Goal: Task Accomplishment & Management: Manage account settings

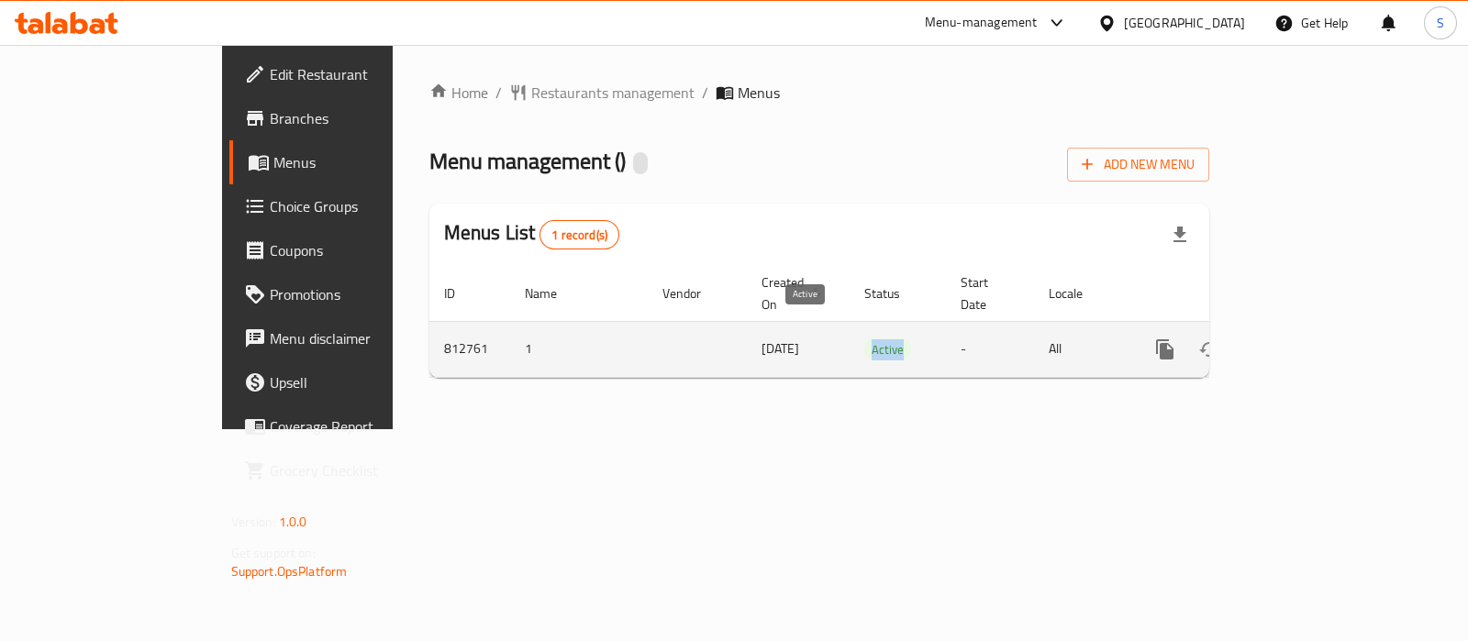
drag, startPoint x: 858, startPoint y: 330, endPoint x: 803, endPoint y: 346, distance: 57.2
click at [849, 337] on td "Active" at bounding box center [897, 349] width 96 height 56
click at [1308, 338] on icon "enhanced table" at bounding box center [1297, 349] width 22 height 22
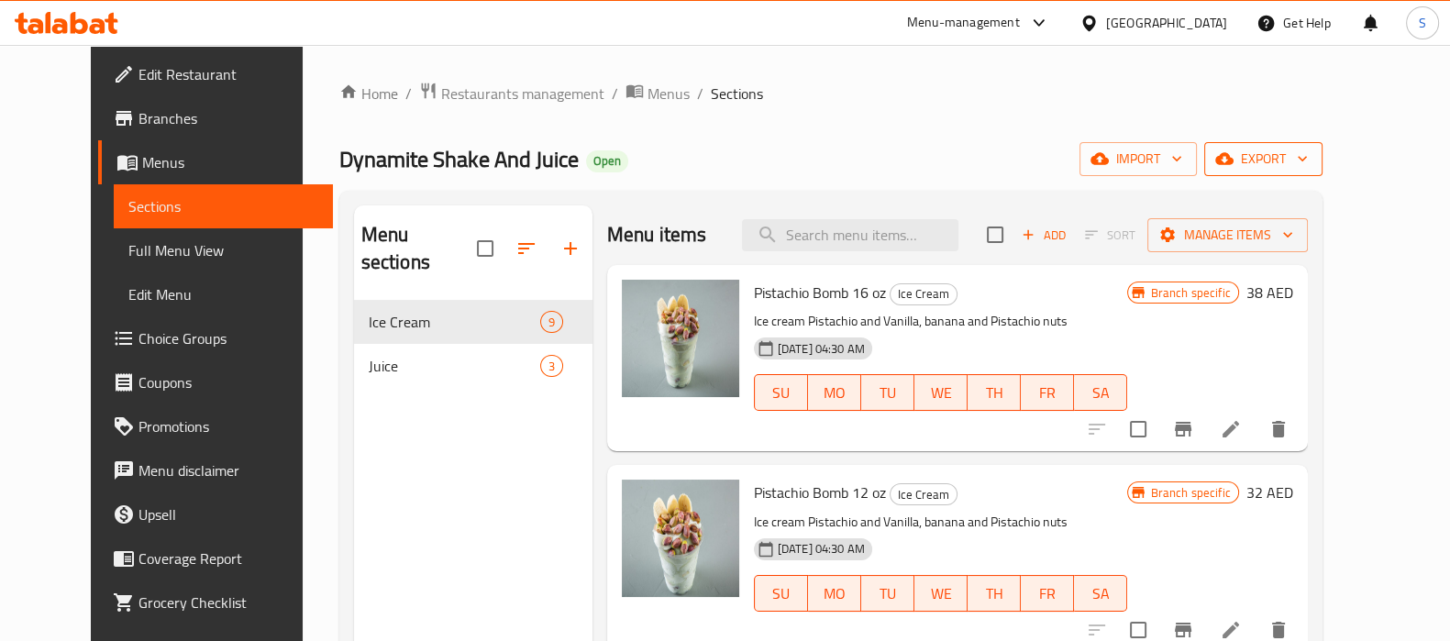
click at [1308, 162] on span "export" at bounding box center [1263, 159] width 89 height 23
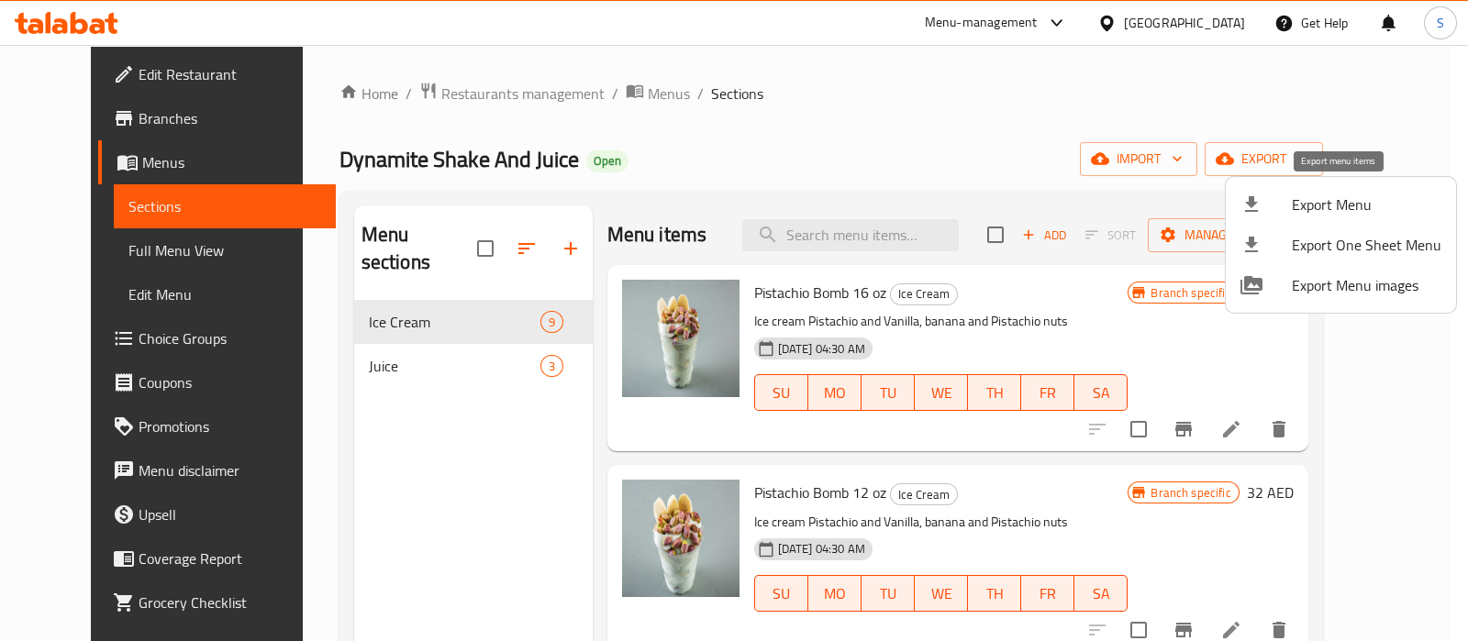
click at [1306, 197] on span "Export Menu" at bounding box center [1366, 205] width 150 height 22
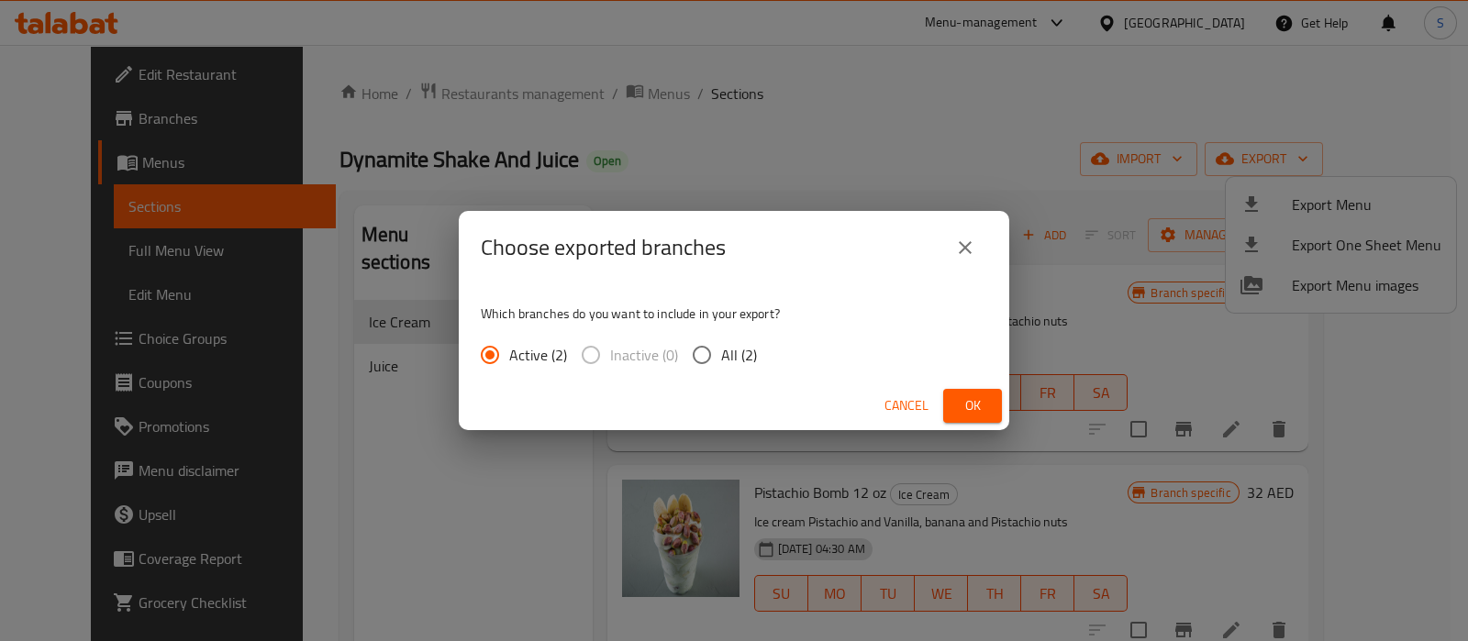
click at [717, 360] on input "All (2)" at bounding box center [701, 355] width 39 height 39
radio input "true"
click at [967, 404] on span "Ok" at bounding box center [972, 405] width 29 height 23
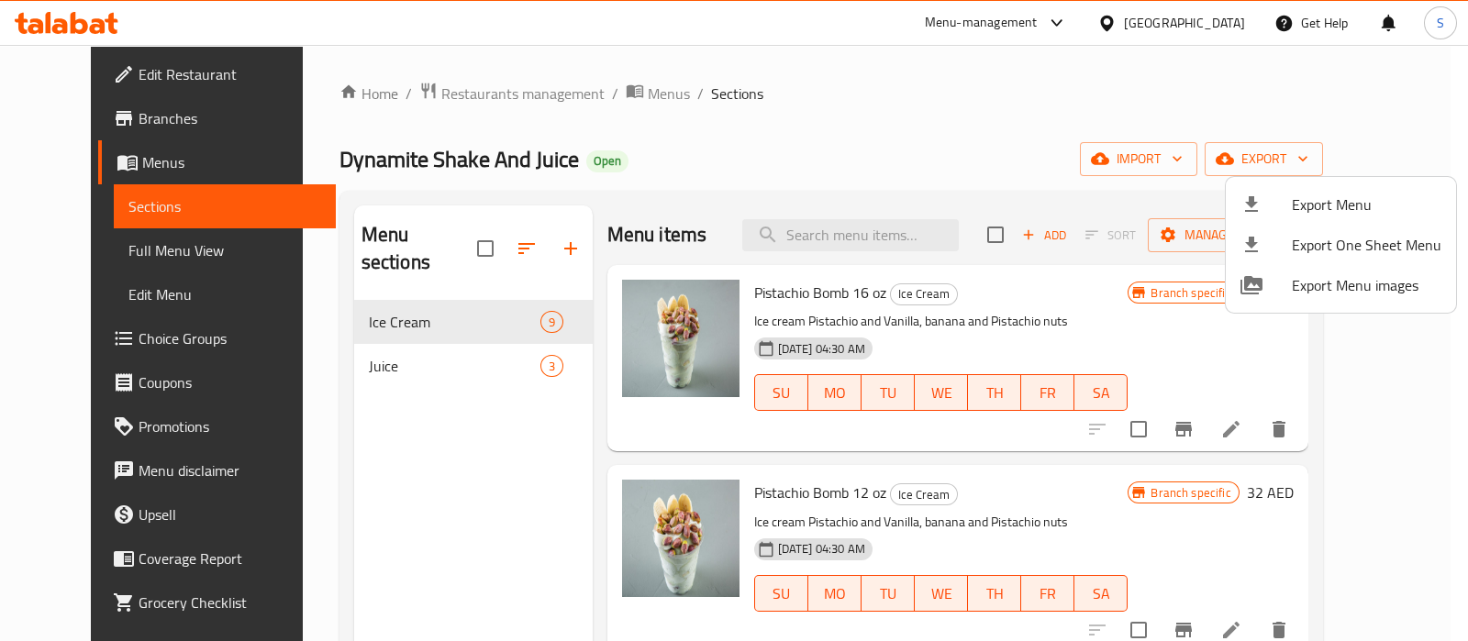
click at [97, 113] on div at bounding box center [734, 320] width 1468 height 641
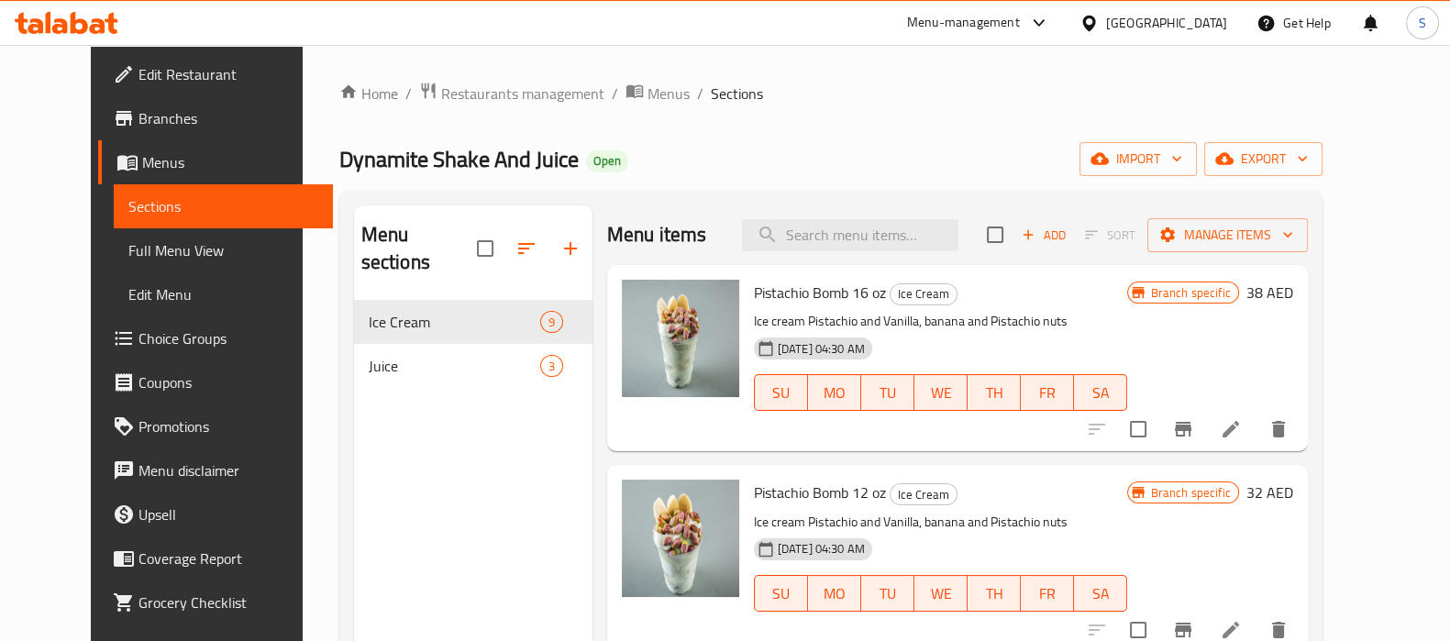
click at [138, 115] on span "Branches" at bounding box center [228, 118] width 180 height 22
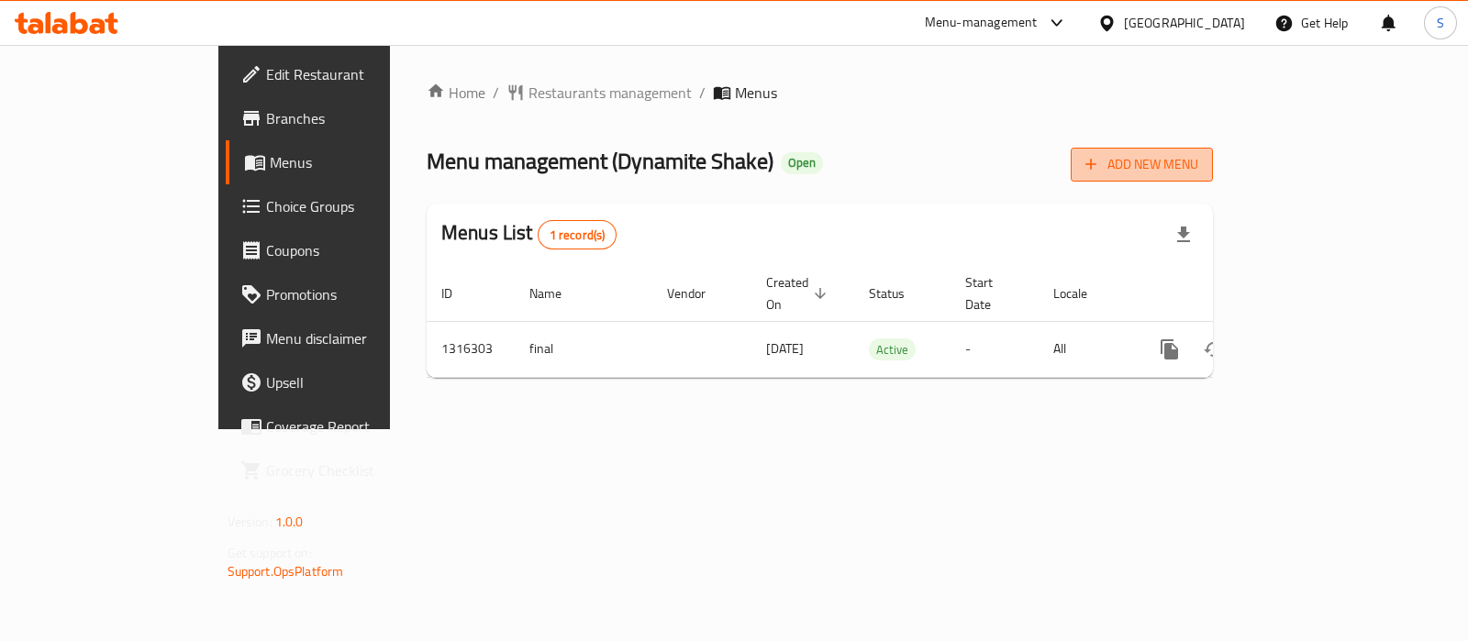
click at [1100, 162] on icon "button" at bounding box center [1090, 164] width 18 height 18
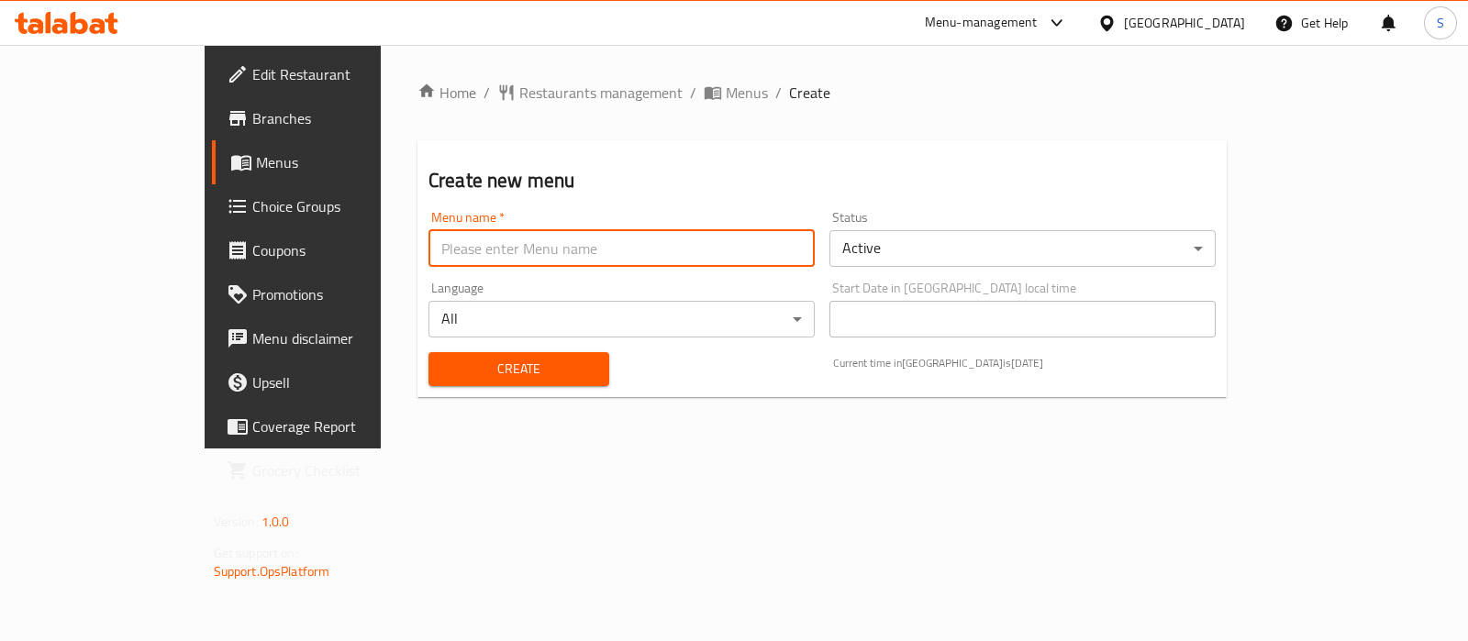
click at [428, 245] on input "text" at bounding box center [621, 248] width 386 height 37
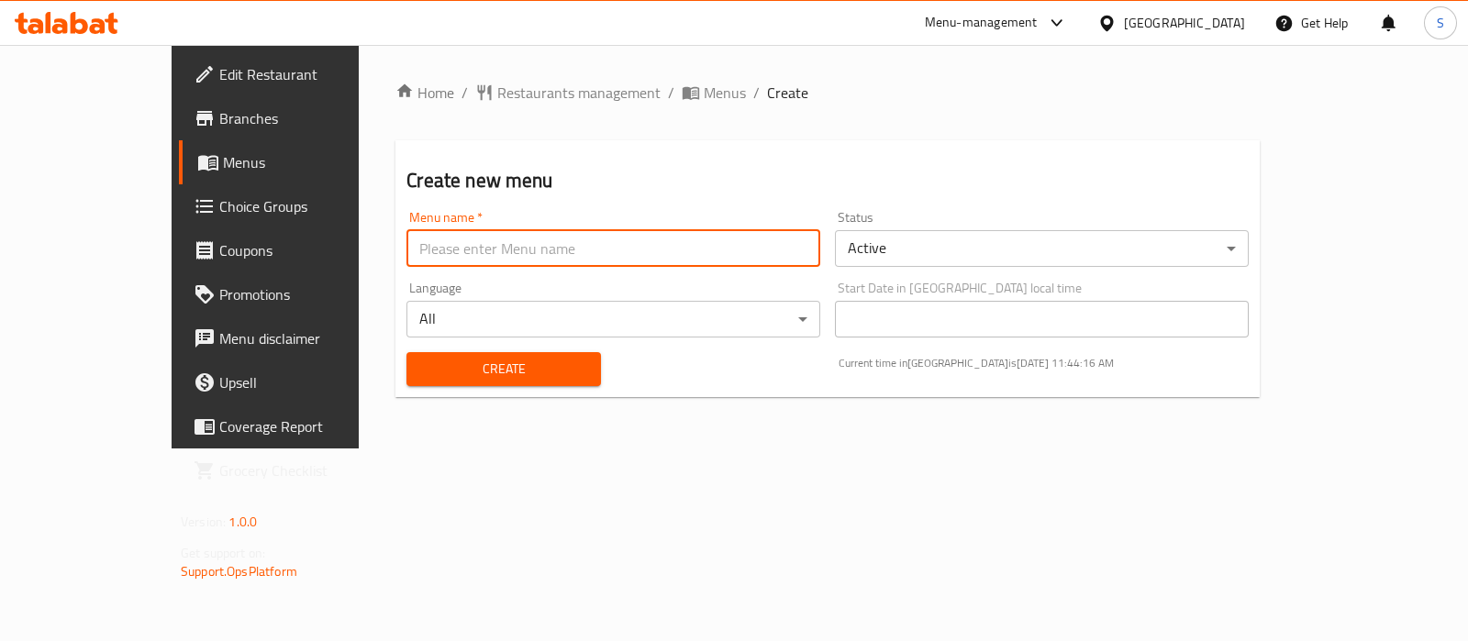
click at [714, 449] on div "Home / Restaurants management / Menus / Create Create new menu Menu name   * Me…" at bounding box center [827, 247] width 937 height 404
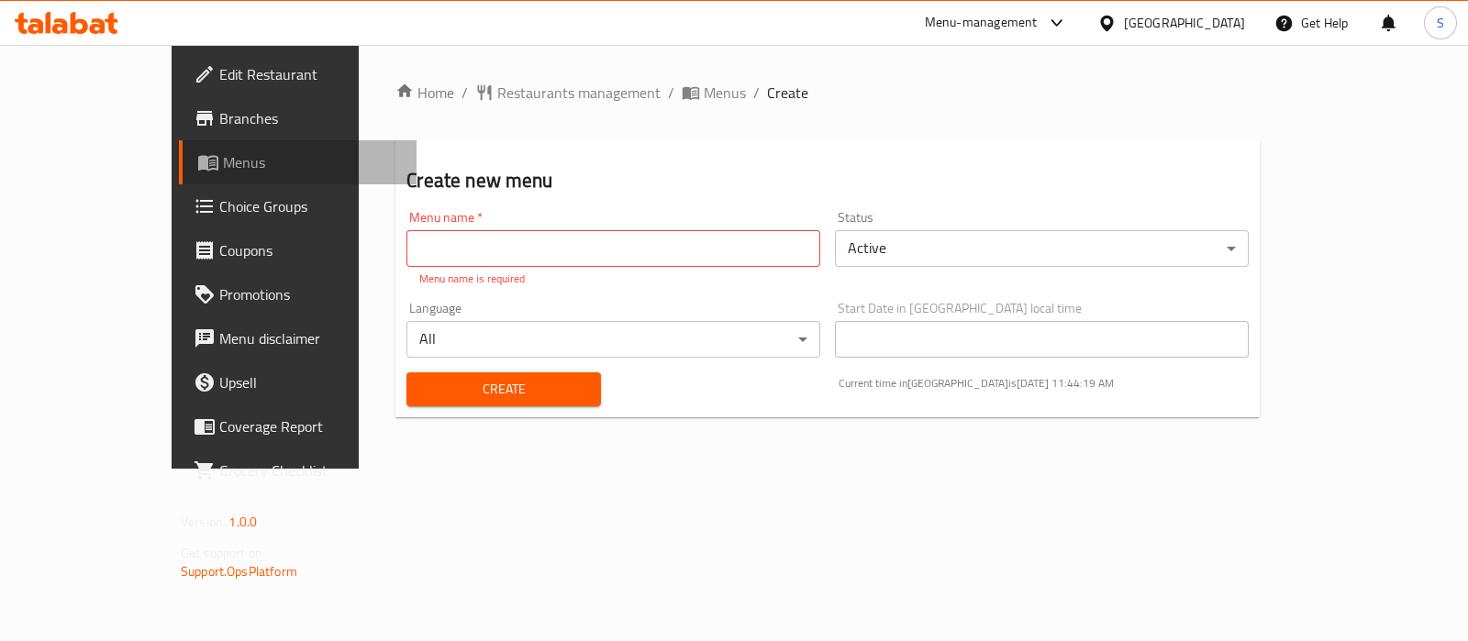
click at [179, 178] on link "Menus" at bounding box center [298, 162] width 238 height 44
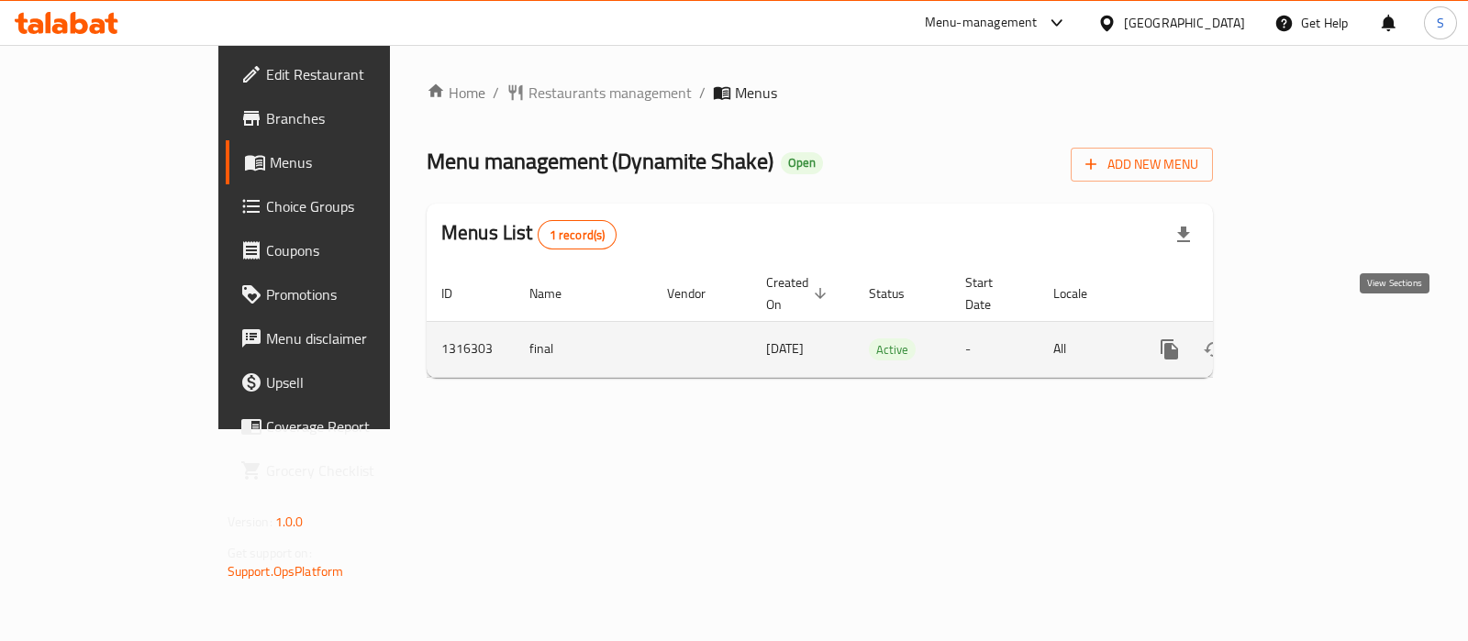
click at [1310, 341] on icon "enhanced table" at bounding box center [1301, 349] width 17 height 17
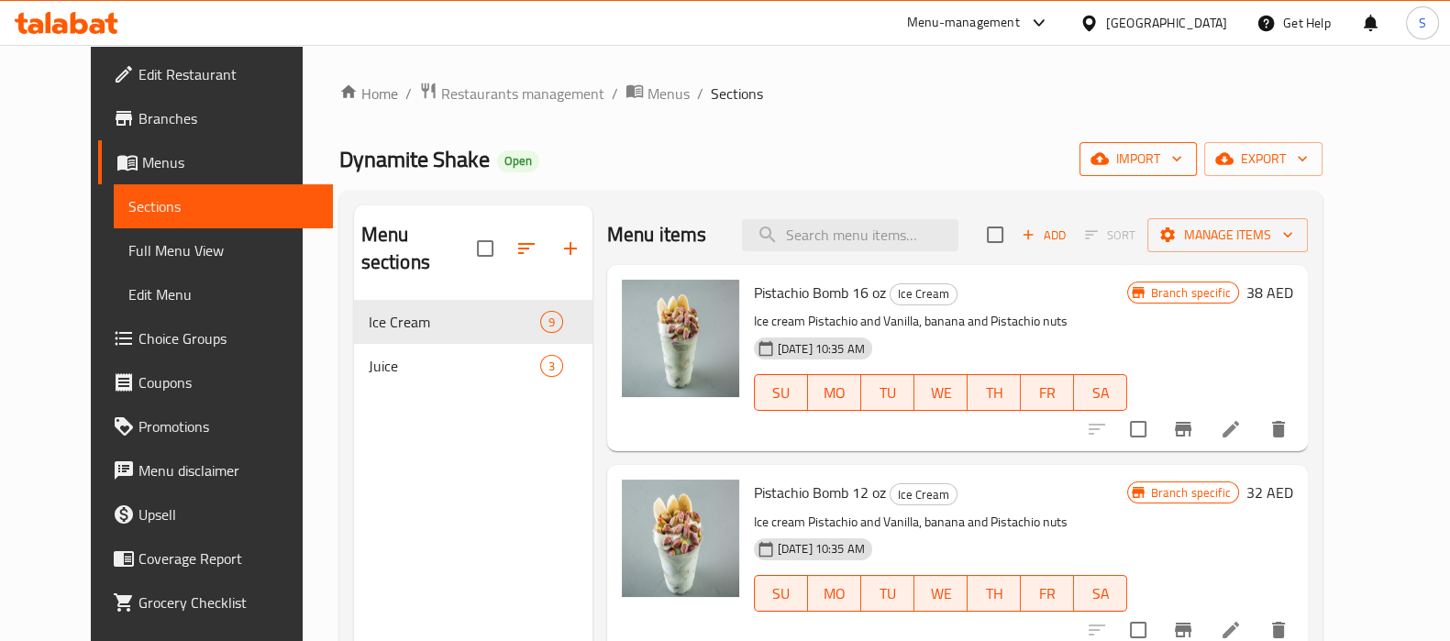
click at [1182, 168] on span "import" at bounding box center [1138, 159] width 88 height 23
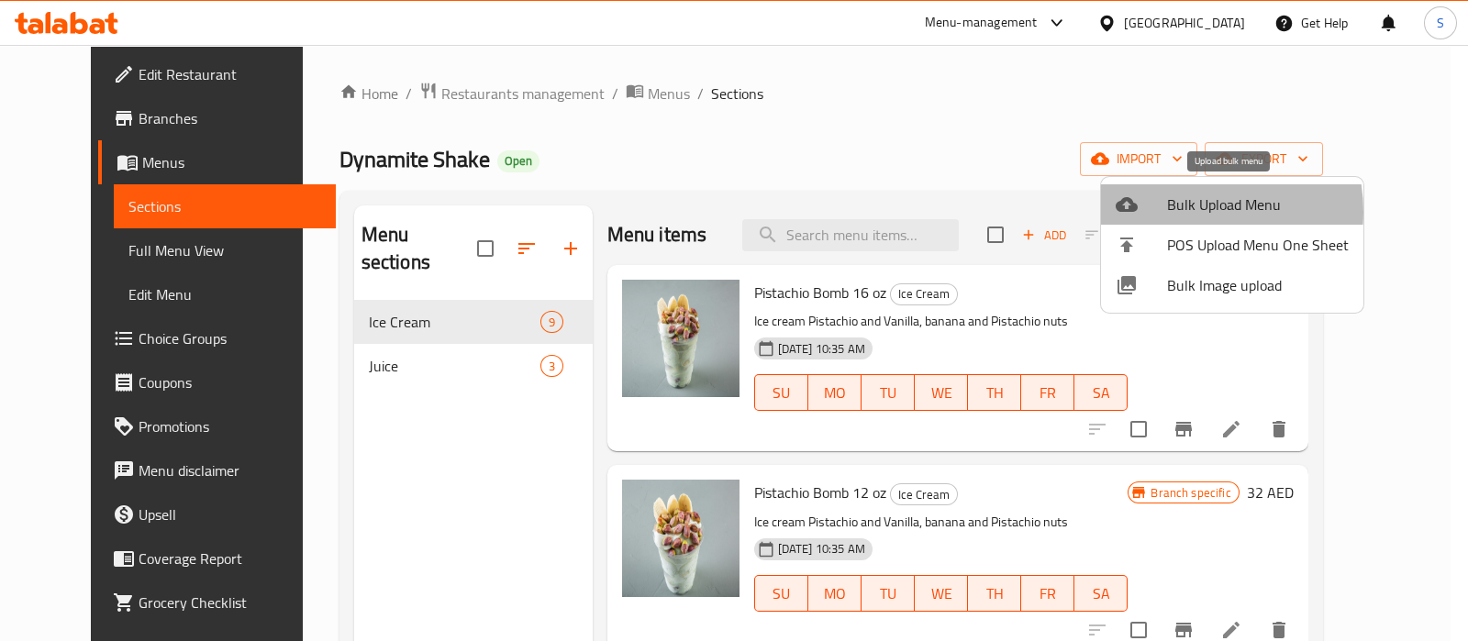
click at [1178, 212] on span "Bulk Upload Menu" at bounding box center [1258, 205] width 182 height 22
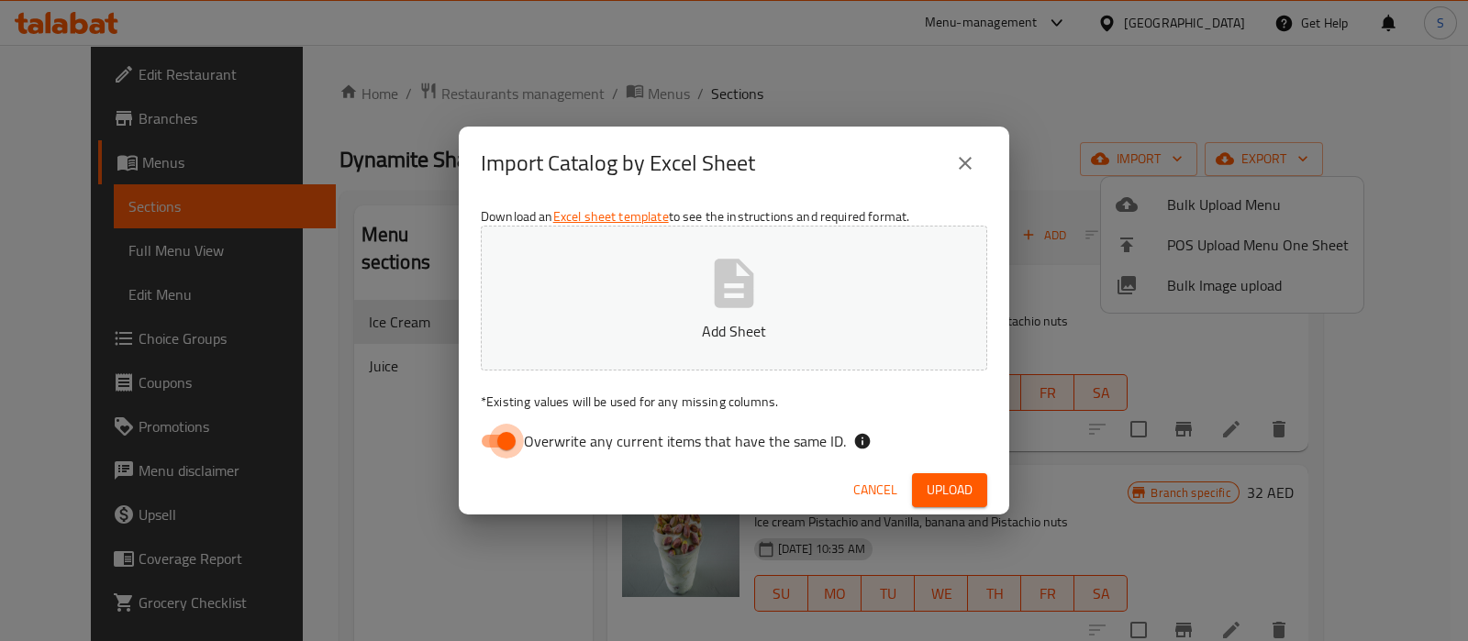
click at [504, 433] on input "Overwrite any current items that have the same ID." at bounding box center [506, 441] width 105 height 35
checkbox input "false"
click at [802, 84] on div "Import Catalog by Excel Sheet Download an Excel sheet template to see the instr…" at bounding box center [734, 320] width 1468 height 641
click at [858, 482] on span "Cancel" at bounding box center [875, 490] width 44 height 23
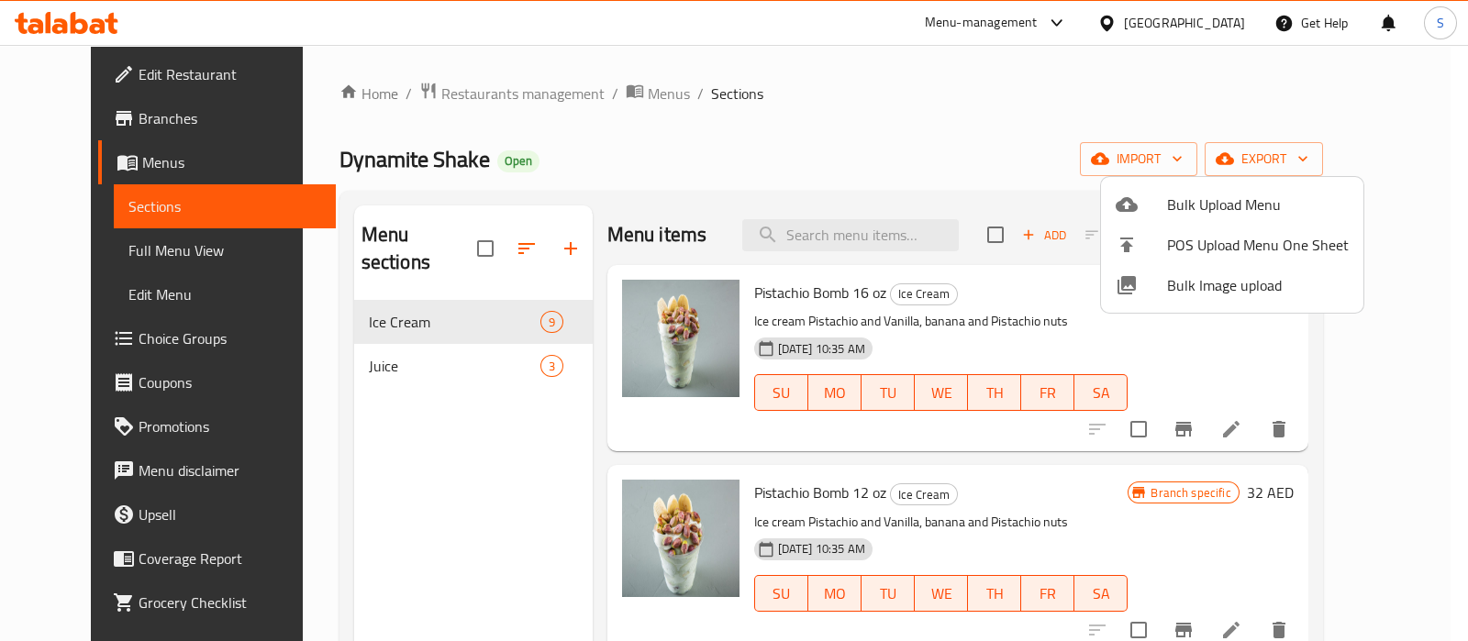
click at [166, 251] on div at bounding box center [734, 320] width 1468 height 641
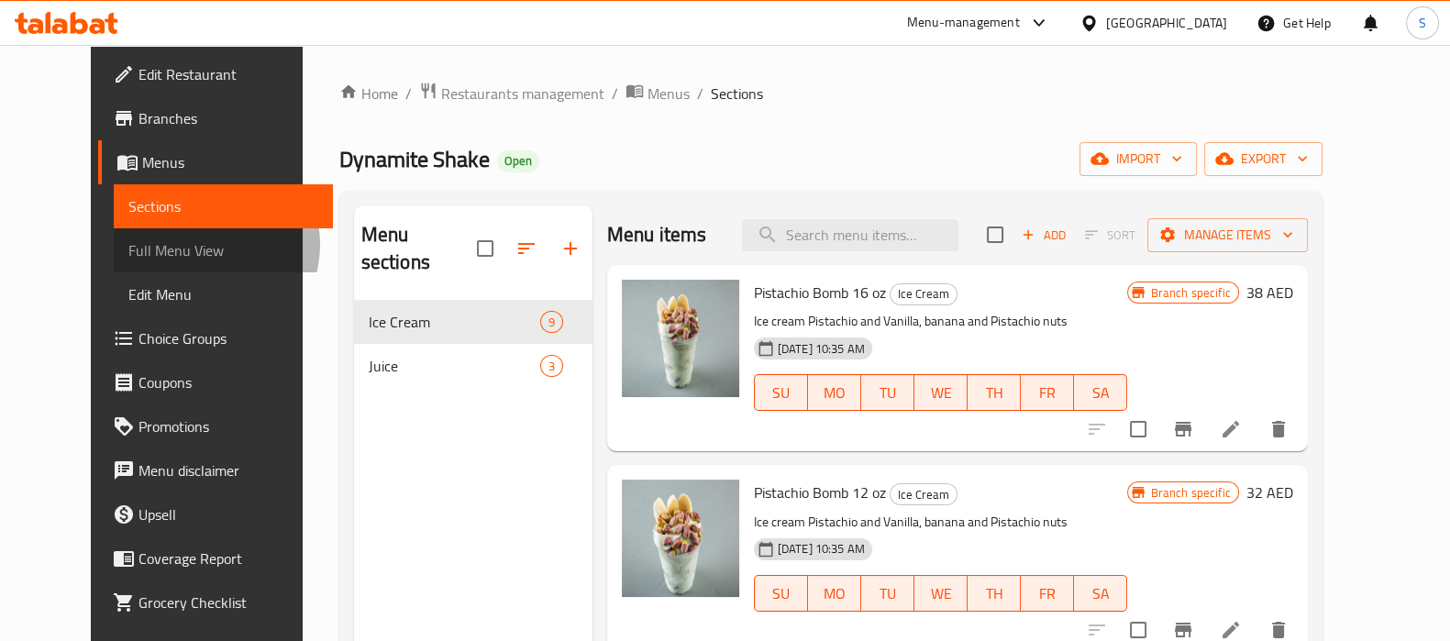
click at [128, 245] on span "Full Menu View" at bounding box center [223, 250] width 190 height 22
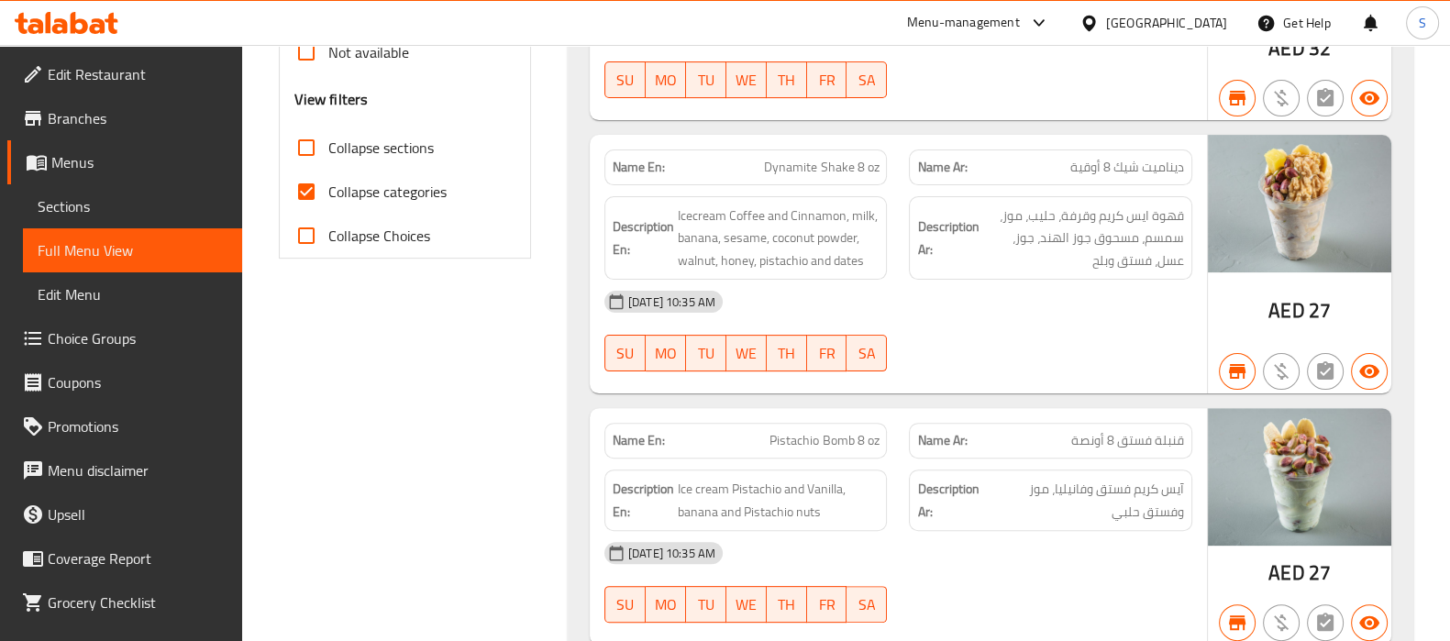
scroll to position [688, 0]
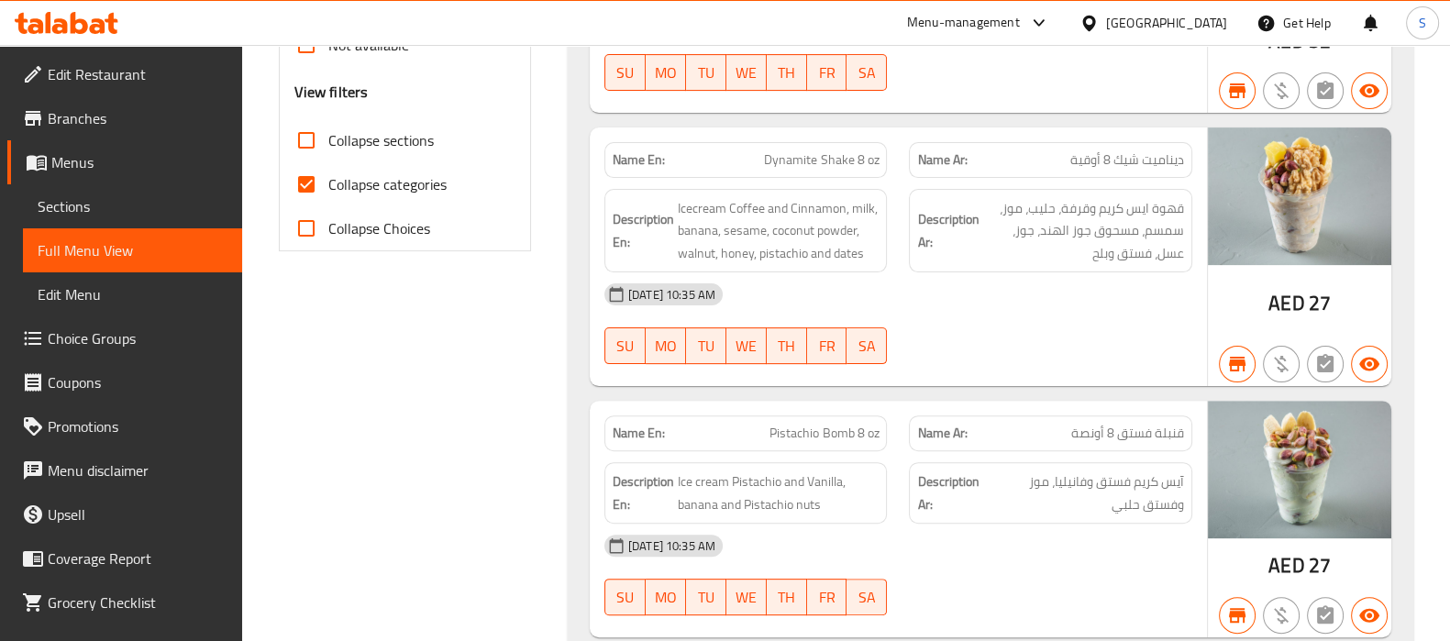
click at [305, 175] on input "Collapse categories" at bounding box center [306, 184] width 44 height 44
checkbox input "false"
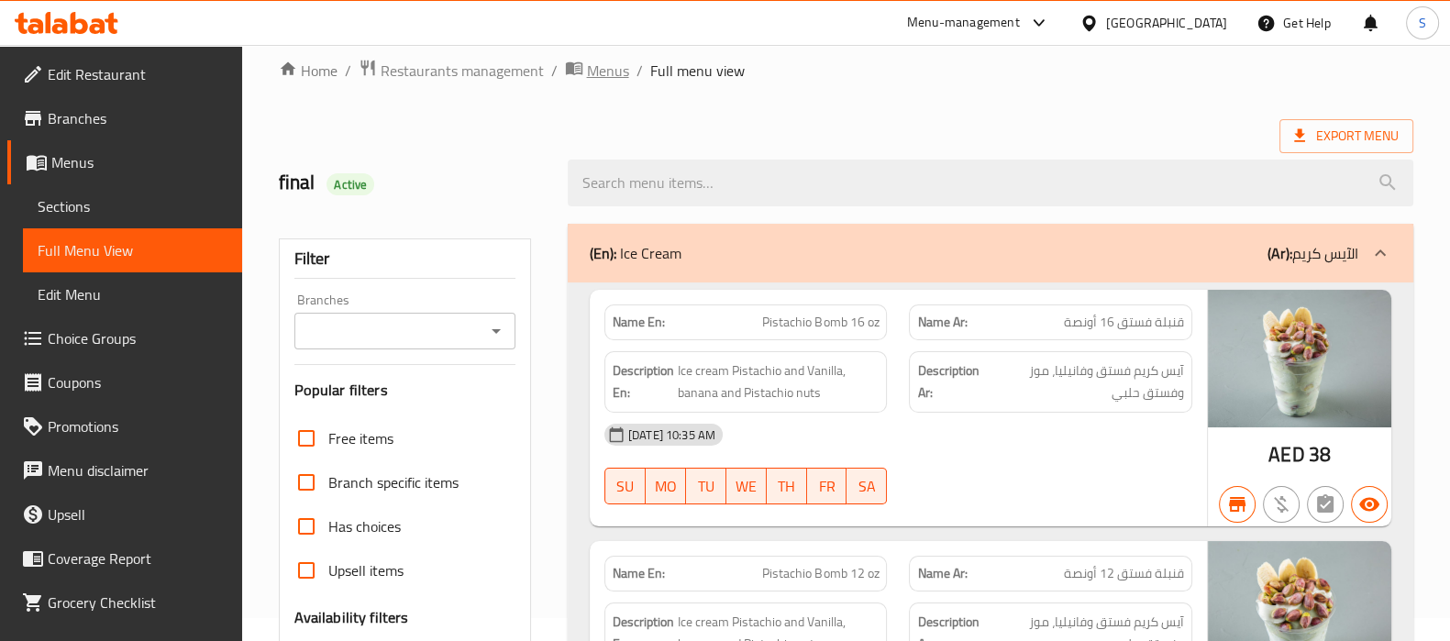
click at [595, 61] on span "Menus" at bounding box center [608, 71] width 42 height 22
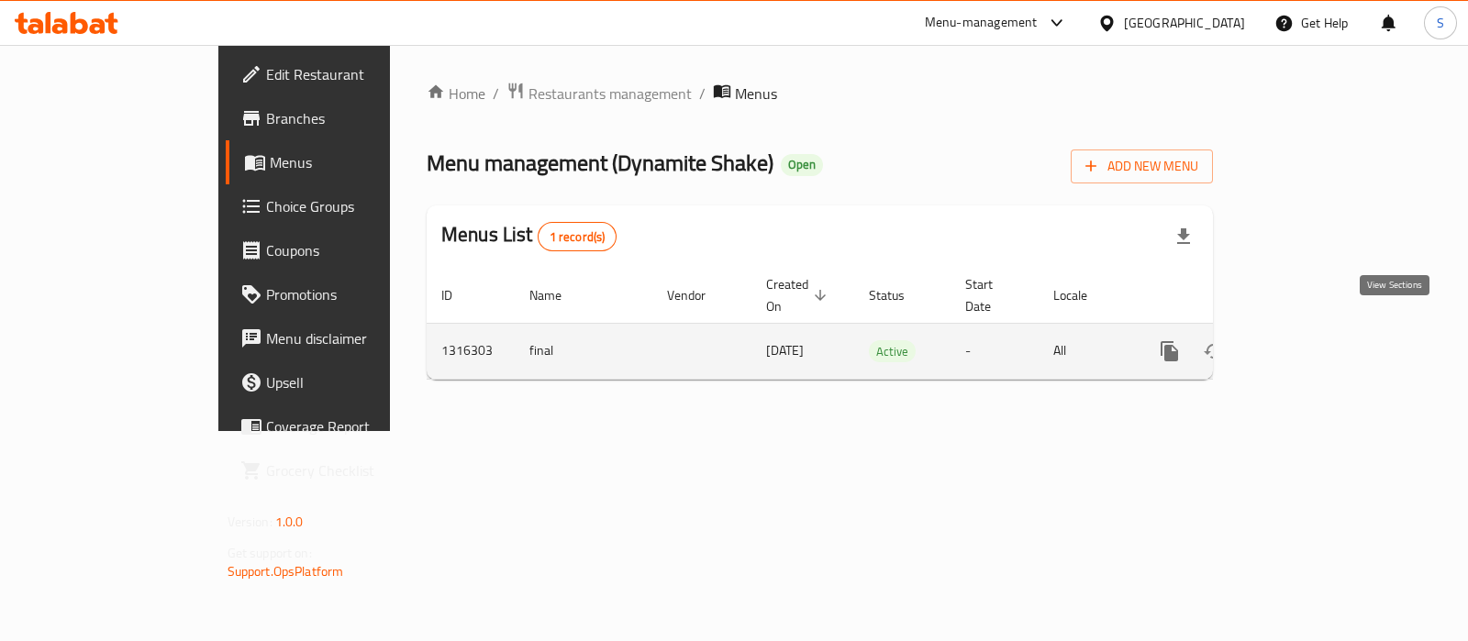
click at [1313, 340] on icon "enhanced table" at bounding box center [1301, 351] width 22 height 22
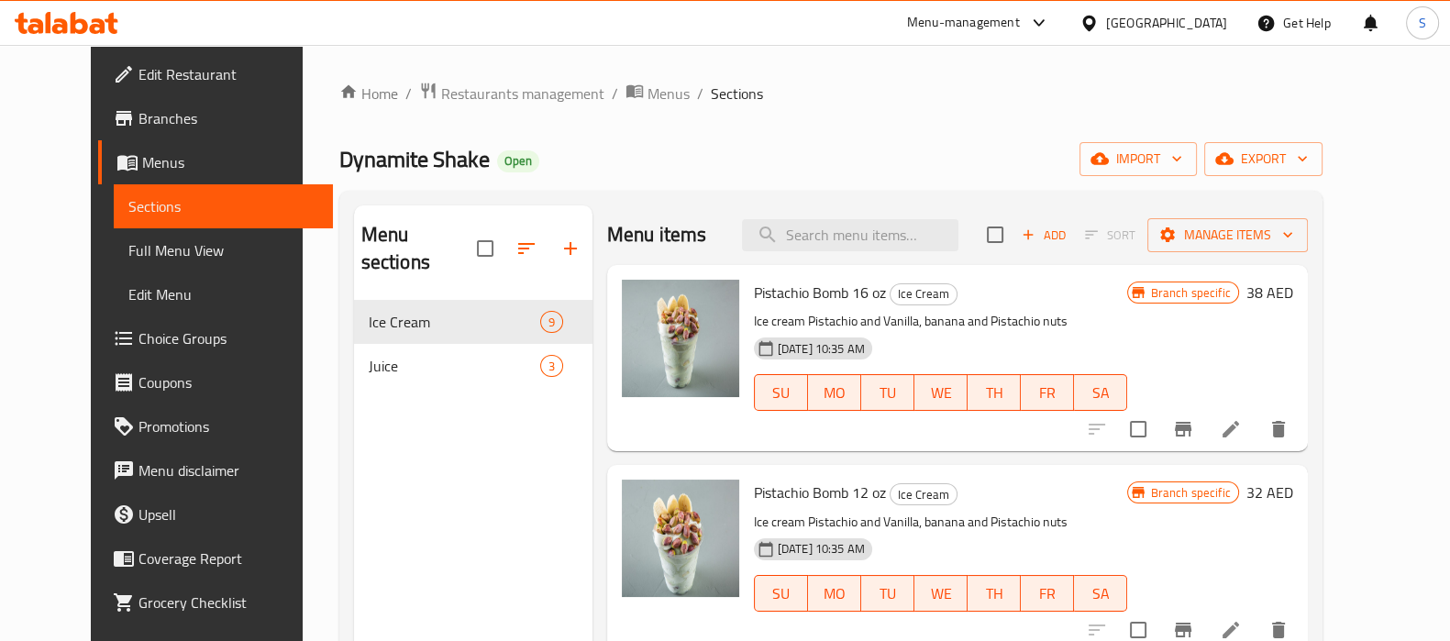
click at [114, 263] on link "Full Menu View" at bounding box center [223, 250] width 219 height 44
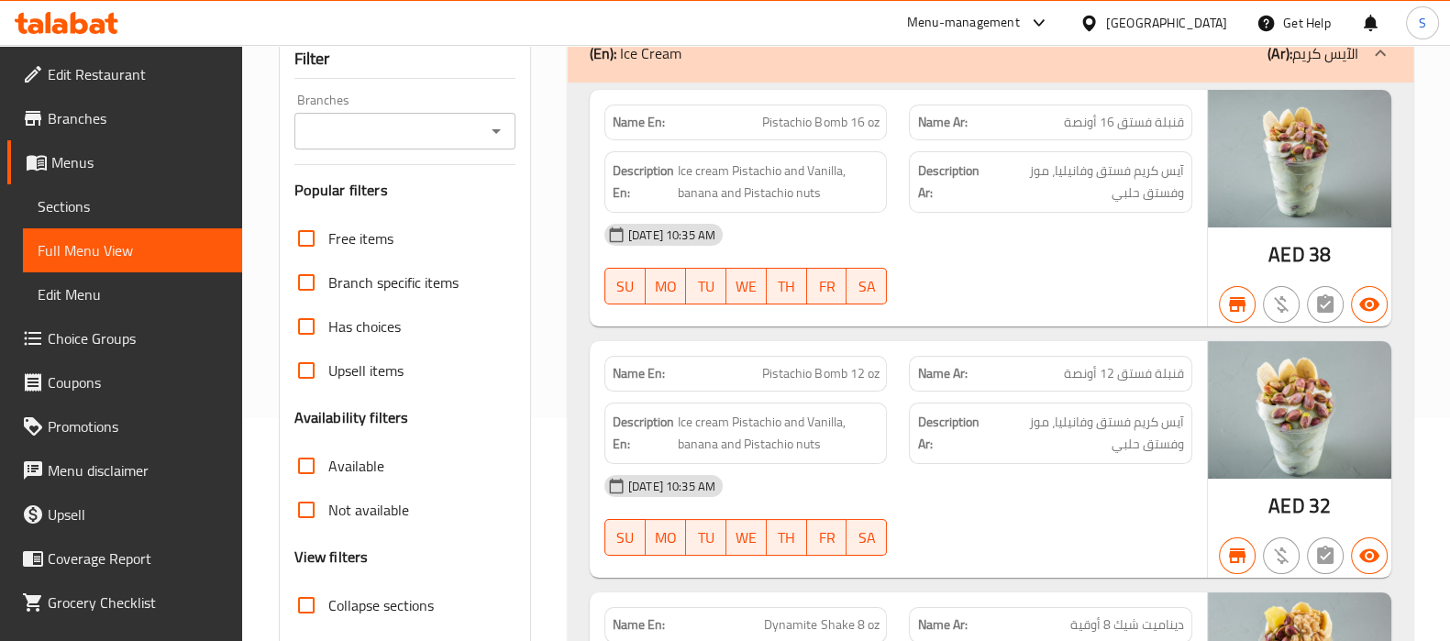
scroll to position [228, 0]
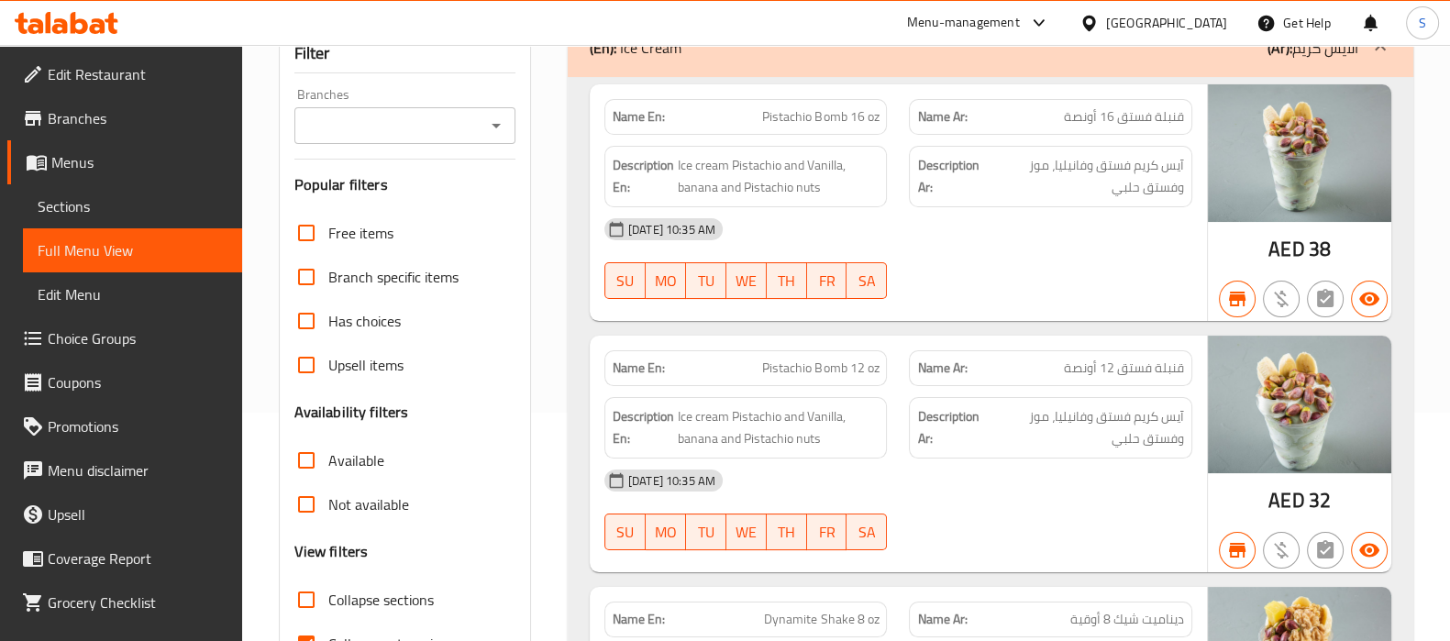
click at [97, 208] on span "Sections" at bounding box center [133, 206] width 190 height 22
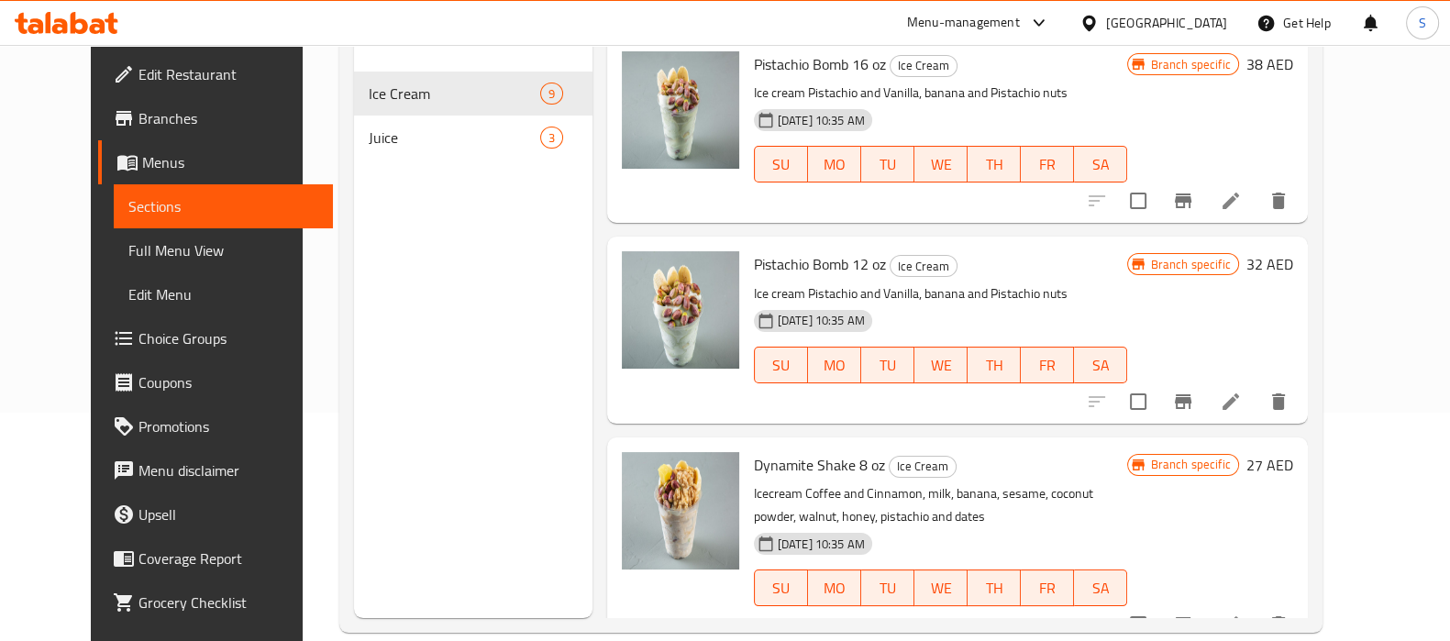
scroll to position [114, 0]
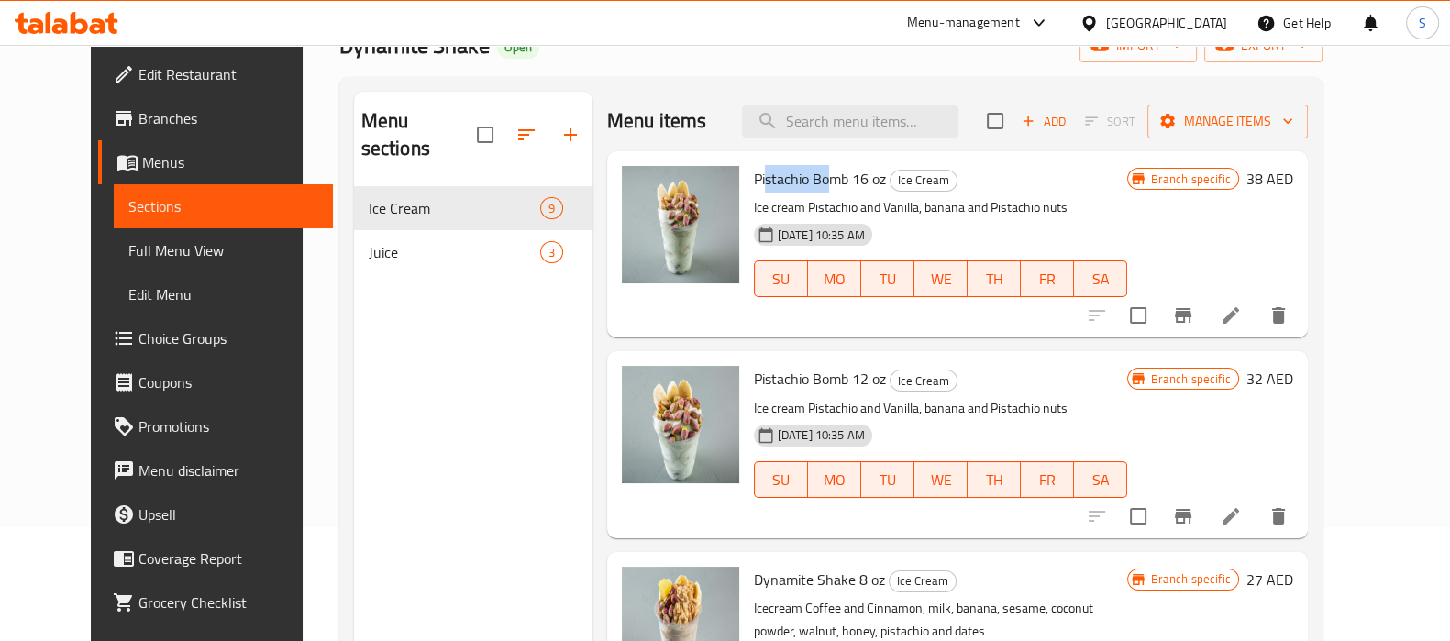
drag, startPoint x: 766, startPoint y: 180, endPoint x: 809, endPoint y: 180, distance: 43.1
click at [809, 180] on span "Pistachio Bomb 16 oz" at bounding box center [820, 179] width 132 height 28
drag, startPoint x: 737, startPoint y: 373, endPoint x: 816, endPoint y: 378, distance: 79.0
click at [820, 381] on span "Pistachio Bomb 12 oz" at bounding box center [820, 379] width 132 height 28
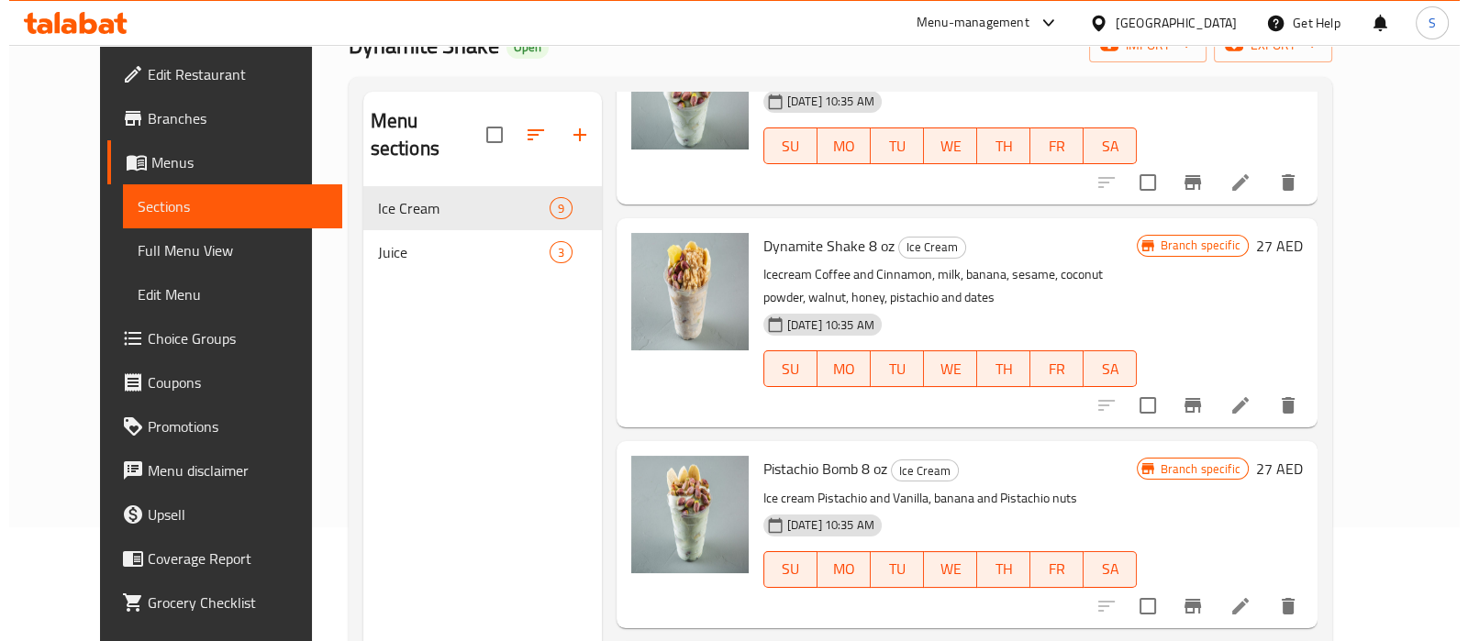
scroll to position [344, 0]
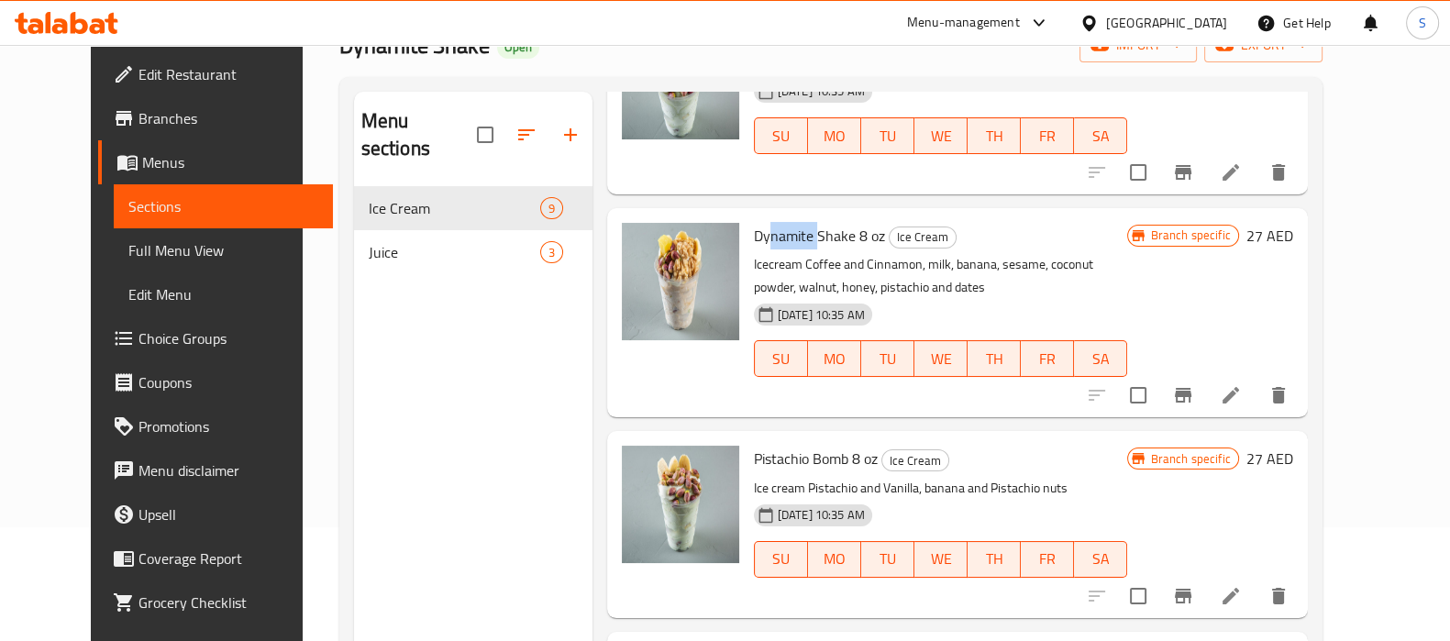
drag, startPoint x: 748, startPoint y: 236, endPoint x: 795, endPoint y: 228, distance: 48.3
click at [795, 228] on span "Dynamite Shake 8 oz" at bounding box center [819, 236] width 131 height 28
click at [1191, 396] on icon "Branch-specific-item" at bounding box center [1183, 395] width 17 height 15
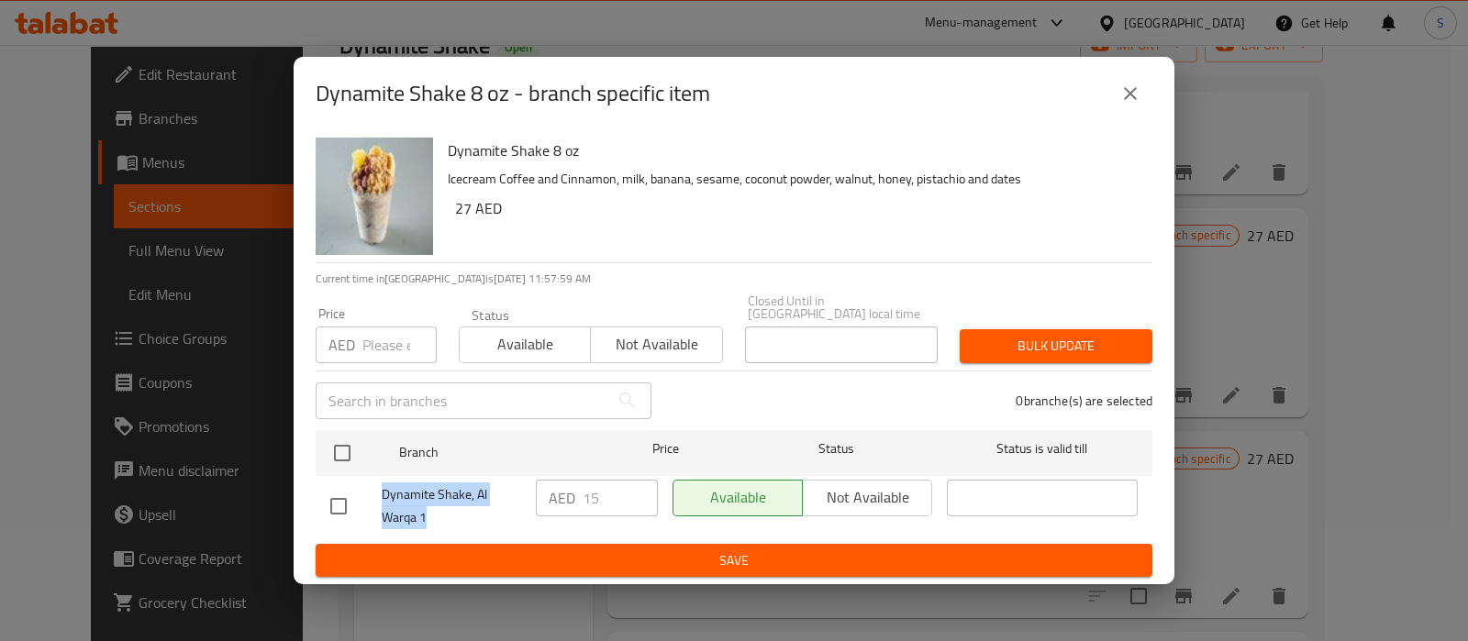
drag, startPoint x: 445, startPoint y: 520, endPoint x: 415, endPoint y: 527, distance: 31.1
click at [368, 490] on div "Dynamite Shake, Al Warqa 1" at bounding box center [425, 506] width 205 height 68
click at [419, 514] on span "Dynamite Shake, Al Warqa 1" at bounding box center [451, 506] width 139 height 46
drag, startPoint x: 362, startPoint y: 99, endPoint x: 460, endPoint y: 106, distance: 98.4
click at [460, 106] on h2 "Dynamite Shake 8 oz - branch specific item" at bounding box center [513, 93] width 394 height 29
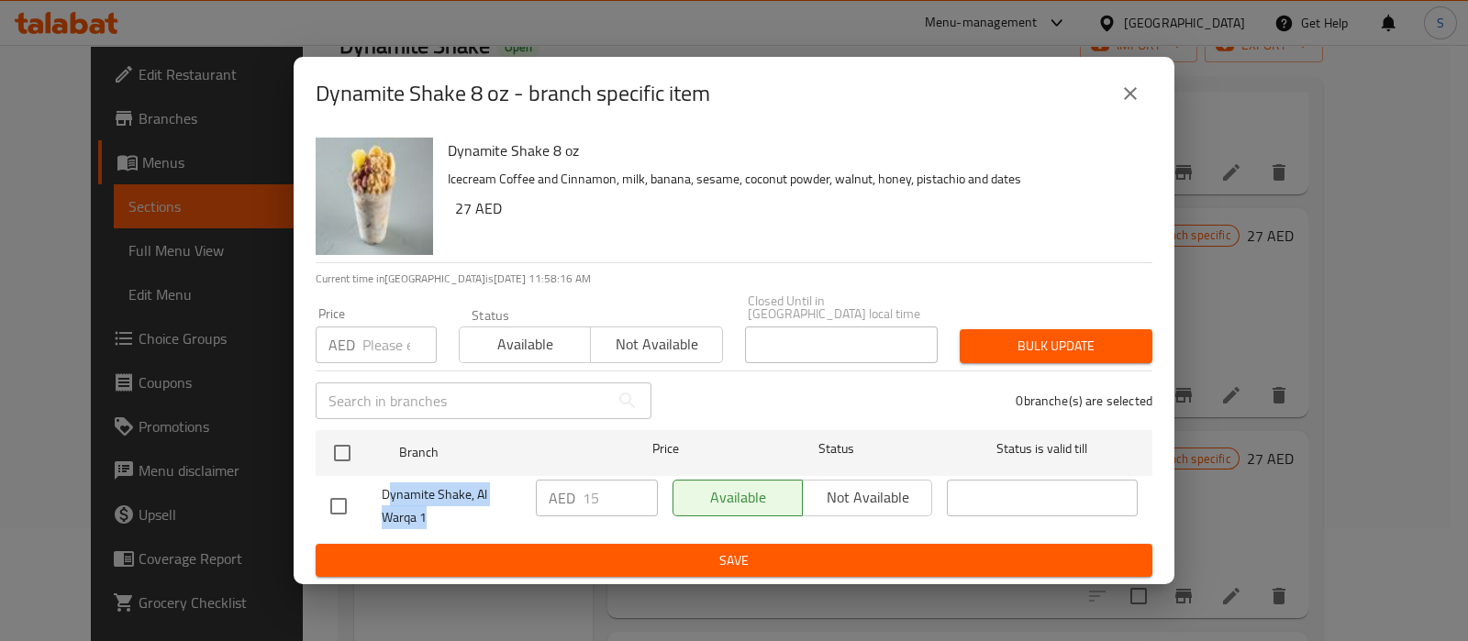
drag, startPoint x: 422, startPoint y: 515, endPoint x: 389, endPoint y: 493, distance: 39.2
click at [389, 493] on span "Dynamite Shake, Al Warqa 1" at bounding box center [451, 506] width 139 height 46
click at [337, 508] on input "checkbox" at bounding box center [338, 506] width 39 height 39
checkbox input "true"
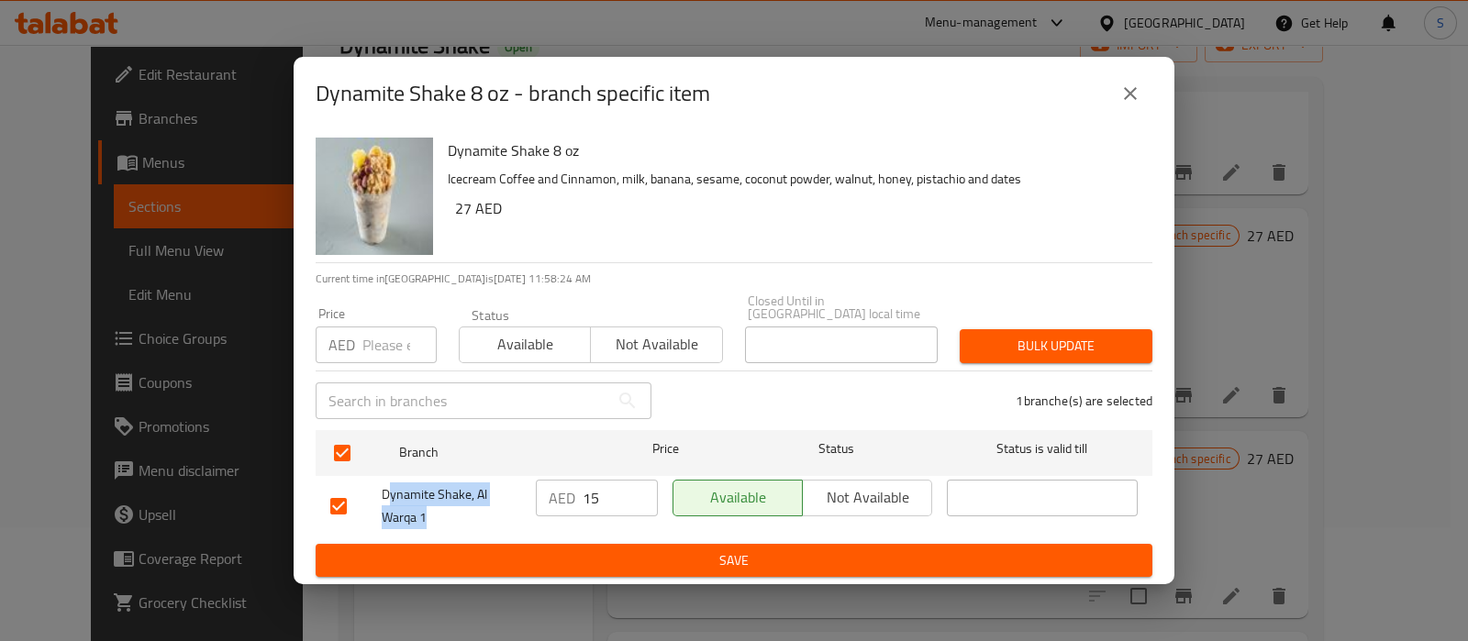
click at [843, 492] on span "Not available" at bounding box center [867, 497] width 115 height 27
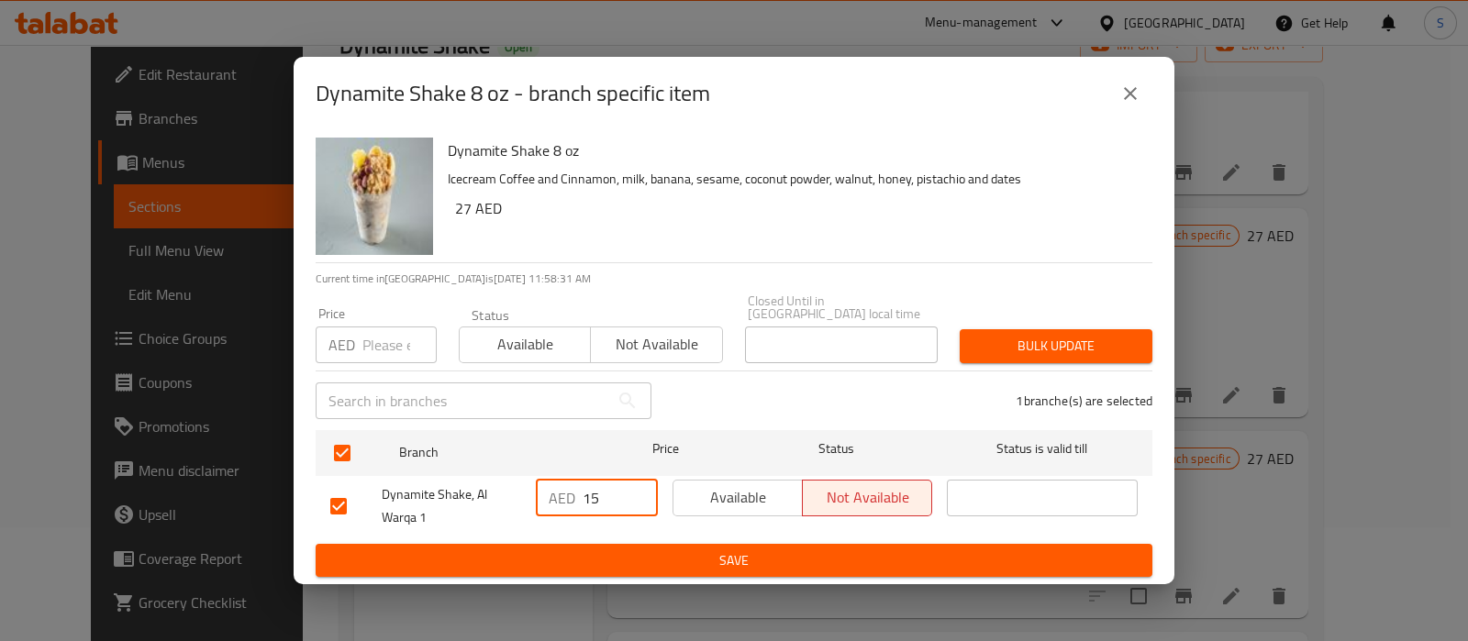
drag, startPoint x: 604, startPoint y: 495, endPoint x: 593, endPoint y: 480, distance: 19.1
click at [588, 488] on input "15" at bounding box center [619, 498] width 75 height 37
drag, startPoint x: 401, startPoint y: 138, endPoint x: 391, endPoint y: 138, distance: 10.1
click at [391, 138] on div "Dynamite Shake 8 oz Icecream Coffee and Cinnamon, milk, banana, sesame, coconut…" at bounding box center [733, 196] width 851 height 132
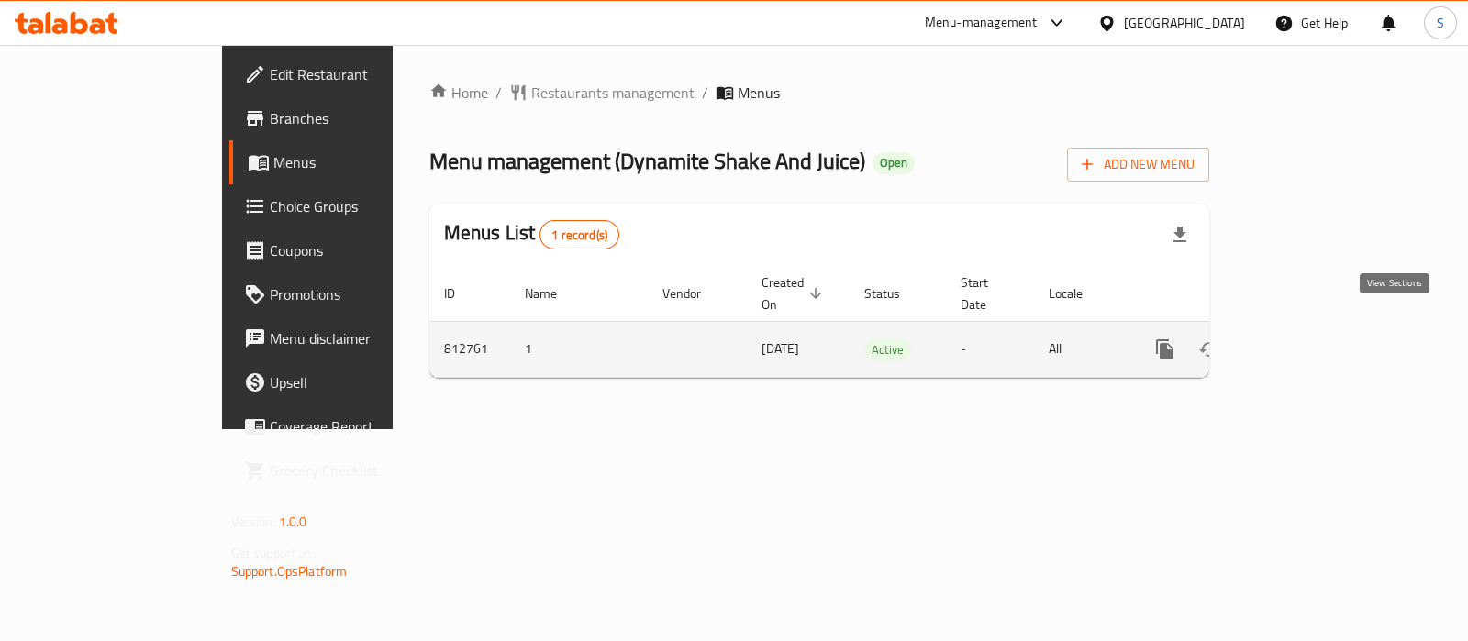
click at [1319, 327] on link "enhanced table" at bounding box center [1297, 349] width 44 height 44
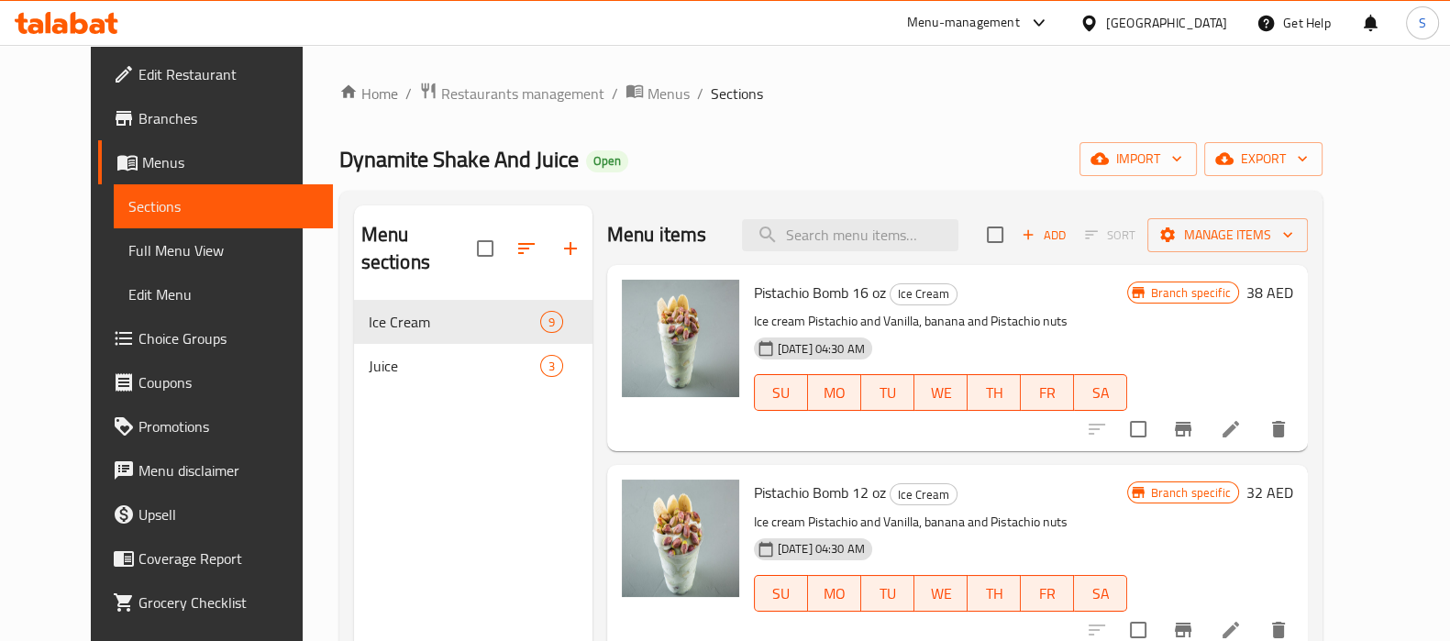
click at [128, 259] on span "Full Menu View" at bounding box center [223, 250] width 190 height 22
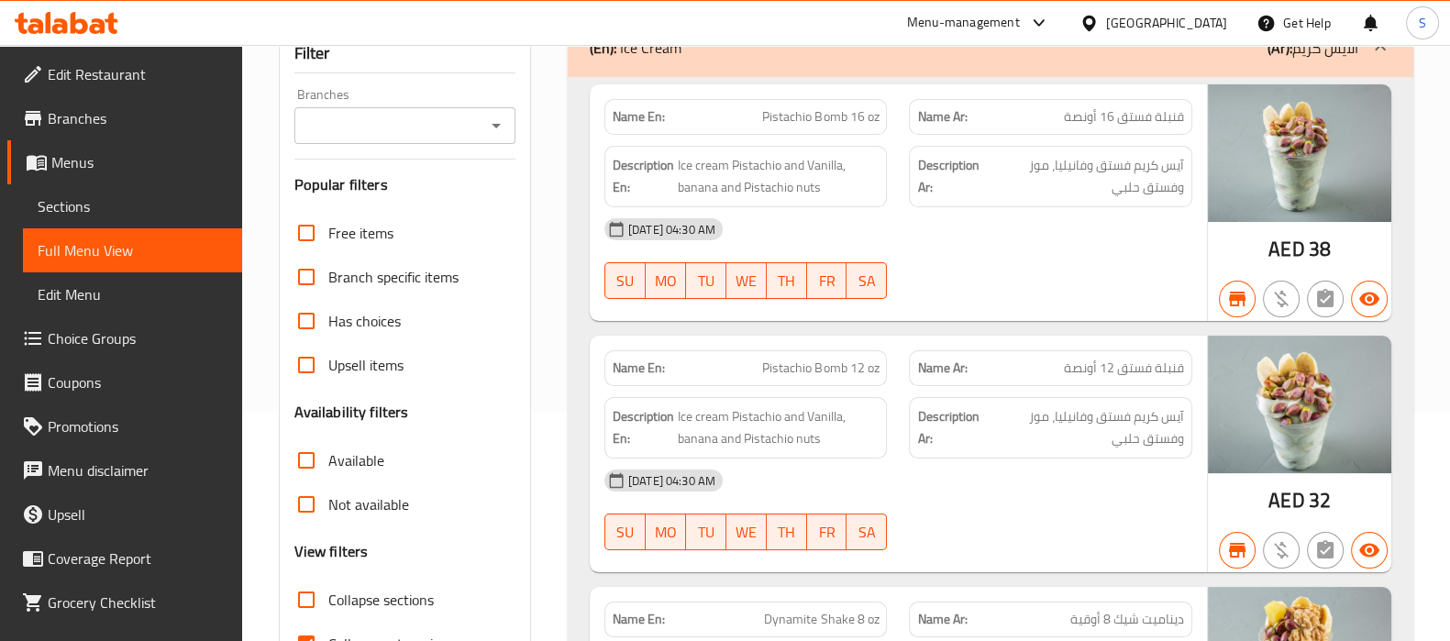
scroll to position [344, 0]
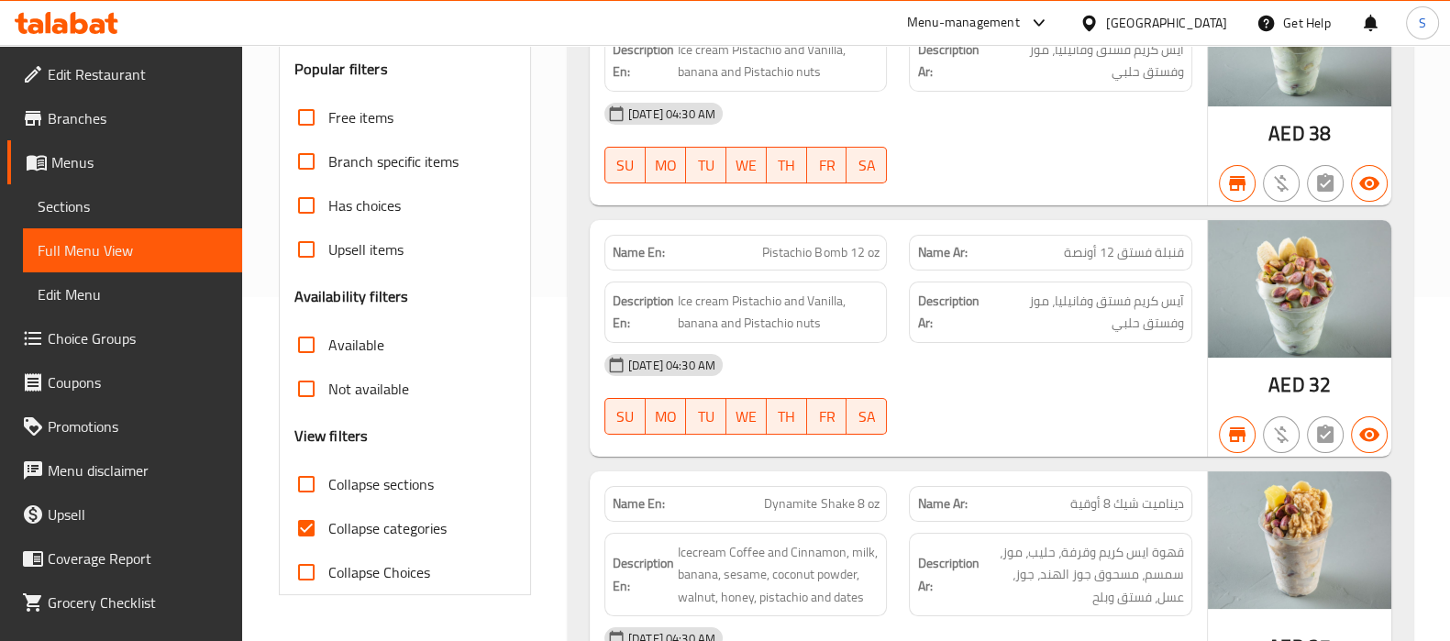
drag, startPoint x: 311, startPoint y: 535, endPoint x: 342, endPoint y: 475, distance: 67.3
click at [312, 533] on input "Collapse categories" at bounding box center [306, 528] width 44 height 44
checkbox input "false"
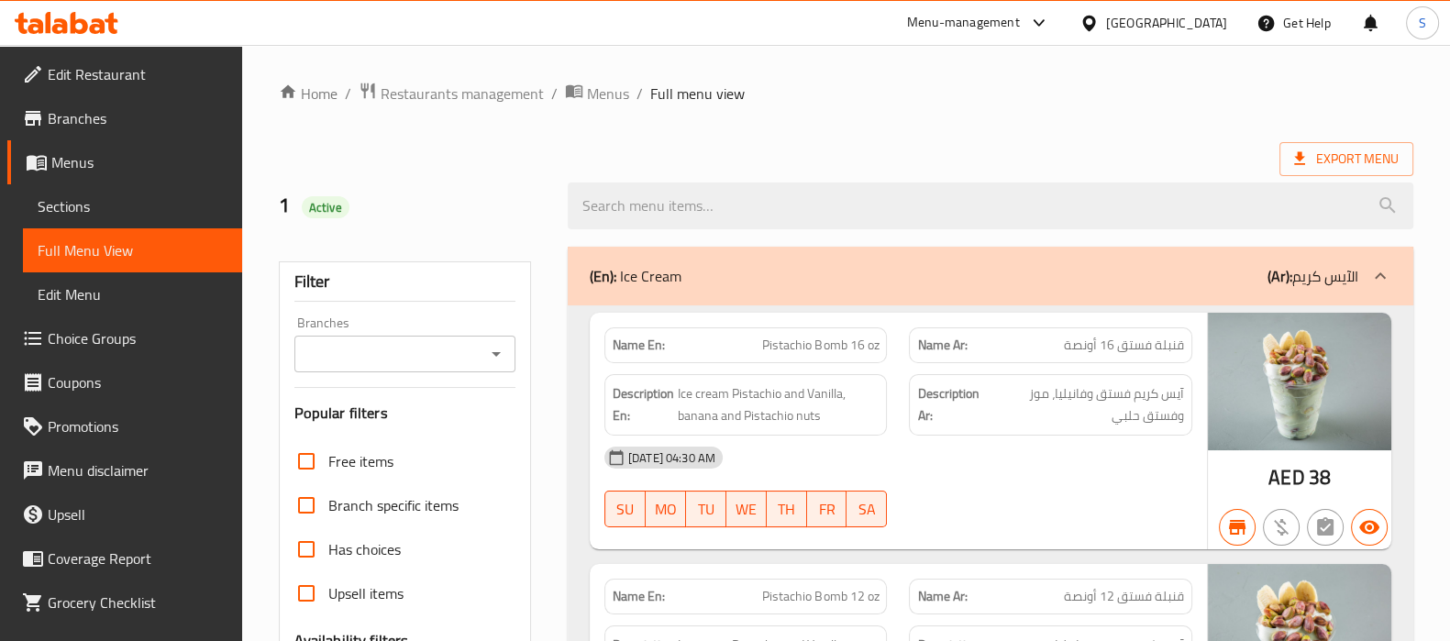
click at [1022, 144] on div "Export Menu" at bounding box center [846, 159] width 1135 height 34
click at [61, 135] on link "Branches" at bounding box center [124, 118] width 235 height 44
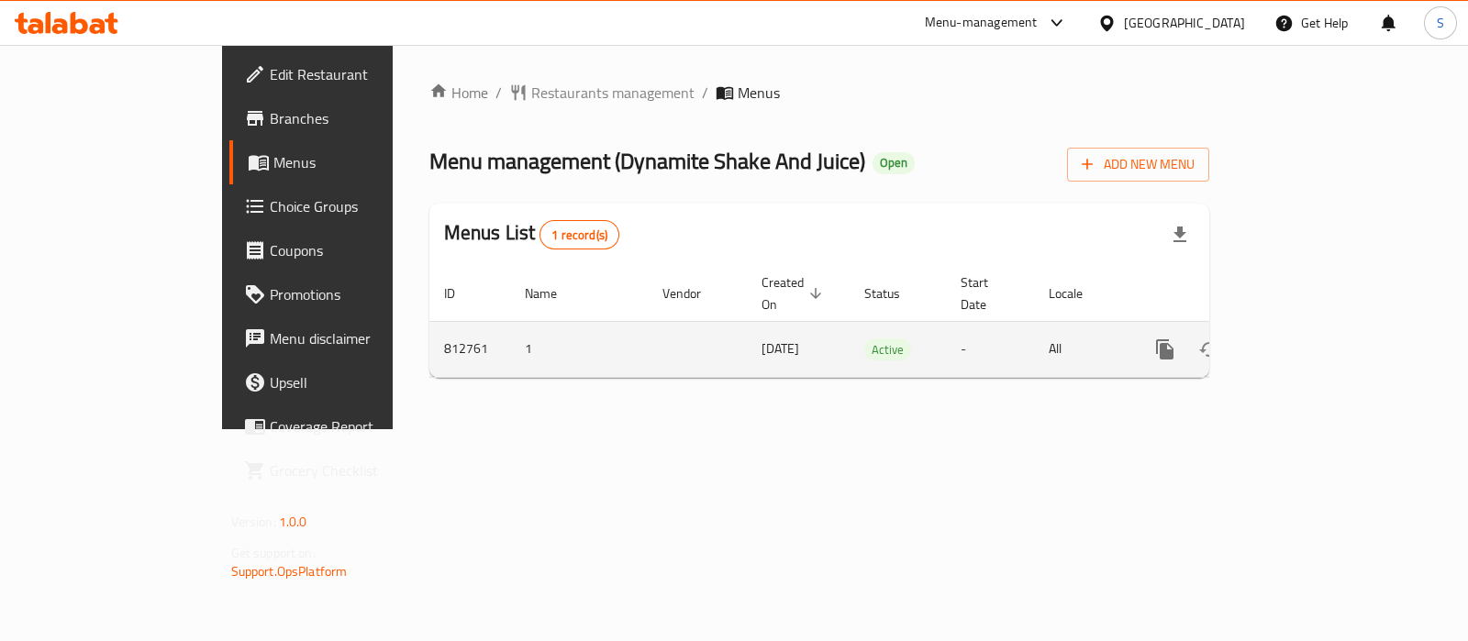
click at [1319, 327] on link "enhanced table" at bounding box center [1297, 349] width 44 height 44
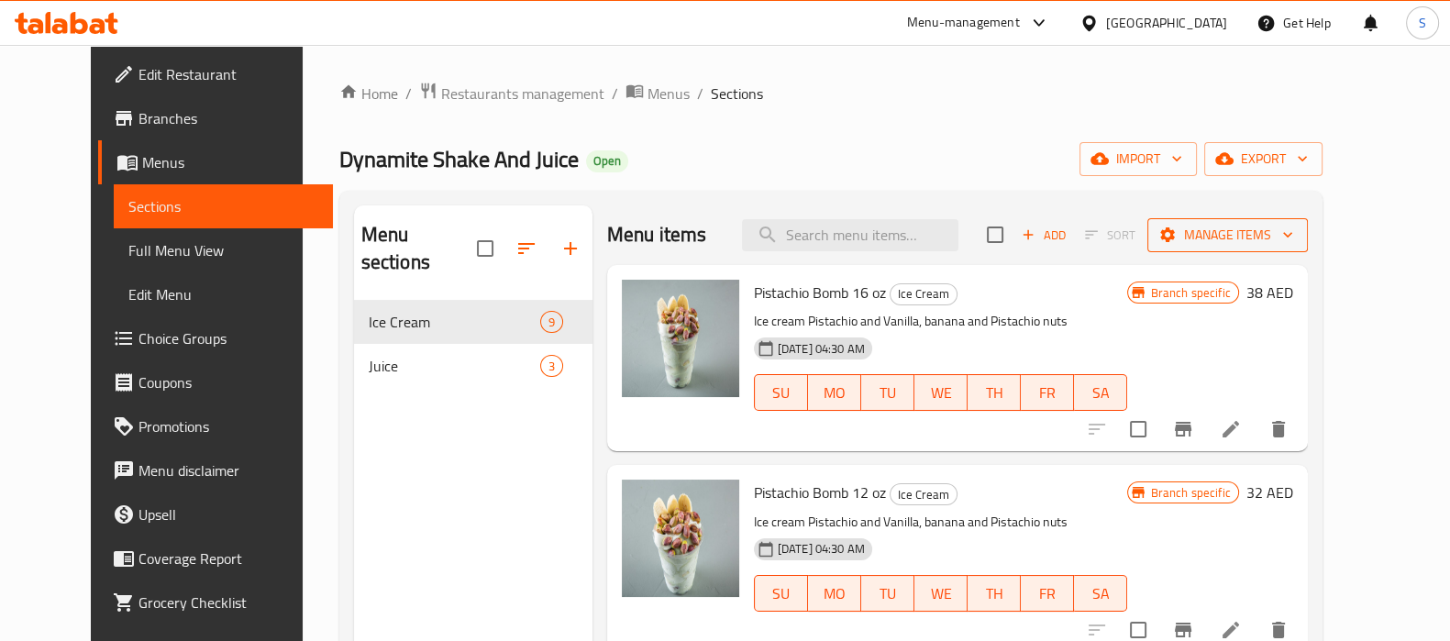
click at [1290, 243] on span "Manage items" at bounding box center [1227, 235] width 131 height 23
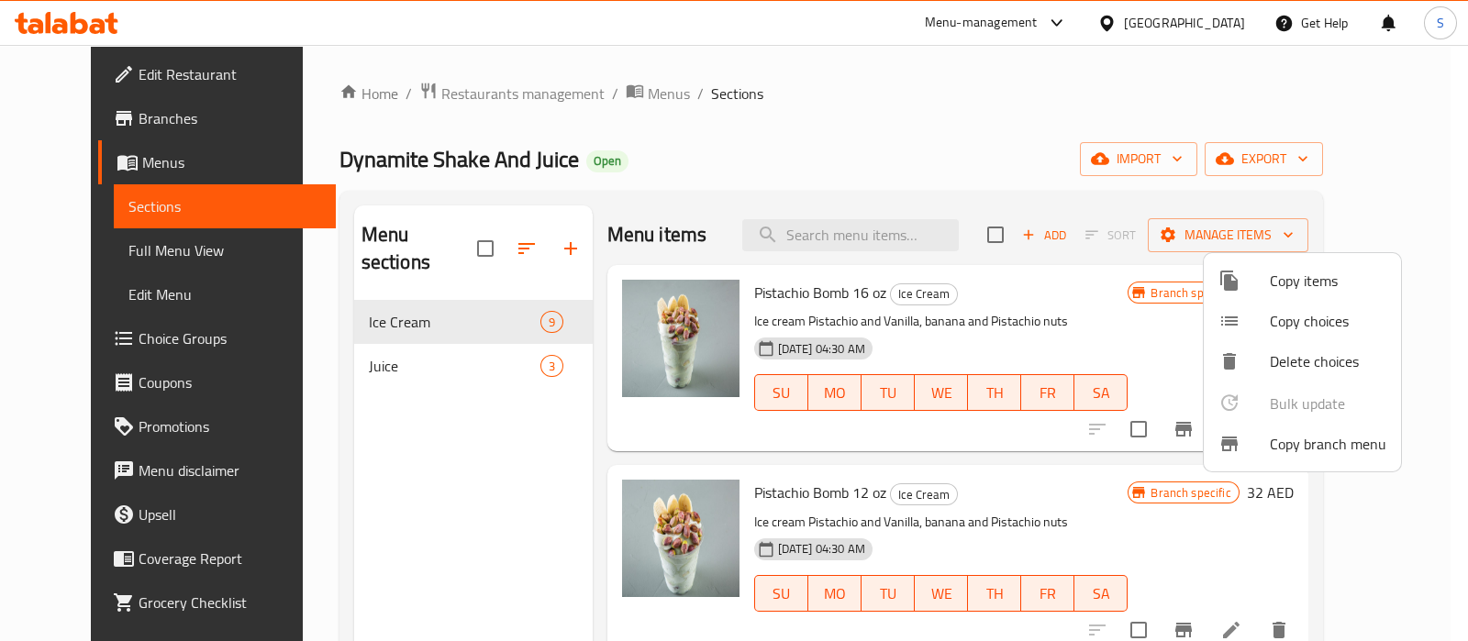
click at [1304, 438] on span "Copy branch menu" at bounding box center [1327, 444] width 116 height 22
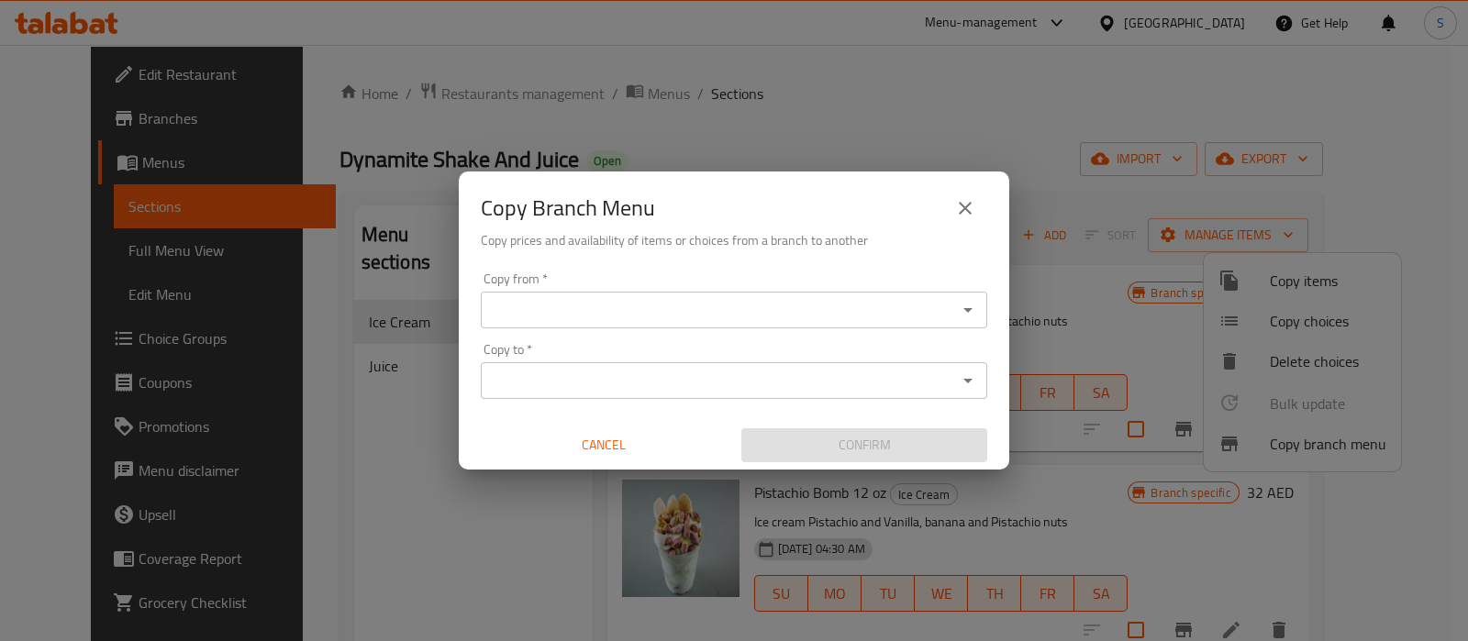
click at [519, 300] on input "Copy from   *" at bounding box center [718, 310] width 465 height 26
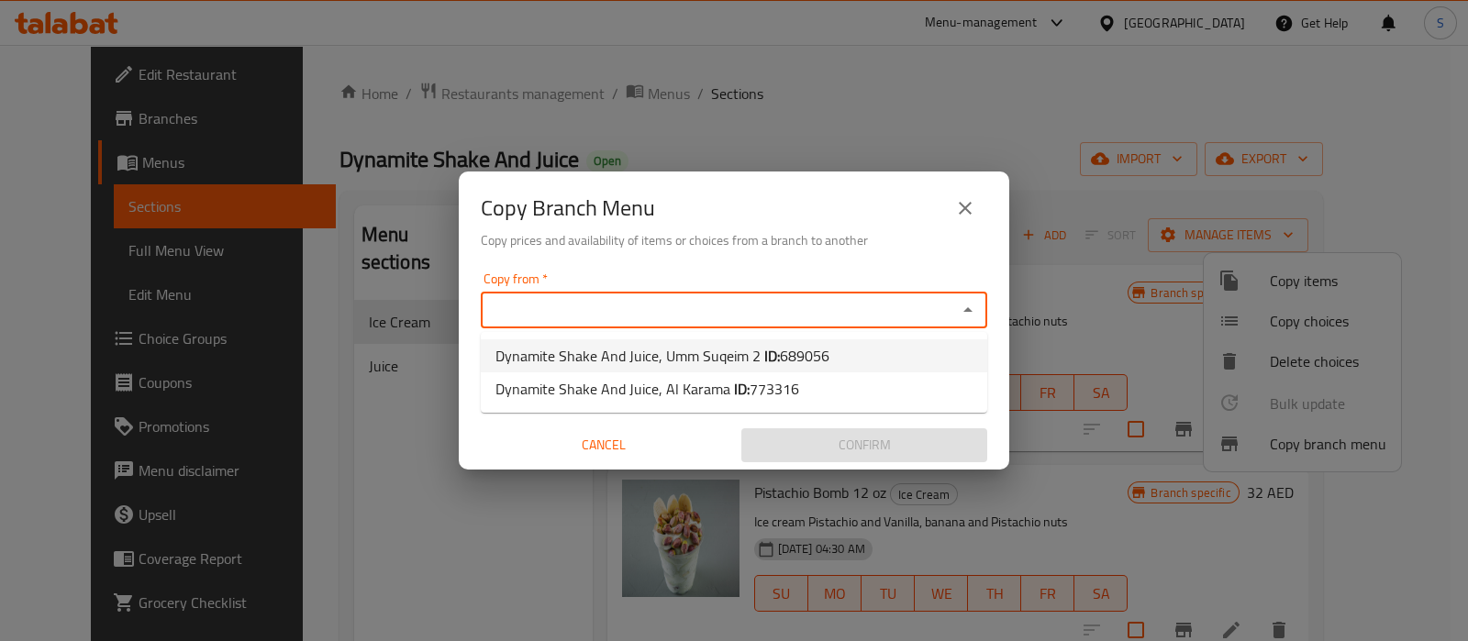
click at [547, 349] on span "Dynamite Shake And Juice, Umm Suqeim 2 ID: 689056" at bounding box center [662, 356] width 334 height 22
type input "Dynamite Shake And Juice, Umm Suqeim 2"
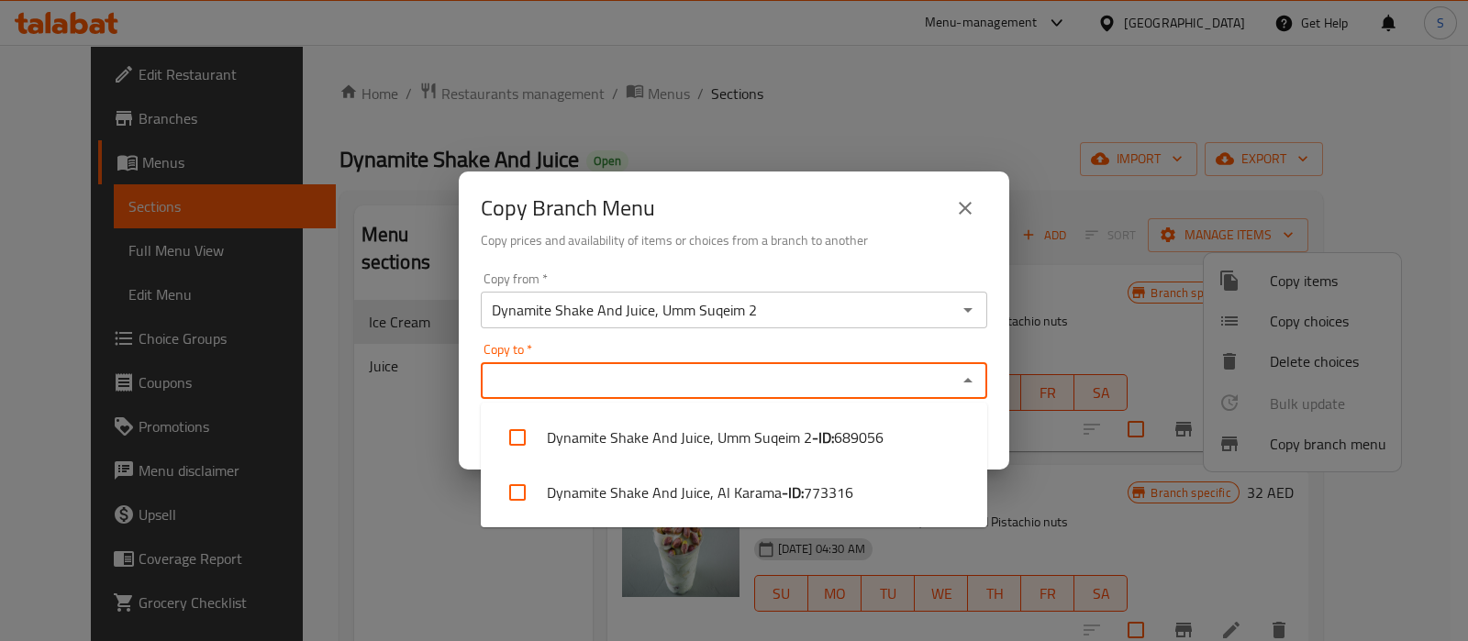
click at [537, 376] on input "Copy to   *" at bounding box center [718, 381] width 465 height 26
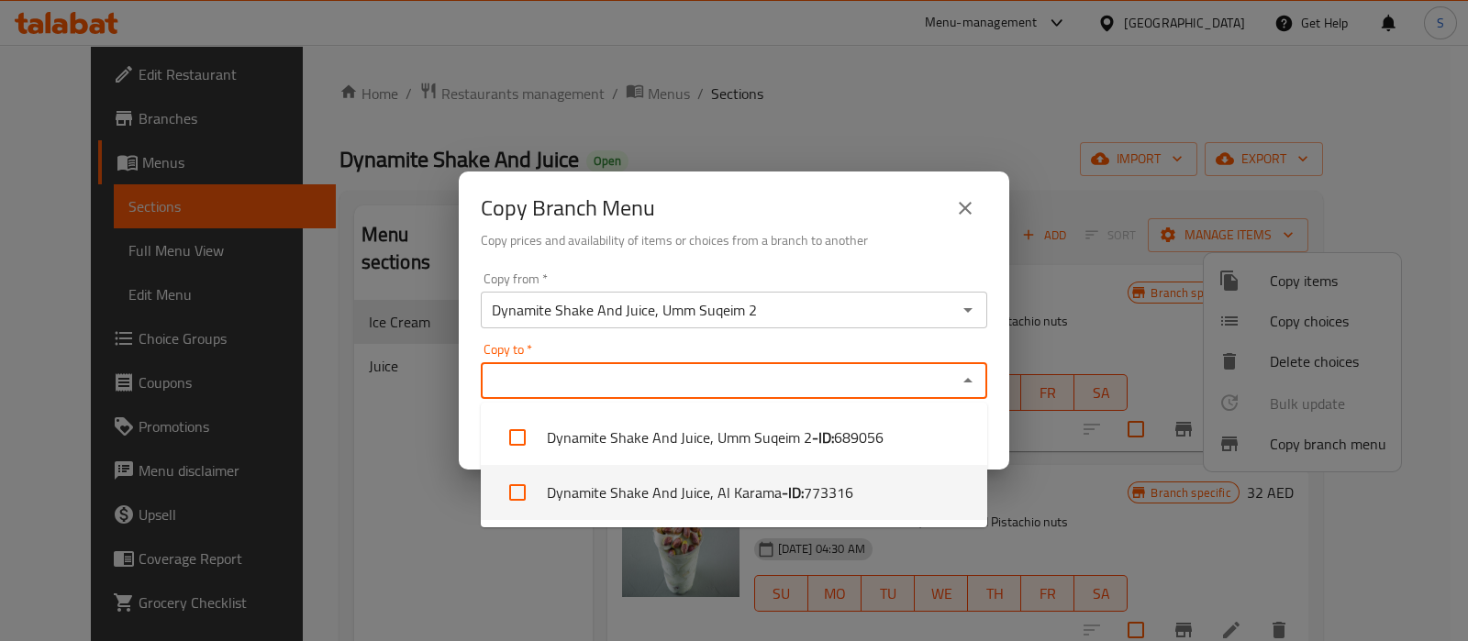
click at [585, 491] on li "Dynamite Shake And Juice, Al Karama - ID: 773316" at bounding box center [734, 492] width 506 height 55
checkbox input "true"
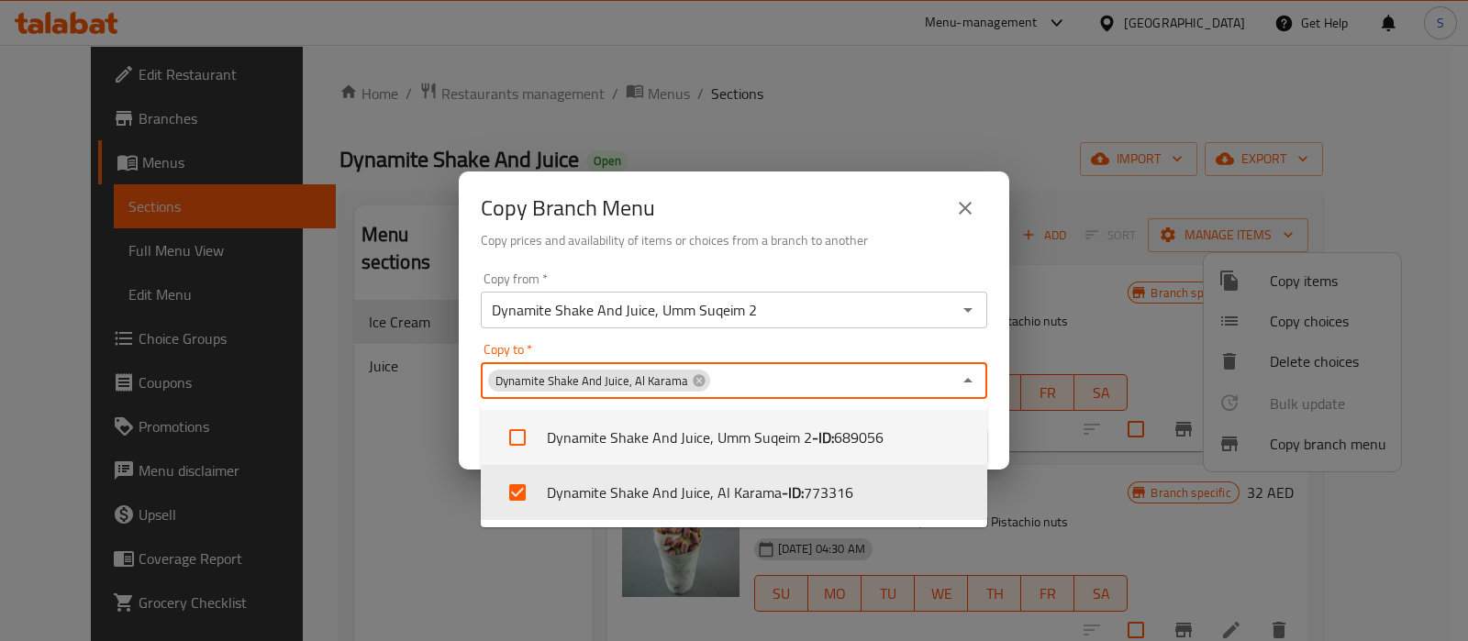
click at [680, 130] on div "Copy Branch Menu Copy prices and availability of items or choices from a branch…" at bounding box center [734, 320] width 1468 height 641
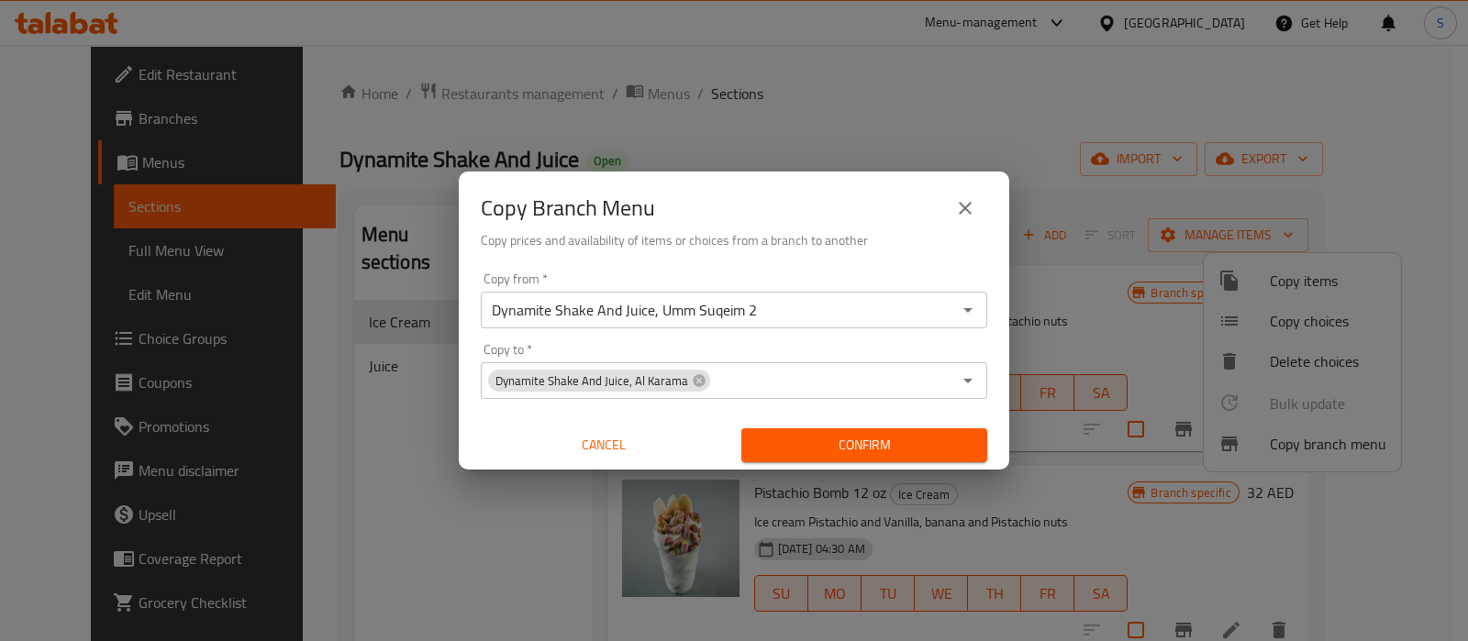
click at [325, 467] on div "Copy Branch Menu Copy prices and availability of items or choices from a branch…" at bounding box center [734, 320] width 1468 height 641
click at [562, 438] on span "Cancel" at bounding box center [603, 445] width 231 height 23
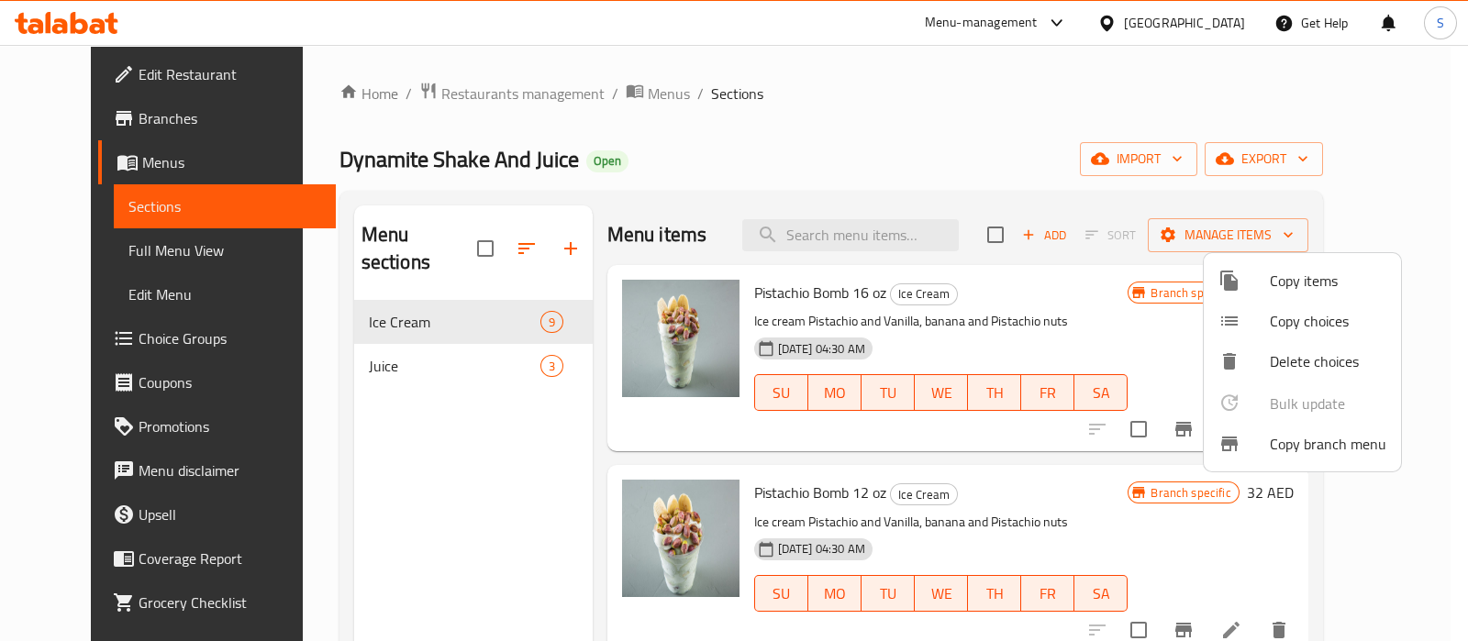
click at [656, 332] on div at bounding box center [734, 320] width 1468 height 641
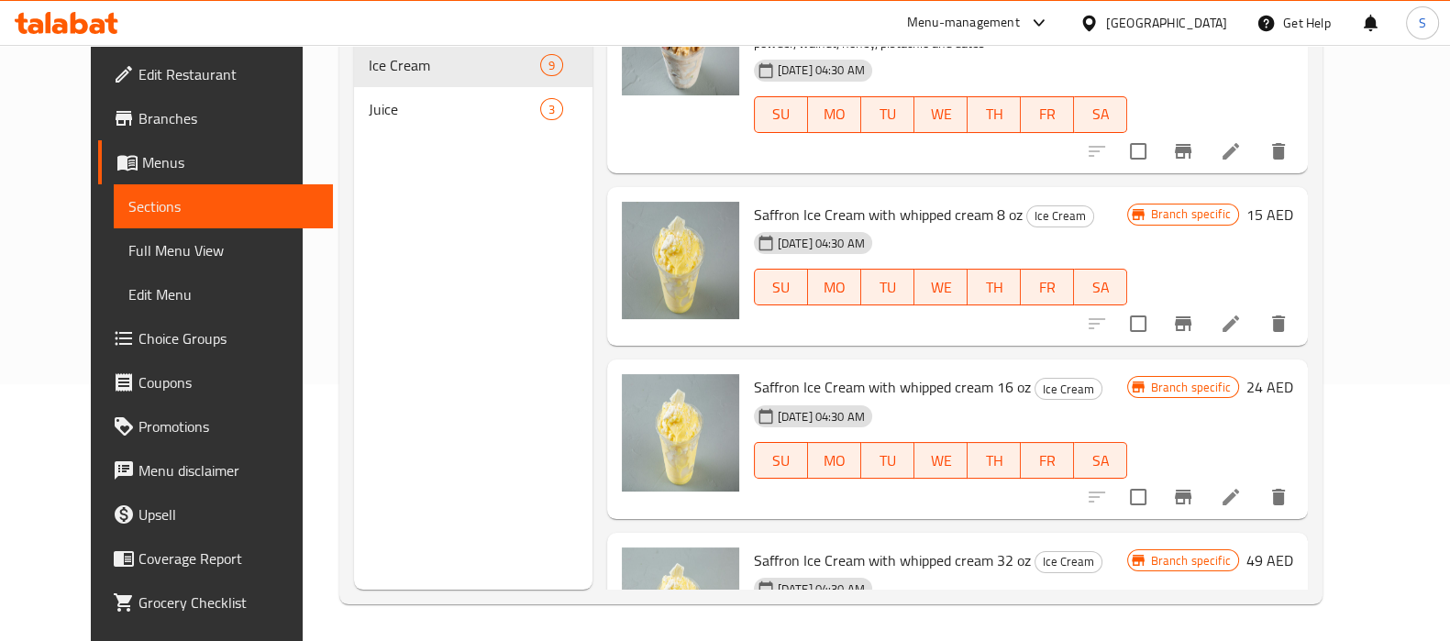
scroll to position [1193, 0]
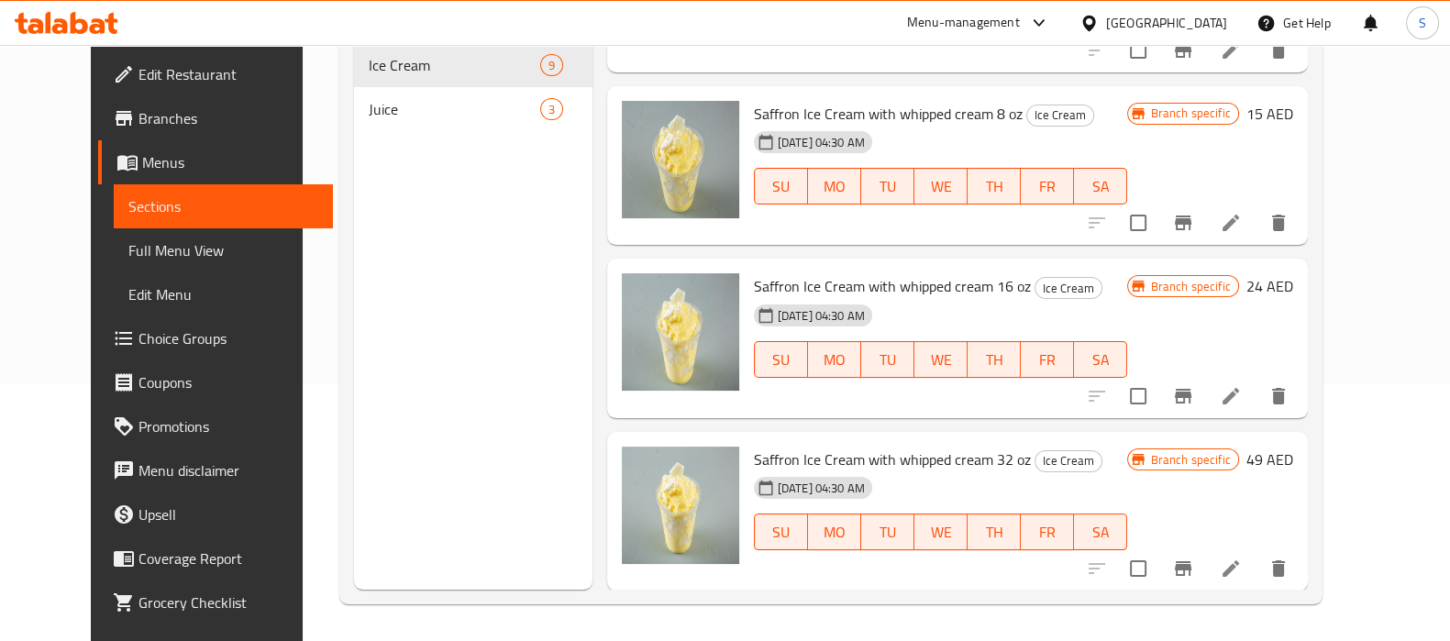
click at [128, 260] on span "Full Menu View" at bounding box center [223, 250] width 190 height 22
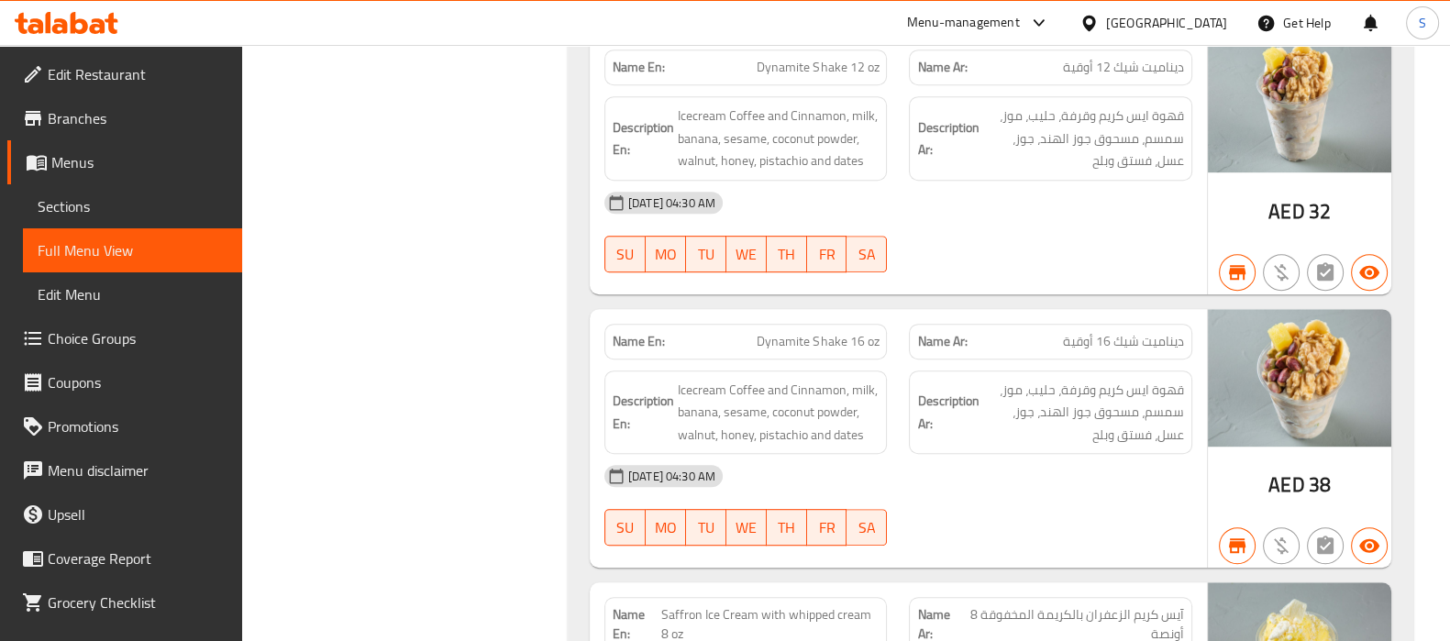
scroll to position [1403, 0]
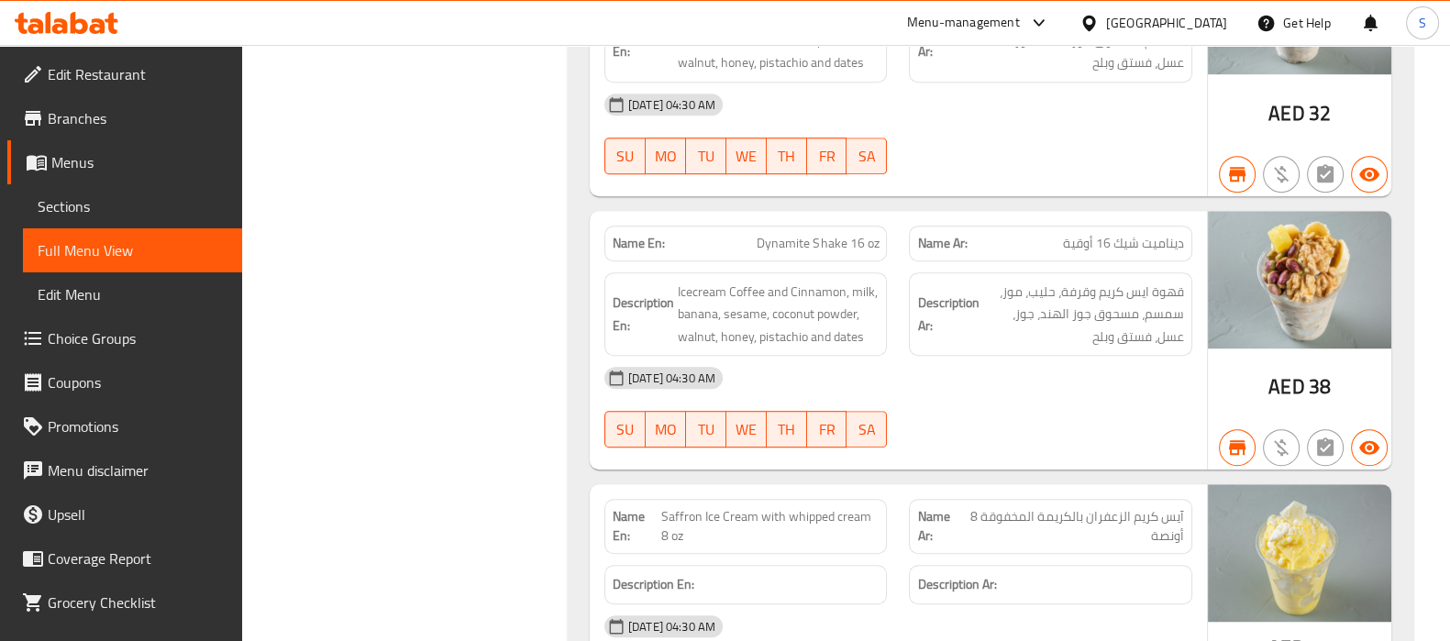
click at [95, 112] on span "Branches" at bounding box center [138, 118] width 180 height 22
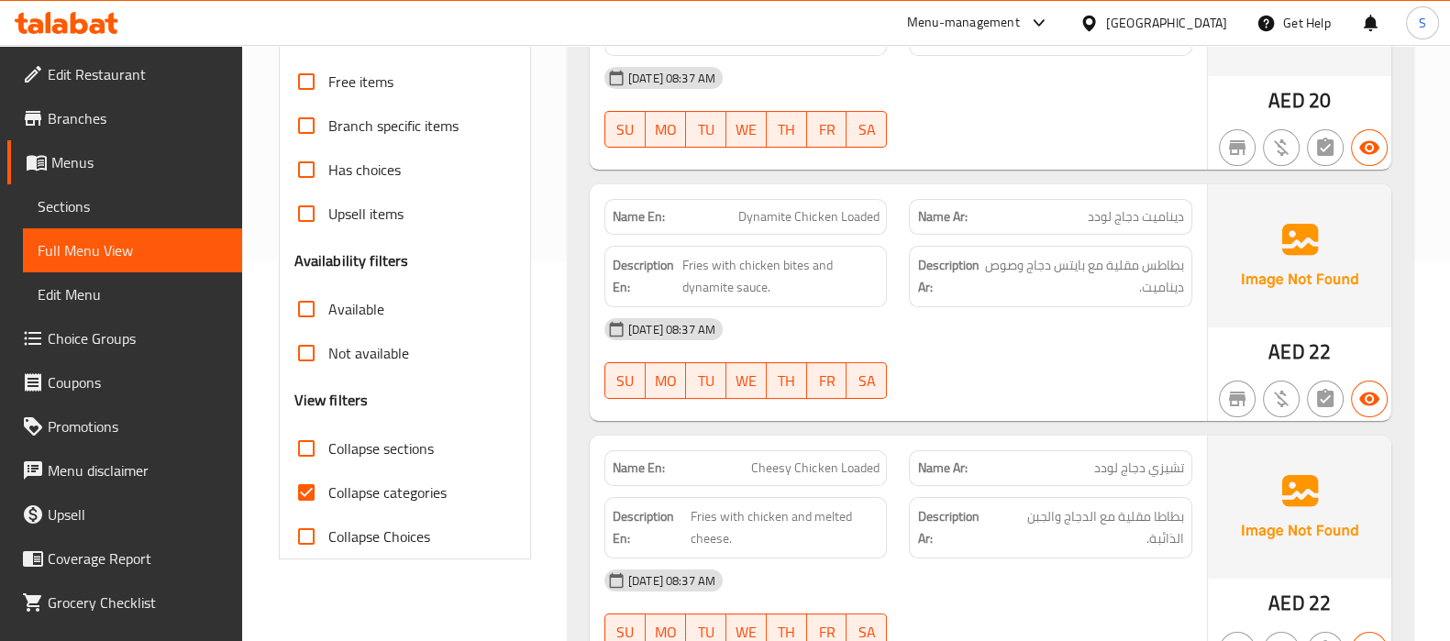
scroll to position [344, 0]
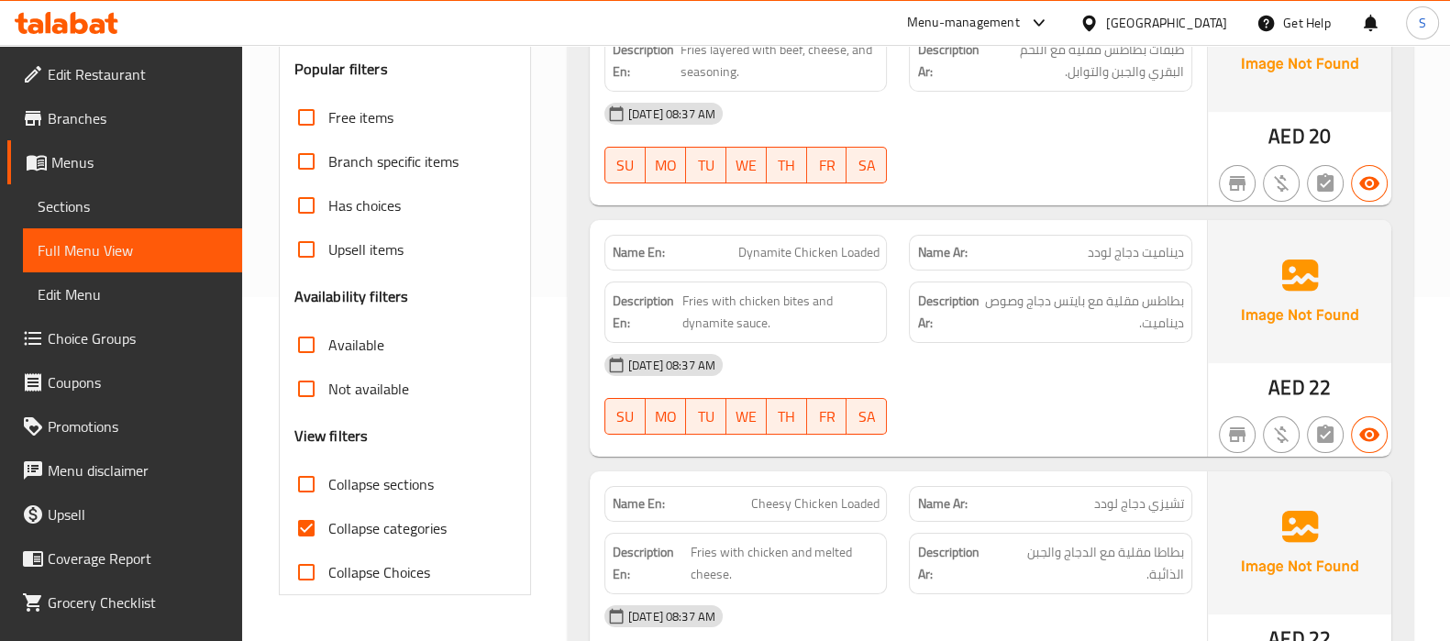
click at [298, 515] on input "Collapse categories" at bounding box center [306, 528] width 44 height 44
checkbox input "false"
drag, startPoint x: 110, startPoint y: 200, endPoint x: 147, endPoint y: 192, distance: 37.6
click at [111, 200] on span "Sections" at bounding box center [133, 206] width 190 height 22
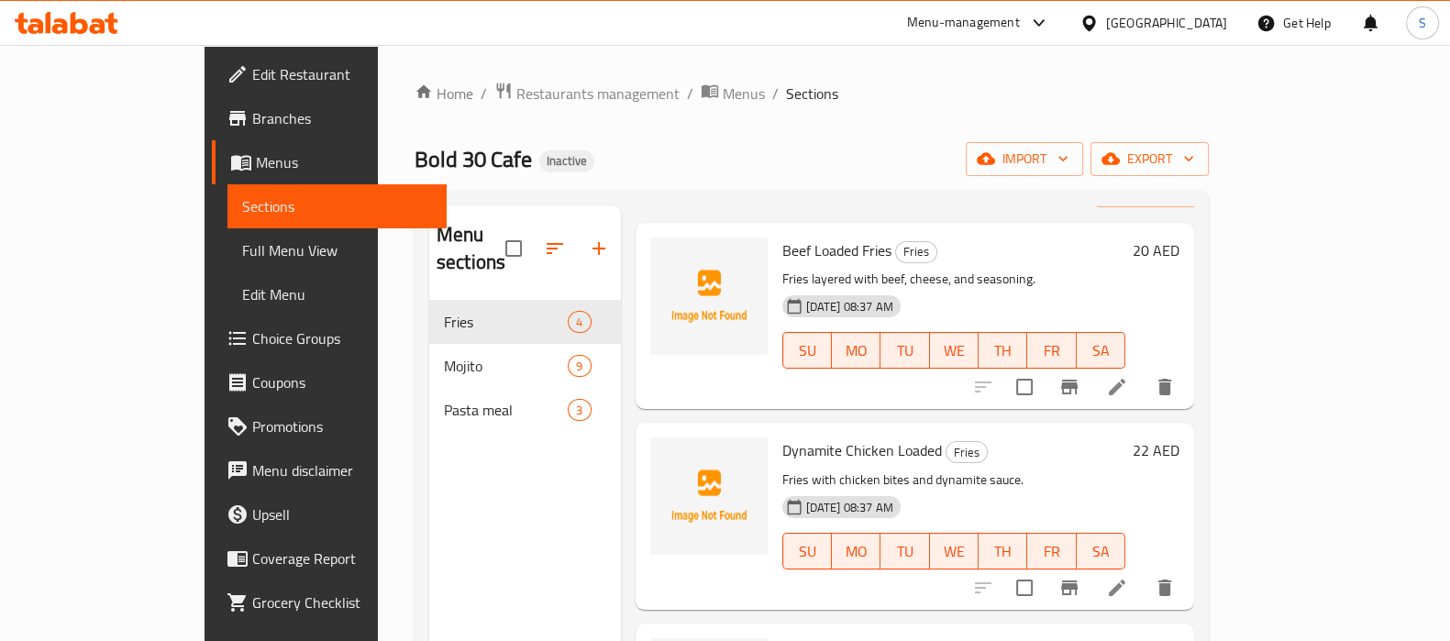
scroll to position [205, 0]
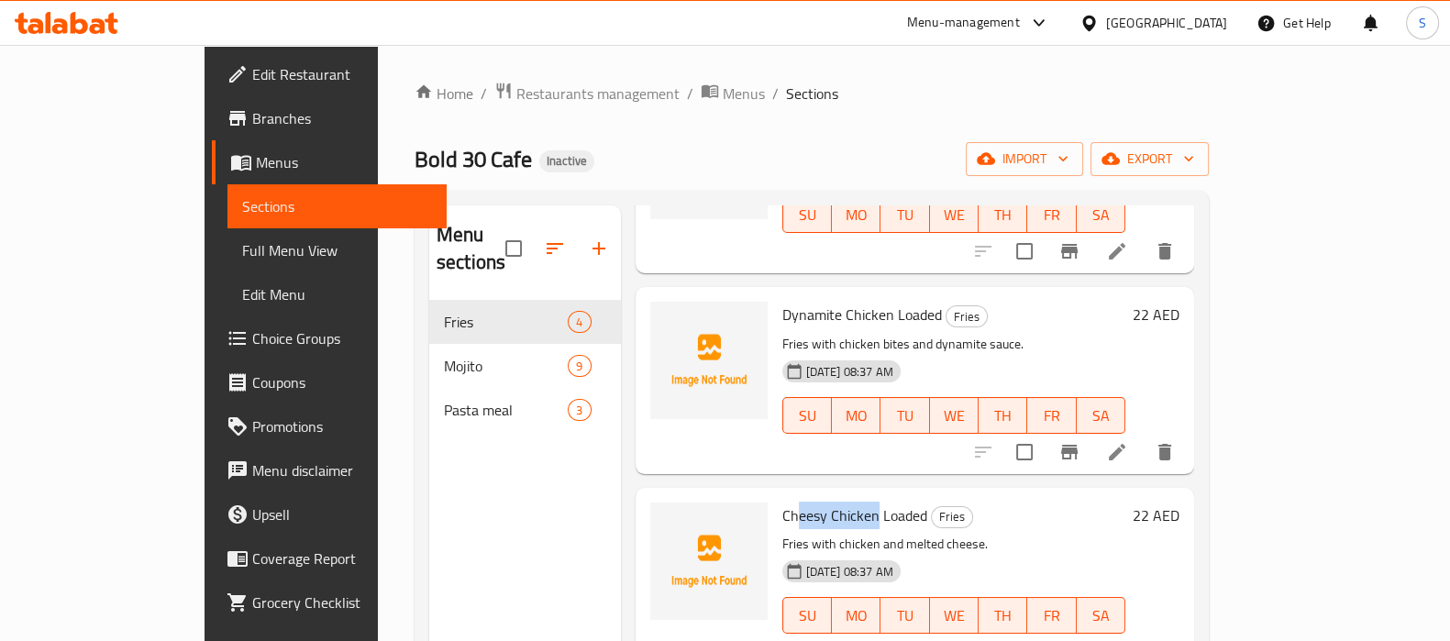
drag, startPoint x: 748, startPoint y: 491, endPoint x: 819, endPoint y: 481, distance: 71.3
click at [822, 502] on span "Cheesy Chicken Loaded" at bounding box center [854, 516] width 145 height 28
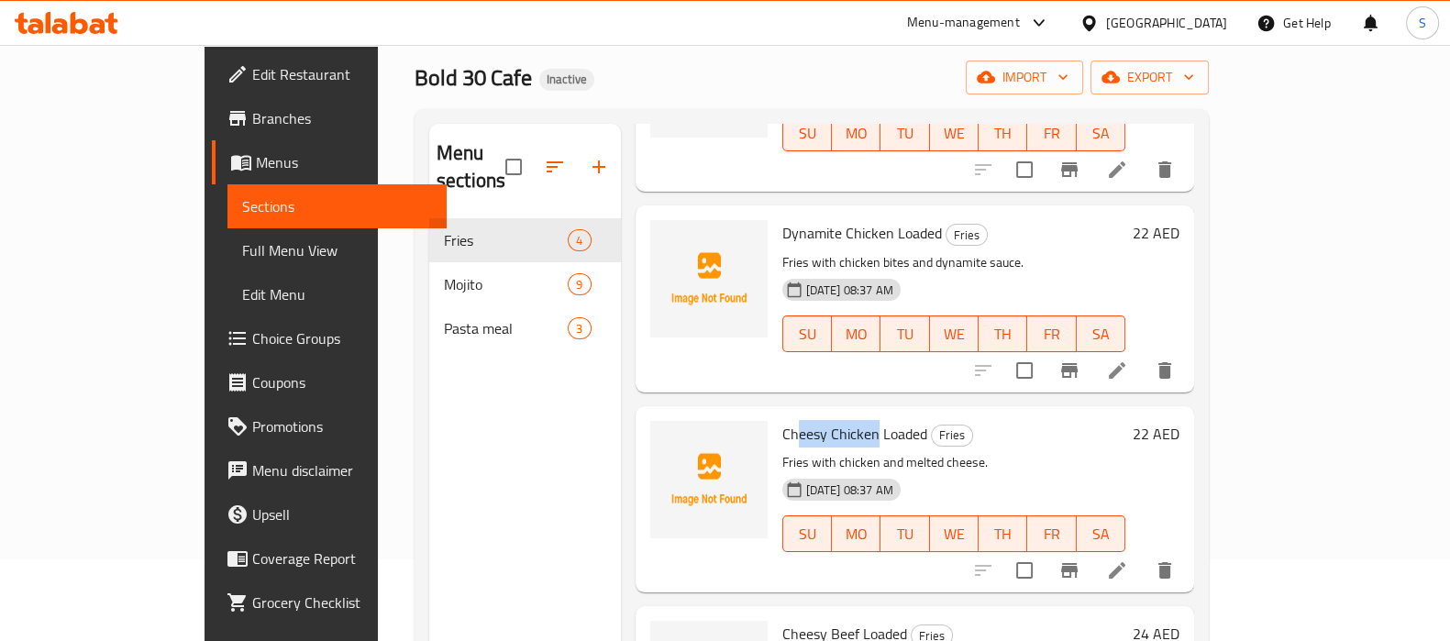
scroll to position [228, 0]
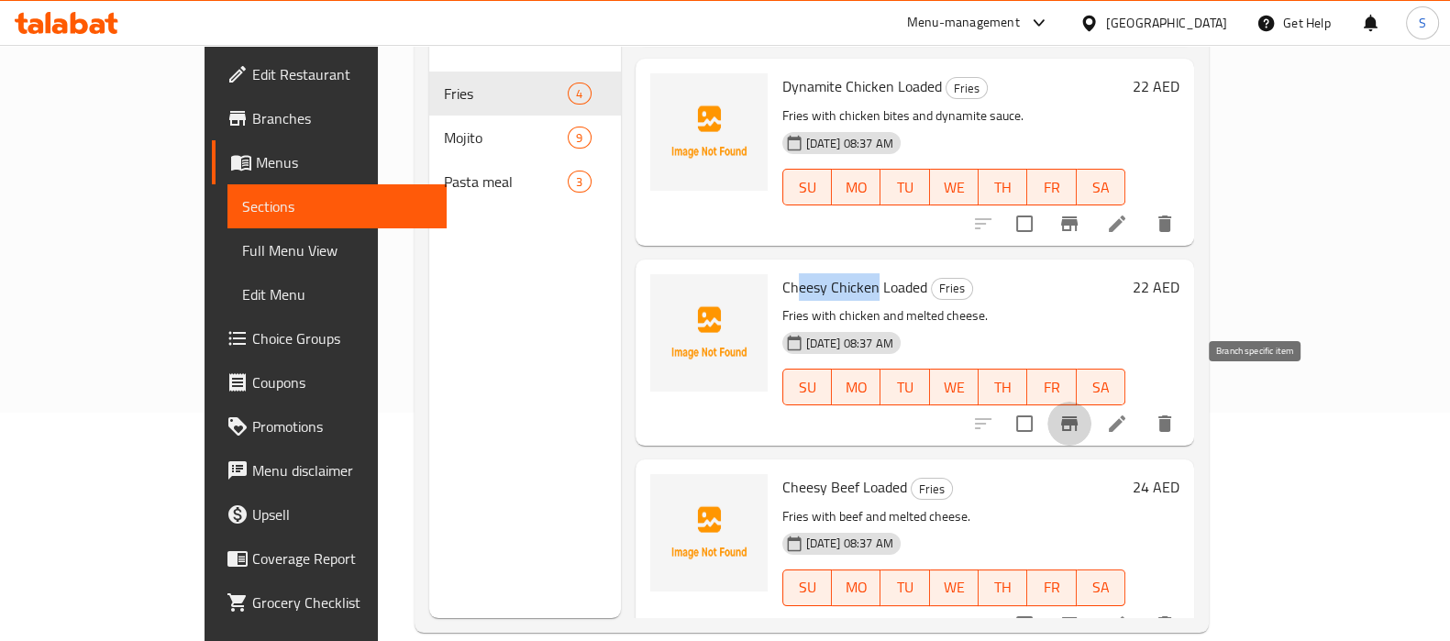
click at [1078, 416] on icon "Branch-specific-item" at bounding box center [1069, 423] width 17 height 15
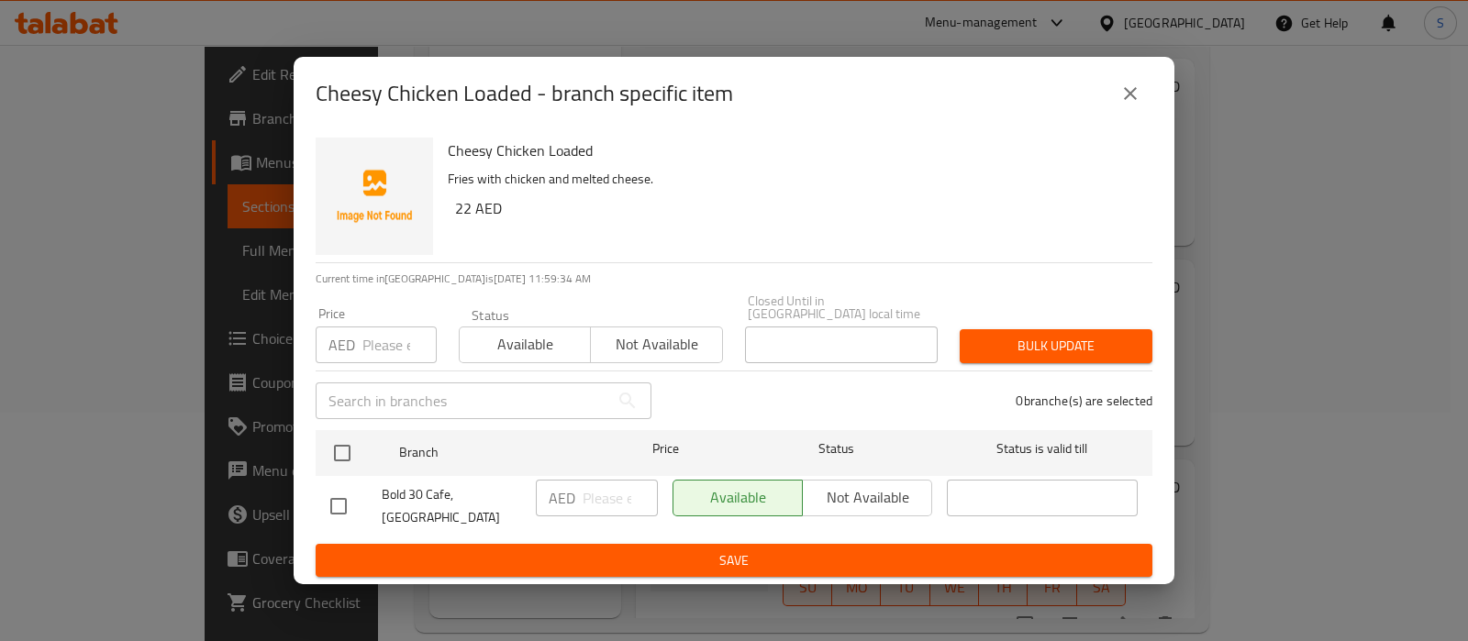
click at [1124, 98] on icon "close" at bounding box center [1130, 94] width 22 height 22
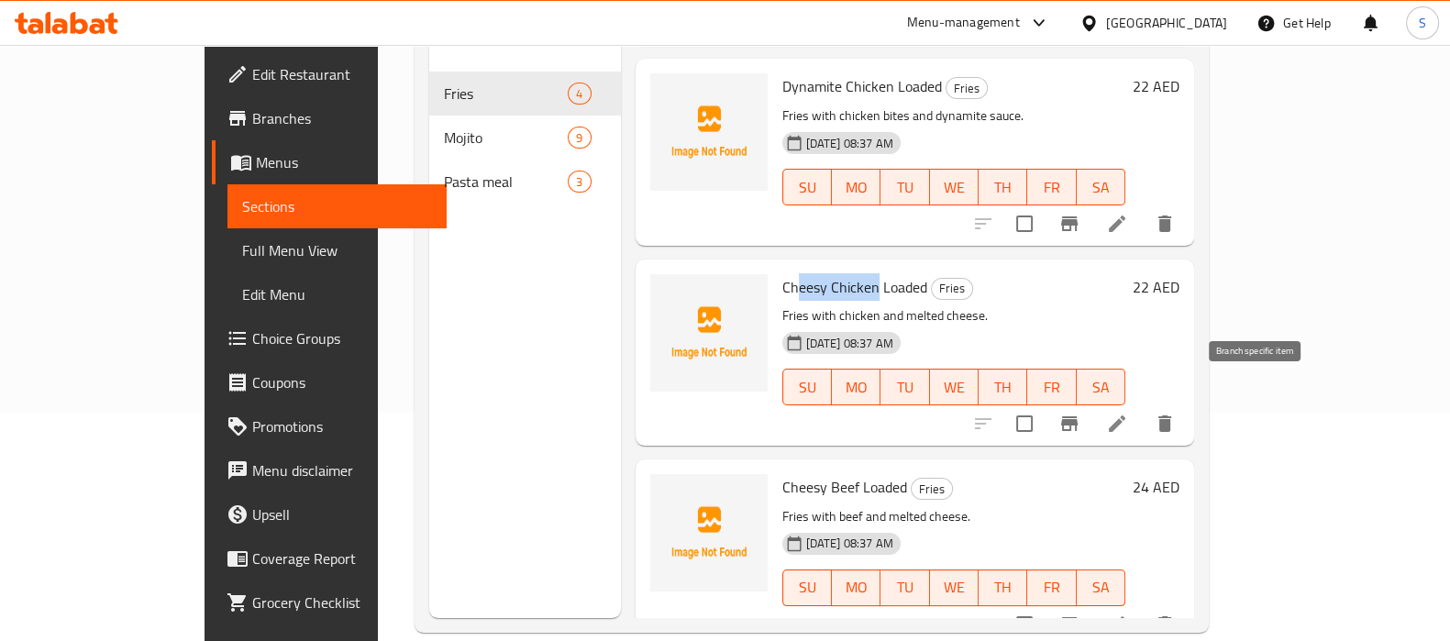
click at [1078, 416] on icon "Branch-specific-item" at bounding box center [1069, 423] width 17 height 15
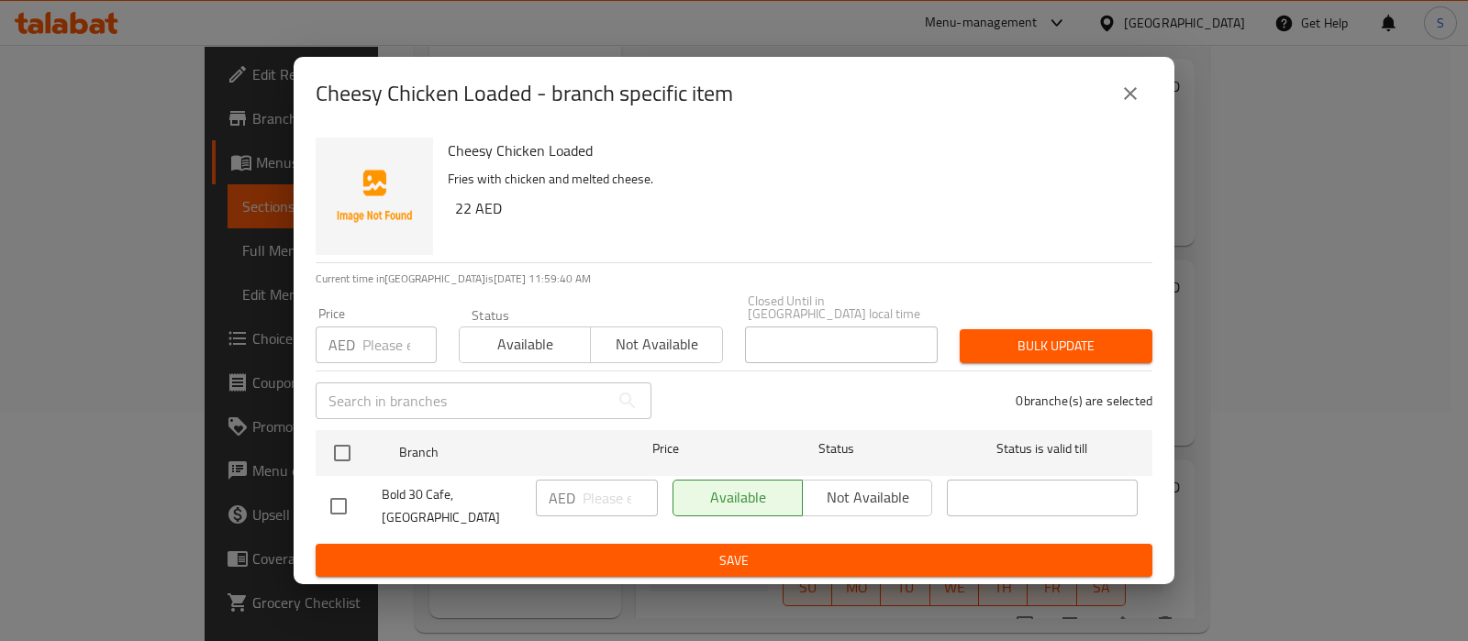
click at [344, 508] on input "checkbox" at bounding box center [338, 506] width 39 height 39
checkbox input "true"
click at [833, 500] on span "Not available" at bounding box center [867, 497] width 115 height 27
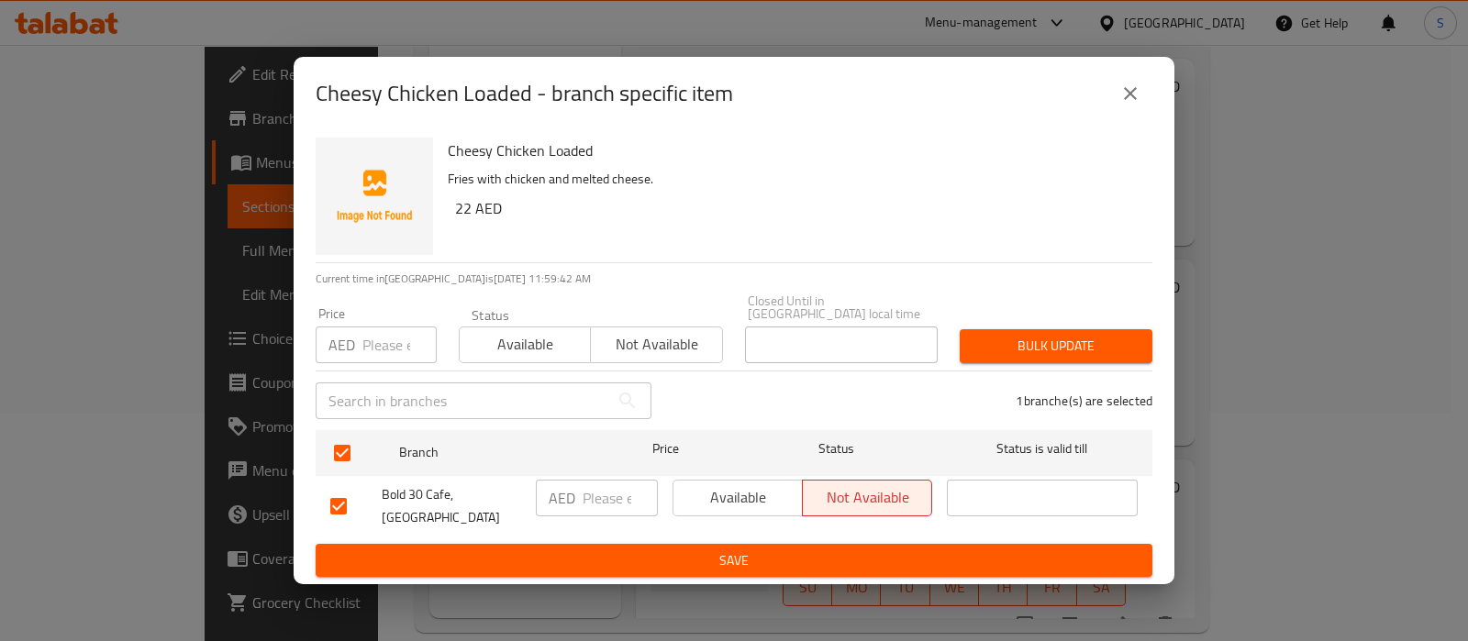
click at [739, 506] on span "Available" at bounding box center [738, 497] width 115 height 27
click at [1130, 95] on icon "close" at bounding box center [1130, 94] width 22 height 22
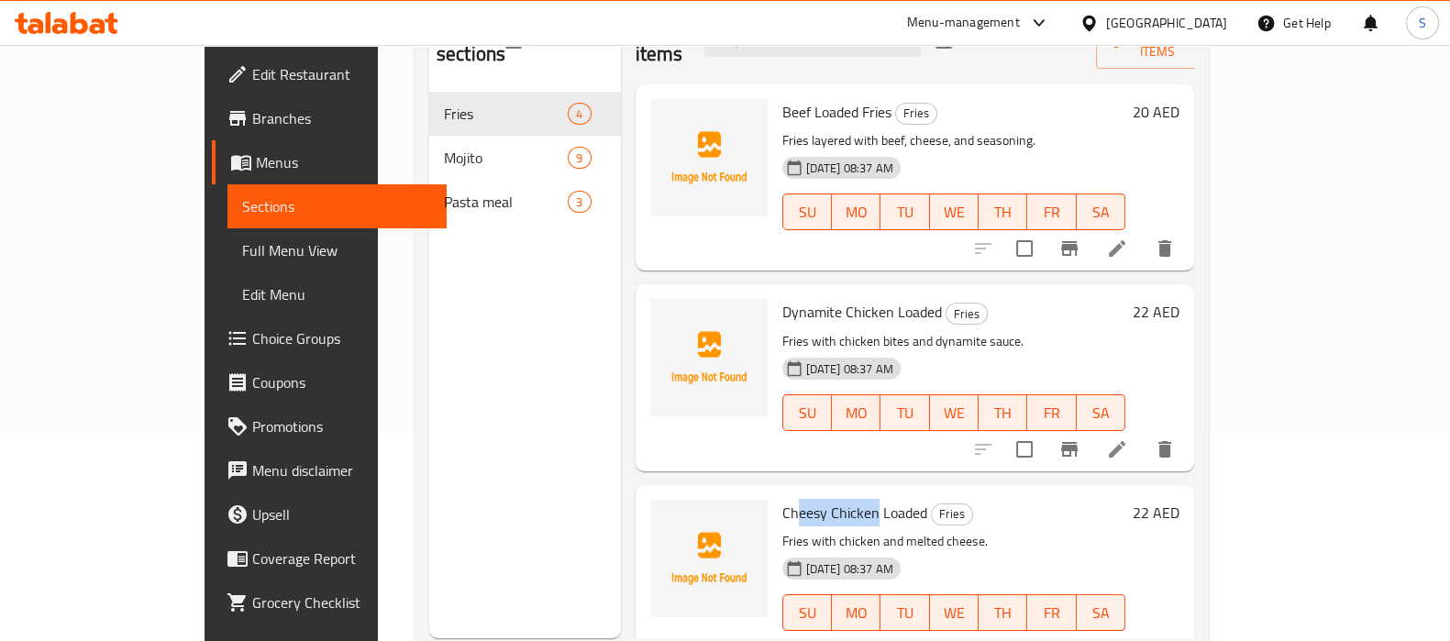
scroll to position [0, 0]
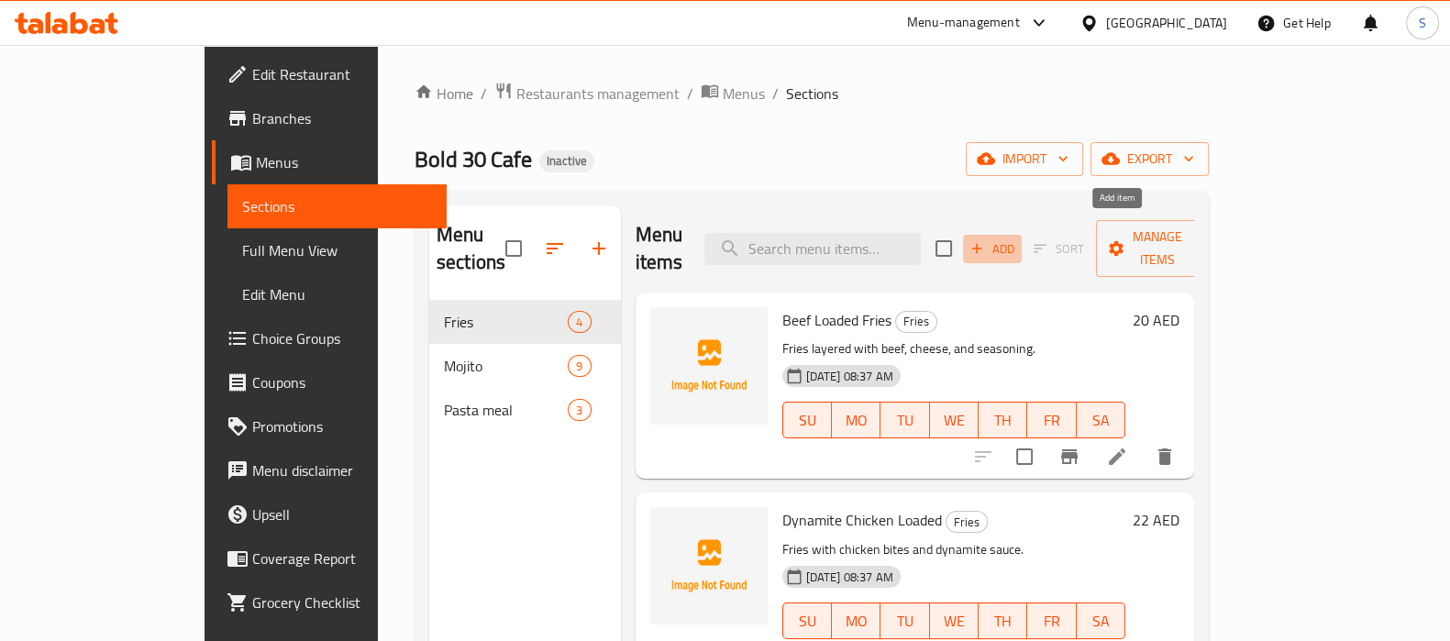
click at [985, 243] on icon "button" at bounding box center [977, 248] width 17 height 17
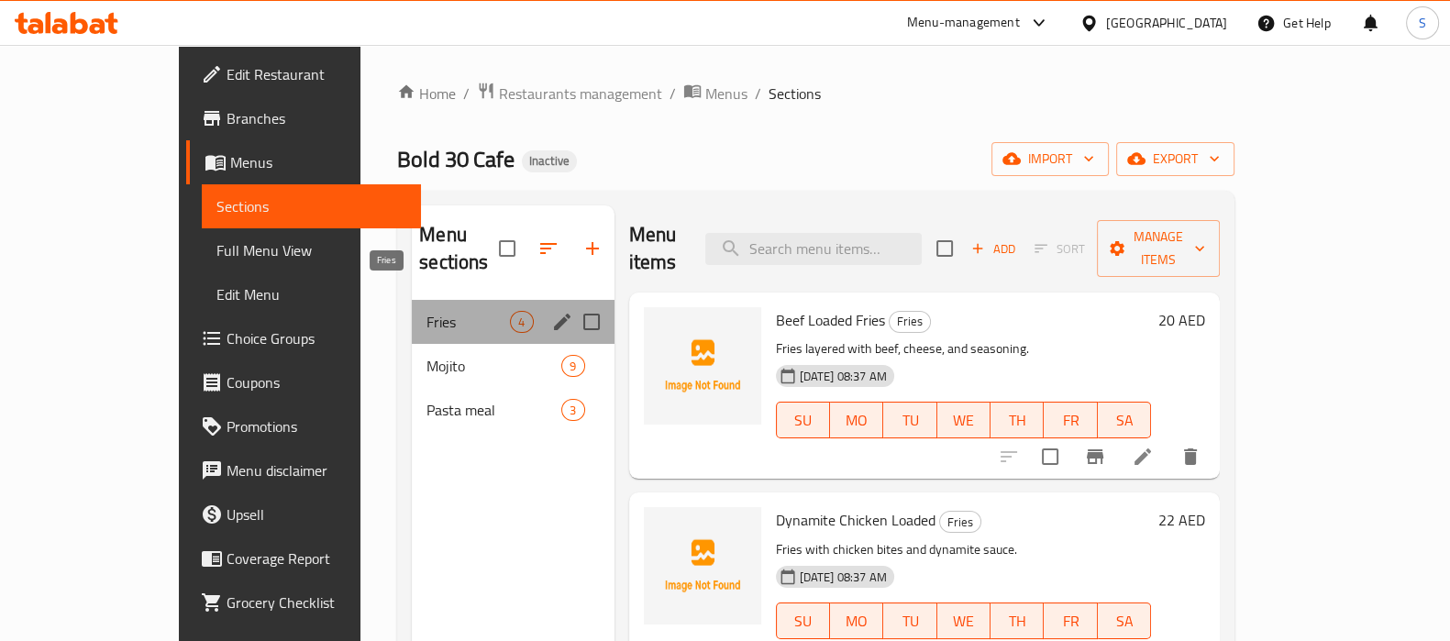
click at [426, 311] on span "Fries" at bounding box center [467, 322] width 83 height 22
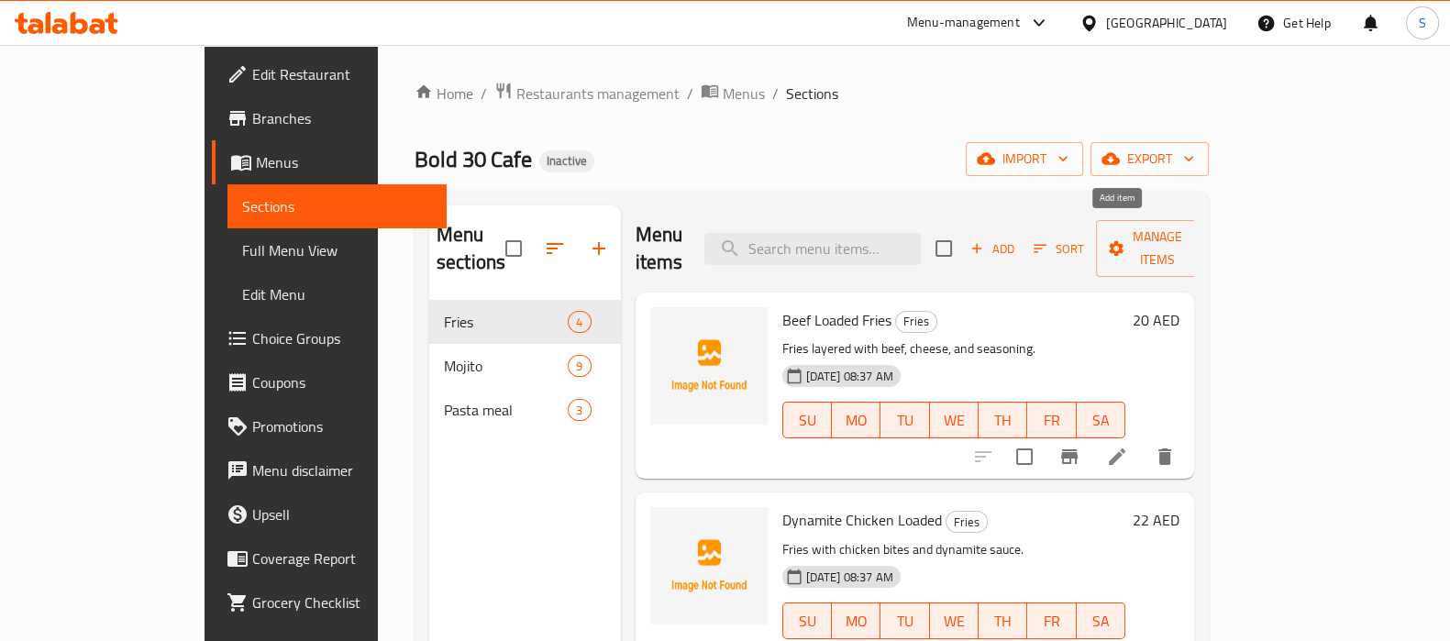
click at [1017, 238] on span "Add" at bounding box center [993, 248] width 50 height 21
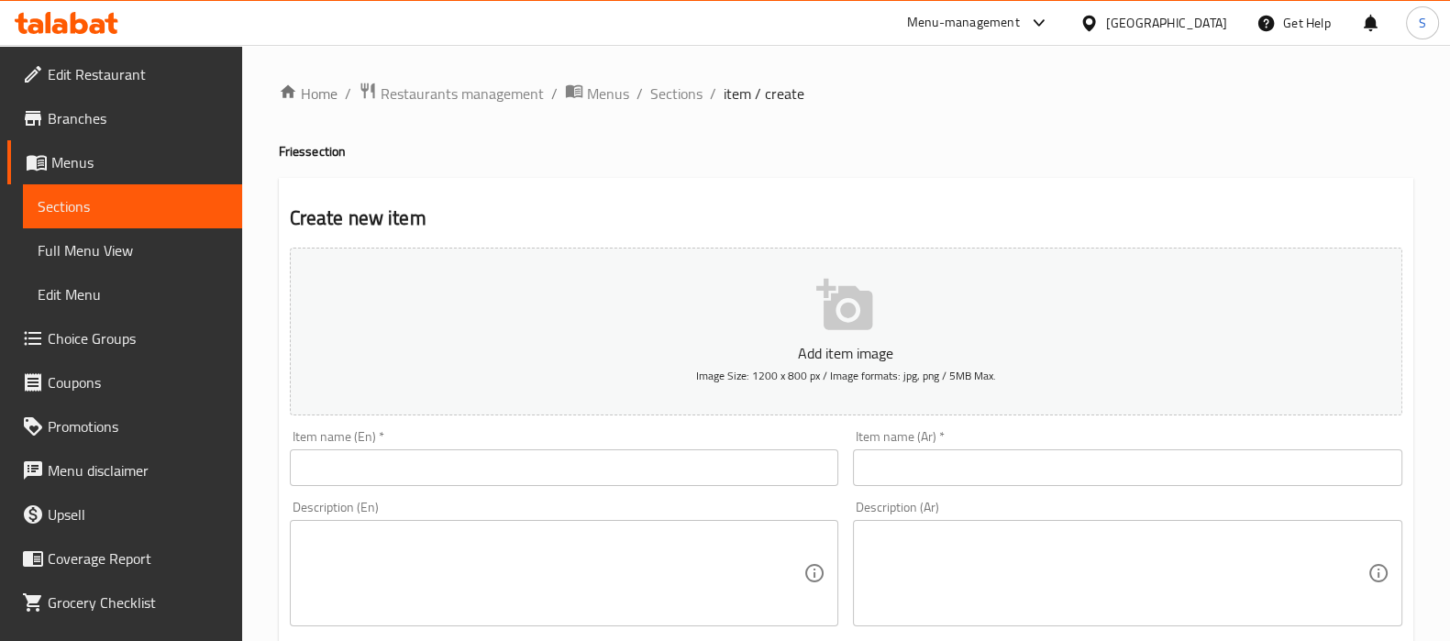
click at [451, 451] on div "Item name (En)   * Item name (En) *" at bounding box center [564, 458] width 549 height 56
click at [435, 465] on input "text" at bounding box center [564, 467] width 549 height 37
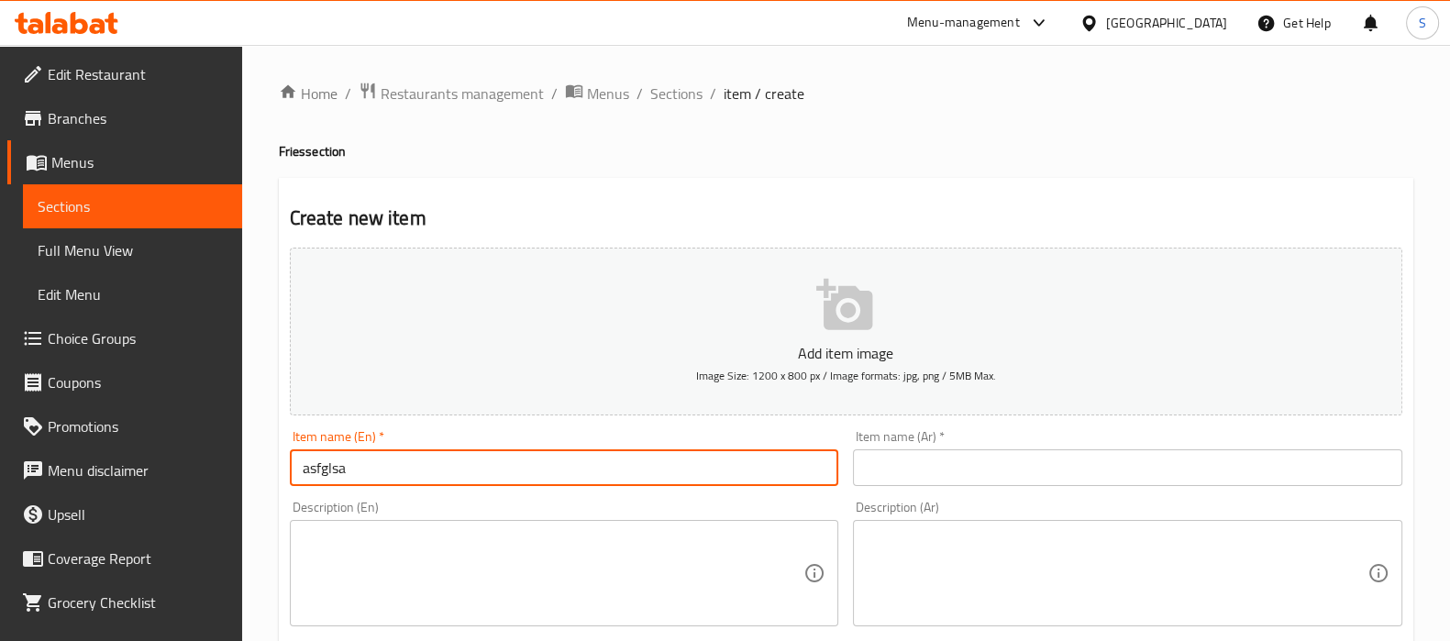
type input "asfglsa"
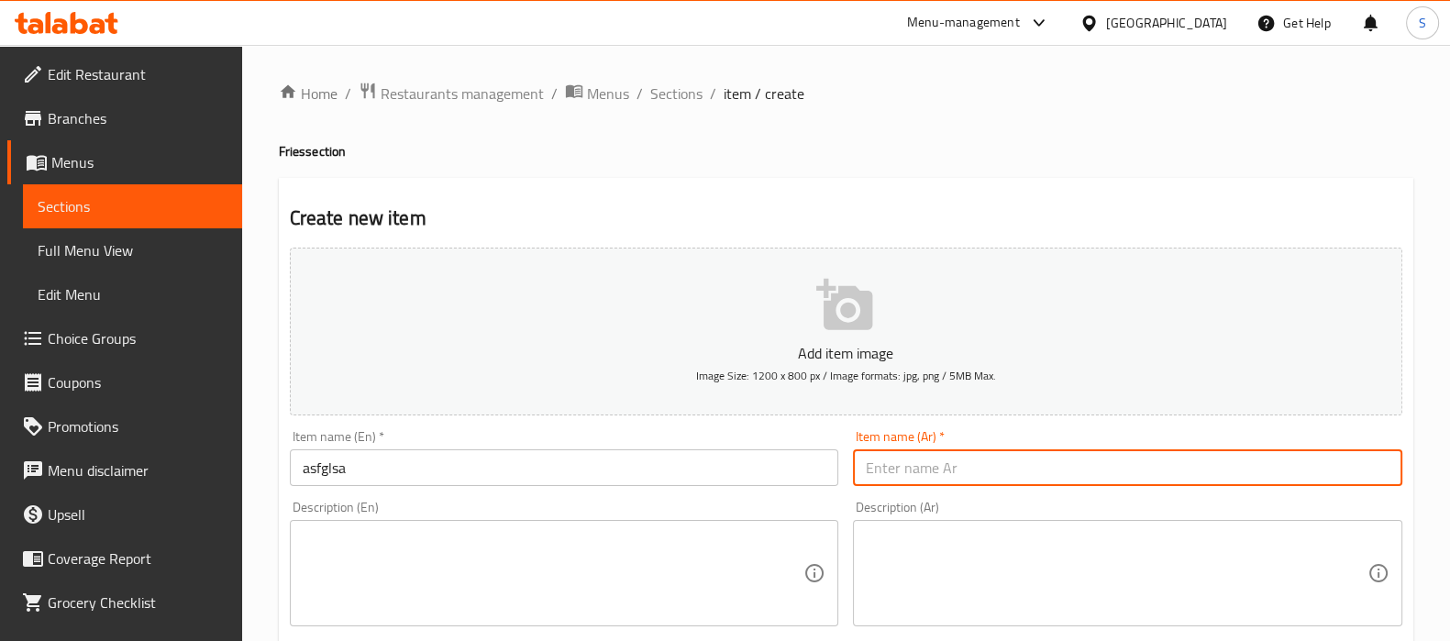
click at [980, 477] on input "text" at bounding box center [1127, 467] width 549 height 37
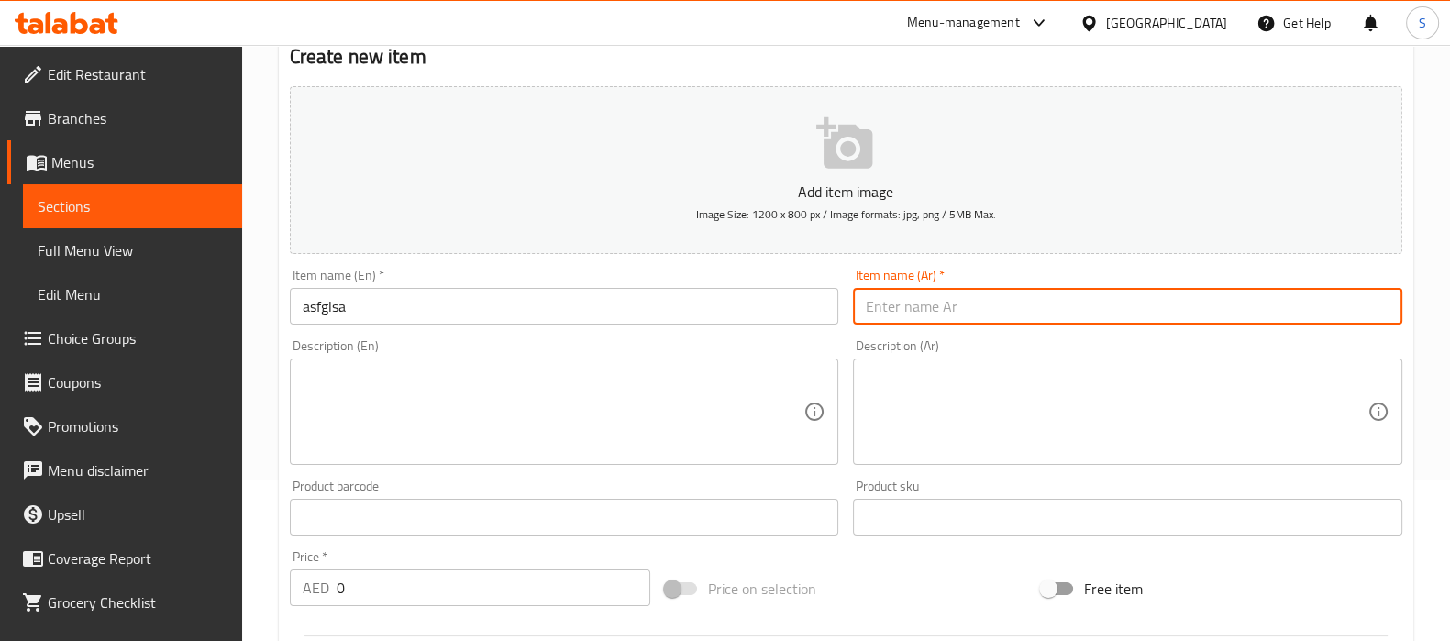
scroll to position [228, 0]
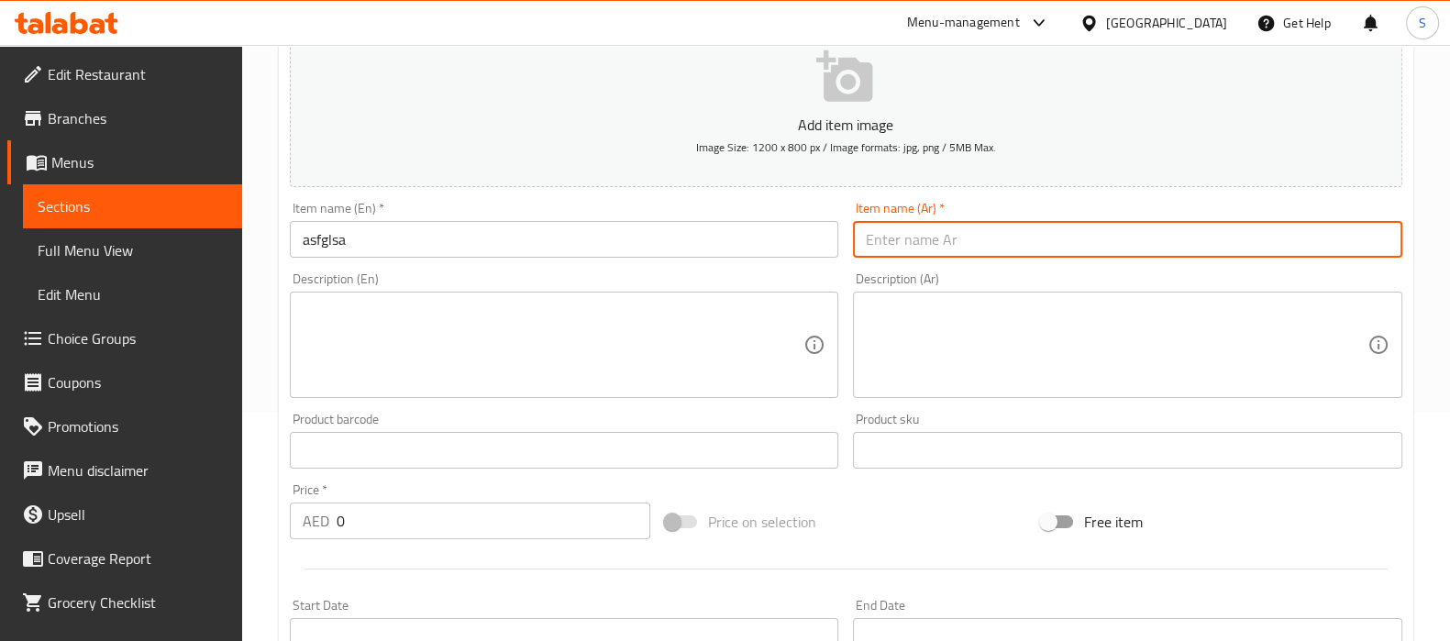
click at [415, 529] on input "0" at bounding box center [494, 521] width 315 height 37
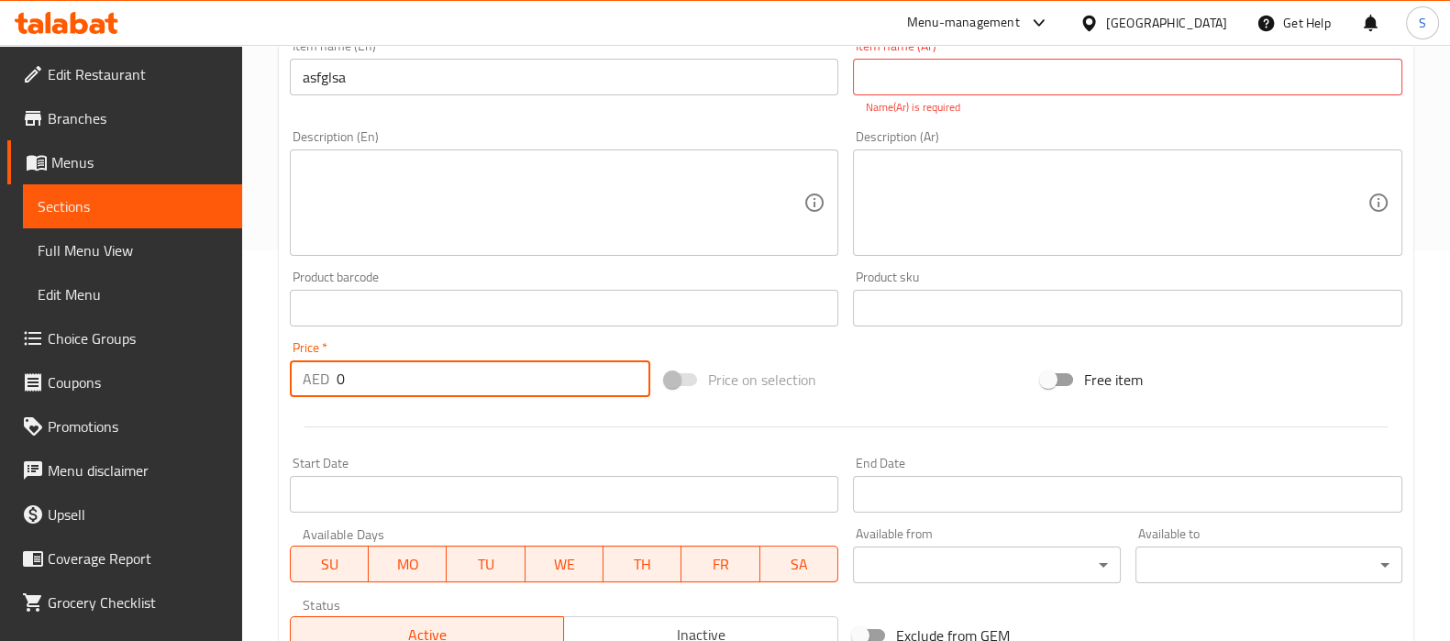
scroll to position [215, 0]
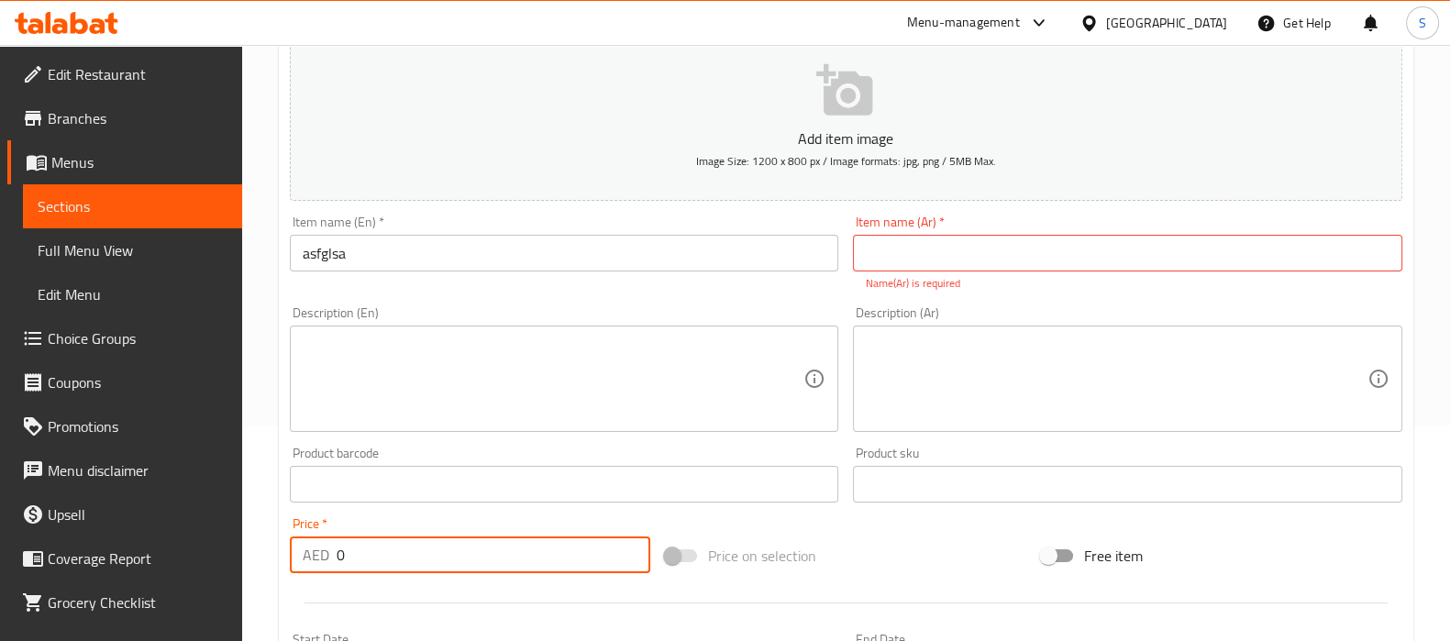
click at [424, 268] on input "asfglsa" at bounding box center [564, 253] width 549 height 37
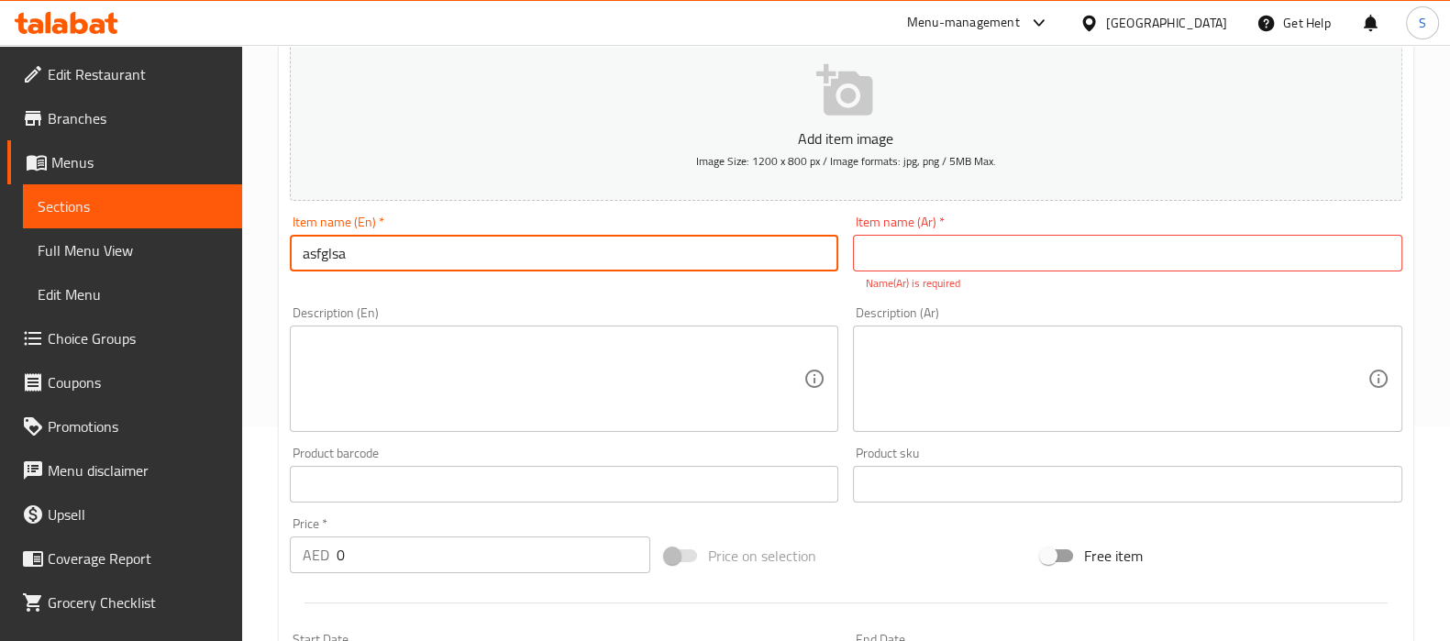
click at [424, 268] on input "asfglsa" at bounding box center [564, 253] width 549 height 37
type input "Crsipy frise"
click at [917, 265] on input "text" at bounding box center [1127, 253] width 549 height 37
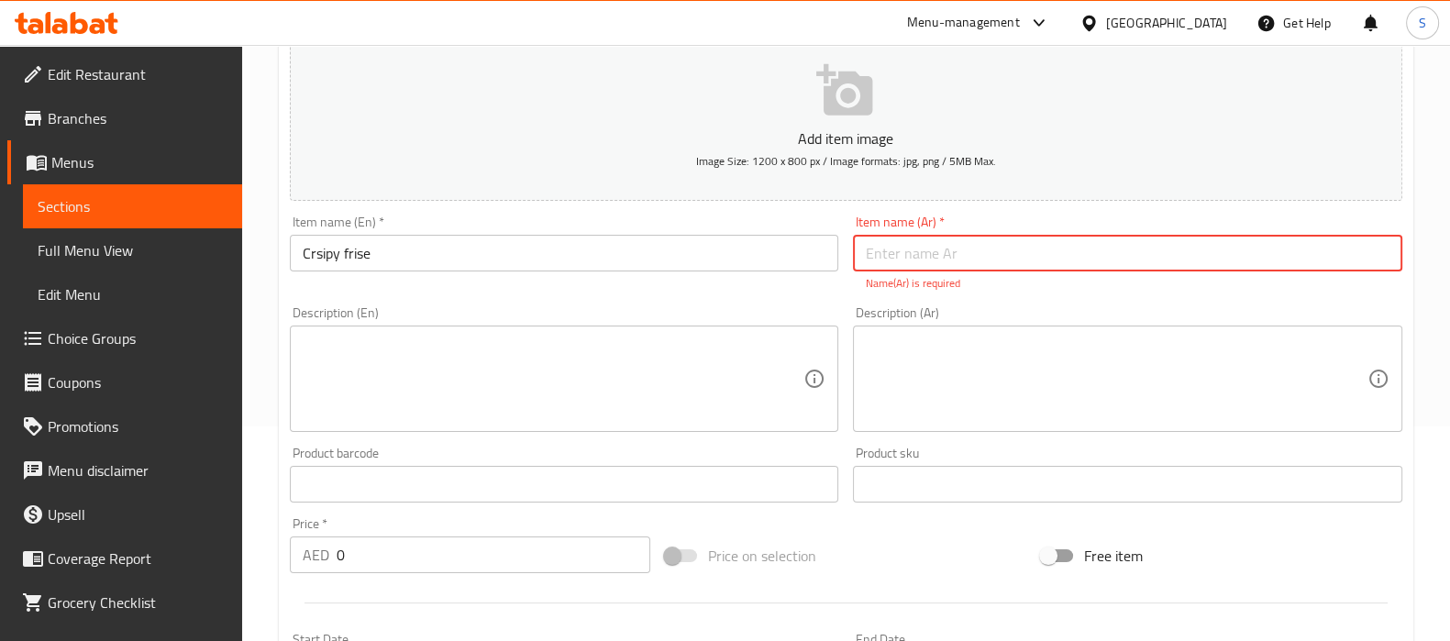
type input "سوري بطاطس سوسيس"
click at [515, 378] on textarea at bounding box center [554, 379] width 502 height 87
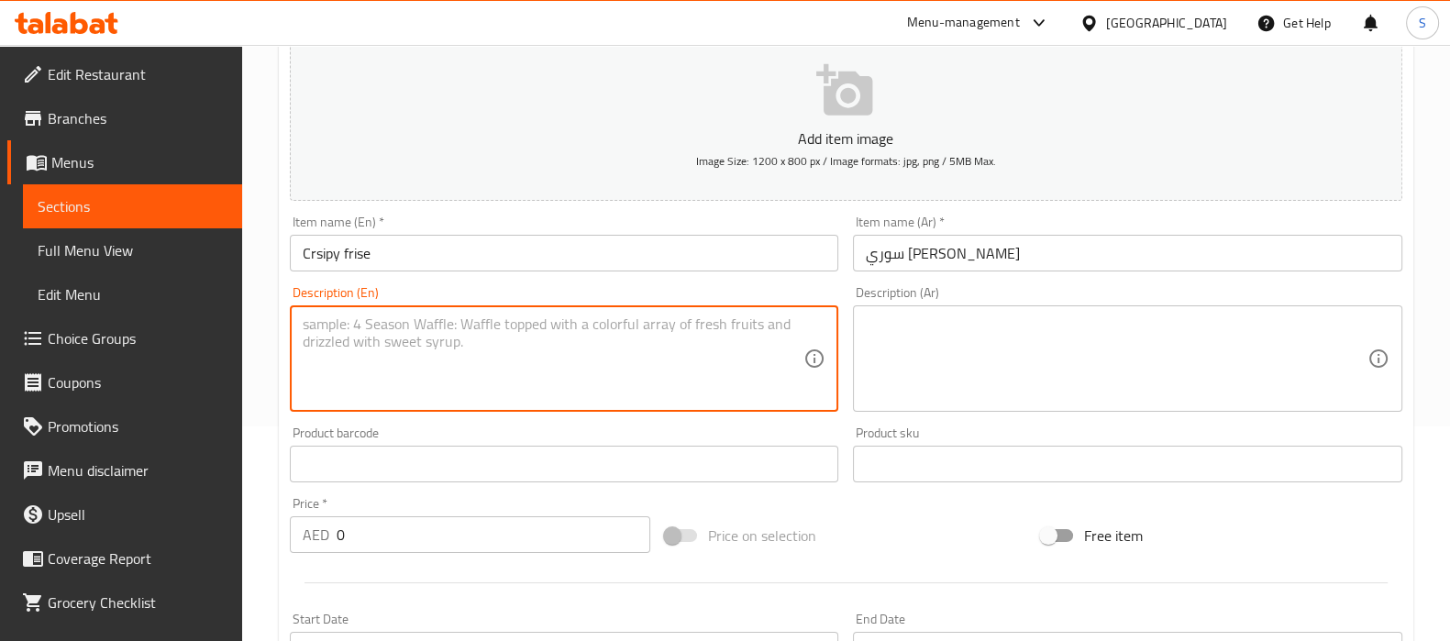
drag, startPoint x: 969, startPoint y: 382, endPoint x: 449, endPoint y: 426, distance: 521.1
click at [956, 385] on textarea at bounding box center [1117, 359] width 502 height 87
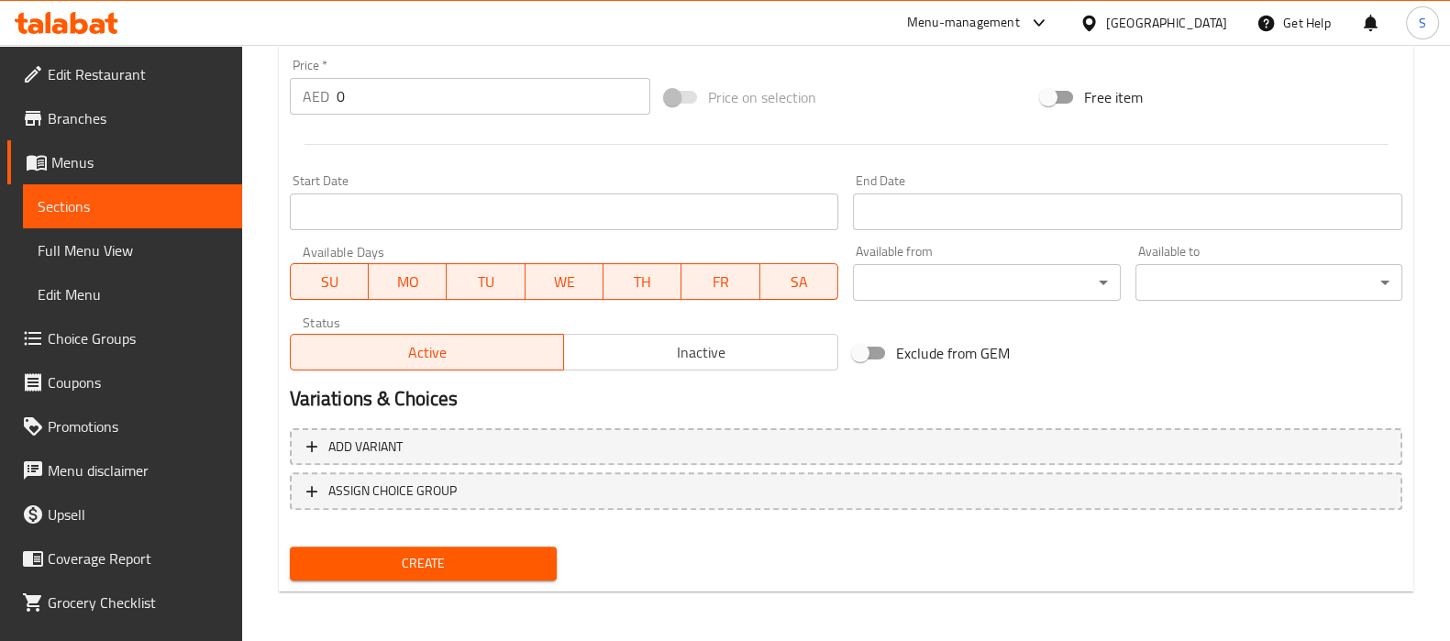
scroll to position [424, 0]
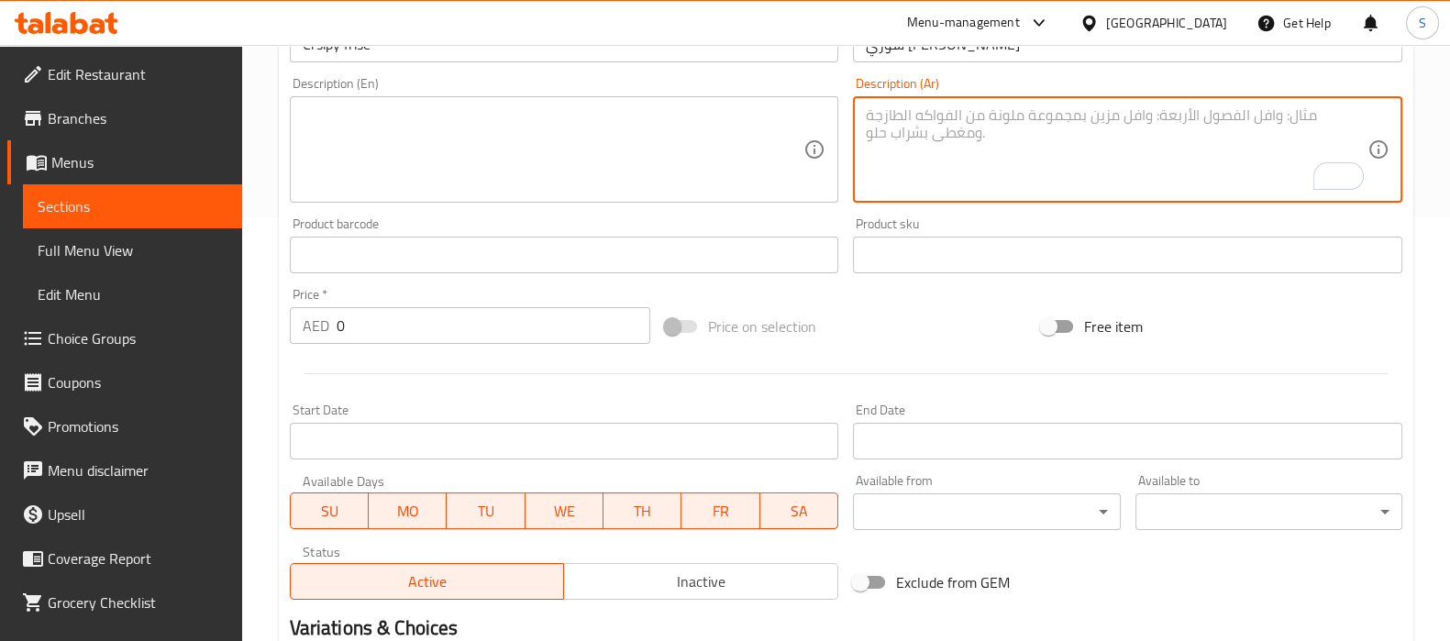
click at [370, 334] on input "0" at bounding box center [494, 325] width 315 height 37
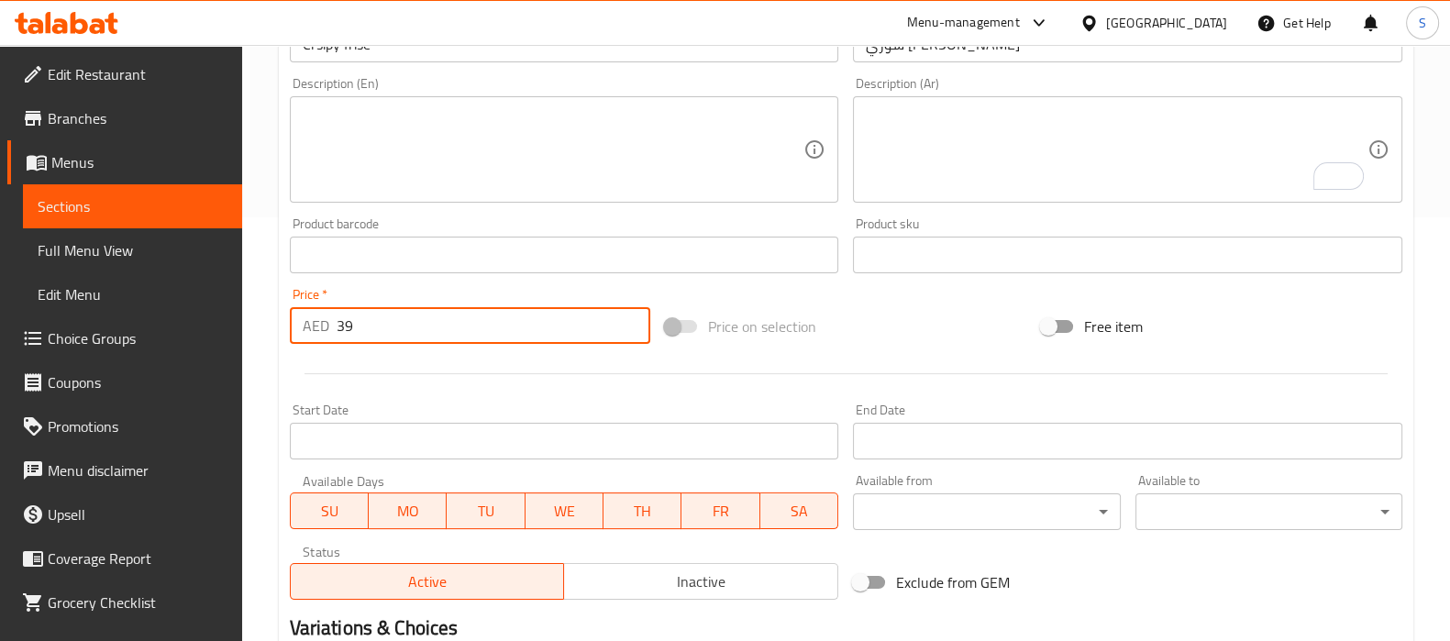
scroll to position [653, 0]
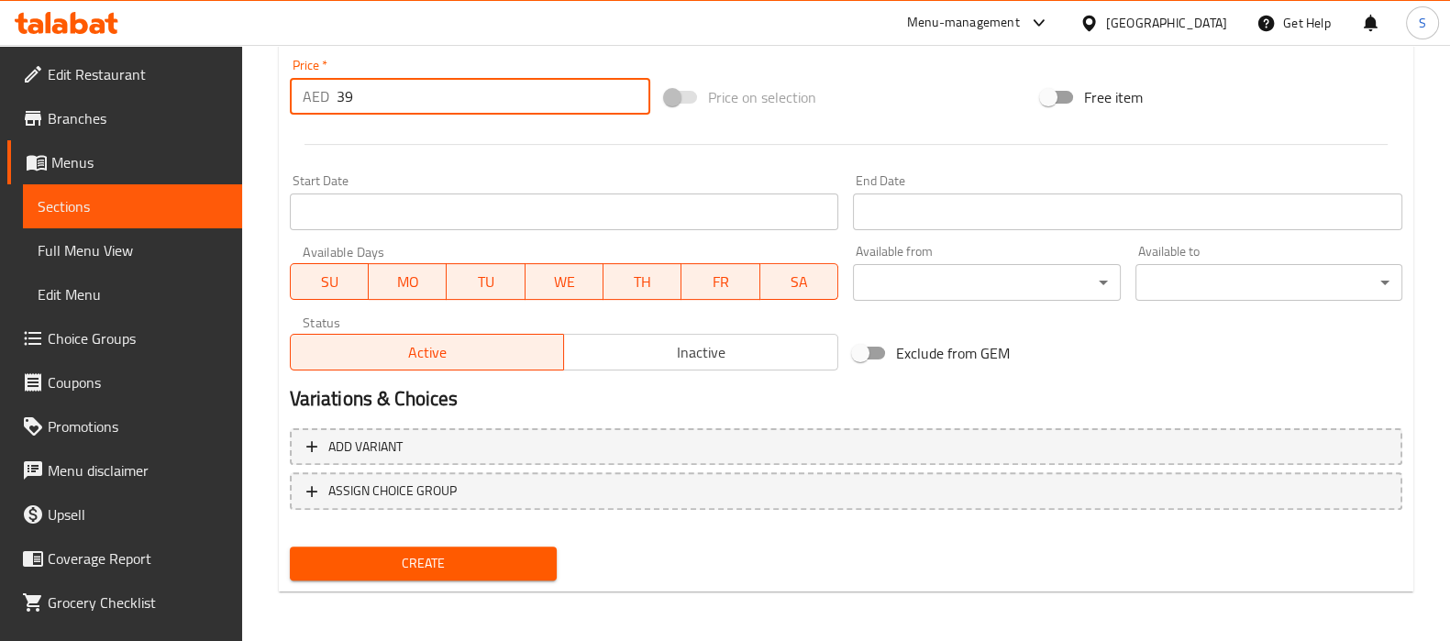
type input "39"
click at [422, 552] on span "Create" at bounding box center [424, 563] width 238 height 23
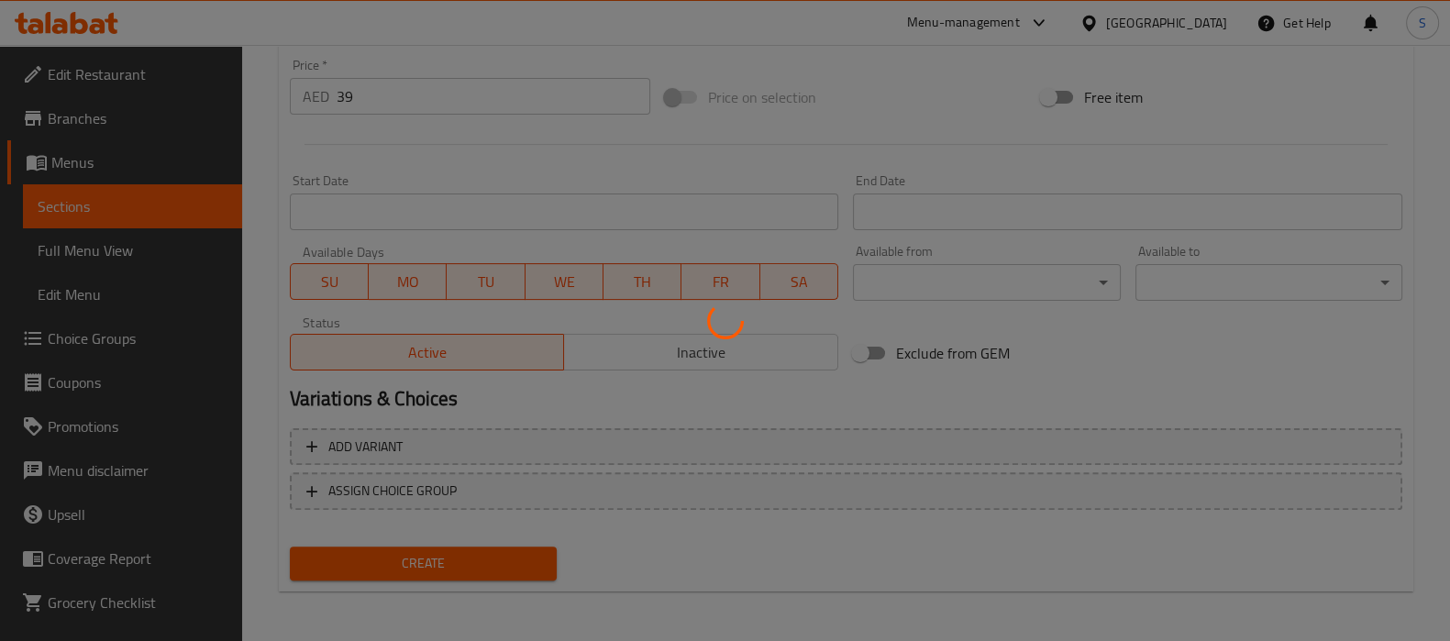
type input "0"
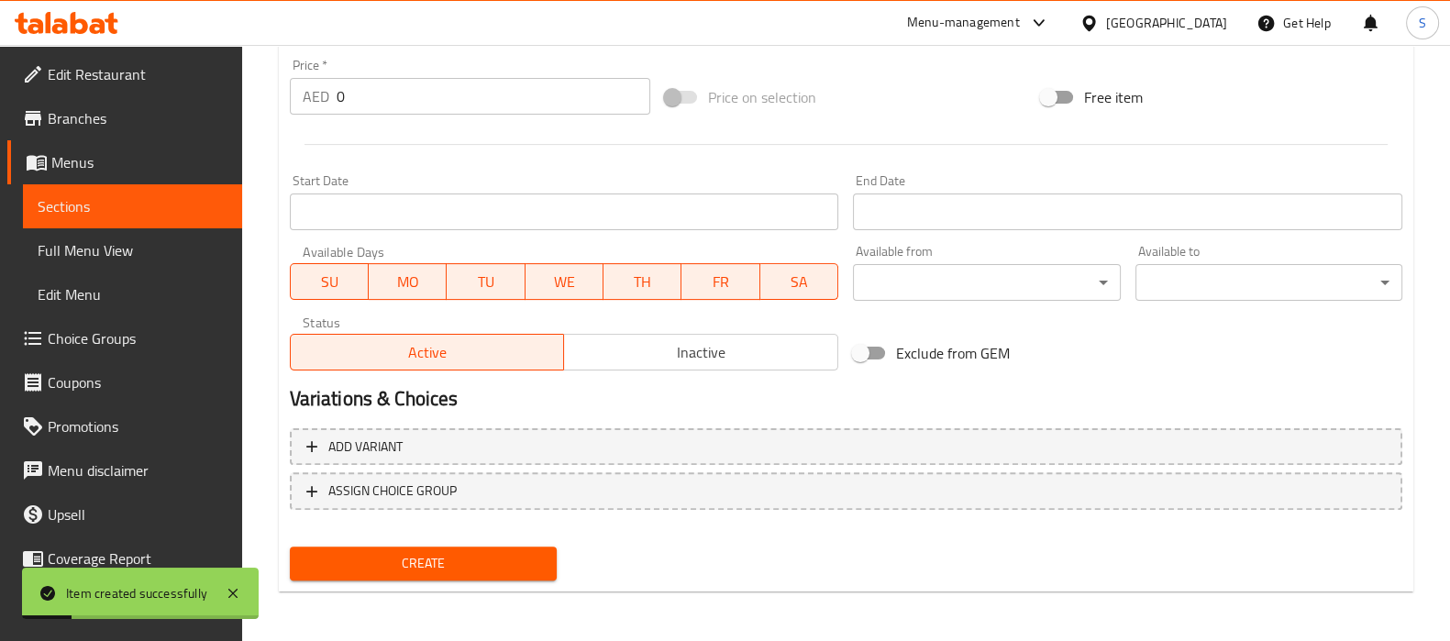
click at [93, 206] on span "Sections" at bounding box center [133, 206] width 190 height 22
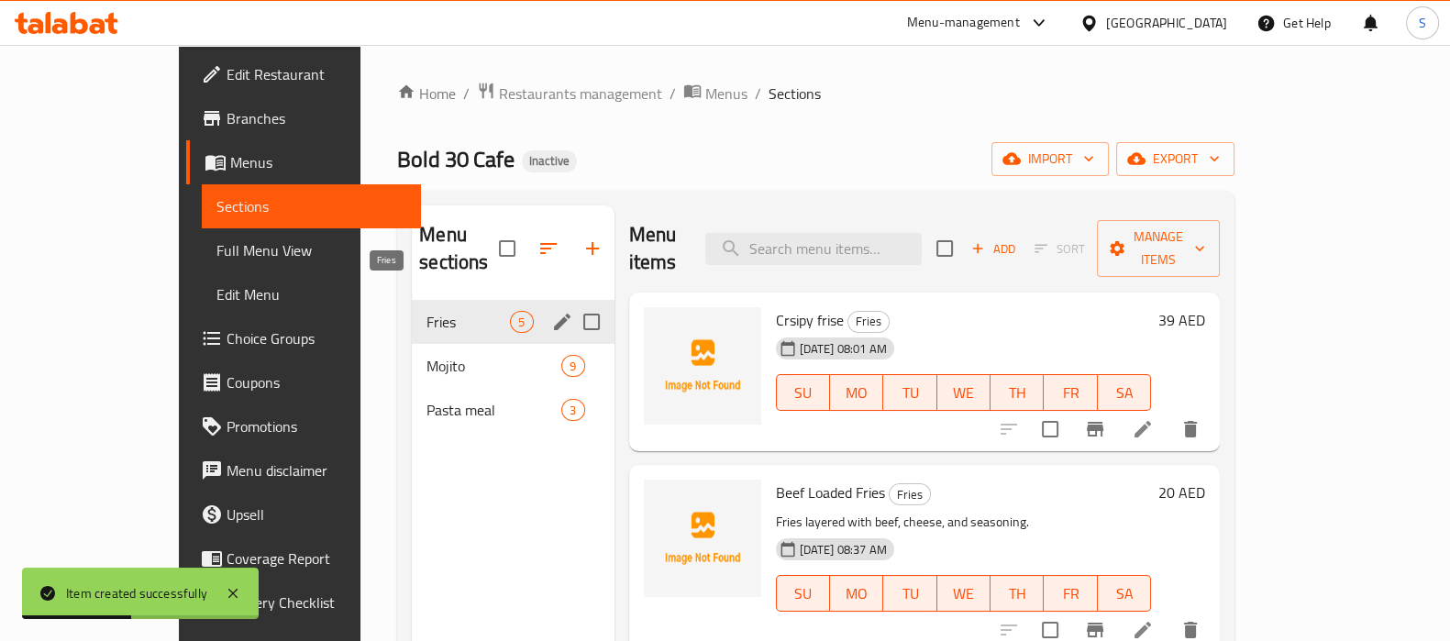
click at [426, 311] on span "Fries" at bounding box center [467, 322] width 83 height 22
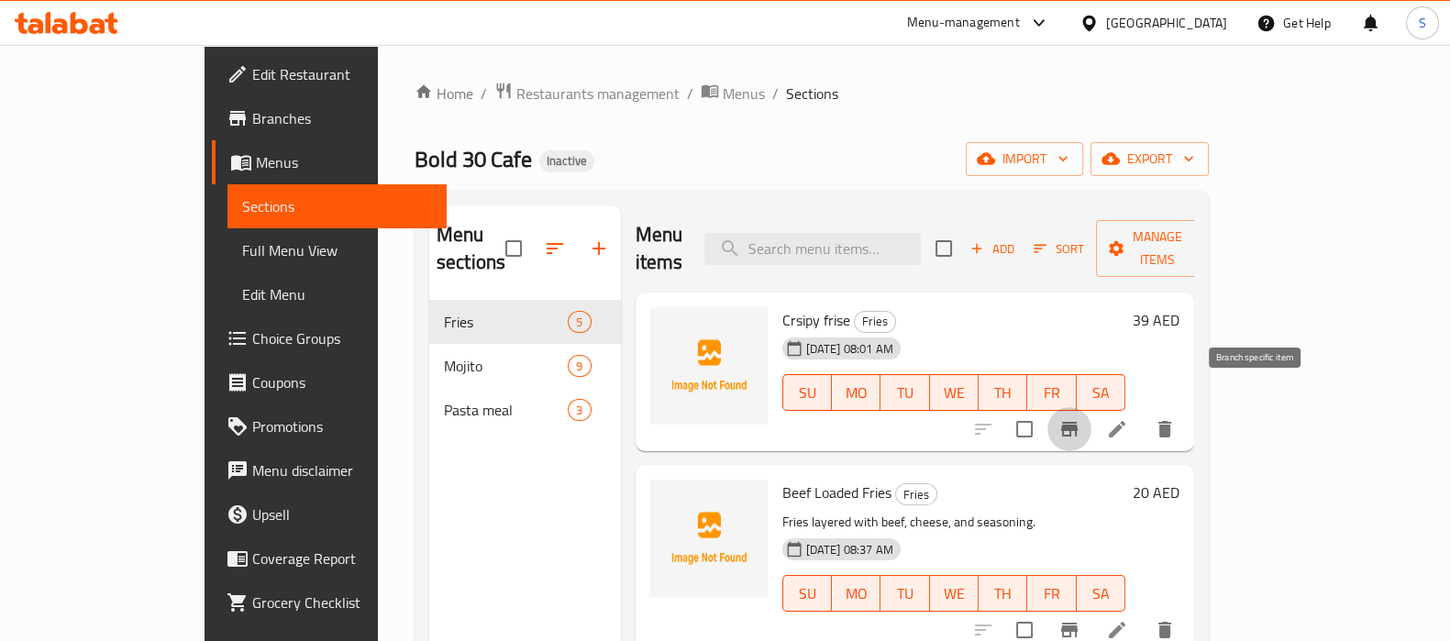
click at [1078, 422] on icon "Branch-specific-item" at bounding box center [1069, 429] width 17 height 15
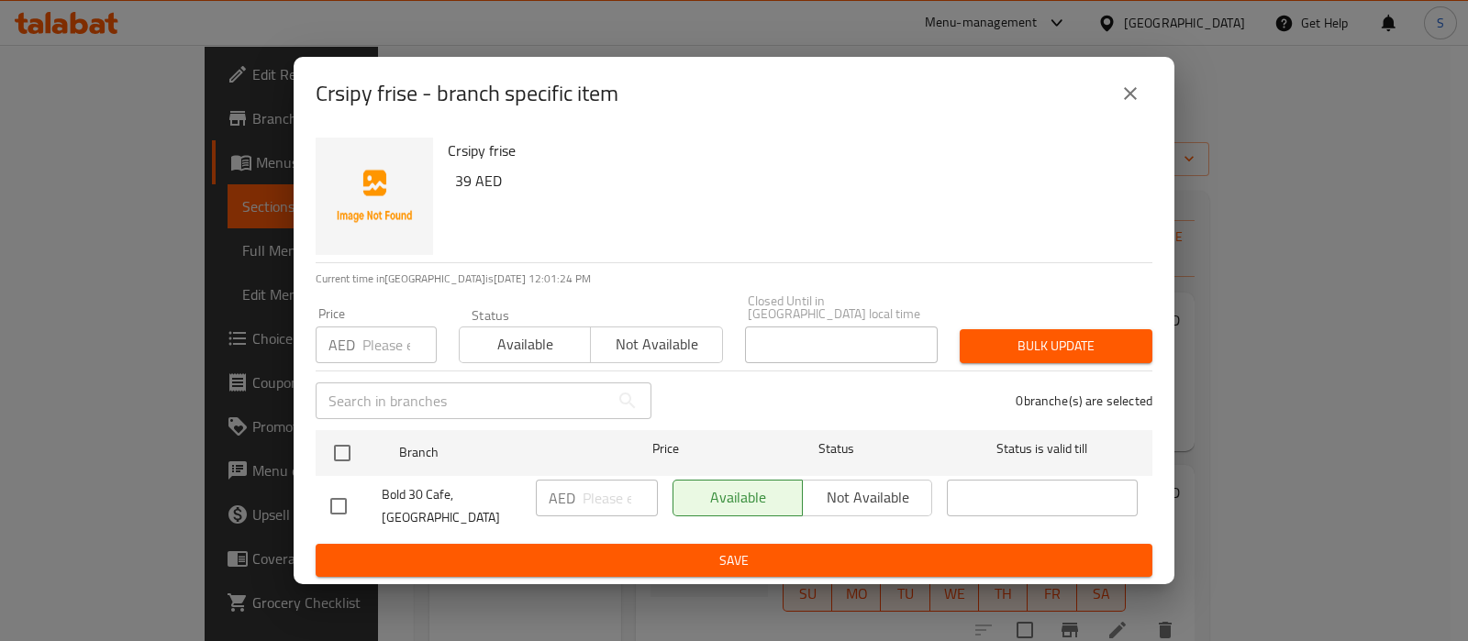
click at [353, 506] on input "checkbox" at bounding box center [338, 506] width 39 height 39
checkbox input "true"
click at [1143, 101] on button "close" at bounding box center [1130, 94] width 44 height 44
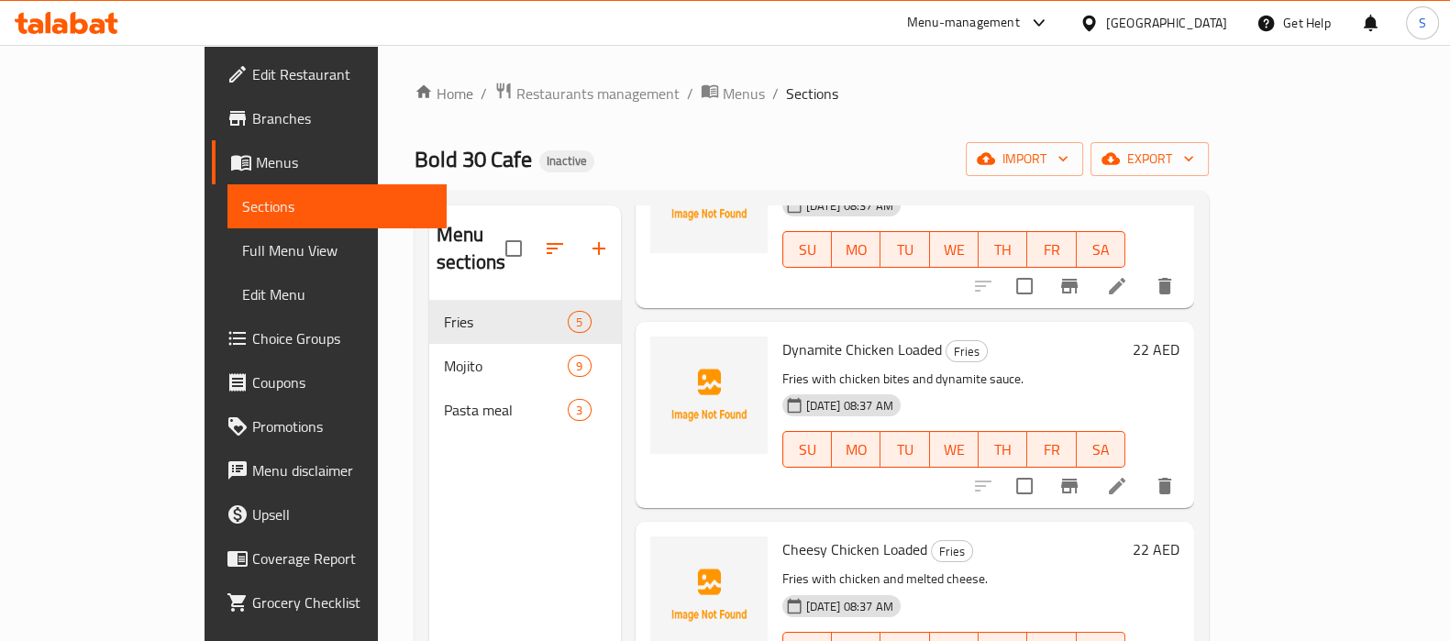
scroll to position [228, 0]
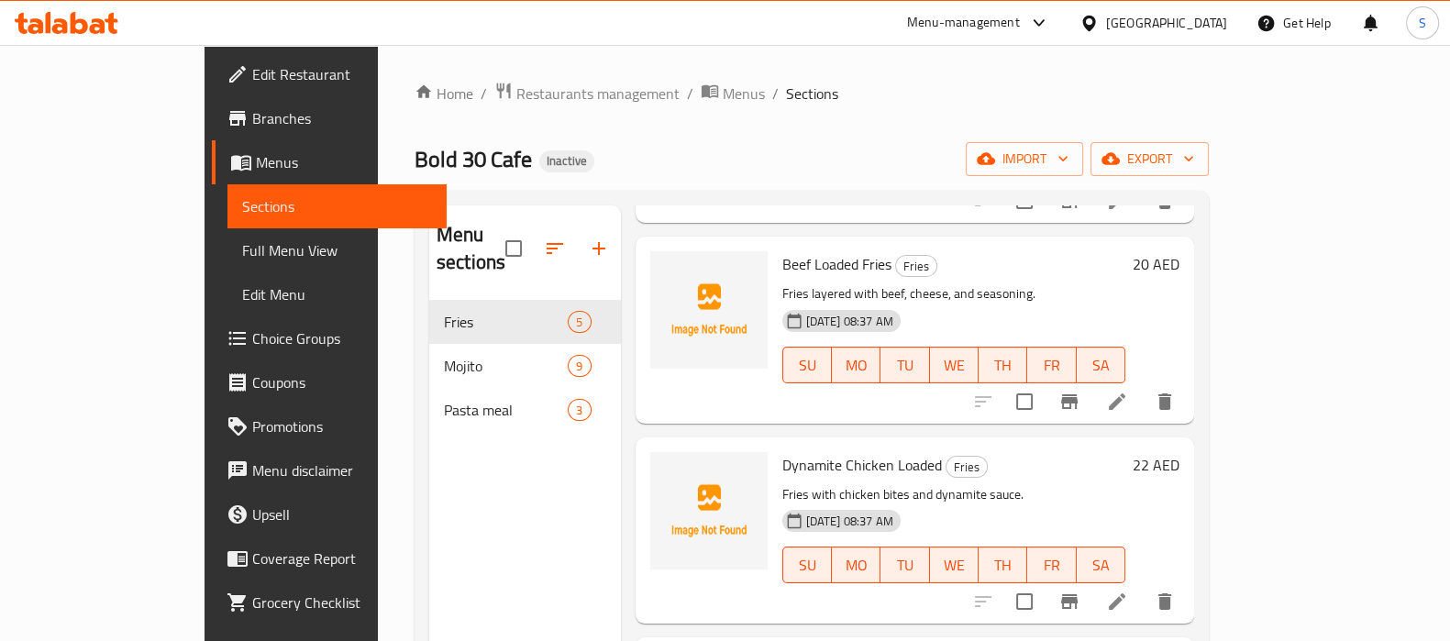
click at [256, 158] on span "Menus" at bounding box center [344, 162] width 176 height 22
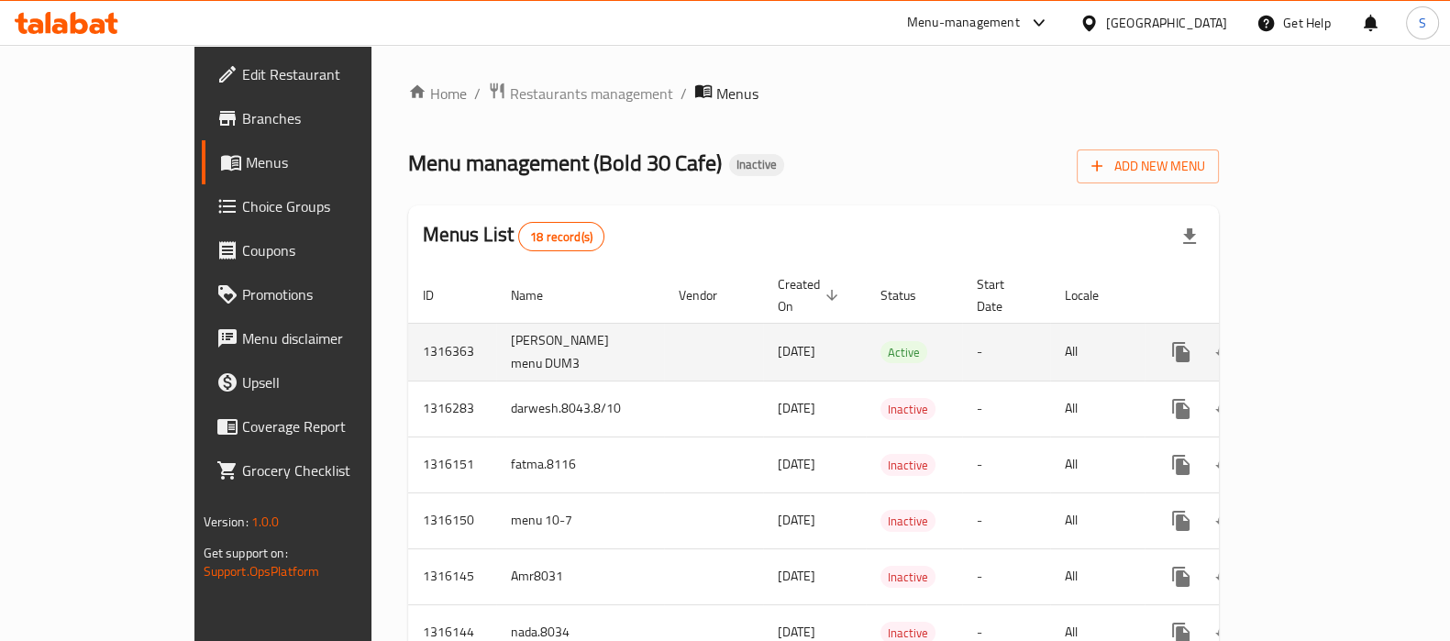
drag, startPoint x: 495, startPoint y: 338, endPoint x: 353, endPoint y: 312, distance: 144.6
click at [408, 323] on tr "1316363 Mahmoud Ahmed MAhdy menu DUM3 08/10/2025 Active - All" at bounding box center [879, 352] width 942 height 58
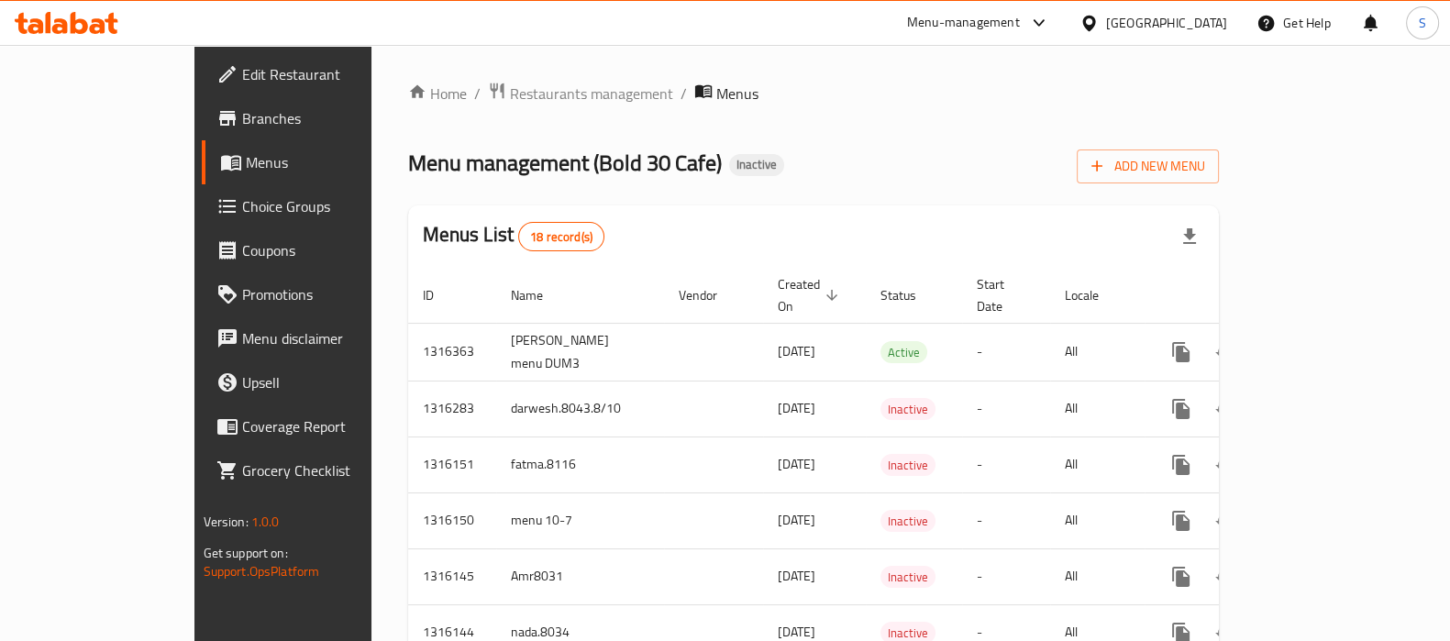
click at [242, 120] on span "Branches" at bounding box center [332, 118] width 180 height 22
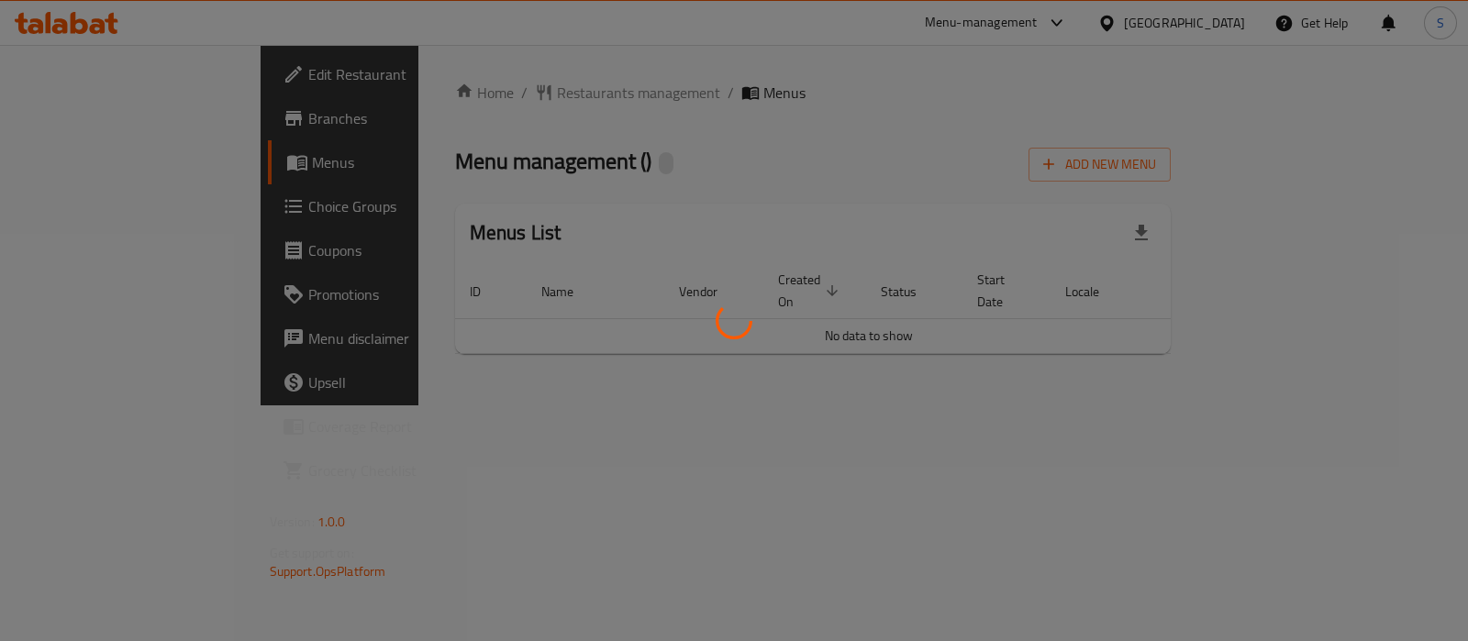
click at [1151, 451] on div at bounding box center [734, 320] width 1468 height 641
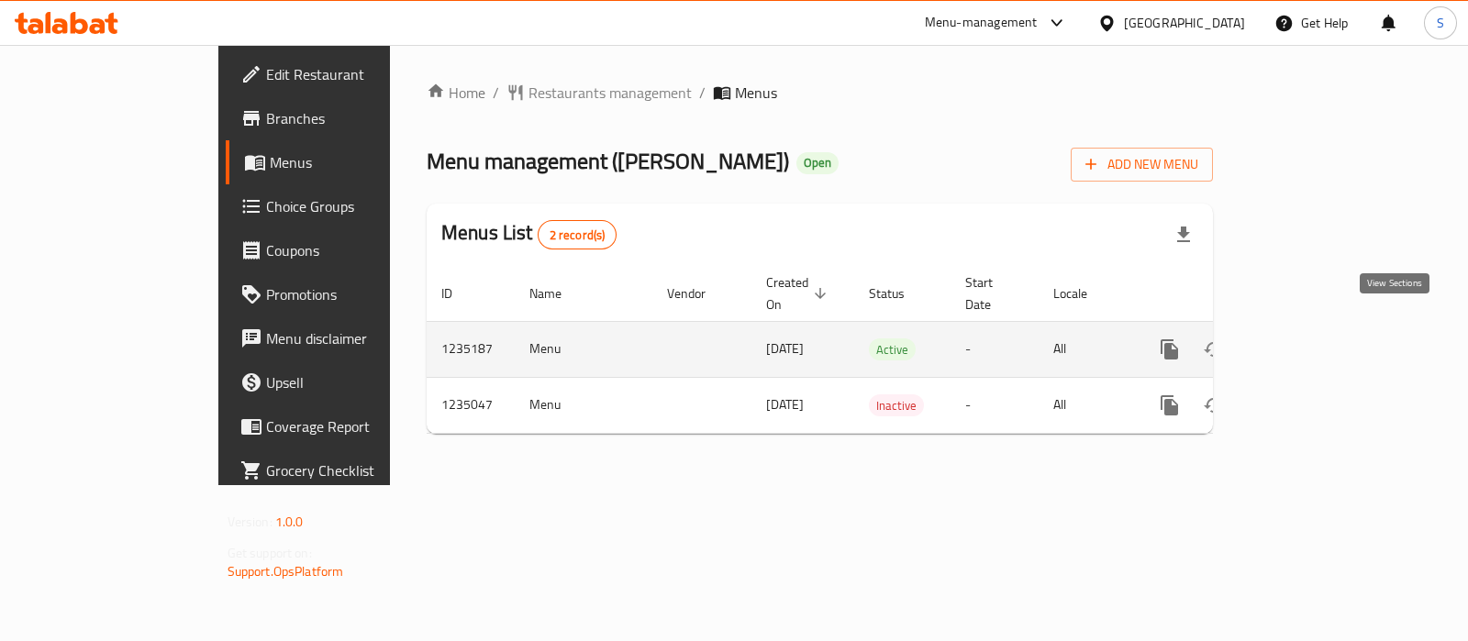
click at [1313, 338] on icon "enhanced table" at bounding box center [1301, 349] width 22 height 22
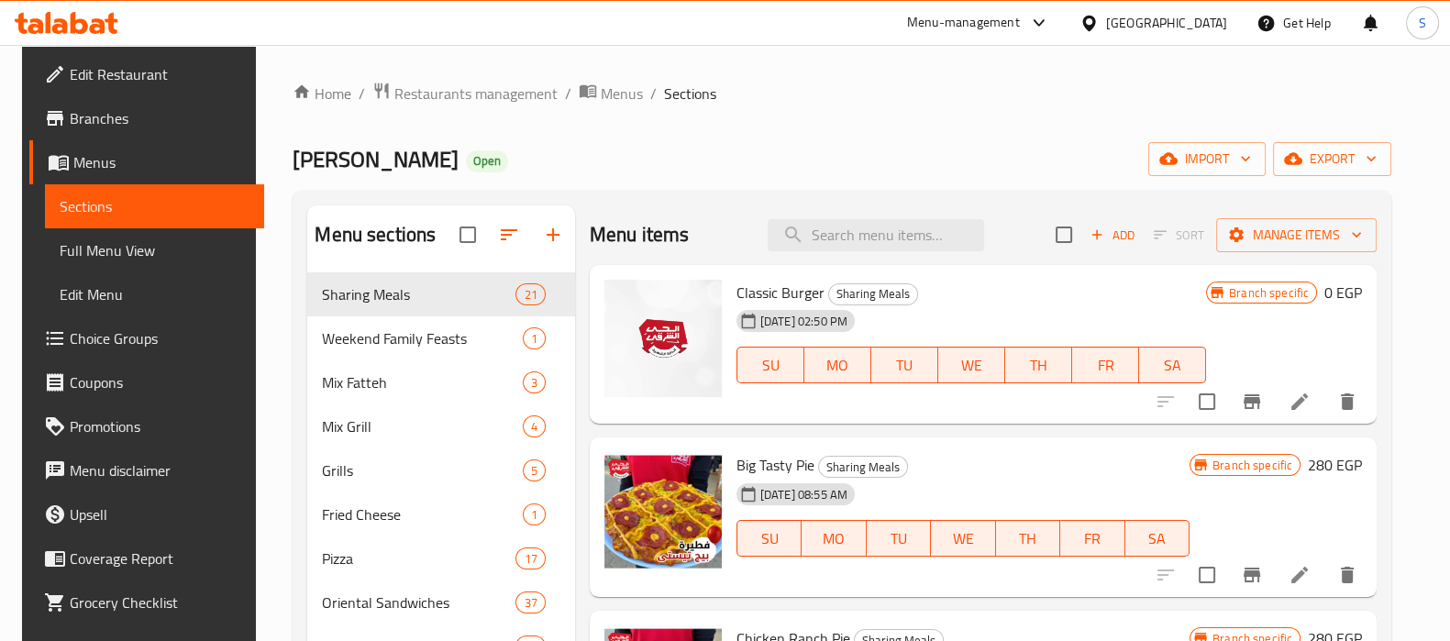
click at [64, 244] on span "Full Menu View" at bounding box center [155, 250] width 190 height 22
click at [151, 249] on span "Full Menu View" at bounding box center [155, 250] width 190 height 22
click at [142, 248] on span "Full Menu View" at bounding box center [155, 250] width 190 height 22
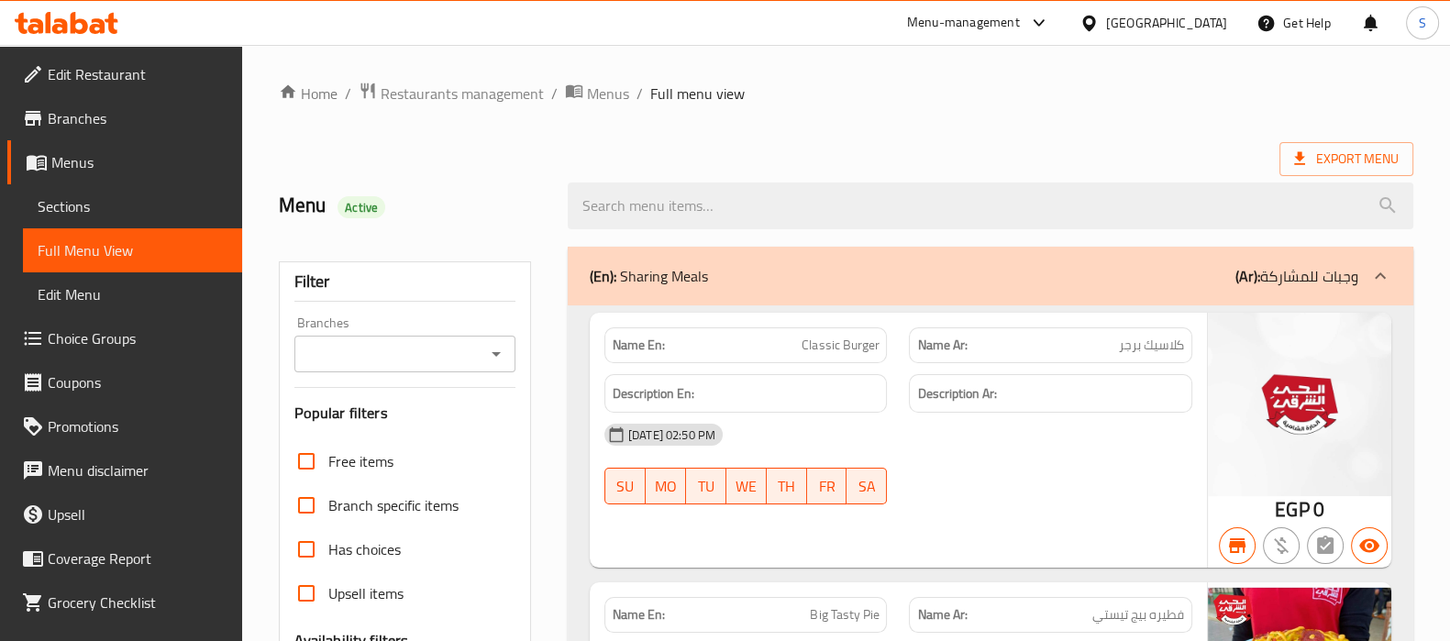
checkbox input "false"
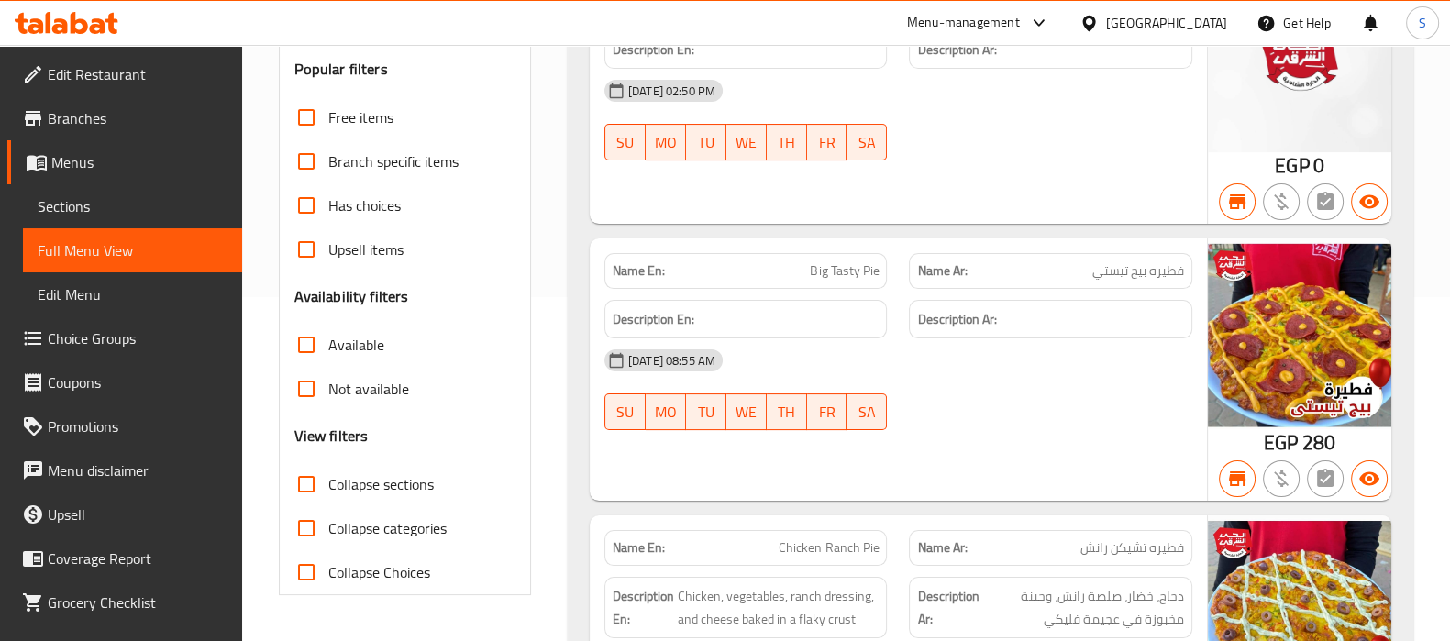
scroll to position [228, 0]
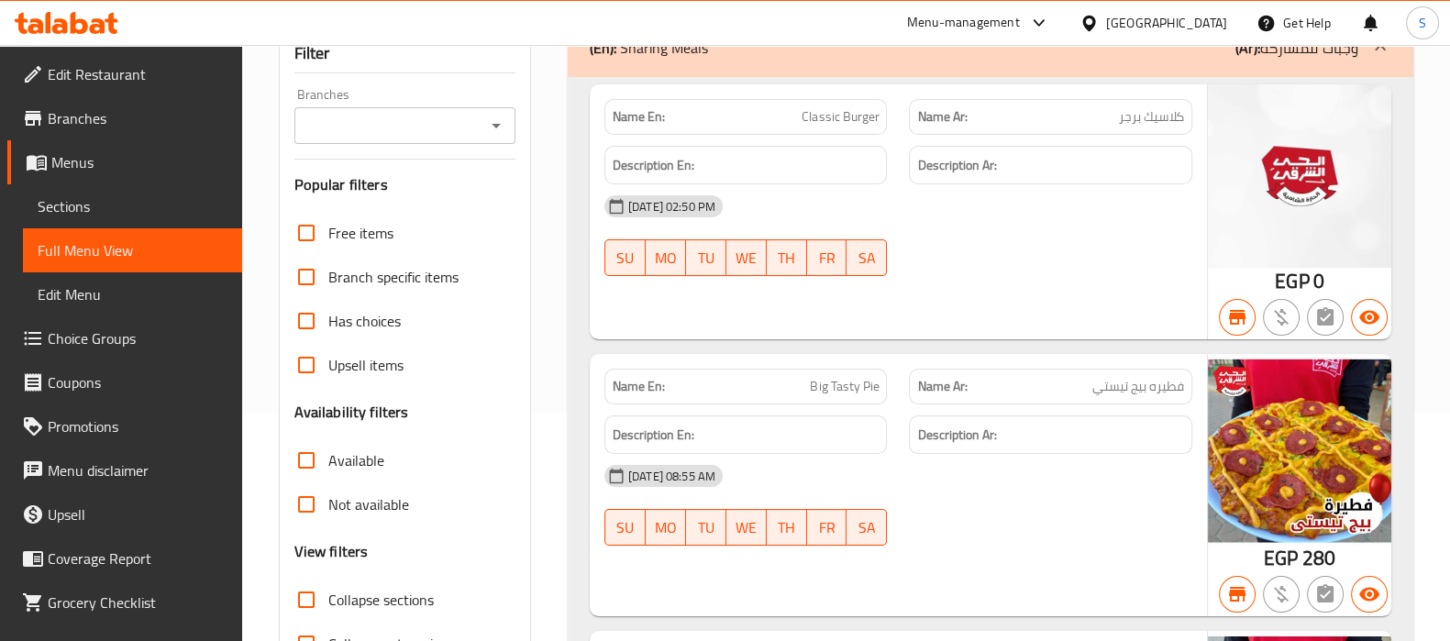
click at [122, 201] on span "Sections" at bounding box center [133, 206] width 190 height 22
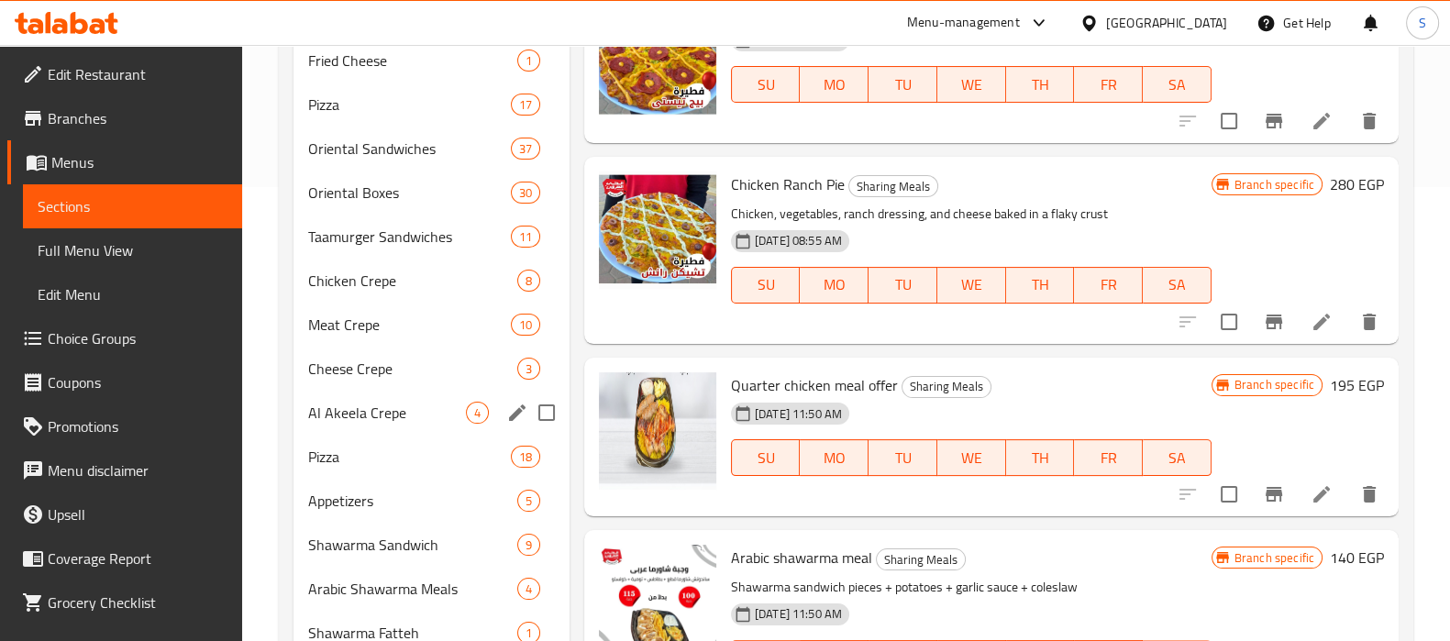
scroll to position [458, 0]
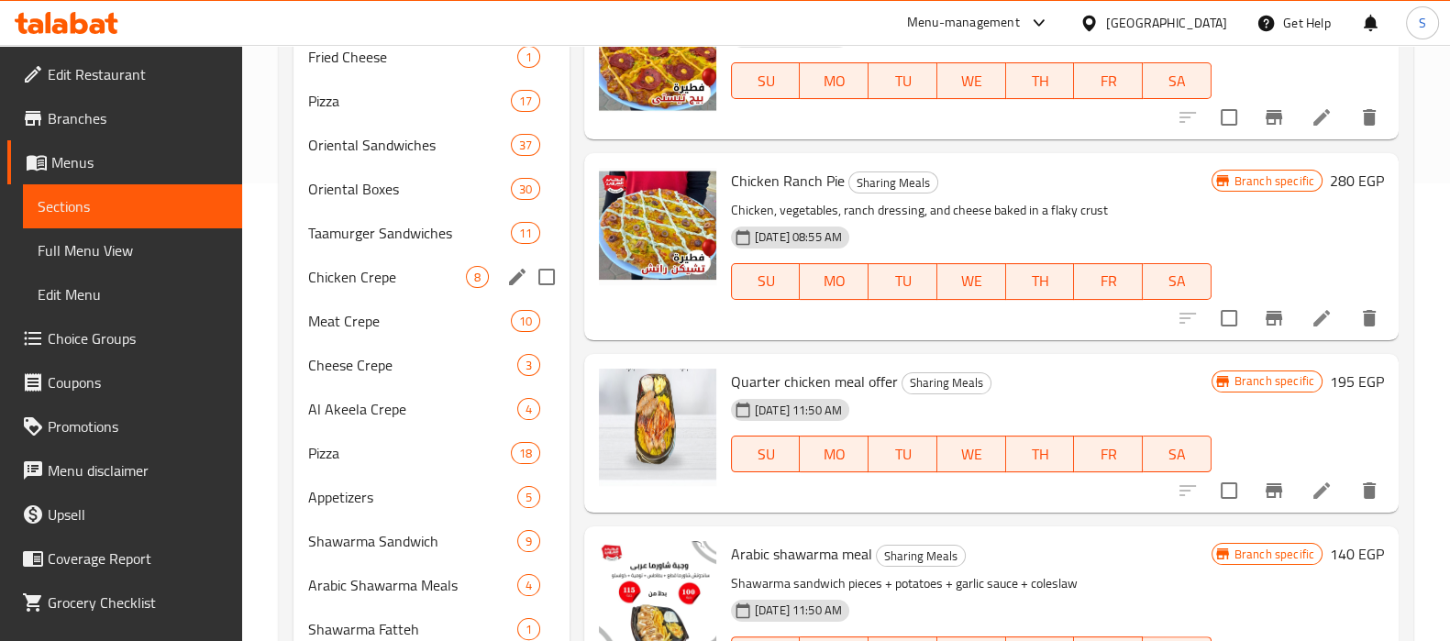
click at [367, 284] on span "Chicken Crepe" at bounding box center [387, 277] width 158 height 22
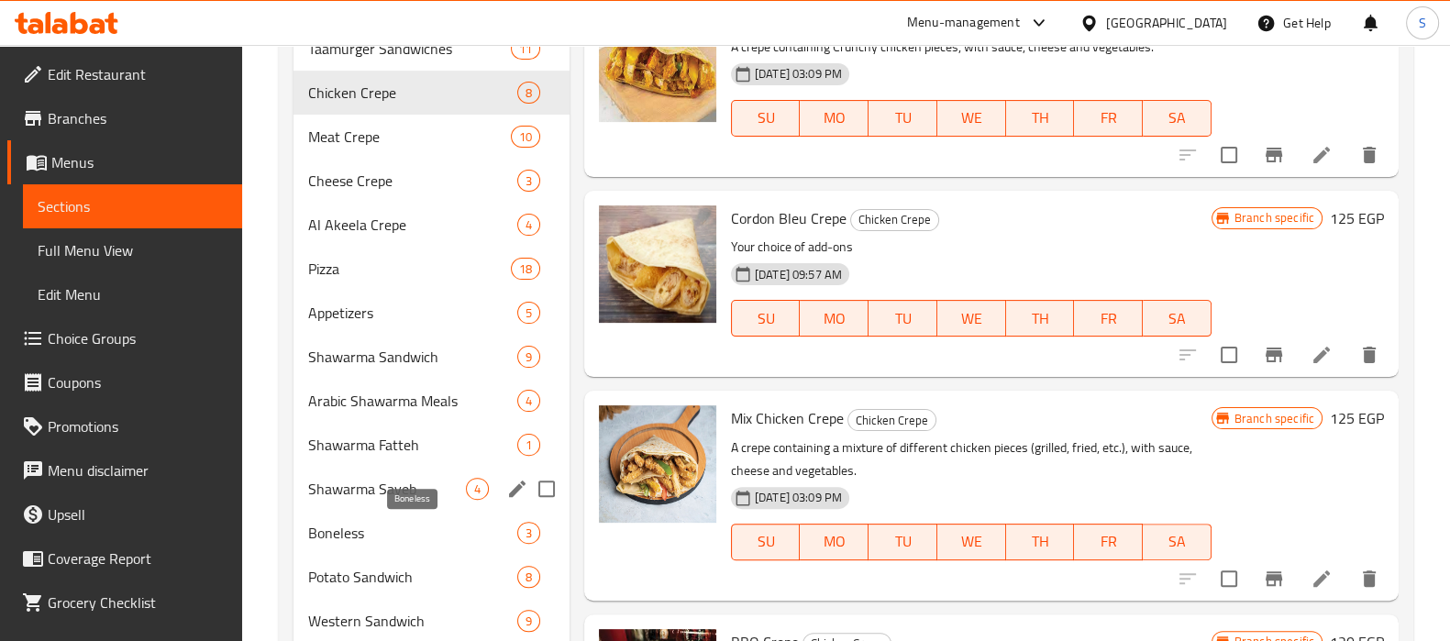
scroll to position [639, 0]
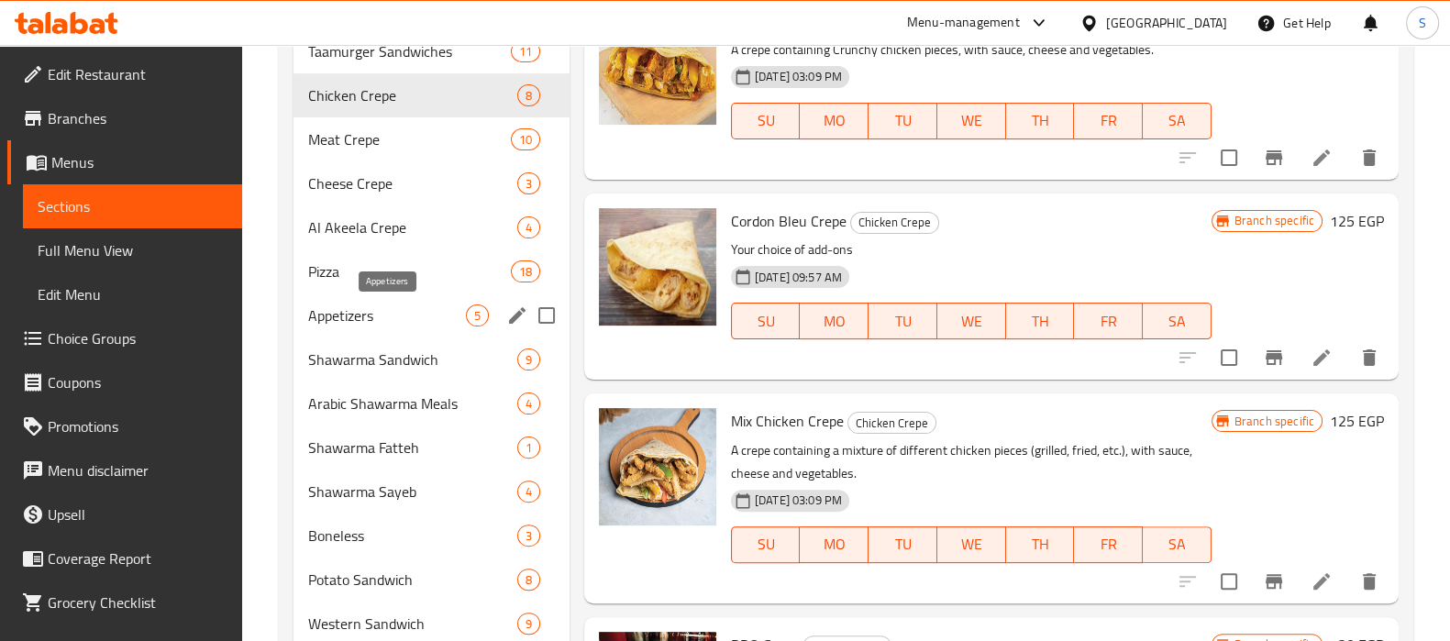
click at [382, 284] on div "Pizza 18" at bounding box center [432, 271] width 276 height 44
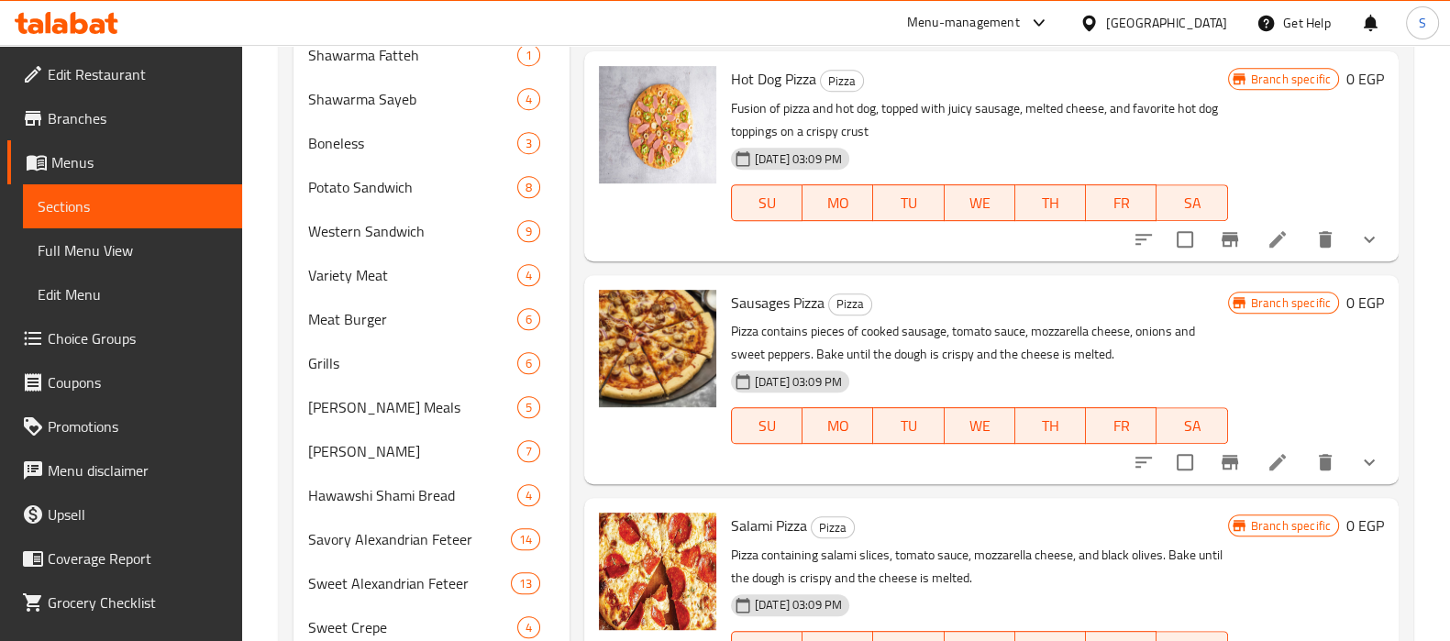
scroll to position [1376, 0]
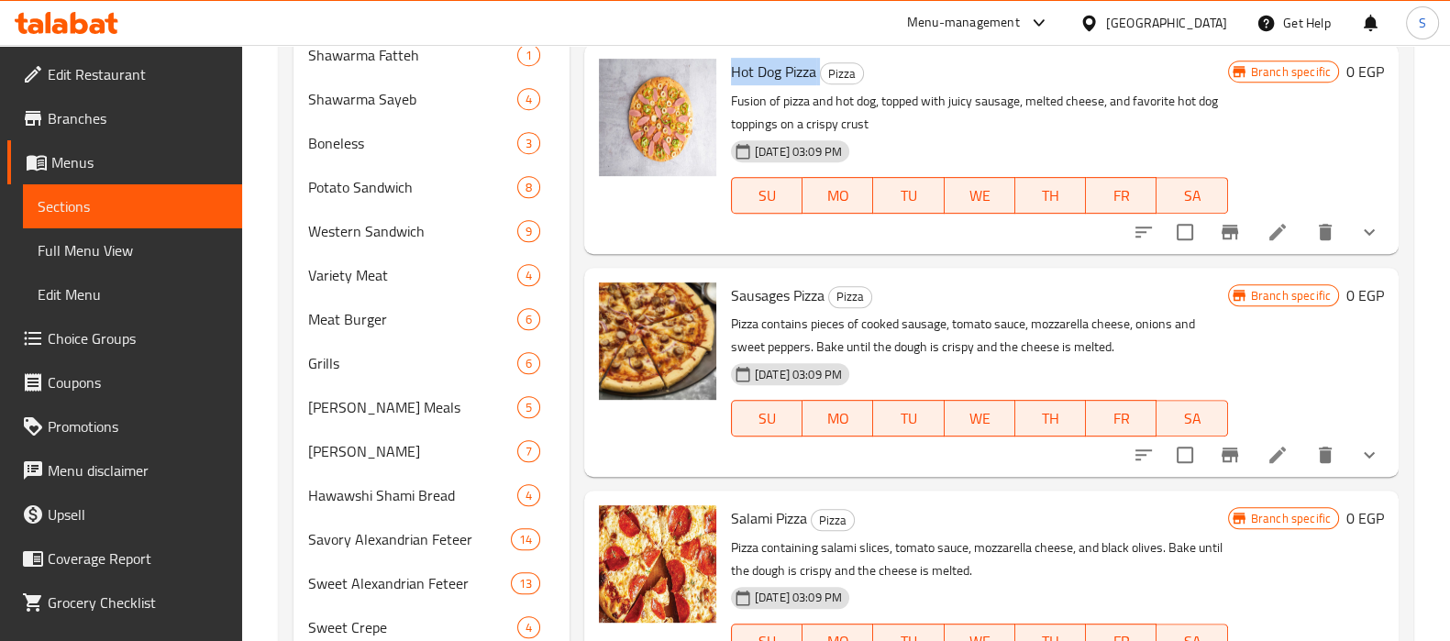
drag, startPoint x: 751, startPoint y: 103, endPoint x: 770, endPoint y: 59, distance: 48.1
click at [815, 85] on span "Hot Dog Pizza" at bounding box center [773, 72] width 85 height 28
click at [992, 84] on h6 "Hot Dog Pizza Pizza" at bounding box center [979, 72] width 497 height 26
click at [1221, 243] on icon "Branch-specific-item" at bounding box center [1230, 232] width 22 height 22
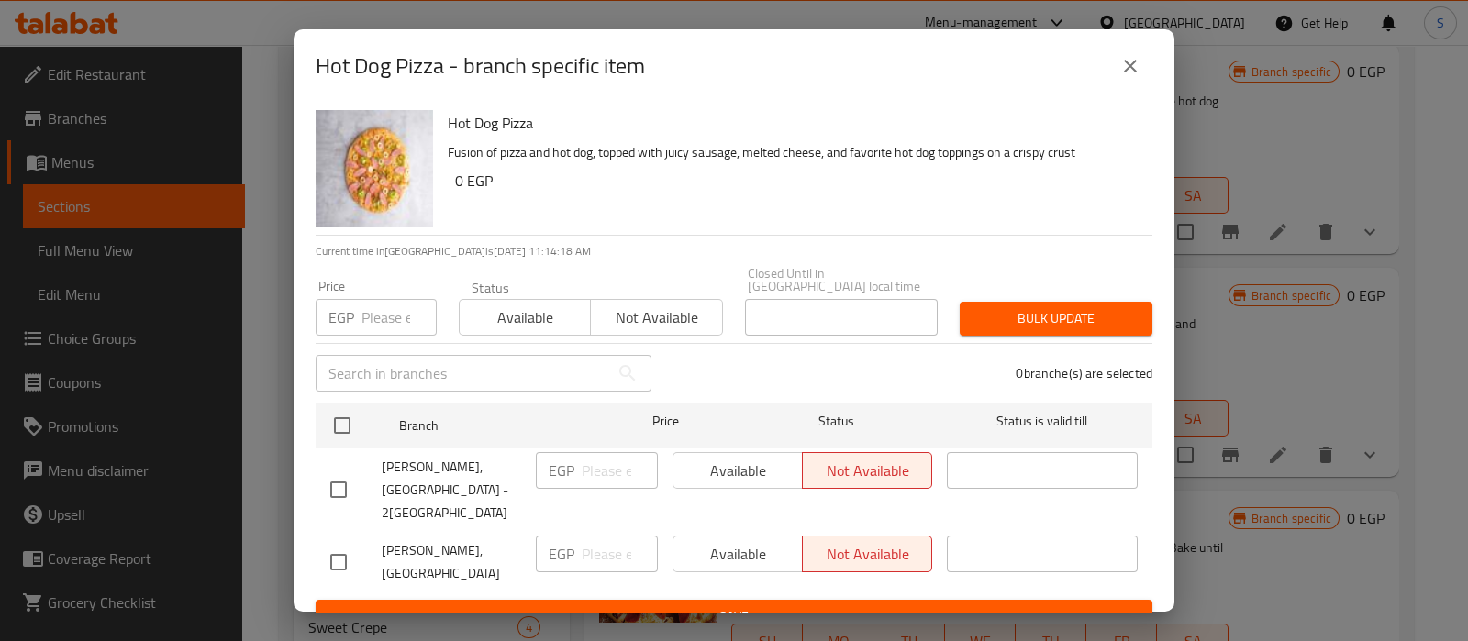
click at [1133, 57] on icon "close" at bounding box center [1130, 66] width 22 height 22
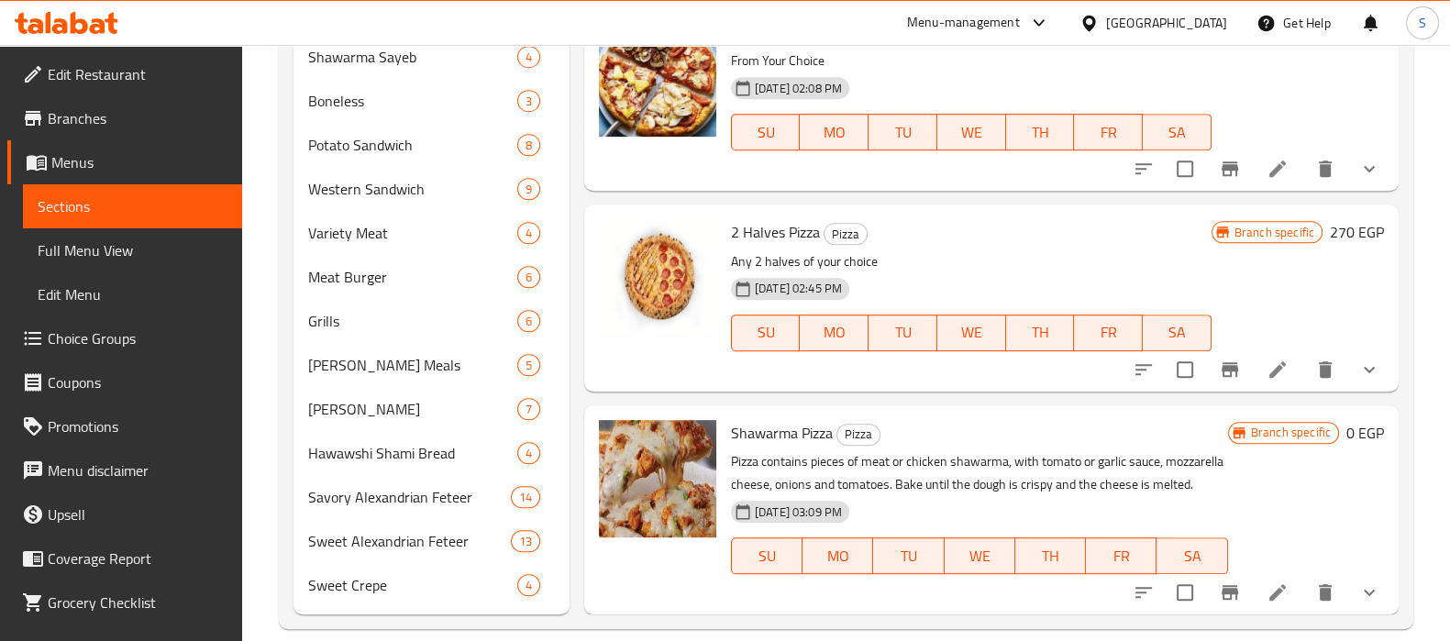
scroll to position [1098, 0]
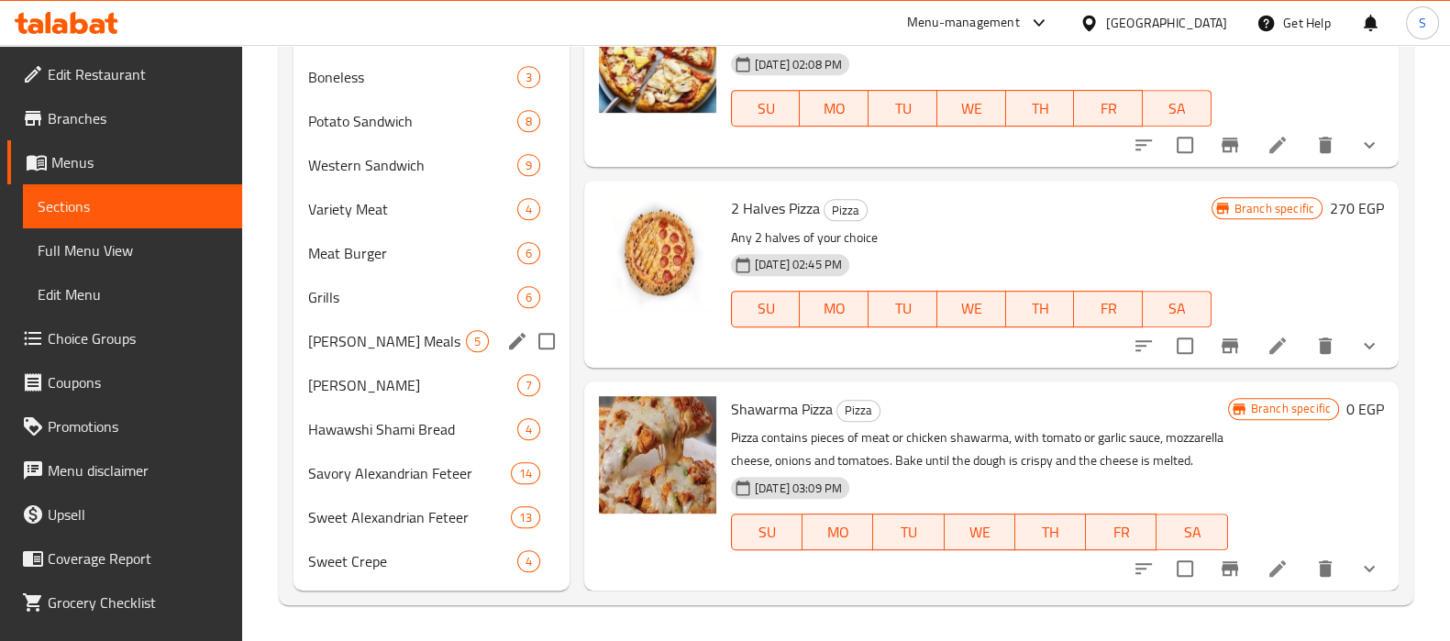
click at [402, 324] on div "Alhay Alsharqy Meals 5" at bounding box center [432, 341] width 276 height 44
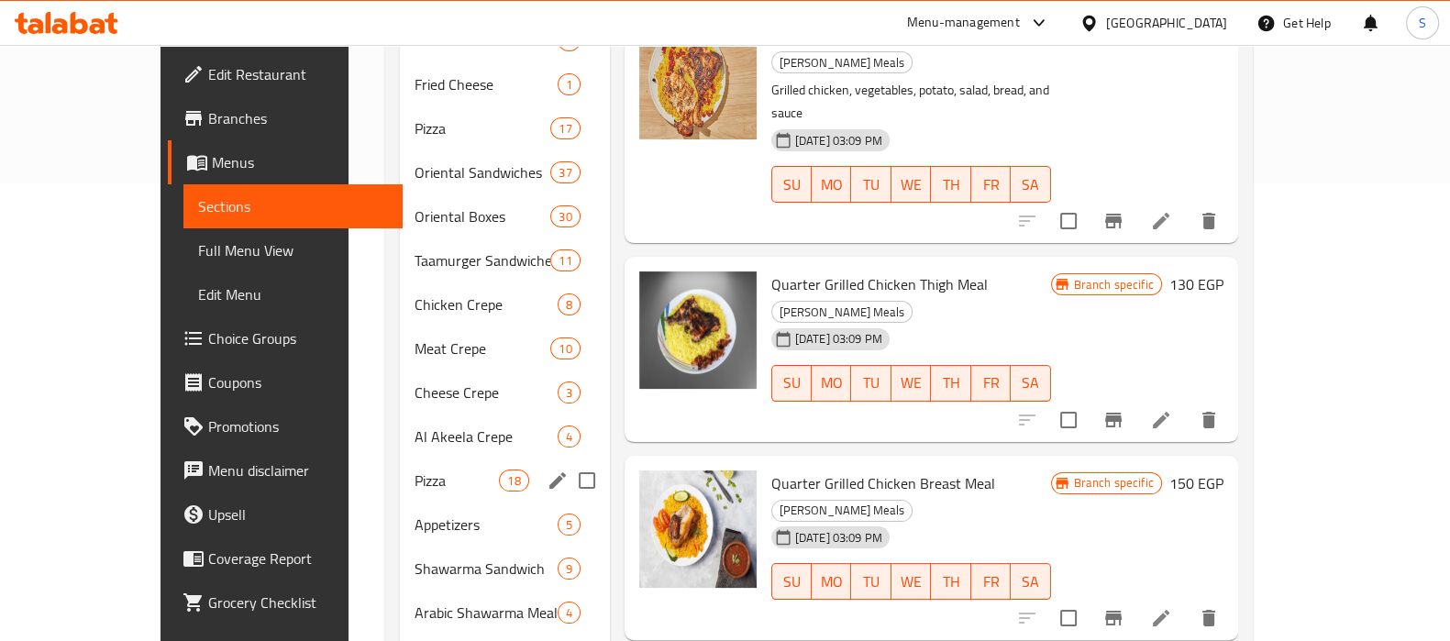
scroll to position [1098, 0]
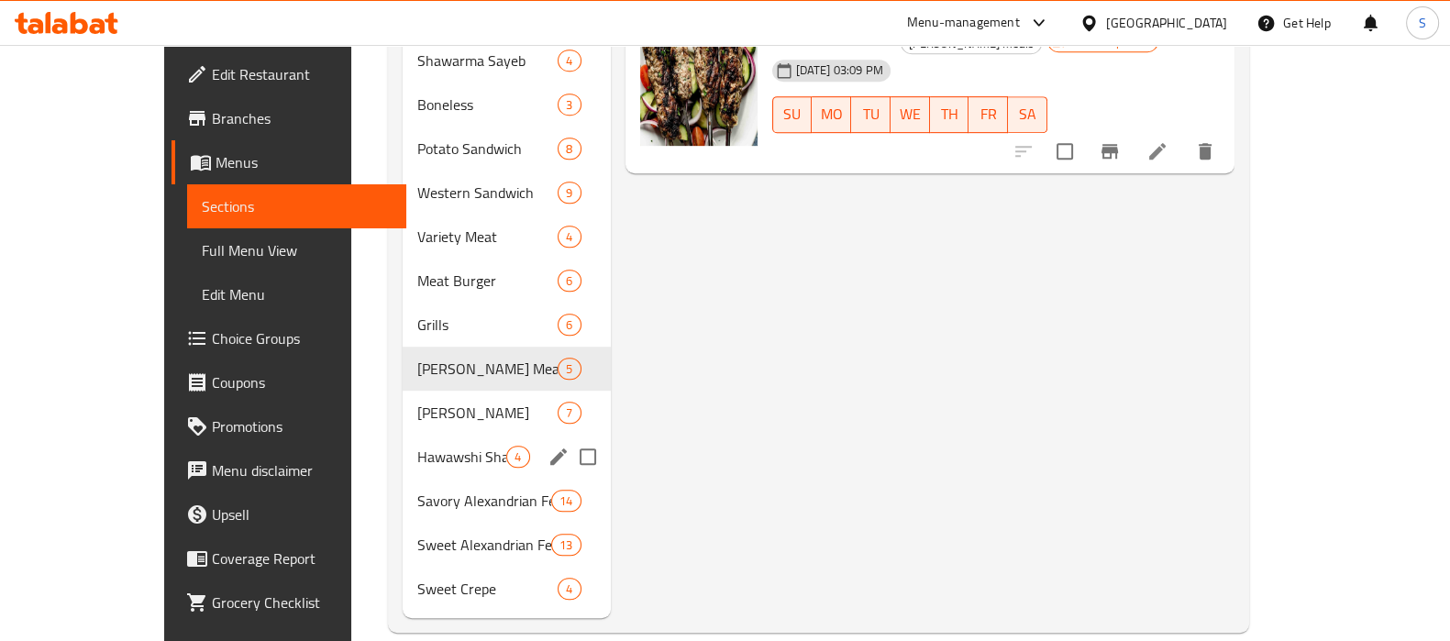
click at [417, 402] on span "Alexandrian Hawawshi" at bounding box center [462, 413] width 90 height 22
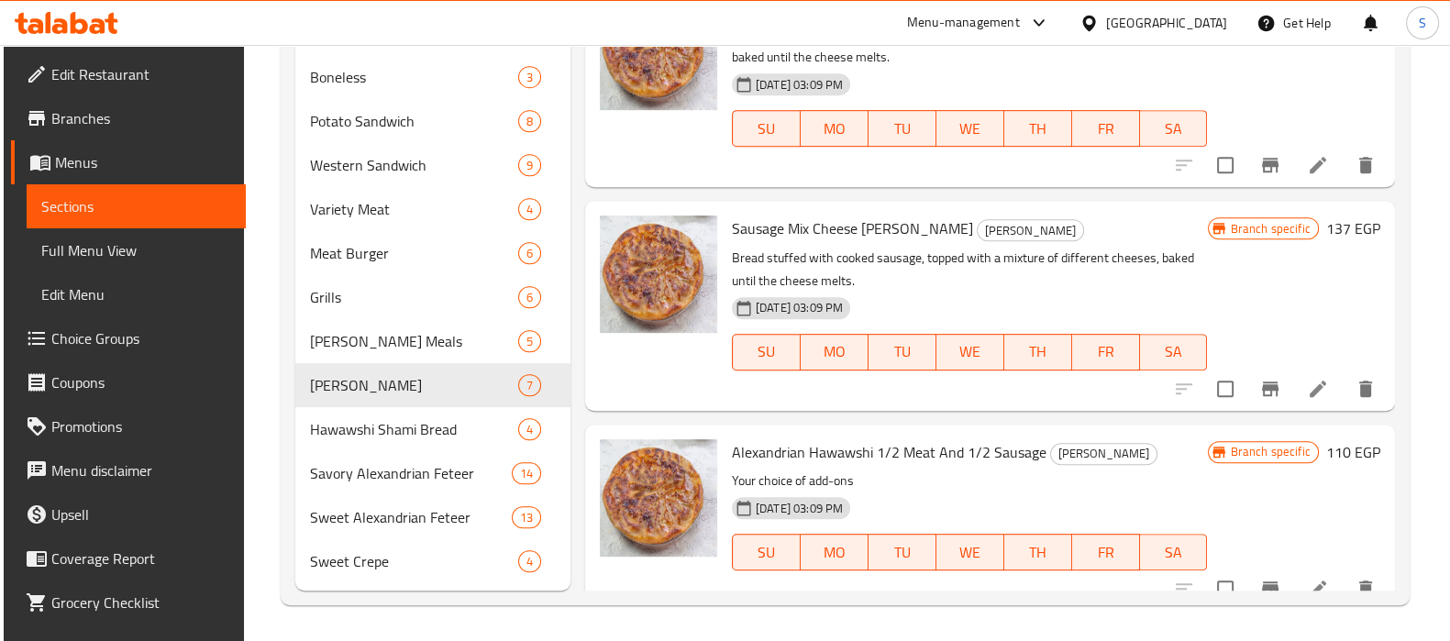
scroll to position [56, 0]
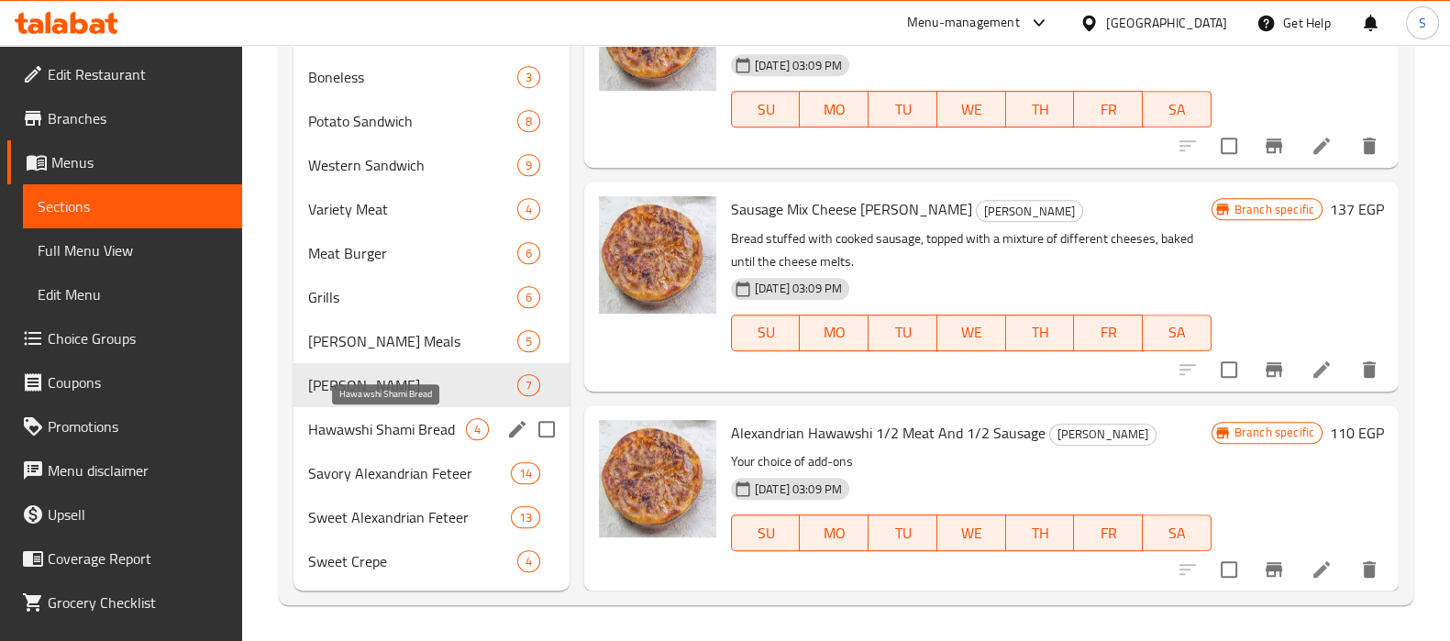
click at [371, 432] on span "Hawawshi Shami Bread" at bounding box center [387, 429] width 158 height 22
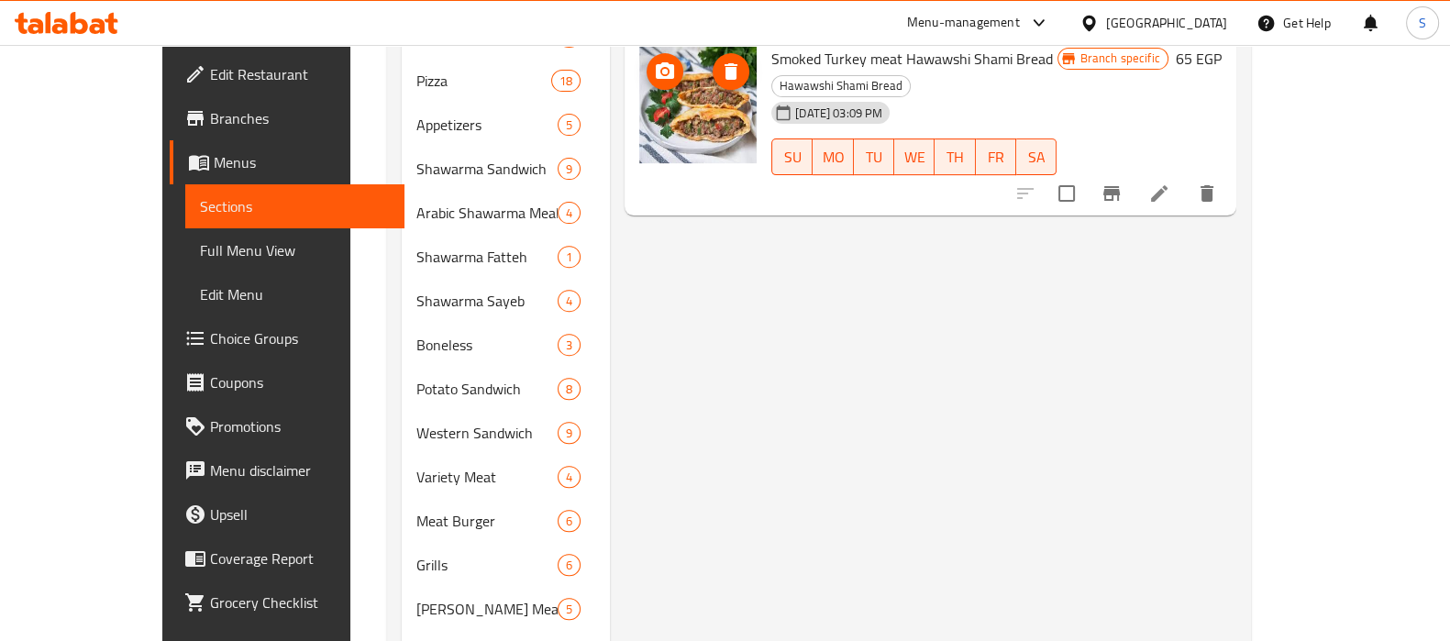
scroll to position [1032, 0]
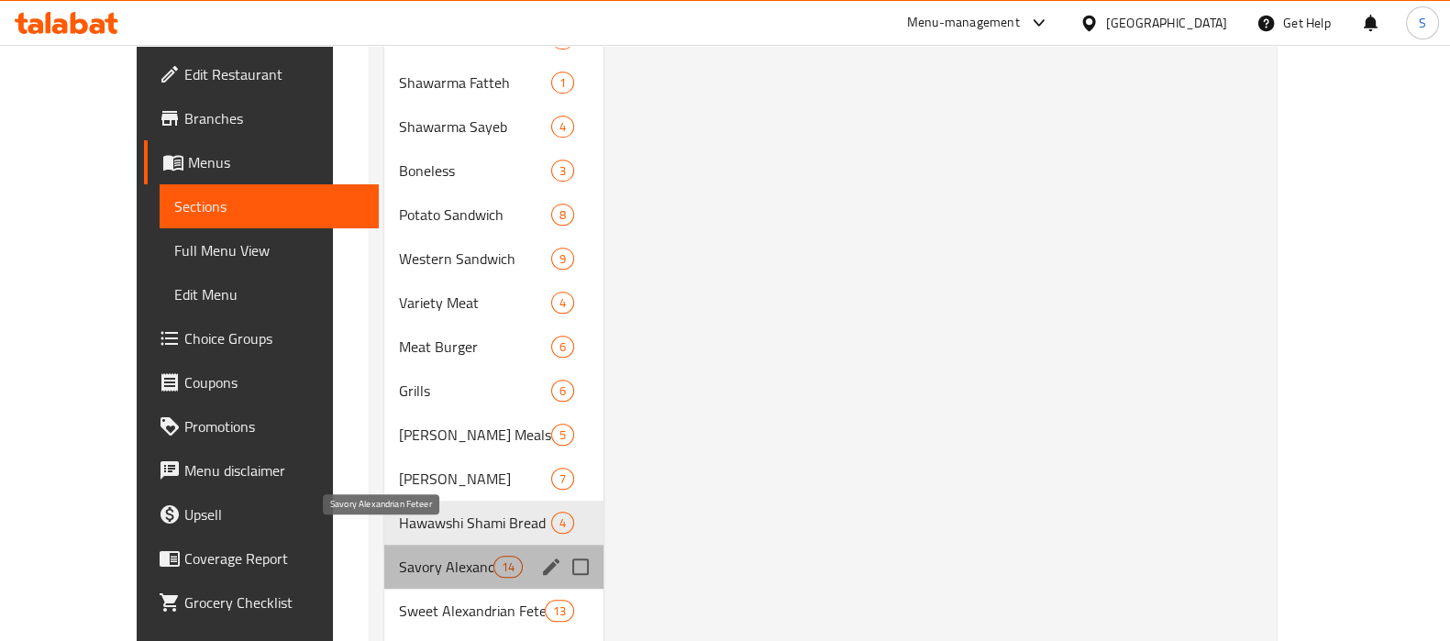
click at [399, 556] on span "Savory Alexandrian Feteer" at bounding box center [446, 567] width 94 height 22
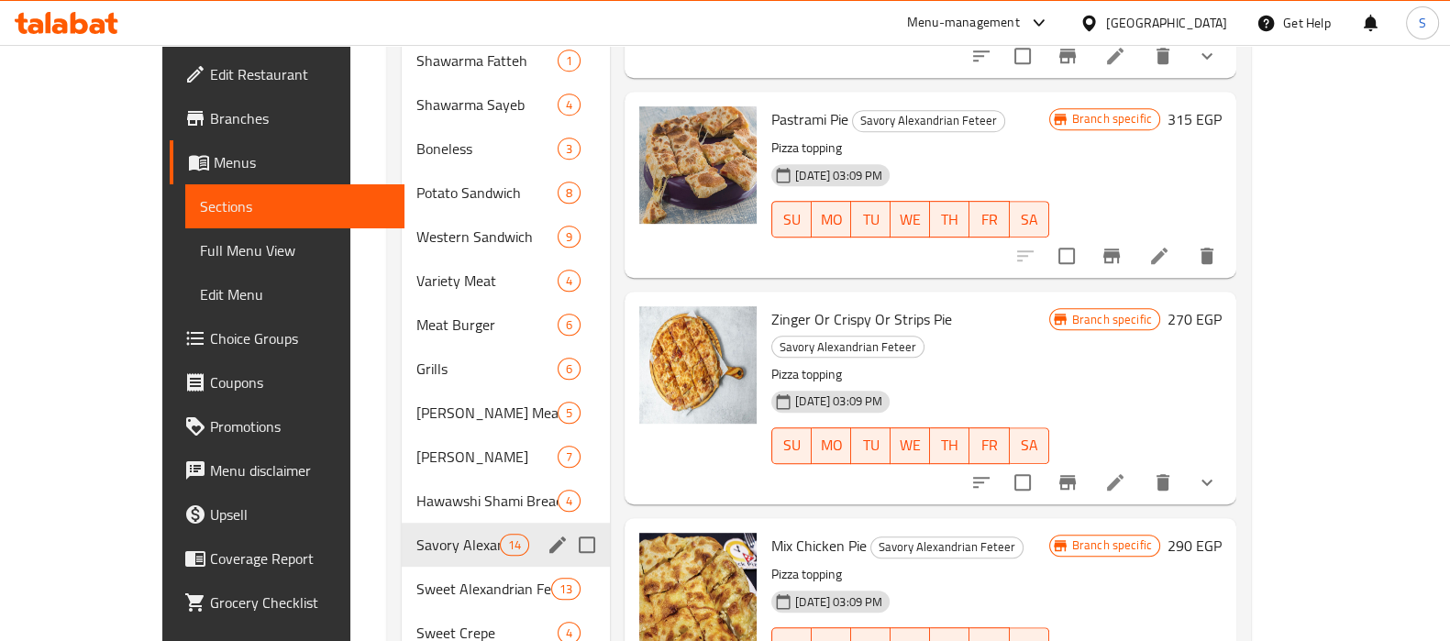
scroll to position [1098, 0]
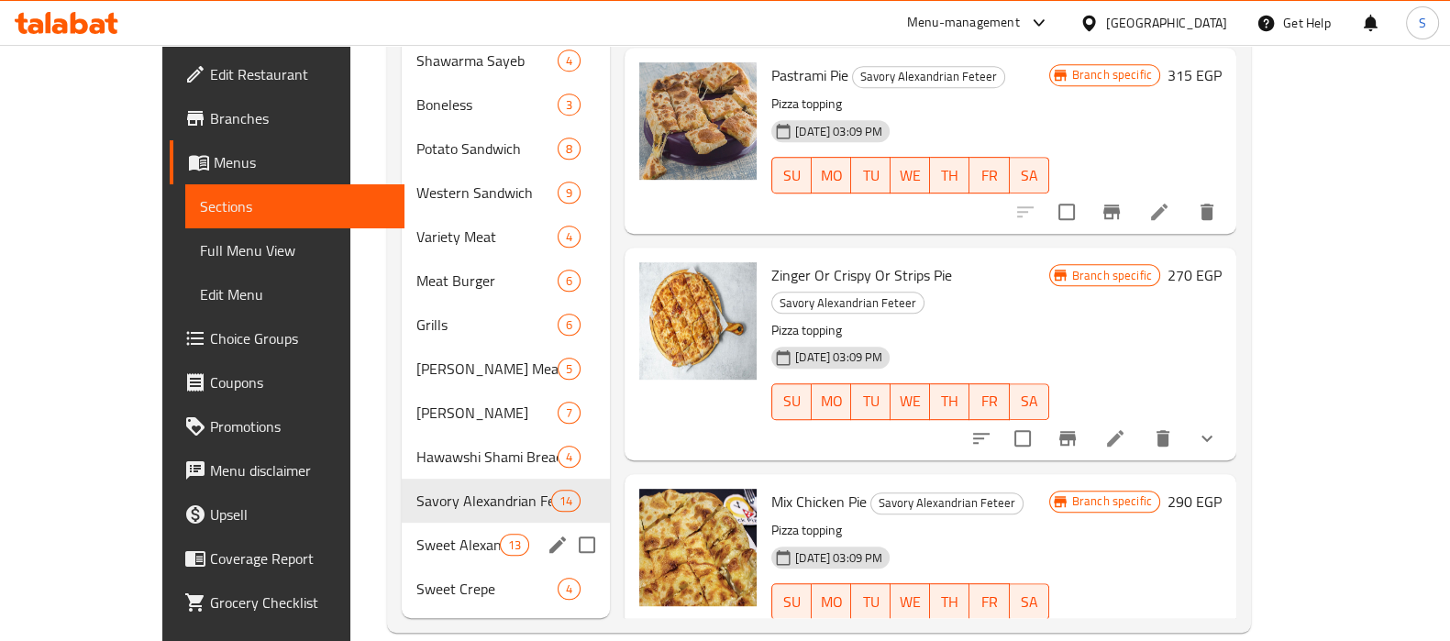
click at [404, 523] on div "Sweet Alexandrian Feteer 13" at bounding box center [506, 545] width 209 height 44
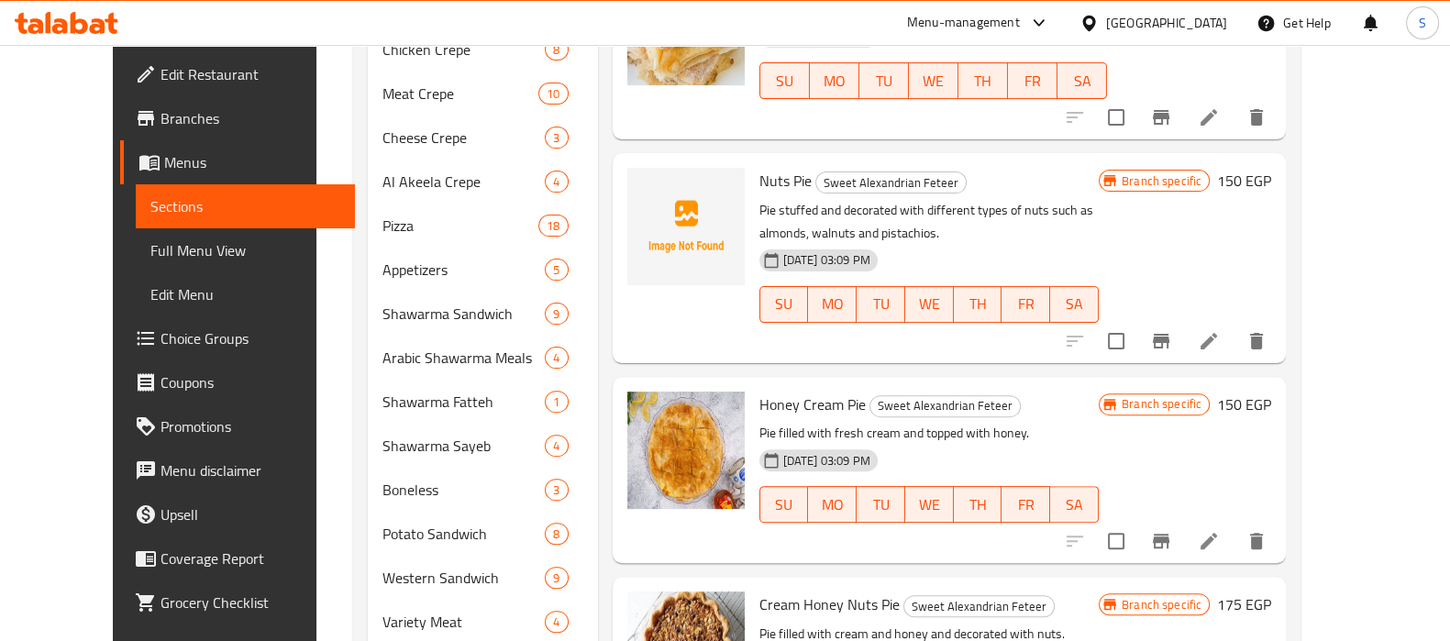
scroll to position [639, 0]
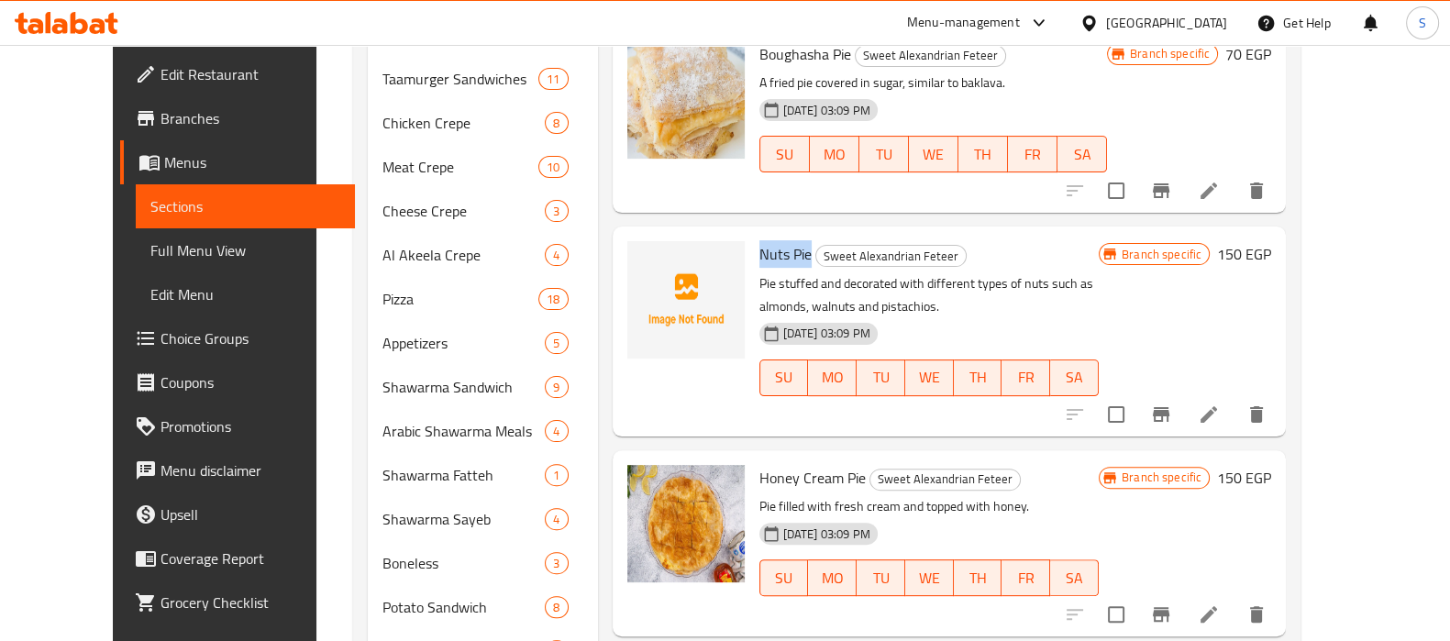
drag, startPoint x: 732, startPoint y: 249, endPoint x: 780, endPoint y: 266, distance: 50.5
click at [780, 266] on span "Nuts Pie" at bounding box center [785, 254] width 52 height 28
click at [1099, 299] on p "Pie stuffed and decorated with different types of nuts such as almonds, walnuts…" at bounding box center [928, 295] width 339 height 46
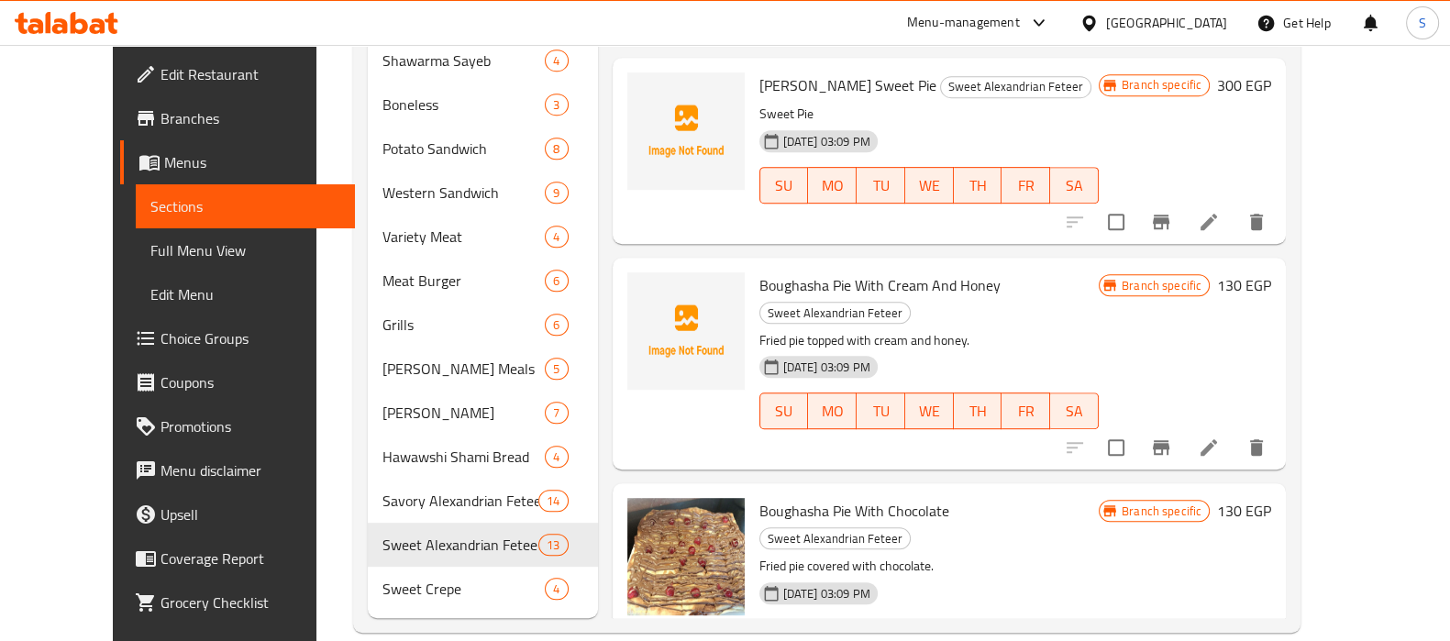
scroll to position [1190, 0]
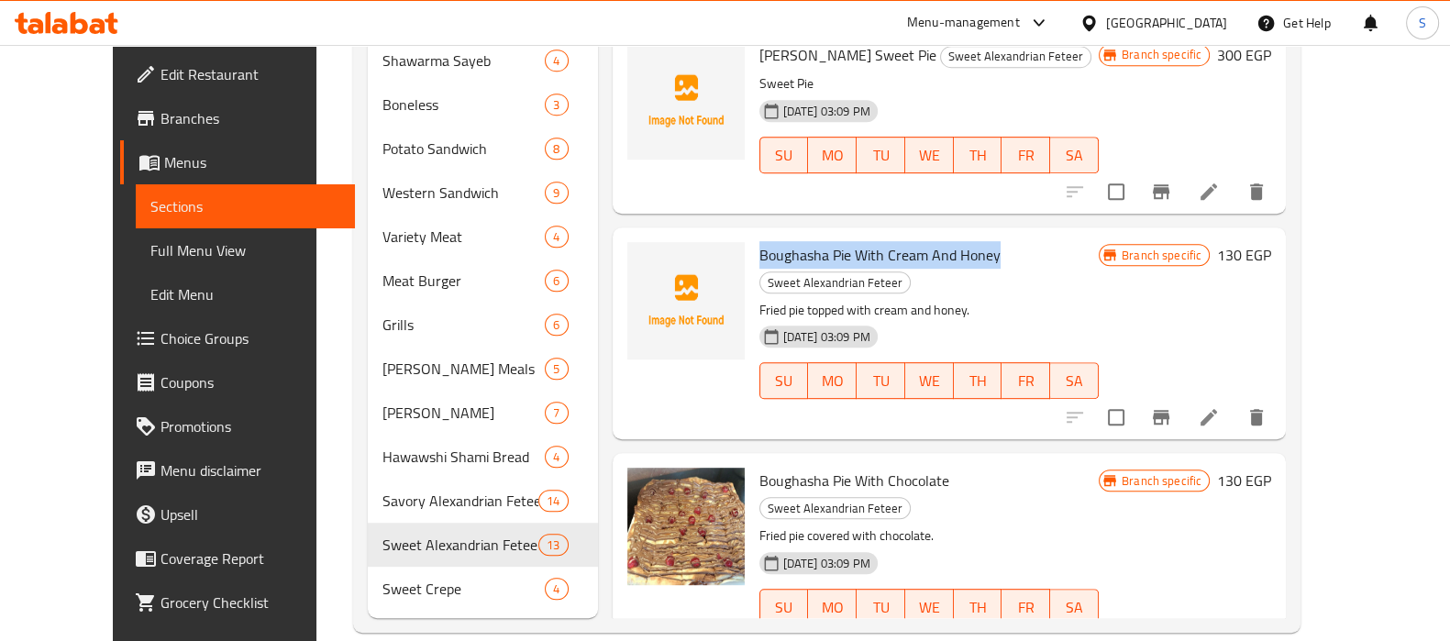
drag, startPoint x: 762, startPoint y: 227, endPoint x: 964, endPoint y: 234, distance: 201.9
click at [964, 241] on span "Boughasha Pie With Cream And Honey" at bounding box center [879, 255] width 241 height 28
click at [835, 299] on p "Fried pie topped with cream and honey." at bounding box center [928, 310] width 339 height 23
drag, startPoint x: 741, startPoint y: 228, endPoint x: 953, endPoint y: 234, distance: 211.9
click at [953, 241] on span "Boughasha Pie With Cream And Honey" at bounding box center [879, 255] width 241 height 28
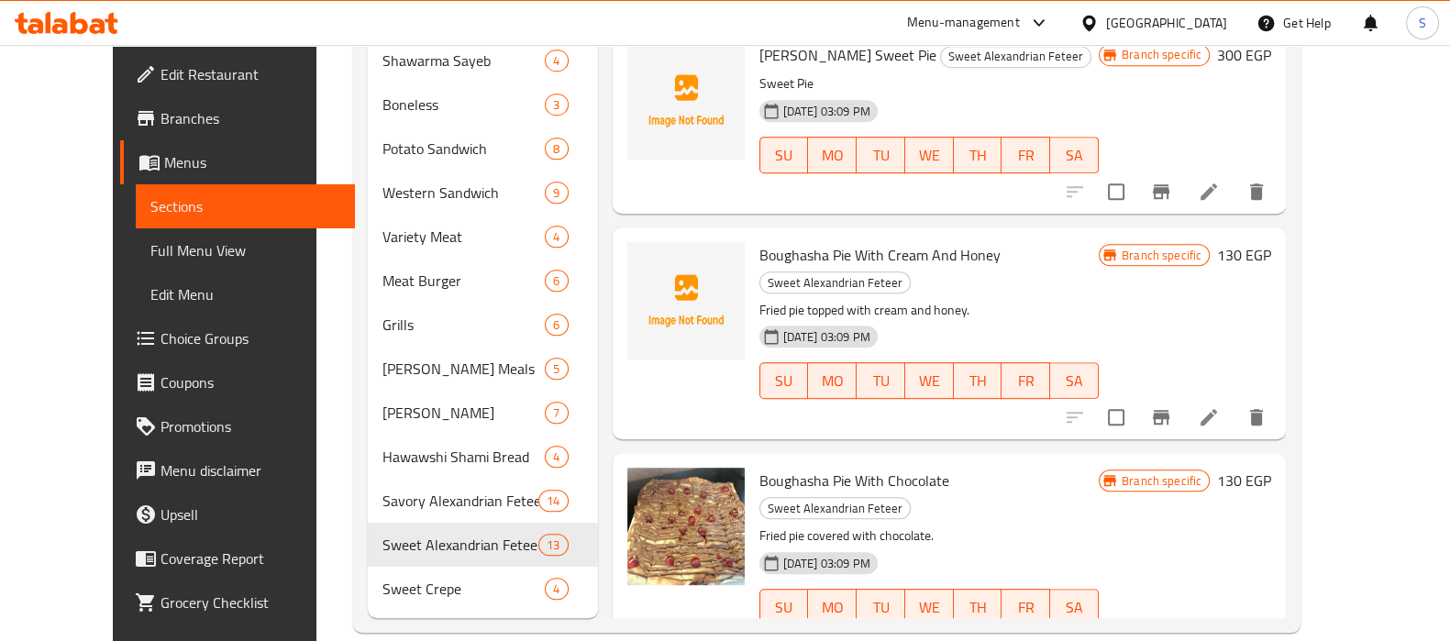
click at [961, 299] on p "Fried pie topped with cream and honey." at bounding box center [928, 310] width 339 height 23
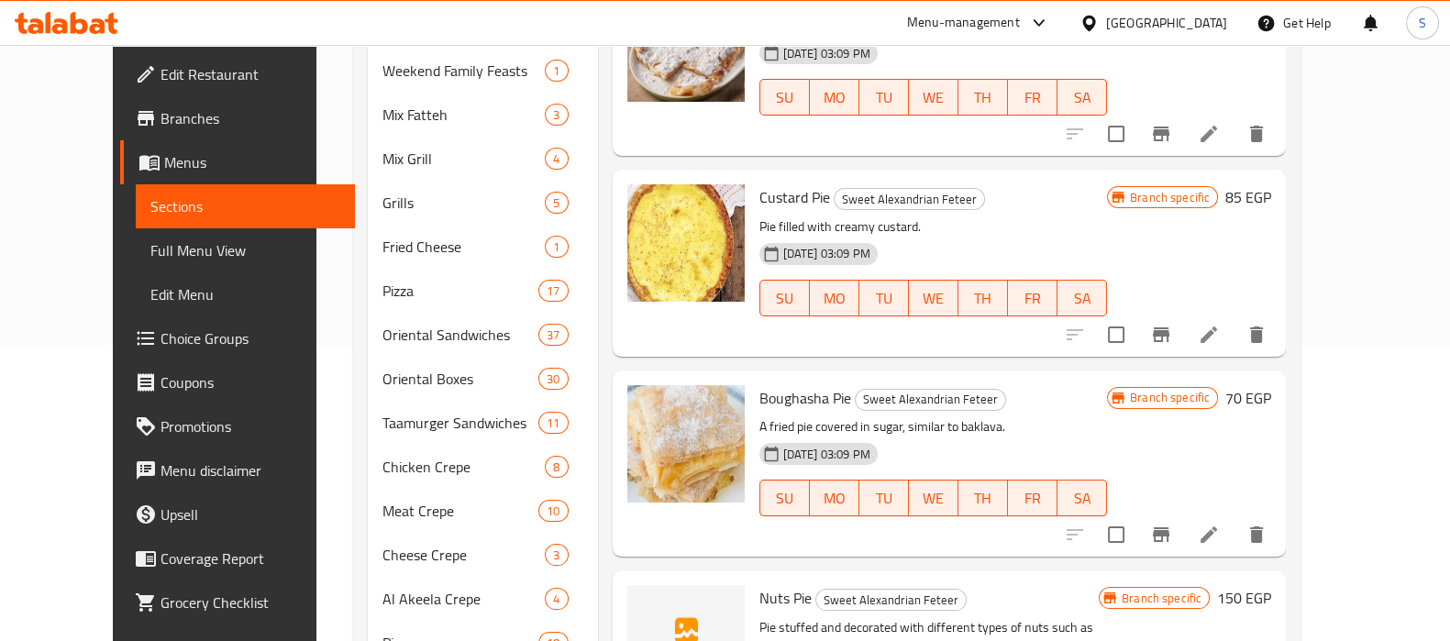
scroll to position [0, 0]
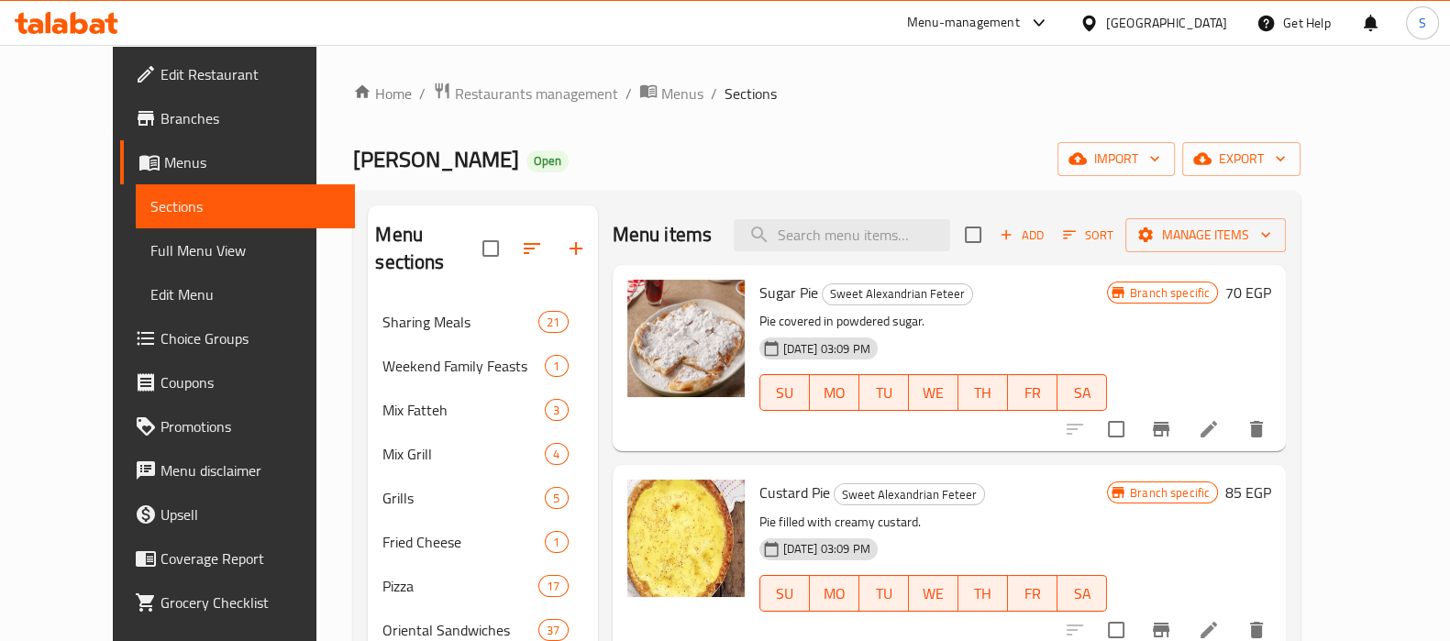
click at [1107, 281] on h6 "Sugar Pie Sweet Alexandrian Feteer" at bounding box center [933, 293] width 348 height 26
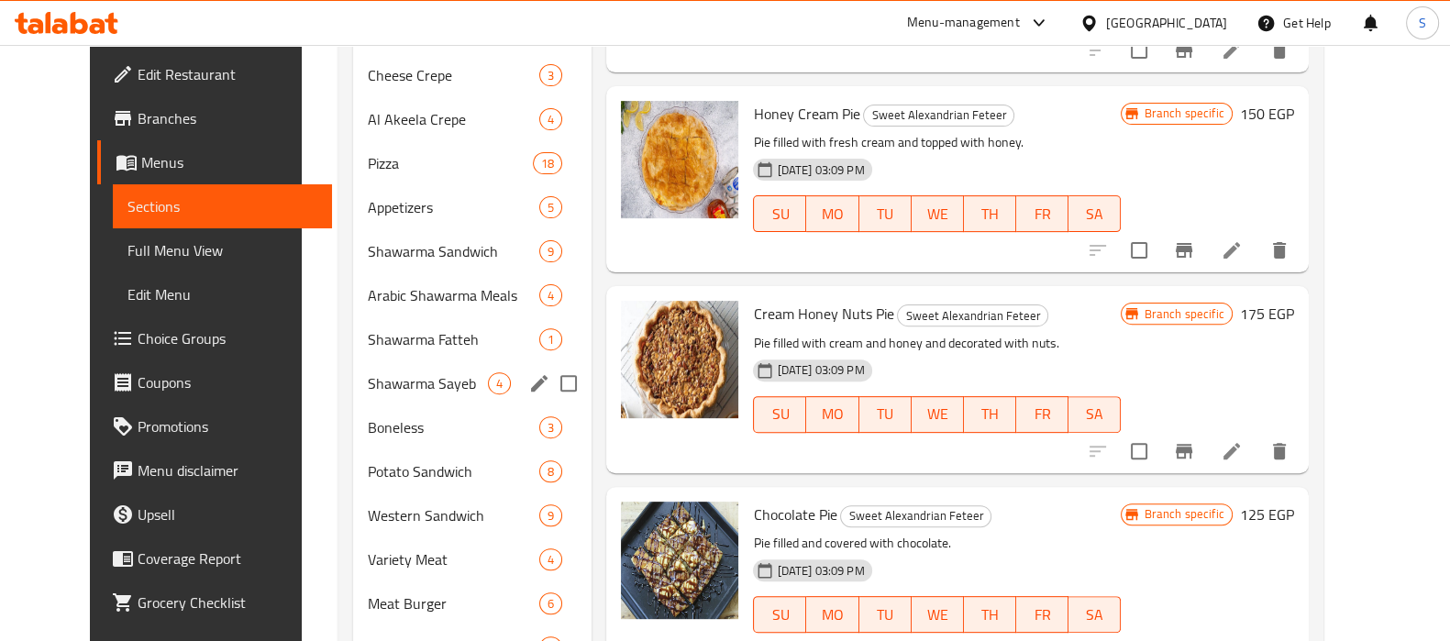
scroll to position [916, 0]
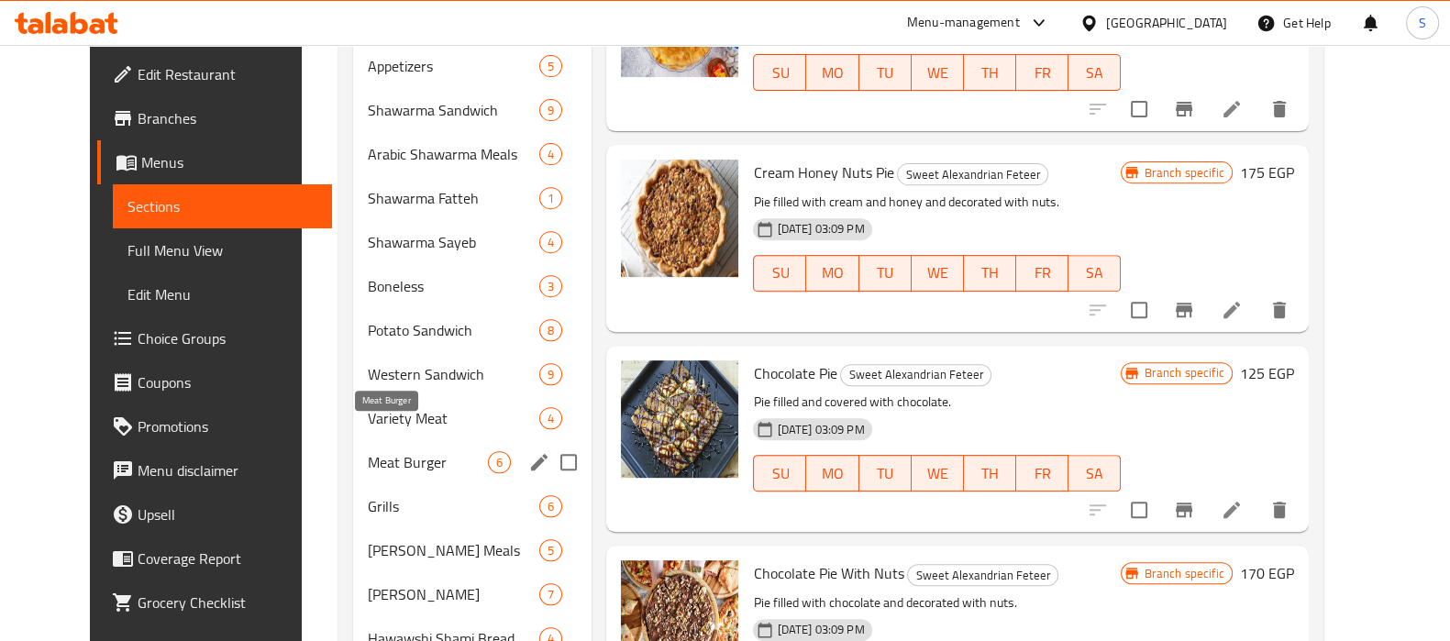
click at [371, 451] on span "Meat Burger" at bounding box center [428, 462] width 120 height 22
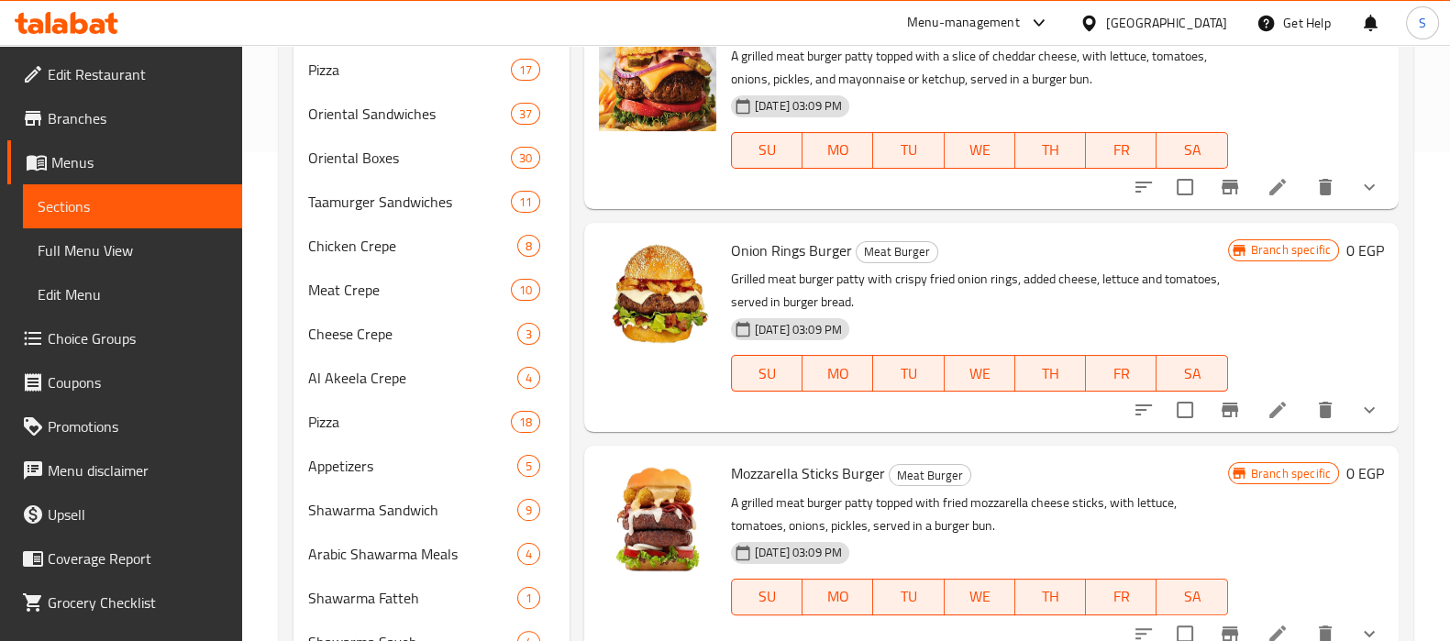
scroll to position [525, 0]
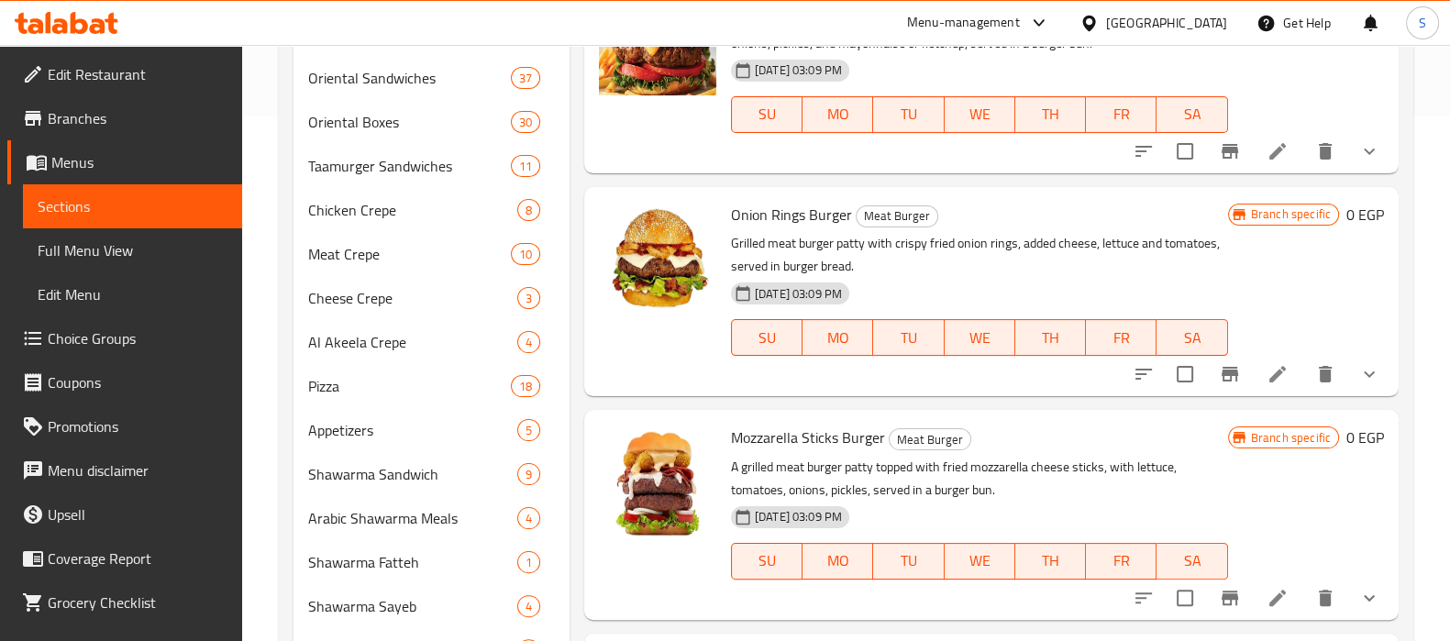
click at [1257, 316] on div "Branch specific 0 EGP" at bounding box center [1306, 292] width 156 height 180
click at [1242, 370] on button "Branch-specific-item" at bounding box center [1230, 374] width 44 height 44
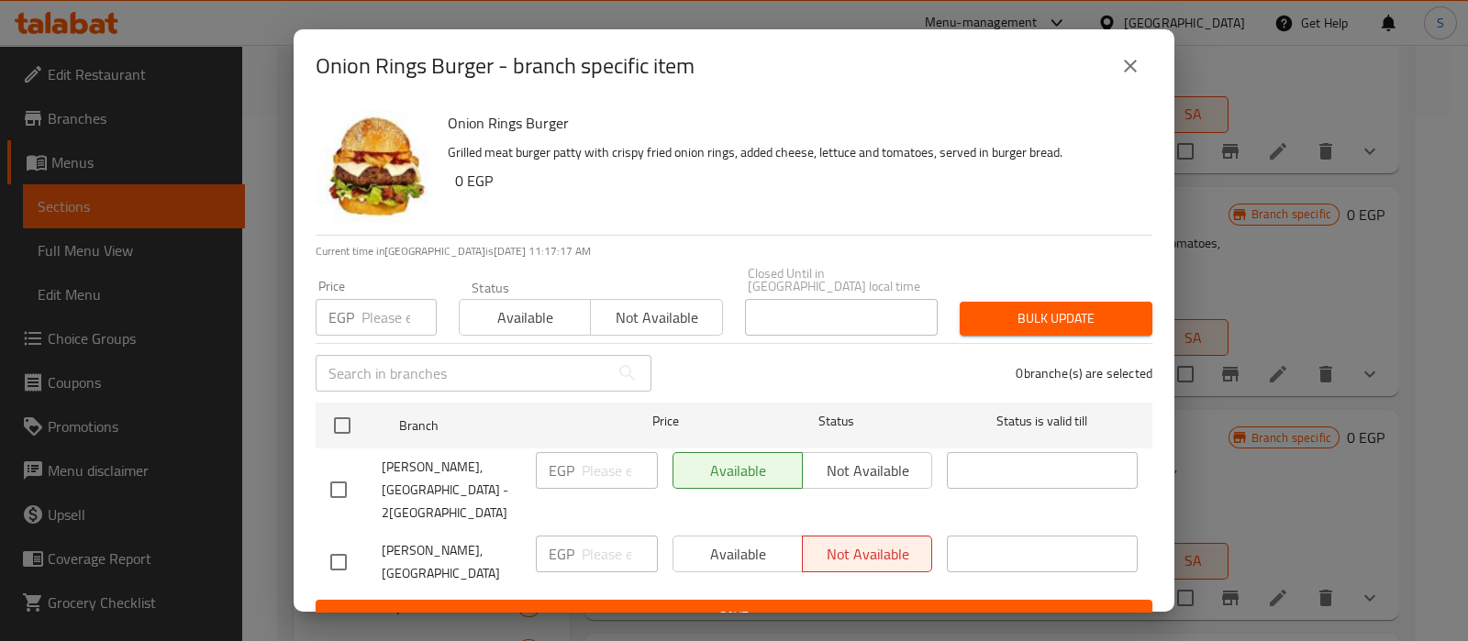
click at [1124, 72] on icon "close" at bounding box center [1130, 66] width 13 height 13
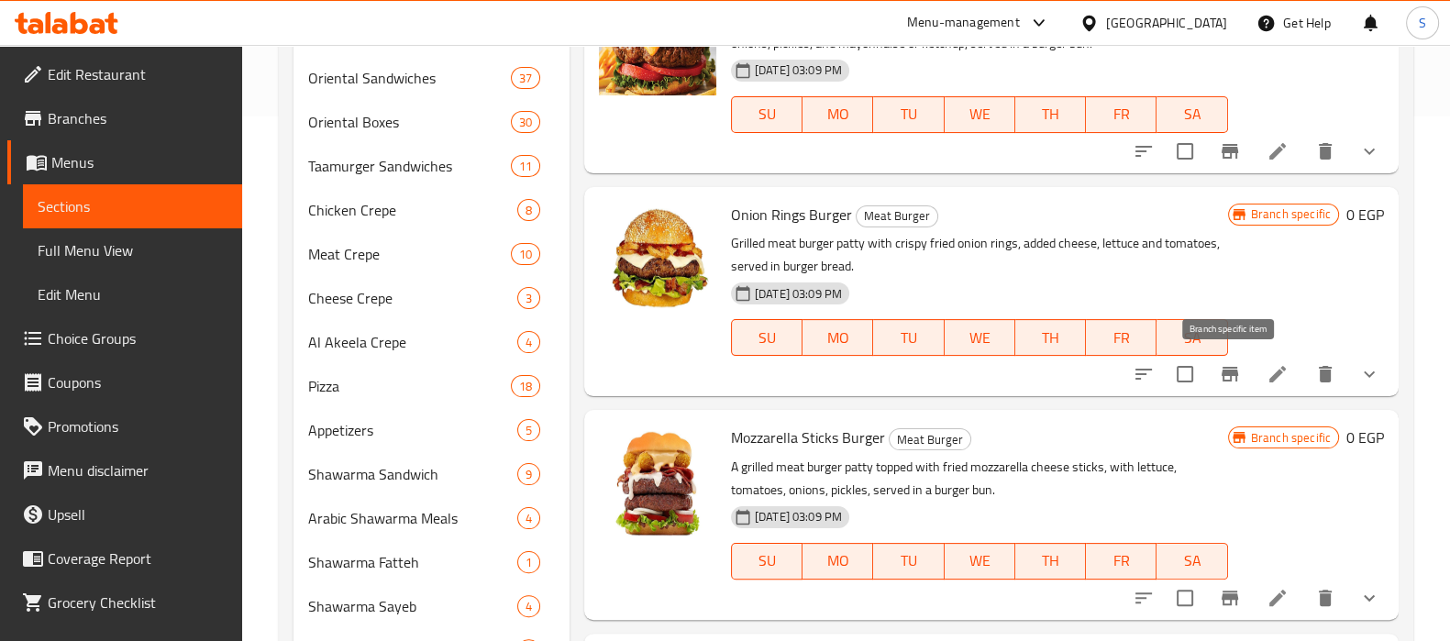
click at [1235, 371] on icon "Branch-specific-item" at bounding box center [1230, 374] width 17 height 15
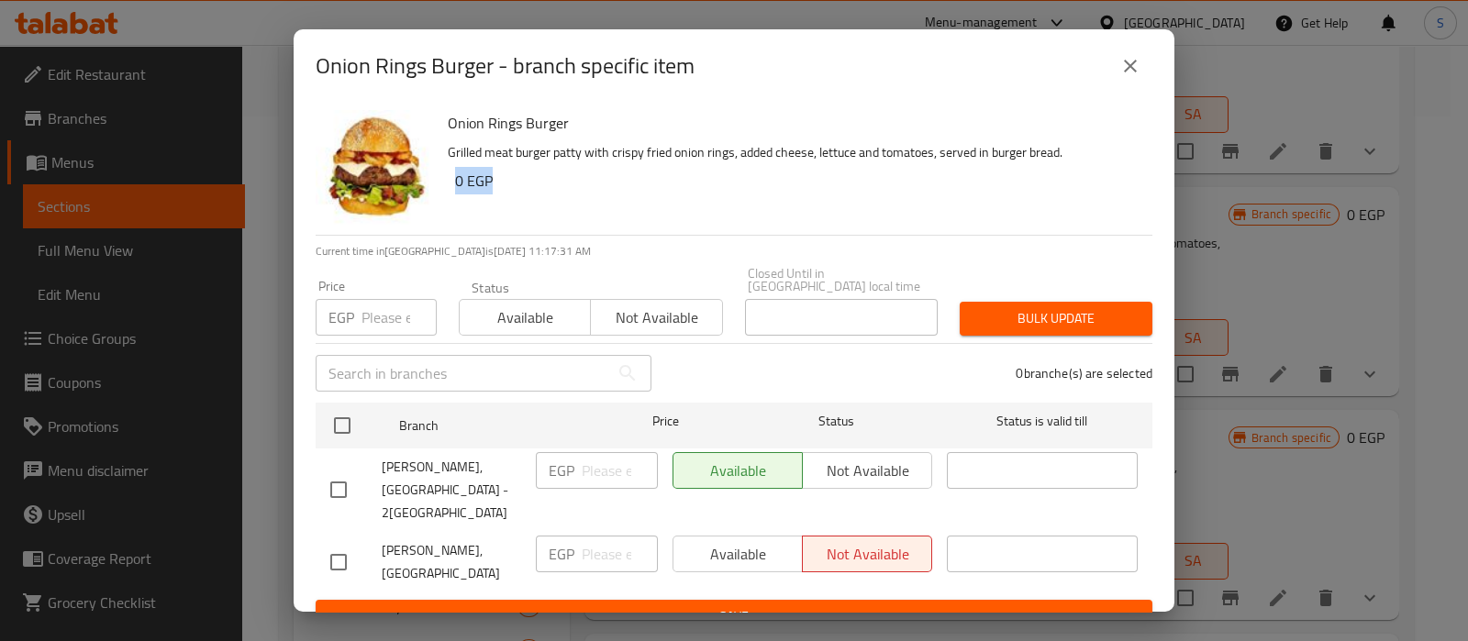
drag, startPoint x: 458, startPoint y: 183, endPoint x: 499, endPoint y: 185, distance: 41.3
click at [496, 185] on h6 "0 EGP" at bounding box center [796, 181] width 682 height 26
click at [1129, 56] on button "close" at bounding box center [1130, 66] width 44 height 44
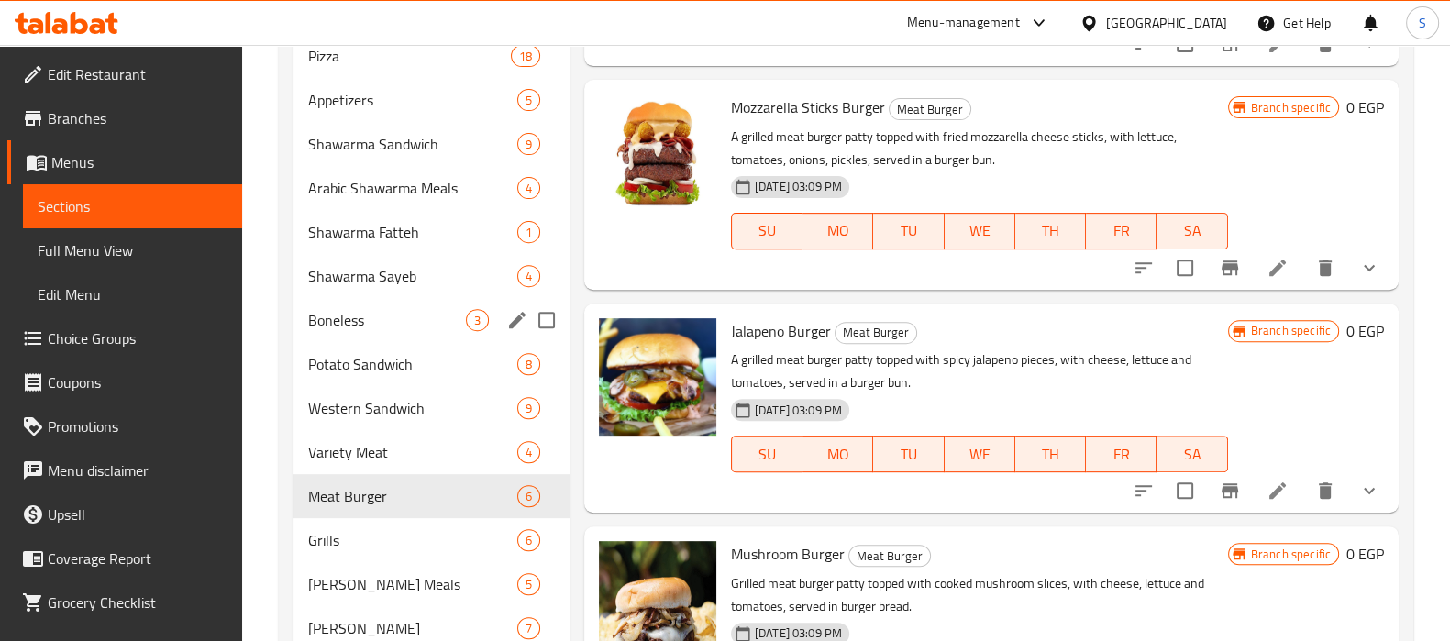
scroll to position [916, 0]
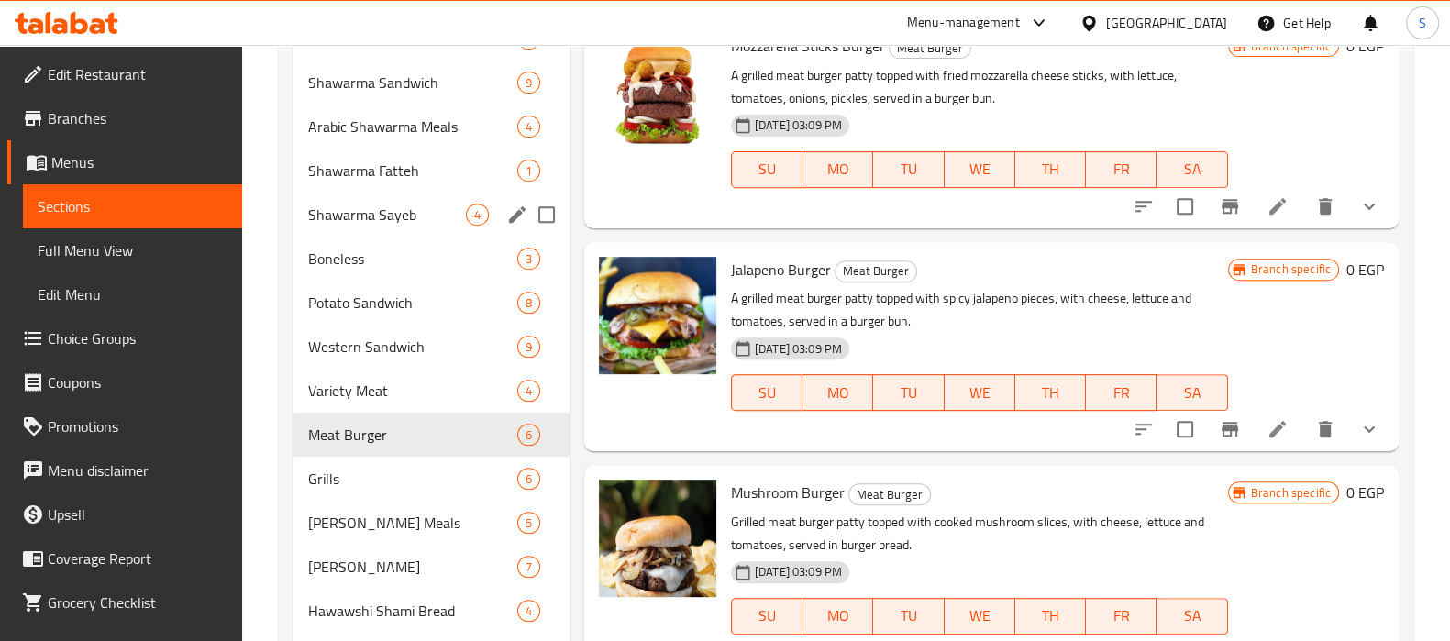
click at [404, 221] on span "Shawarma Sayeb" at bounding box center [387, 215] width 158 height 22
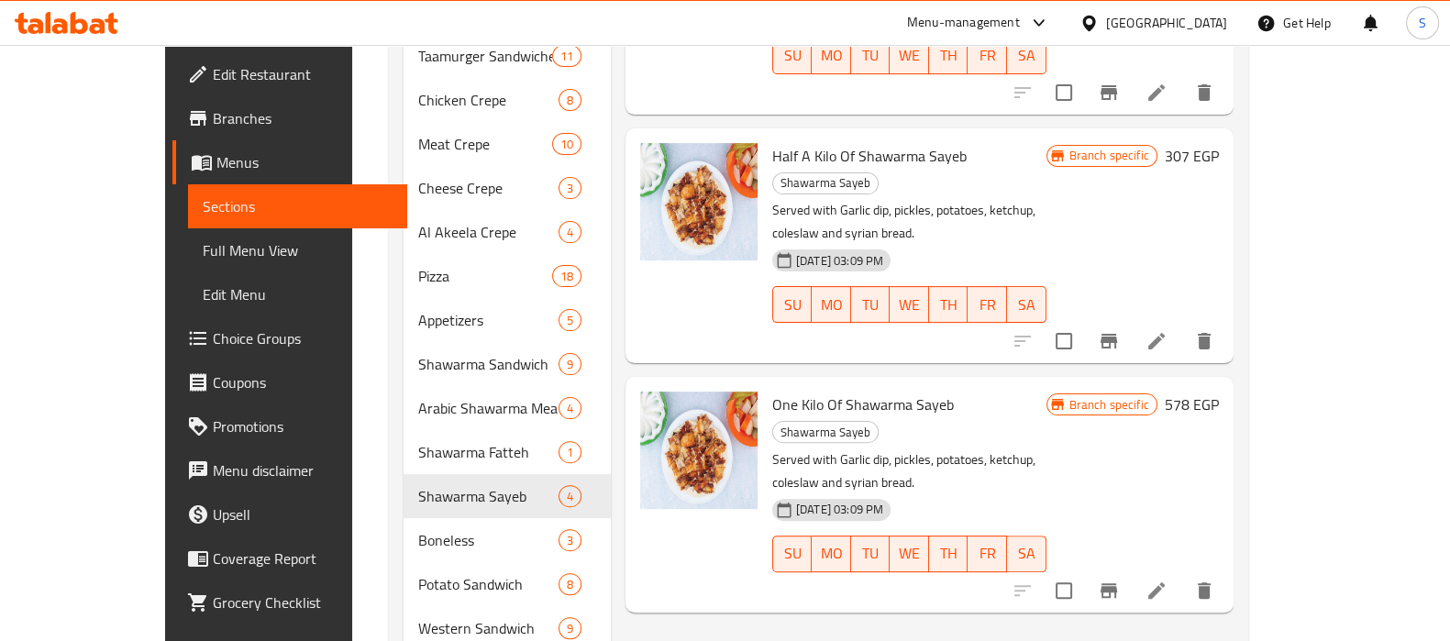
scroll to position [573, 0]
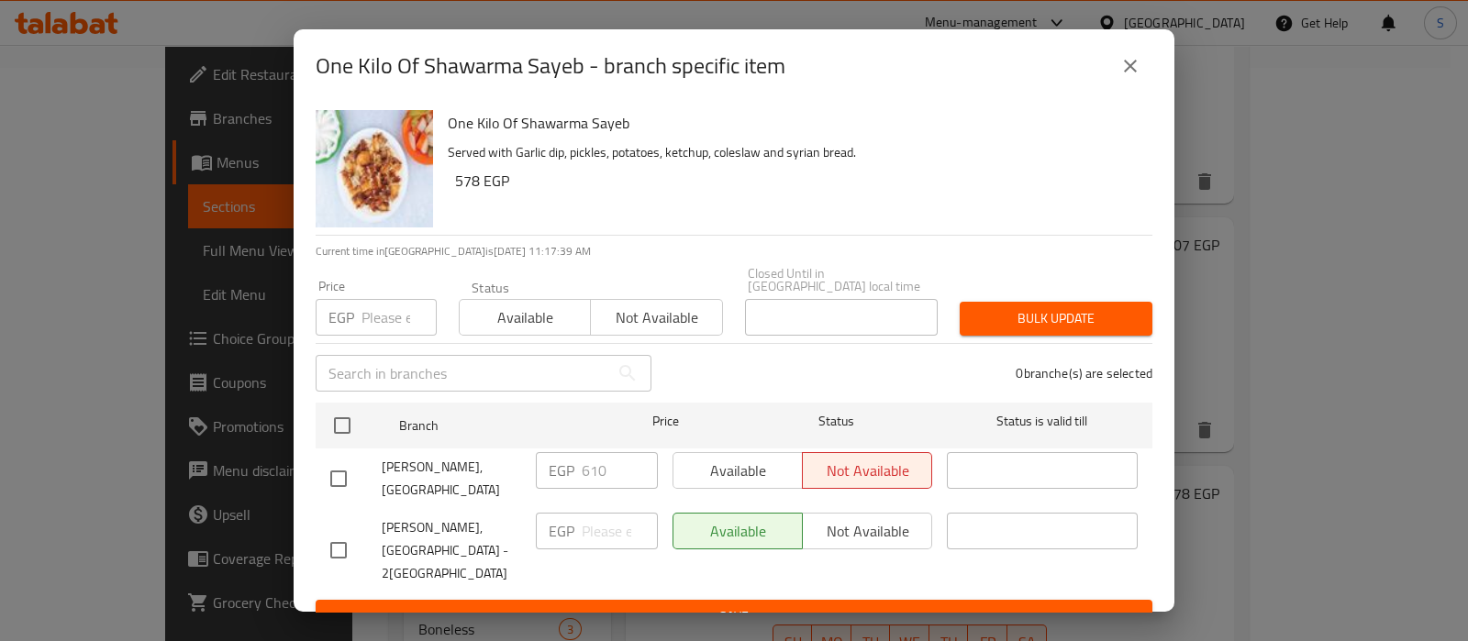
drag, startPoint x: 1113, startPoint y: 75, endPoint x: 1137, endPoint y: 105, distance: 38.4
click at [1124, 79] on button "close" at bounding box center [1130, 66] width 44 height 44
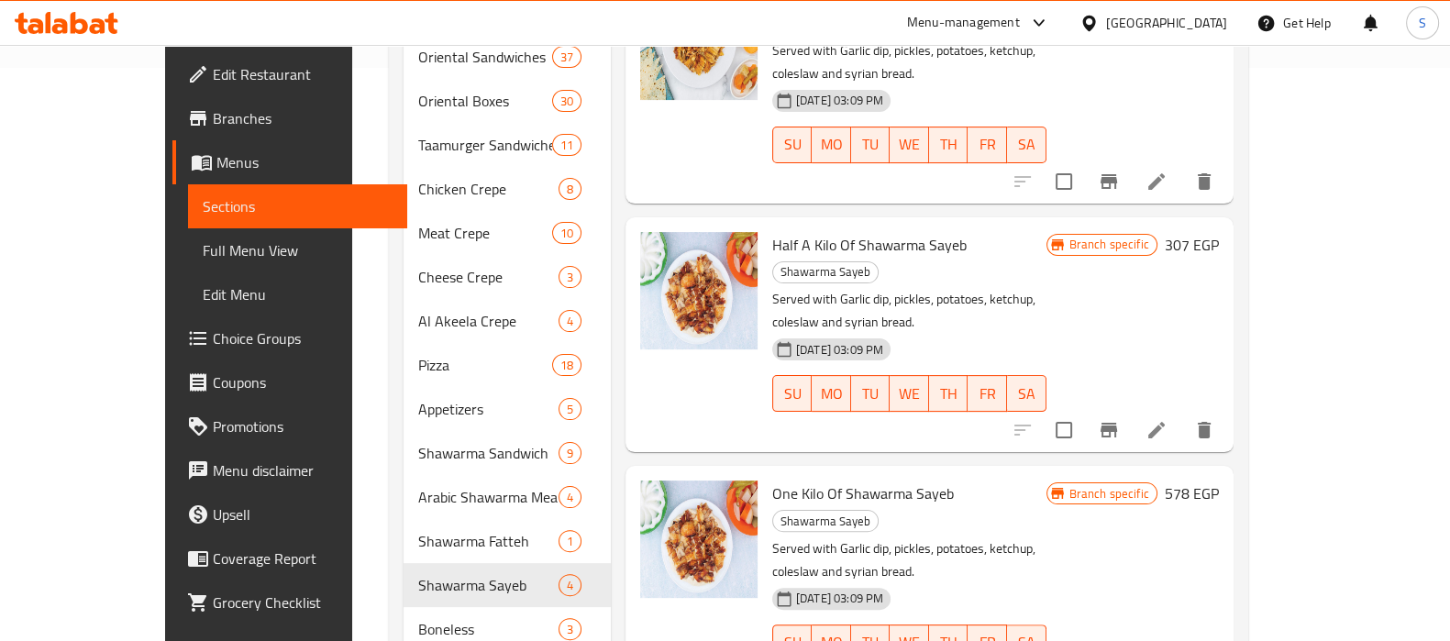
click at [1219, 481] on h6 "578 EGP" at bounding box center [1192, 494] width 54 height 26
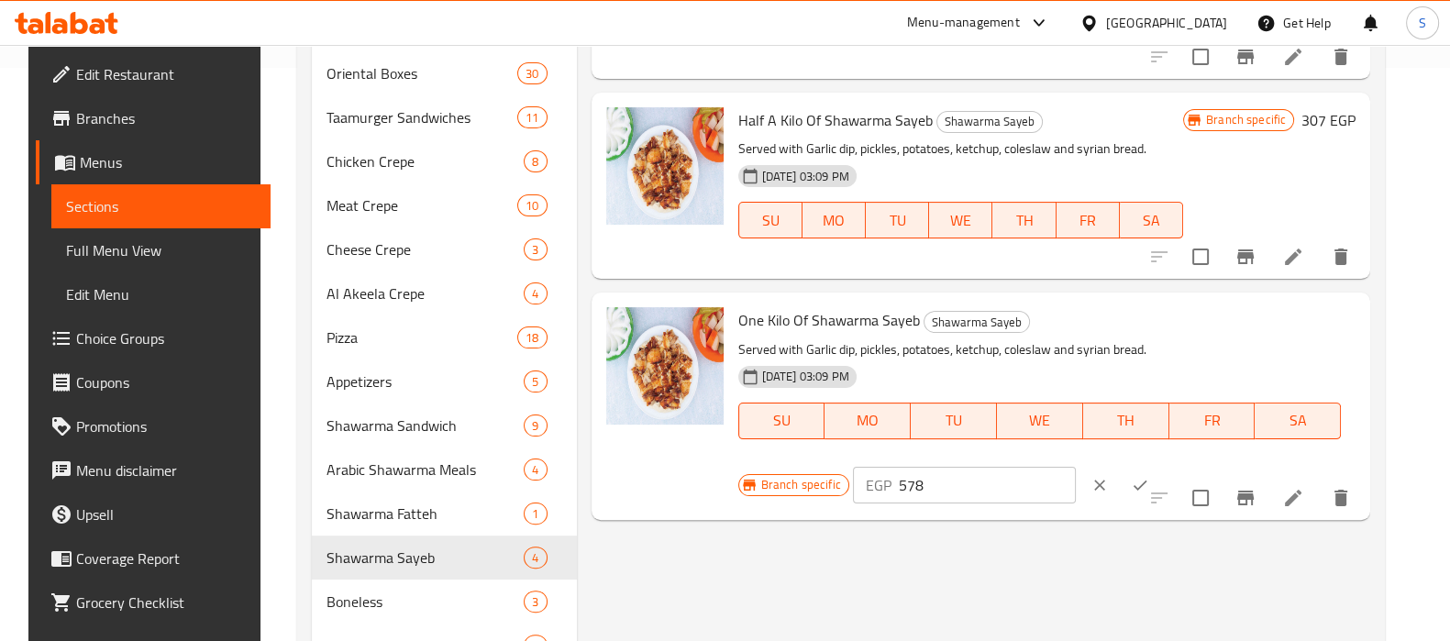
click at [1188, 465] on div "Branch specific EGP 578 ​" at bounding box center [962, 485] width 449 height 40
click at [1160, 465] on button "ok" at bounding box center [1140, 485] width 40 height 40
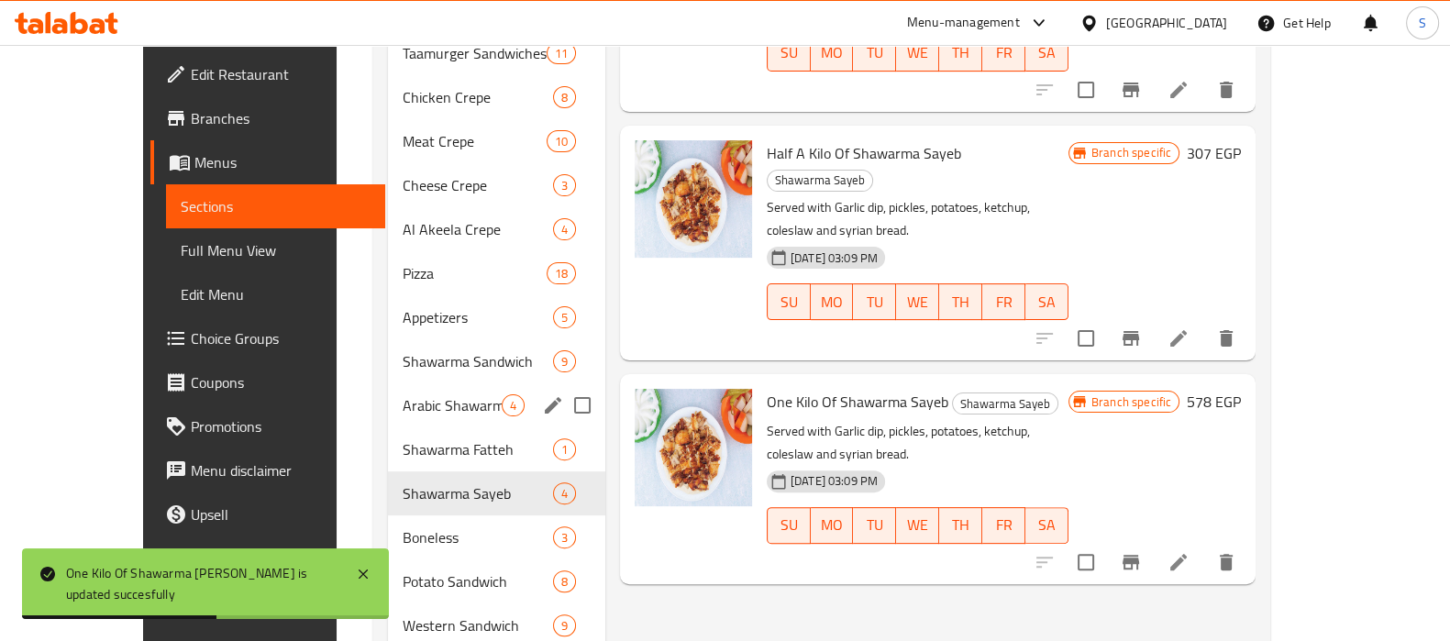
scroll to position [688, 0]
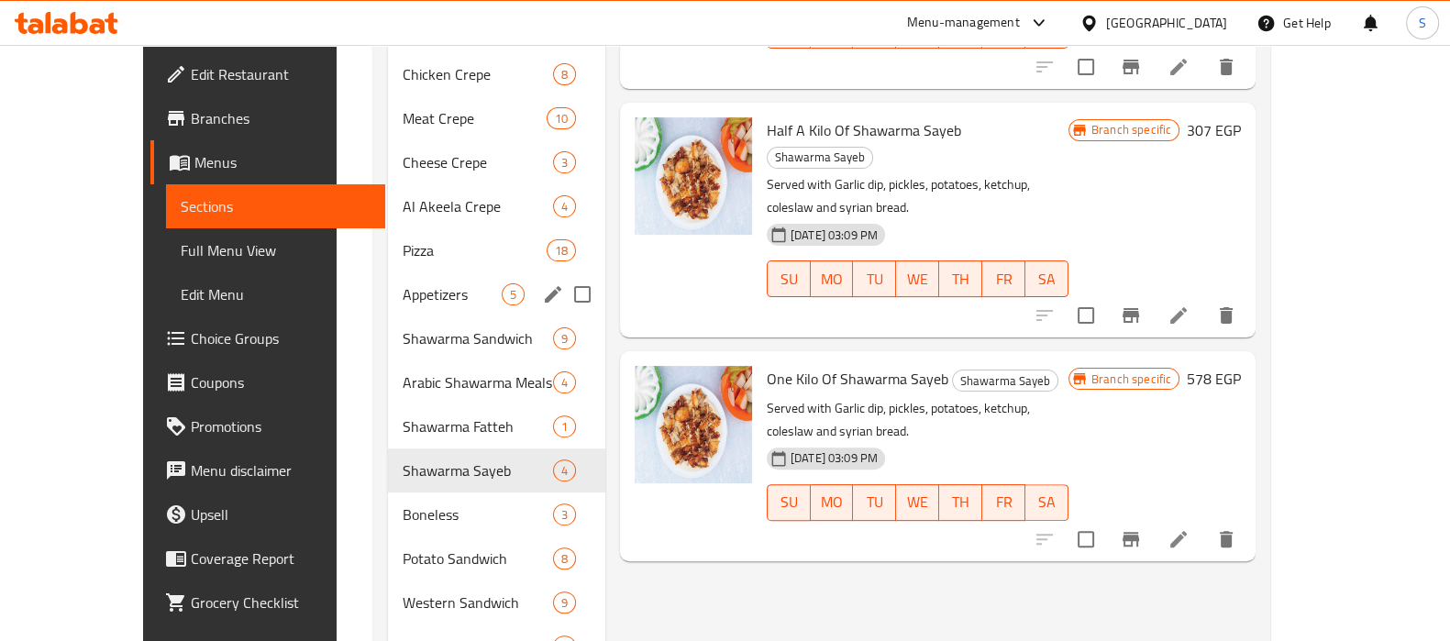
click at [403, 283] on span "Appetizers" at bounding box center [452, 294] width 98 height 22
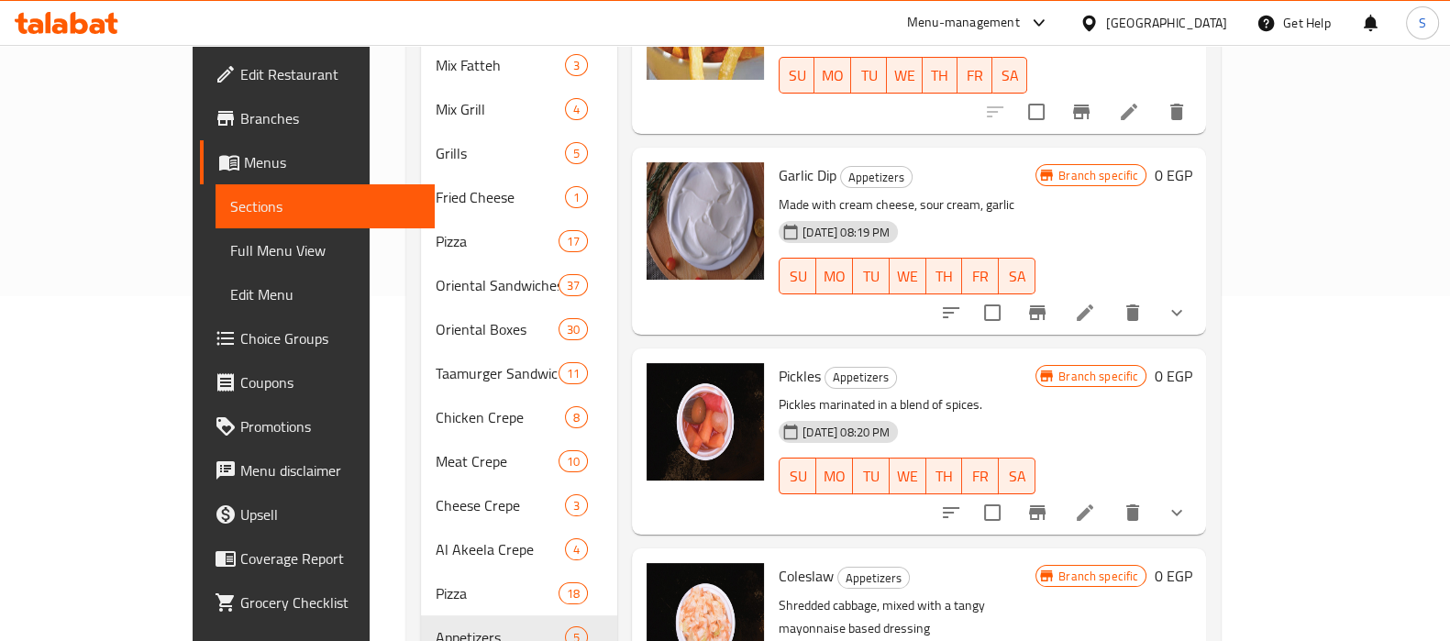
scroll to position [344, 0]
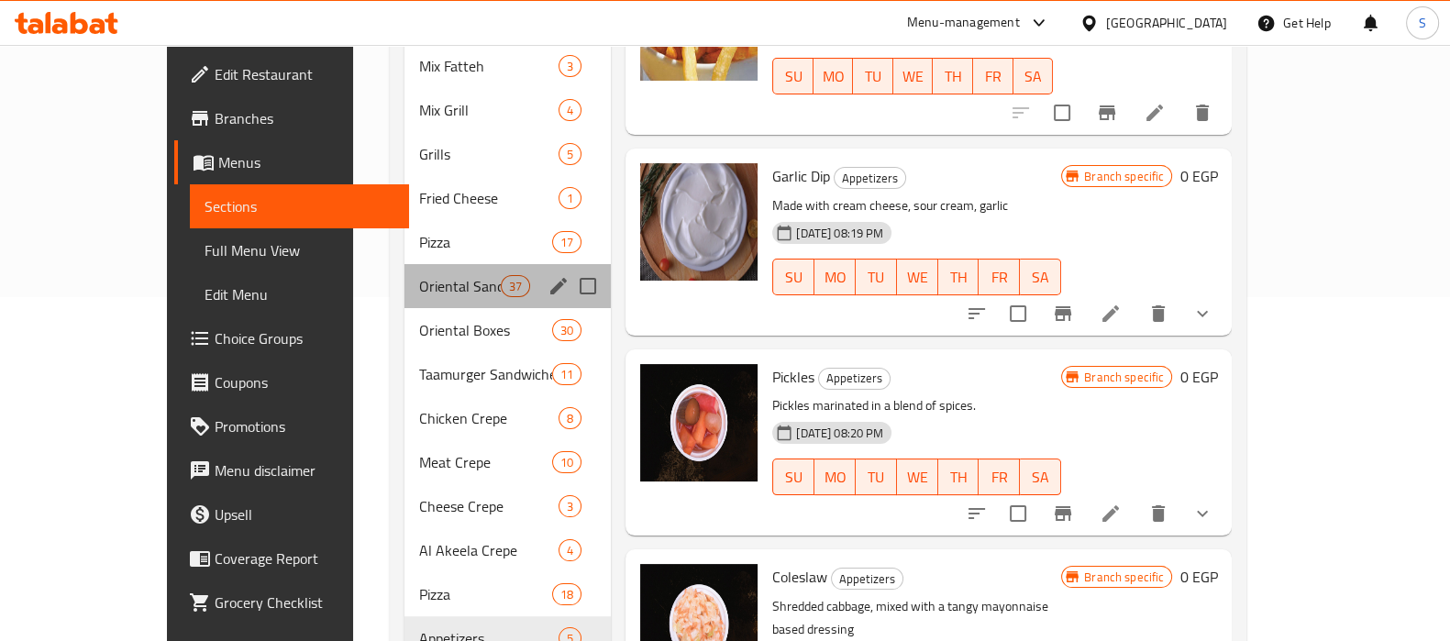
click at [415, 272] on div "Oriental Sandwiches 37" at bounding box center [507, 286] width 207 height 44
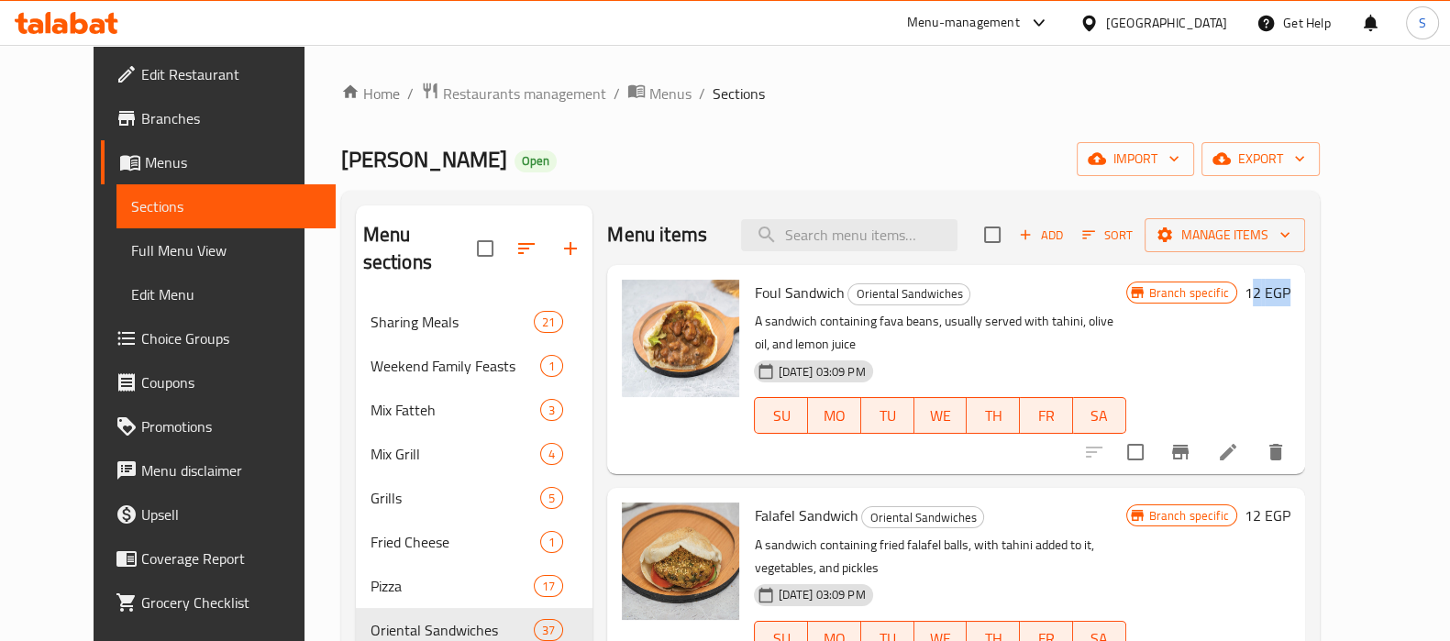
drag, startPoint x: 1325, startPoint y: 290, endPoint x: 1346, endPoint y: 303, distance: 24.7
click at [1297, 299] on div "Foul Sandwich Oriental Sandwiches A sandwich containing fava beans, usually ser…" at bounding box center [1022, 369] width 550 height 194
click at [1290, 304] on h6 "12 EGP" at bounding box center [1268, 293] width 46 height 26
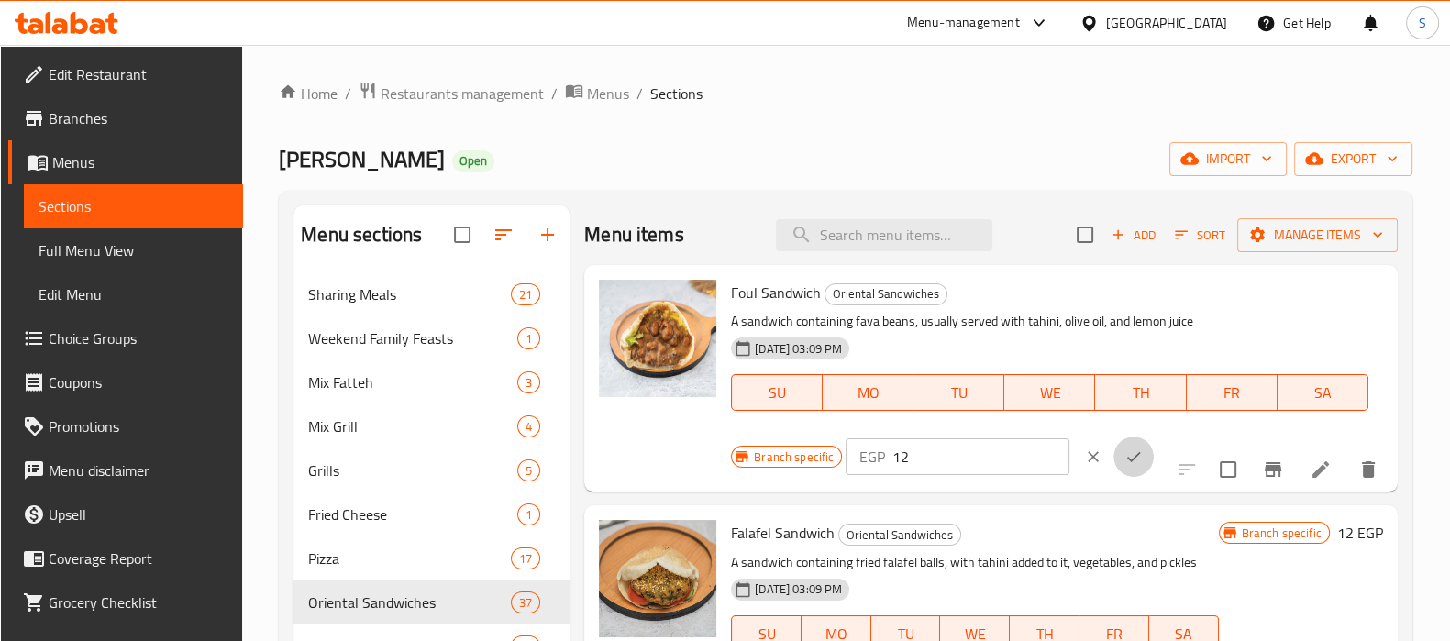
click at [1127, 454] on icon "ok" at bounding box center [1134, 457] width 14 height 10
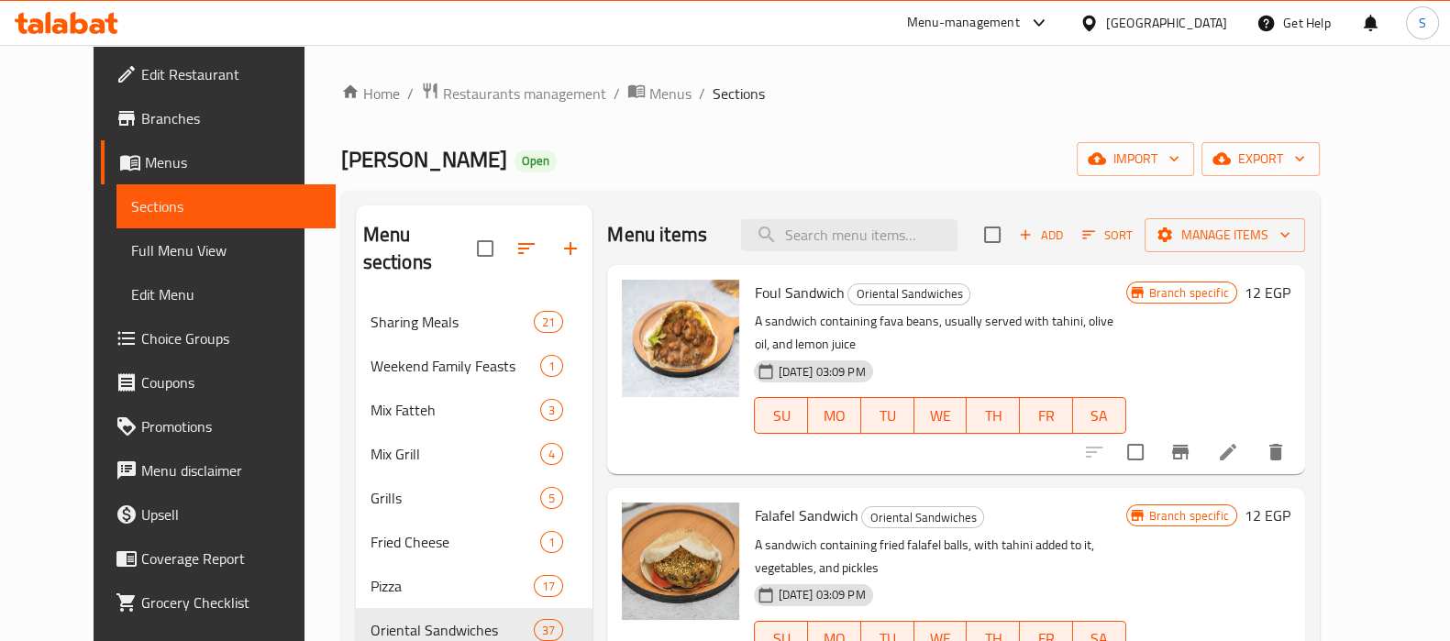
click at [1191, 441] on icon "Branch-specific-item" at bounding box center [1180, 452] width 22 height 22
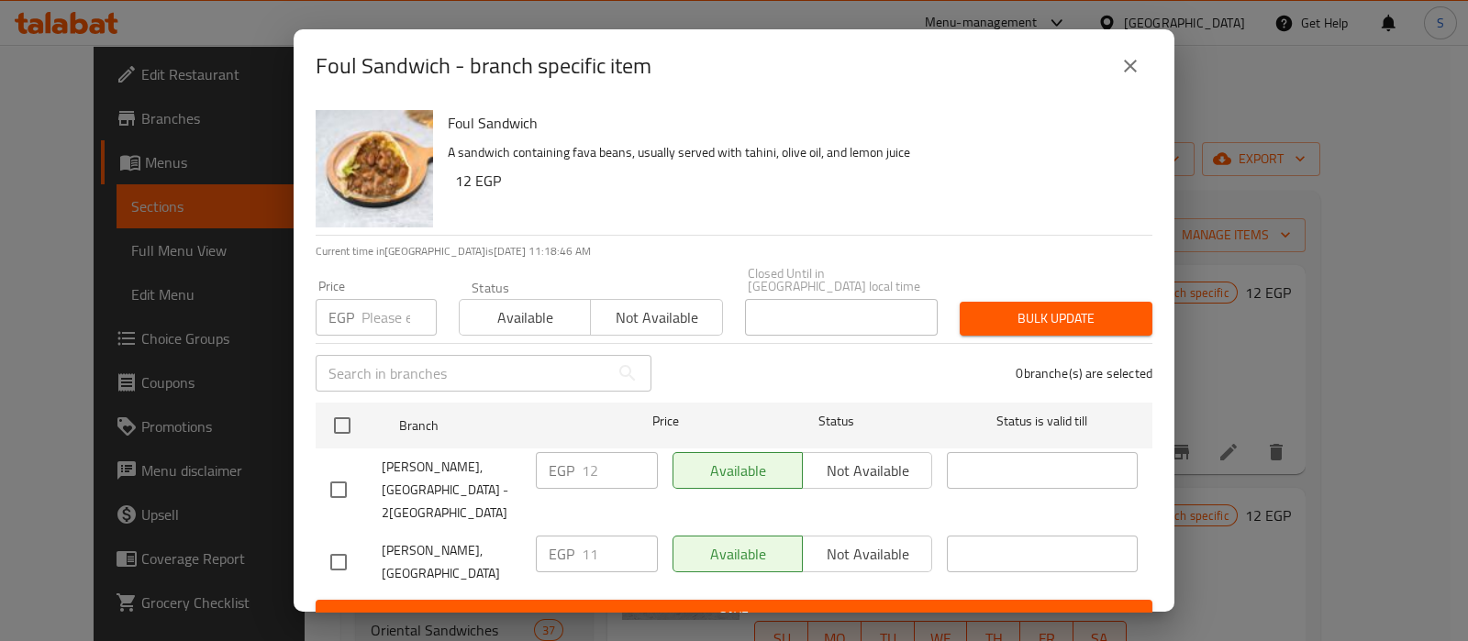
click at [342, 471] on input "checkbox" at bounding box center [338, 490] width 39 height 39
click at [570, 460] on div "EGP 12 ​" at bounding box center [597, 470] width 122 height 37
click at [321, 477] on input "checkbox" at bounding box center [338, 490] width 39 height 39
checkbox input "false"
click at [830, 536] on div "Available Not available" at bounding box center [802, 554] width 260 height 37
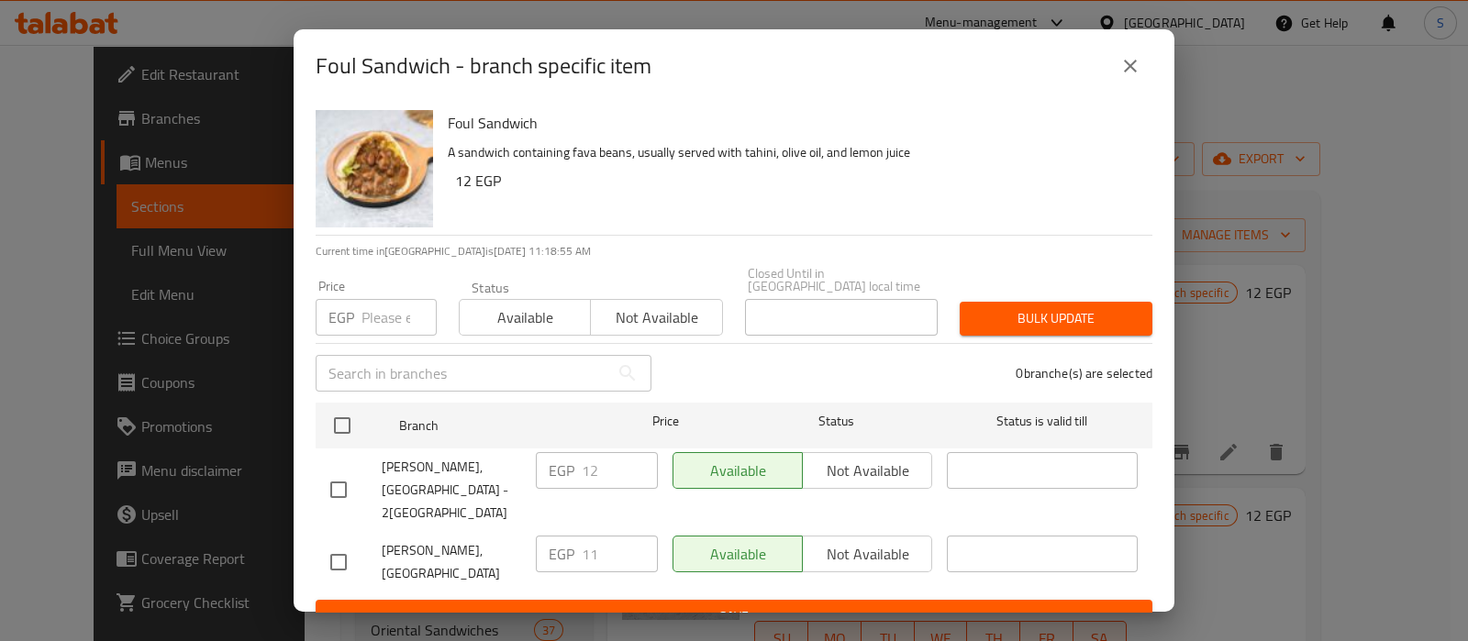
click at [324, 543] on input "checkbox" at bounding box center [338, 562] width 39 height 39
checkbox input "true"
click at [818, 541] on span "Not available" at bounding box center [867, 554] width 115 height 27
click at [329, 471] on input "checkbox" at bounding box center [338, 490] width 39 height 39
checkbox input "true"
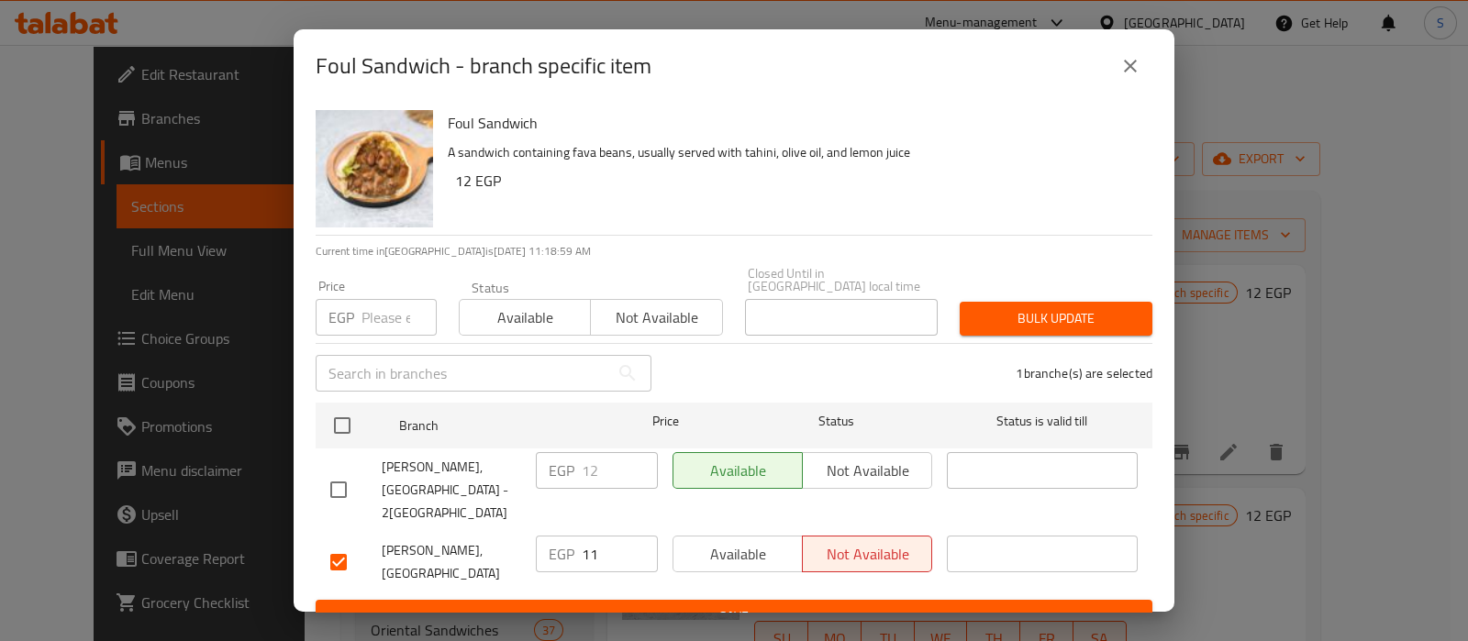
checkbox input "true"
click at [331, 471] on input "checkbox" at bounding box center [338, 490] width 39 height 39
checkbox input "false"
click at [338, 543] on input "checkbox" at bounding box center [338, 562] width 39 height 39
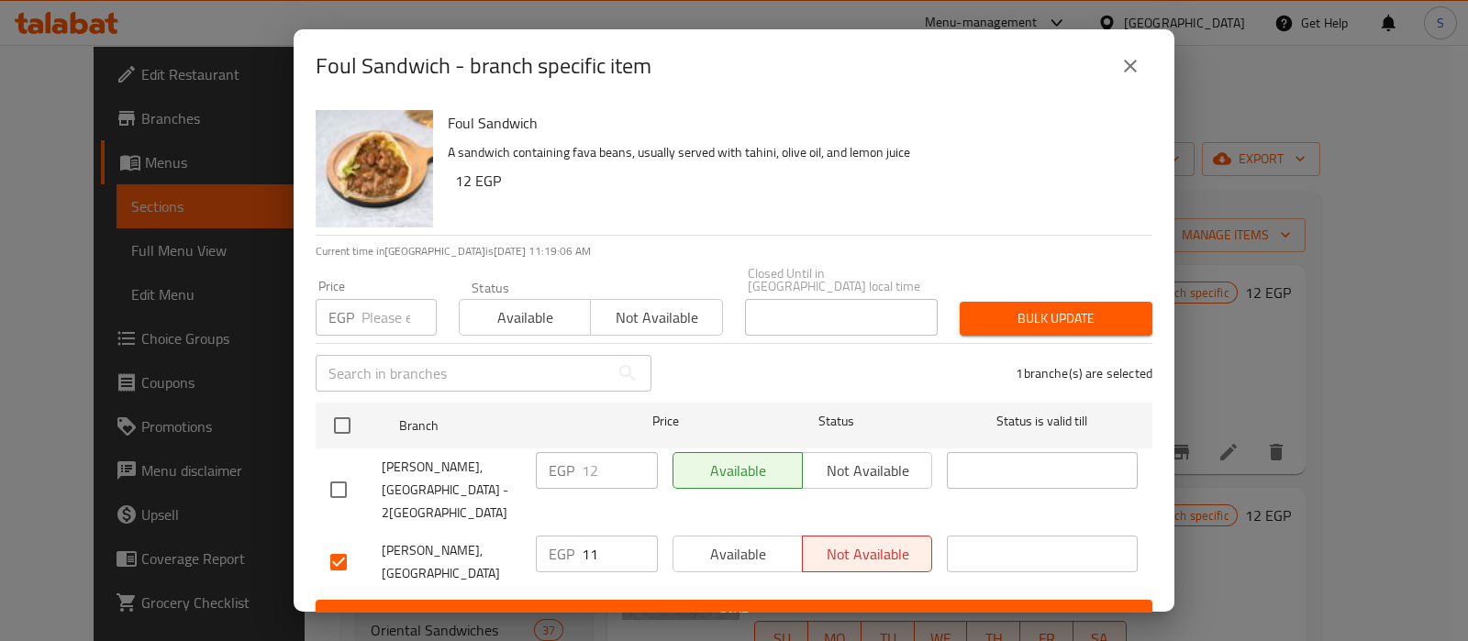
checkbox input "false"
click at [1141, 75] on button "close" at bounding box center [1130, 66] width 44 height 44
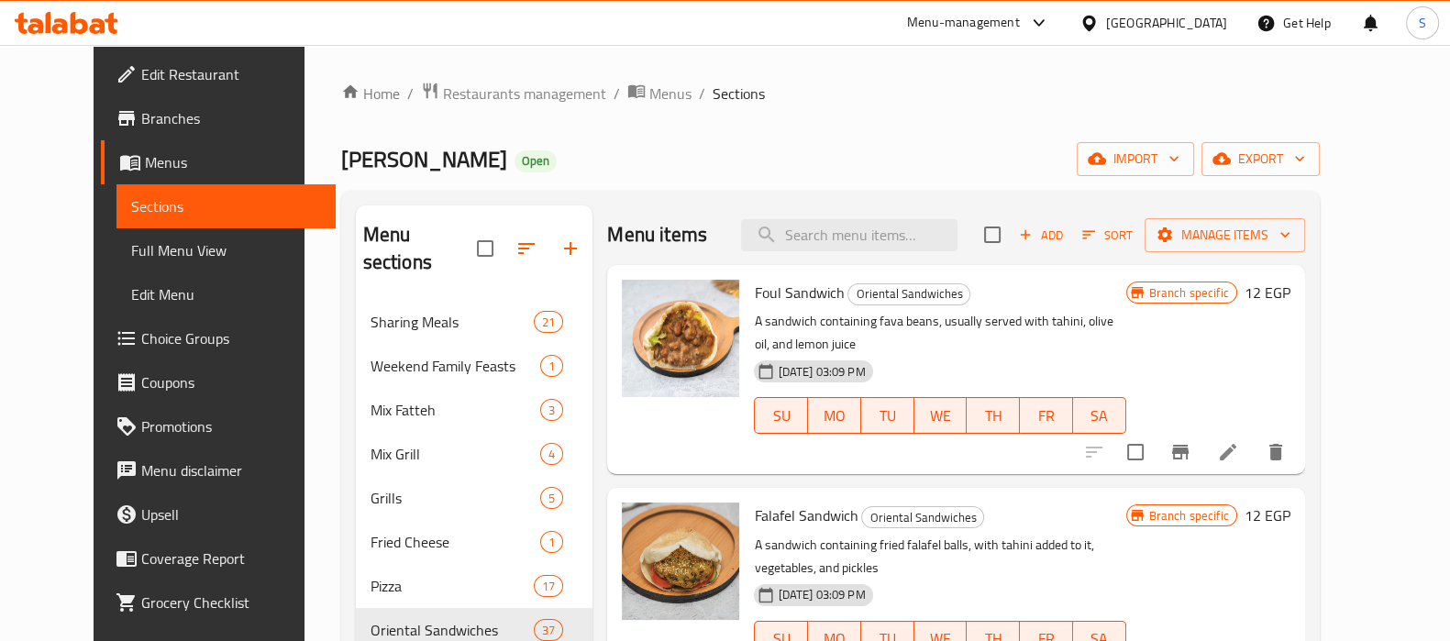
drag, startPoint x: 1215, startPoint y: 295, endPoint x: 1246, endPoint y: 294, distance: 31.2
click at [1237, 294] on div "Branch specific" at bounding box center [1181, 293] width 111 height 22
drag, startPoint x: 1213, startPoint y: 293, endPoint x: 1291, endPoint y: 294, distance: 78.0
click at [1237, 294] on div "Branch specific" at bounding box center [1181, 293] width 111 height 22
click at [1275, 321] on div "Branch specific 12 EGP" at bounding box center [1208, 370] width 164 height 180
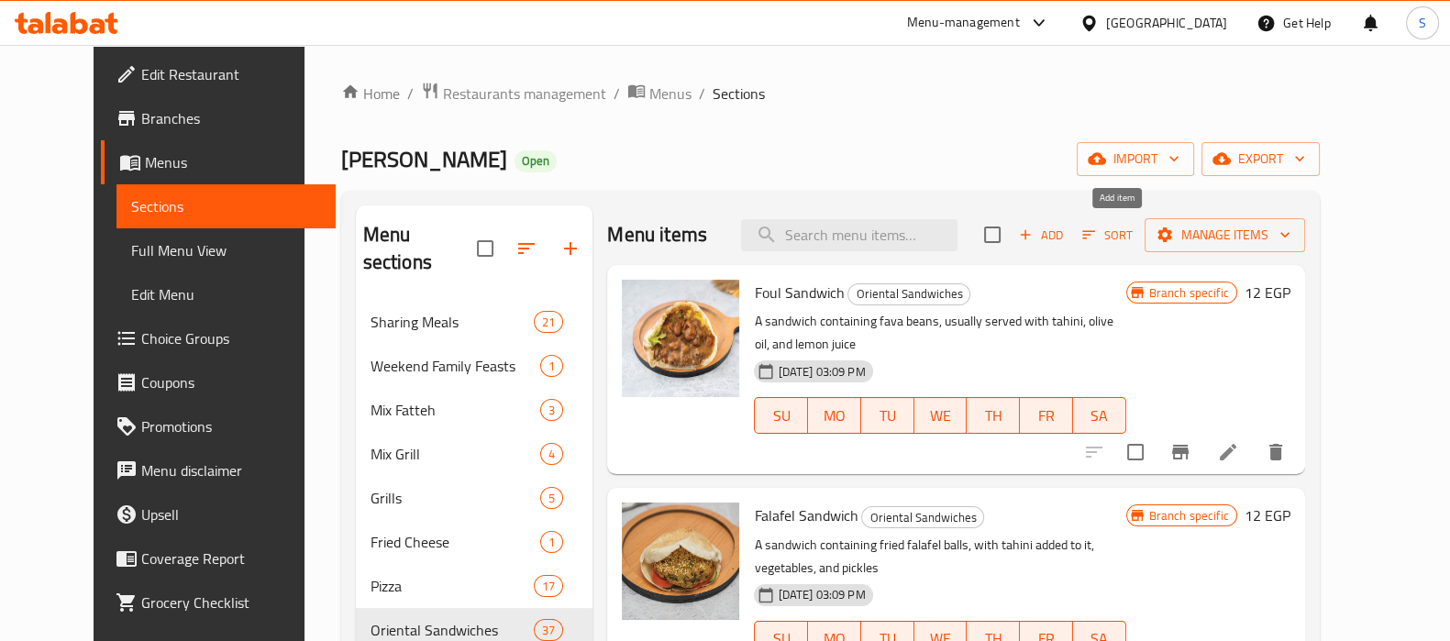
click at [1066, 234] on span "Add" at bounding box center [1041, 235] width 50 height 21
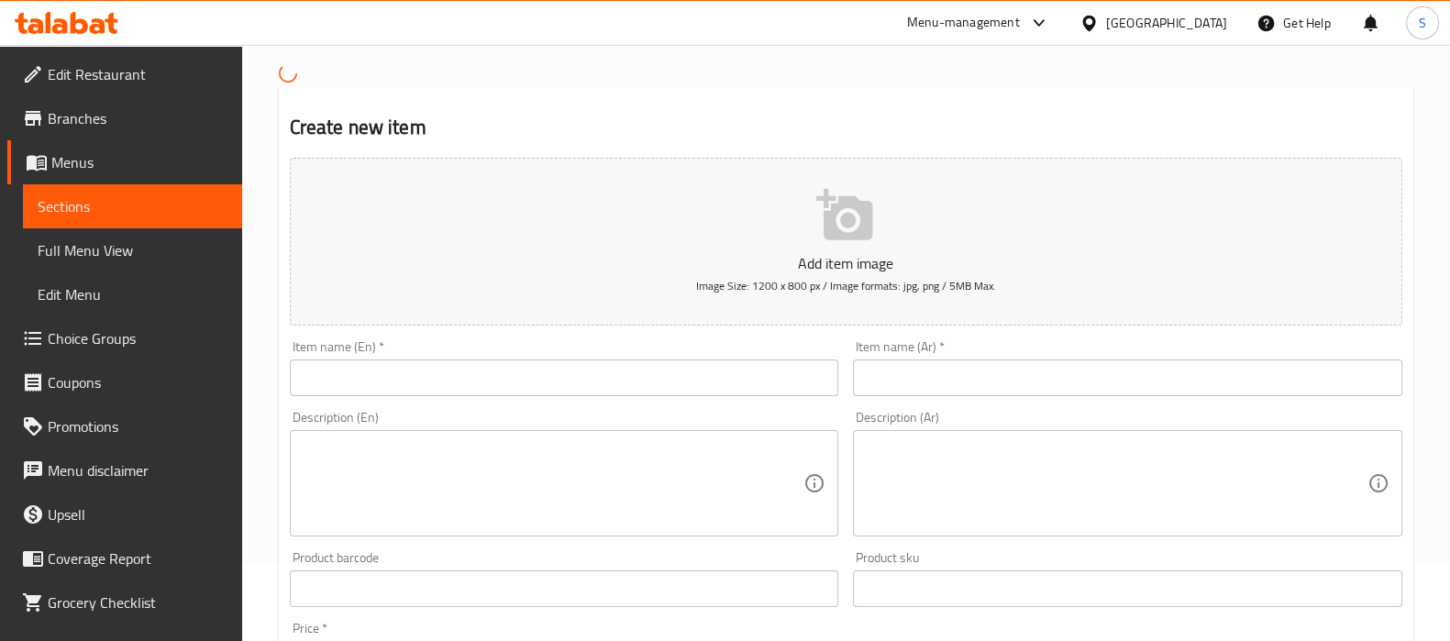
scroll to position [114, 0]
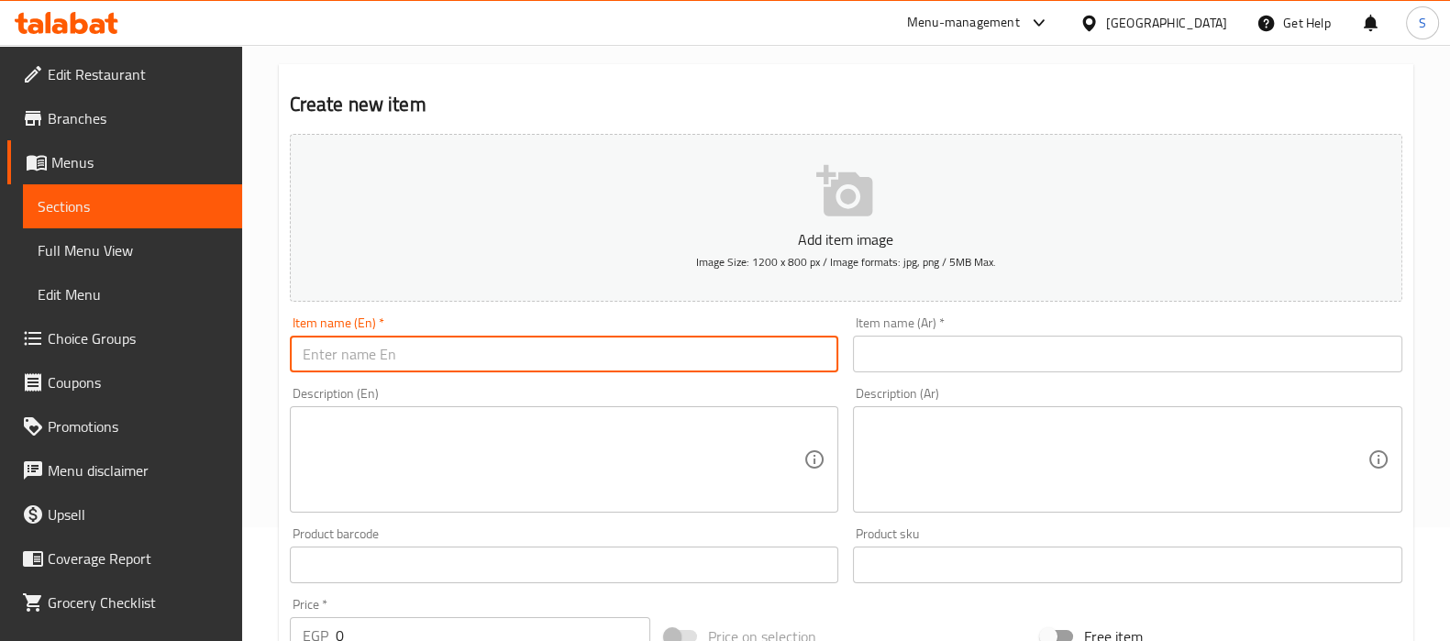
click at [515, 361] on input "text" at bounding box center [564, 354] width 549 height 37
type input "fafd"
click at [951, 366] on input "text" at bounding box center [1127, 354] width 549 height 37
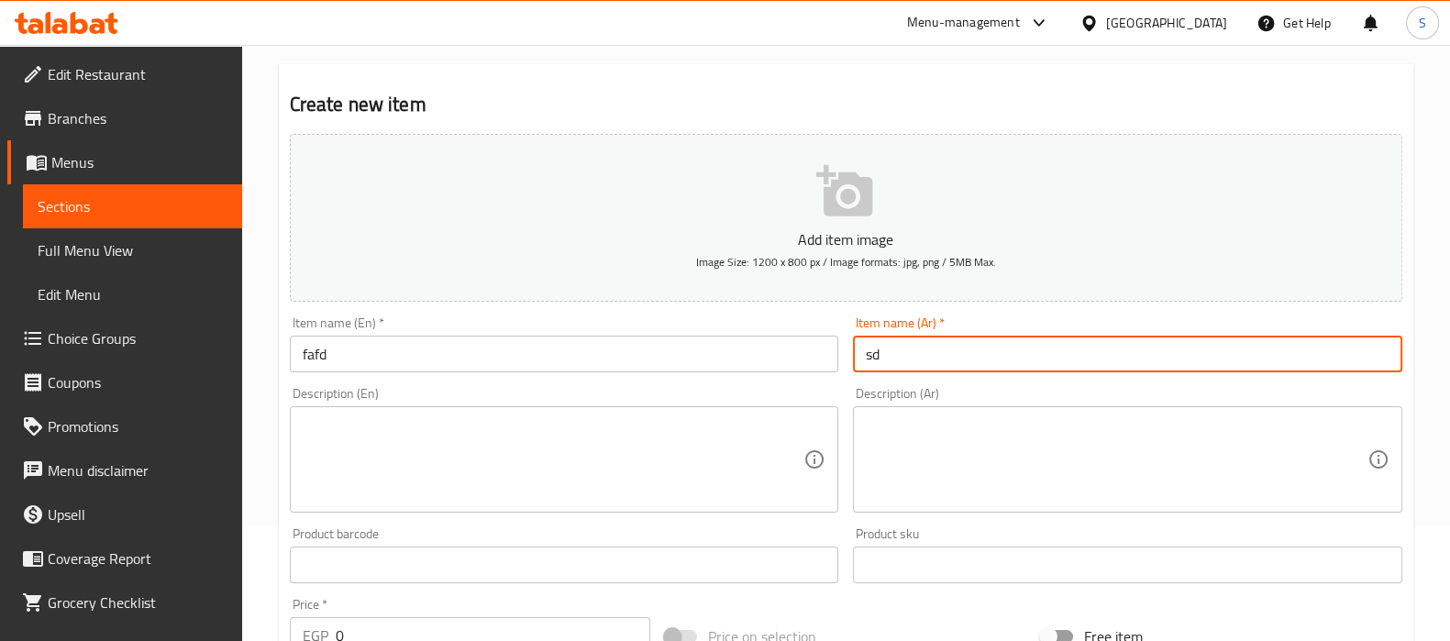
type input "s"
type input "سب"
click at [735, 456] on textarea at bounding box center [554, 459] width 502 height 87
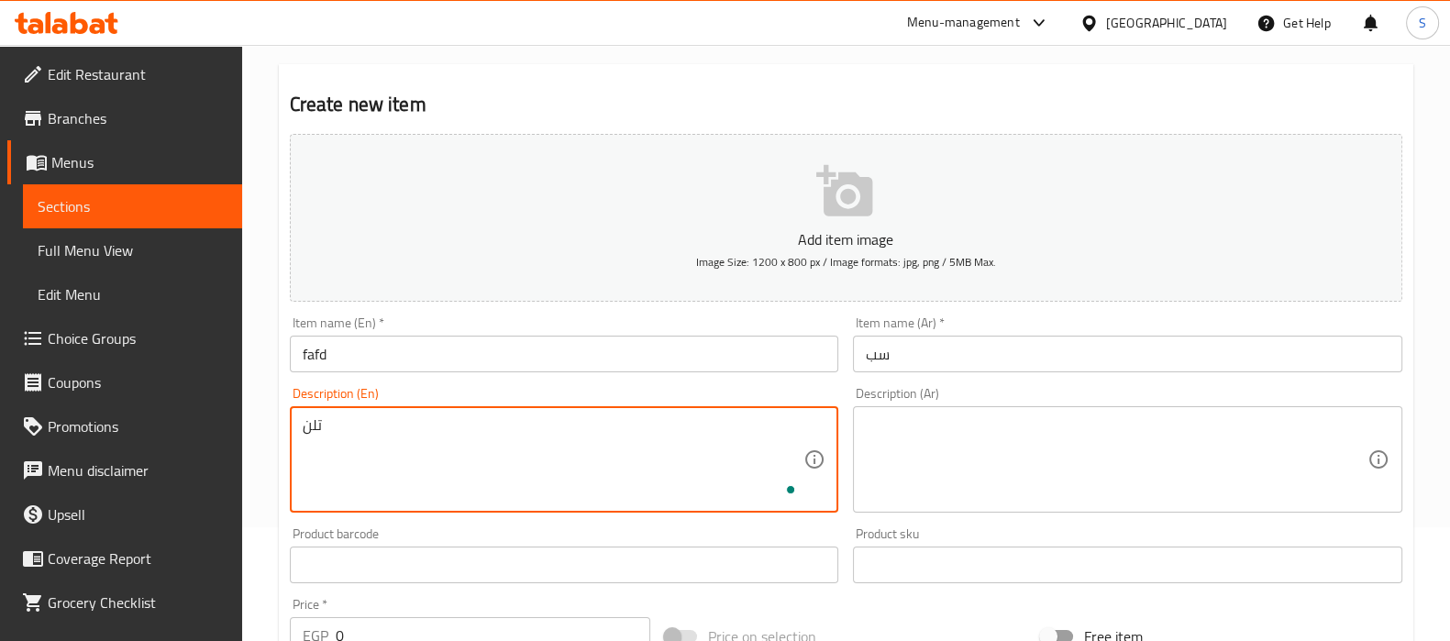
type textarea "تلن"
click at [966, 445] on textarea at bounding box center [1117, 459] width 502 height 87
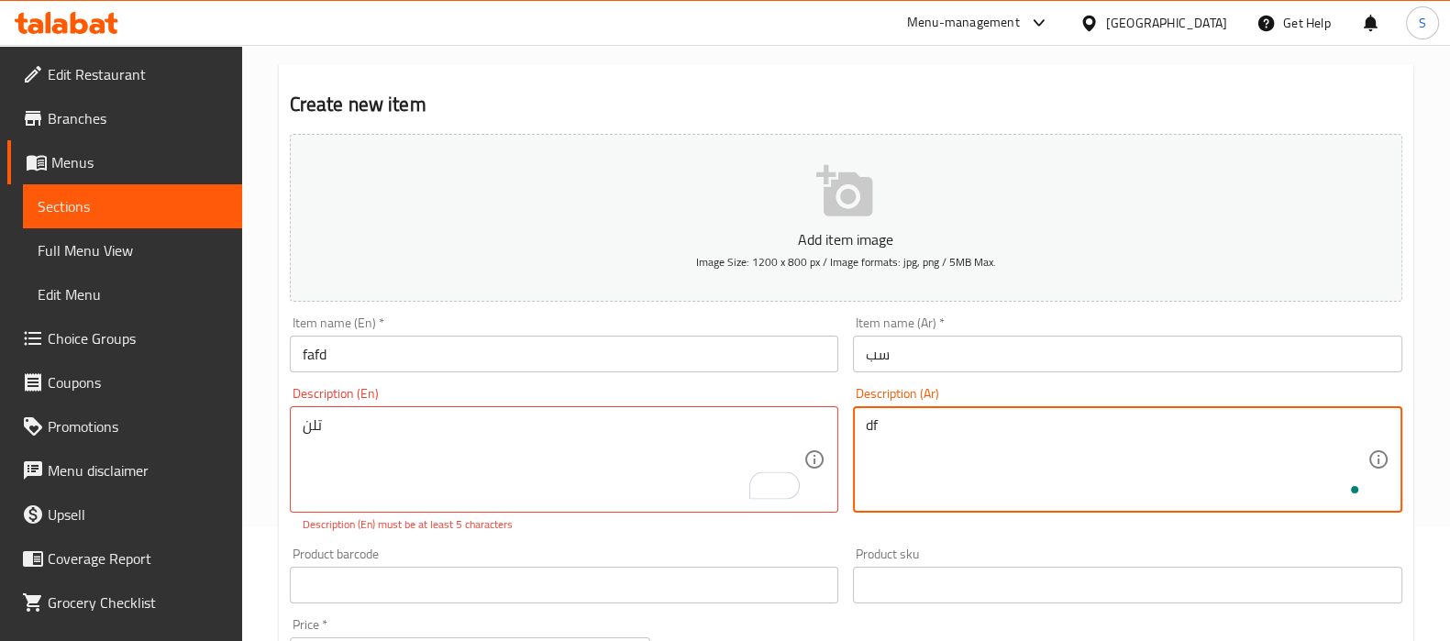
type textarea "d"
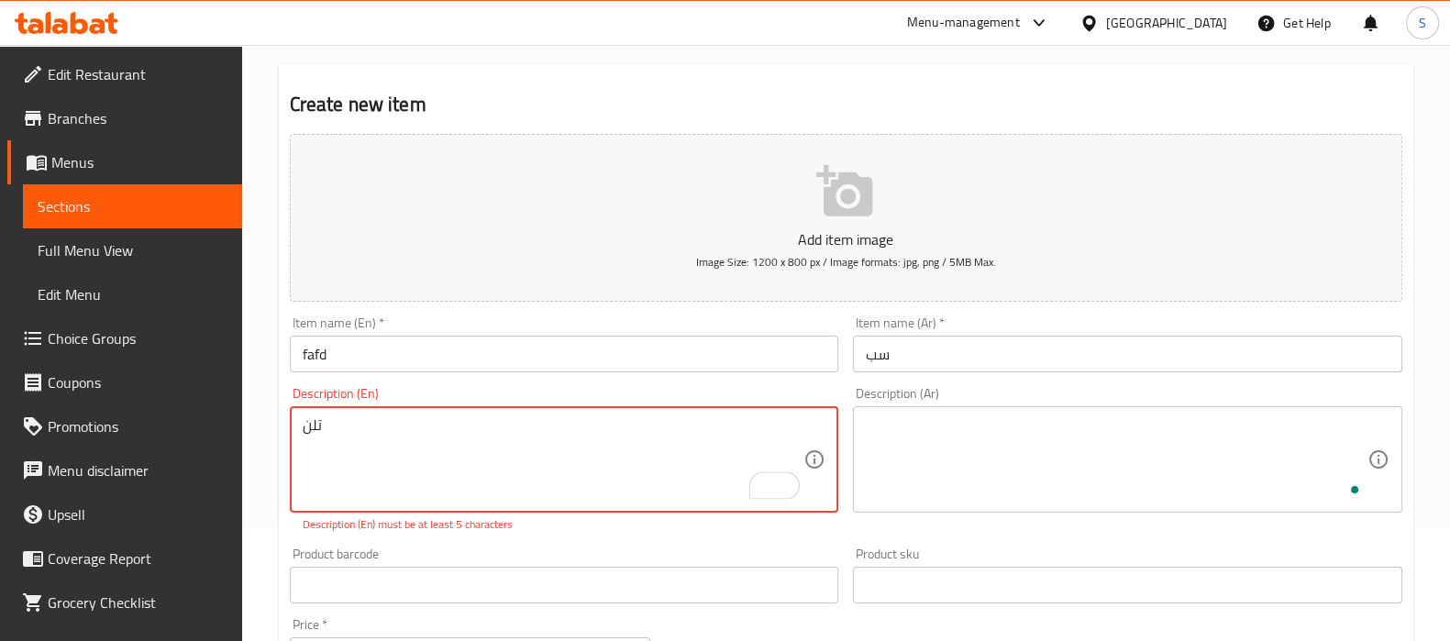
click at [683, 469] on textarea "تلن" at bounding box center [554, 459] width 502 height 87
click at [684, 470] on textarea "تلن" at bounding box center [554, 459] width 502 height 87
type textarea "sd"
click at [883, 455] on textarea "To enrich screen reader interactions, please activate Accessibility in Grammarl…" at bounding box center [1117, 459] width 502 height 87
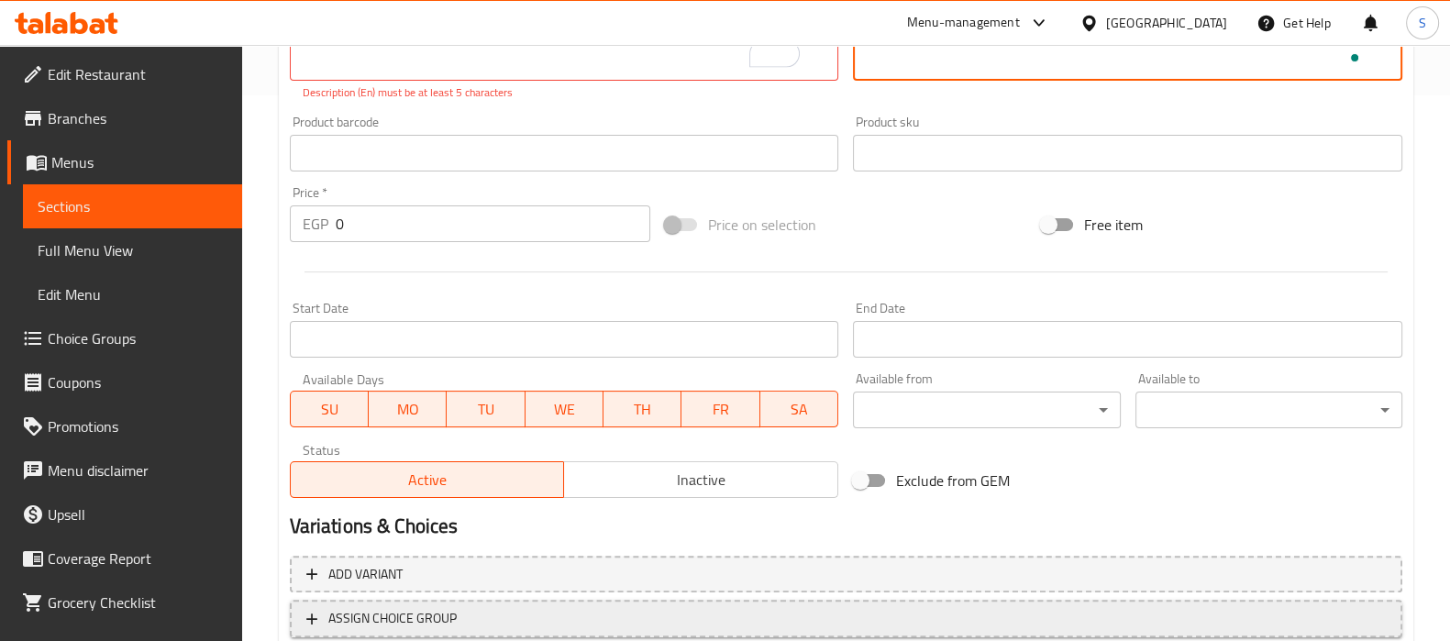
scroll to position [673, 0]
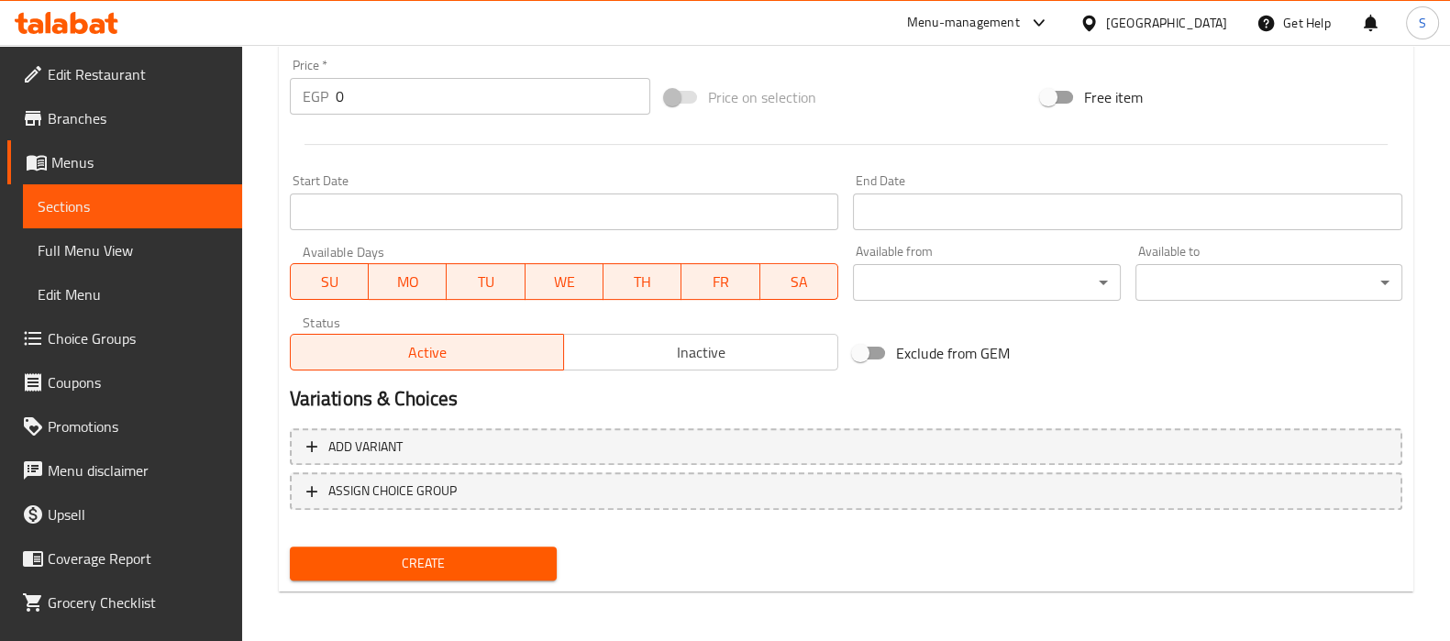
type textarea "سب"
click at [977, 368] on label "Exclude from GEM" at bounding box center [926, 353] width 167 height 35
click at [913, 368] on input "Exclude from GEM" at bounding box center [860, 353] width 105 height 35
drag, startPoint x: 890, startPoint y: 344, endPoint x: 862, endPoint y: 338, distance: 28.3
click at [889, 343] on input "Exclude from GEM" at bounding box center [878, 353] width 105 height 35
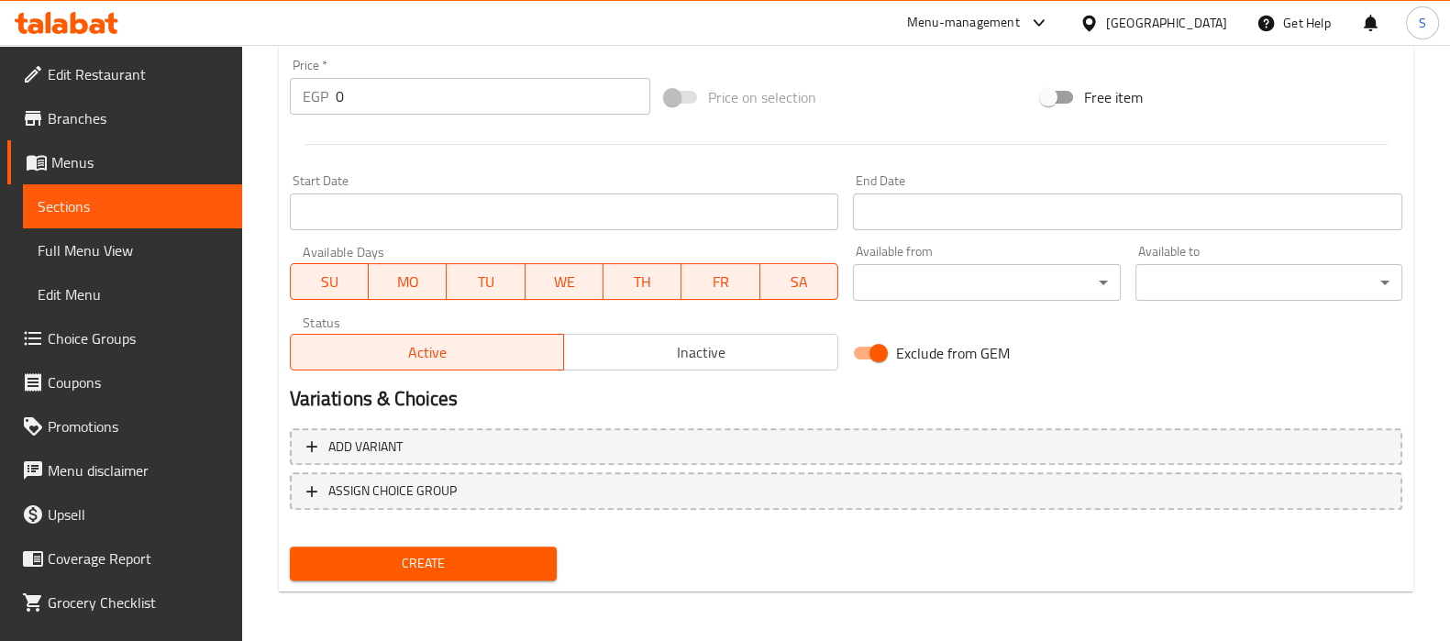
checkbox input "false"
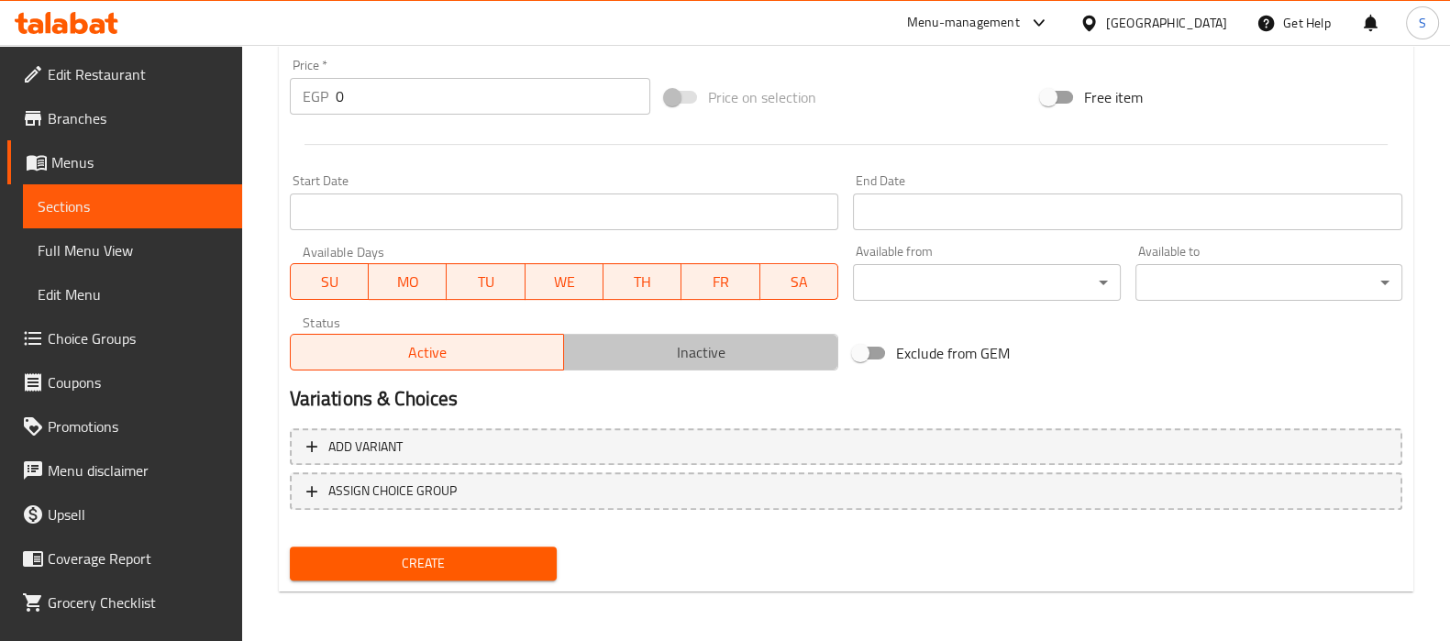
click at [781, 355] on span "Inactive" at bounding box center [701, 352] width 260 height 27
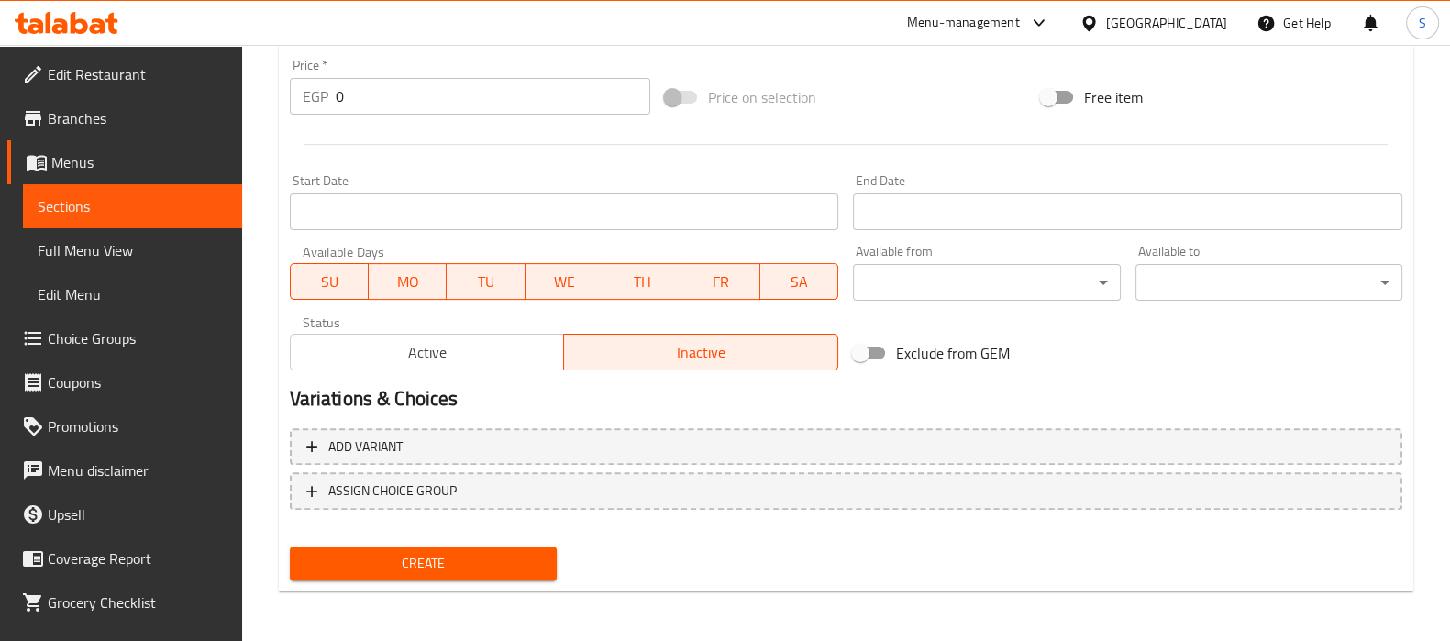
click at [527, 552] on span "Create" at bounding box center [424, 563] width 238 height 23
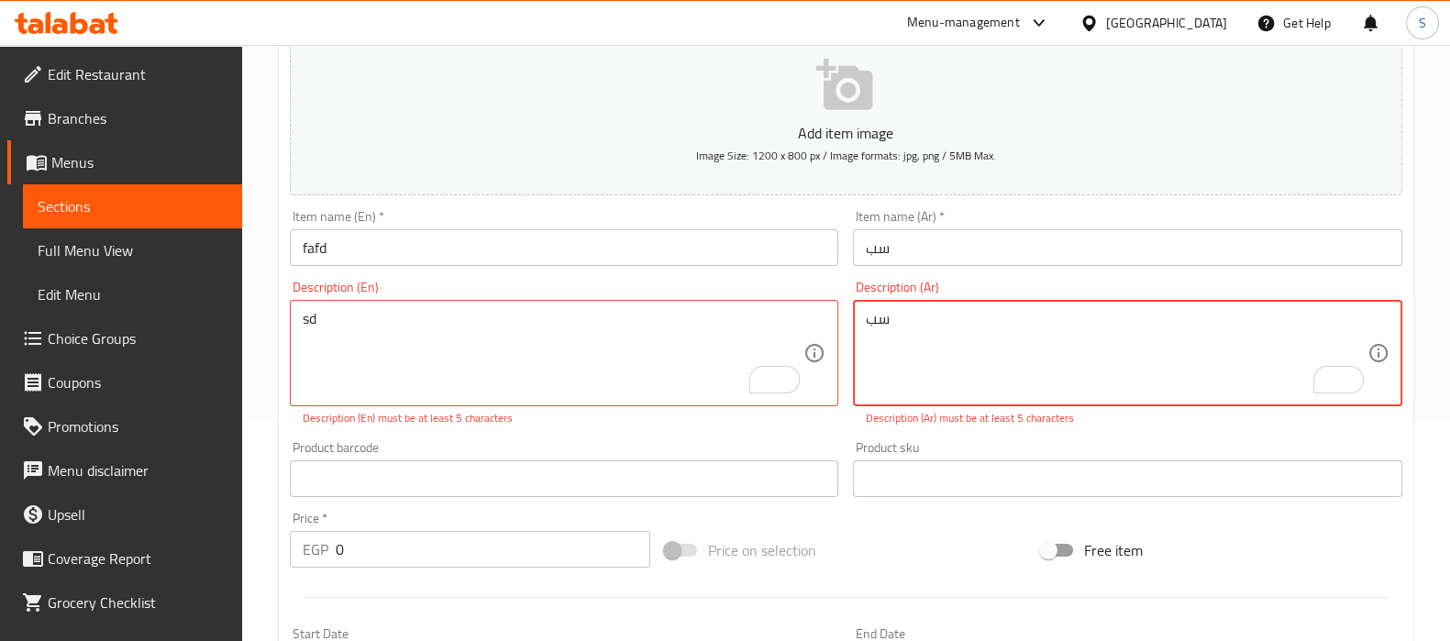
type textarea "س"
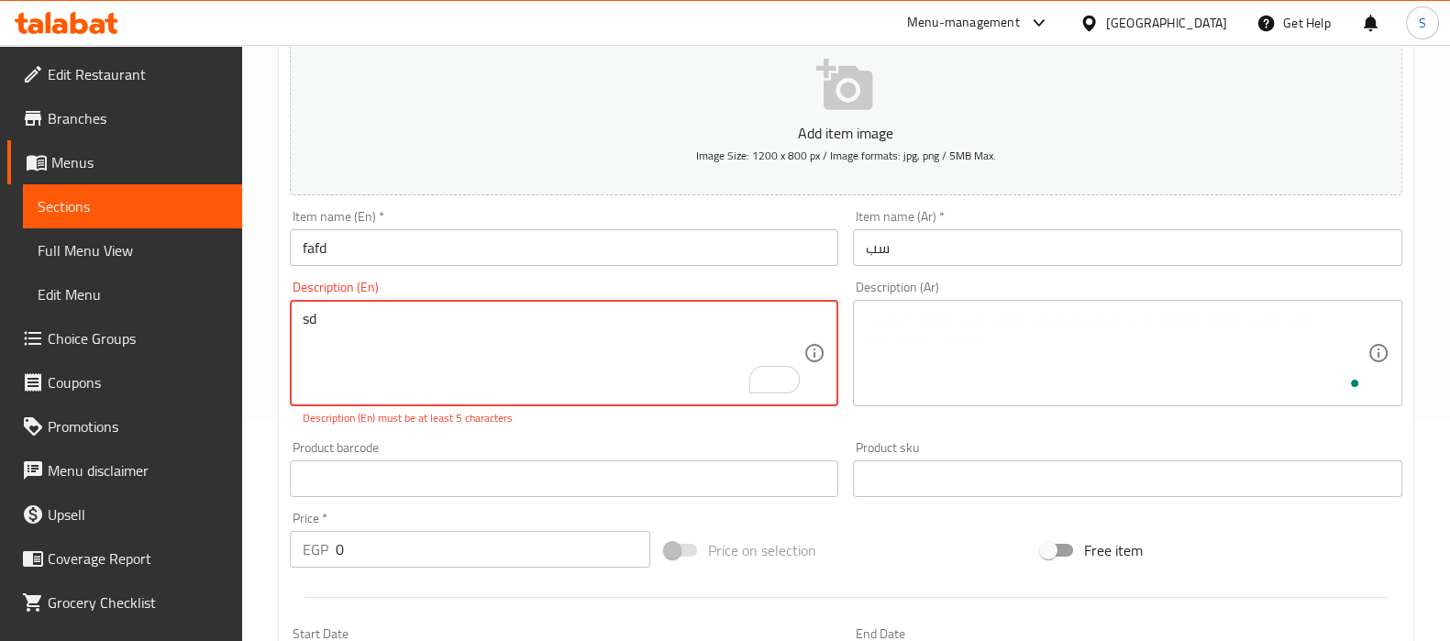
click at [616, 327] on textarea "sd" at bounding box center [554, 353] width 502 height 87
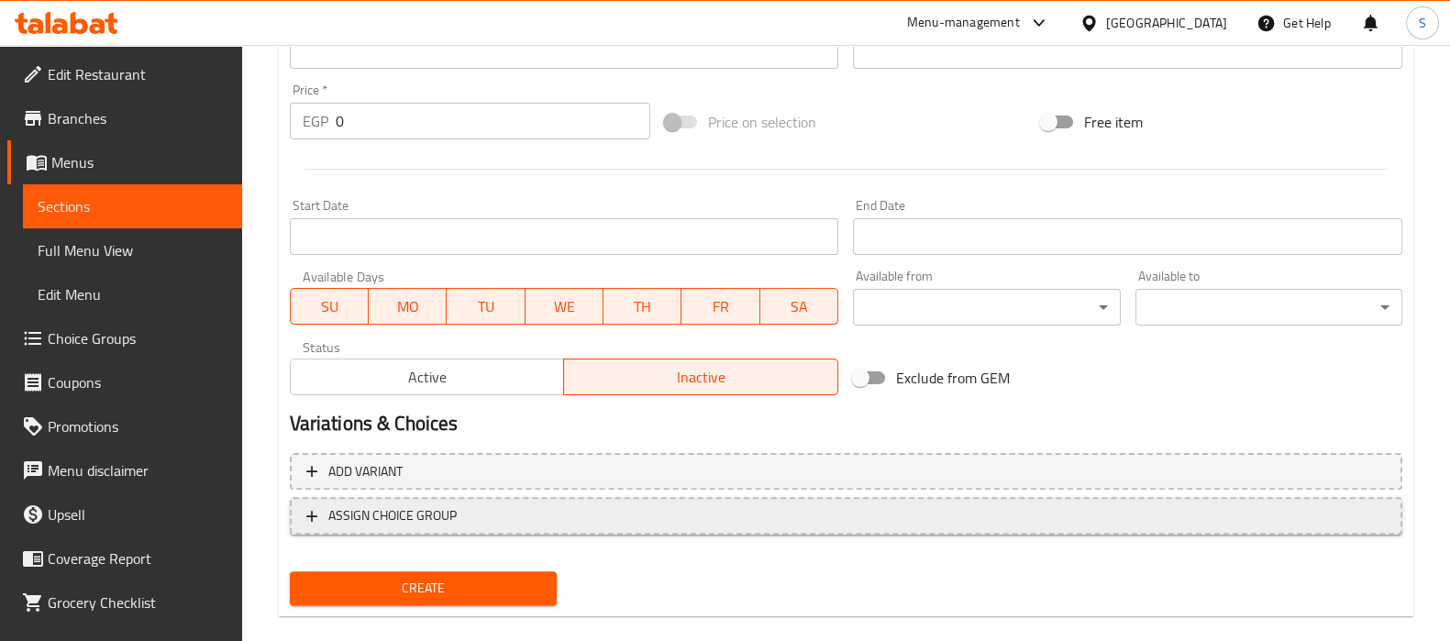
scroll to position [653, 0]
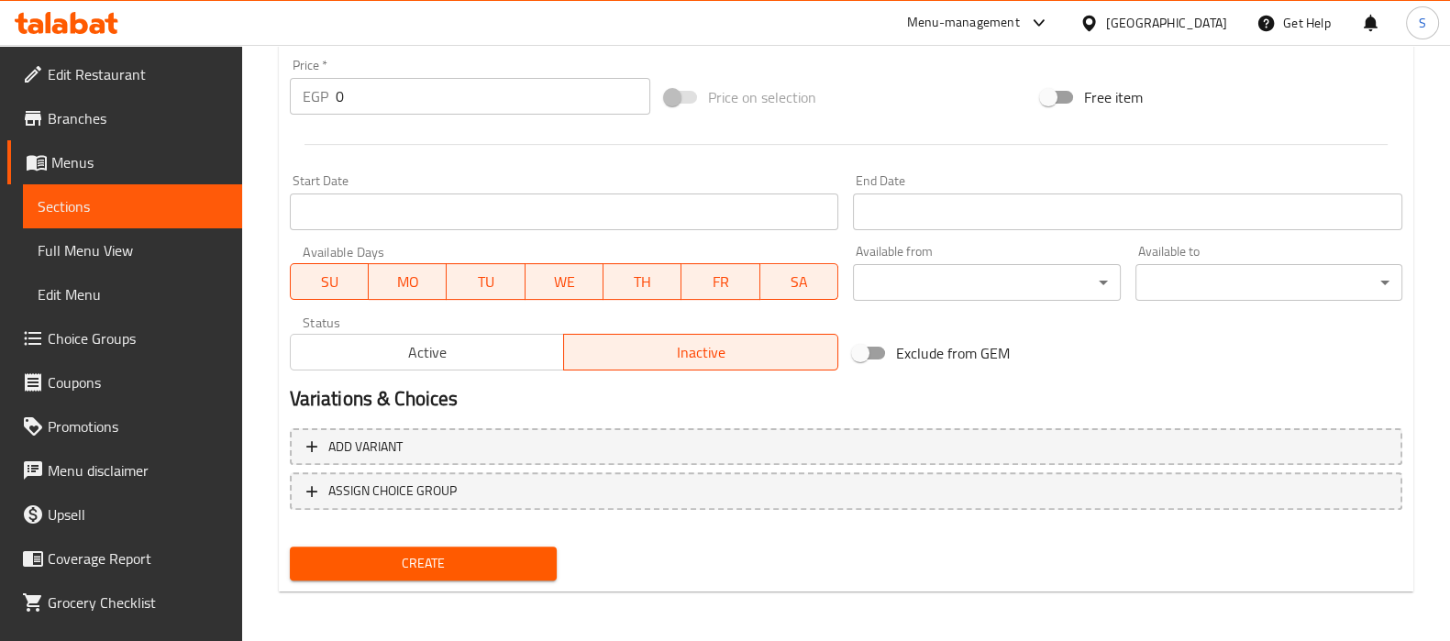
click at [511, 559] on span "Create" at bounding box center [424, 563] width 238 height 23
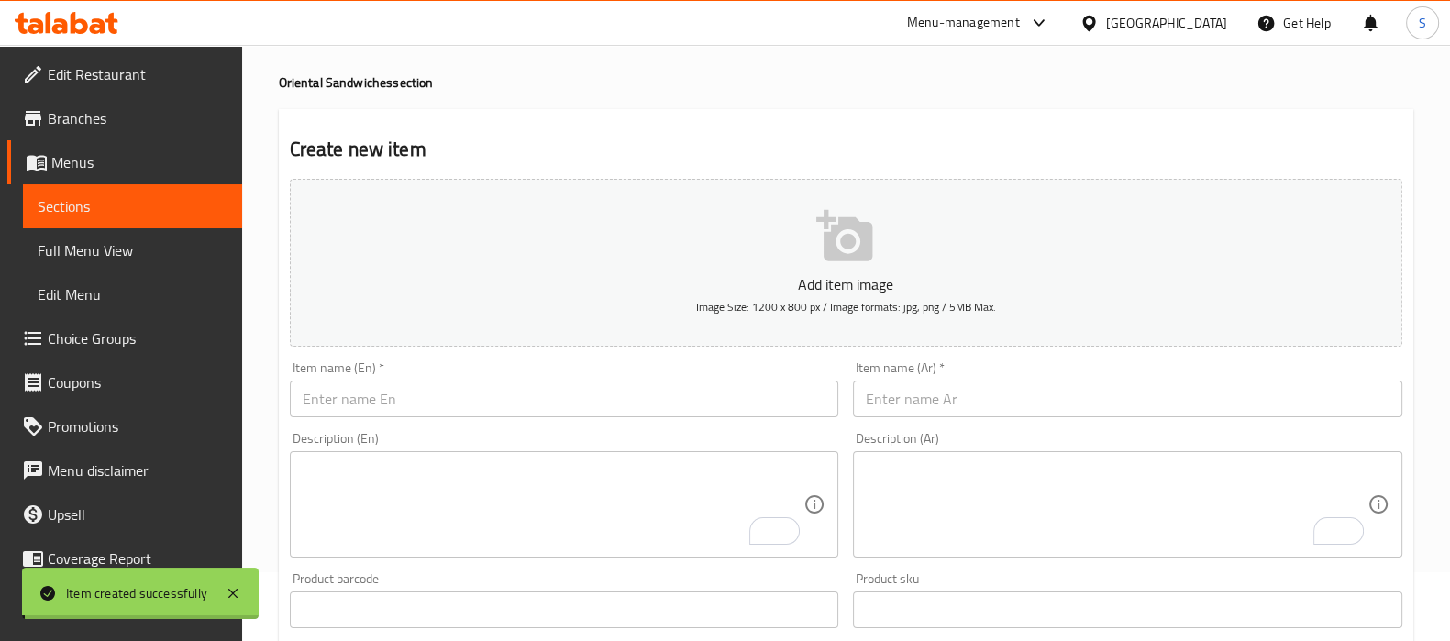
scroll to position [0, 0]
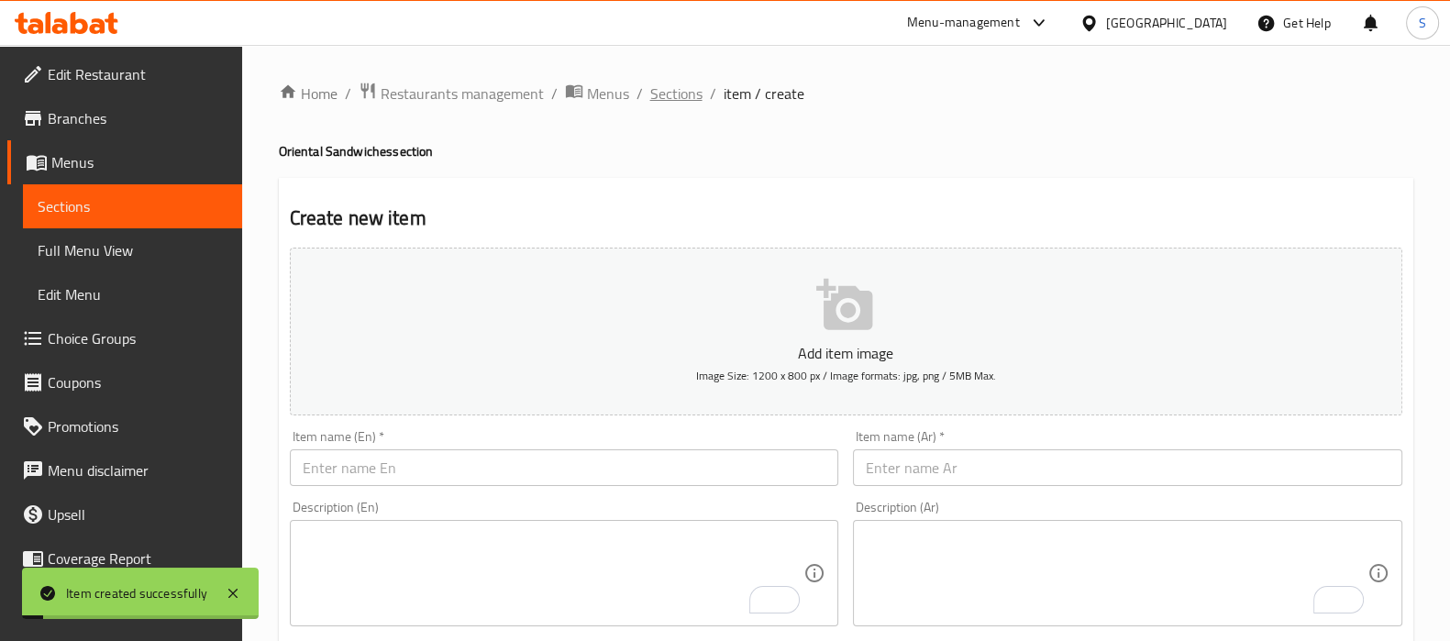
click at [681, 89] on span "Sections" at bounding box center [676, 94] width 52 height 22
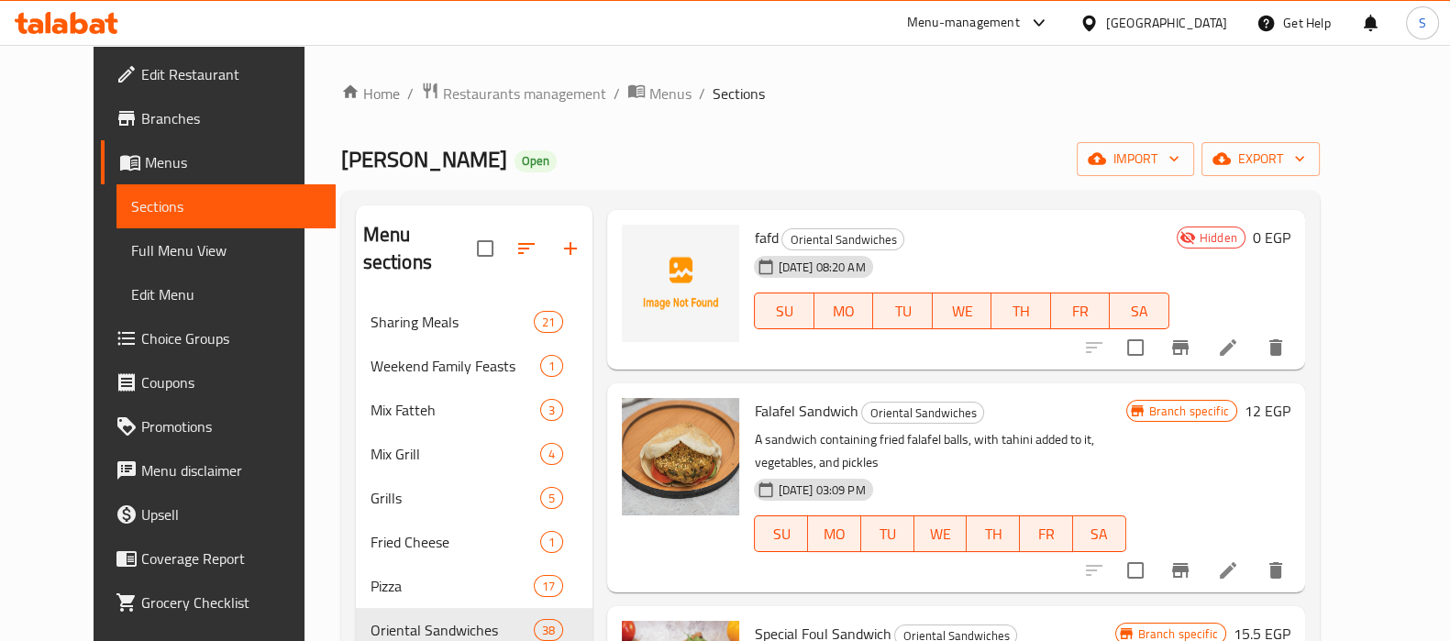
scroll to position [228, 0]
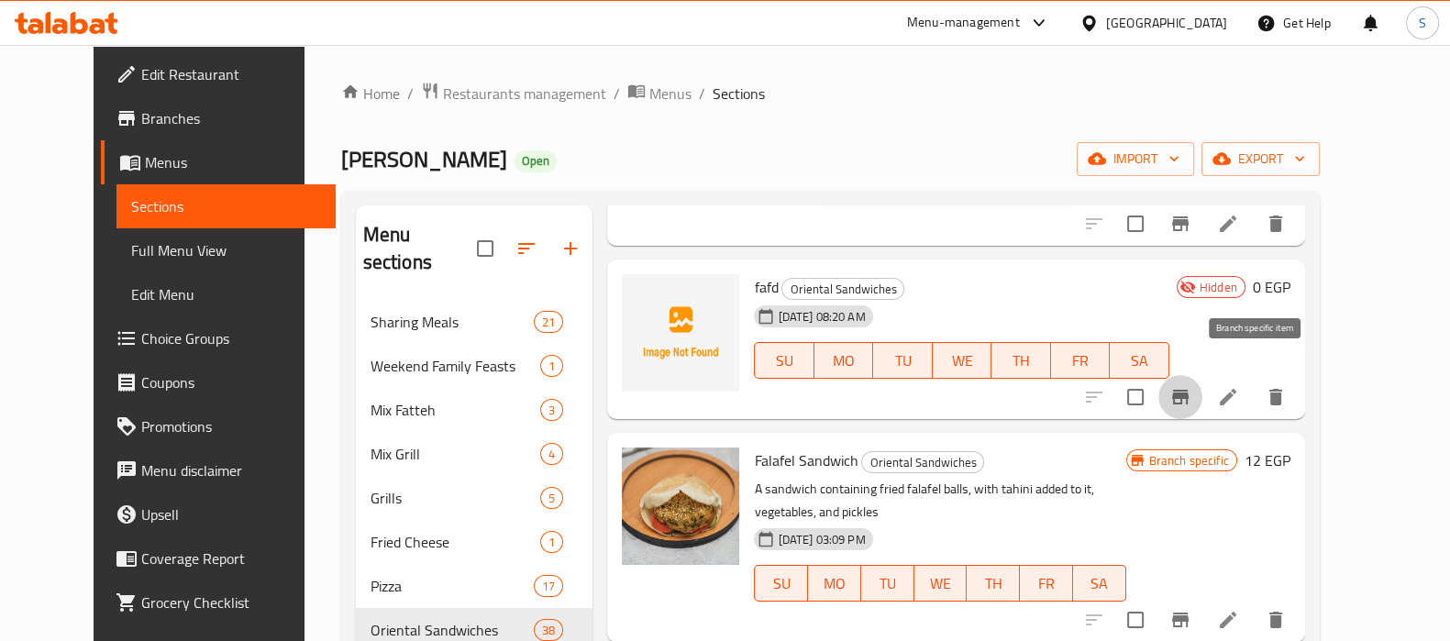
click at [1189, 390] on icon "Branch-specific-item" at bounding box center [1180, 397] width 17 height 15
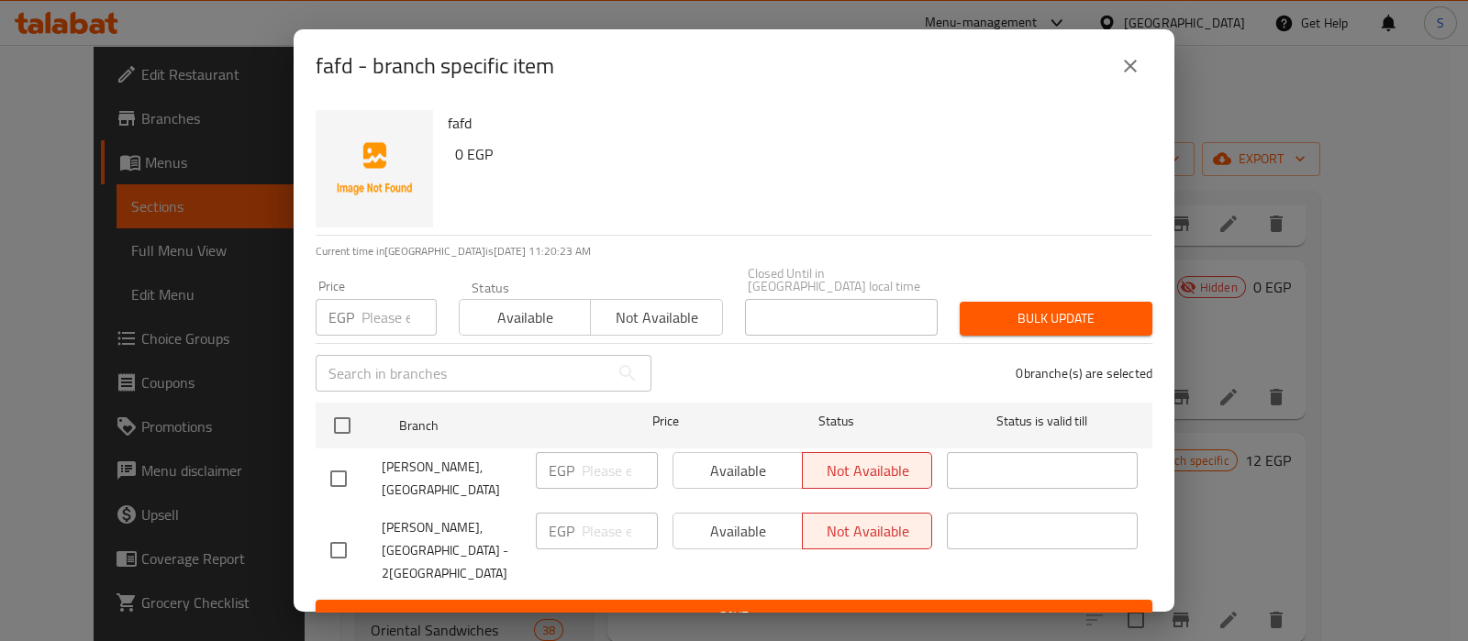
click at [337, 470] on input "checkbox" at bounding box center [338, 479] width 39 height 39
checkbox input "true"
click at [763, 473] on span "Available" at bounding box center [738, 471] width 115 height 27
click at [615, 460] on input "number" at bounding box center [620, 470] width 76 height 37
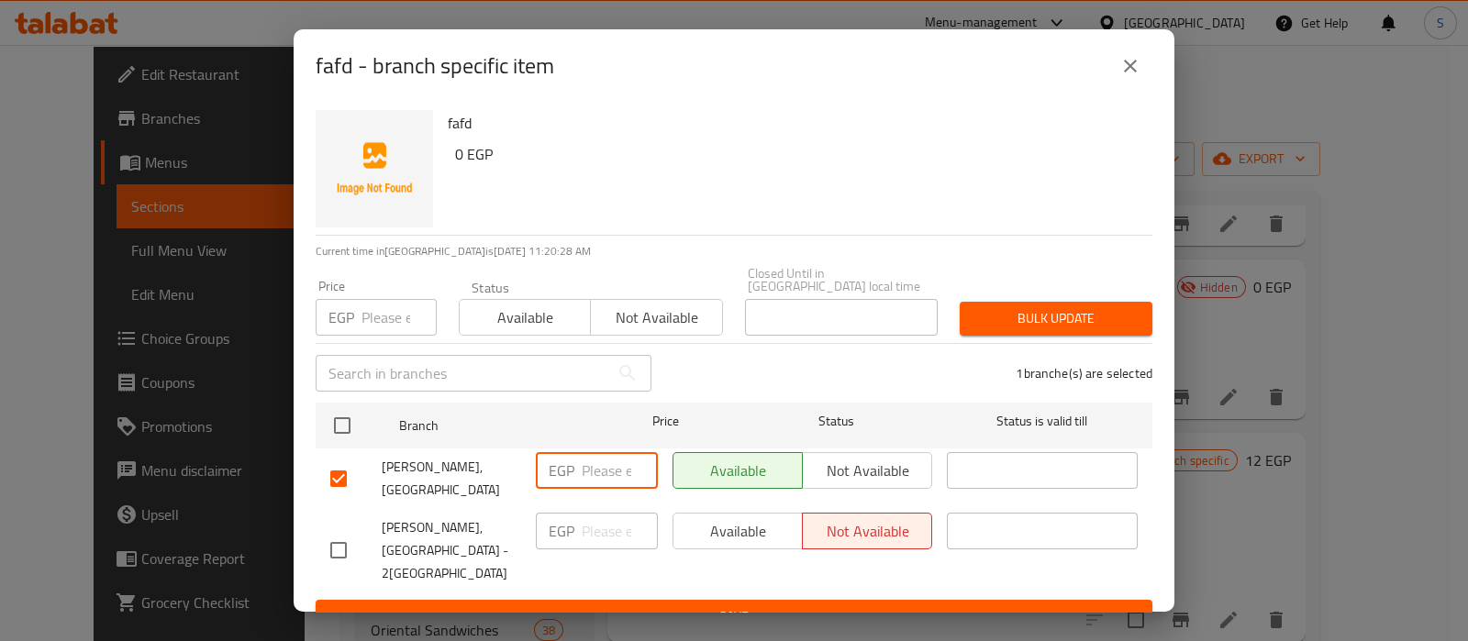
click at [1124, 64] on icon "close" at bounding box center [1130, 66] width 13 height 13
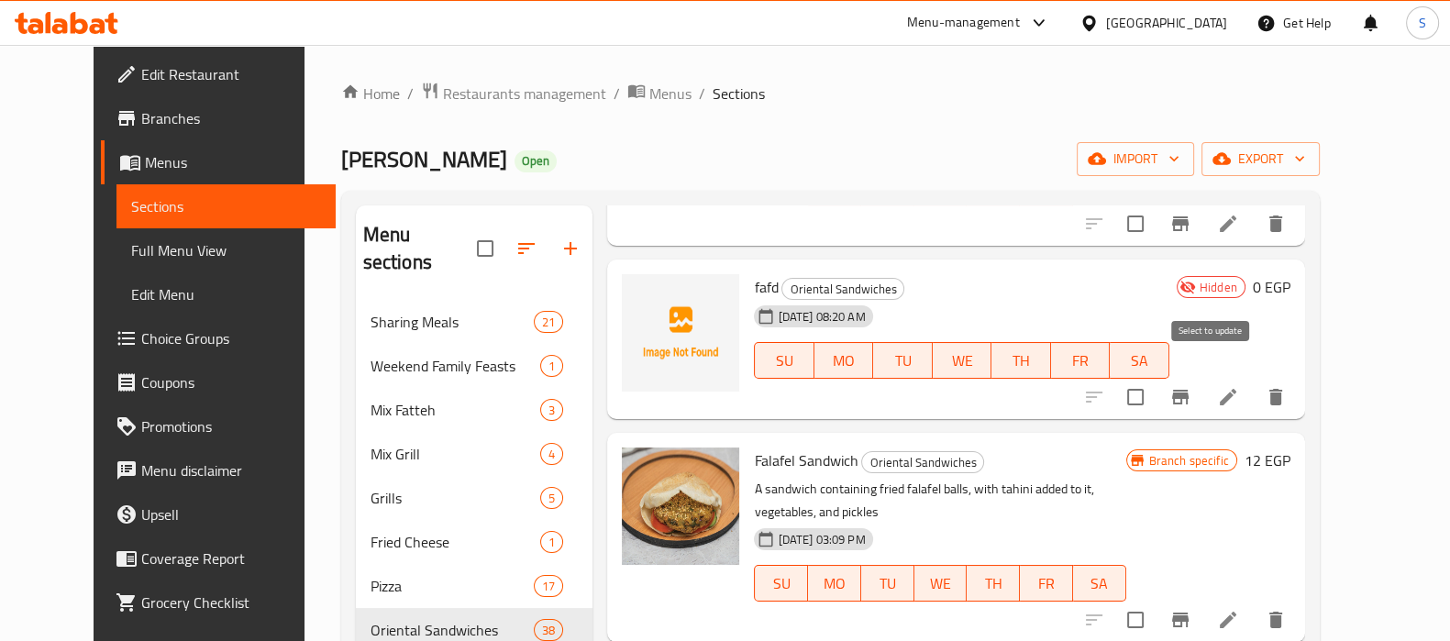
click at [1155, 378] on input "checkbox" at bounding box center [1135, 397] width 39 height 39
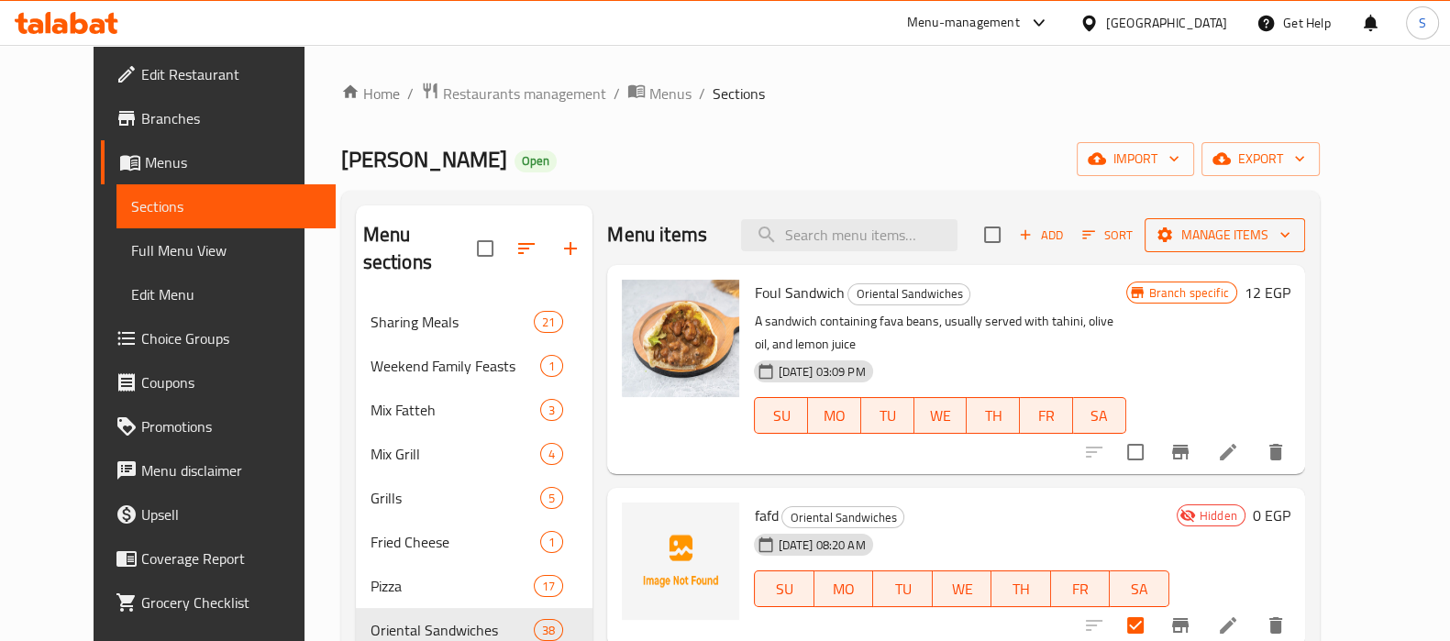
click at [1265, 235] on span "Manage items" at bounding box center [1224, 235] width 131 height 23
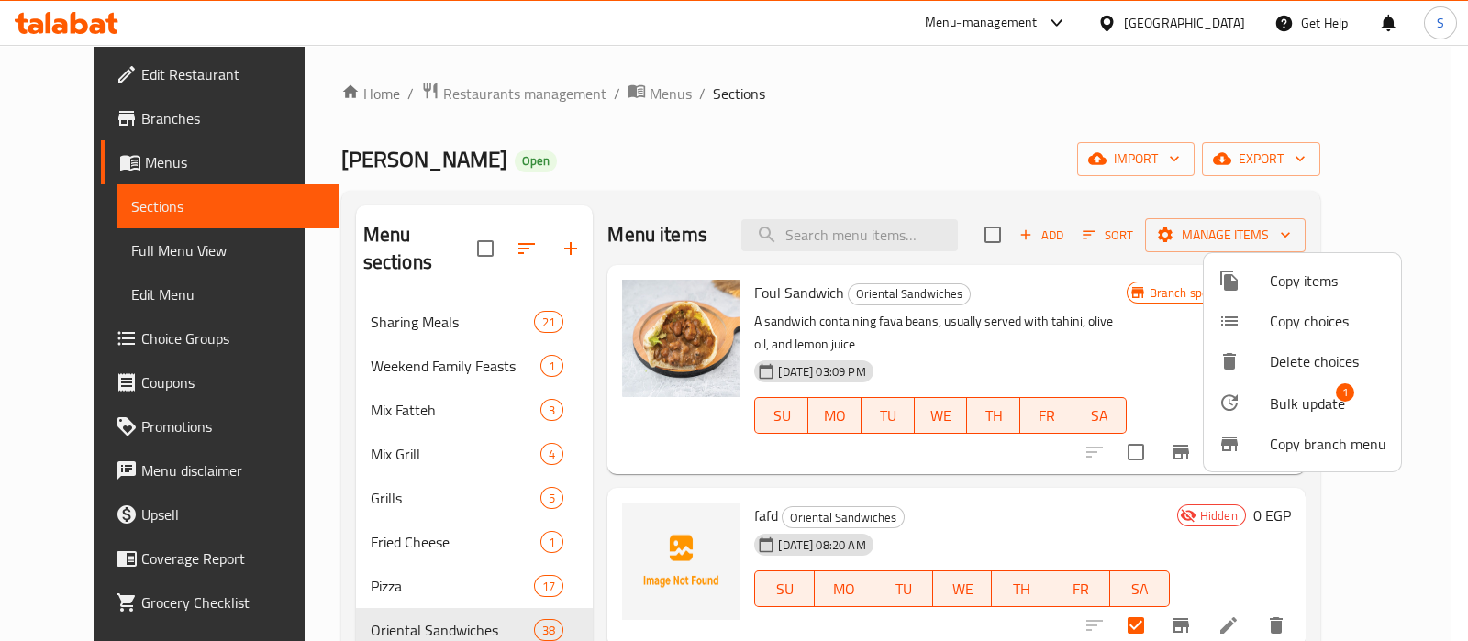
click at [1291, 393] on span "Bulk update" at bounding box center [1306, 404] width 75 height 22
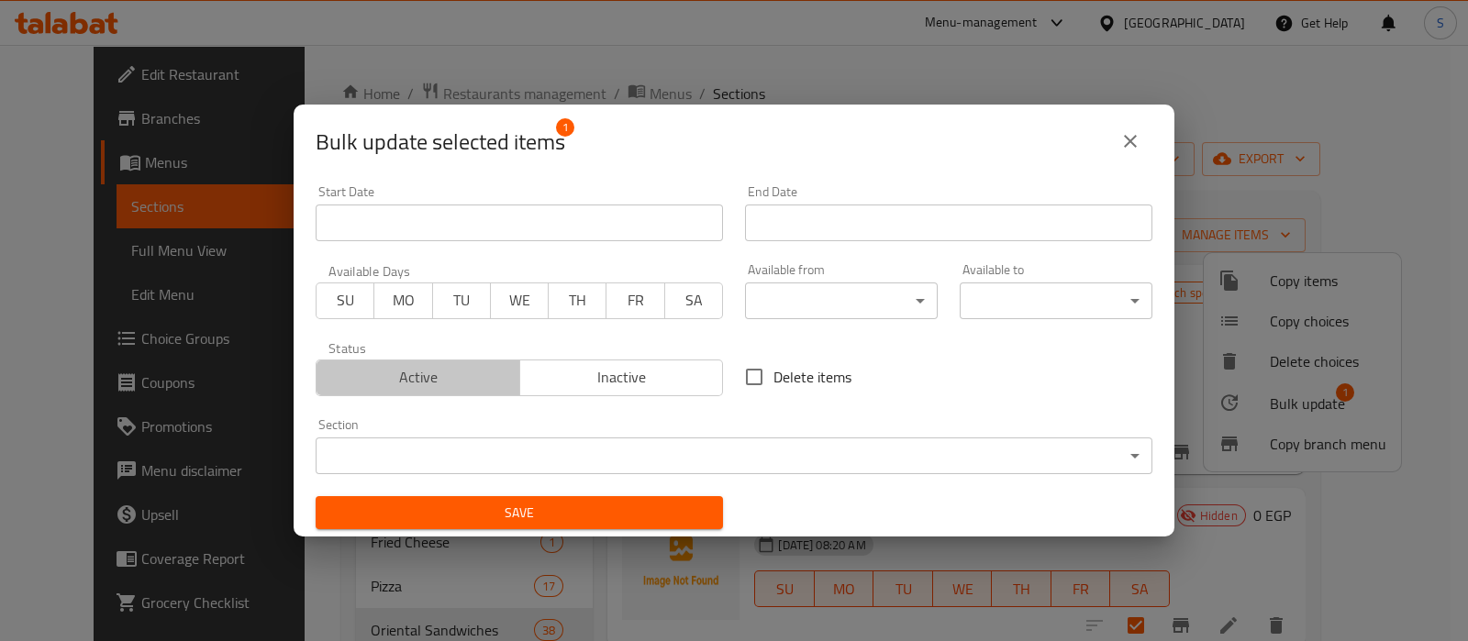
click at [417, 385] on span "Active" at bounding box center [418, 377] width 189 height 27
click at [697, 518] on span "Save" at bounding box center [519, 513] width 378 height 23
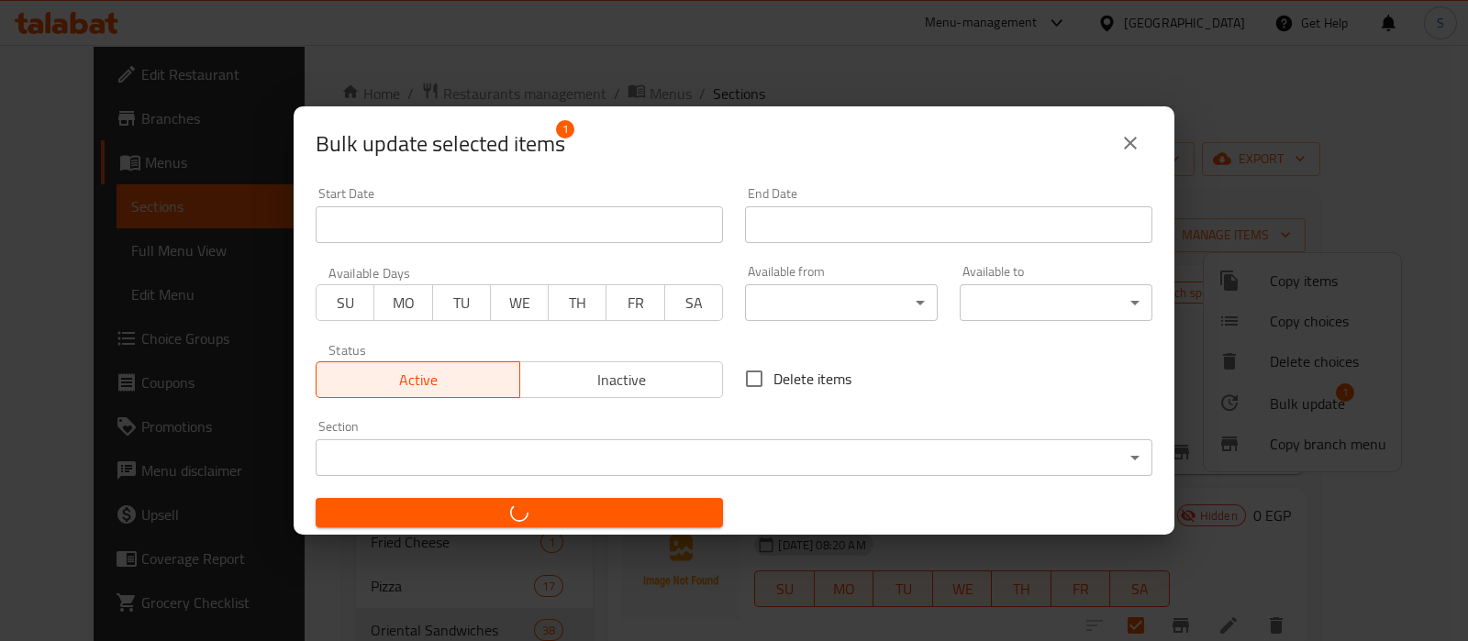
checkbox input "false"
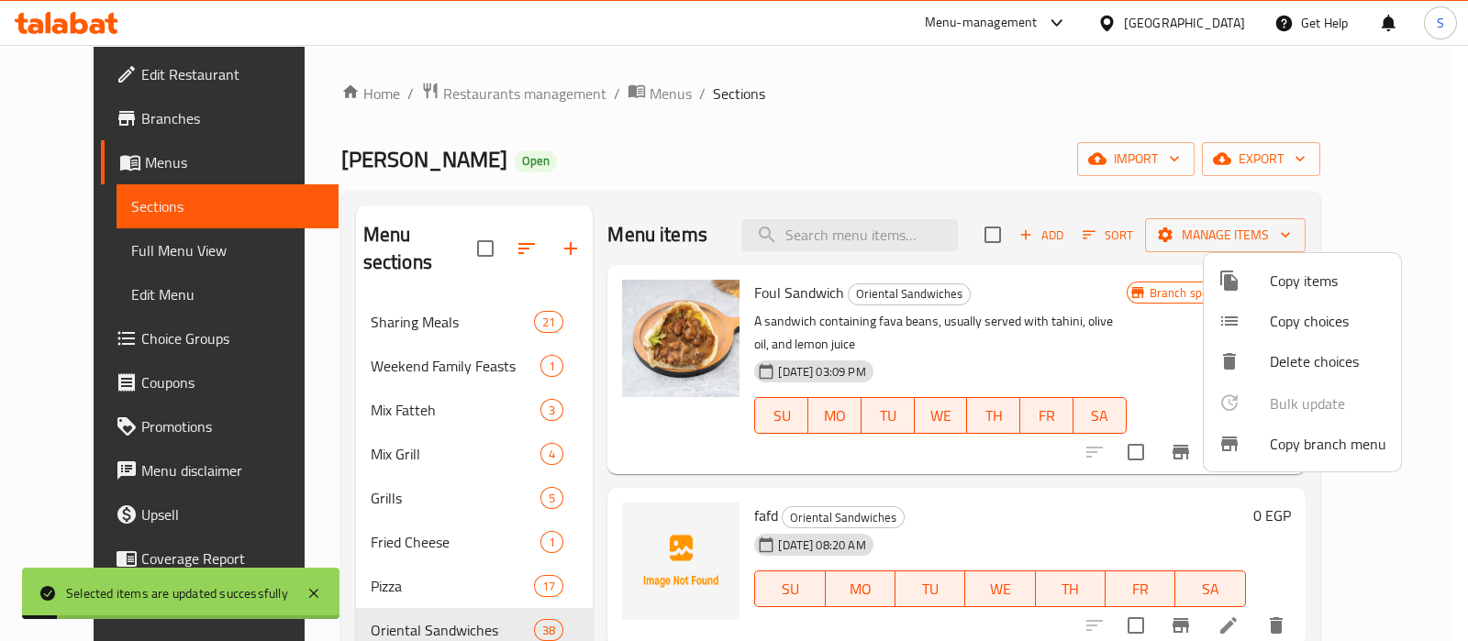
click at [1042, 463] on div at bounding box center [734, 320] width 1468 height 641
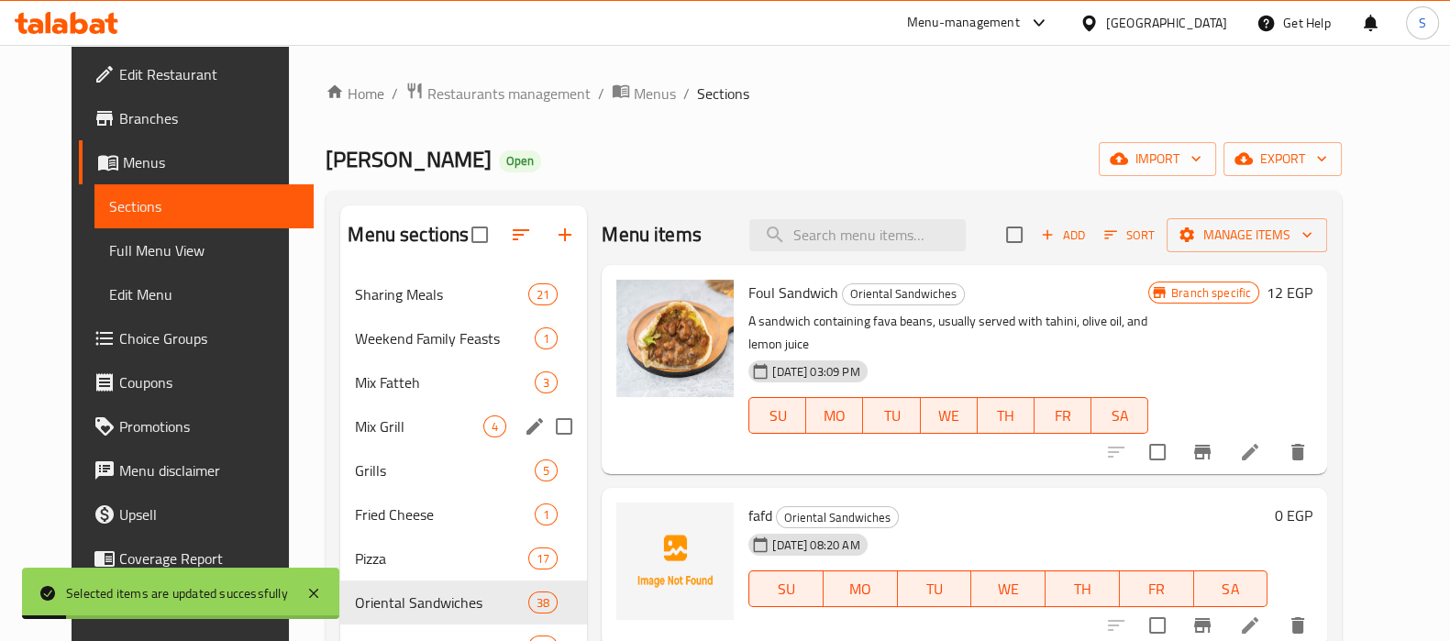
click at [340, 408] on div "Mix Grill 4" at bounding box center [463, 426] width 247 height 44
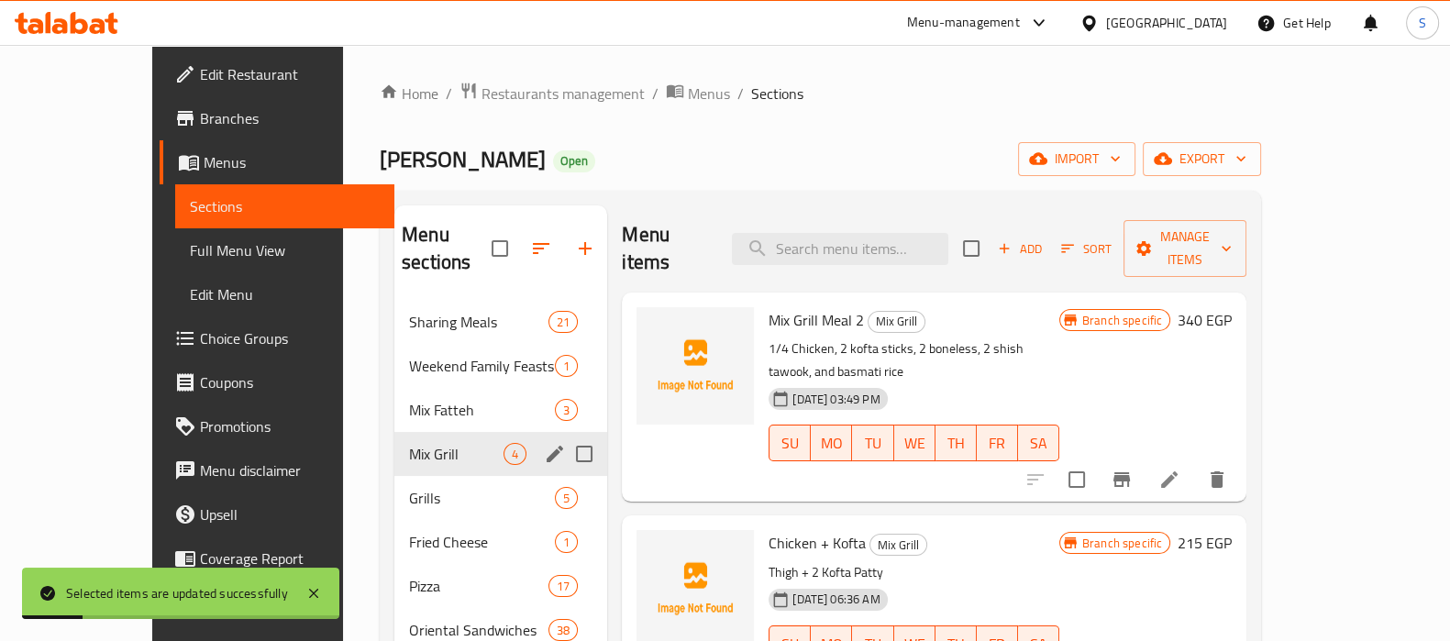
click at [565, 435] on input "Menu sections" at bounding box center [584, 454] width 39 height 39
checkbox input "true"
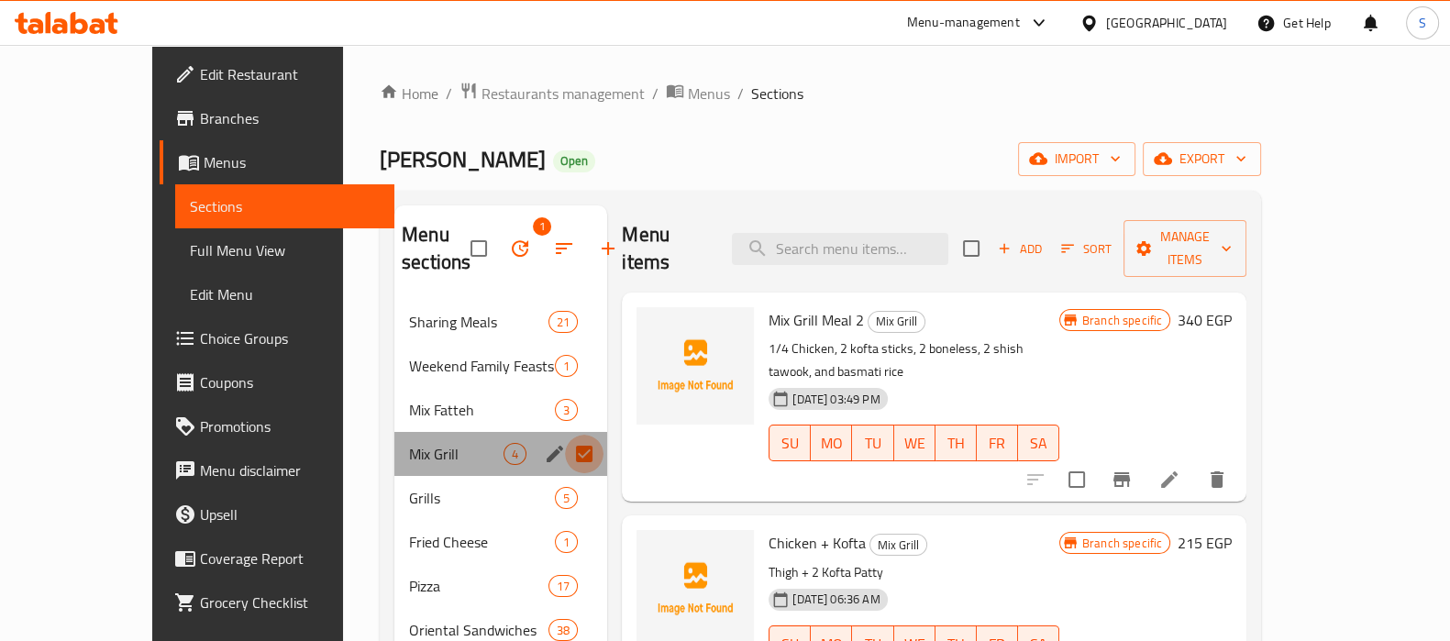
click at [565, 468] on input "Menu sections" at bounding box center [584, 454] width 39 height 39
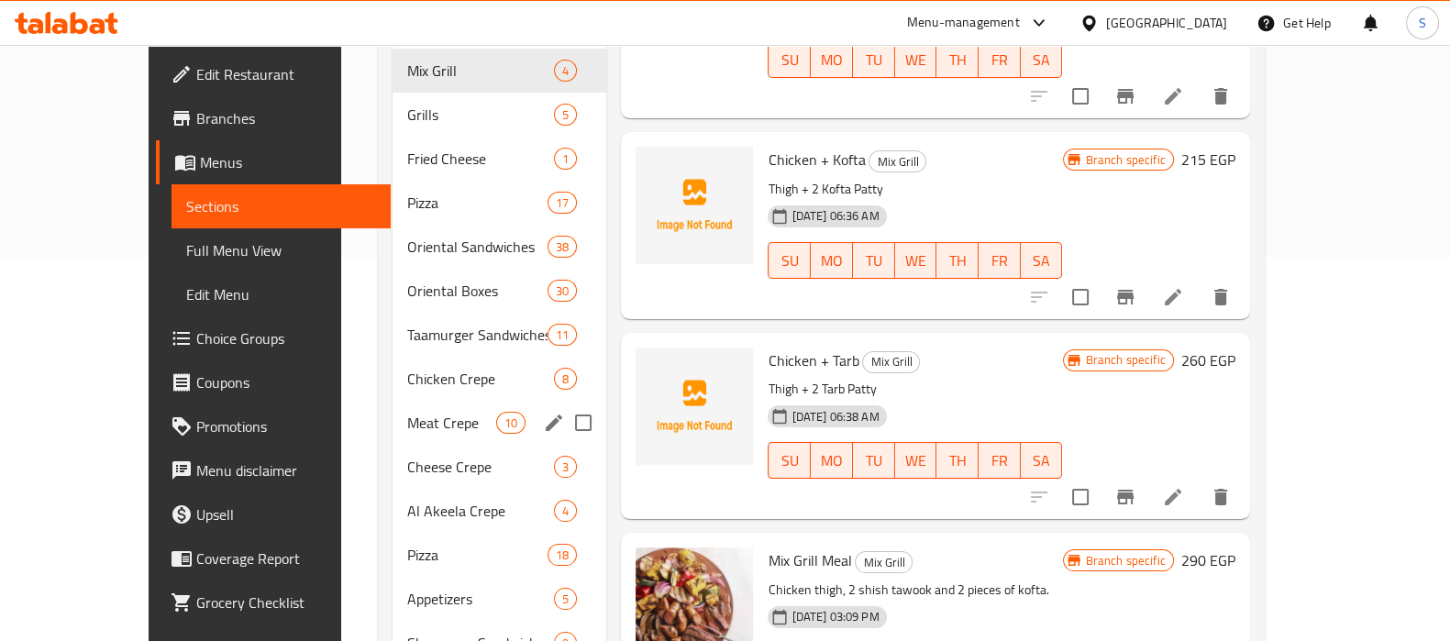
scroll to position [295, 0]
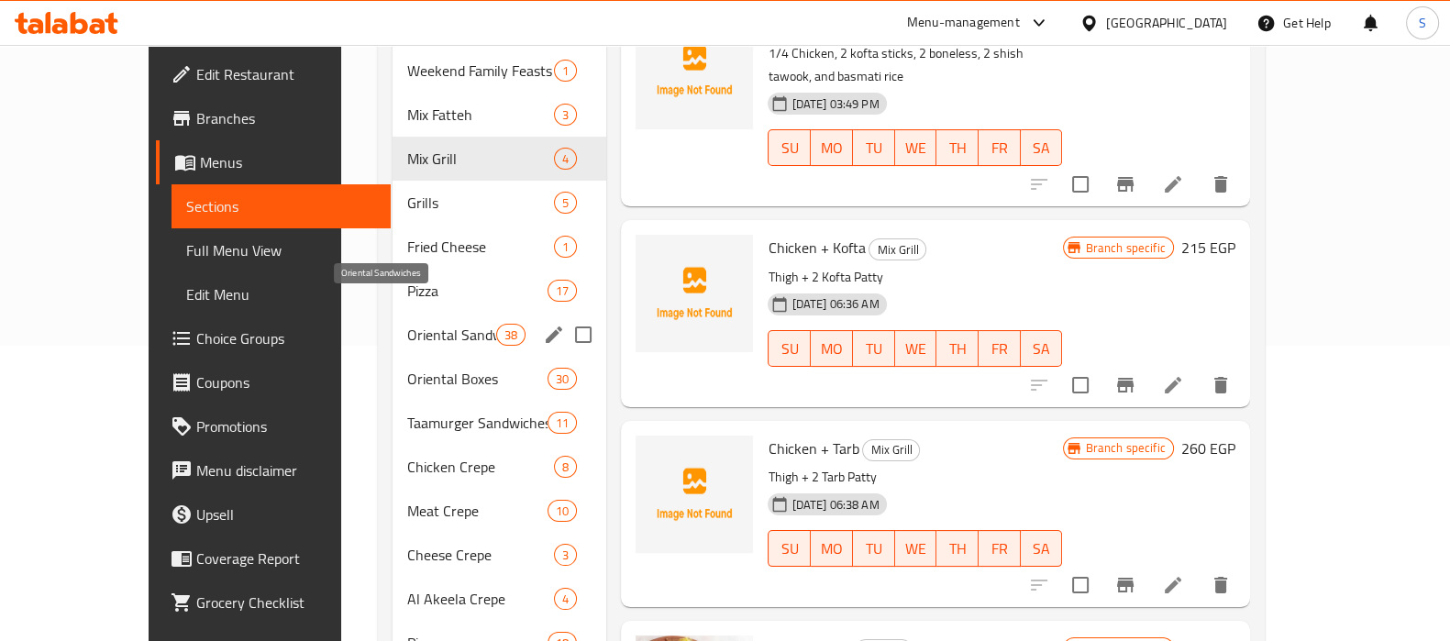
click at [407, 324] on span "Oriental Sandwiches" at bounding box center [451, 335] width 89 height 22
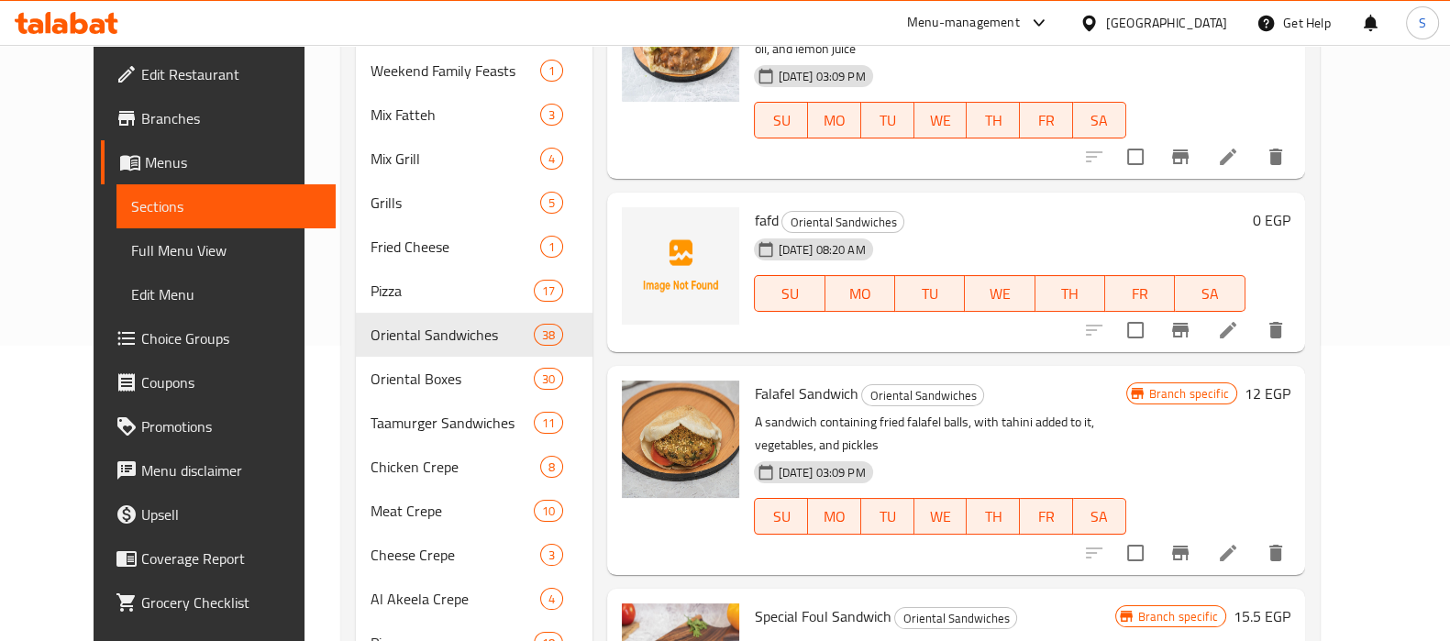
scroll to position [181, 0]
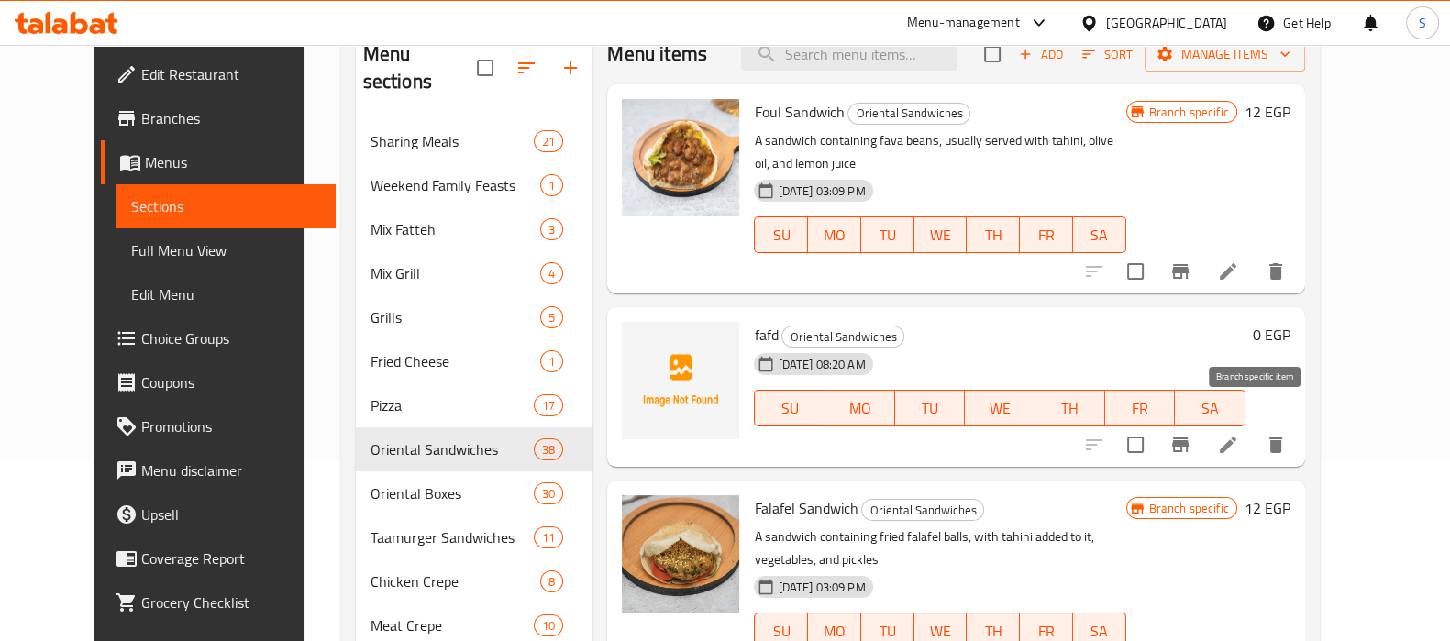
click at [1155, 426] on input "checkbox" at bounding box center [1135, 445] width 39 height 39
checkbox input "true"
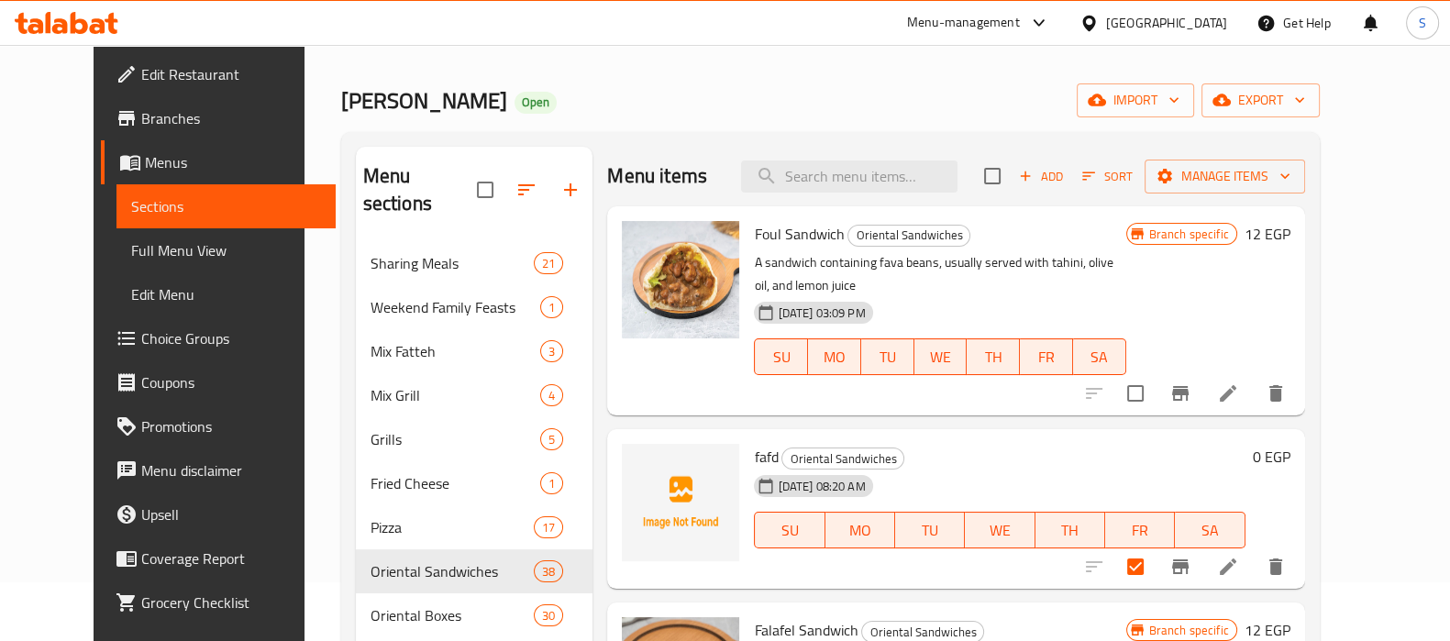
scroll to position [0, 0]
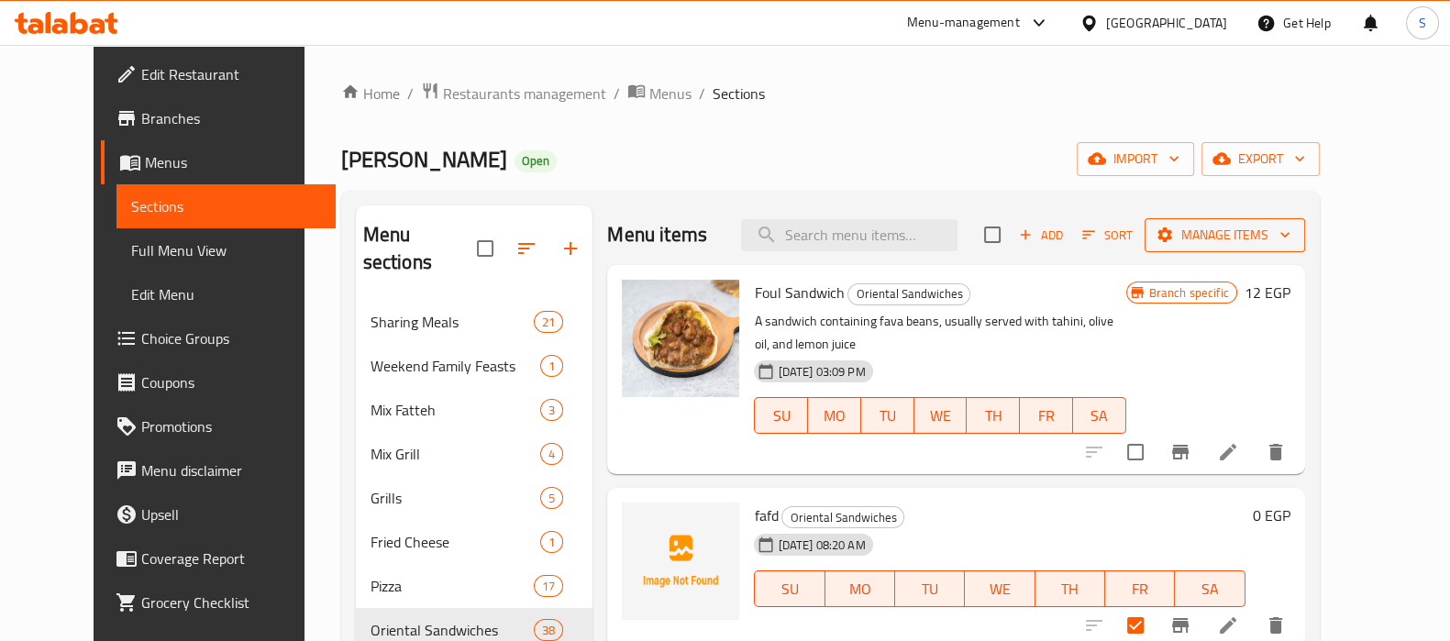
click at [1293, 219] on button "Manage items" at bounding box center [1225, 235] width 161 height 34
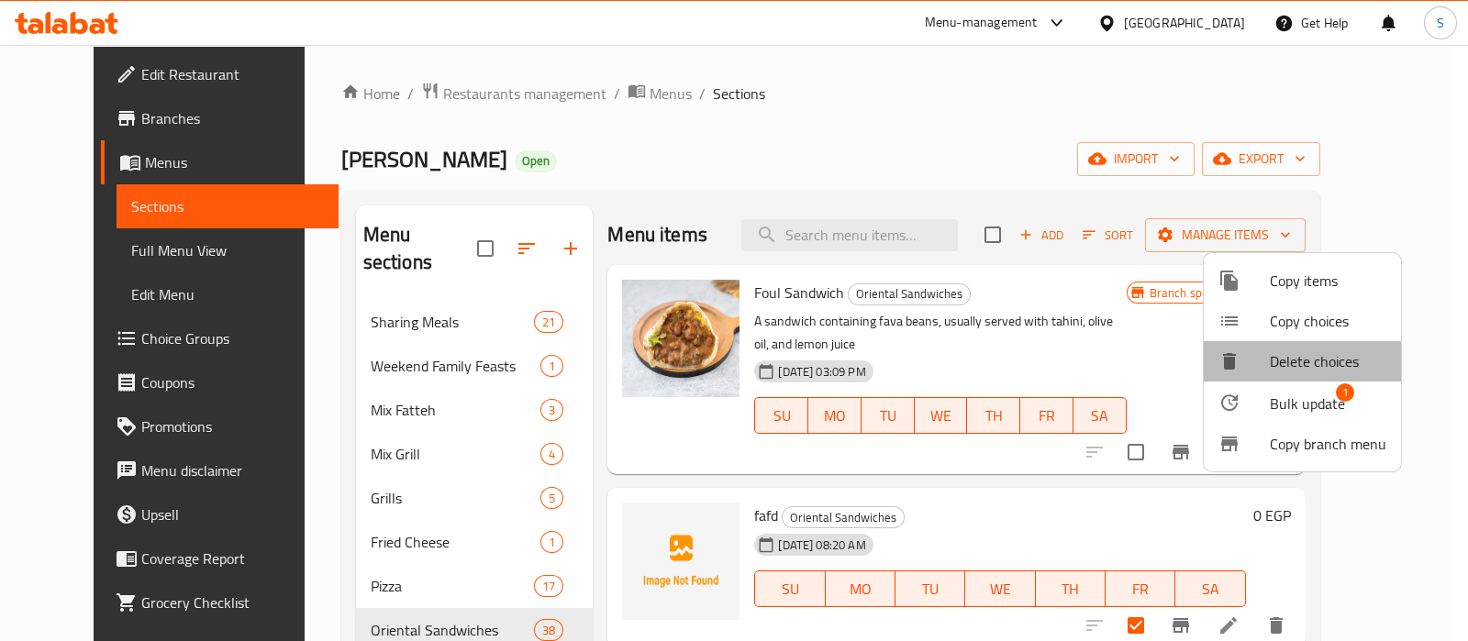
click at [1299, 366] on span "Delete choices" at bounding box center [1327, 361] width 116 height 22
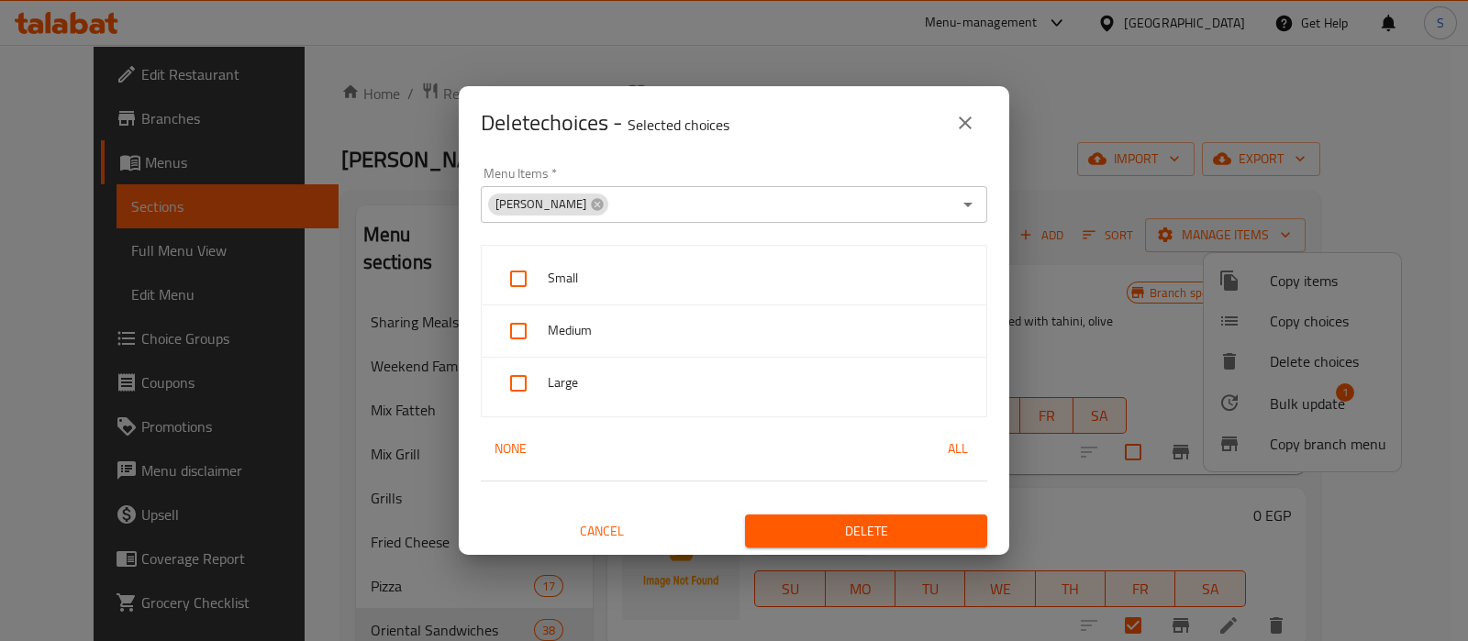
click at [960, 109] on button "close" at bounding box center [965, 123] width 44 height 44
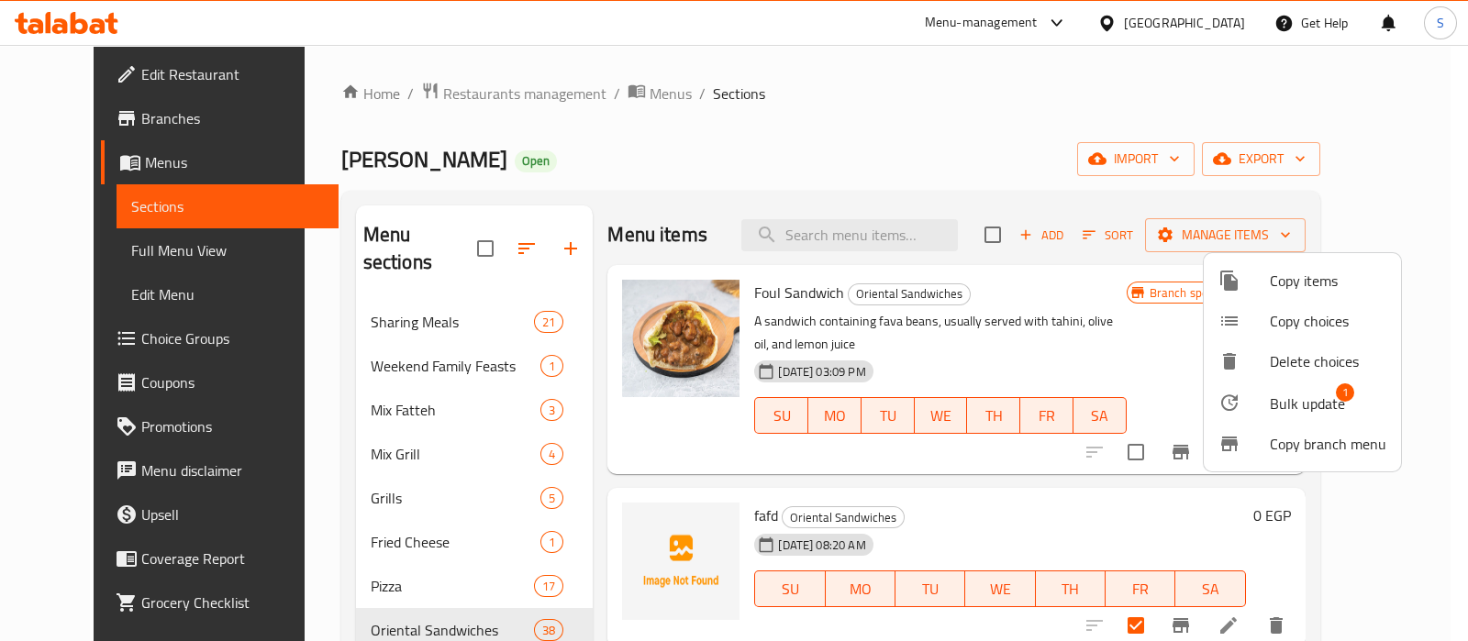
click at [1327, 396] on span "Bulk update" at bounding box center [1306, 404] width 75 height 22
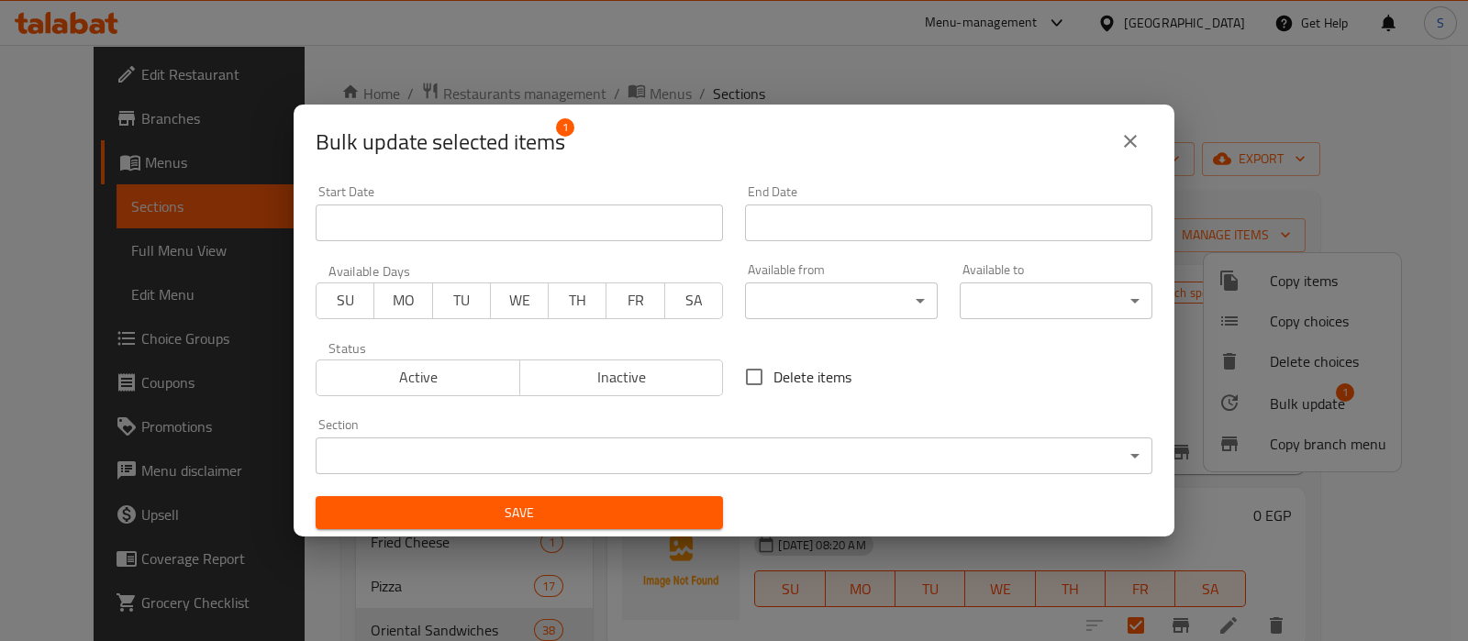
click at [773, 387] on span "Delete items" at bounding box center [812, 377] width 78 height 22
click at [766, 387] on input "Delete items" at bounding box center [754, 377] width 39 height 39
checkbox input "true"
click at [682, 519] on span "Save" at bounding box center [519, 513] width 378 height 23
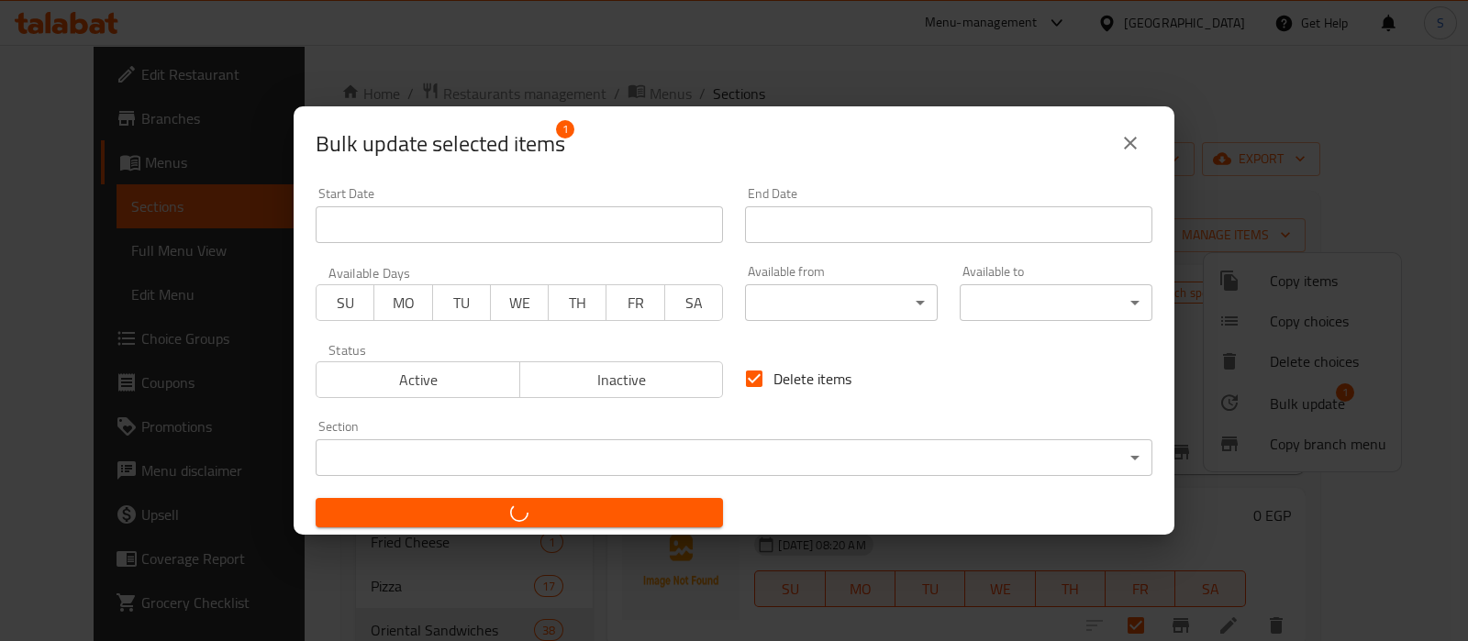
checkbox input "false"
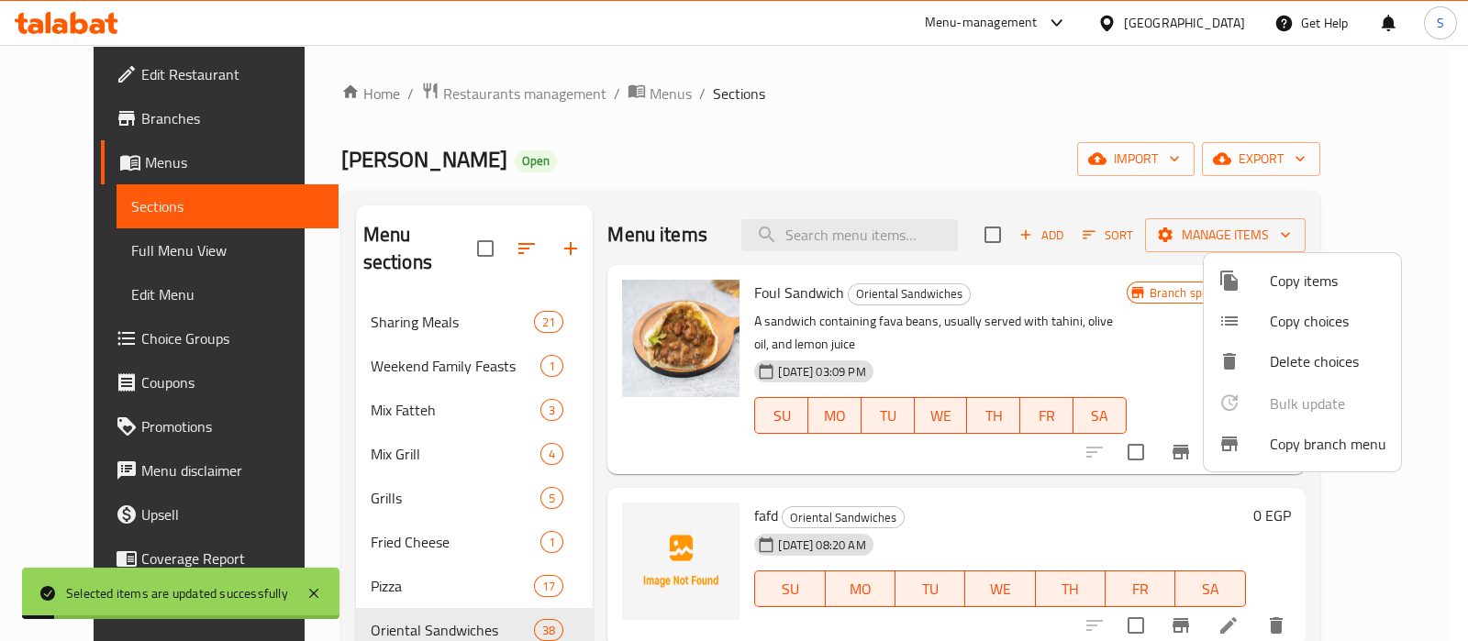
click at [742, 162] on div at bounding box center [734, 320] width 1468 height 641
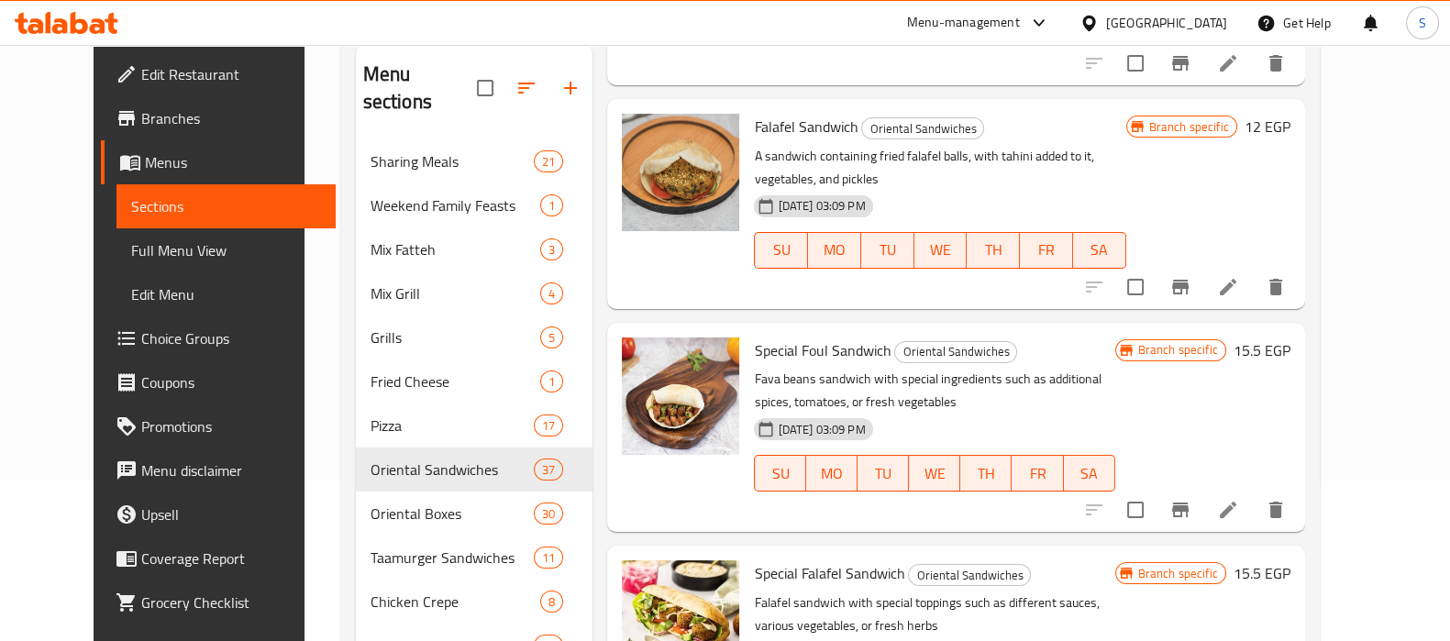
scroll to position [228, 0]
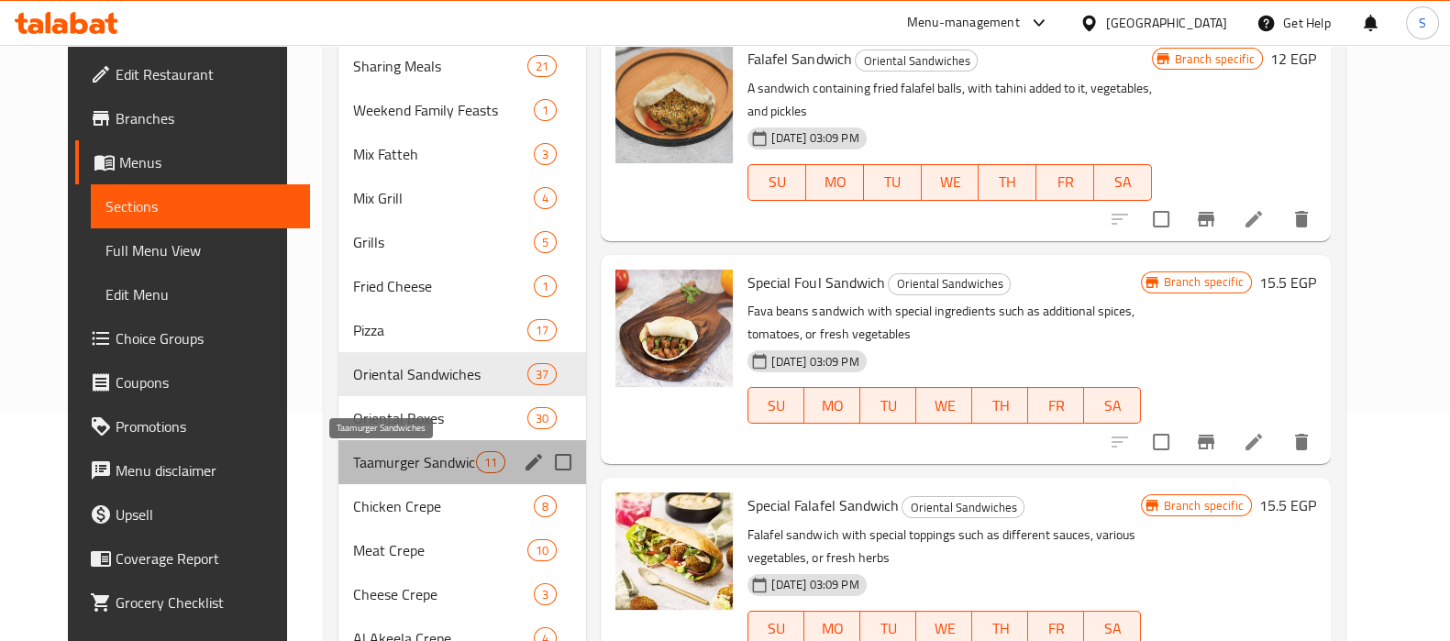
click at [379, 456] on span "Taamurger Sandwiches" at bounding box center [414, 462] width 123 height 22
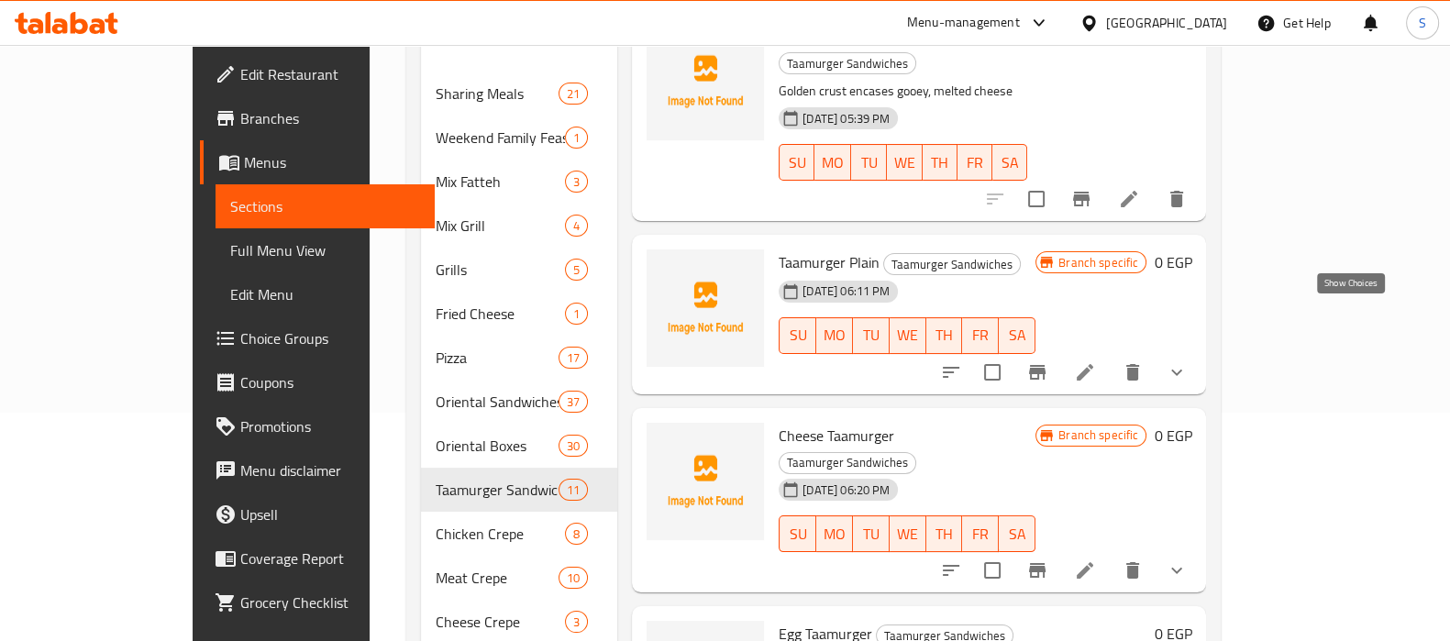
click at [1188, 361] on icon "show more" at bounding box center [1177, 372] width 22 height 22
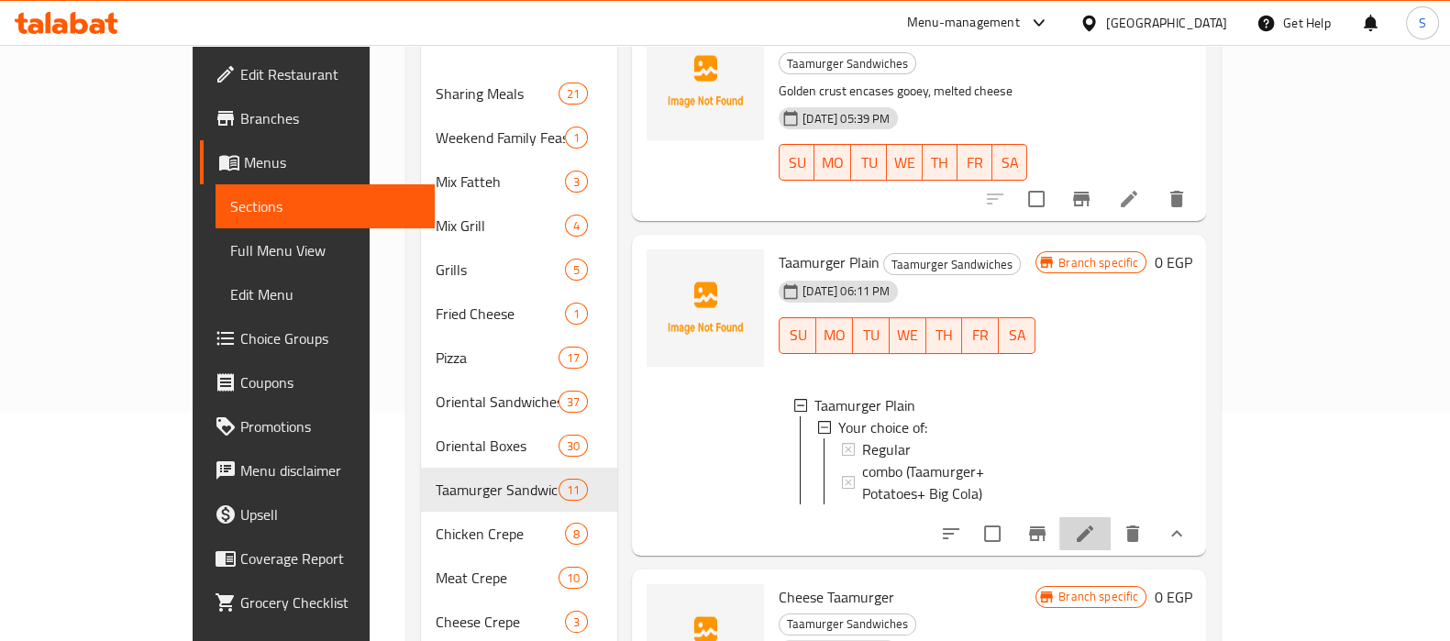
click at [1111, 517] on li at bounding box center [1084, 533] width 51 height 33
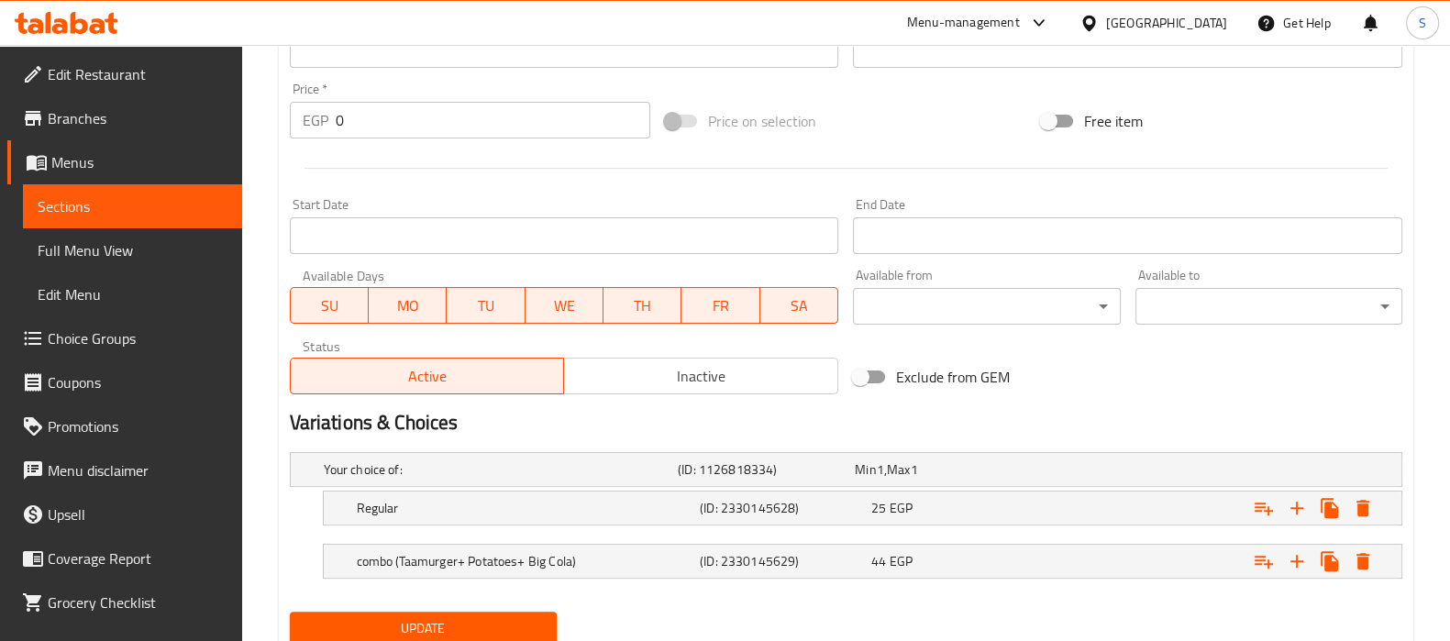
scroll to position [693, 0]
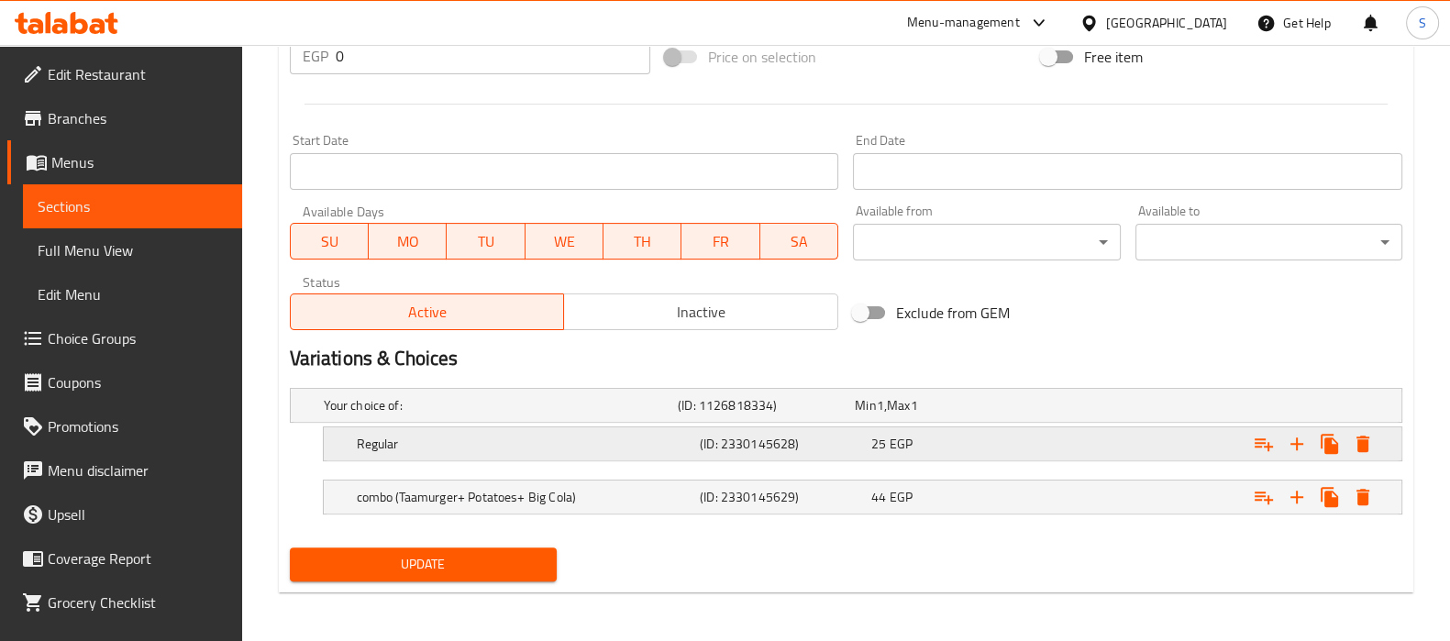
click at [1208, 447] on div "Expand" at bounding box center [1210, 444] width 343 height 40
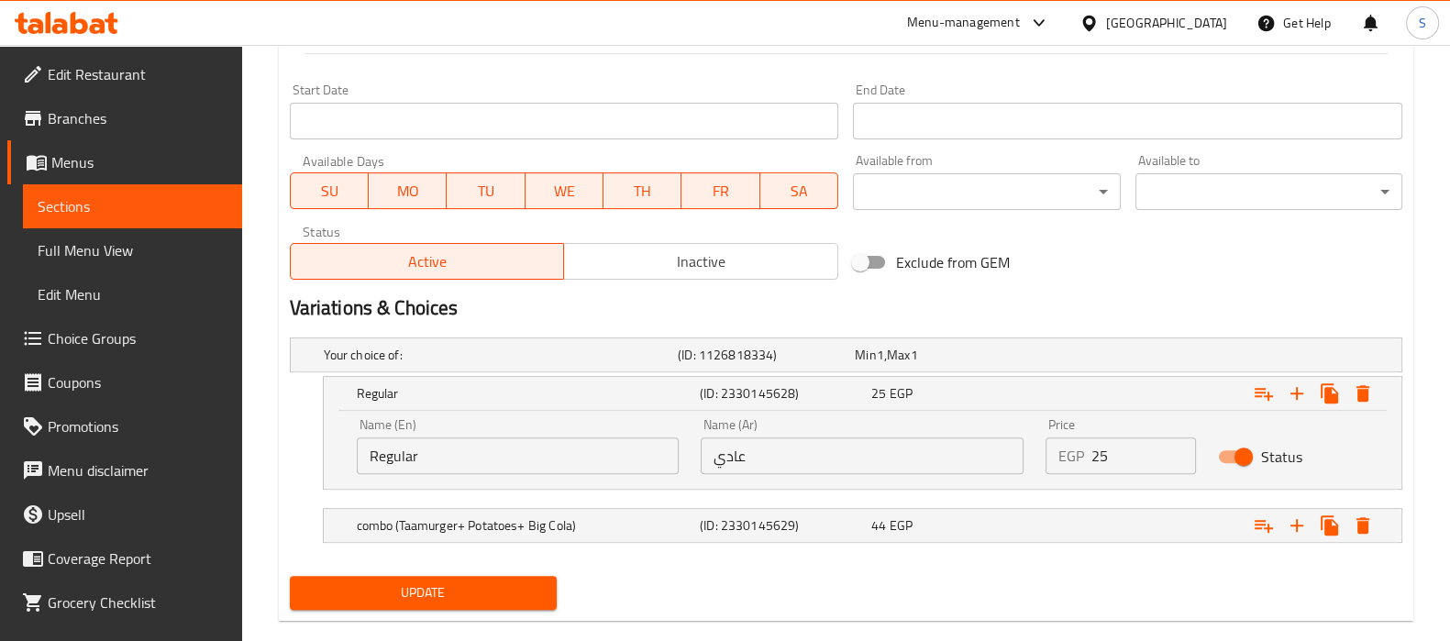
scroll to position [772, 0]
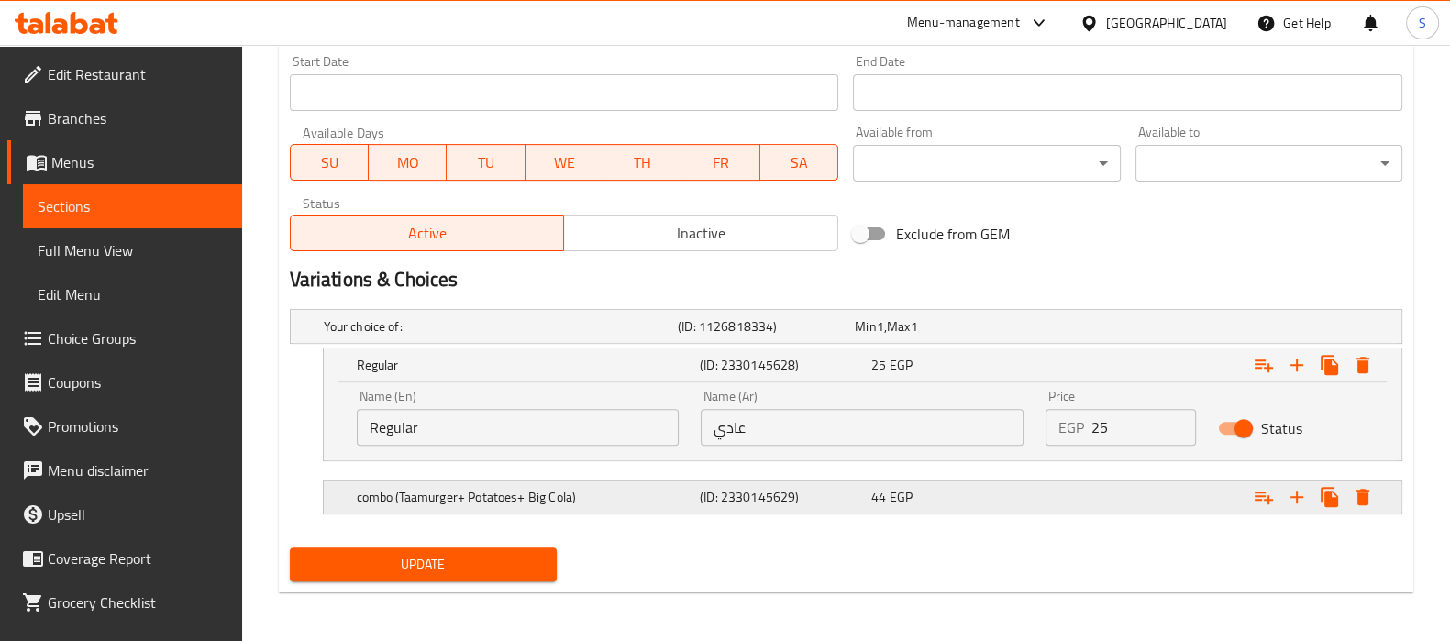
click at [1113, 493] on div "Expand" at bounding box center [1210, 497] width 343 height 40
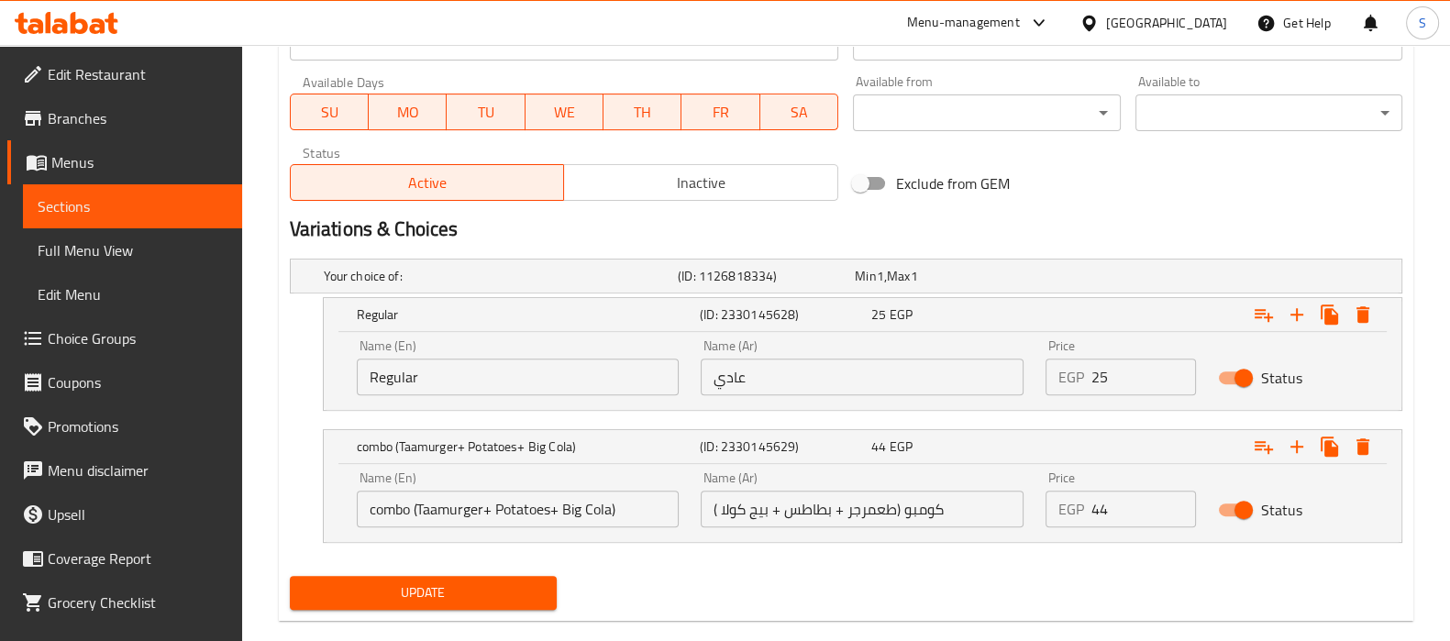
scroll to position [851, 0]
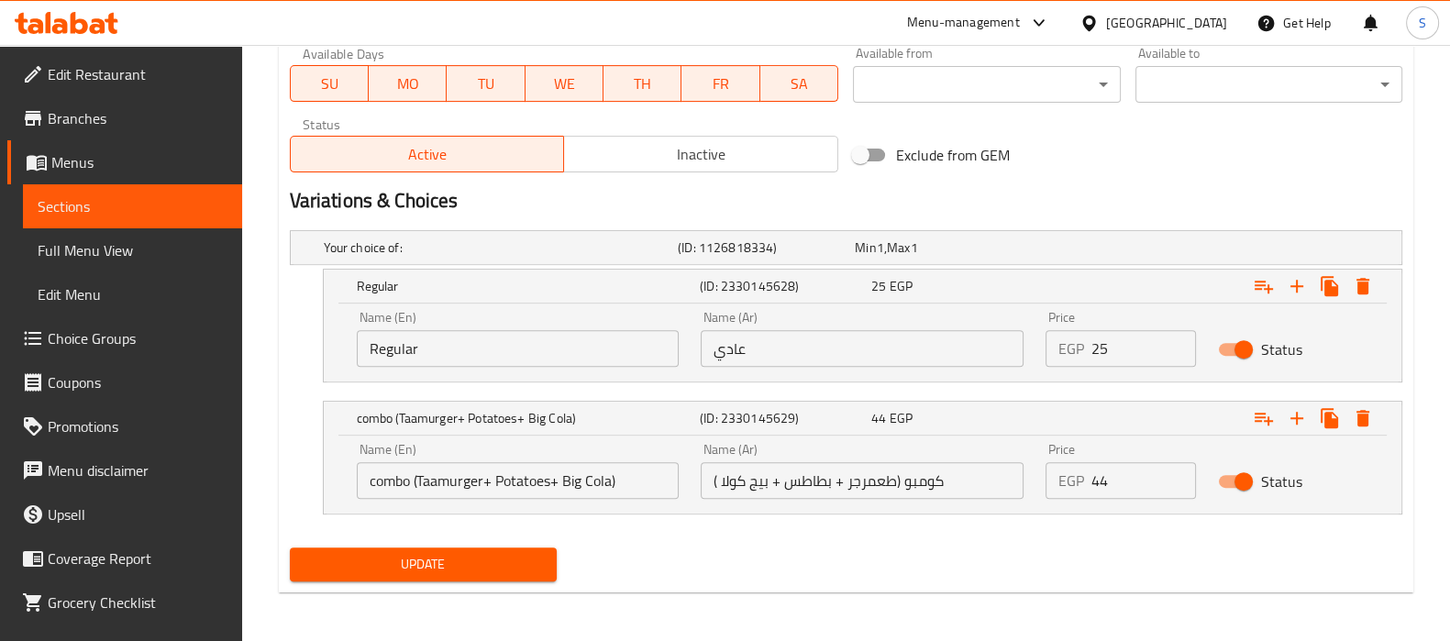
click at [148, 153] on span "Menus" at bounding box center [139, 162] width 176 height 22
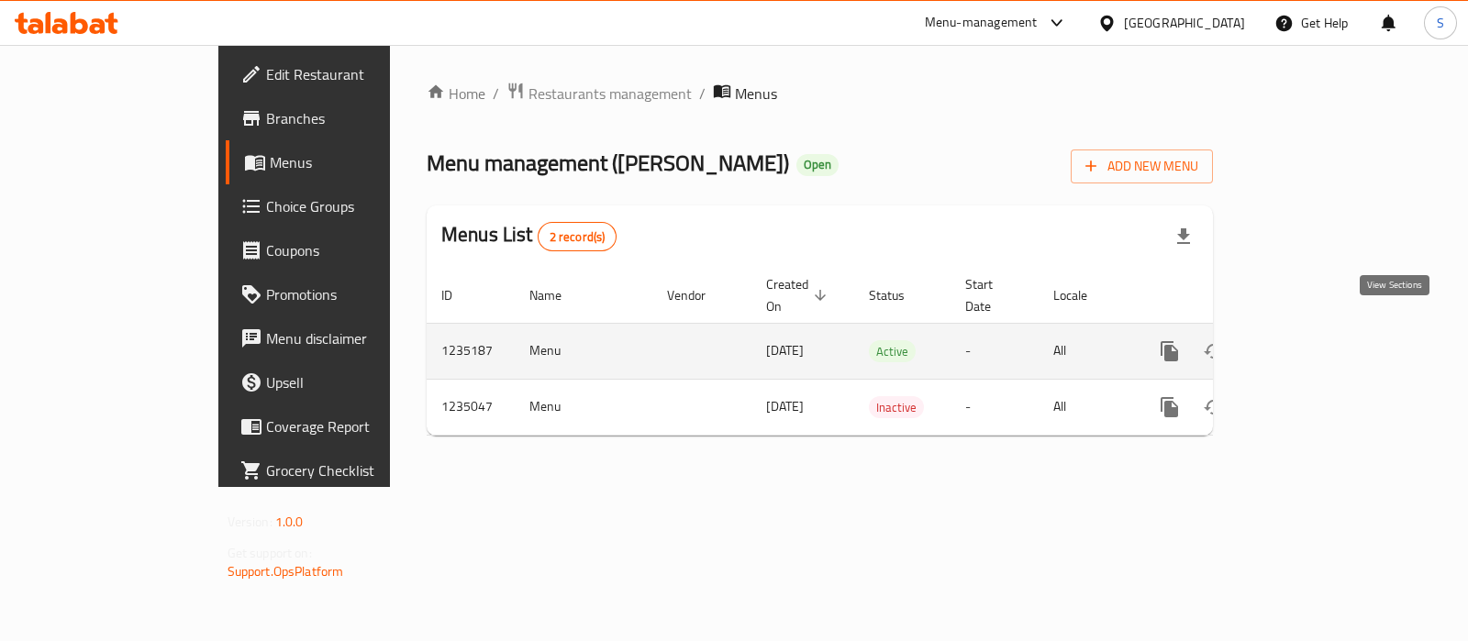
click at [1310, 343] on icon "enhanced table" at bounding box center [1301, 351] width 17 height 17
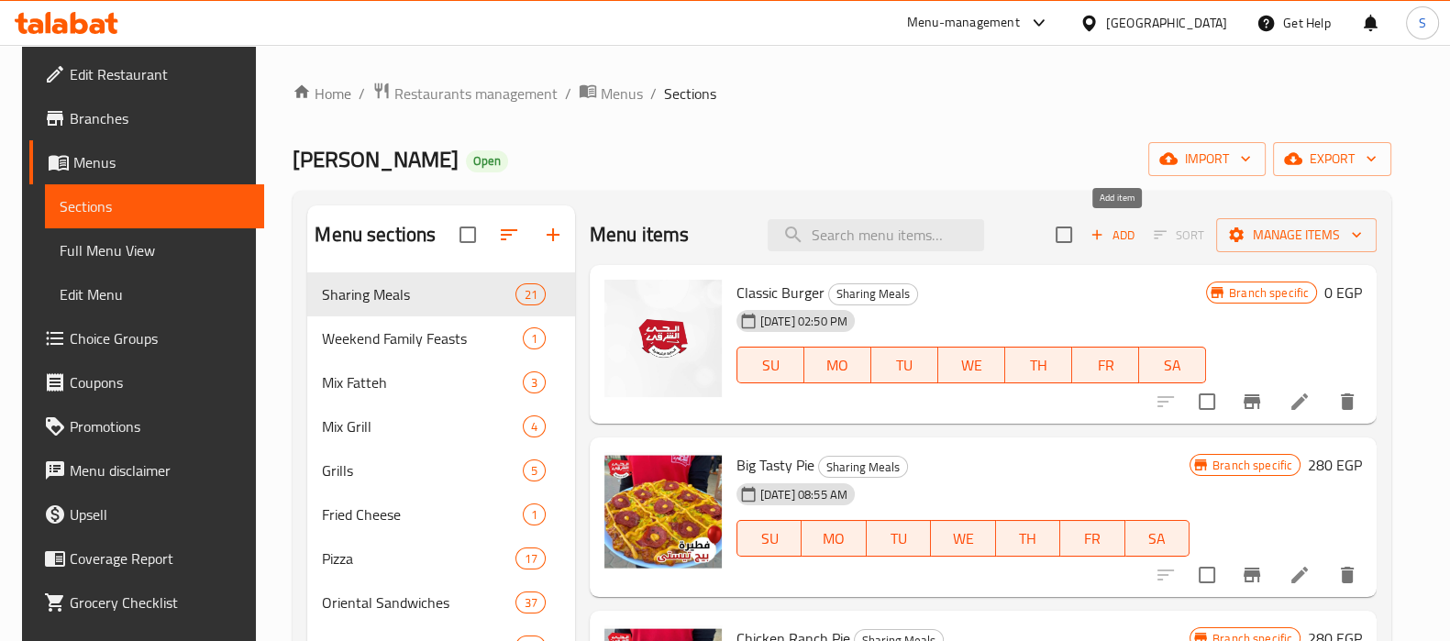
click at [1118, 227] on span "Add" at bounding box center [1113, 235] width 50 height 21
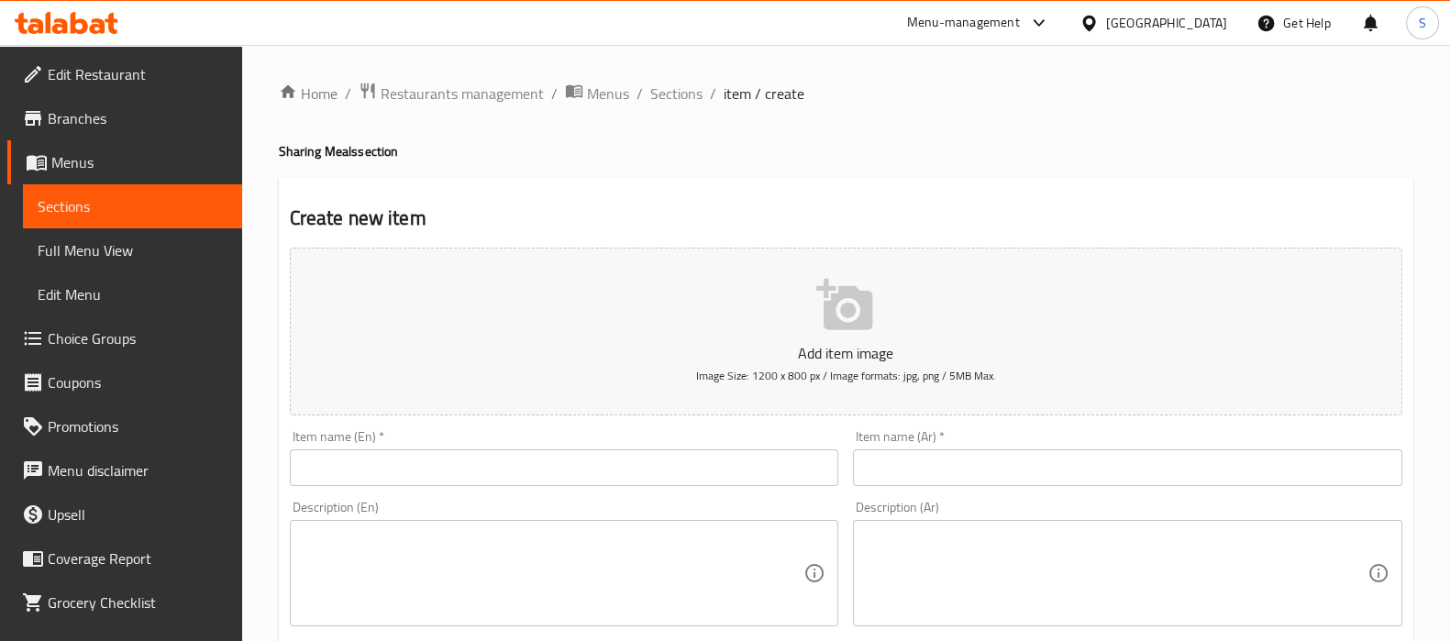
click at [683, 488] on div "Item name (En)   * Item name (En) *" at bounding box center [564, 458] width 564 height 71
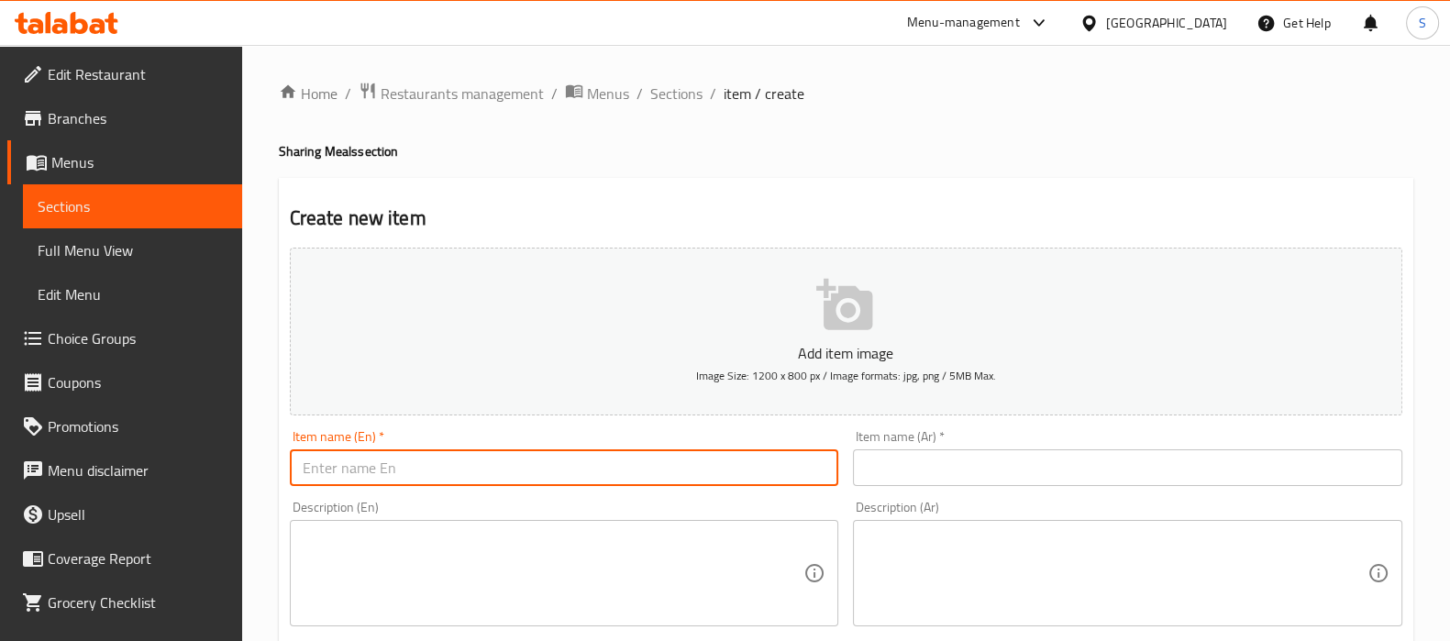
click at [683, 455] on input "text" at bounding box center [564, 467] width 549 height 37
type input "س"
type input "ss"
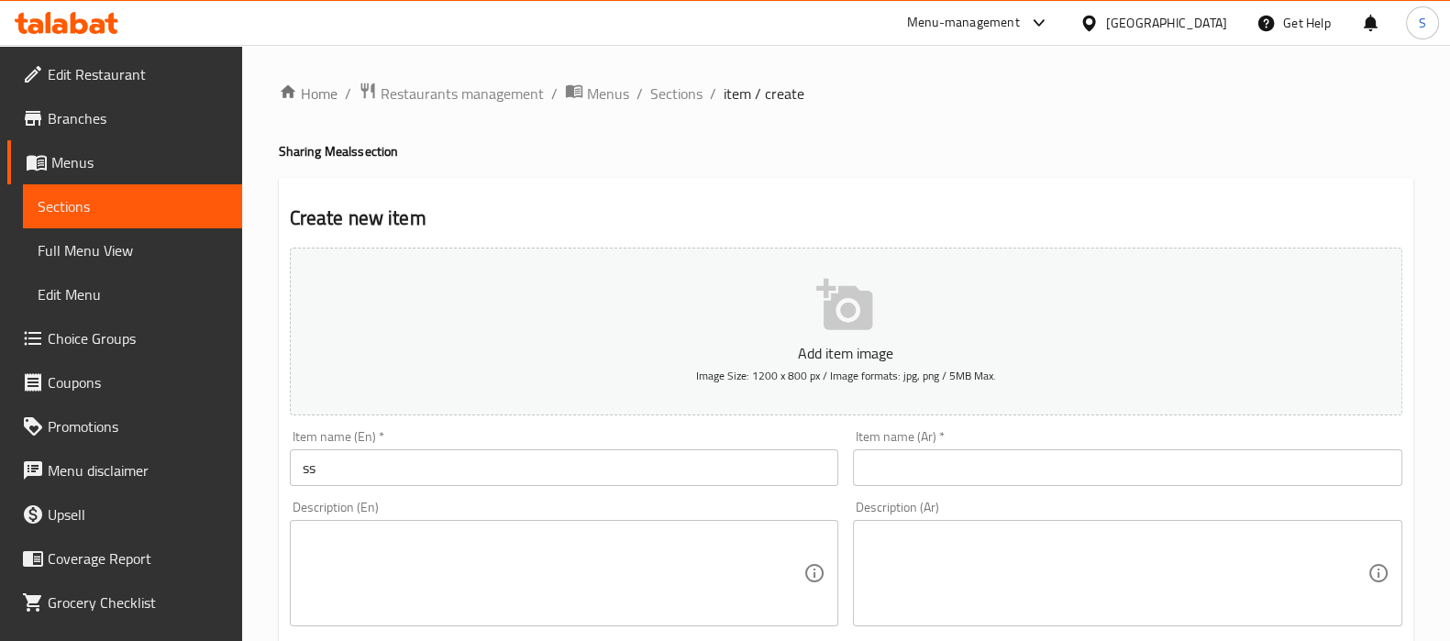
click at [936, 439] on div "Item name (Ar)   * Item name (Ar) *" at bounding box center [1127, 458] width 549 height 56
click at [937, 442] on div "Item name (Ar)   * Item name (Ar) *" at bounding box center [1127, 458] width 549 height 56
click at [939, 460] on input "text" at bounding box center [1127, 467] width 549 height 37
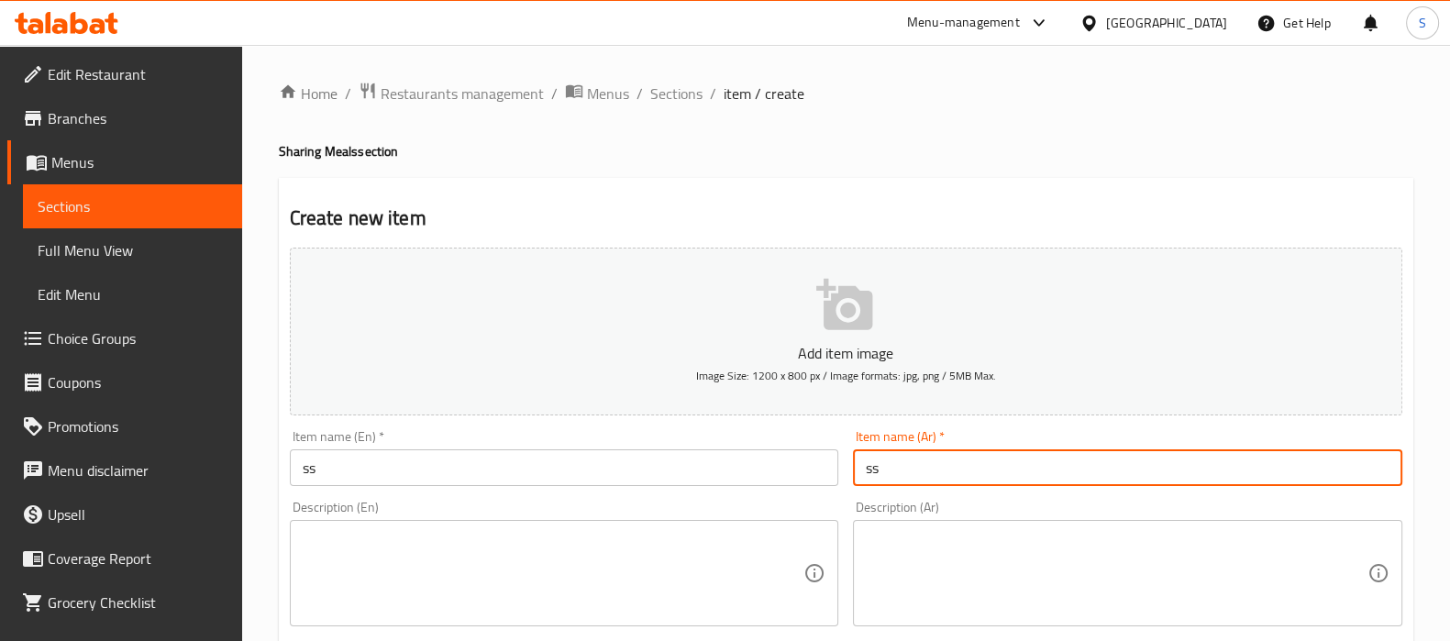
type input "s"
type input "سس"
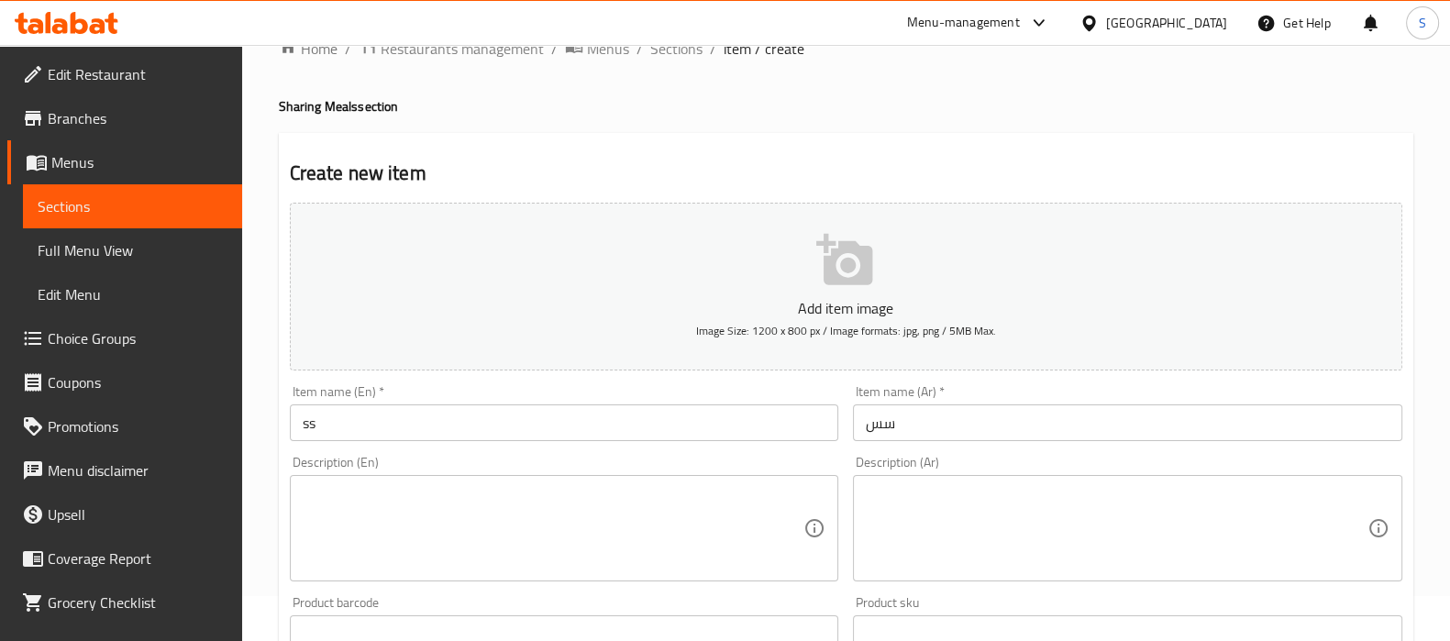
scroll to position [114, 0]
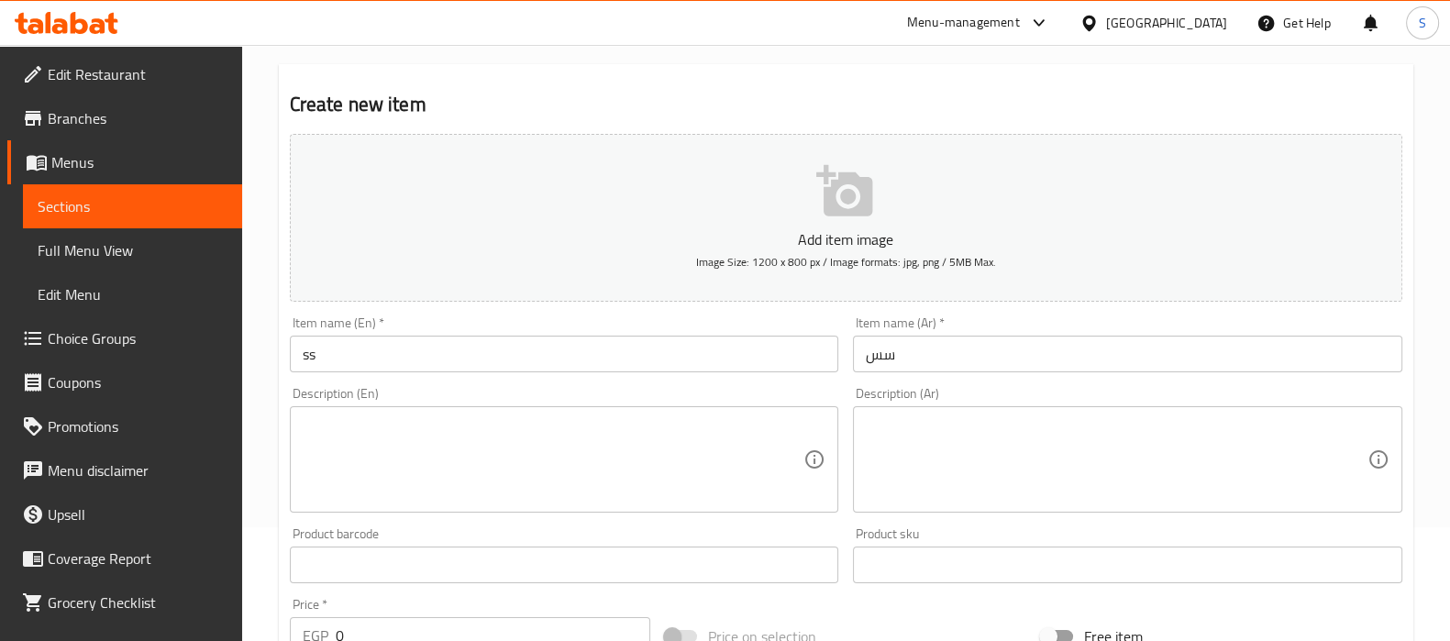
click at [359, 365] on input "ss" at bounding box center [564, 354] width 549 height 37
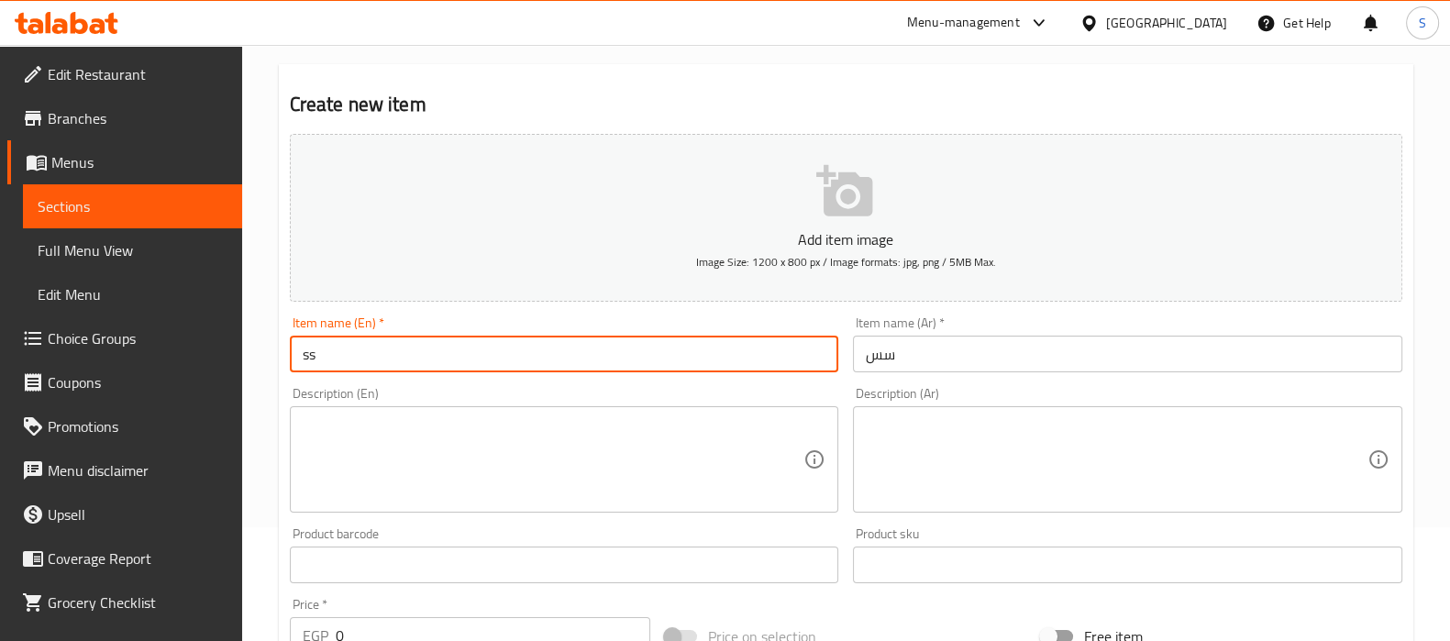
click at [360, 365] on input "ss" at bounding box center [564, 354] width 549 height 37
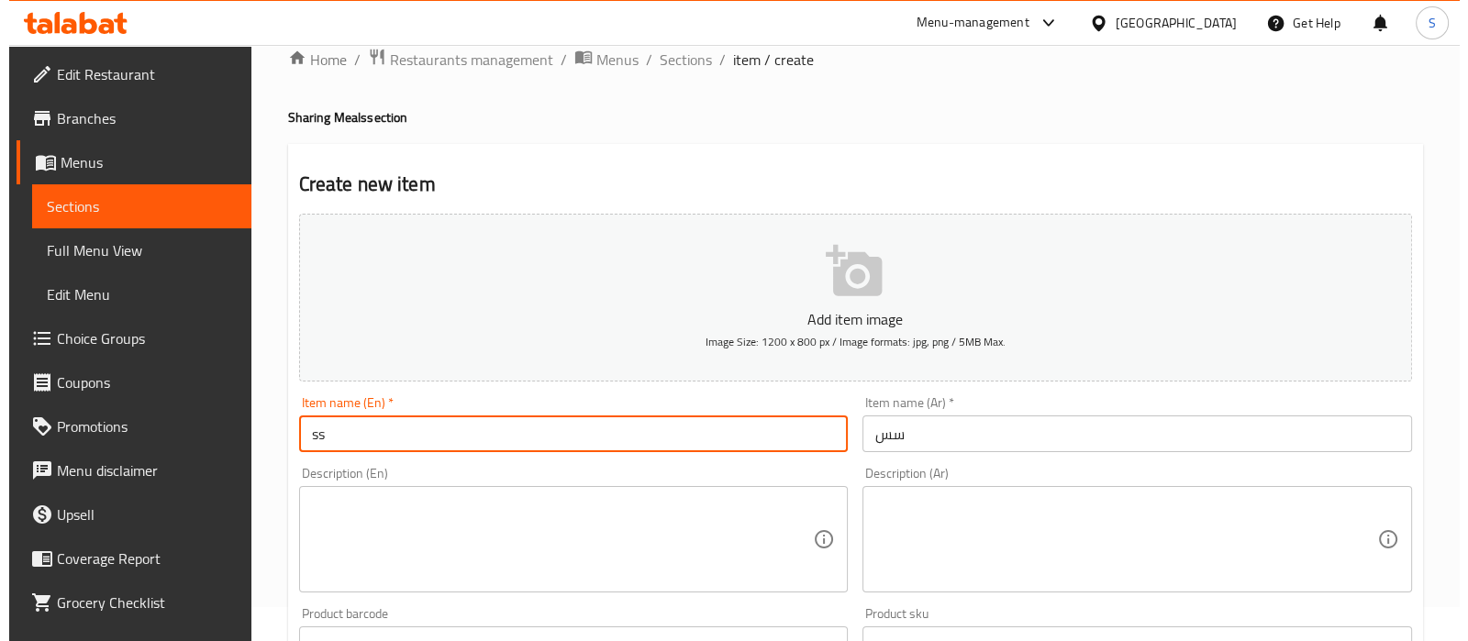
scroll to position [0, 0]
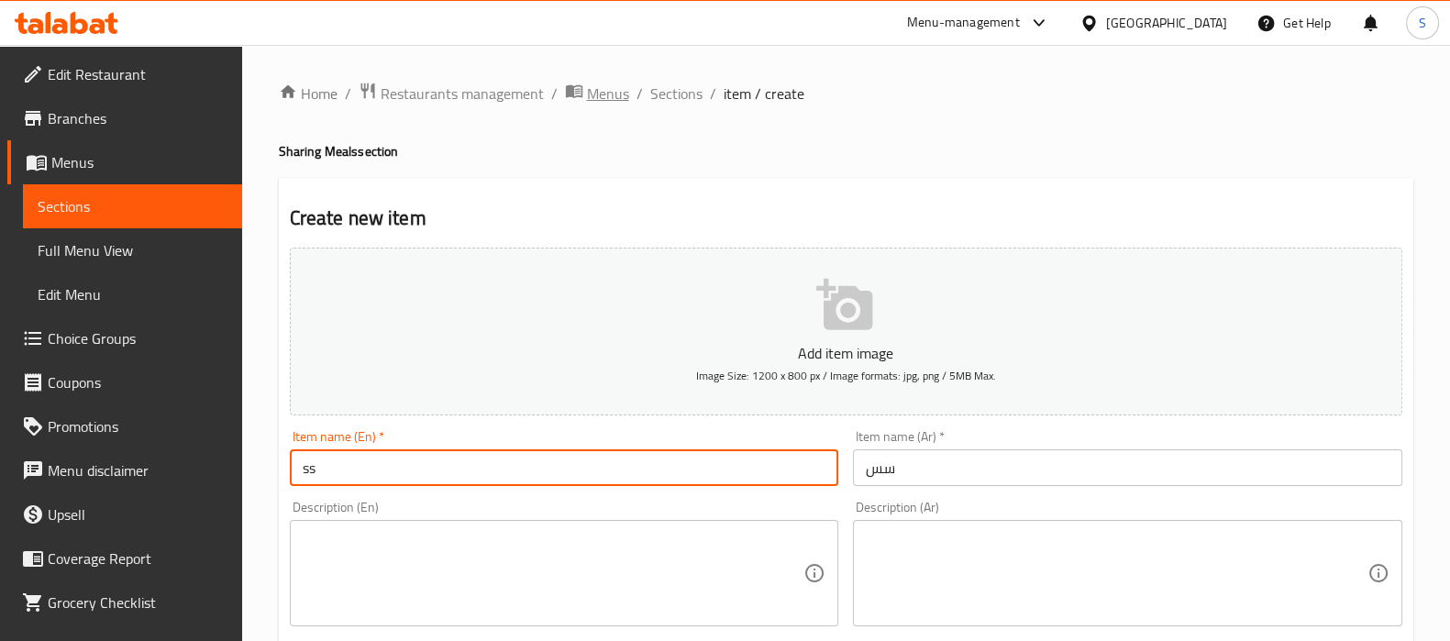
click at [616, 85] on span "Menus" at bounding box center [608, 94] width 42 height 22
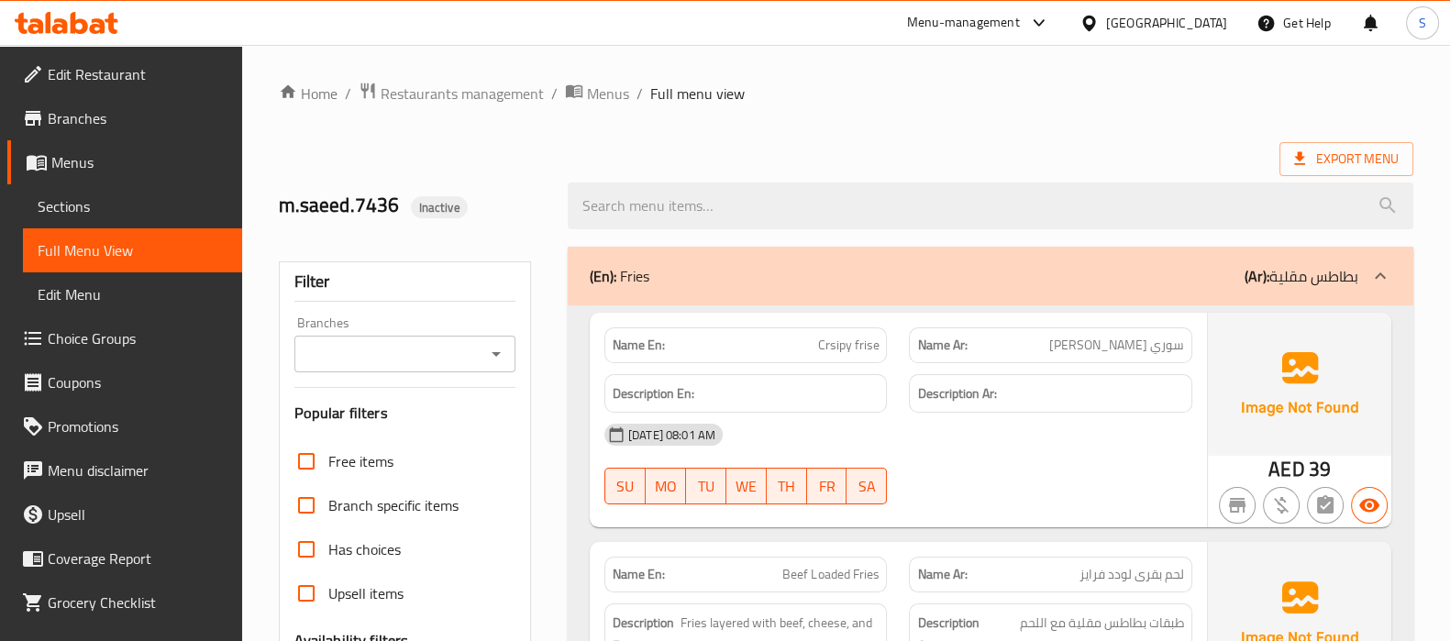
click at [132, 134] on link "Branches" at bounding box center [124, 118] width 235 height 44
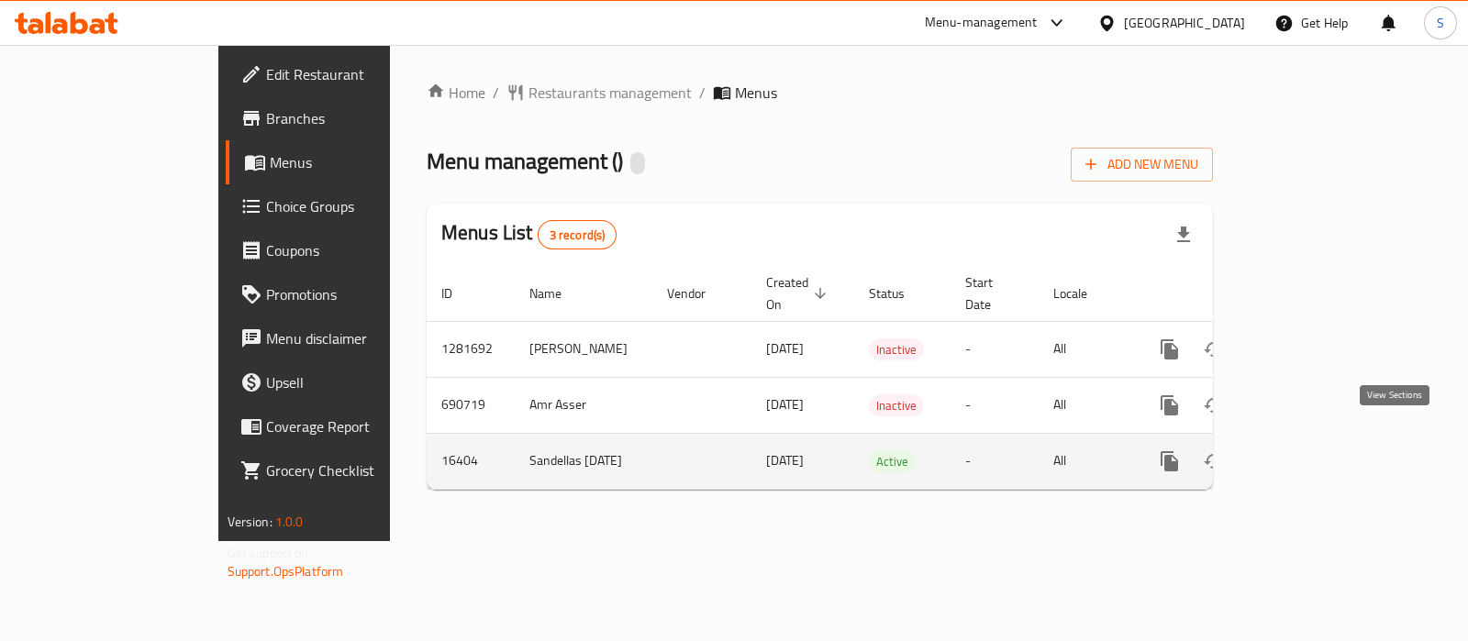
click at [1313, 450] on icon "enhanced table" at bounding box center [1301, 461] width 22 height 22
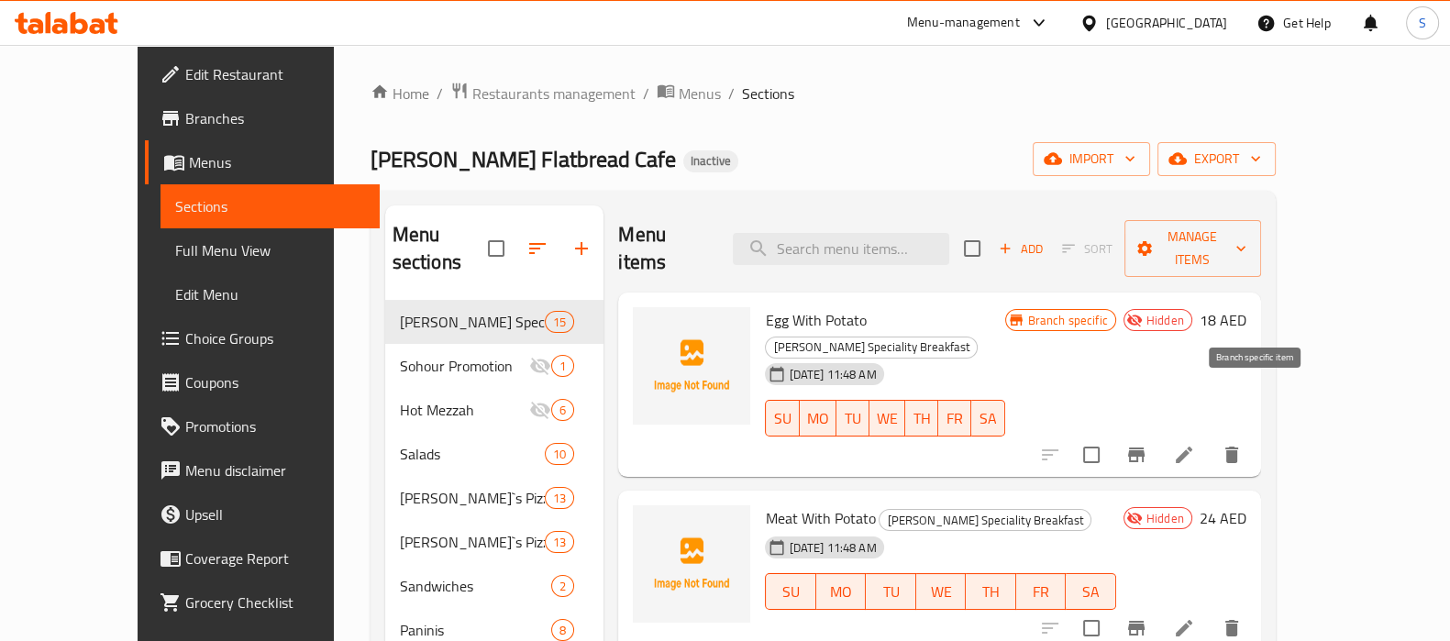
click at [1158, 433] on button "Branch-specific-item" at bounding box center [1136, 455] width 44 height 44
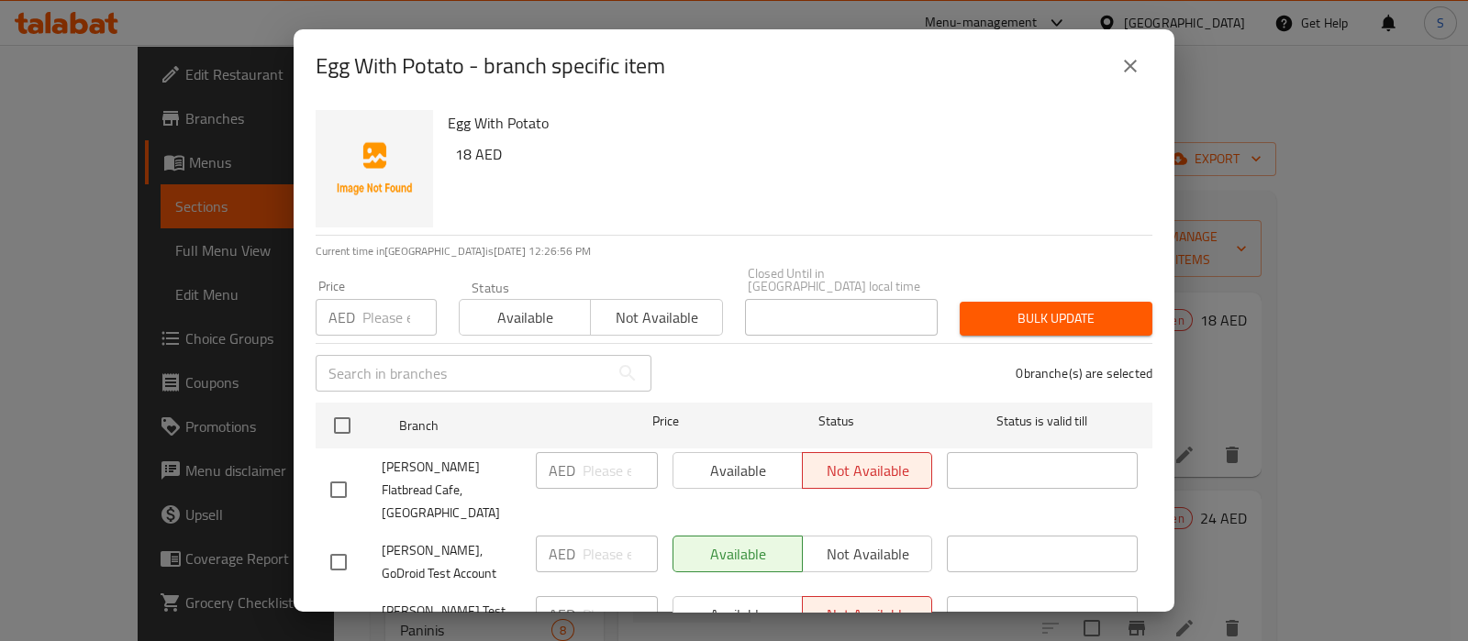
click at [1129, 68] on icon "close" at bounding box center [1130, 66] width 22 height 22
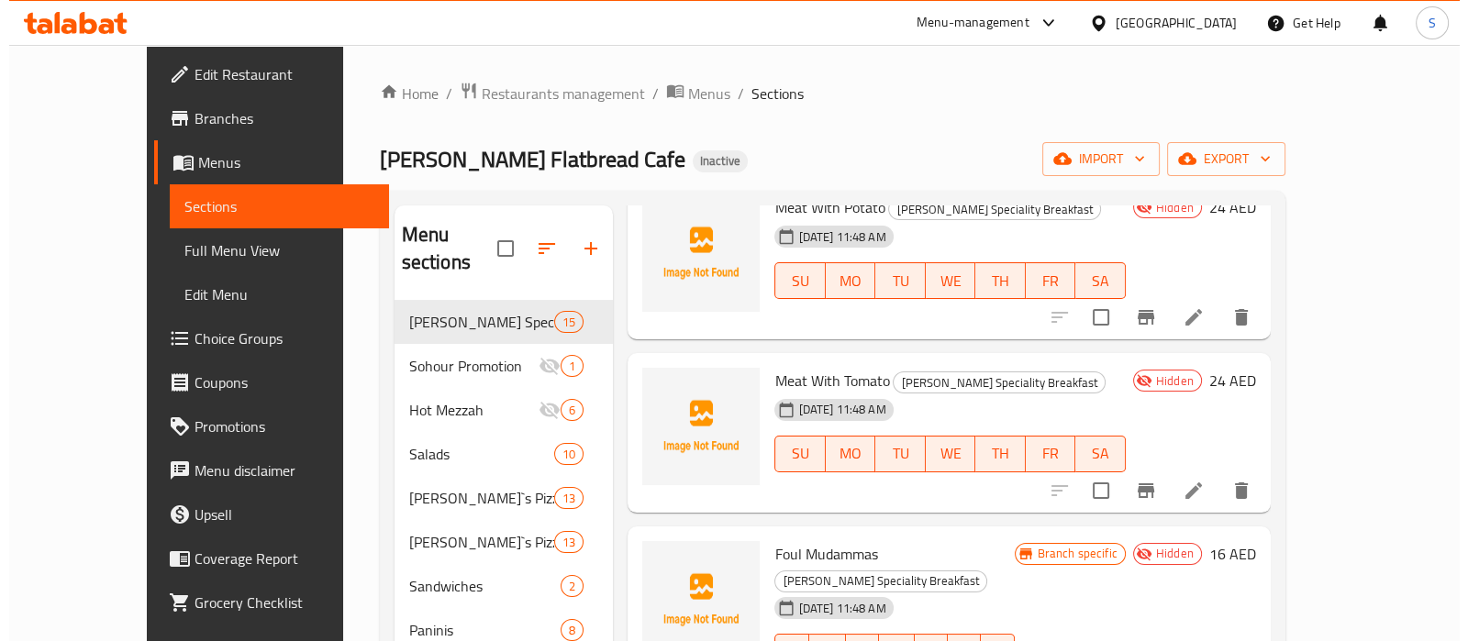
scroll to position [344, 0]
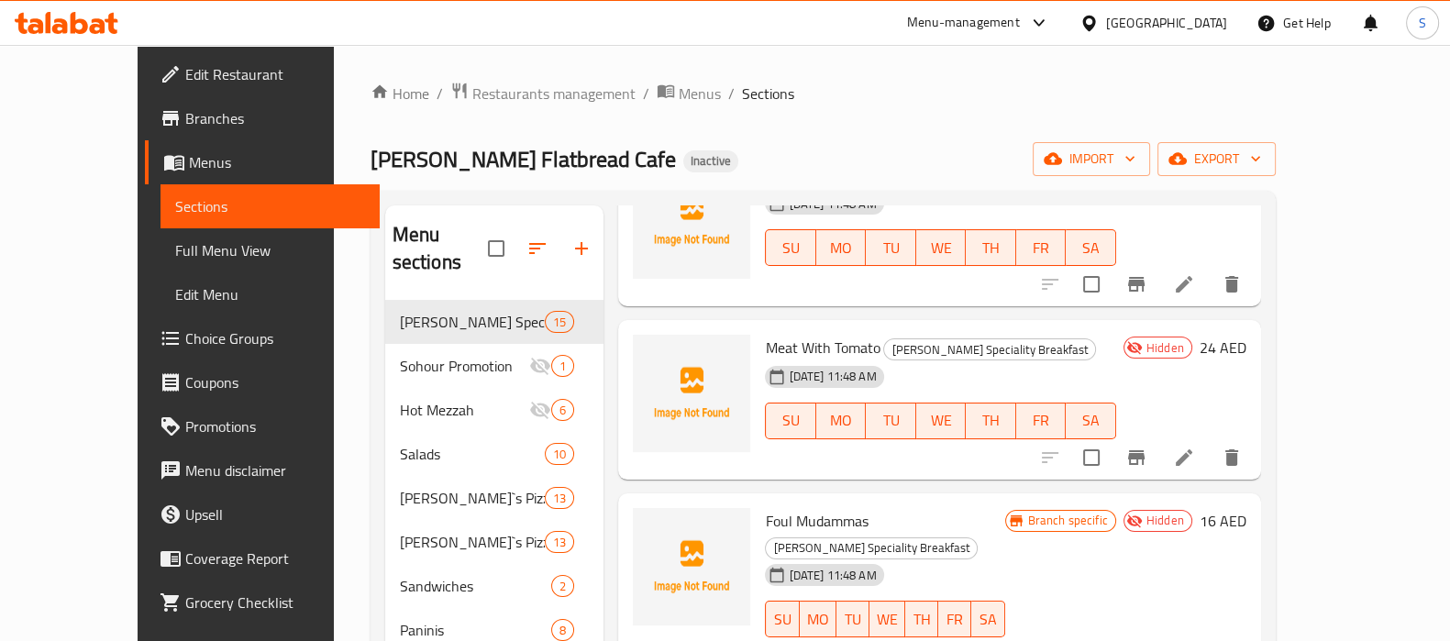
click at [1210, 441] on li at bounding box center [1183, 457] width 51 height 33
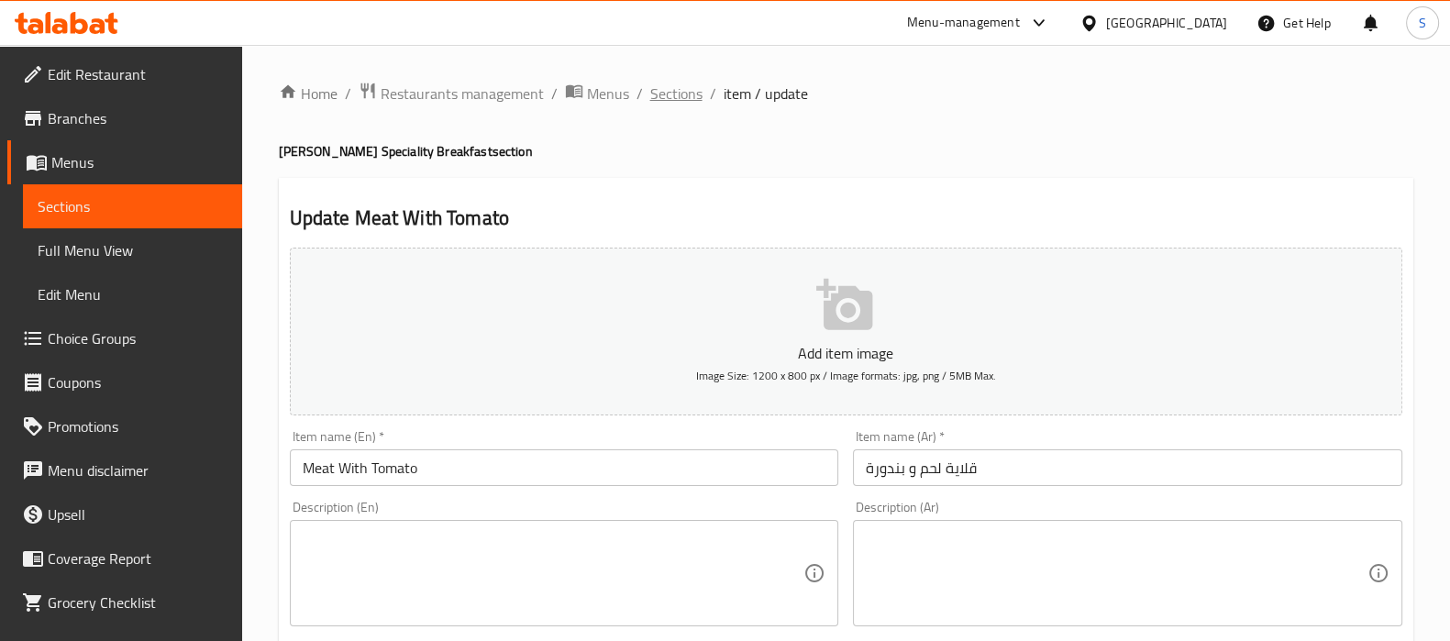
click at [692, 104] on span "Sections" at bounding box center [676, 94] width 52 height 22
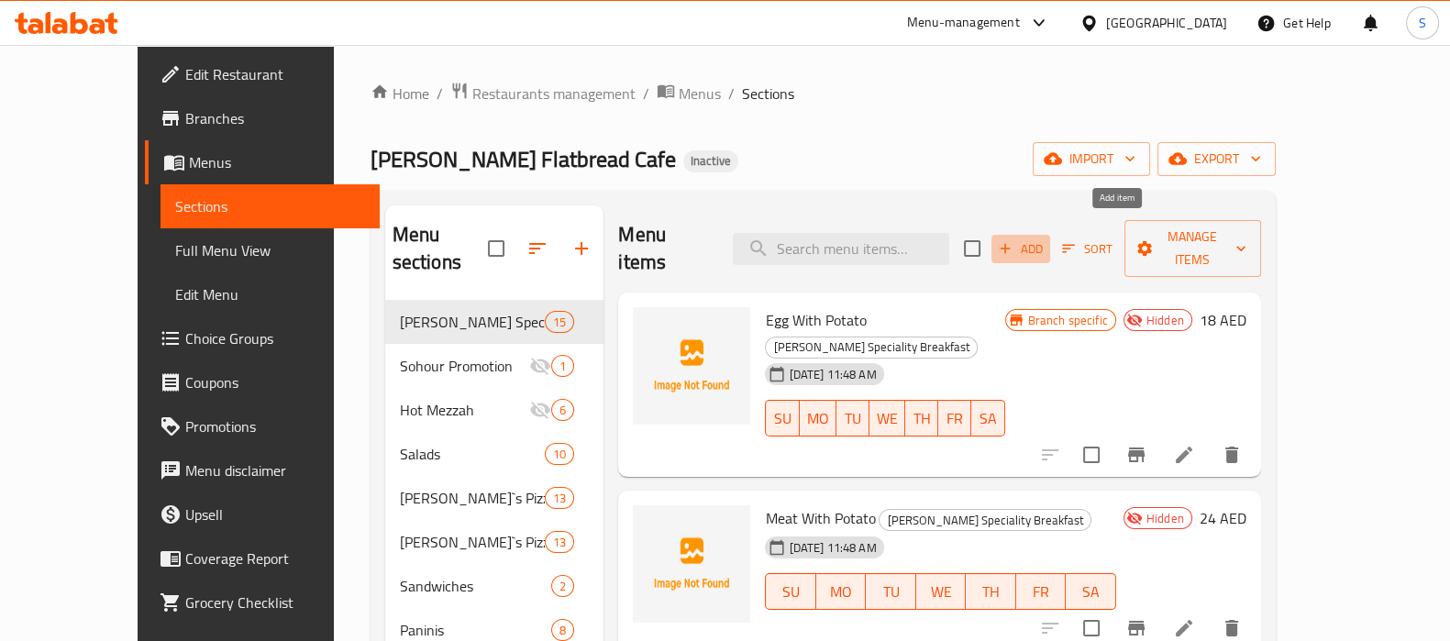
click at [1046, 238] on span "Add" at bounding box center [1021, 248] width 50 height 21
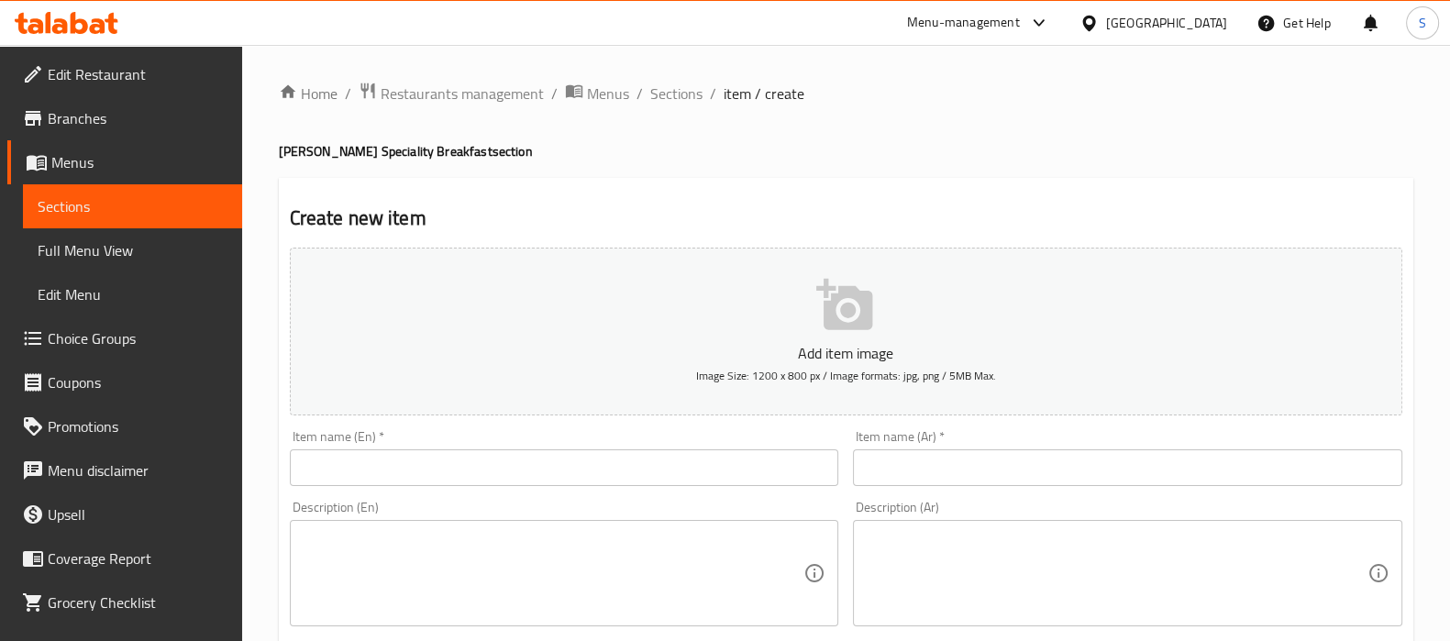
click at [362, 486] on div "Item name (En)   * Item name (En) *" at bounding box center [564, 458] width 564 height 71
click at [362, 482] on input "text" at bounding box center [564, 467] width 549 height 37
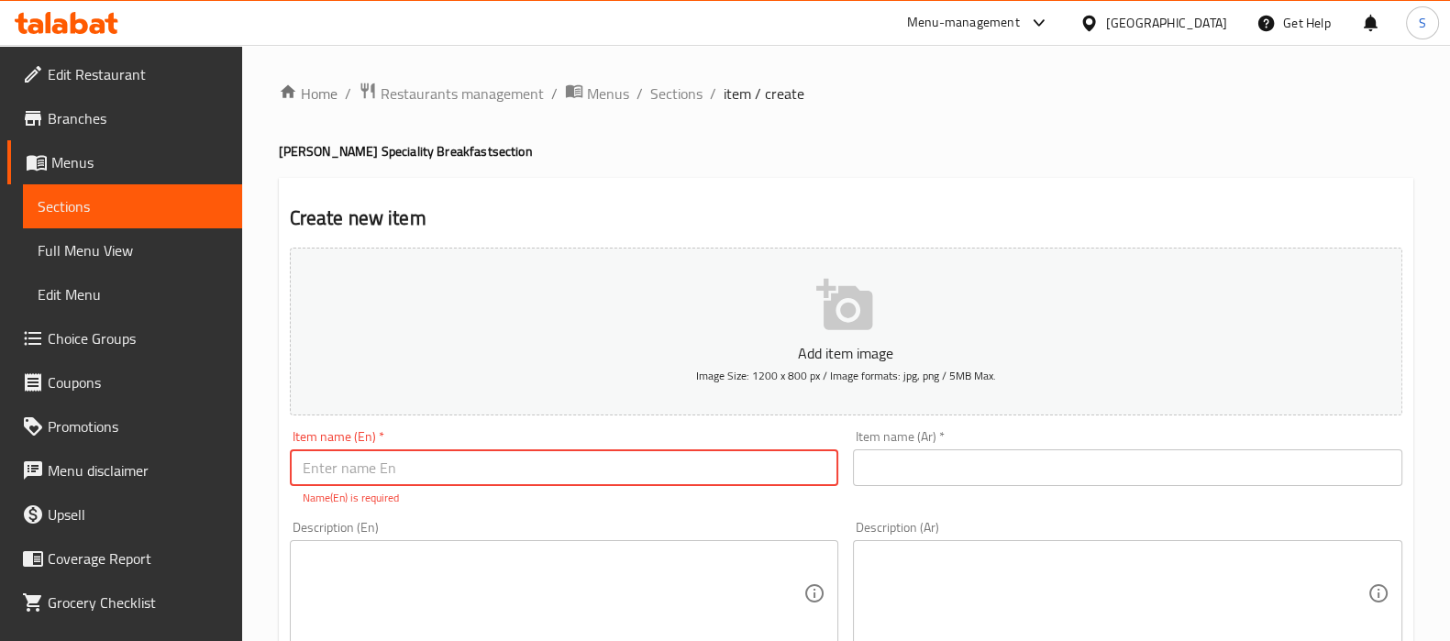
click at [406, 478] on input "text" at bounding box center [564, 467] width 549 height 37
type input "ss"
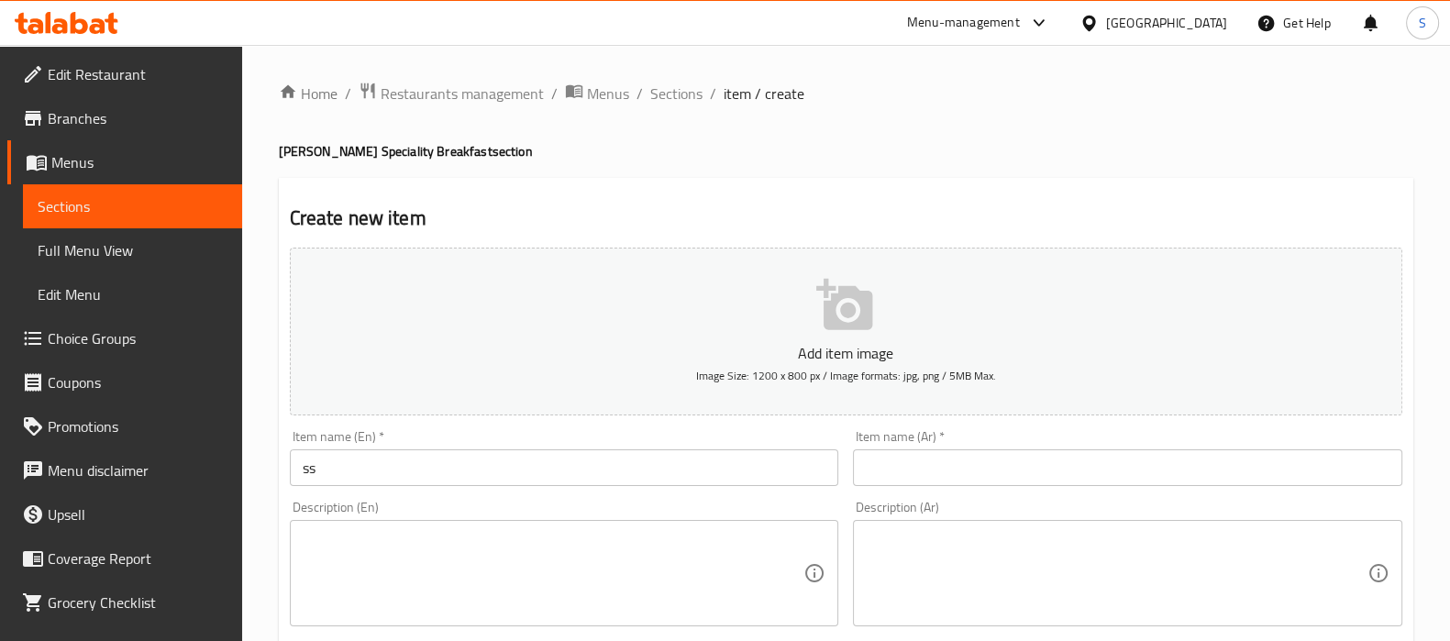
click at [914, 488] on div "Item name (Ar)   * Item name (Ar) *" at bounding box center [1128, 458] width 564 height 71
click at [919, 470] on input "text" at bounding box center [1127, 467] width 549 height 37
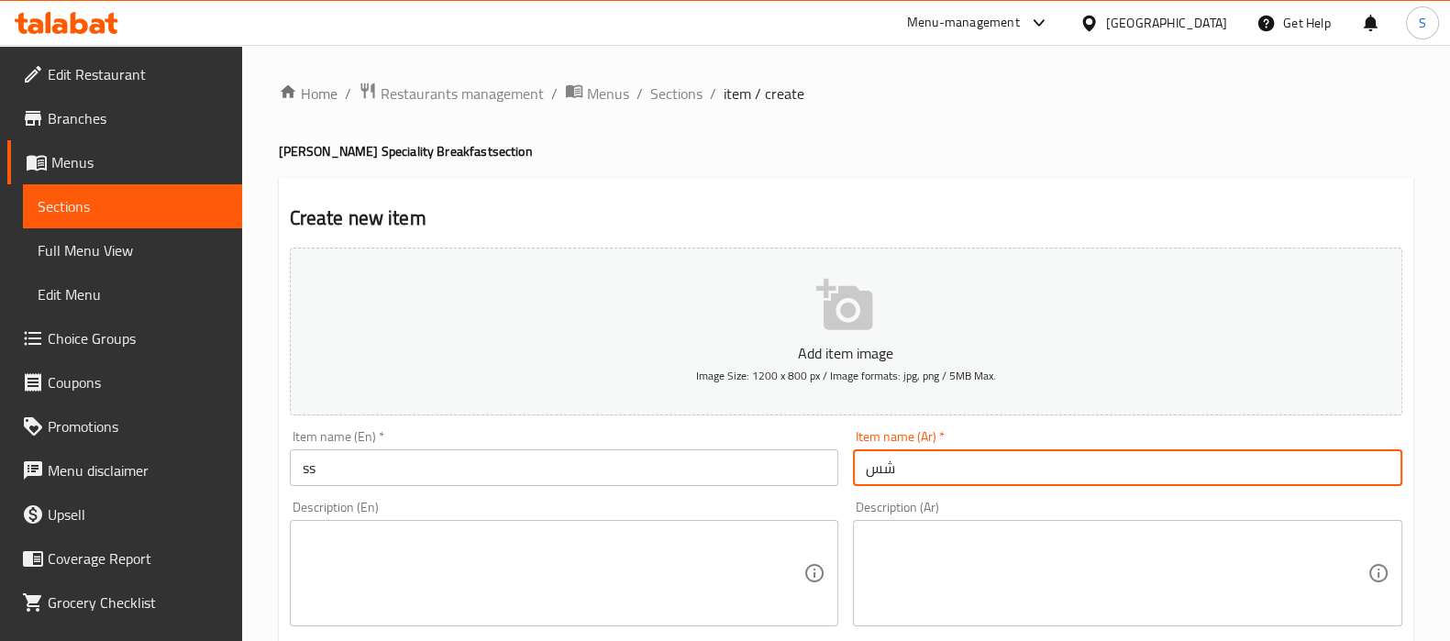
type input "شس"
click at [1013, 222] on h2 "Create new item" at bounding box center [846, 219] width 1113 height 28
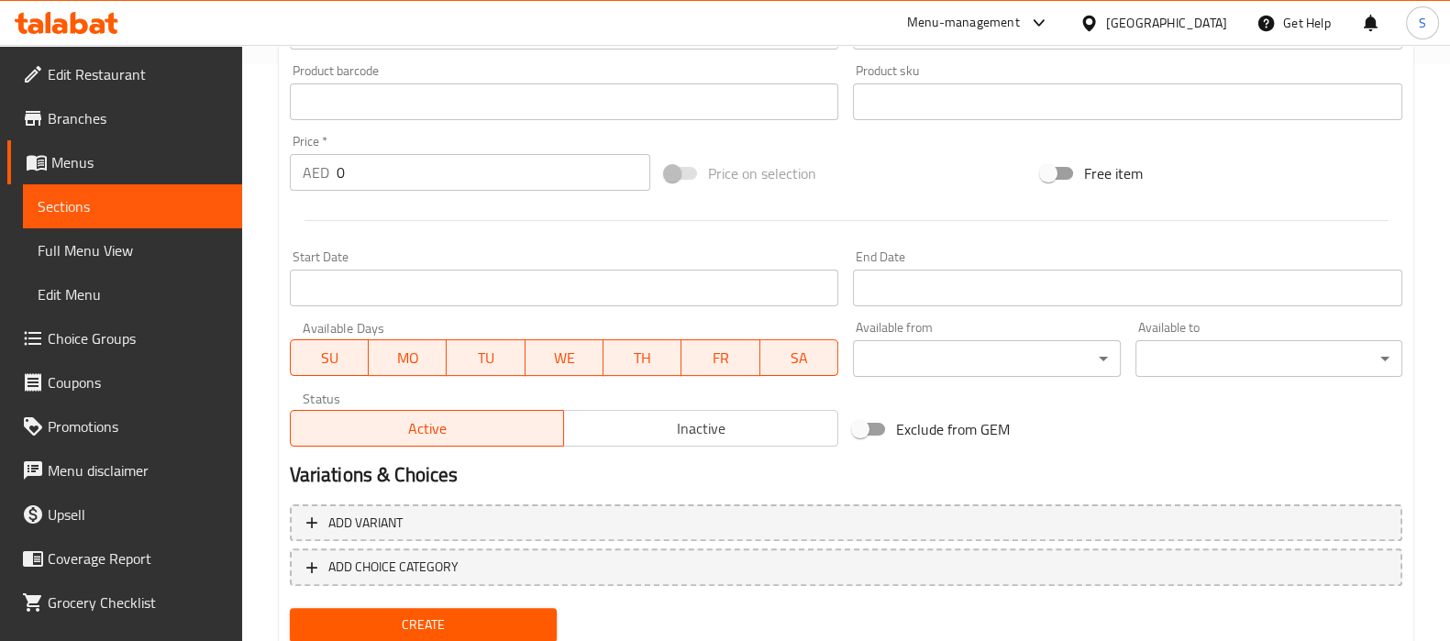
scroll to position [637, 0]
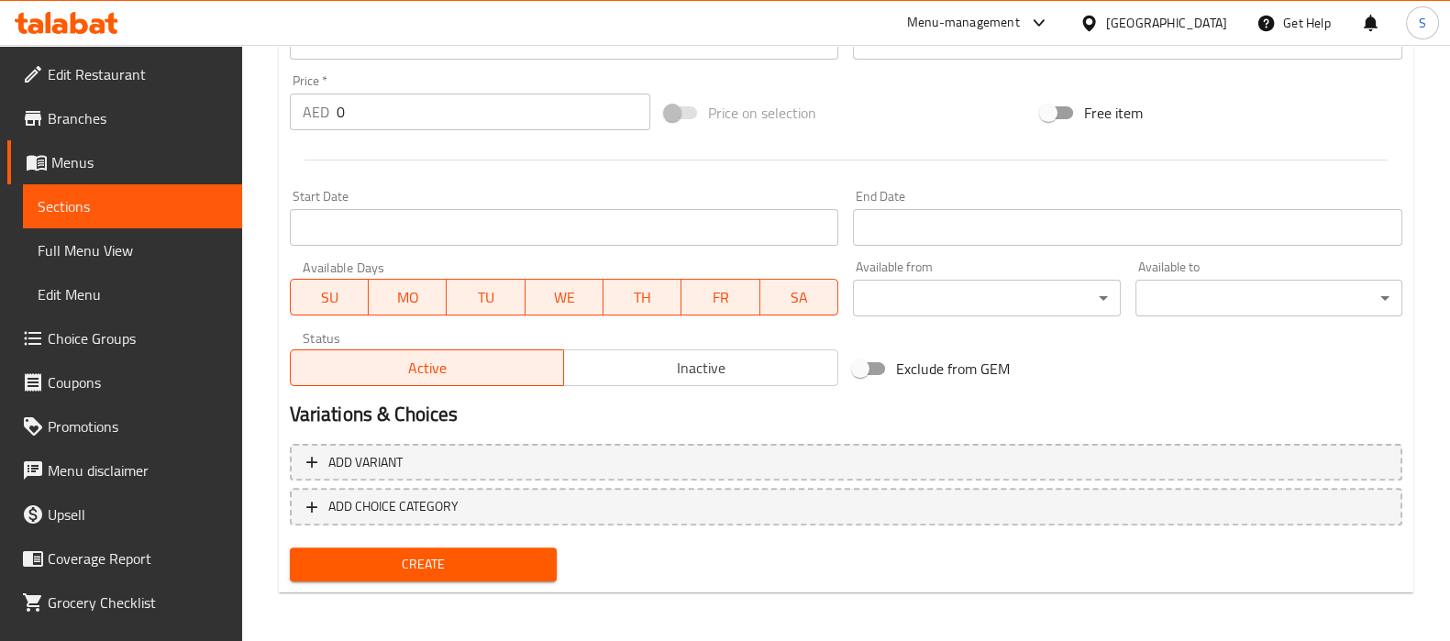
click at [514, 553] on span "Create" at bounding box center [424, 564] width 238 height 23
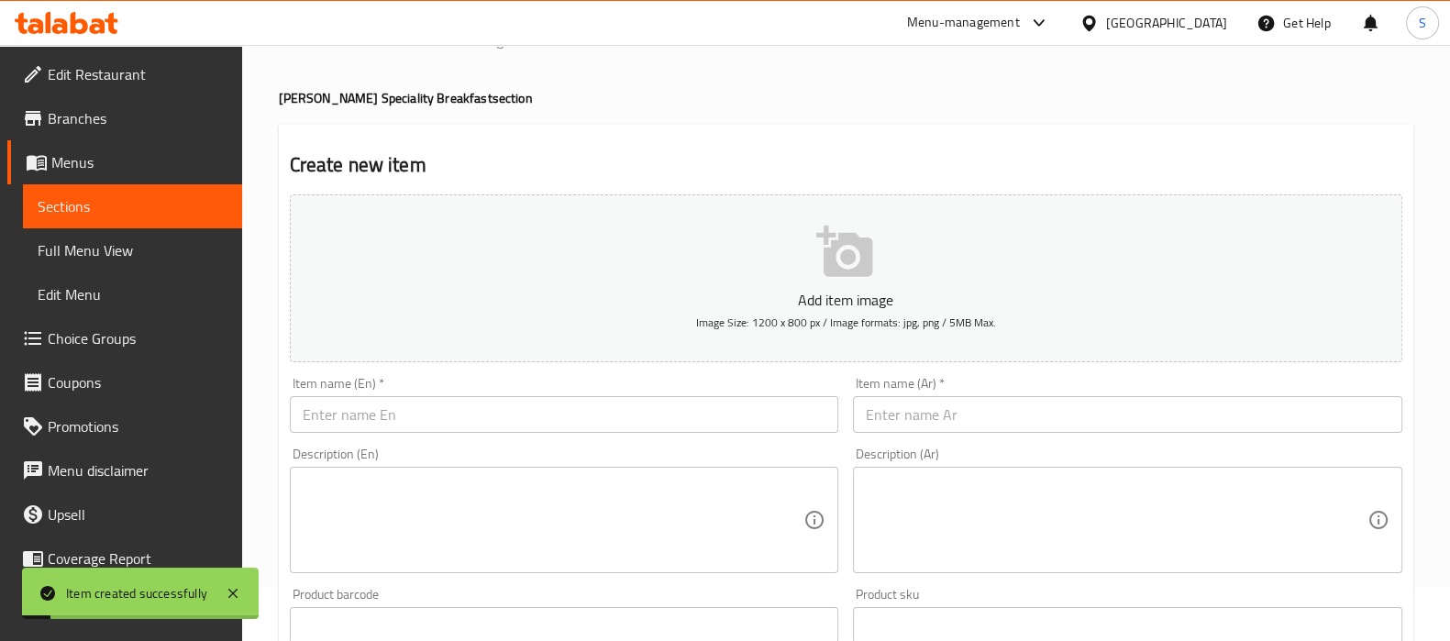
scroll to position [0, 0]
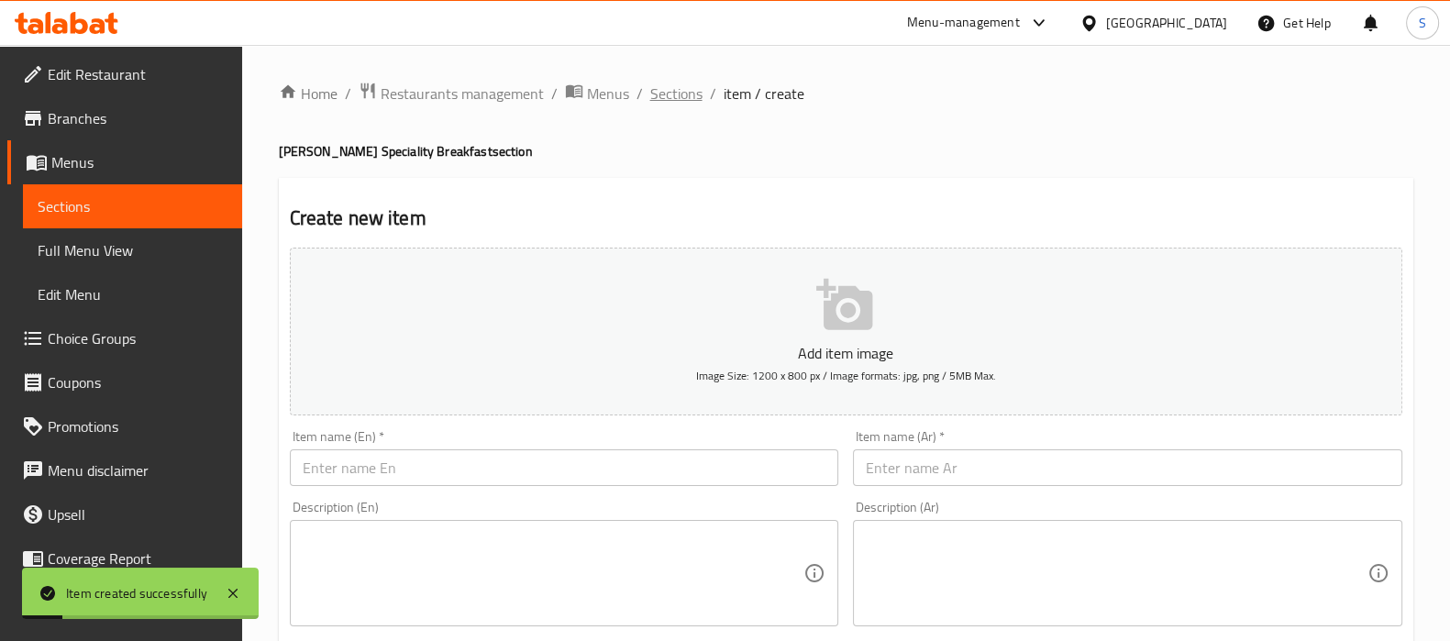
click at [675, 87] on span "Sections" at bounding box center [676, 94] width 52 height 22
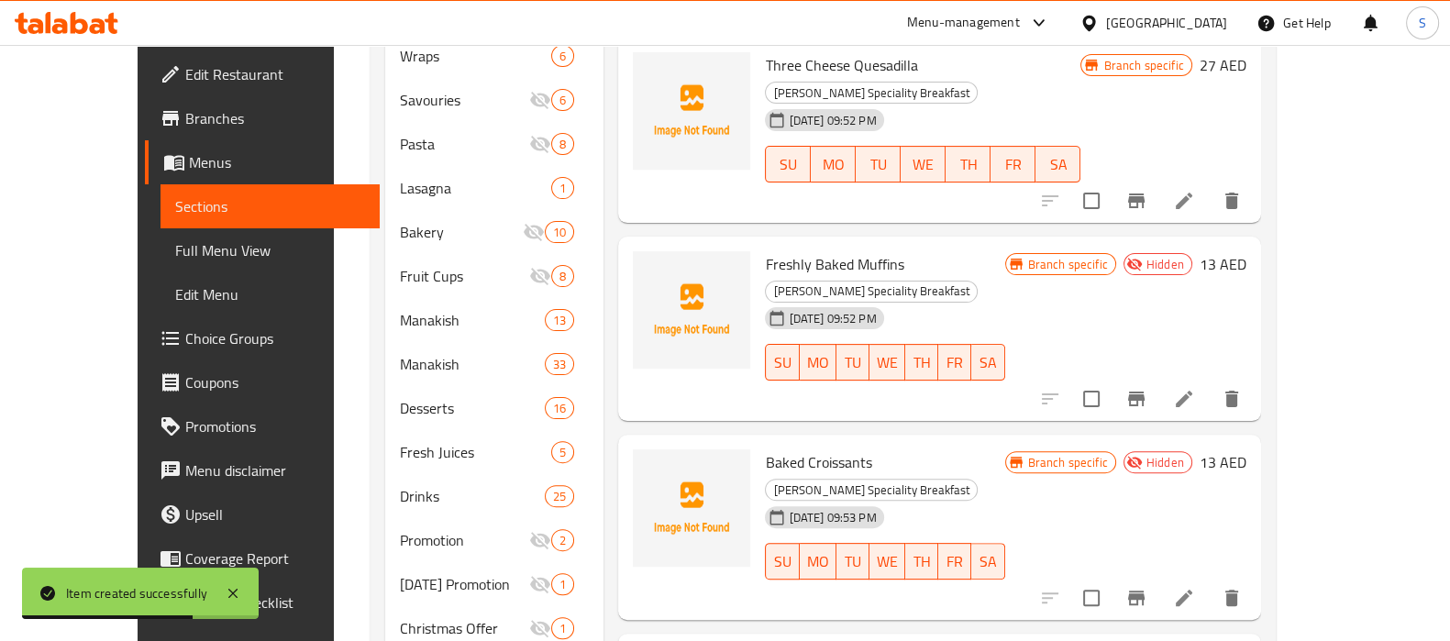
scroll to position [702, 0]
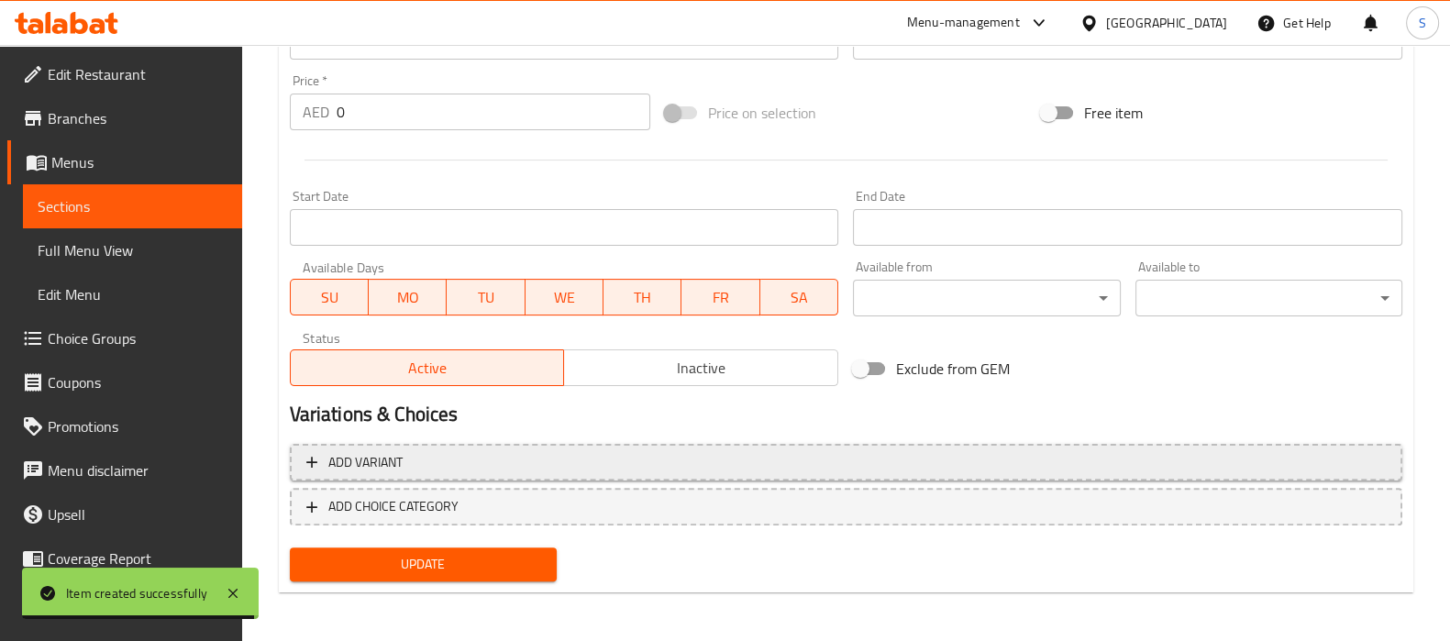
click at [829, 448] on button "Add variant" at bounding box center [846, 463] width 1113 height 38
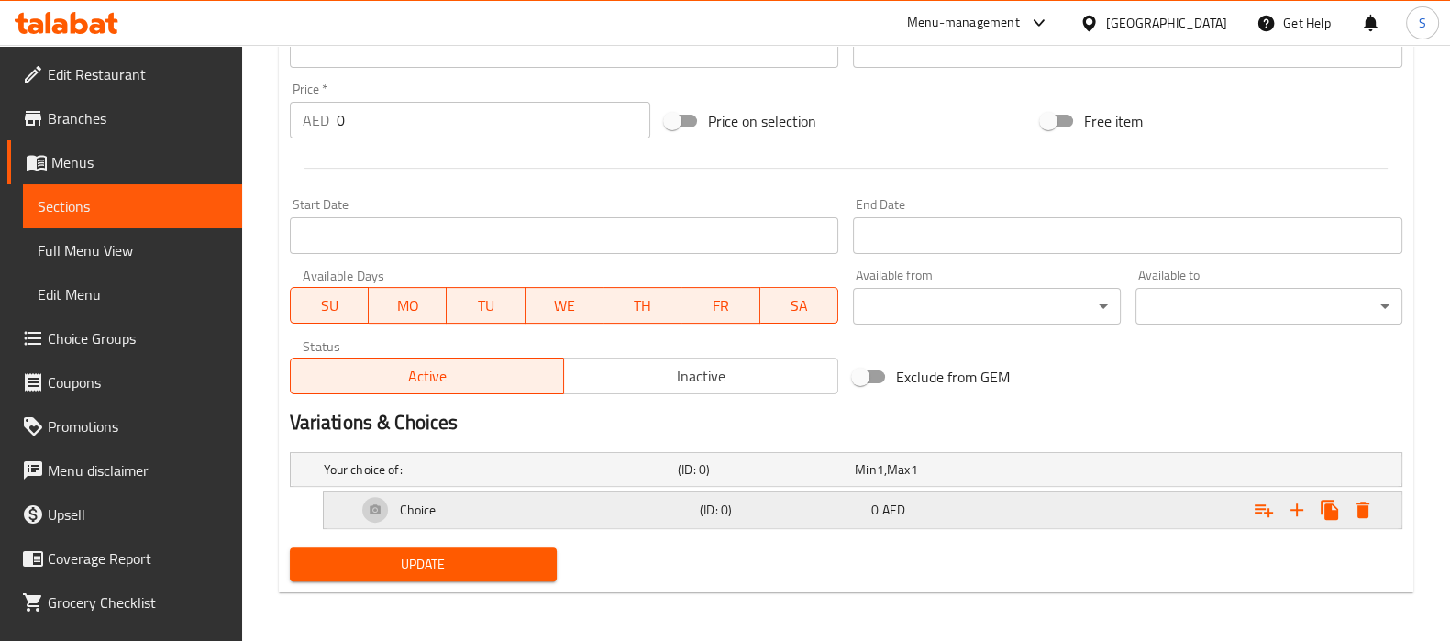
drag, startPoint x: 1302, startPoint y: 506, endPoint x: 1270, endPoint y: 511, distance: 31.5
click at [1298, 506] on icon "Expand" at bounding box center [1296, 510] width 13 height 13
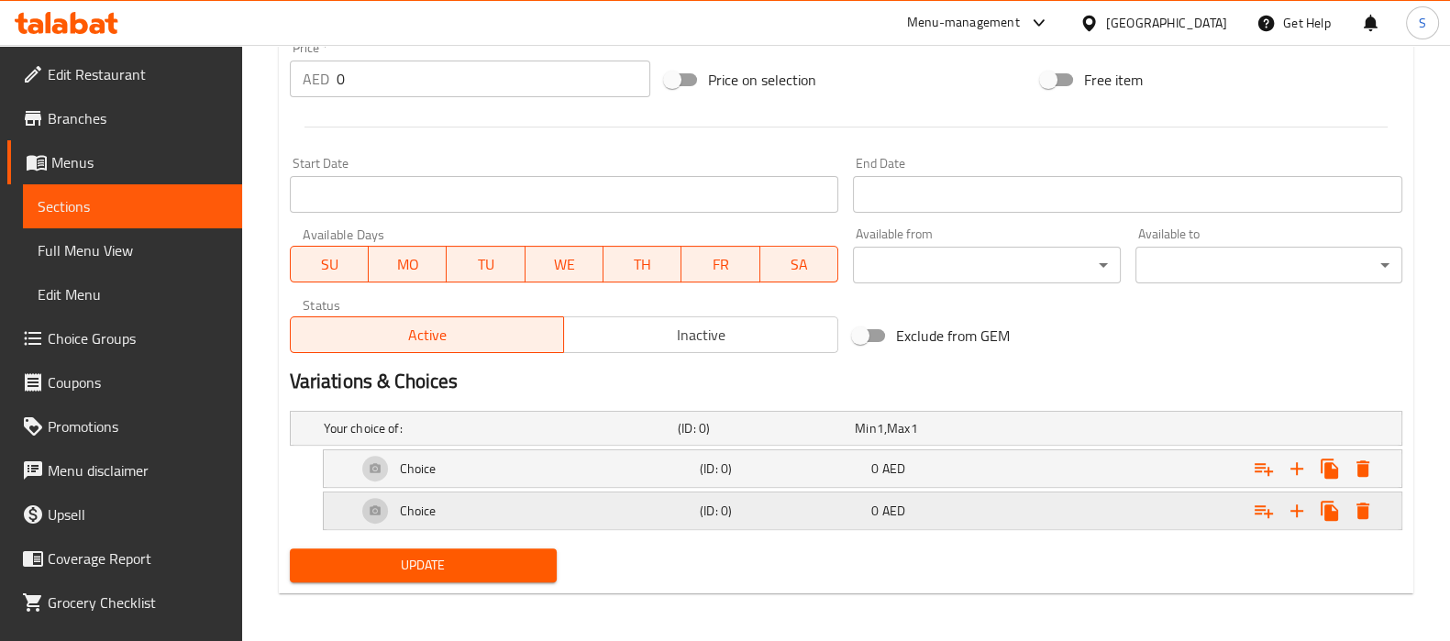
scroll to position [671, 0]
click at [958, 501] on div "0 AED" at bounding box center [953, 510] width 164 height 18
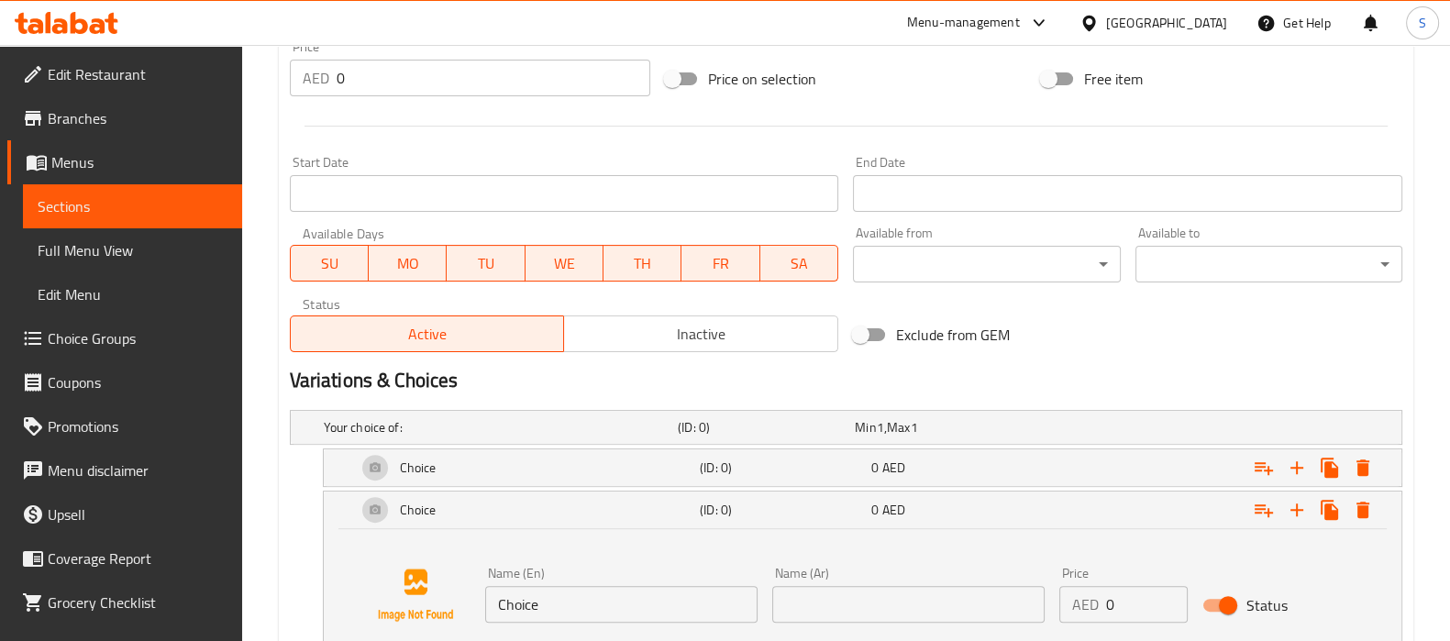
drag, startPoint x: 947, startPoint y: 459, endPoint x: 836, endPoint y: 493, distance: 115.2
click at [944, 460] on div "0 AED" at bounding box center [953, 468] width 164 height 18
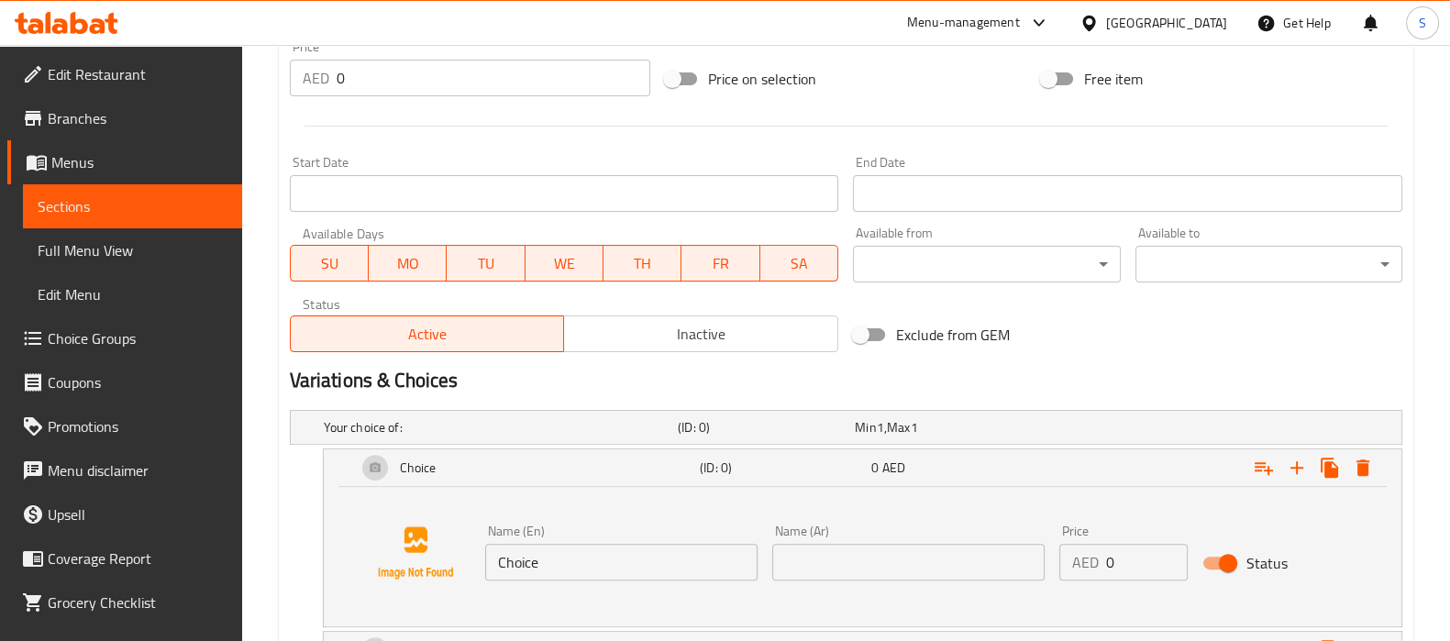
drag, startPoint x: 583, startPoint y: 536, endPoint x: 584, endPoint y: 547, distance: 11.0
click at [583, 537] on div "Name (En) Choice Name (En)" at bounding box center [621, 553] width 272 height 56
click at [591, 561] on input "Choice" at bounding box center [621, 562] width 272 height 37
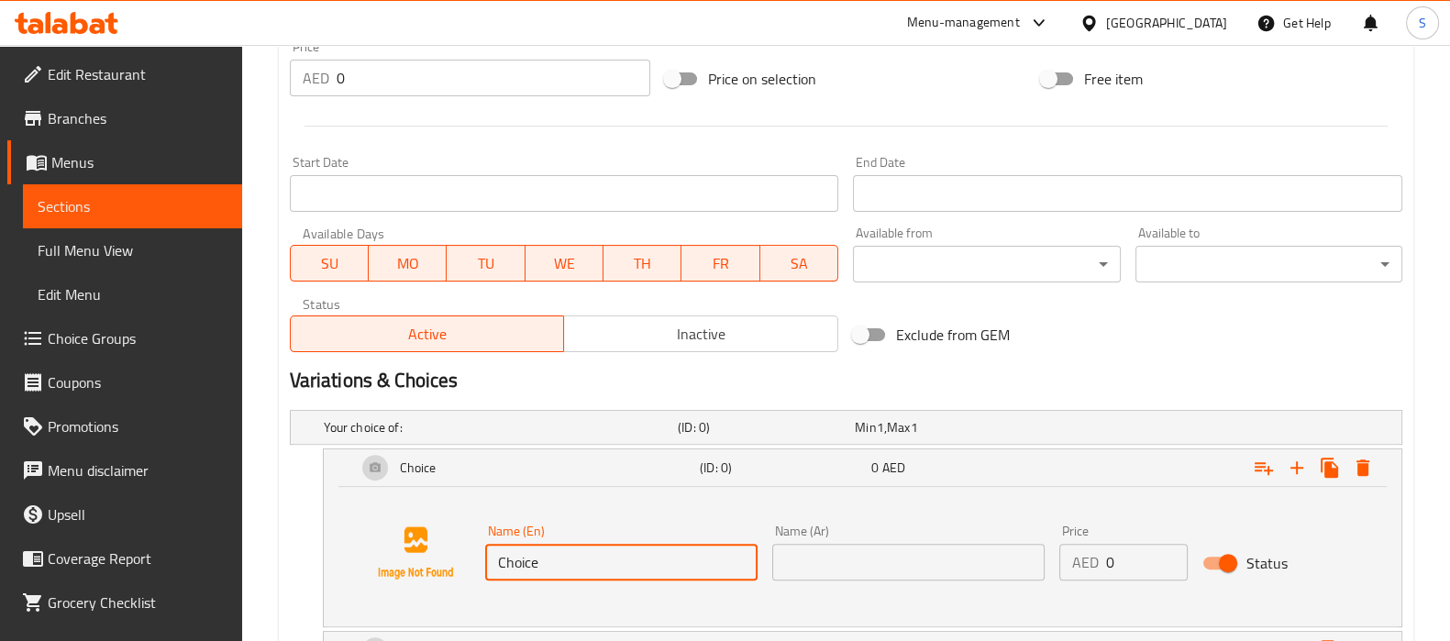
click at [591, 561] on input "Choice" at bounding box center [621, 562] width 272 height 37
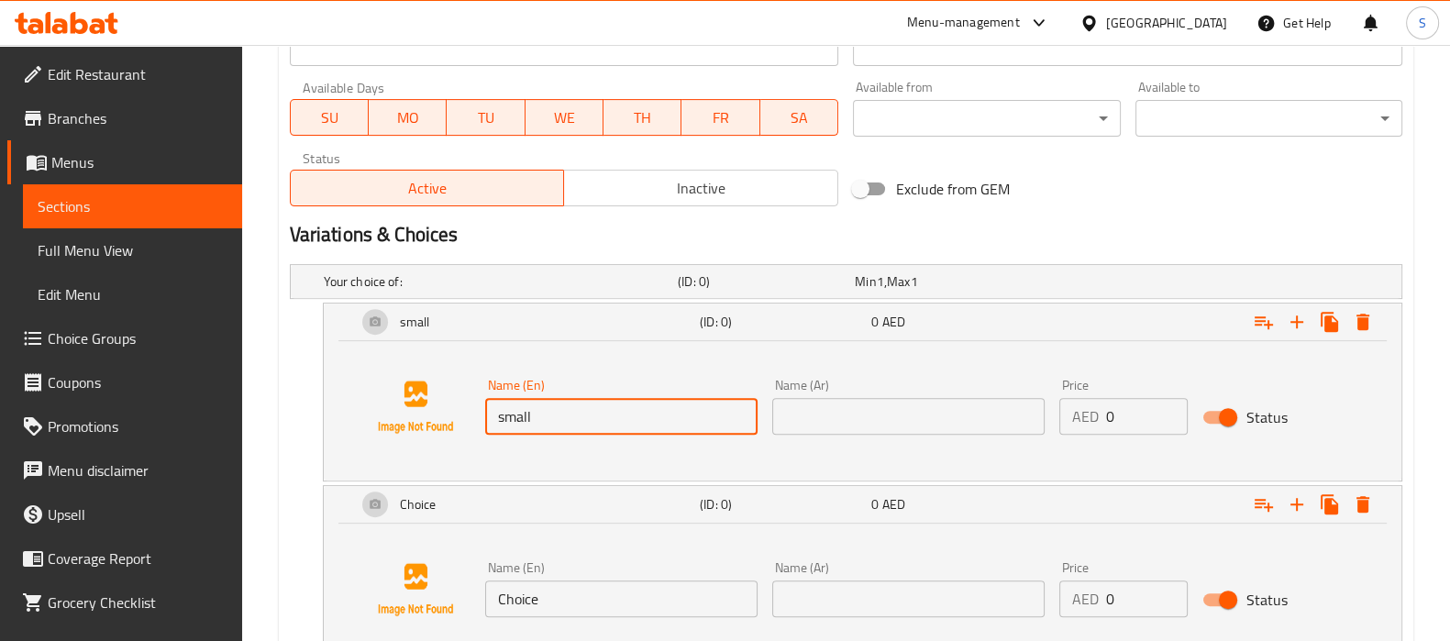
scroll to position [901, 0]
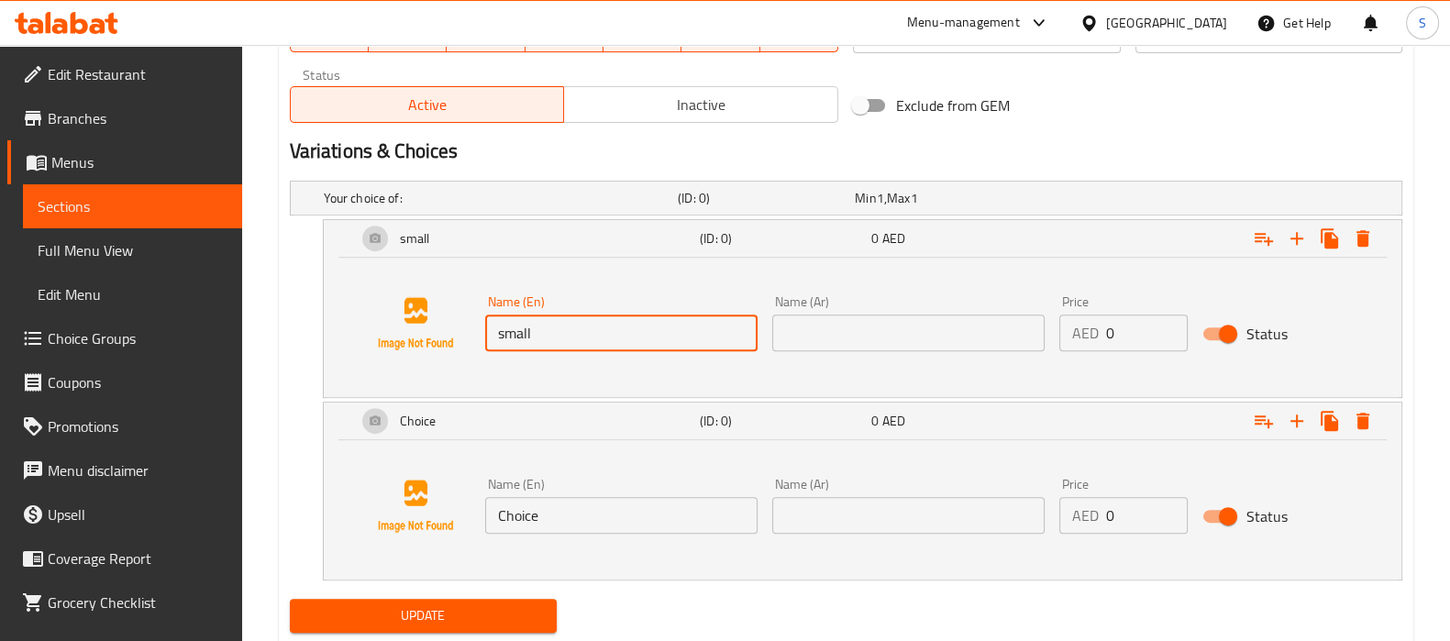
type input "small"
click at [882, 315] on input "text" at bounding box center [908, 333] width 272 height 37
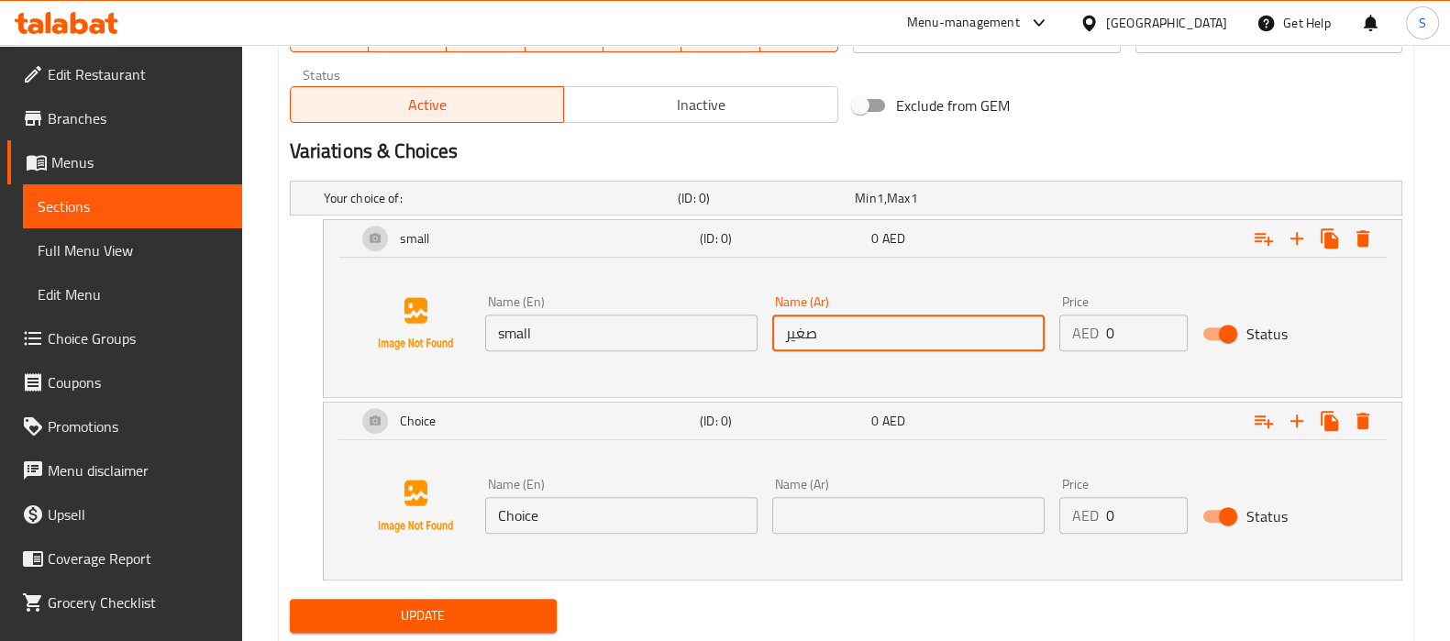
type input "صغير"
drag, startPoint x: 825, startPoint y: 327, endPoint x: 586, endPoint y: 523, distance: 308.9
click at [586, 525] on input "Choice" at bounding box center [621, 515] width 272 height 37
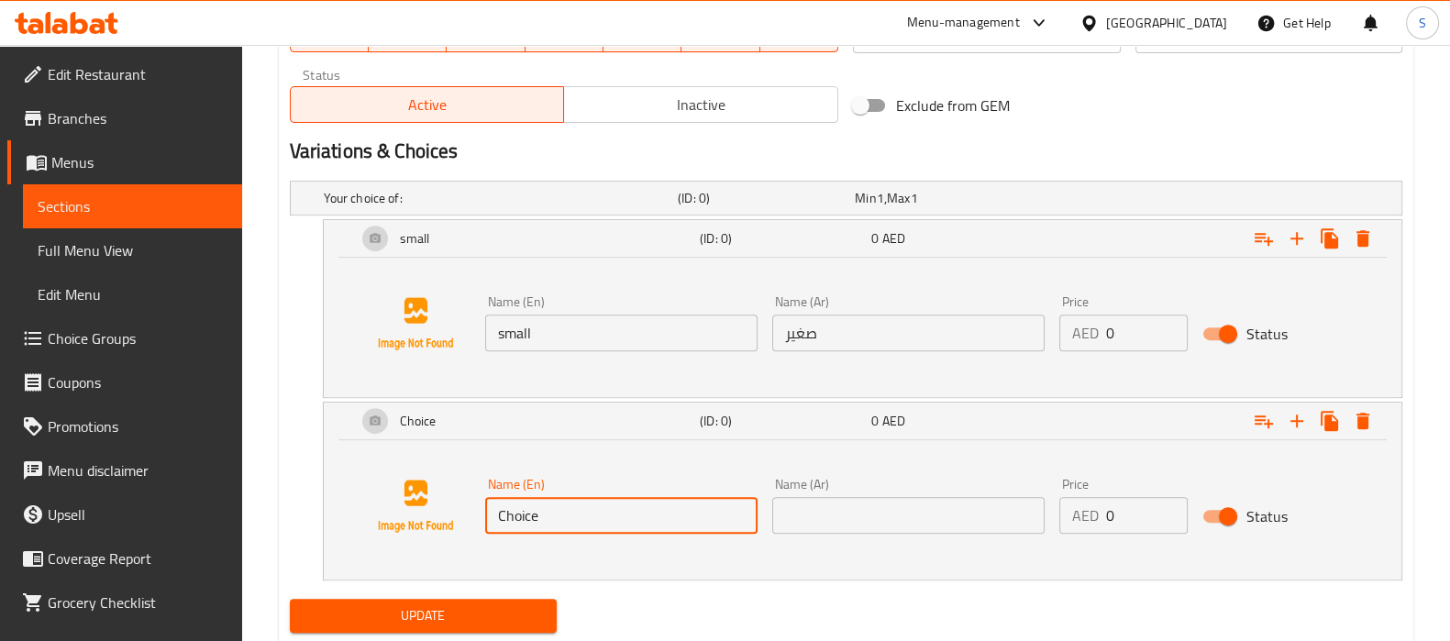
click at [586, 523] on input "Choice" at bounding box center [621, 515] width 272 height 37
click at [587, 525] on input "Choice" at bounding box center [621, 515] width 272 height 37
type input "م"
type input "large"
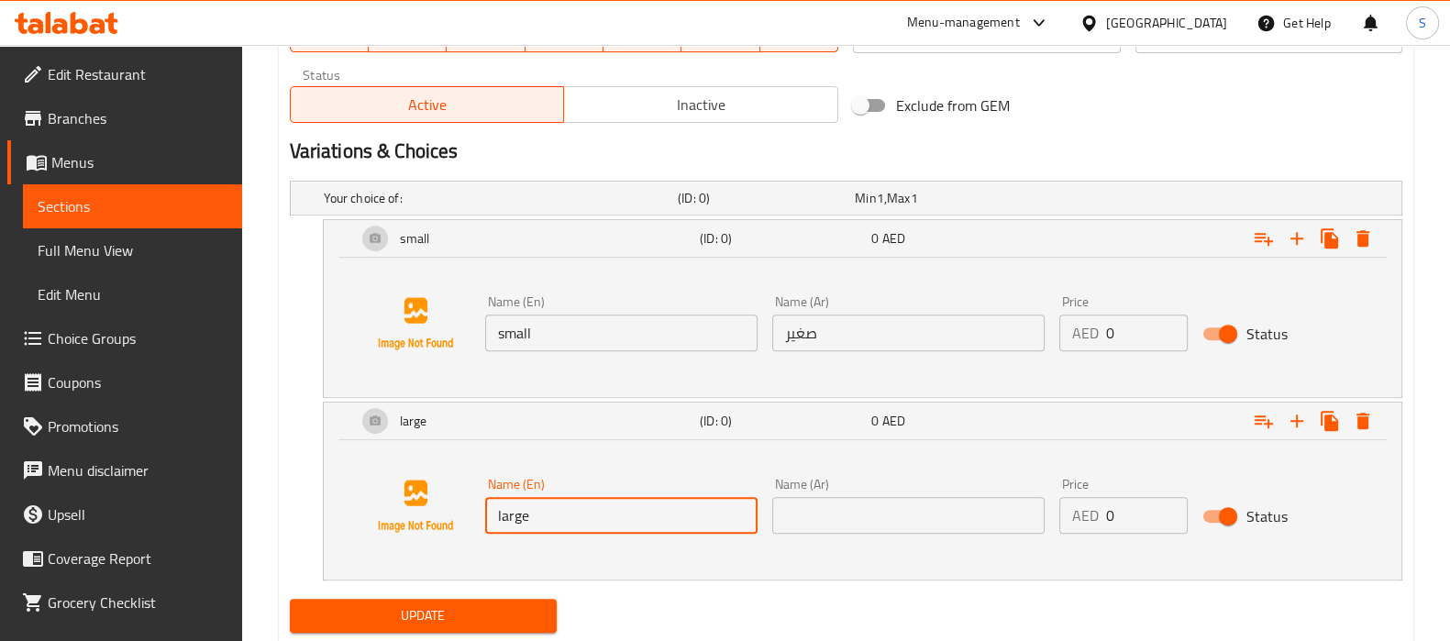
click at [793, 519] on input "text" at bounding box center [908, 515] width 272 height 37
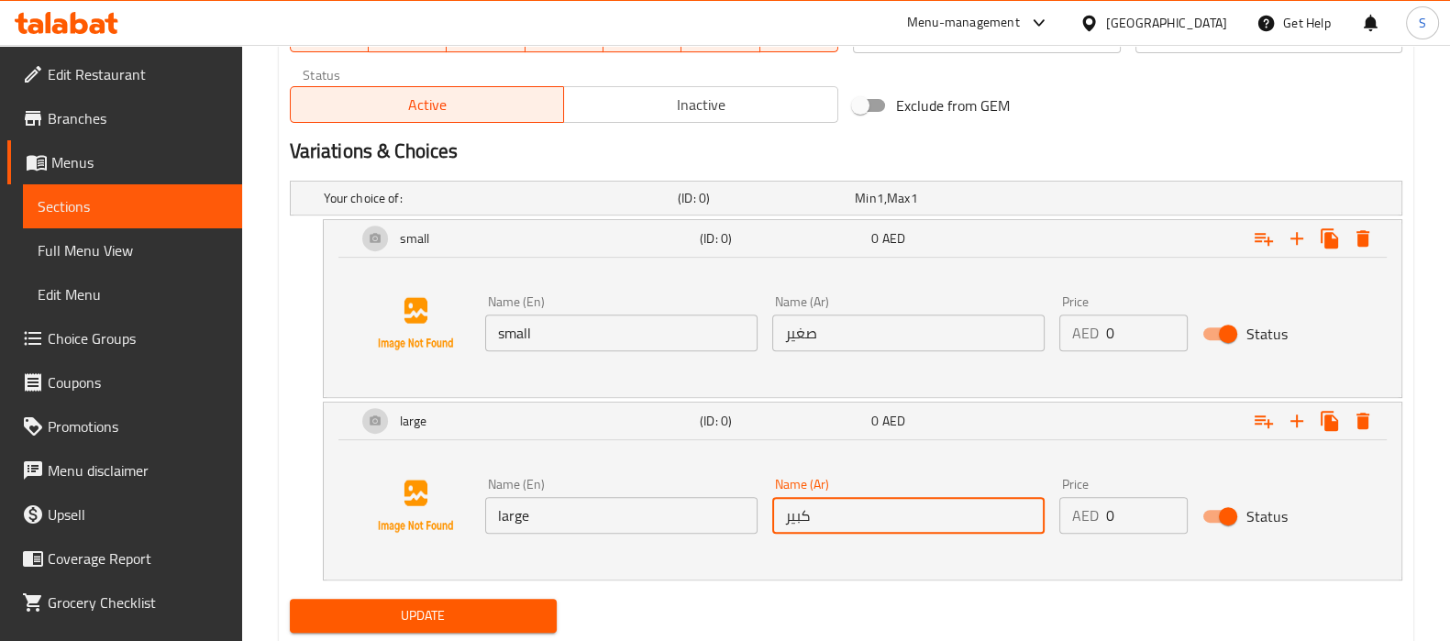
type input "كبير"
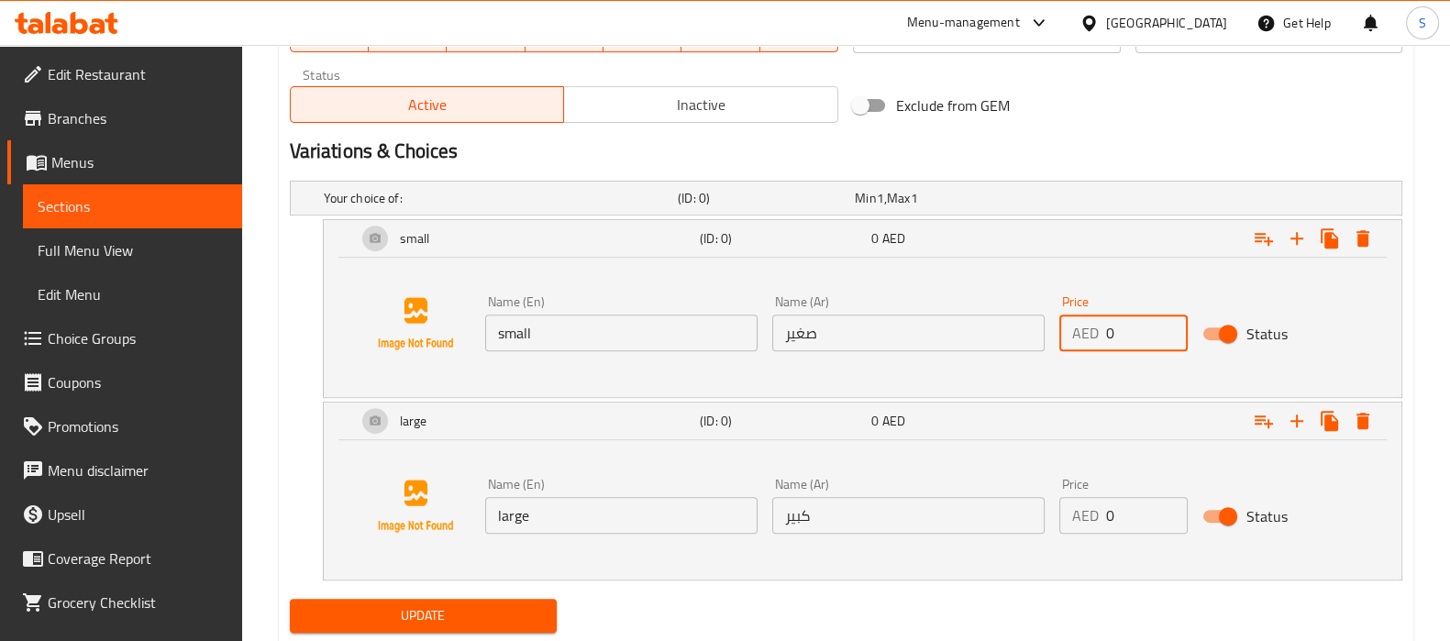
click at [1124, 346] on input "0" at bounding box center [1147, 333] width 83 height 37
click at [1135, 514] on input "0" at bounding box center [1147, 515] width 83 height 37
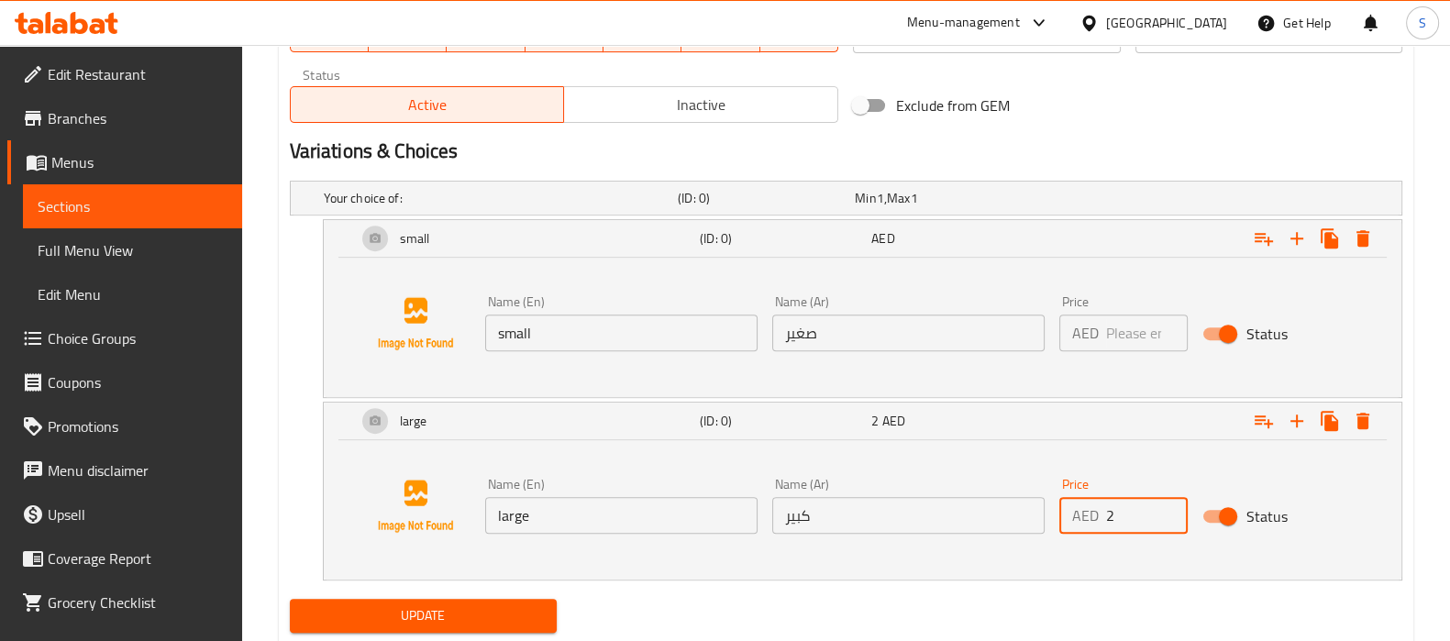
type input "2"
click at [1117, 352] on div "Price AED Price" at bounding box center [1124, 323] width 144 height 71
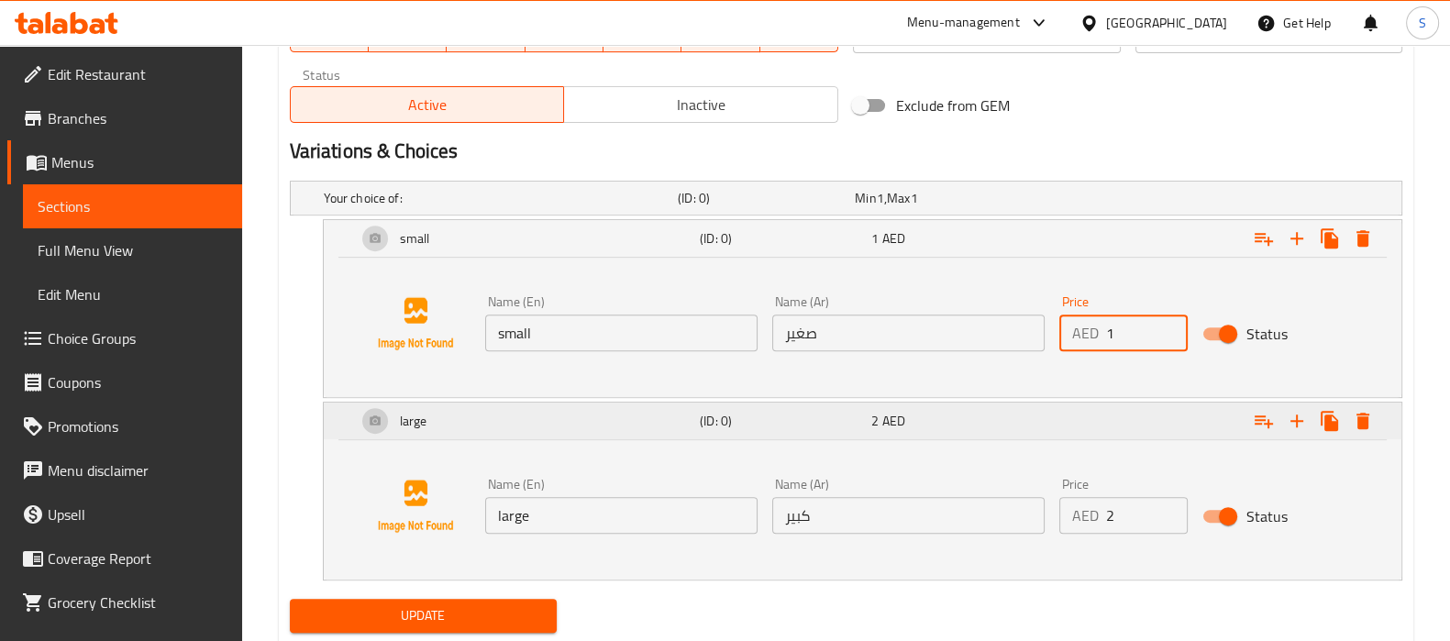
type input "1"
click at [1119, 416] on div "Expand" at bounding box center [1210, 421] width 343 height 40
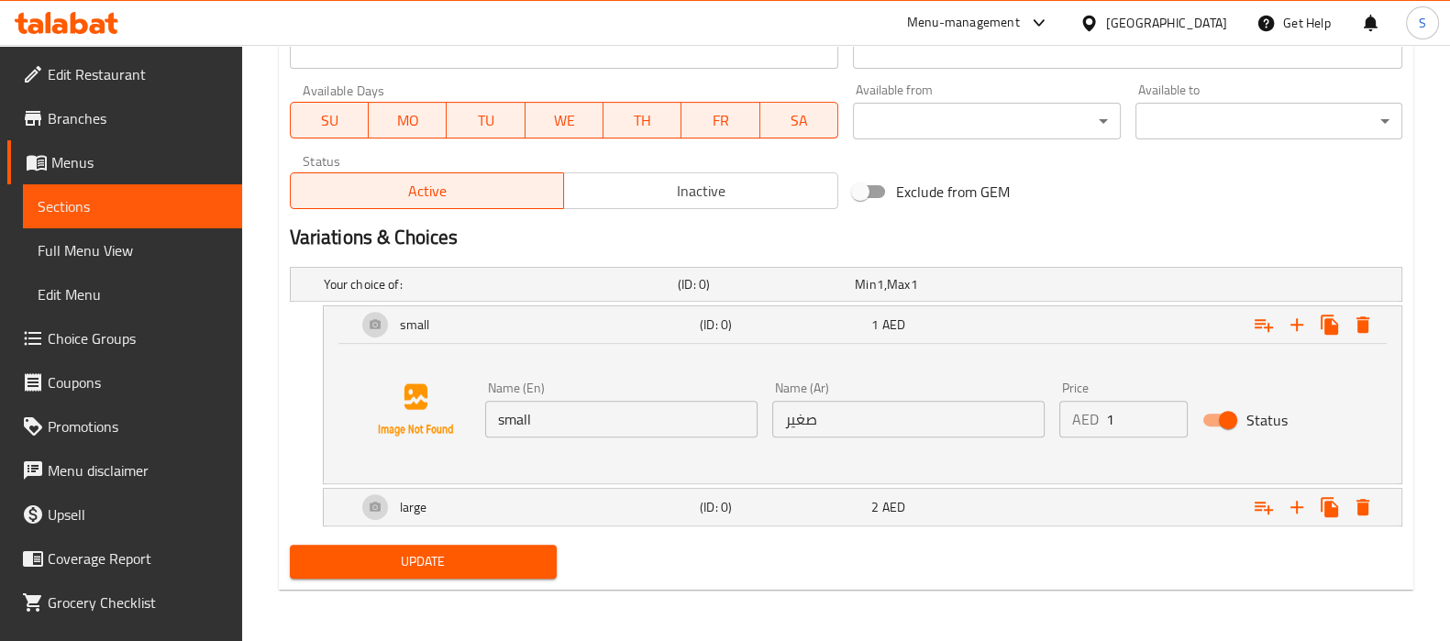
scroll to position [812, 0]
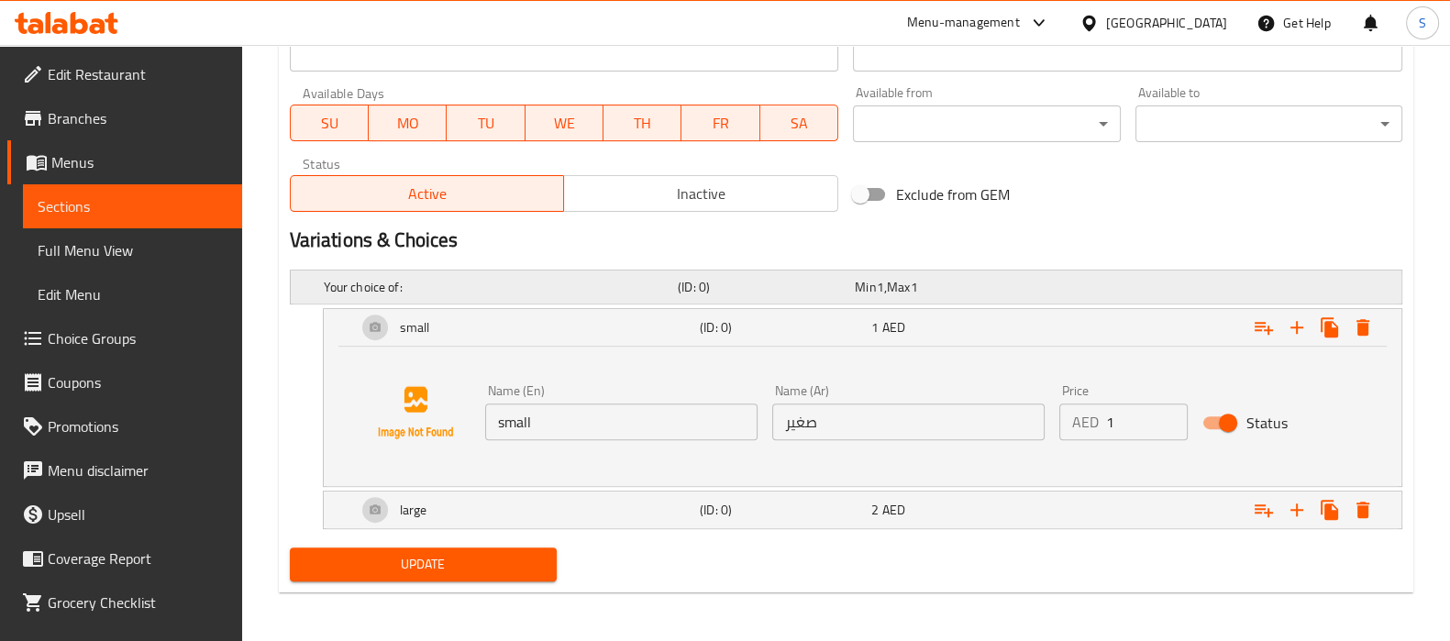
click at [851, 282] on div "Min 1 , Max 1" at bounding box center [939, 287] width 177 height 26
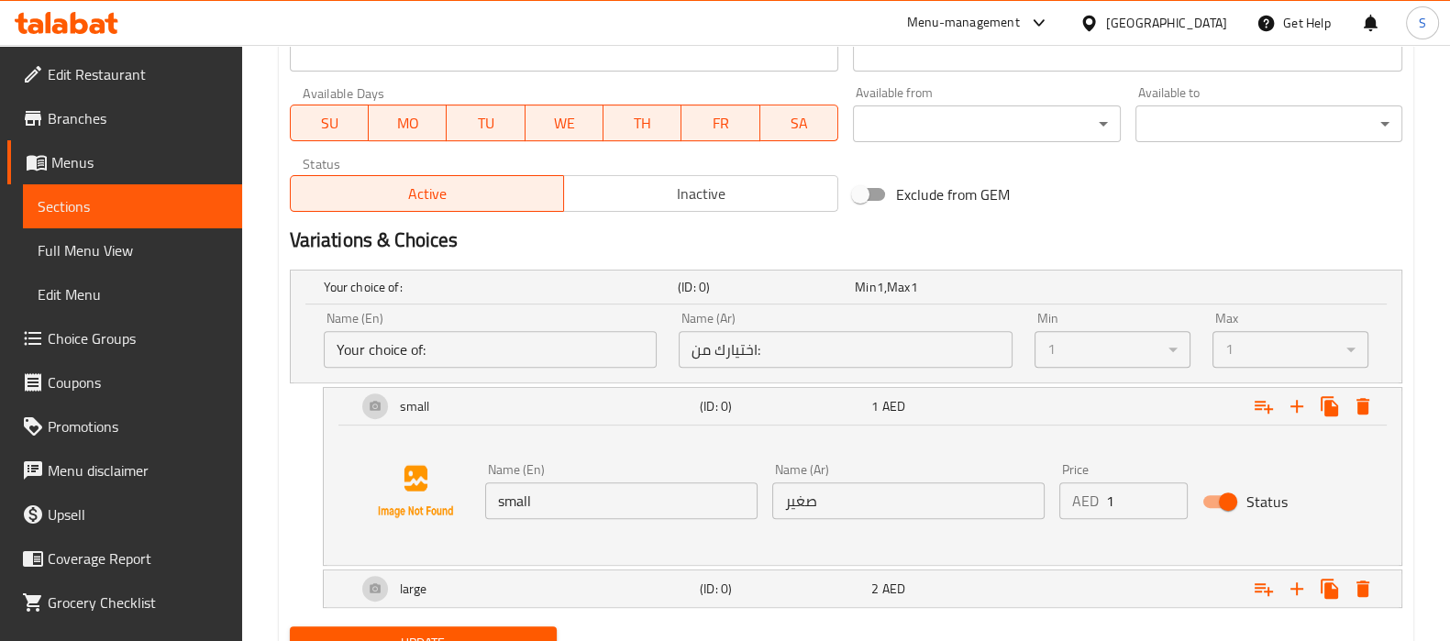
click at [775, 176] on button "Inactive" at bounding box center [700, 193] width 275 height 37
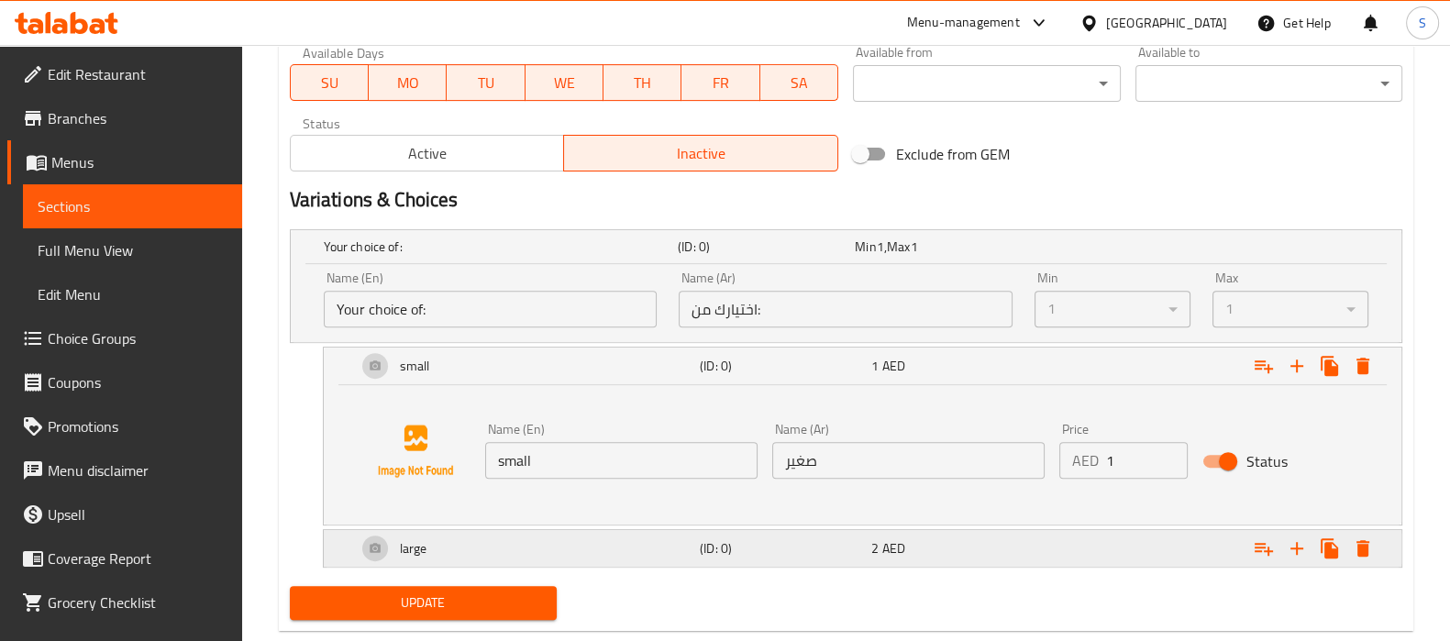
scroll to position [891, 0]
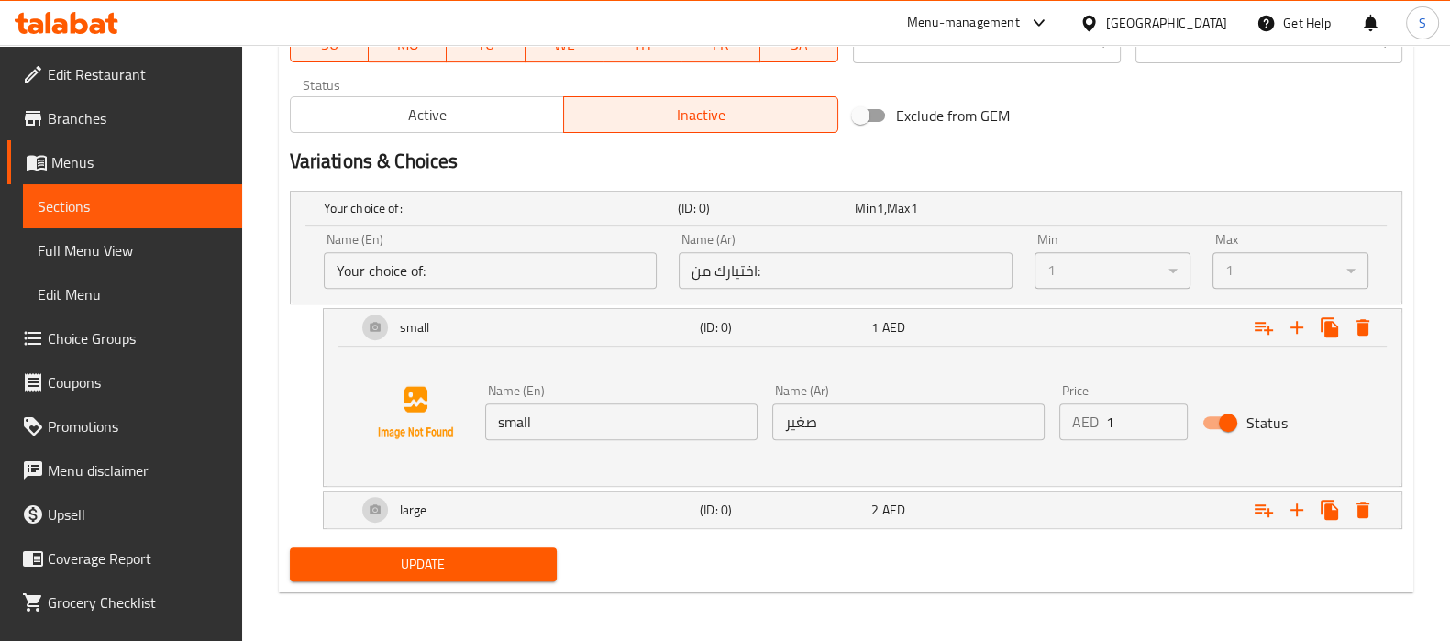
click at [506, 561] on span "Update" at bounding box center [424, 564] width 238 height 23
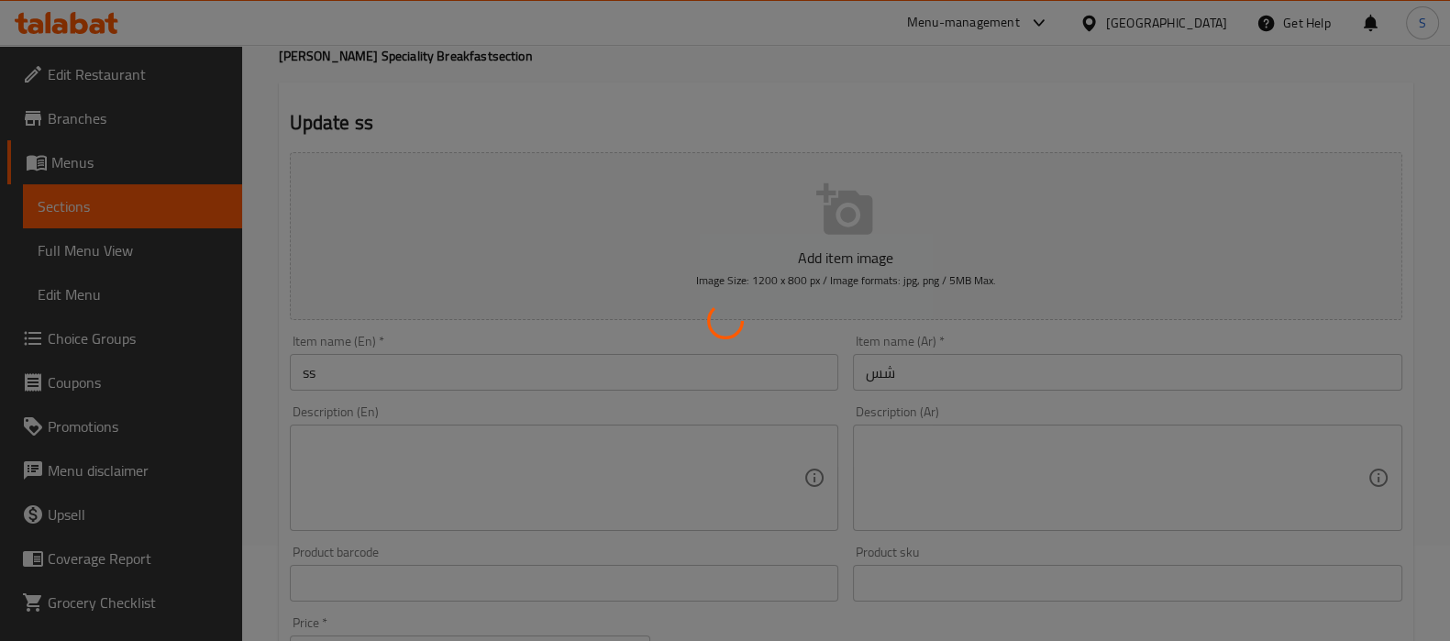
scroll to position [0, 0]
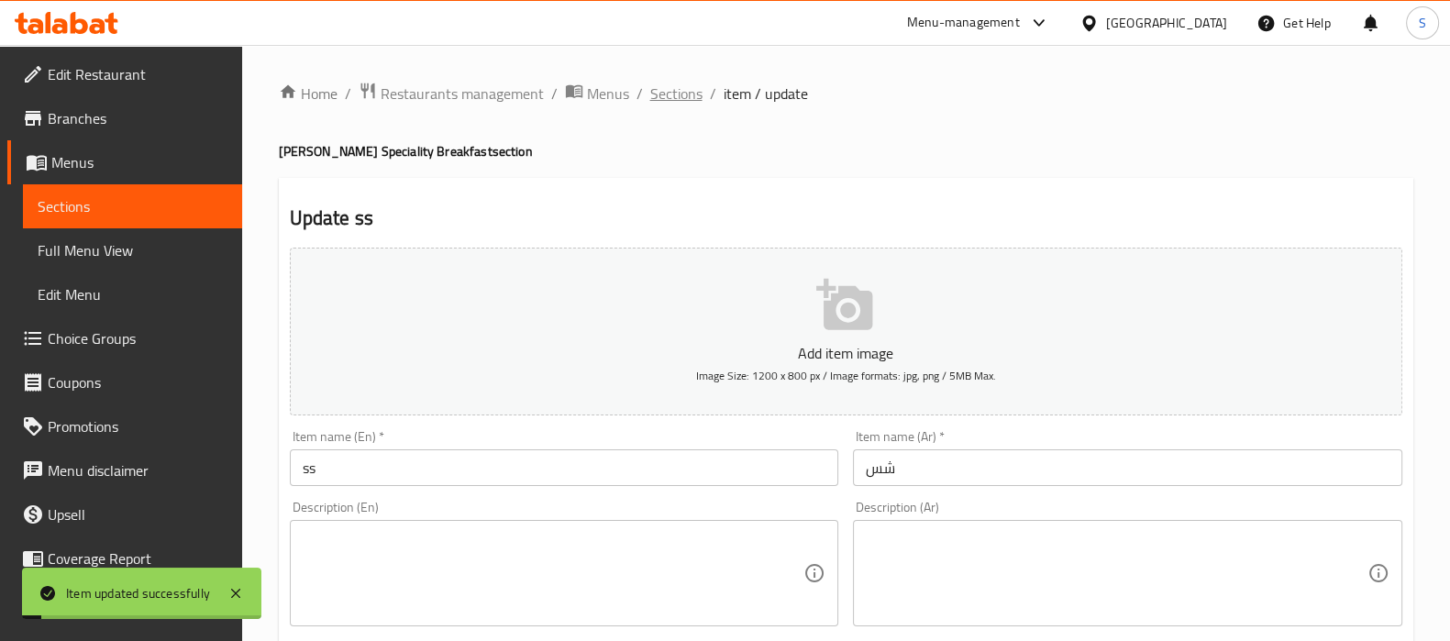
click at [670, 89] on span "Sections" at bounding box center [676, 94] width 52 height 22
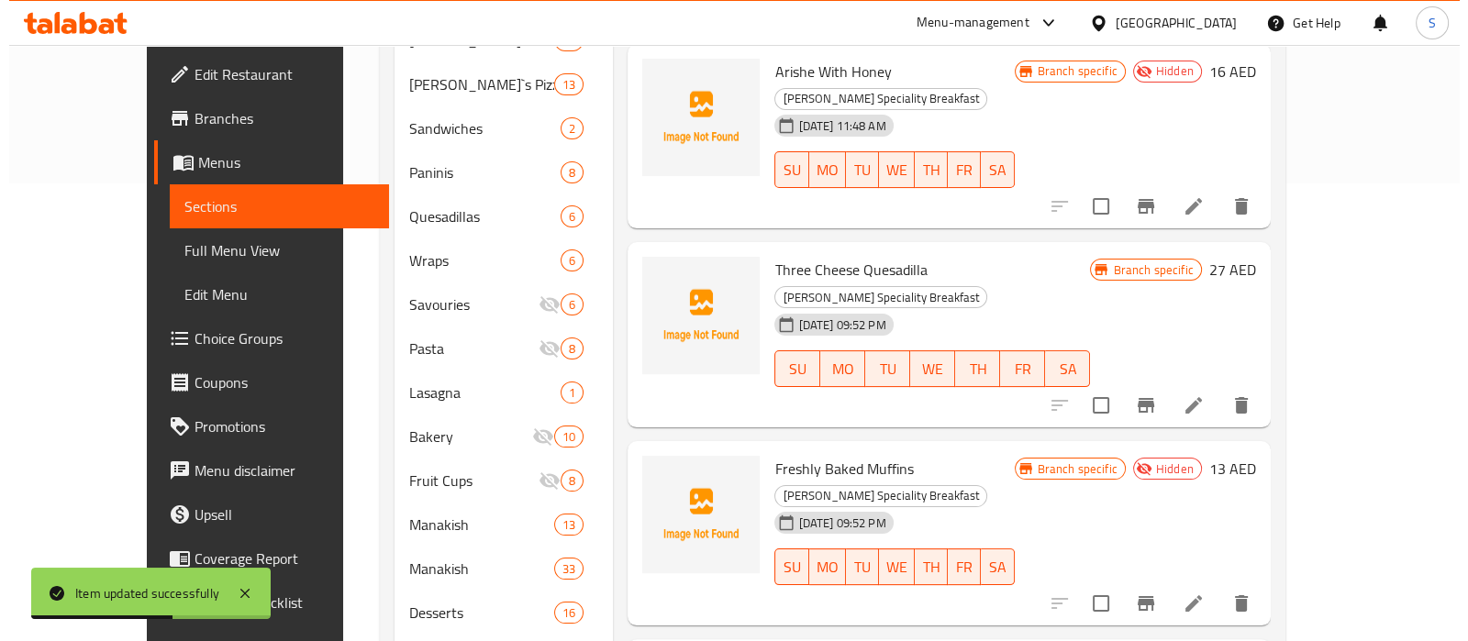
scroll to position [702, 0]
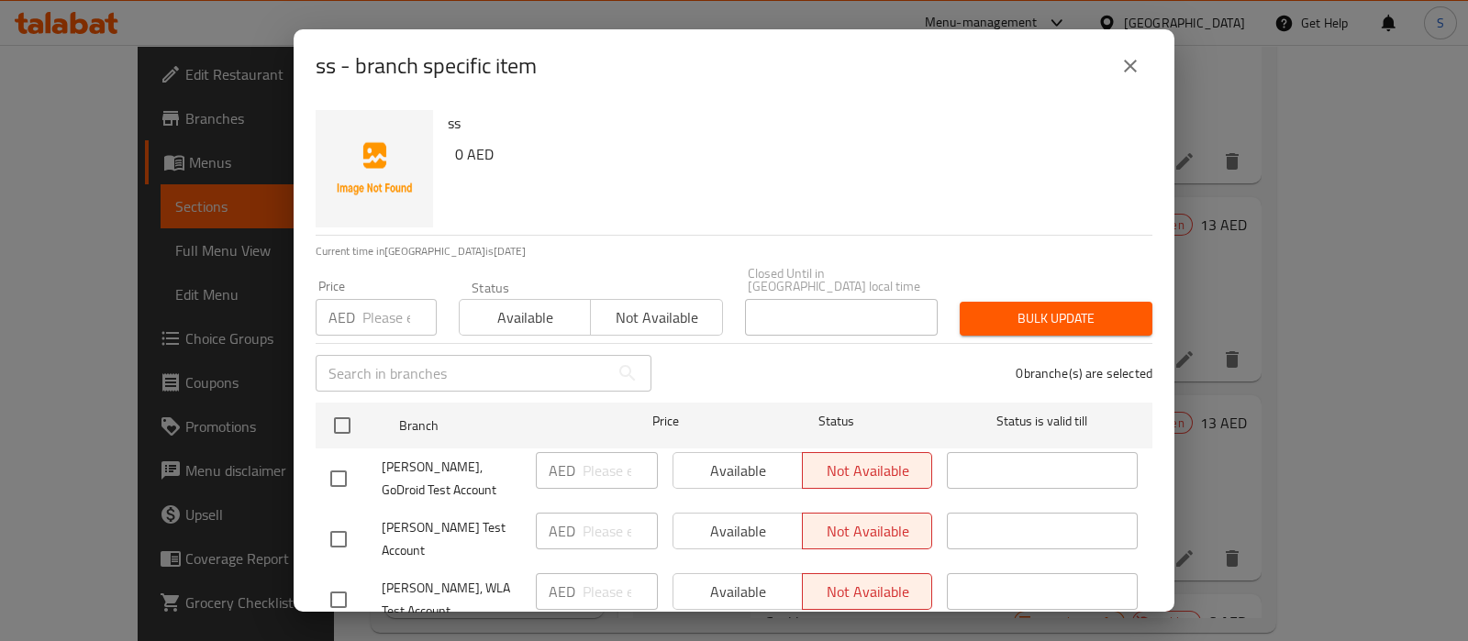
scroll to position [316, 0]
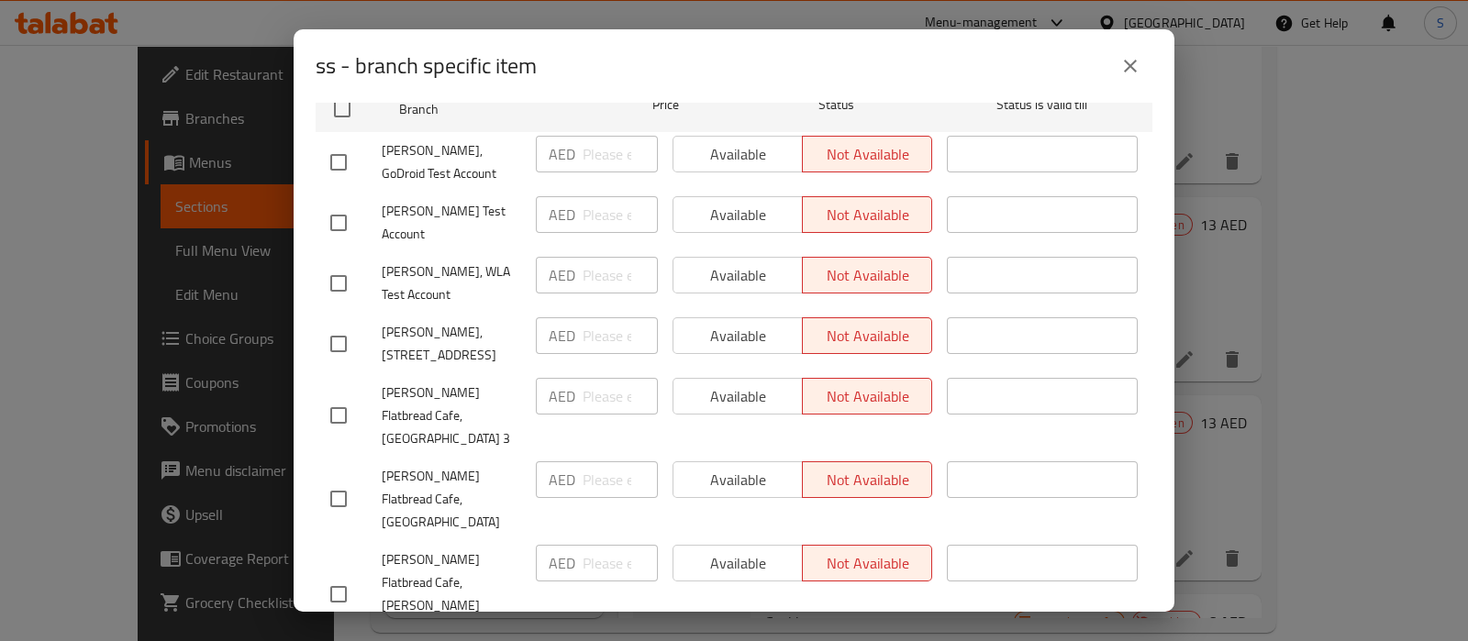
click at [330, 575] on input "checkbox" at bounding box center [338, 594] width 39 height 39
checkbox input "true"
click at [748, 537] on div "Available Not available" at bounding box center [802, 594] width 274 height 114
click at [750, 550] on span "Available" at bounding box center [738, 563] width 115 height 27
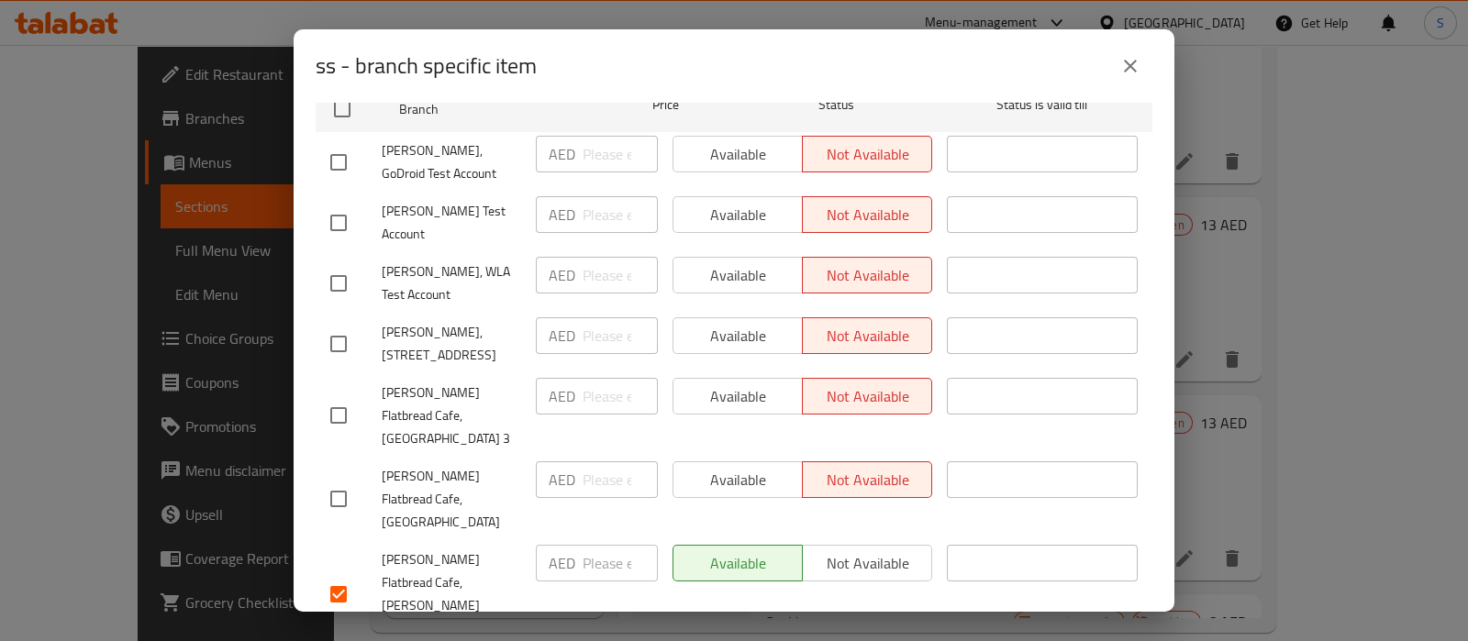
click at [582, 545] on input "number" at bounding box center [619, 563] width 75 height 37
type input "0"
click at [667, 537] on div "Available Not available" at bounding box center [802, 594] width 274 height 114
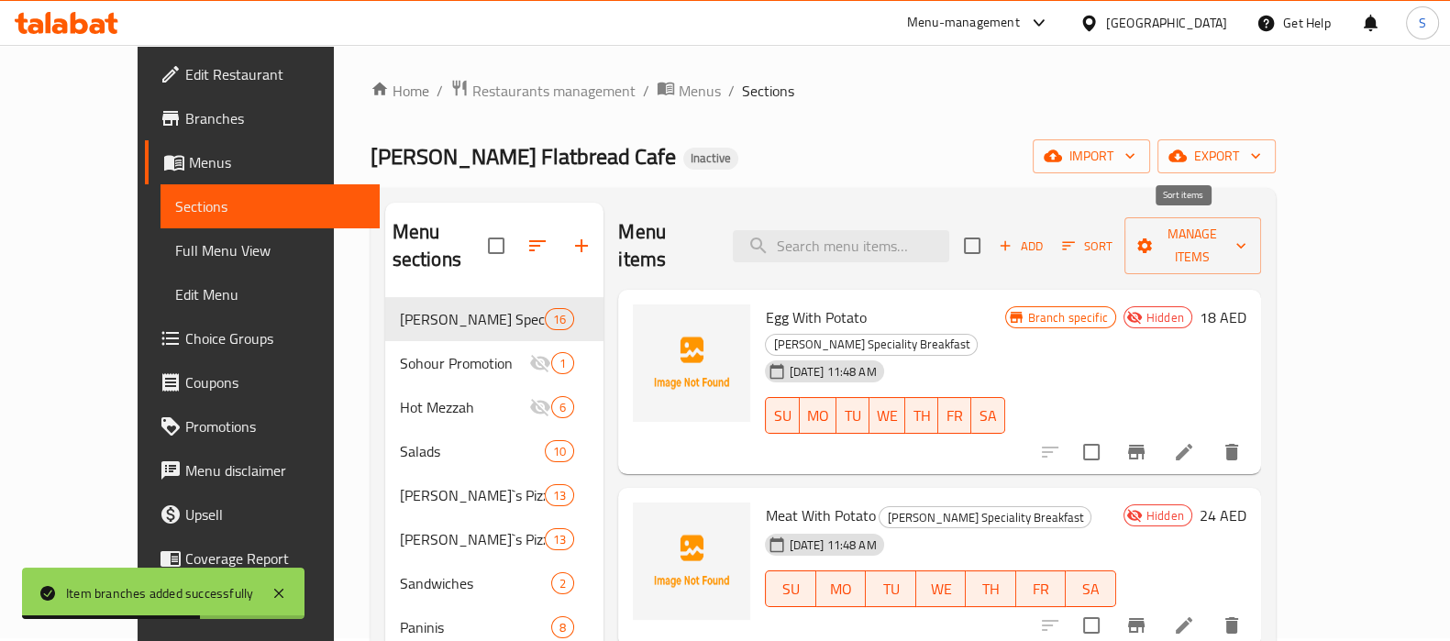
scroll to position [0, 0]
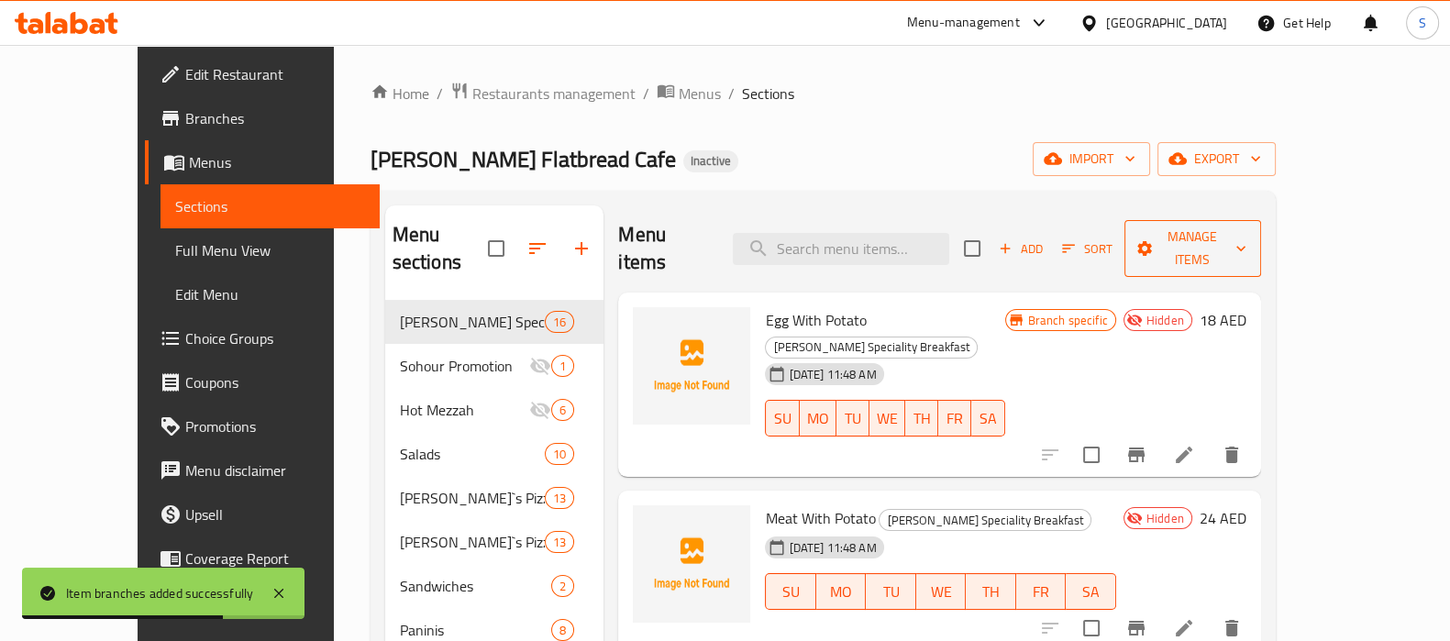
click at [1246, 231] on span "Manage items" at bounding box center [1192, 249] width 107 height 46
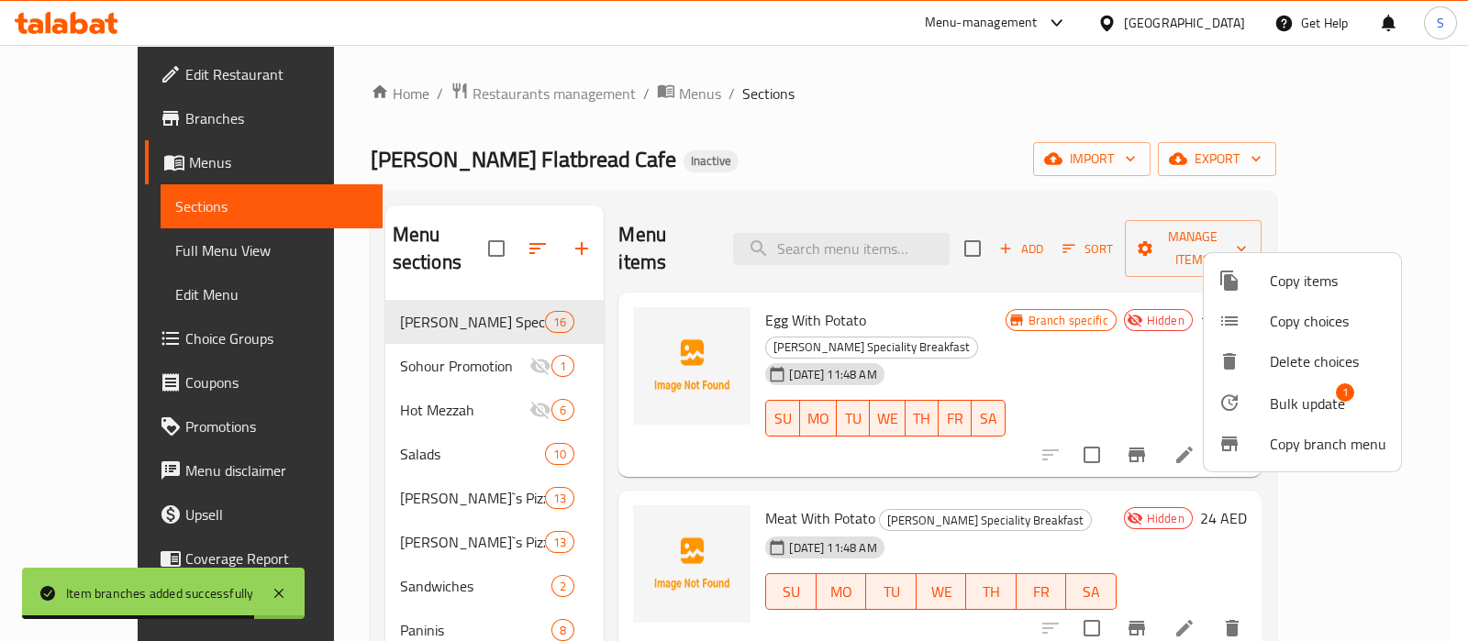
click at [1330, 396] on span "Bulk update" at bounding box center [1306, 404] width 75 height 22
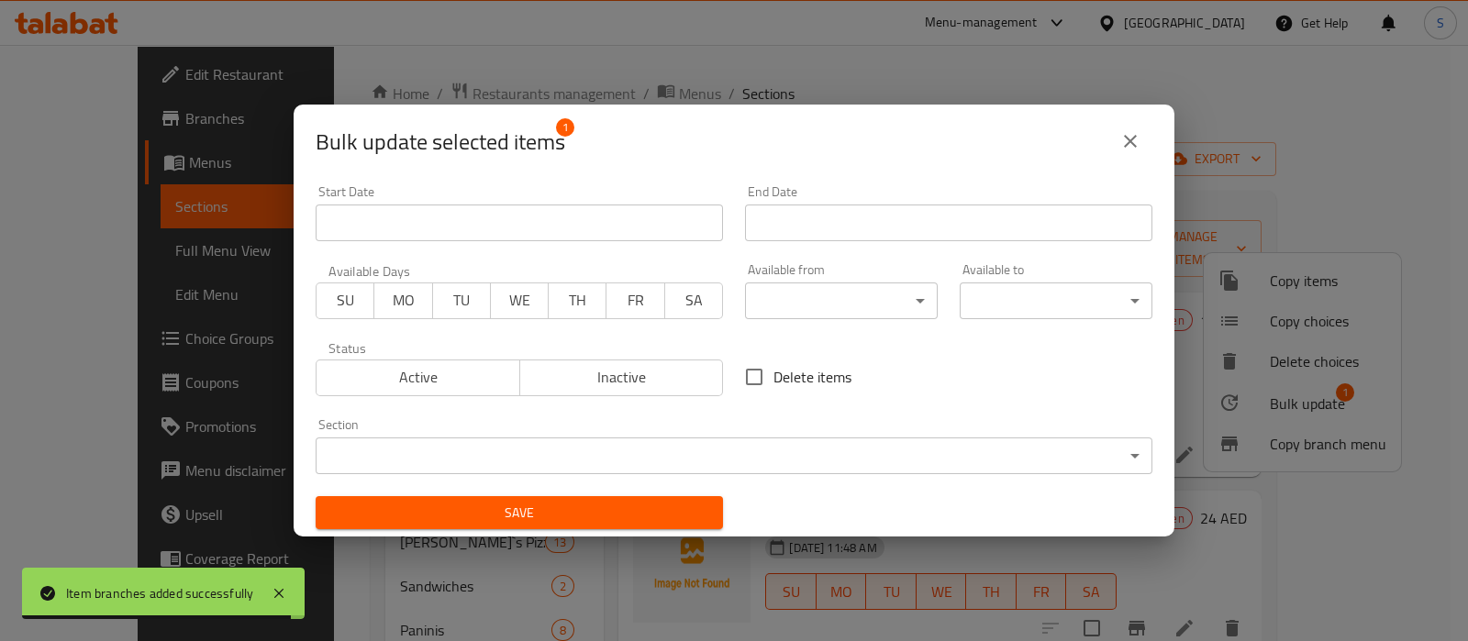
click at [499, 373] on span "Active" at bounding box center [418, 377] width 189 height 27
click at [583, 534] on div "Save" at bounding box center [519, 513] width 429 height 56
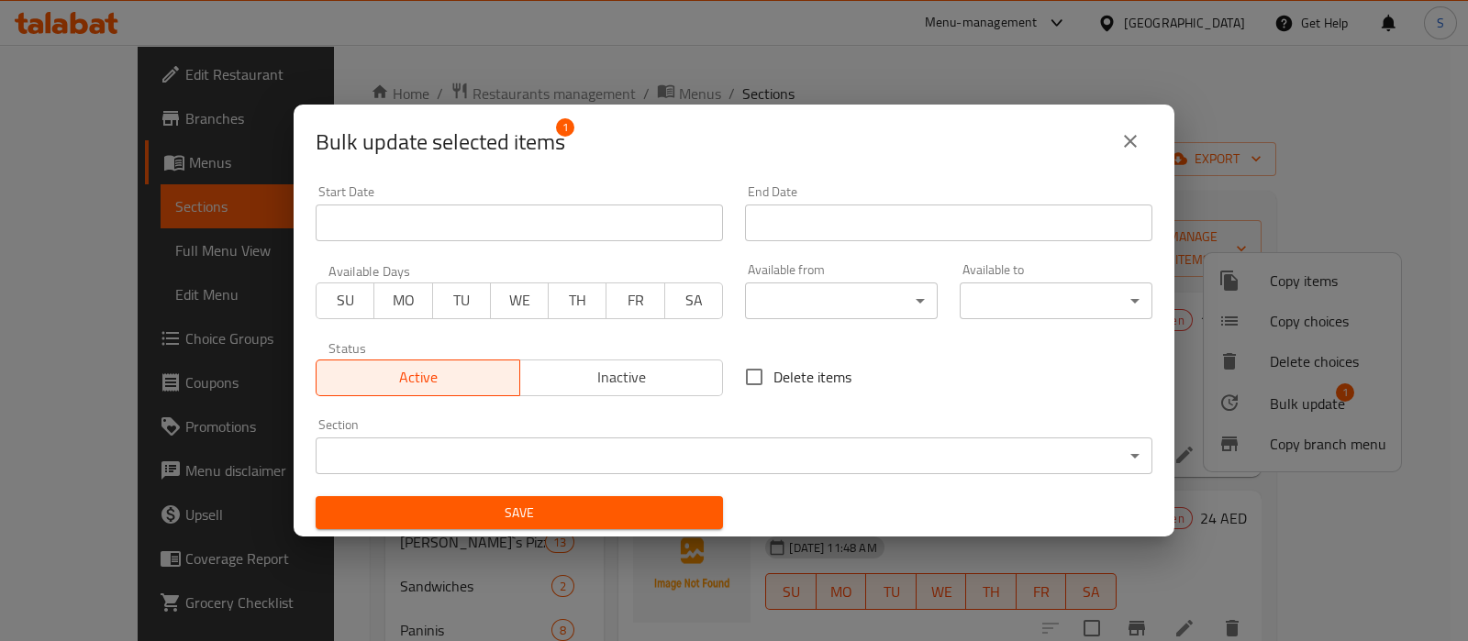
click at [584, 516] on span "Save" at bounding box center [519, 513] width 378 height 23
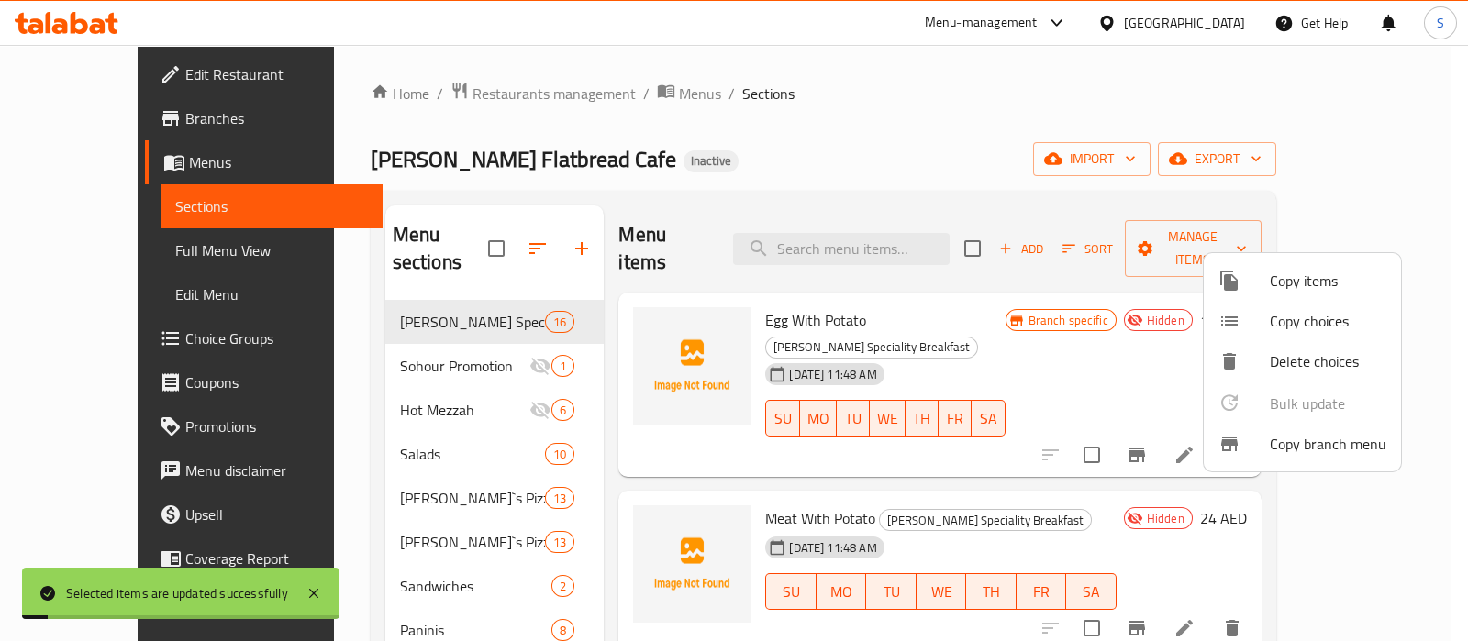
click at [1376, 488] on div at bounding box center [734, 320] width 1468 height 641
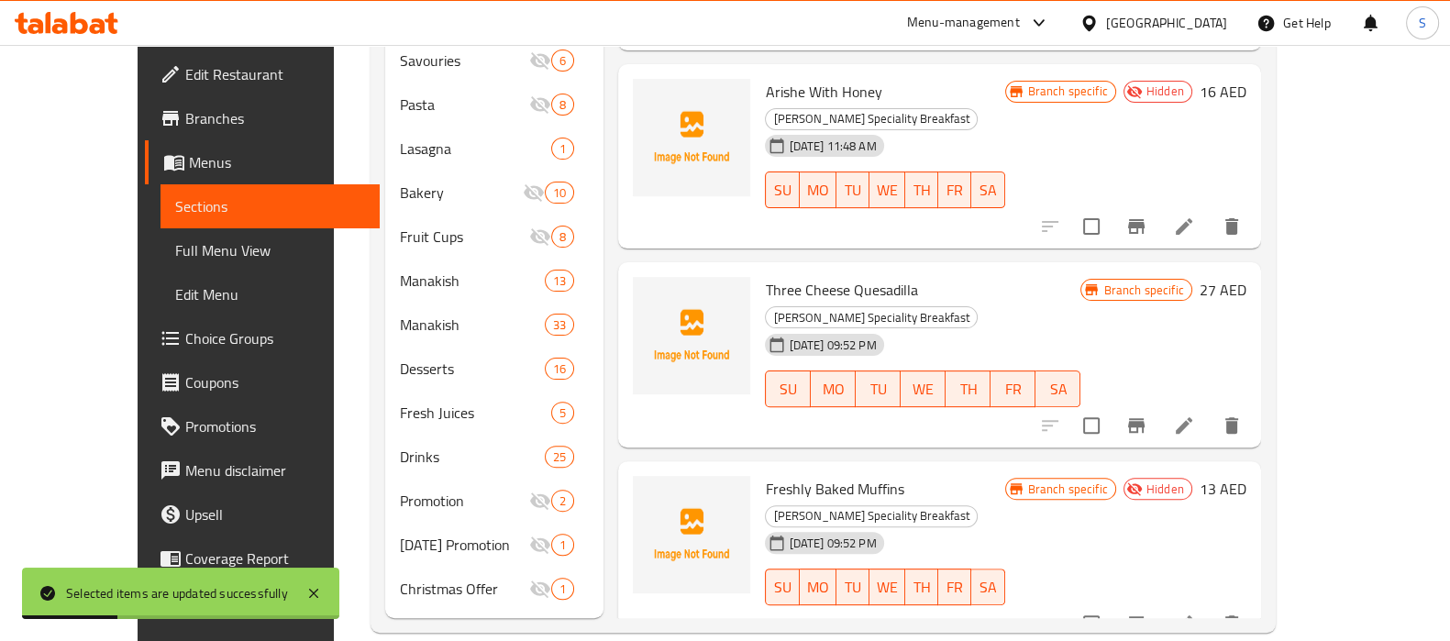
scroll to position [1754, 0]
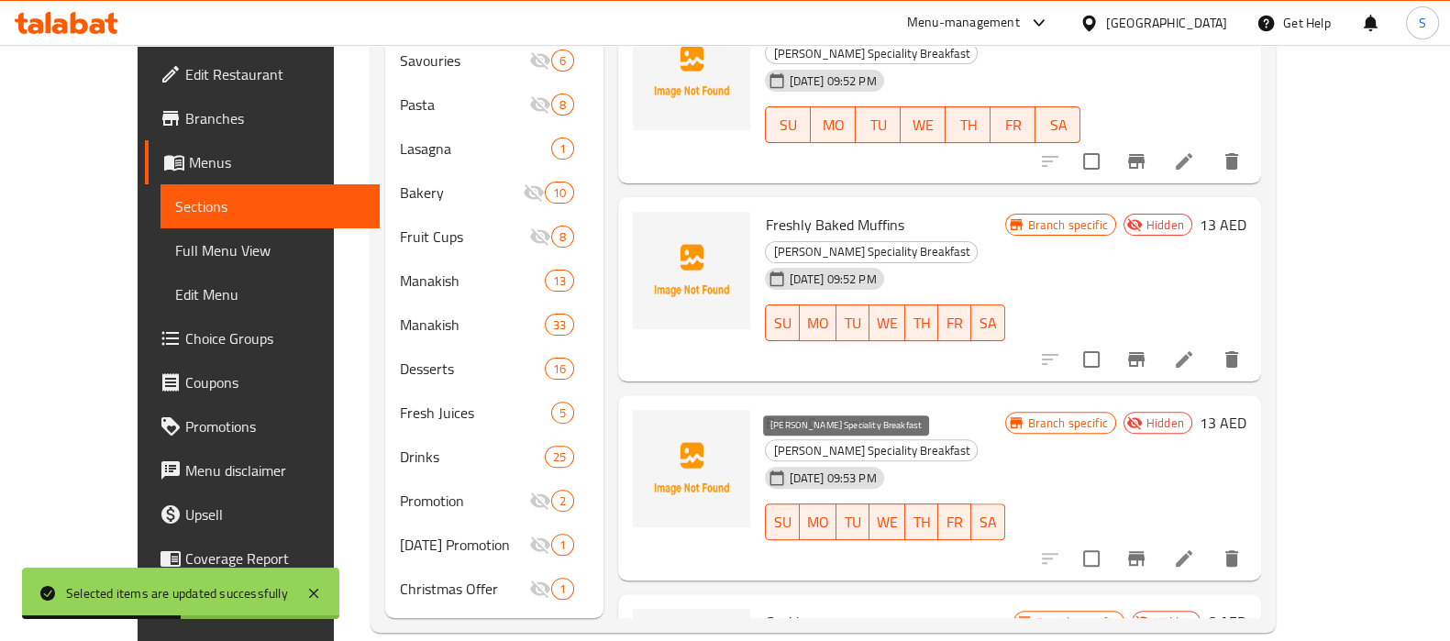
drag, startPoint x: 727, startPoint y: 461, endPoint x: 770, endPoint y: 464, distance: 43.2
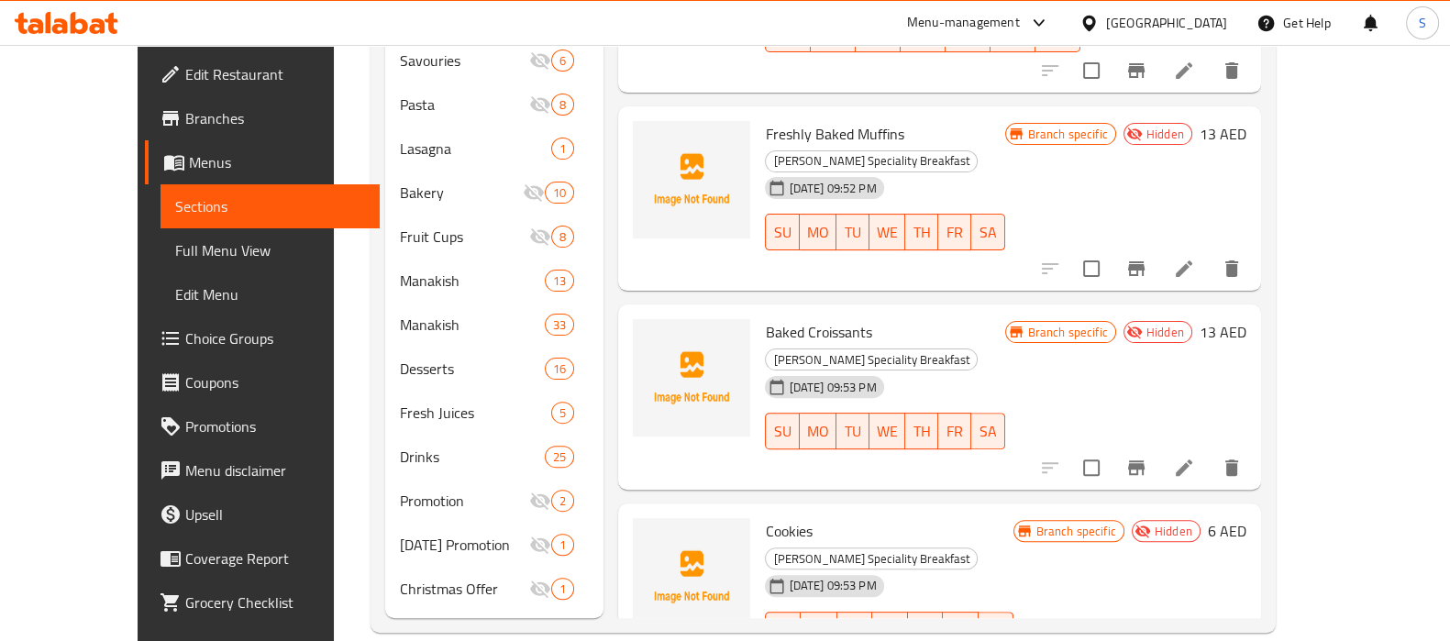
scroll to position [2, 0]
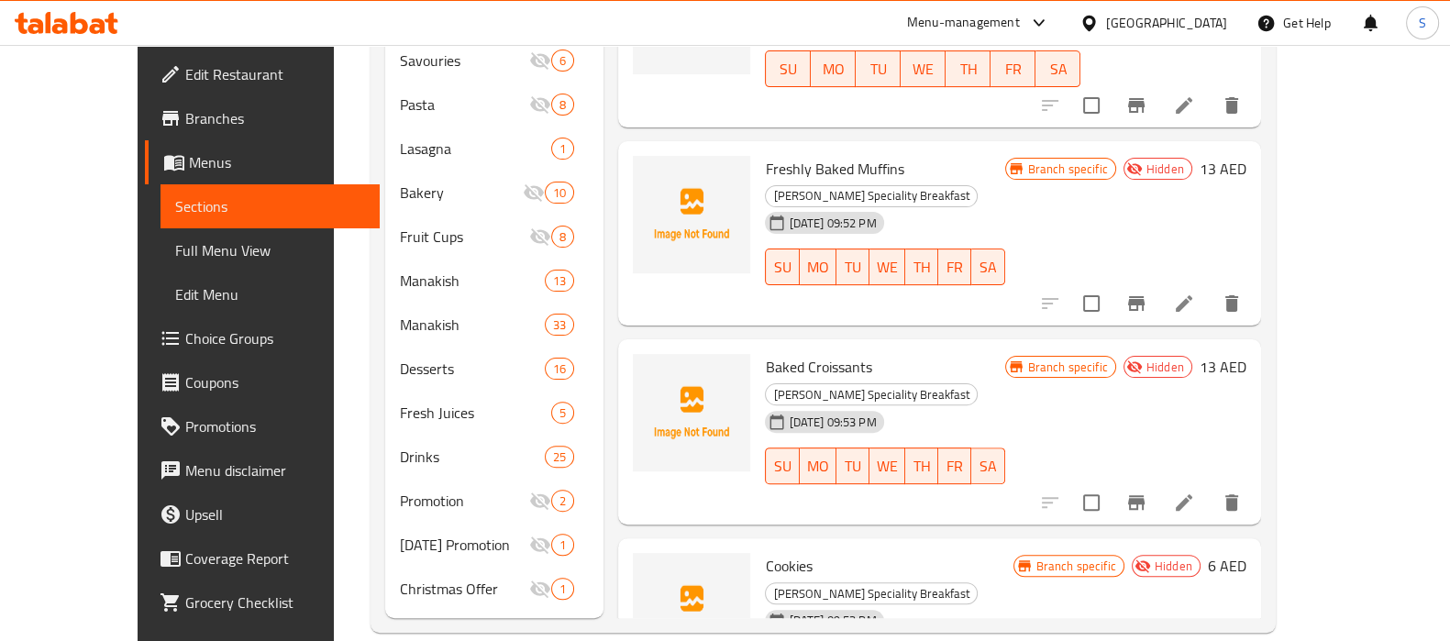
scroll to position [1844, 0]
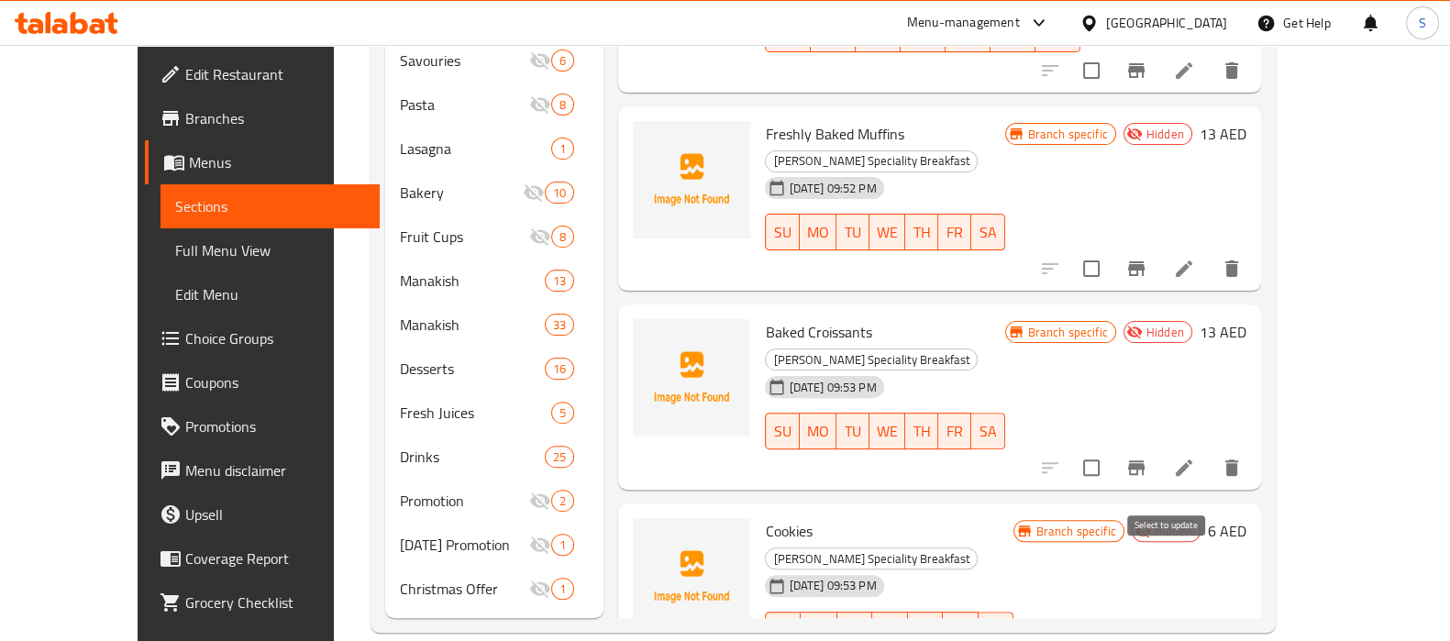
checkbox input "true"
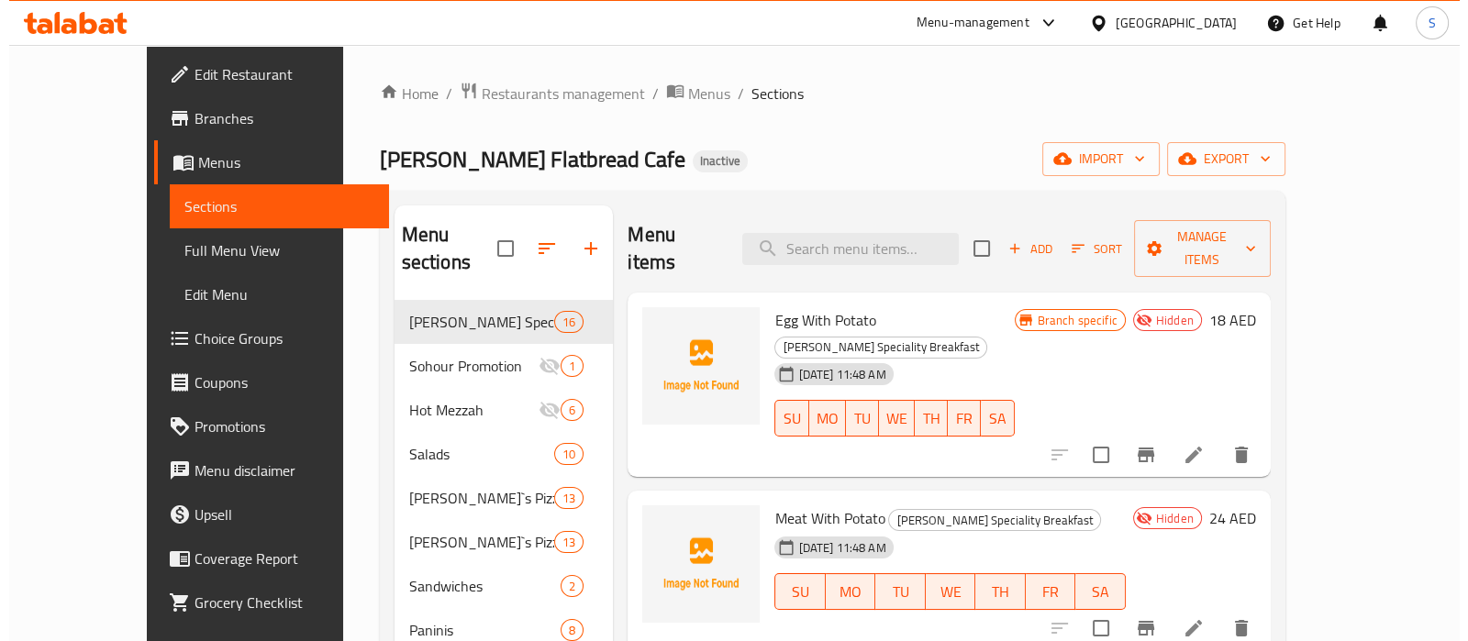
scroll to position [0, 0]
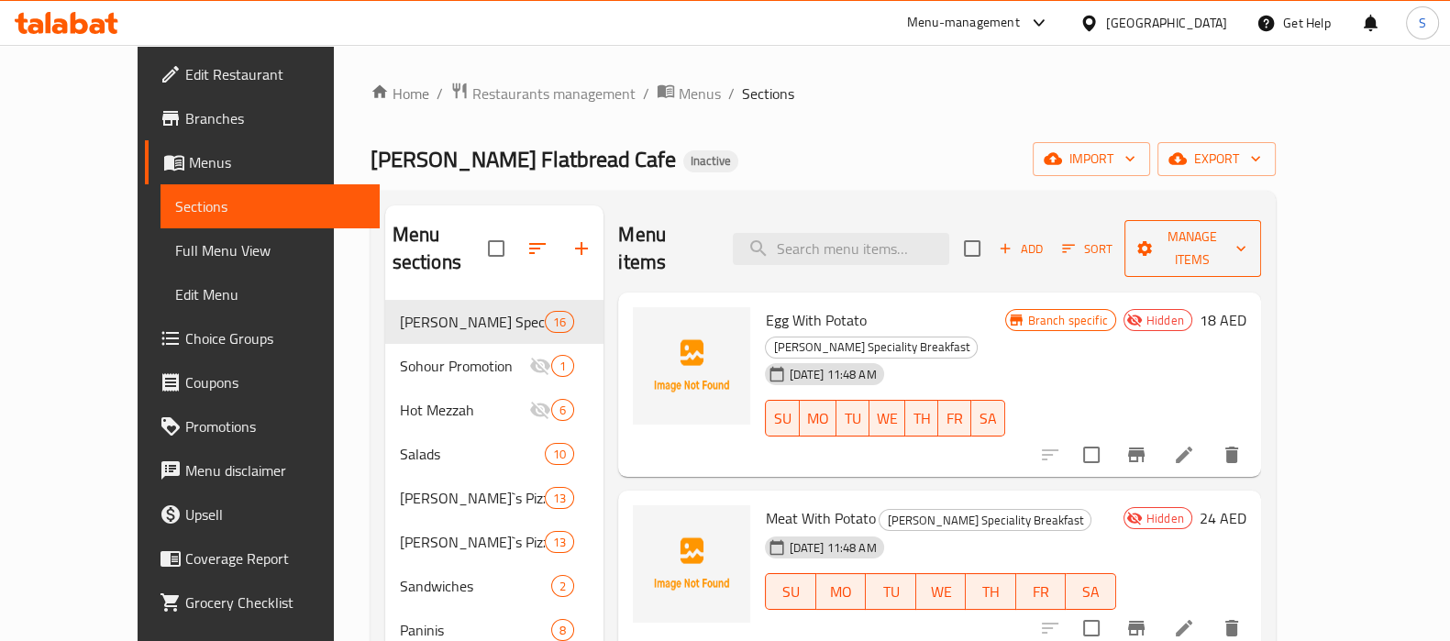
click at [1246, 240] on span "Manage items" at bounding box center [1192, 249] width 107 height 46
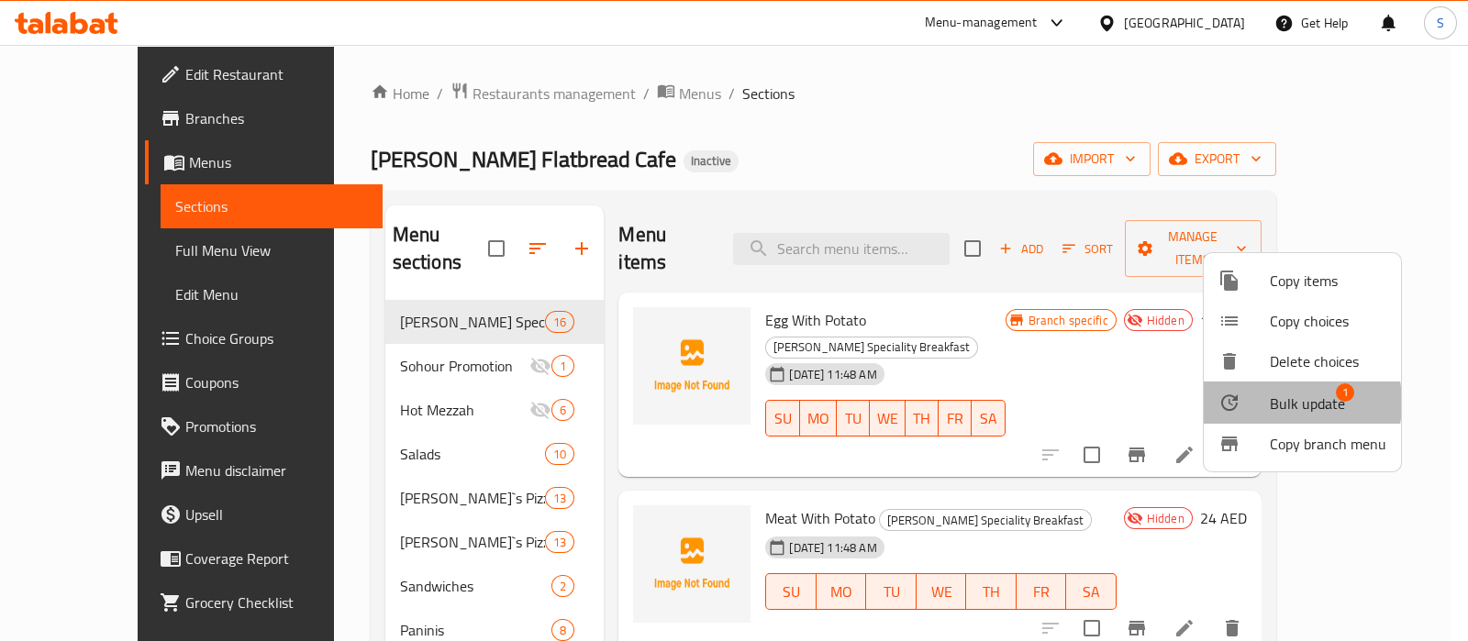
click at [1268, 403] on div at bounding box center [1243, 403] width 51 height 22
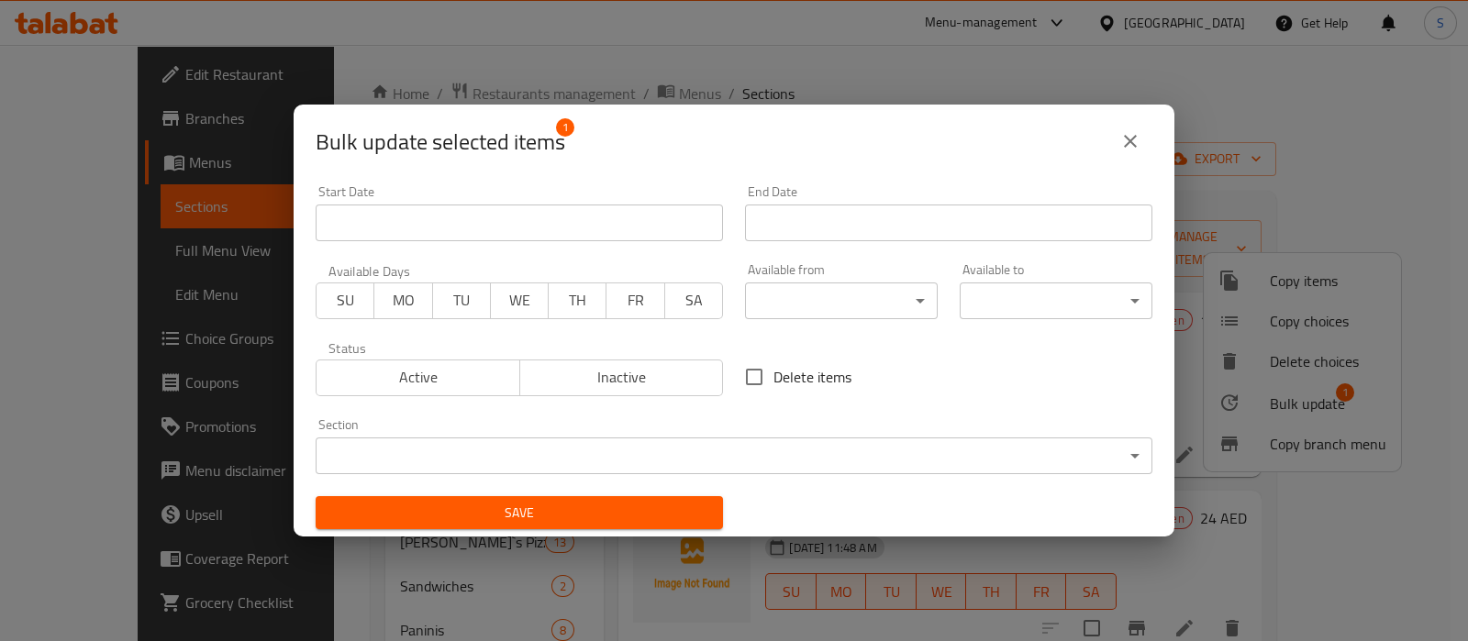
click at [750, 380] on input "Delete items" at bounding box center [754, 377] width 39 height 39
checkbox input "true"
click at [700, 512] on button "Save" at bounding box center [519, 513] width 407 height 34
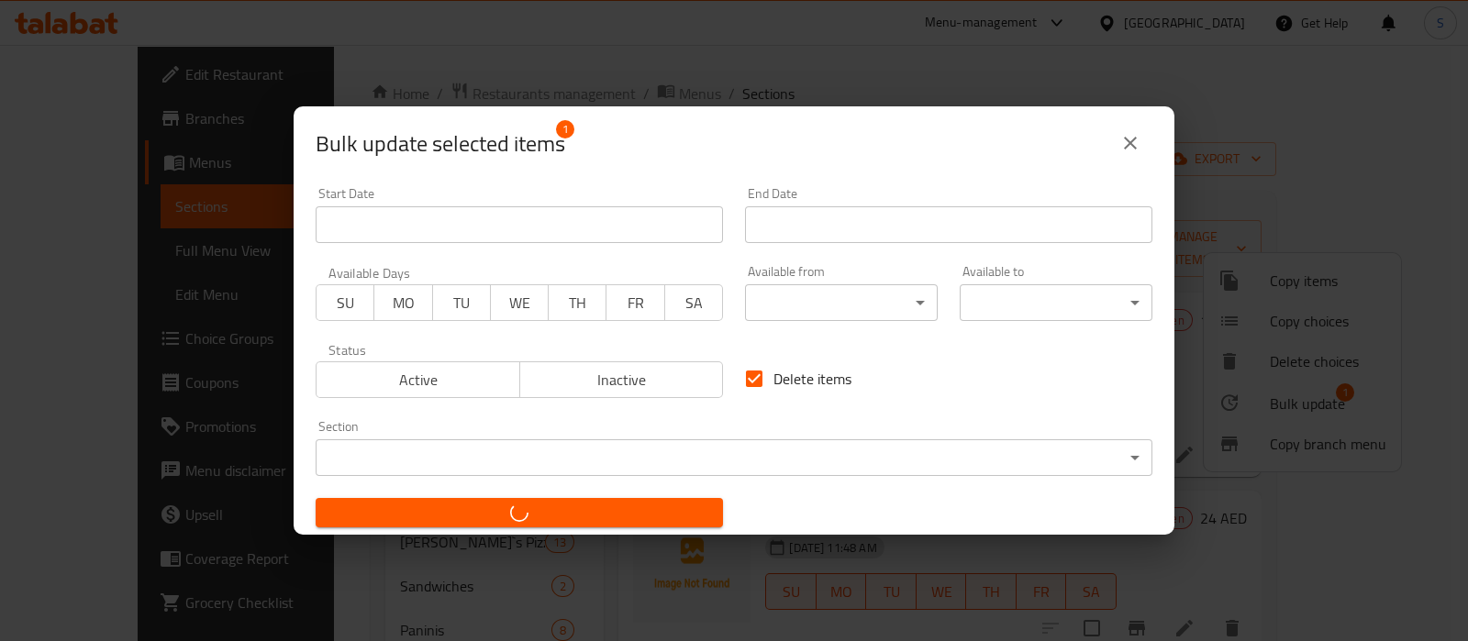
checkbox input "false"
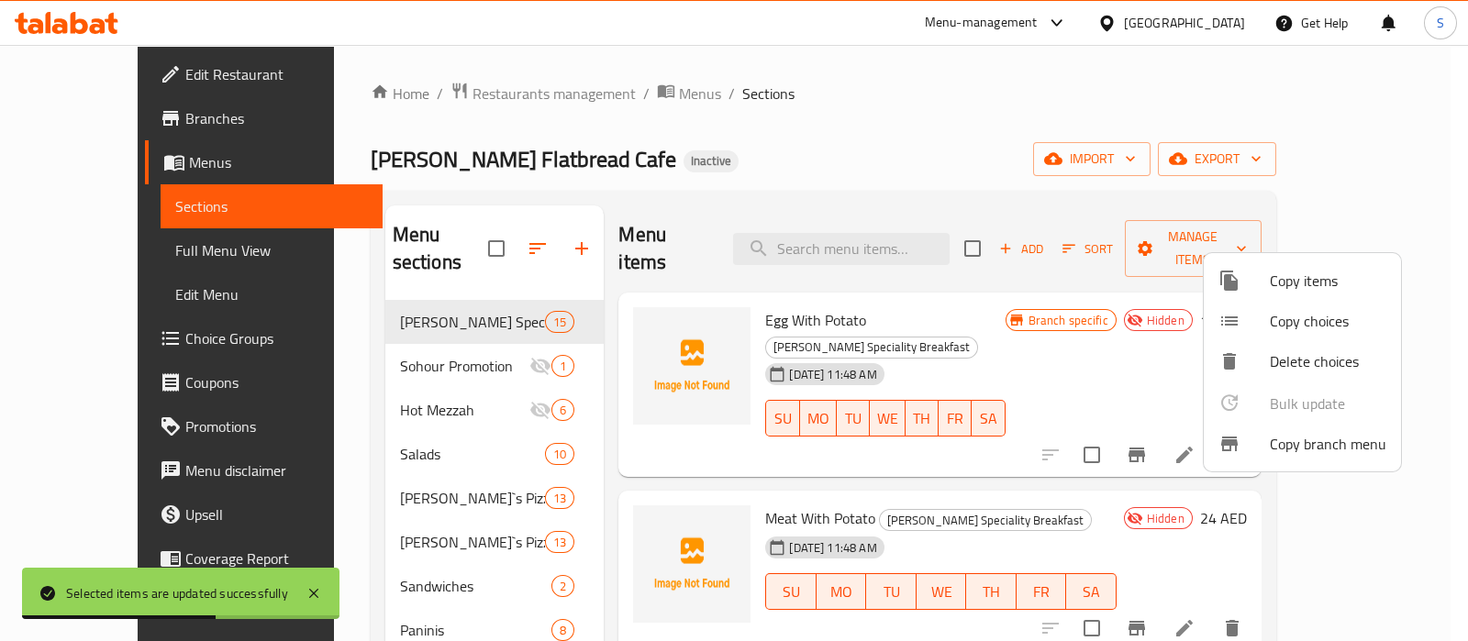
click at [111, 341] on div at bounding box center [734, 320] width 1468 height 641
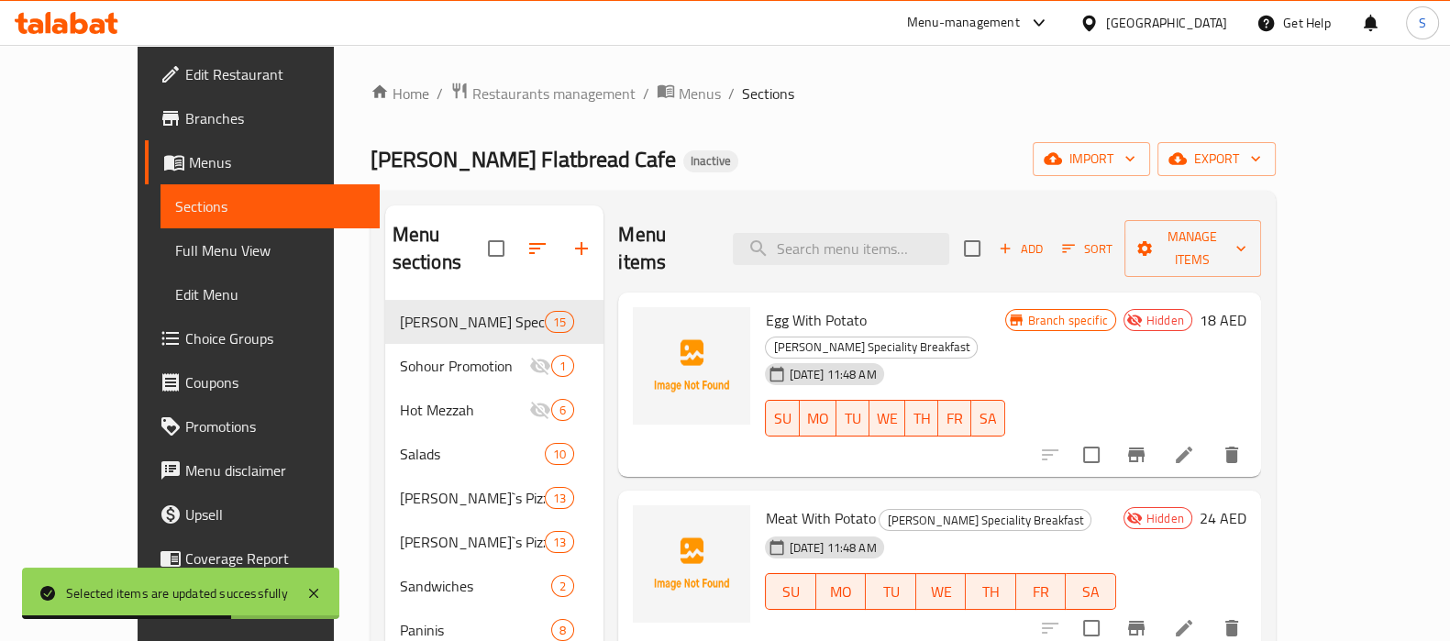
click at [185, 341] on span "Choice Groups" at bounding box center [275, 338] width 180 height 22
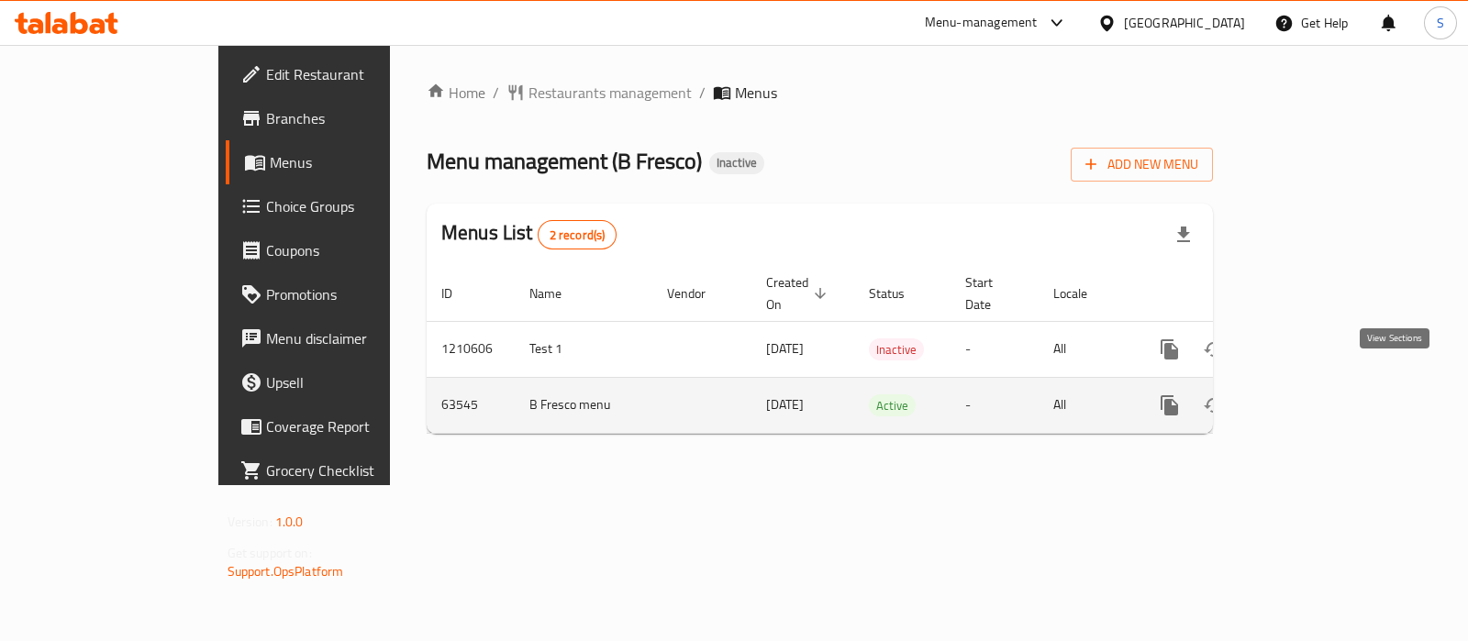
click at [1313, 394] on icon "enhanced table" at bounding box center [1301, 405] width 22 height 22
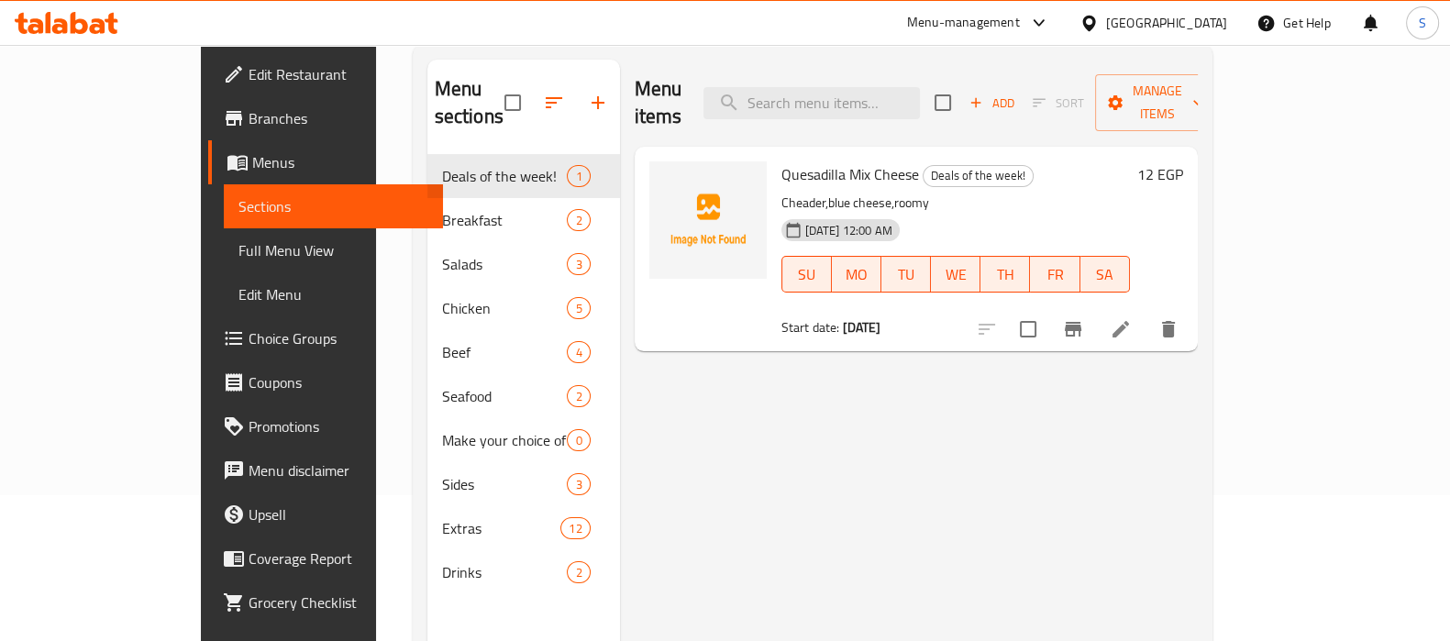
scroll to position [114, 0]
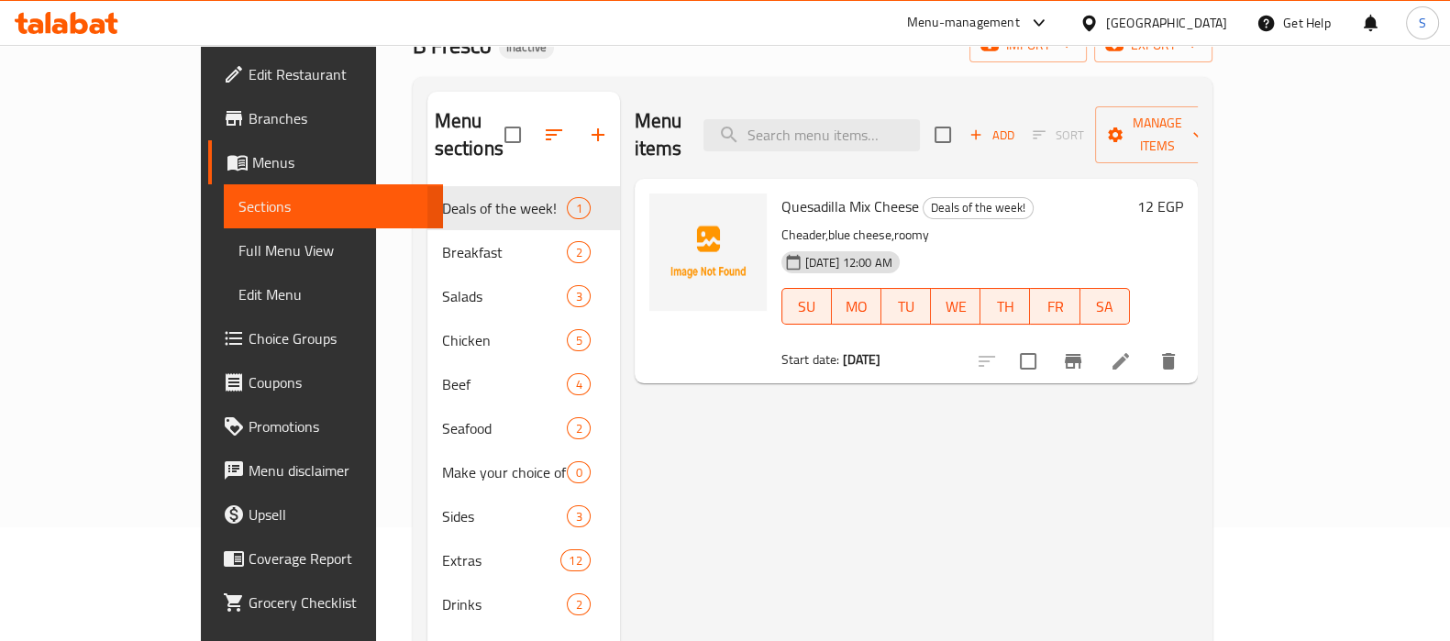
click at [781, 193] on span "Quesadilla Mix Cheese" at bounding box center [850, 207] width 138 height 28
copy h6 "Quesadilla Mix Cheese"
click at [249, 335] on span "Choice Groups" at bounding box center [339, 338] width 180 height 22
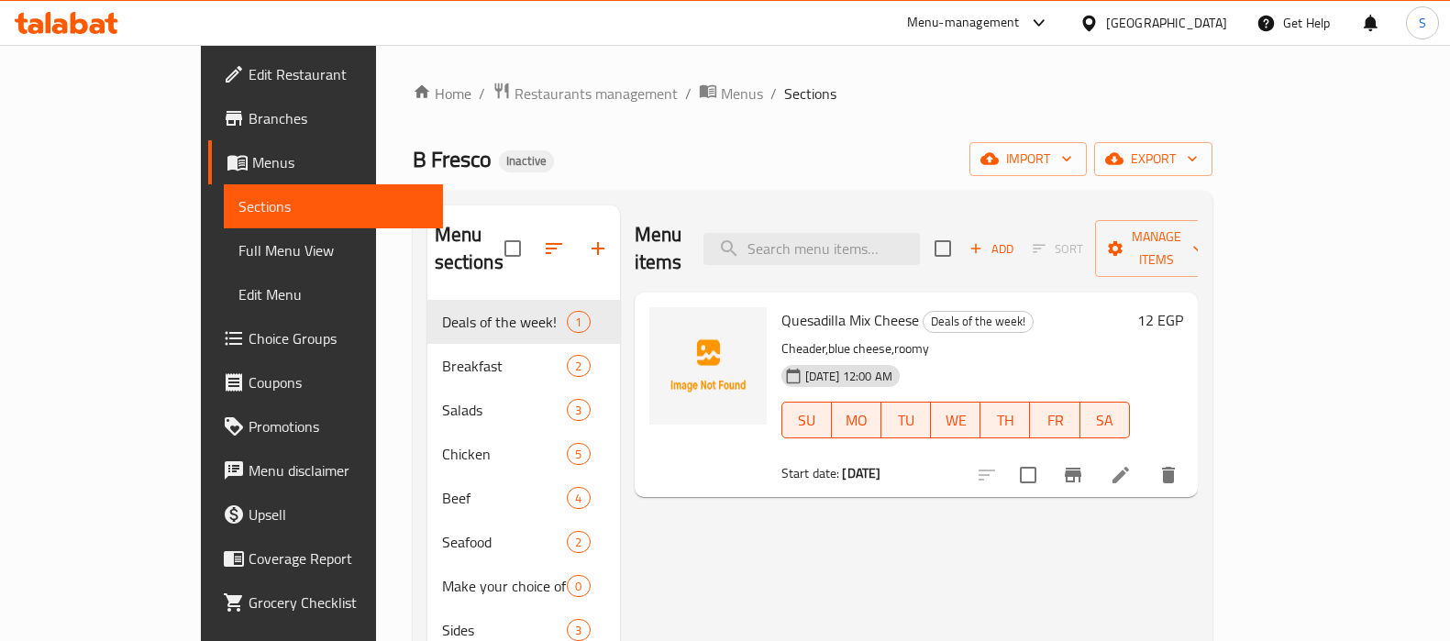
scroll to position [114, 0]
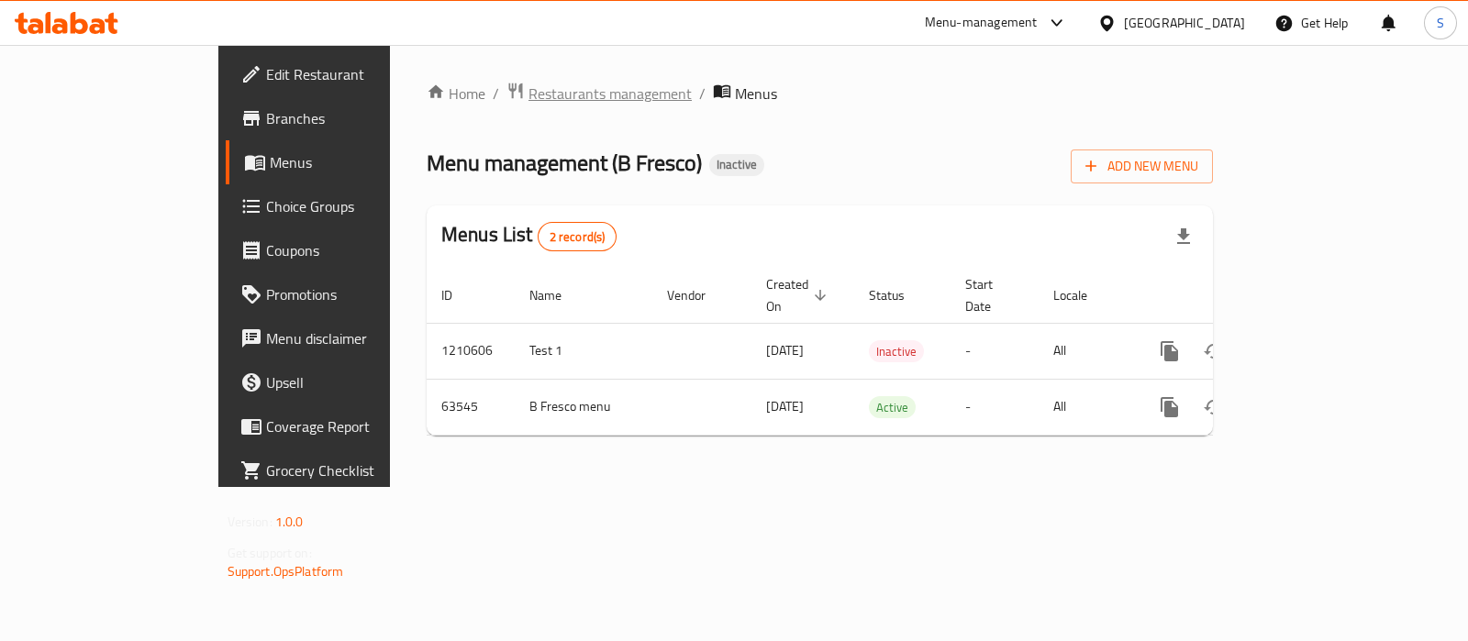
click at [528, 94] on span "Restaurants management" at bounding box center [609, 94] width 163 height 22
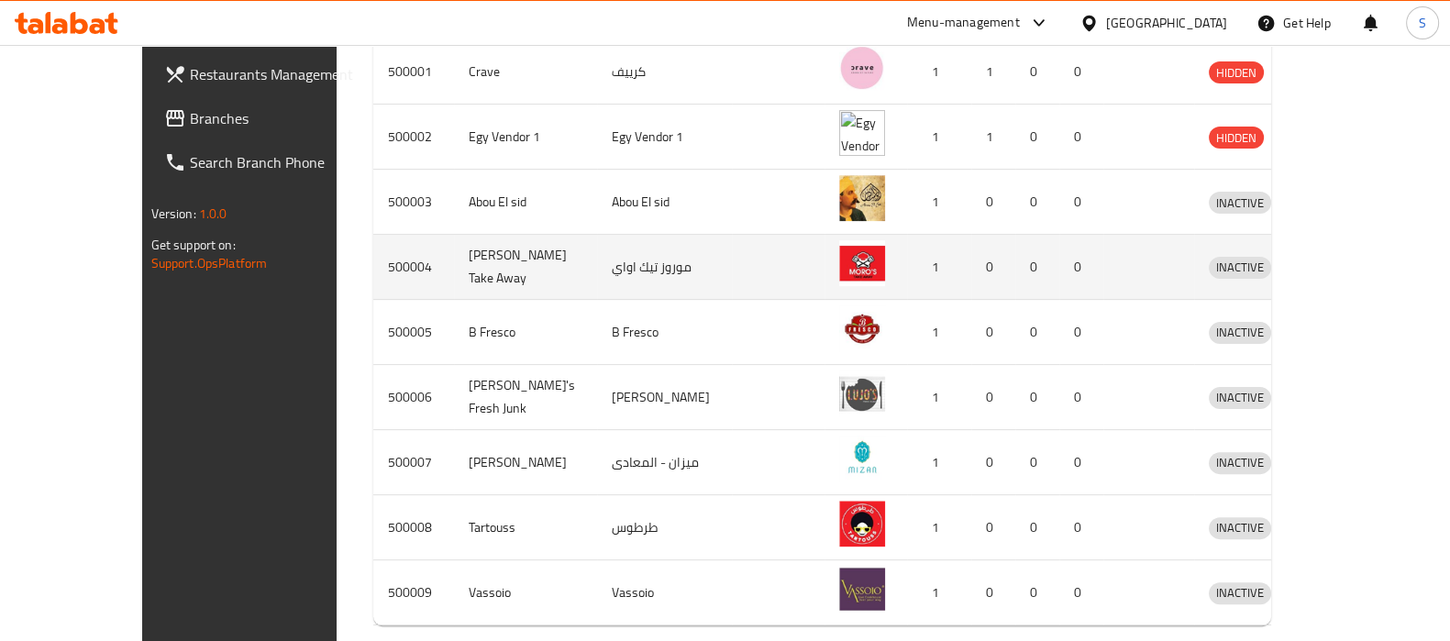
scroll to position [614, 0]
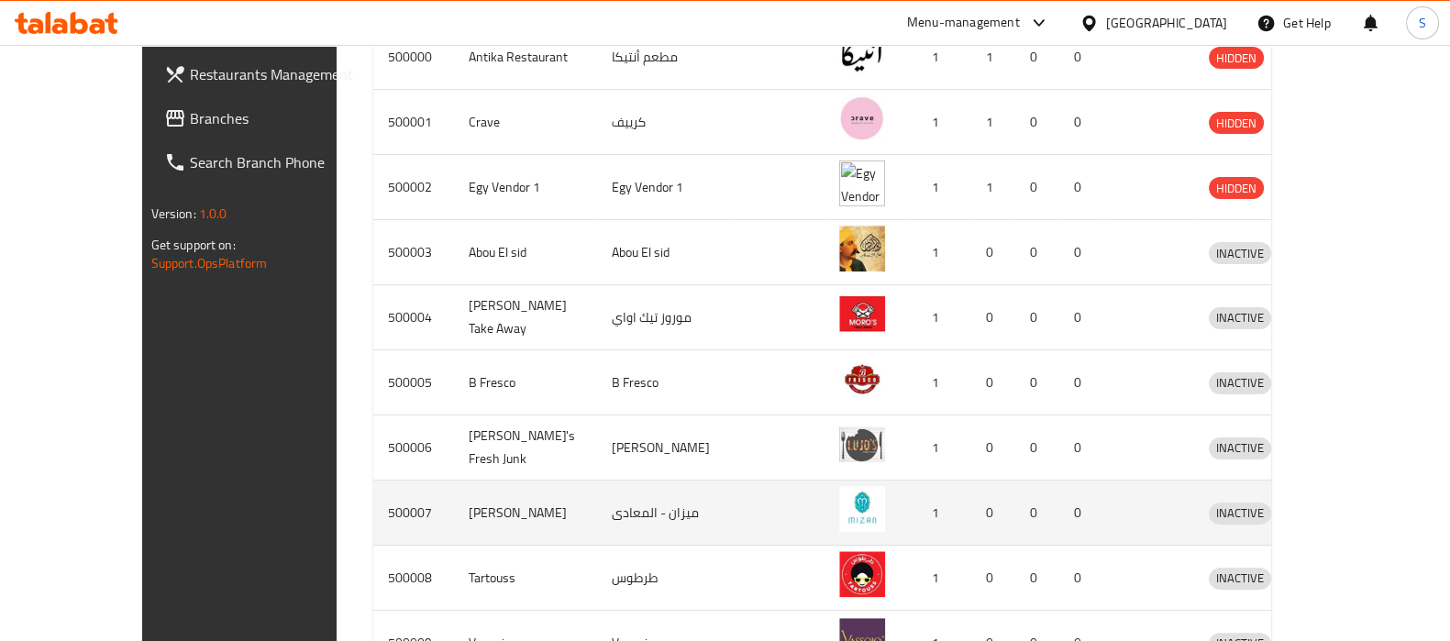
click at [1330, 502] on icon "enhanced table" at bounding box center [1319, 513] width 22 height 22
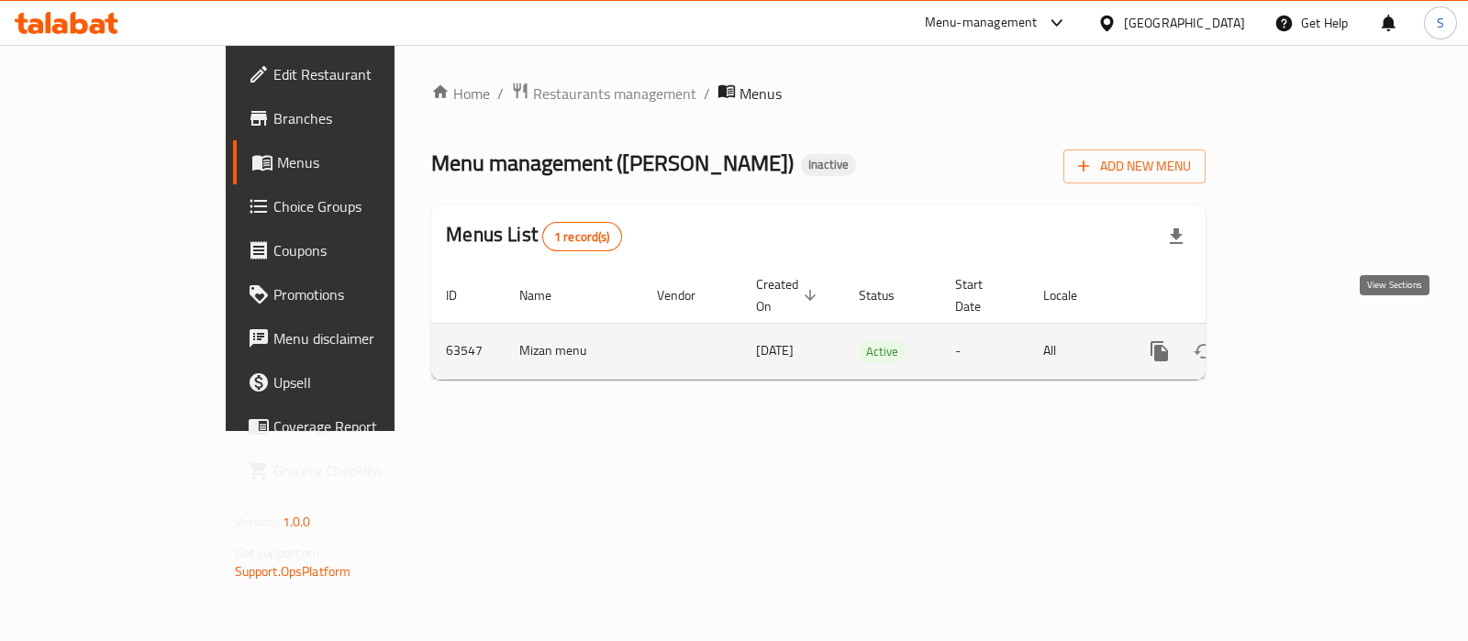
click at [1302, 341] on icon "enhanced table" at bounding box center [1291, 351] width 22 height 22
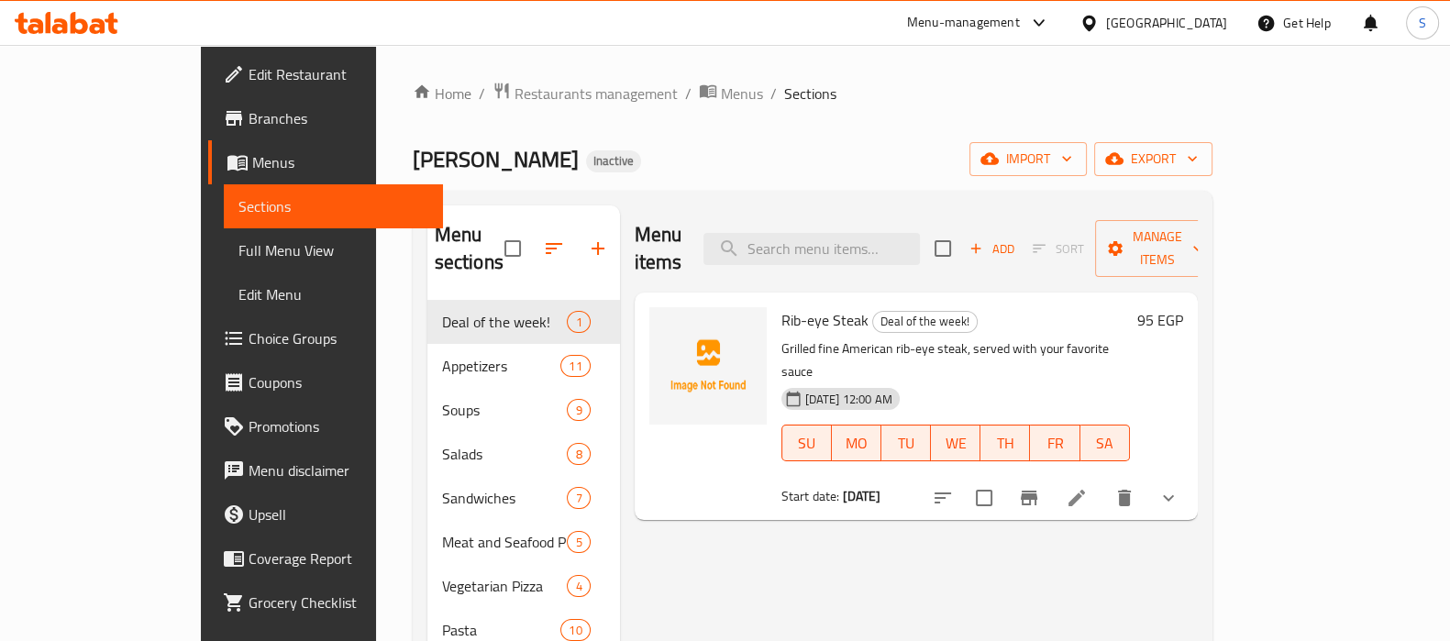
click at [249, 327] on span "Choice Groups" at bounding box center [339, 338] width 180 height 22
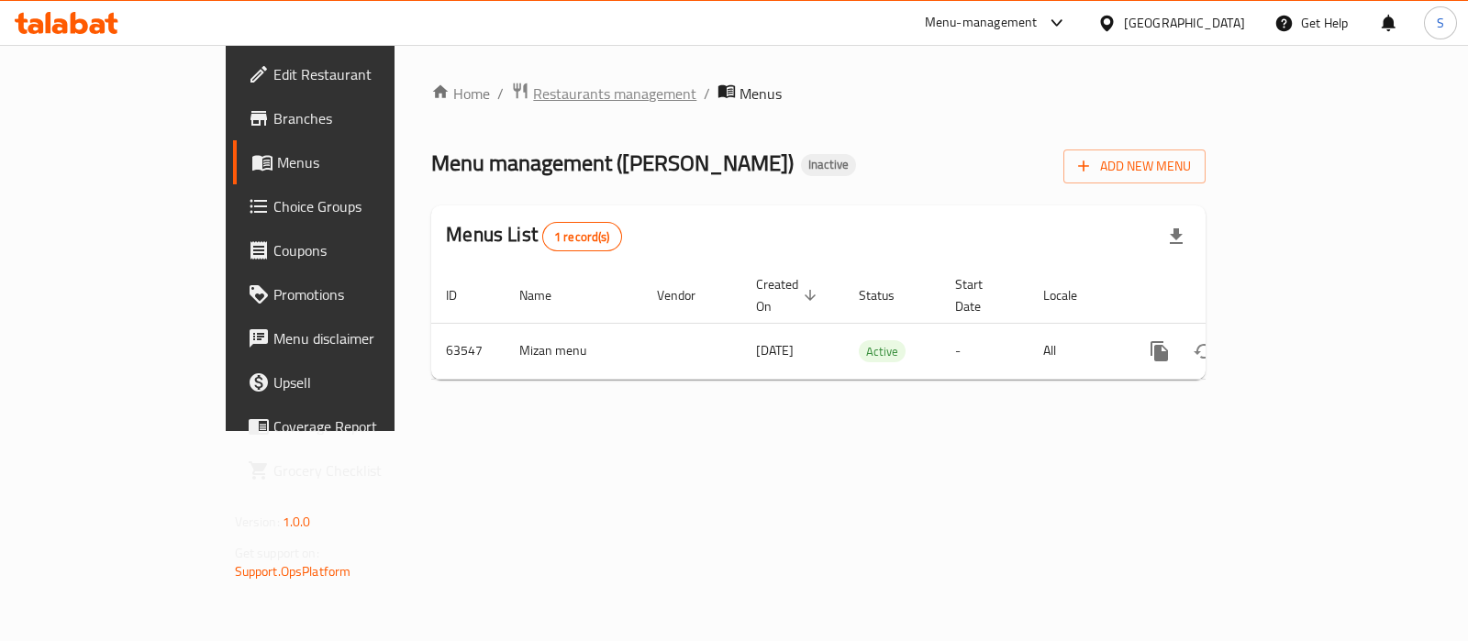
click at [533, 96] on span "Restaurants management" at bounding box center [614, 94] width 163 height 22
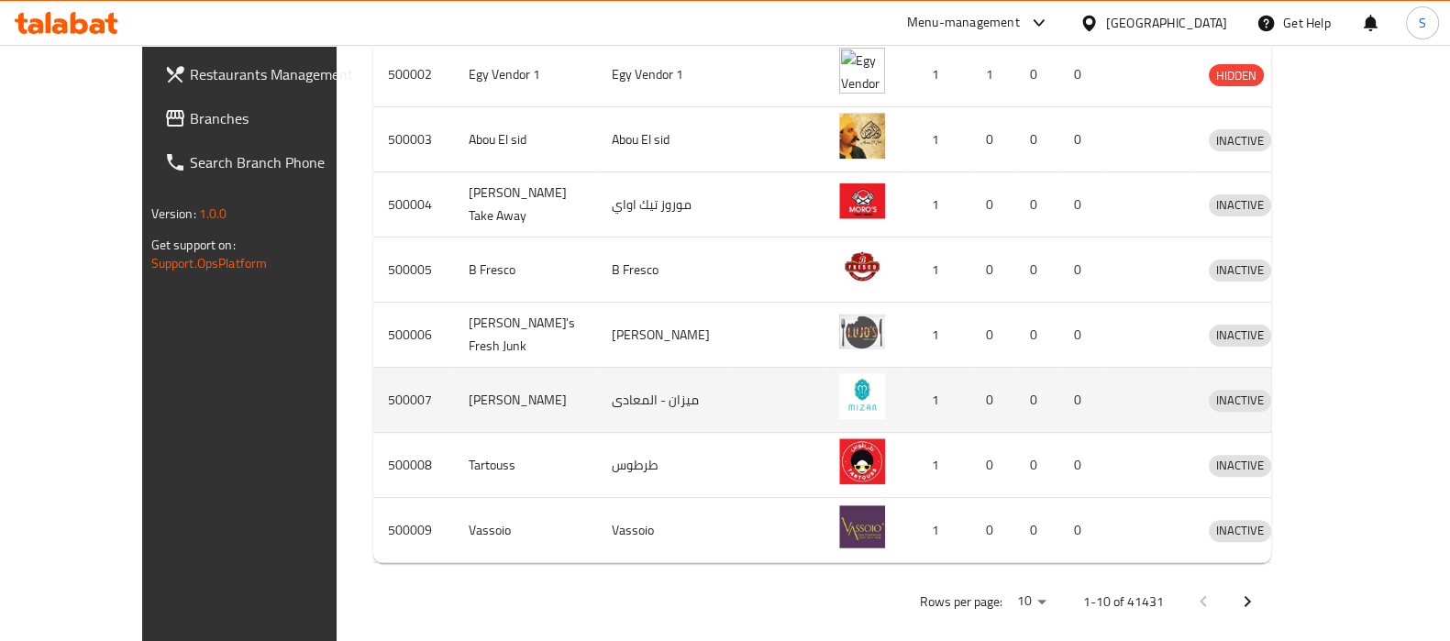
scroll to position [728, 0]
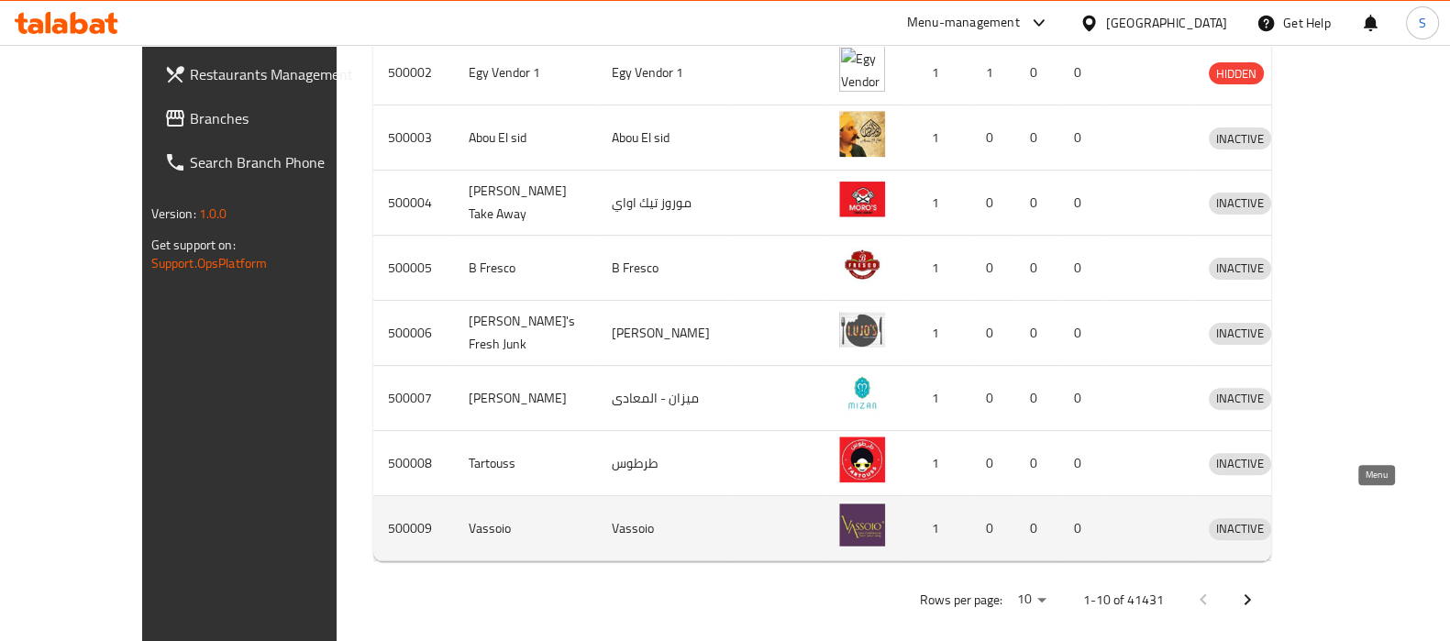
click at [1330, 517] on icon "enhanced table" at bounding box center [1319, 528] width 22 height 22
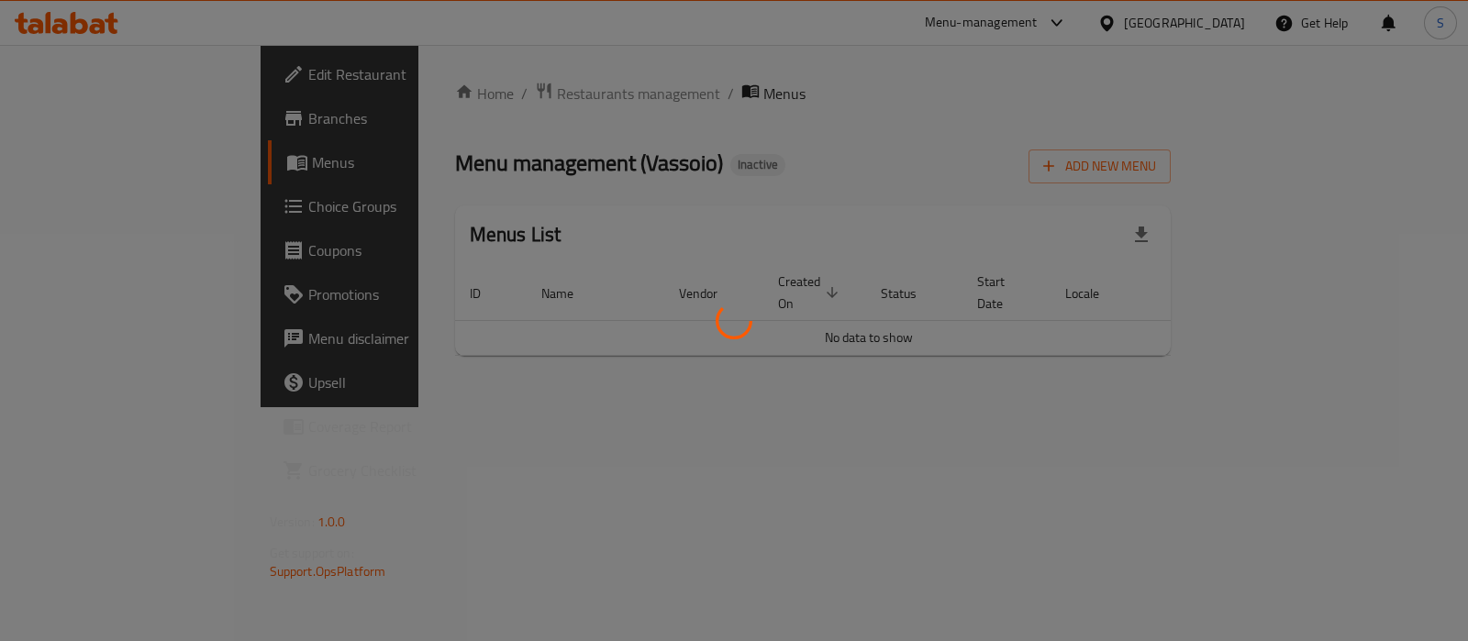
click at [1387, 333] on div at bounding box center [734, 320] width 1468 height 641
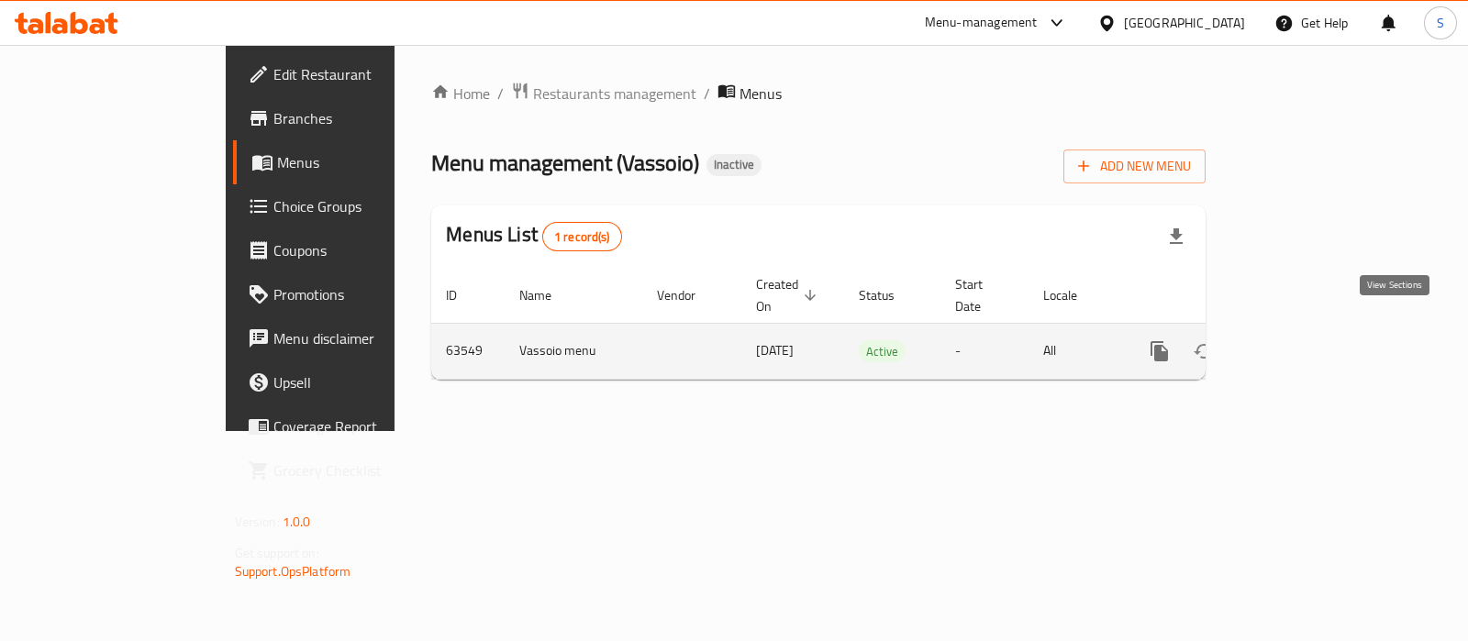
click at [1302, 340] on icon "enhanced table" at bounding box center [1291, 351] width 22 height 22
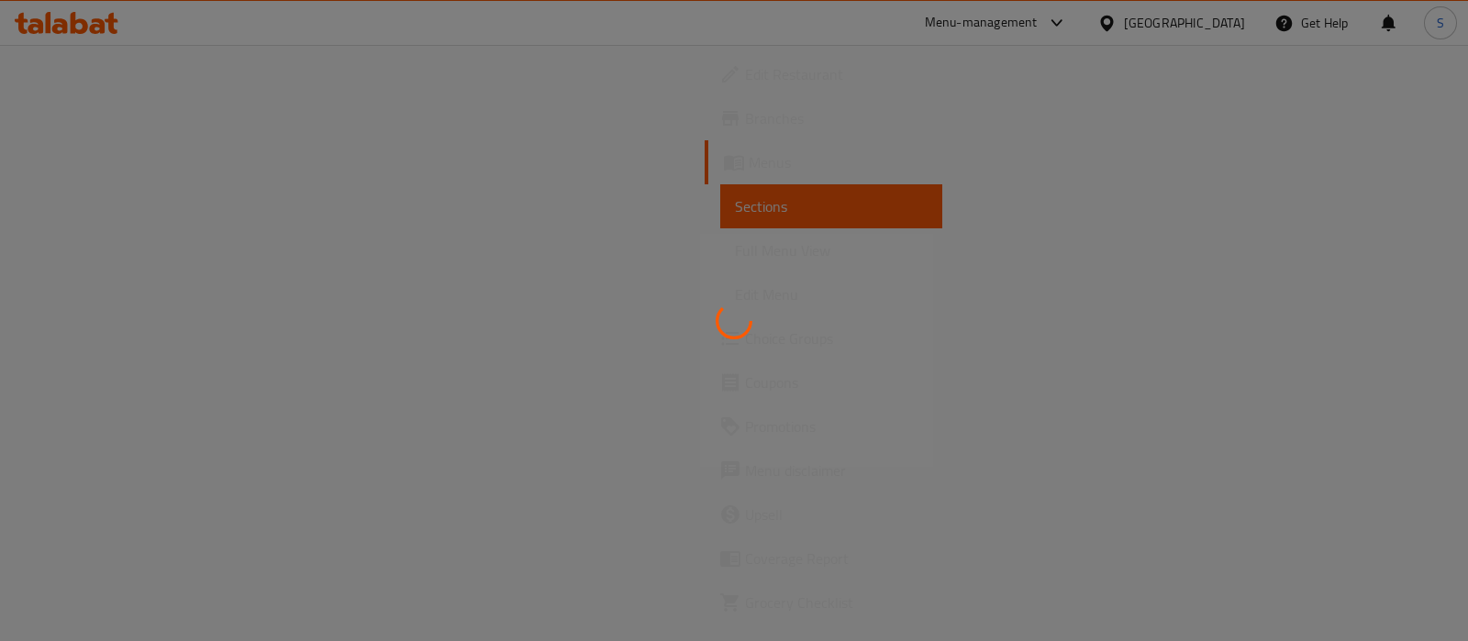
click at [161, 343] on div at bounding box center [734, 320] width 1468 height 641
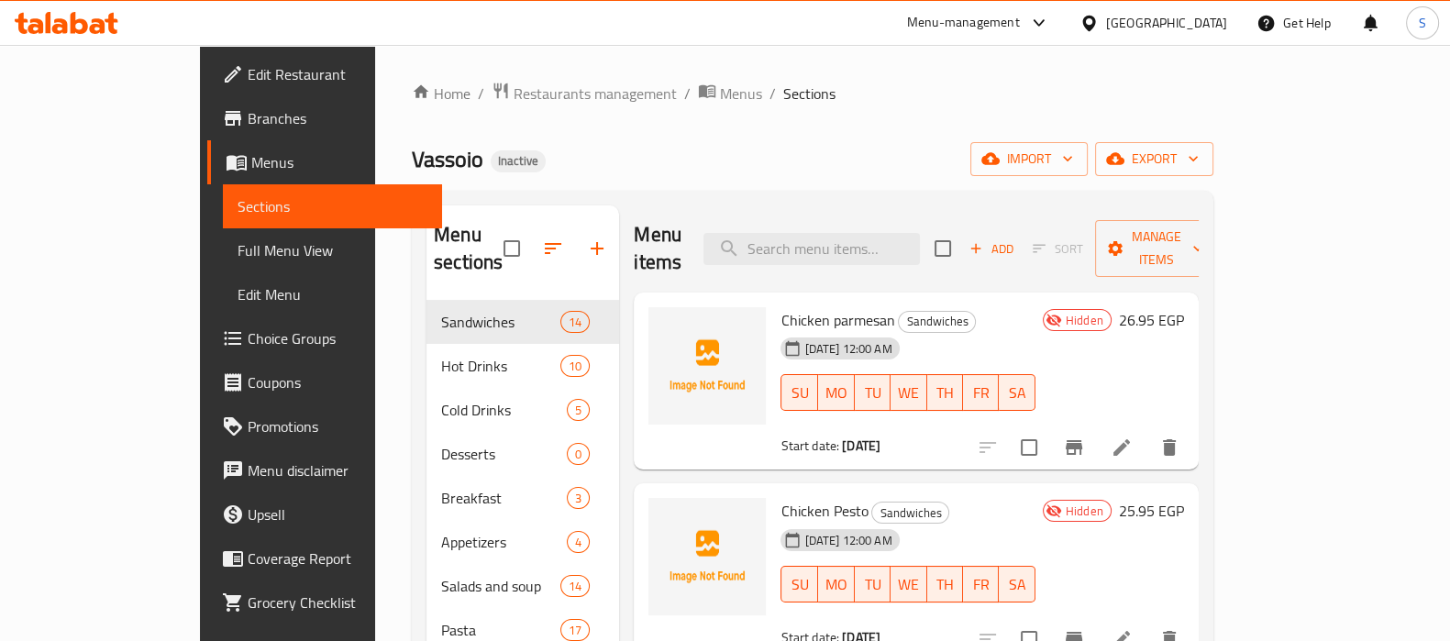
click at [248, 343] on span "Choice Groups" at bounding box center [338, 338] width 180 height 22
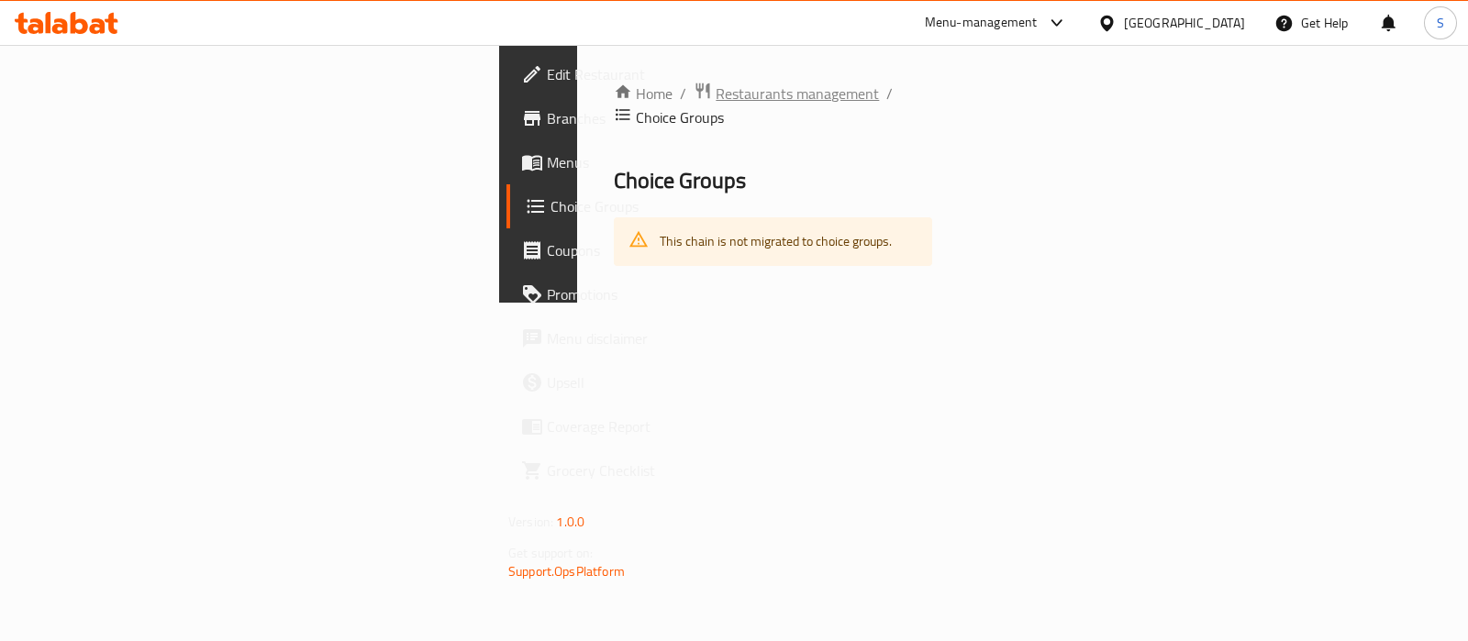
click at [715, 99] on span "Restaurants management" at bounding box center [796, 94] width 163 height 22
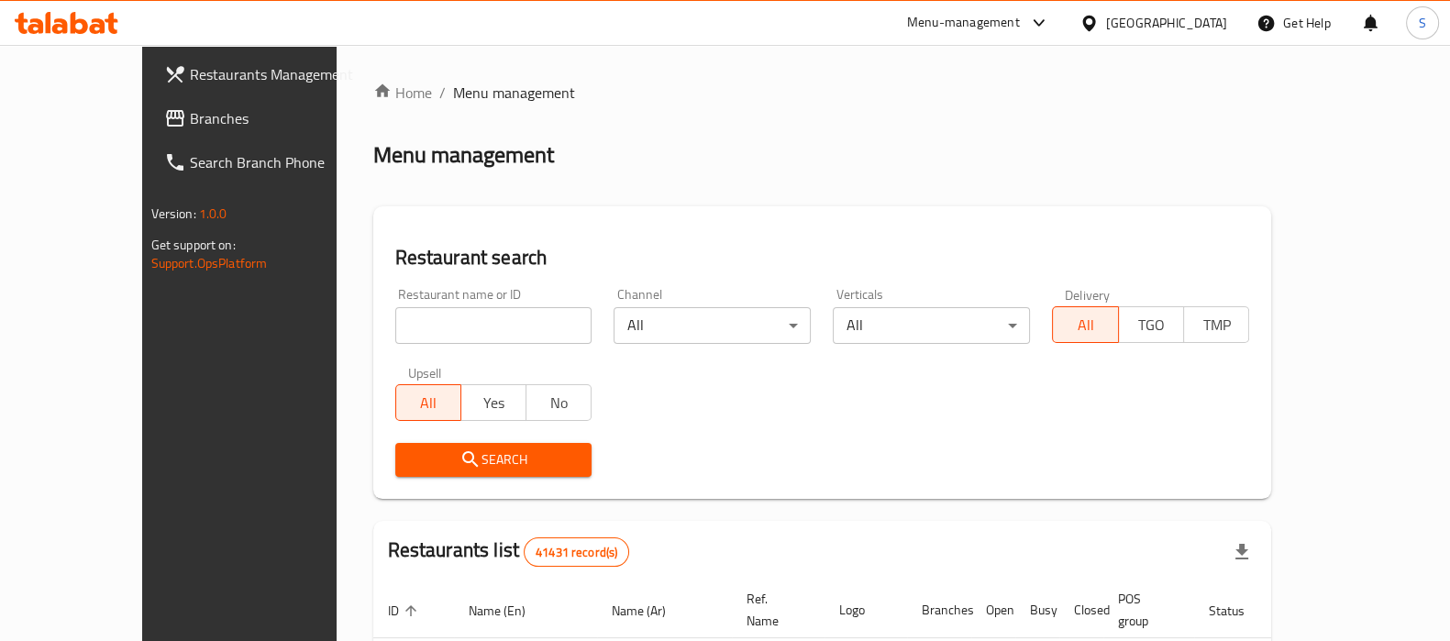
click at [190, 115] on span "Branches" at bounding box center [280, 118] width 180 height 22
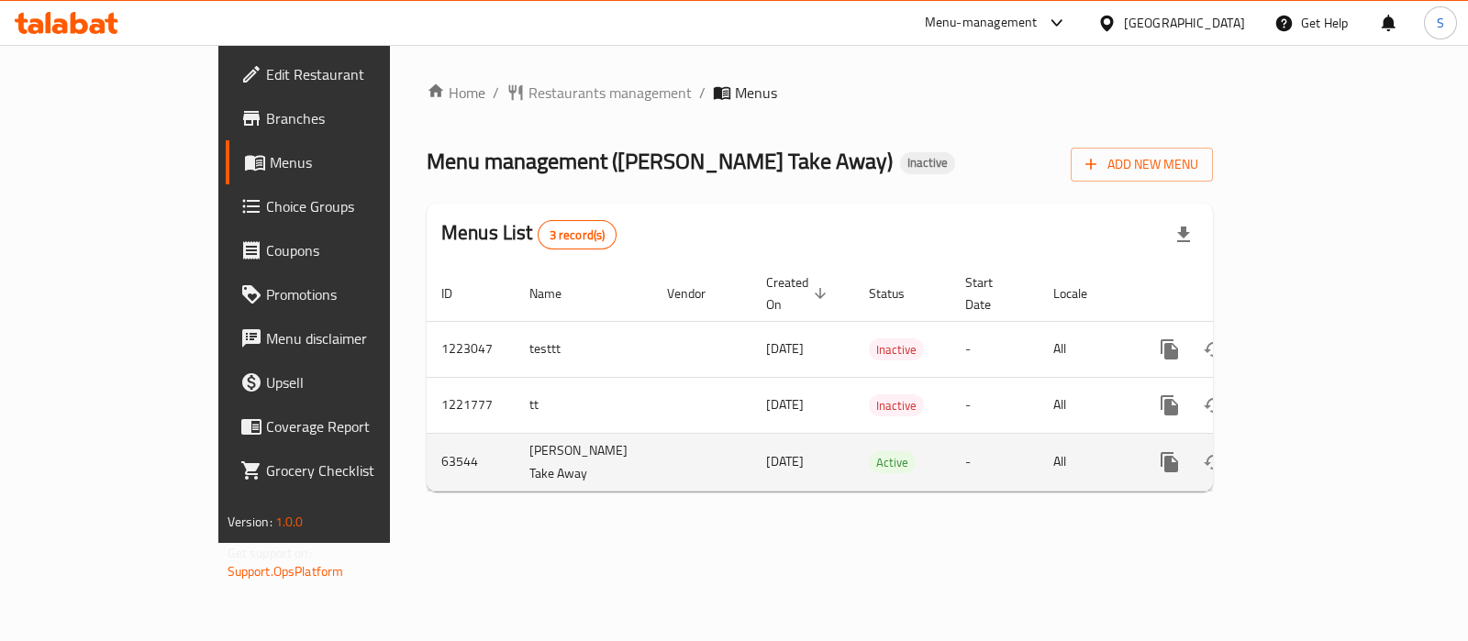
click at [1338, 449] on td "enhanced table" at bounding box center [1235, 462] width 205 height 58
click at [1324, 440] on link "enhanced table" at bounding box center [1301, 462] width 44 height 44
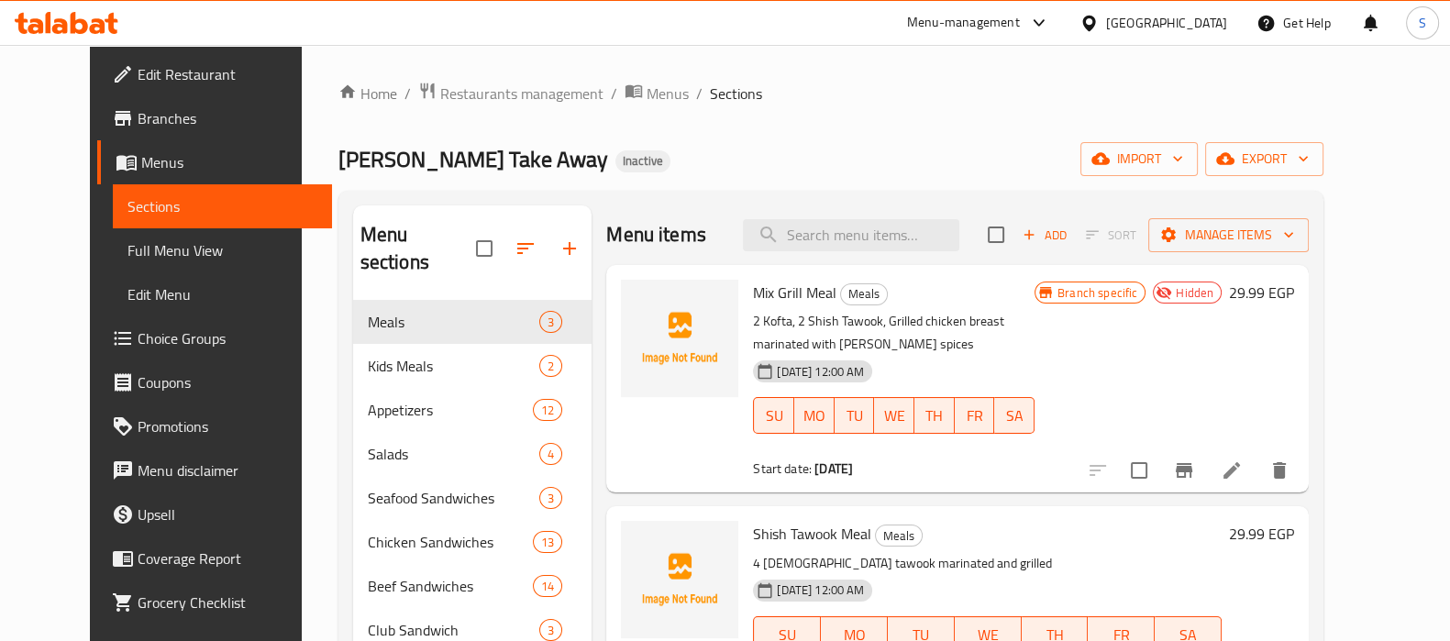
click at [138, 341] on span "Choice Groups" at bounding box center [228, 338] width 180 height 22
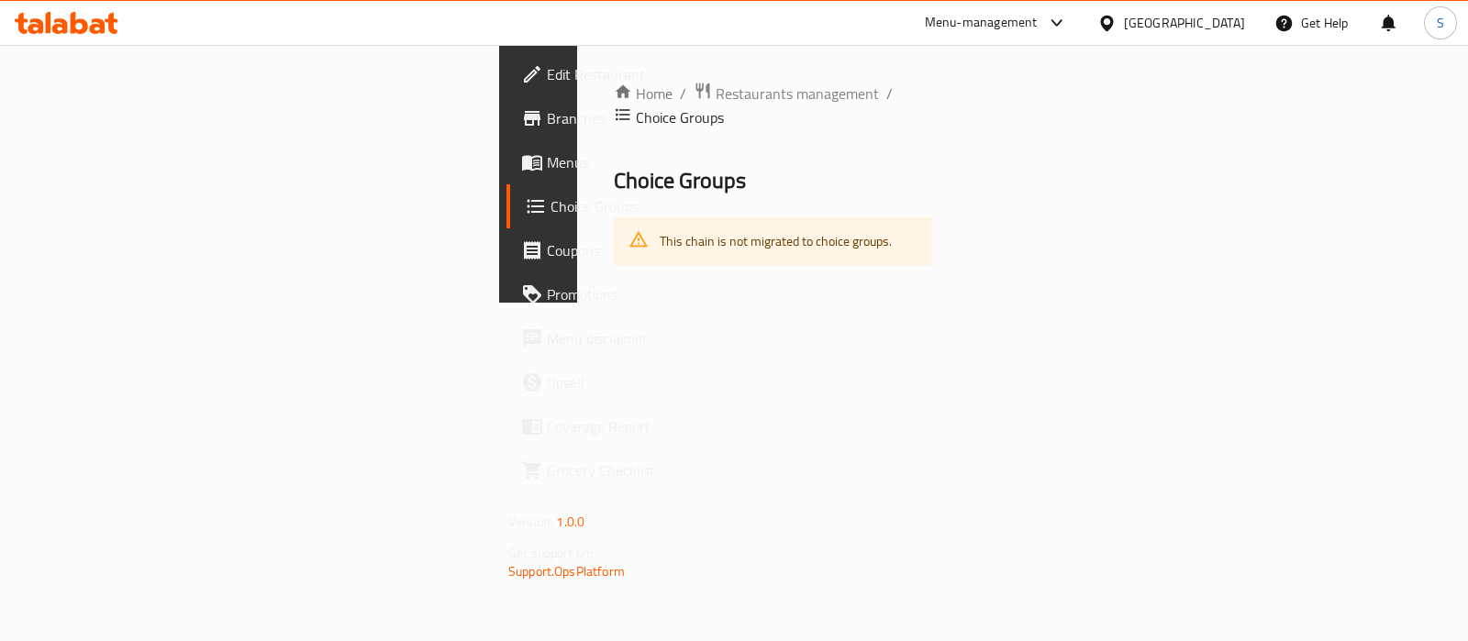
click at [614, 114] on div "Home / Restaurants management / Choice Groups Choice Groups This chain is not m…" at bounding box center [773, 174] width 318 height 184
click at [715, 97] on span "Restaurants management" at bounding box center [796, 94] width 163 height 22
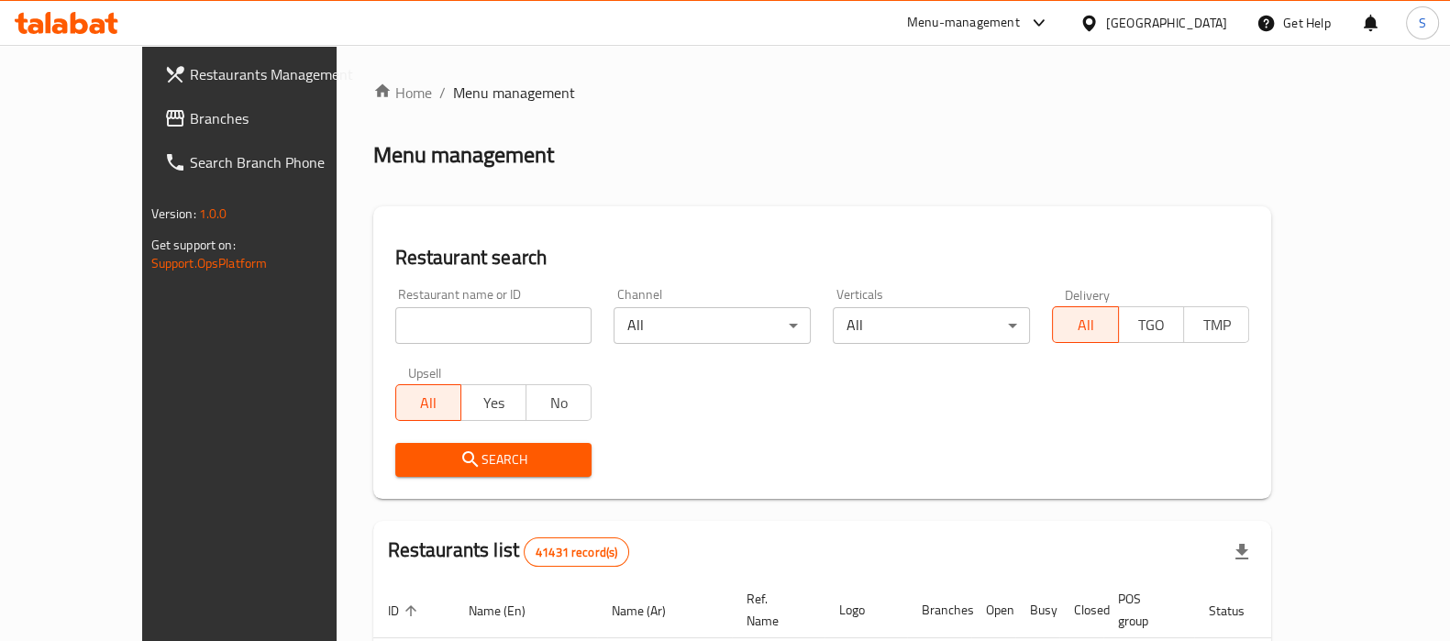
click at [190, 107] on span "Branches" at bounding box center [280, 118] width 180 height 22
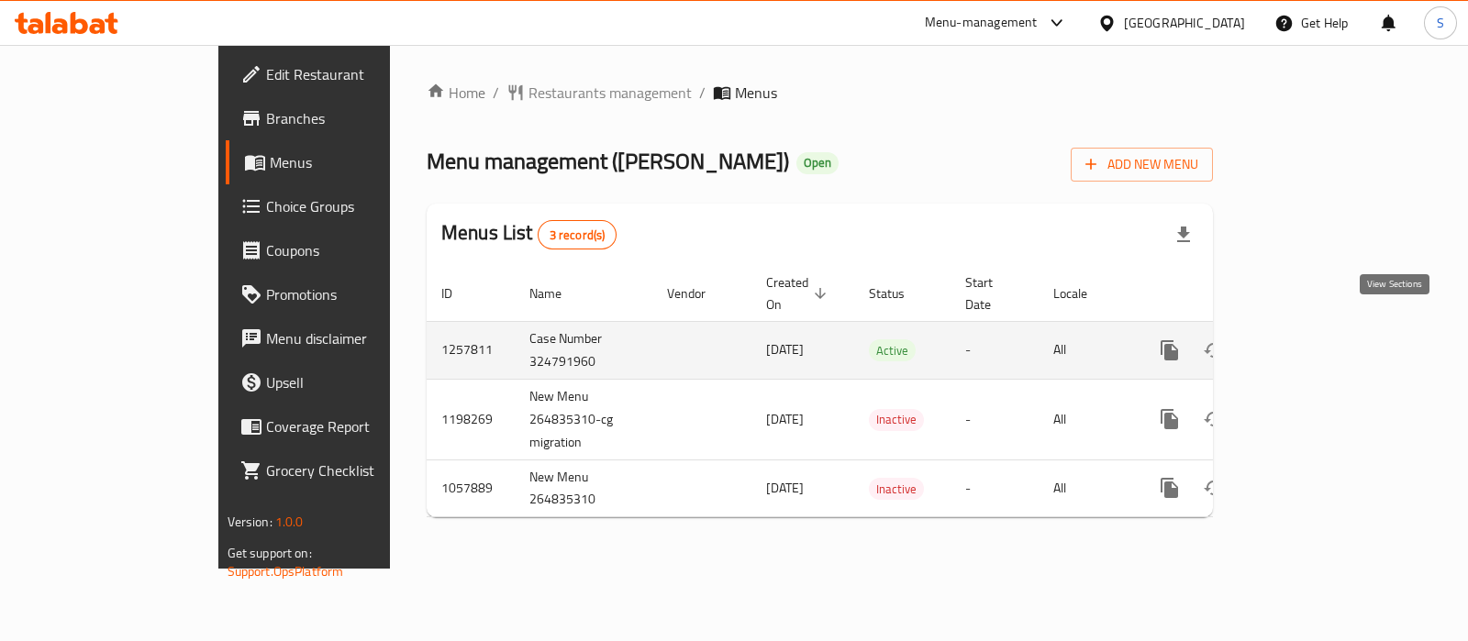
click at [1324, 328] on link "enhanced table" at bounding box center [1301, 350] width 44 height 44
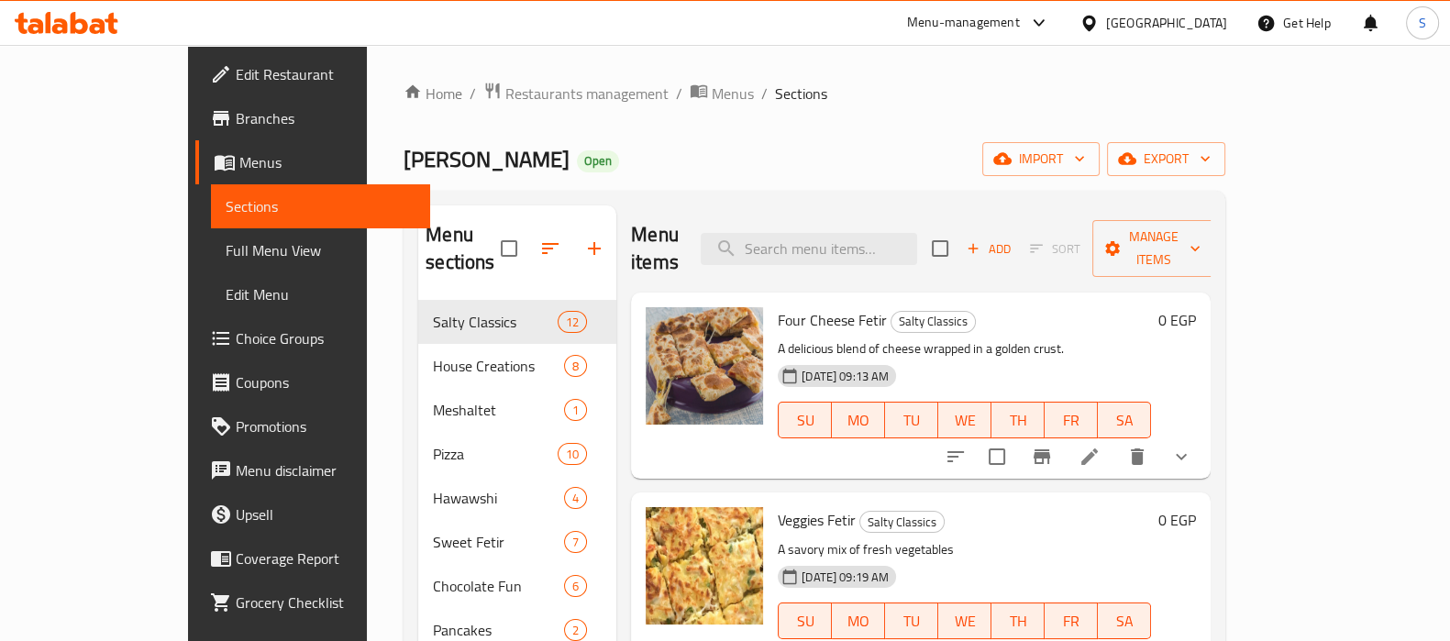
click at [236, 346] on span "Choice Groups" at bounding box center [326, 338] width 180 height 22
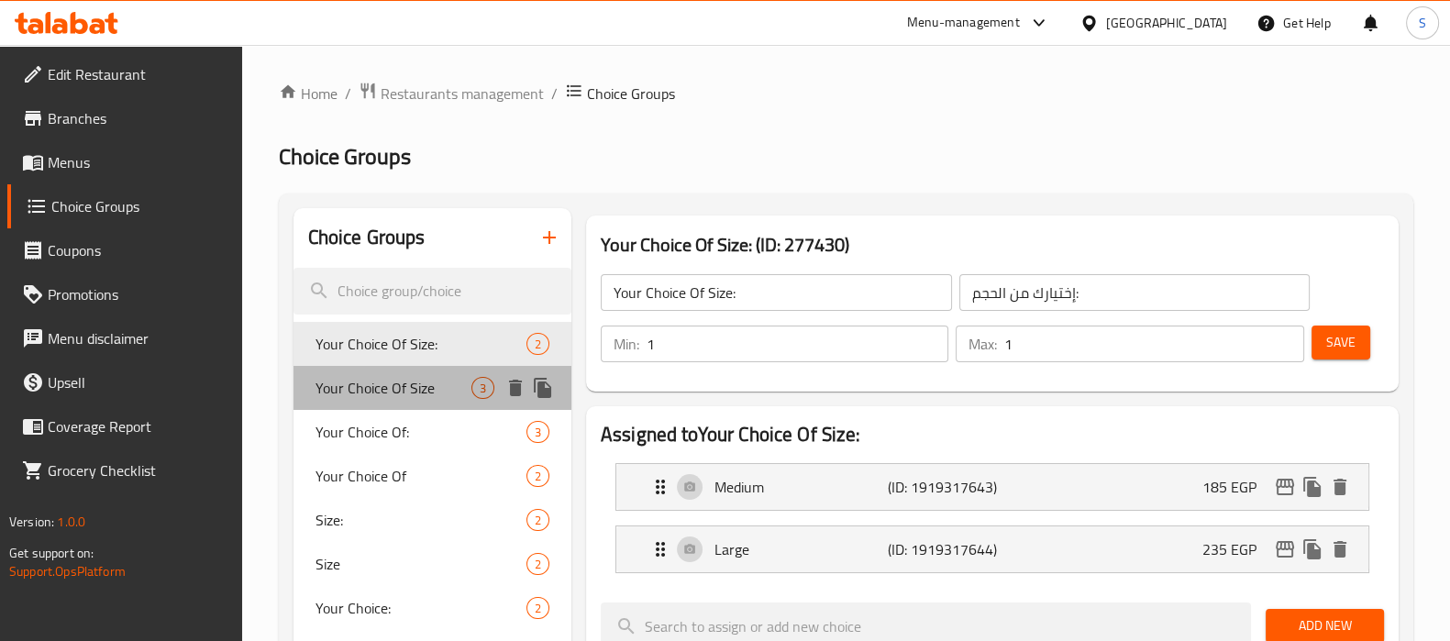
click at [417, 387] on span "Your Choice Of Size" at bounding box center [394, 388] width 156 height 22
type input "Your Choice Of Size"
type input "إختيارك من الحجم"
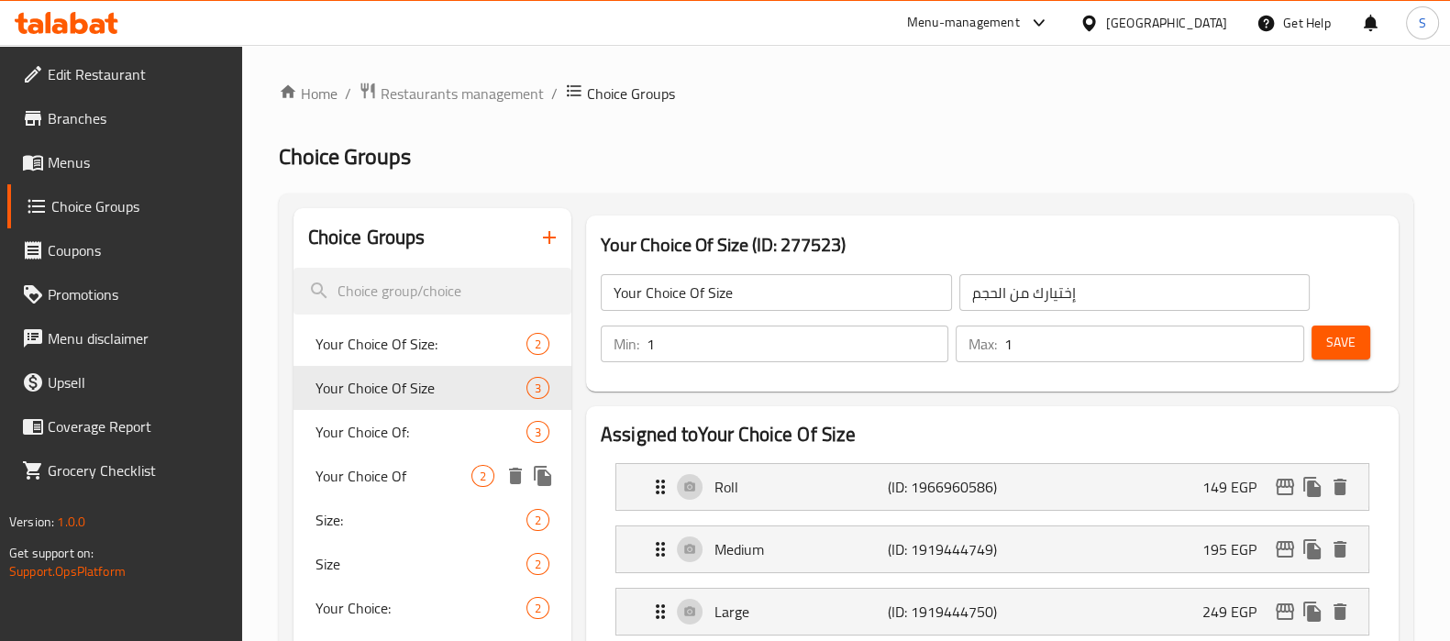
click at [427, 445] on div "Your Choice Of: 3" at bounding box center [433, 432] width 278 height 44
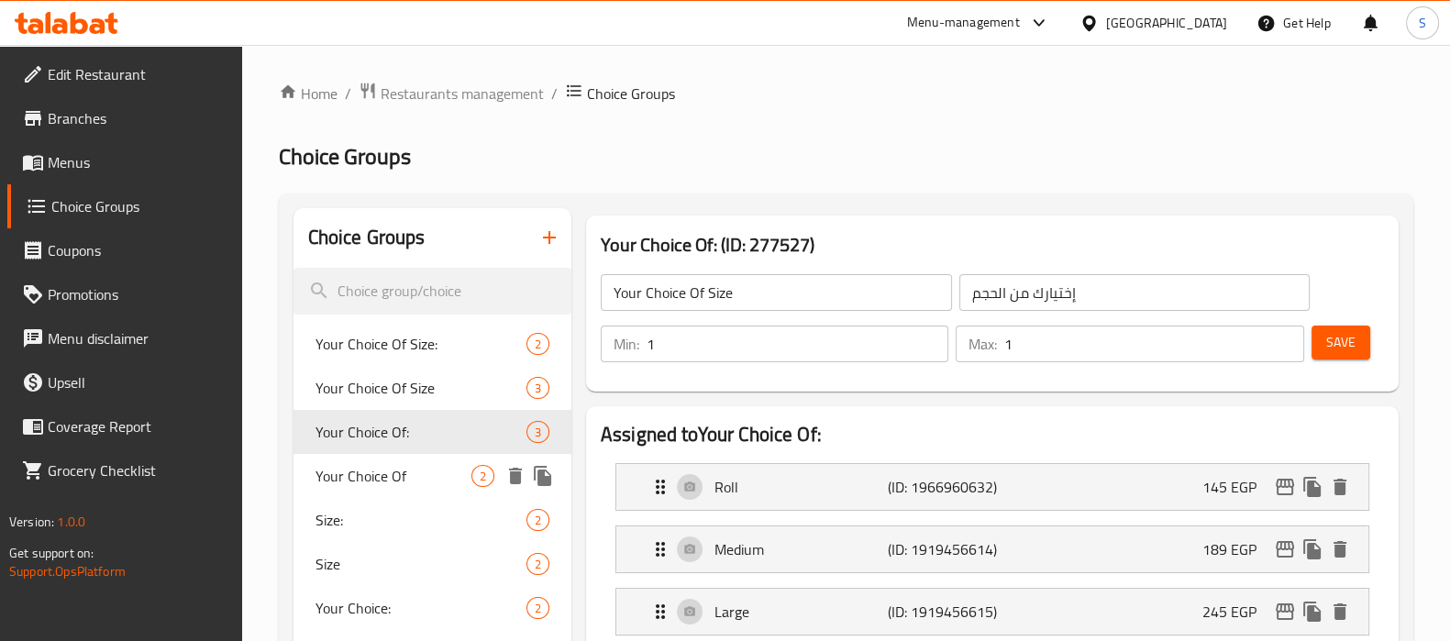
type input "Your Choice Of:"
type input "إختيارك من:"
click at [420, 481] on span "Your Choice Of" at bounding box center [394, 476] width 156 height 22
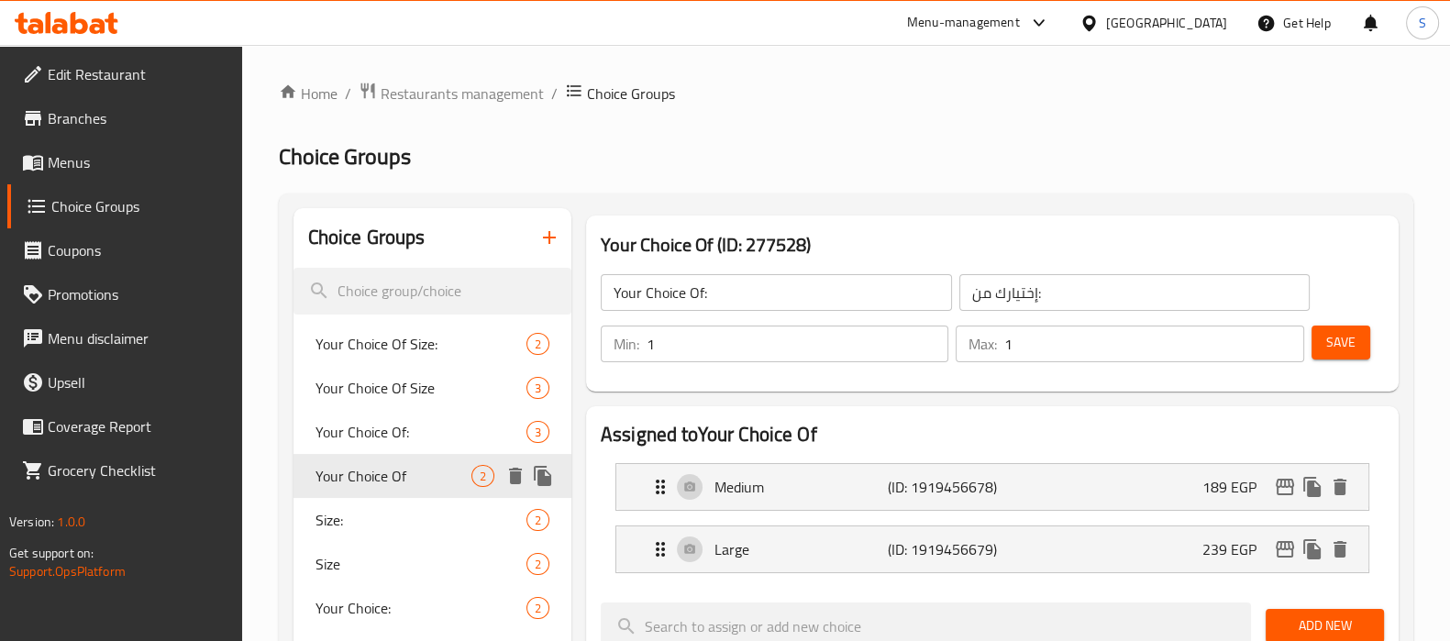
type input "Your Choice Of"
type input "إختيارك من"
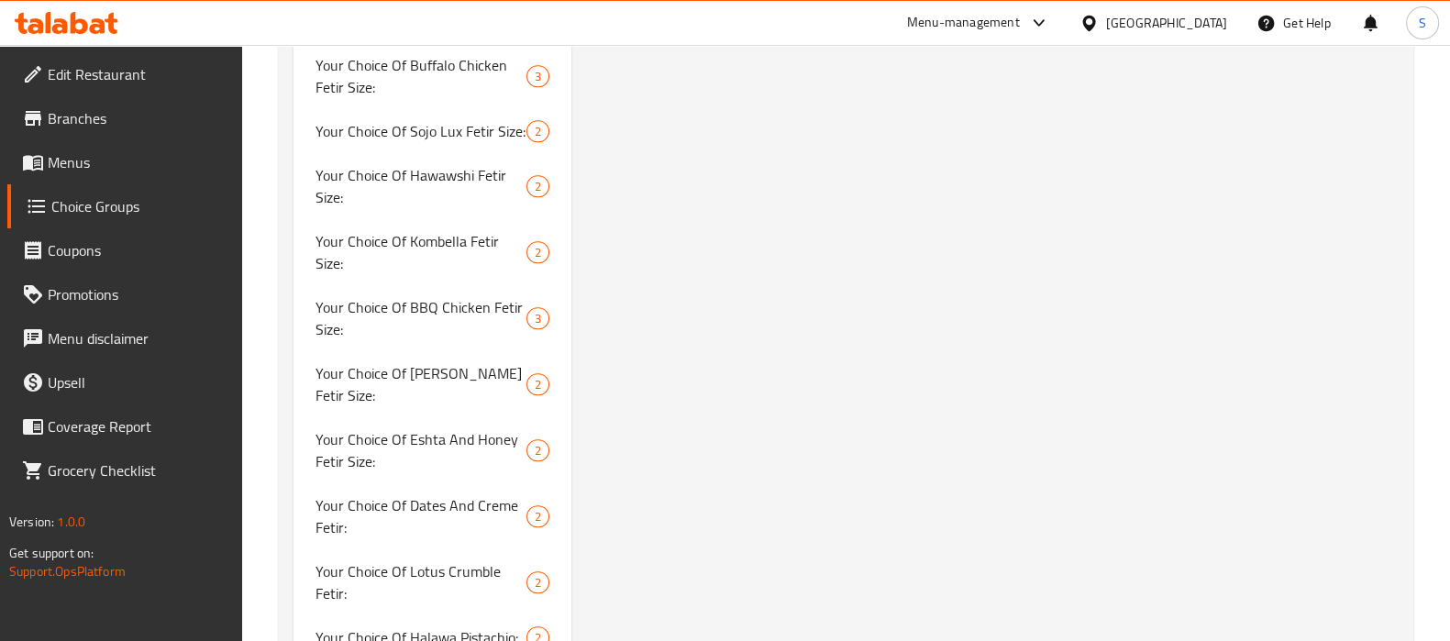
scroll to position [1080, 0]
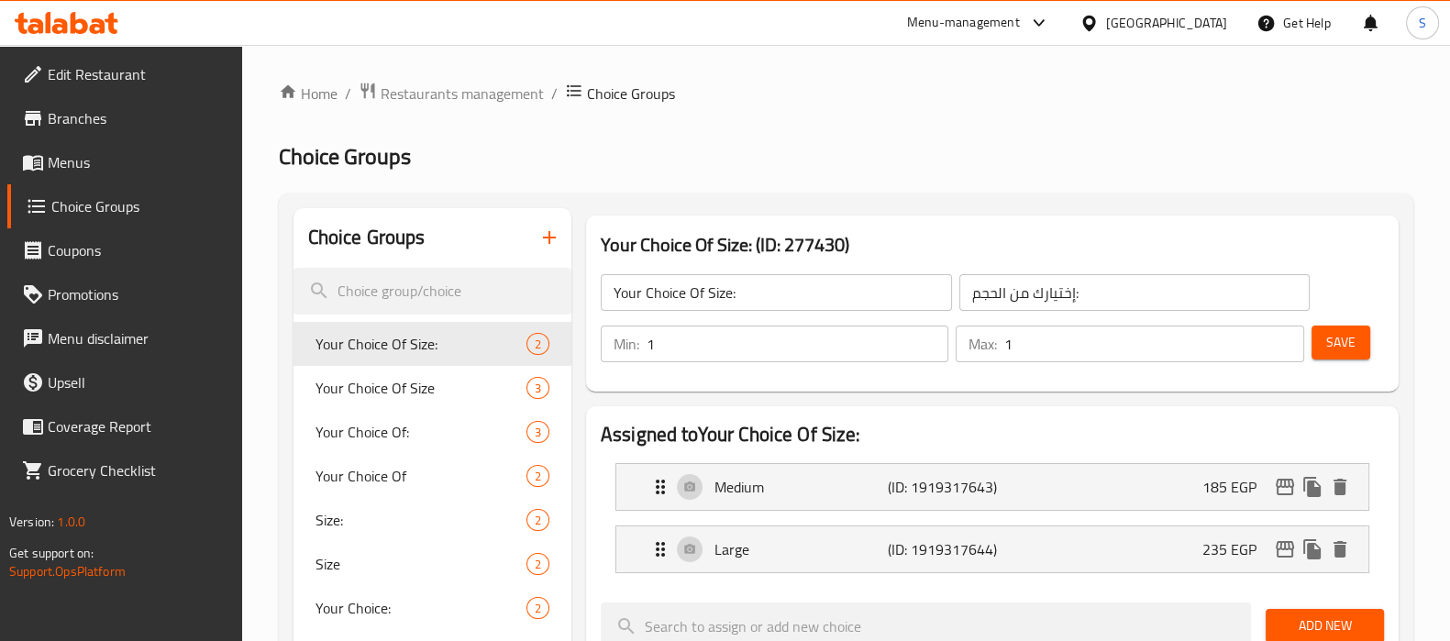
click at [123, 175] on link "Menus" at bounding box center [124, 162] width 235 height 44
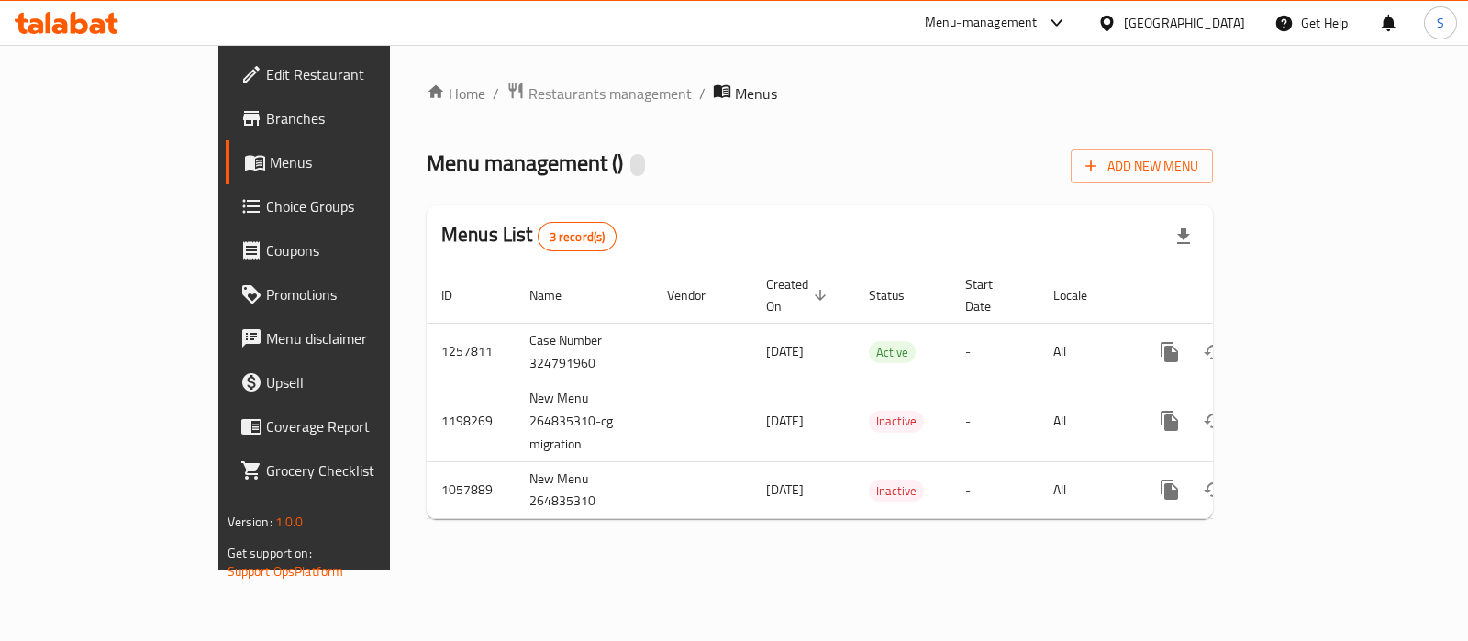
click at [226, 175] on link "Menus" at bounding box center [345, 162] width 238 height 44
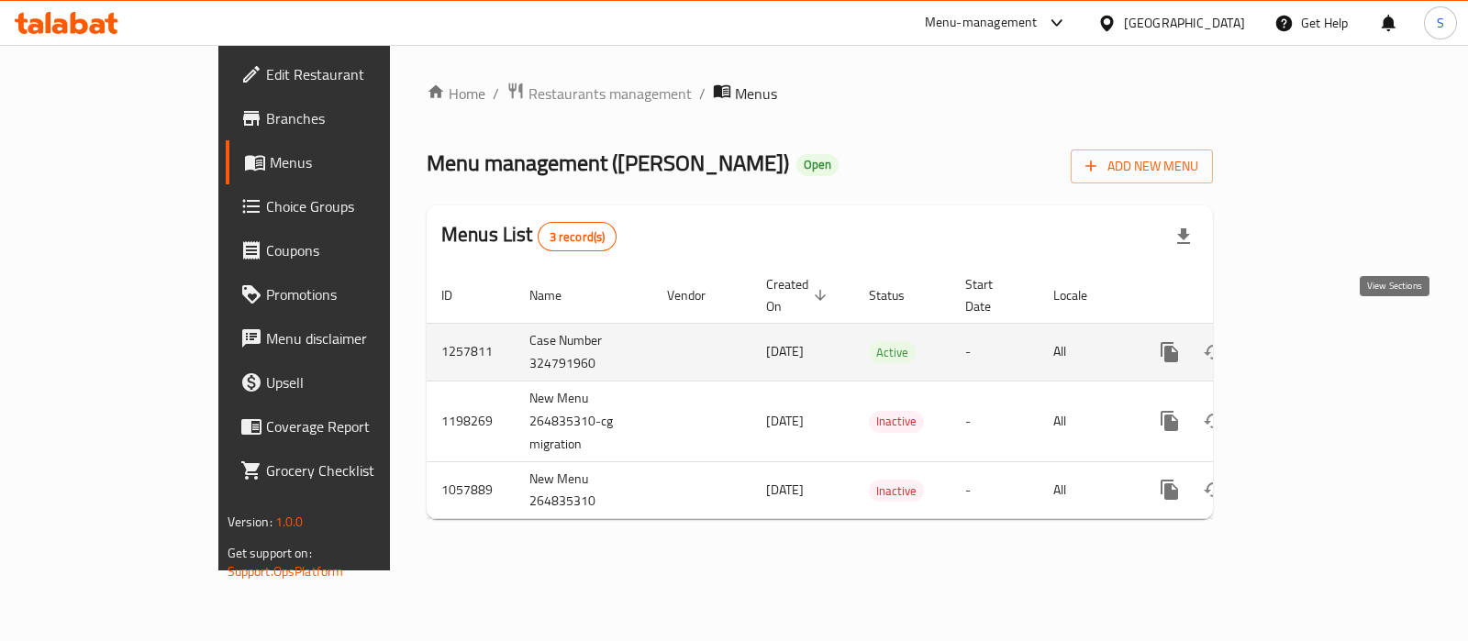
click at [1313, 341] on icon "enhanced table" at bounding box center [1301, 352] width 22 height 22
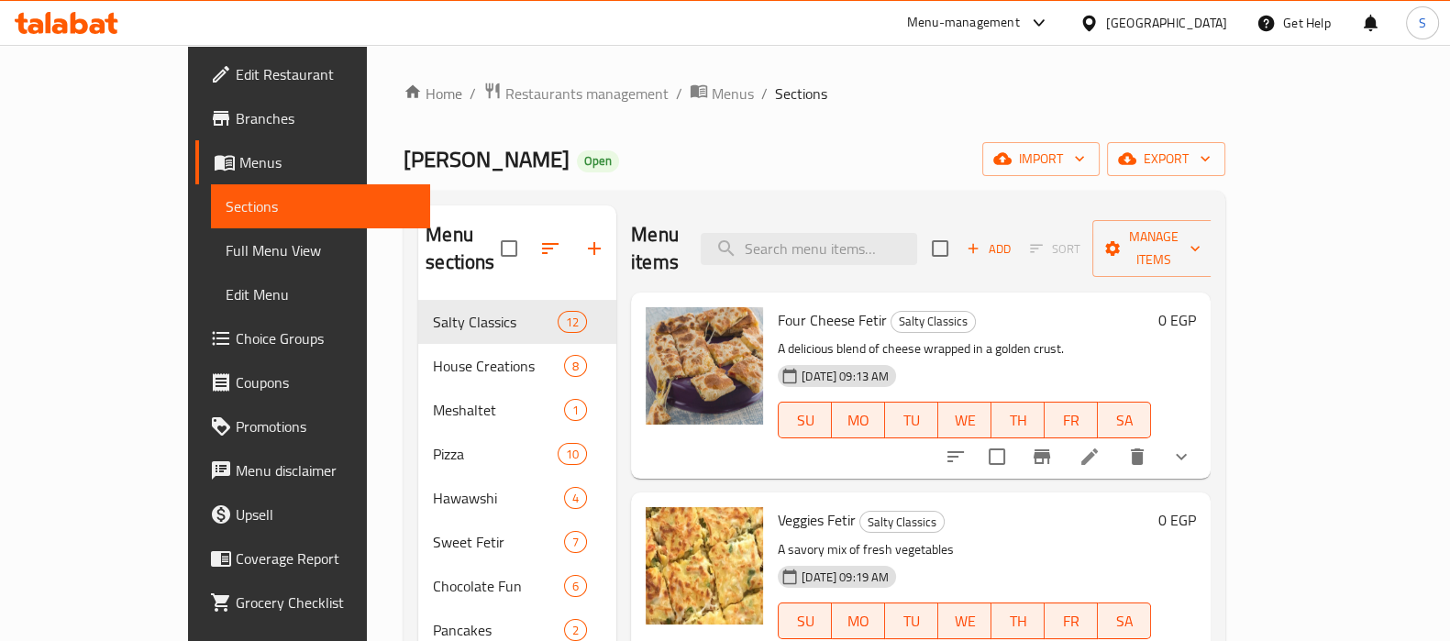
click at [851, 252] on div "Menu items Add Sort Manage items" at bounding box center [921, 248] width 580 height 87
click at [849, 248] on input "search" at bounding box center [809, 249] width 216 height 32
click at [1014, 245] on span "Add" at bounding box center [989, 248] width 50 height 21
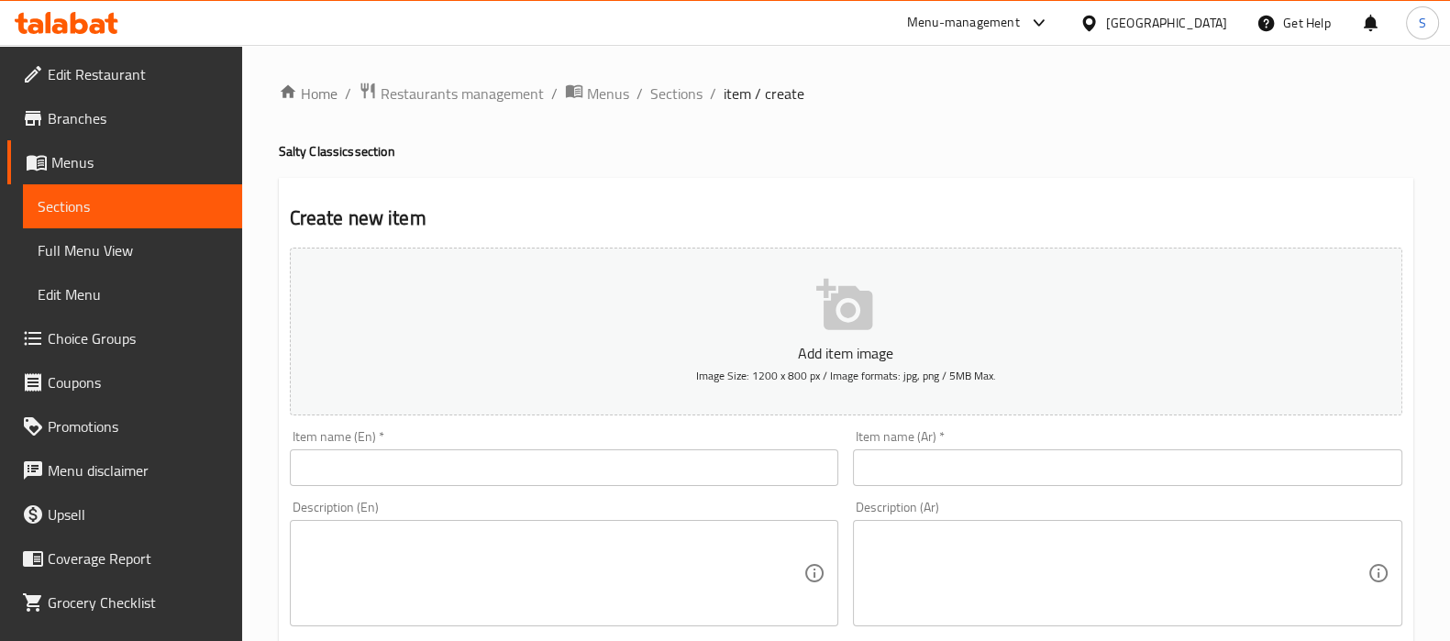
click at [589, 477] on input "text" at bounding box center [564, 467] width 549 height 37
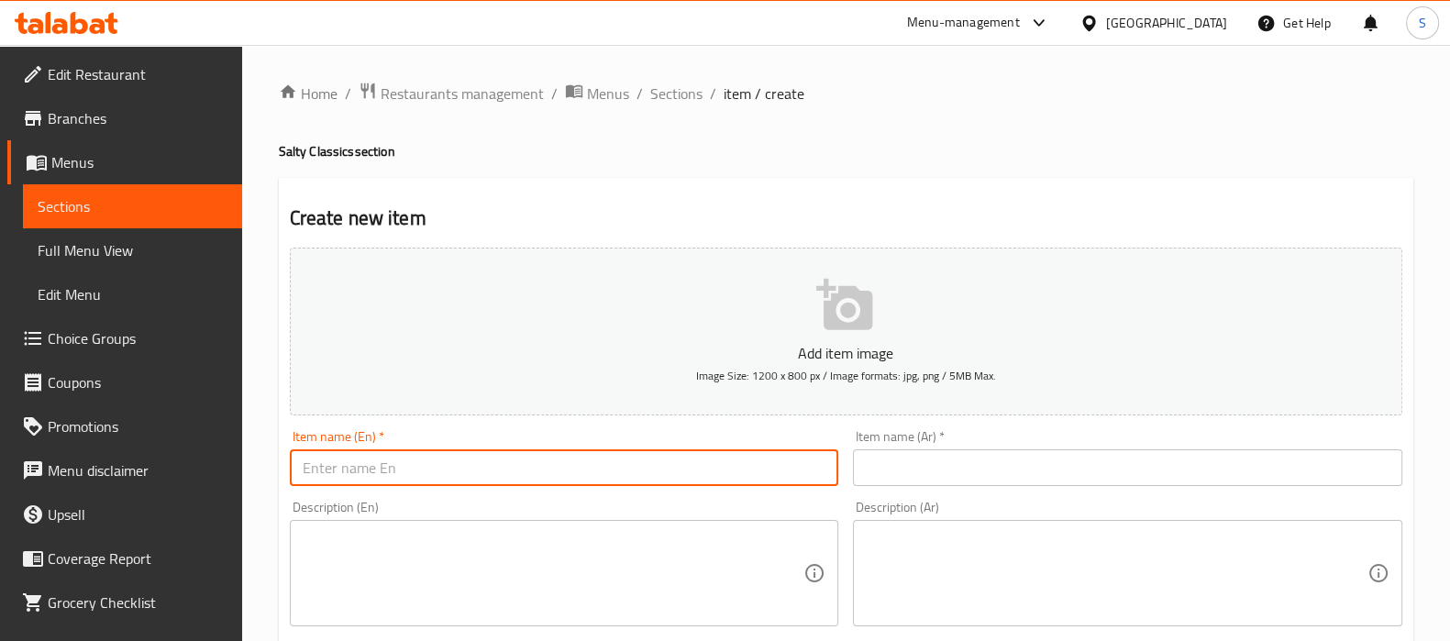
type input "س"
type input "ss"
click at [991, 471] on input "text" at bounding box center [1127, 467] width 549 height 37
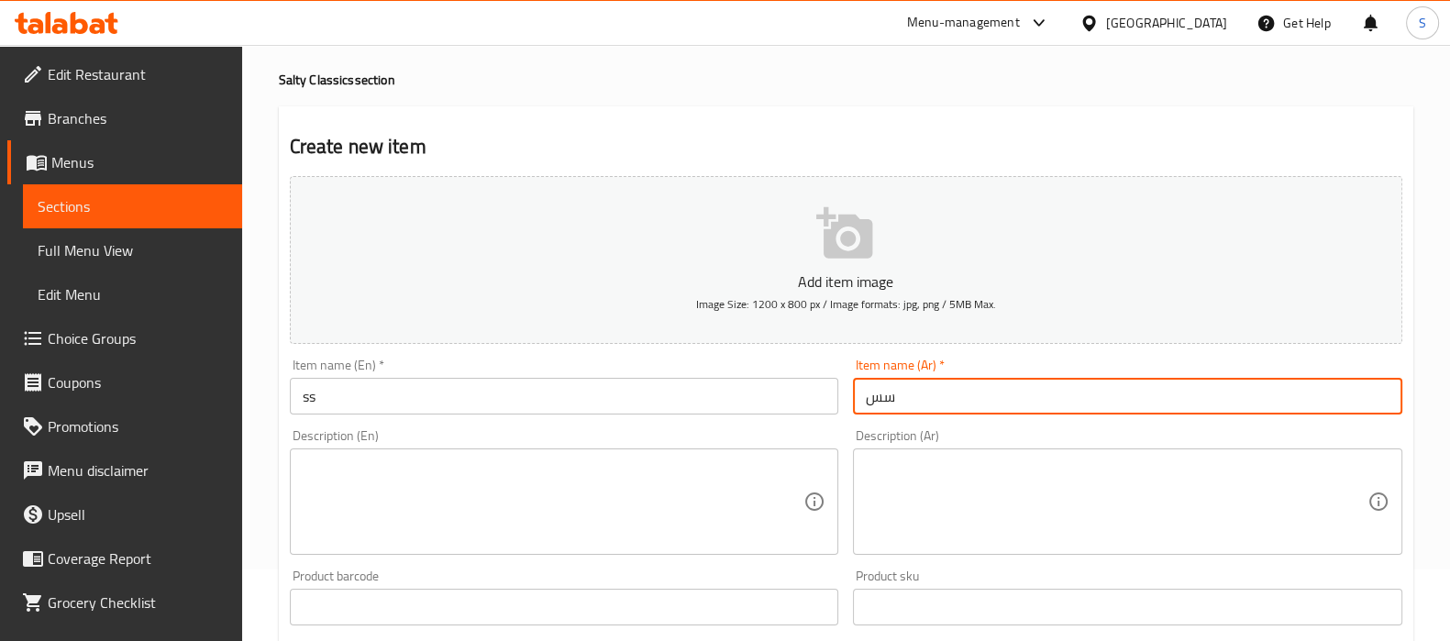
scroll to position [228, 0]
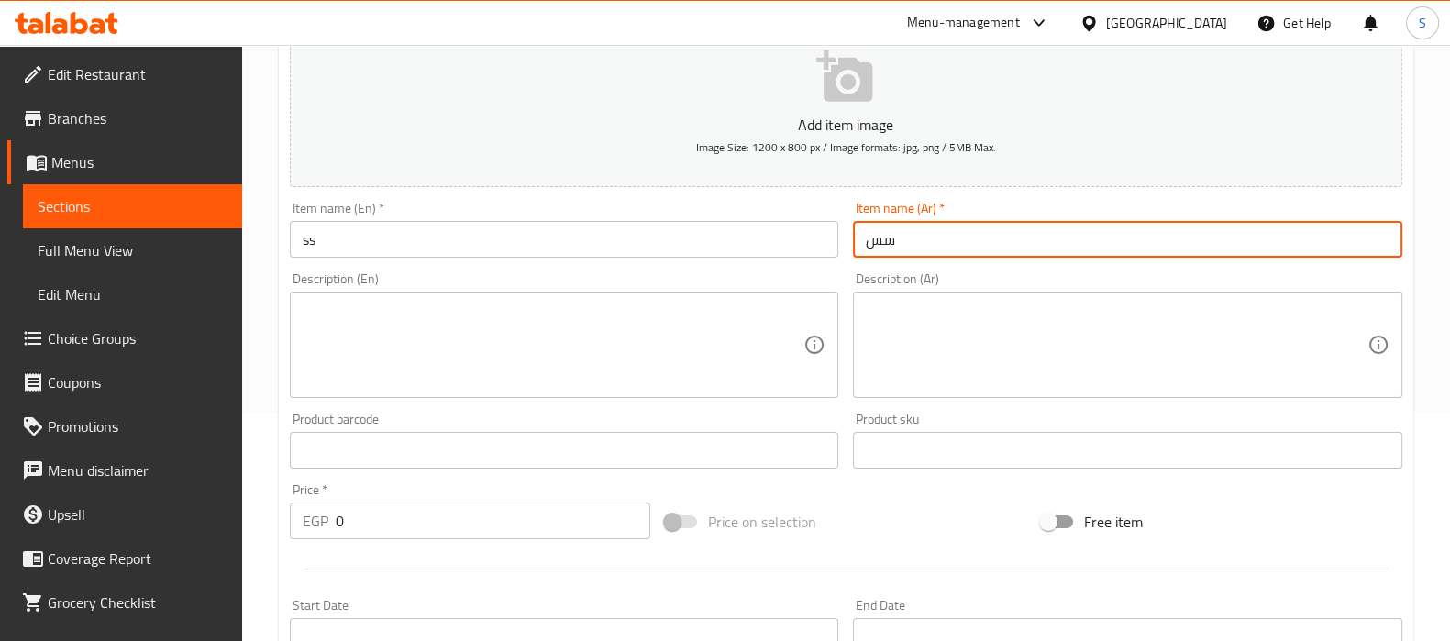
type input "سس"
click at [564, 520] on input "0" at bounding box center [494, 521] width 316 height 37
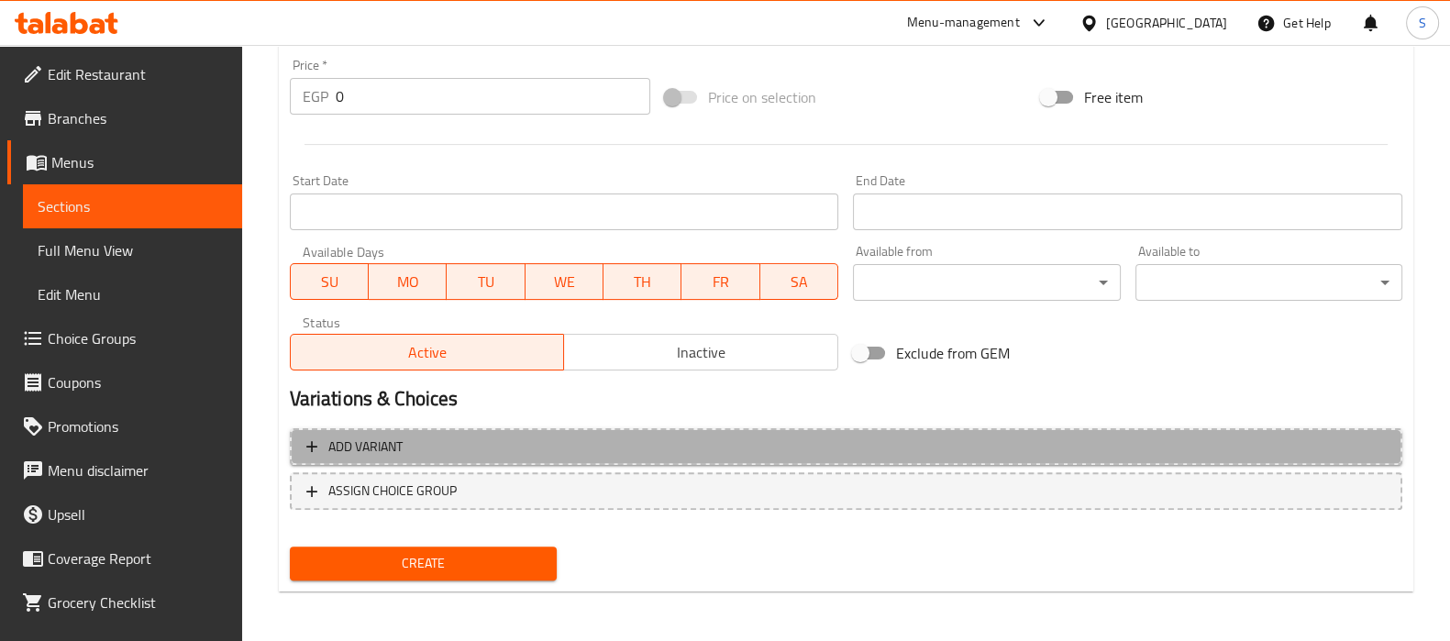
click at [755, 448] on span "Add variant" at bounding box center [846, 447] width 1080 height 23
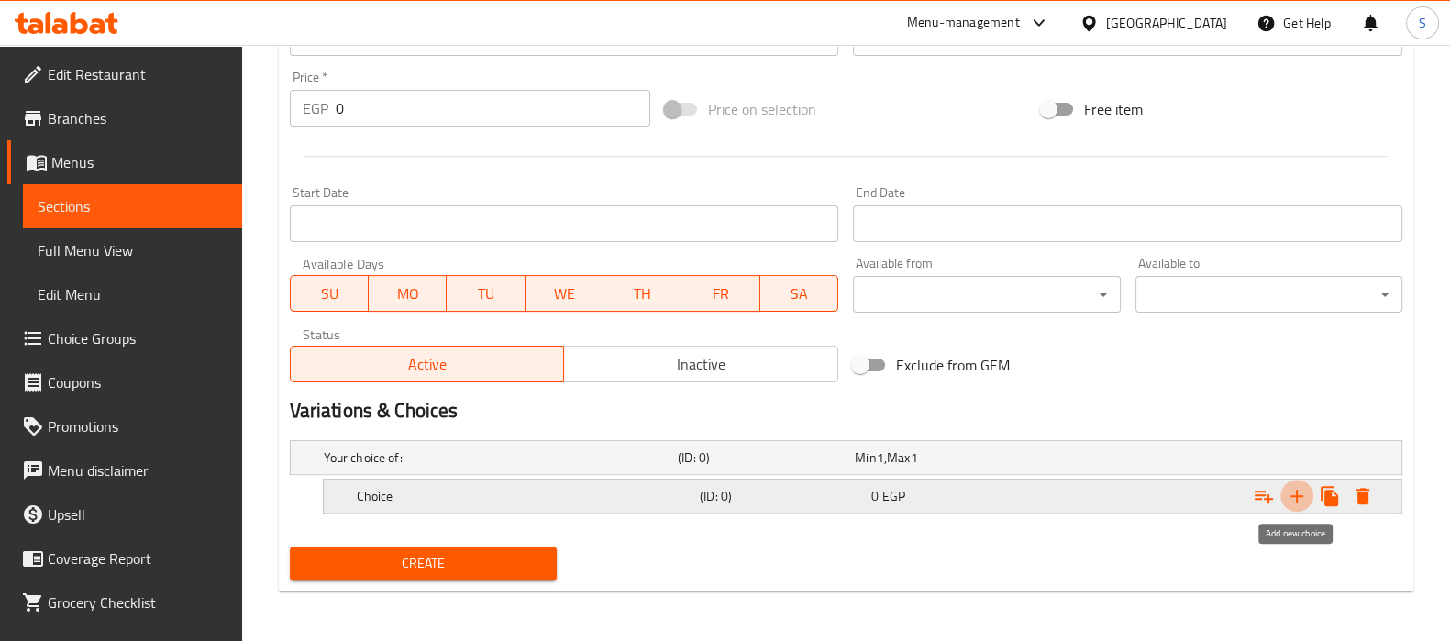
click at [1297, 506] on button "Expand" at bounding box center [1296, 496] width 33 height 33
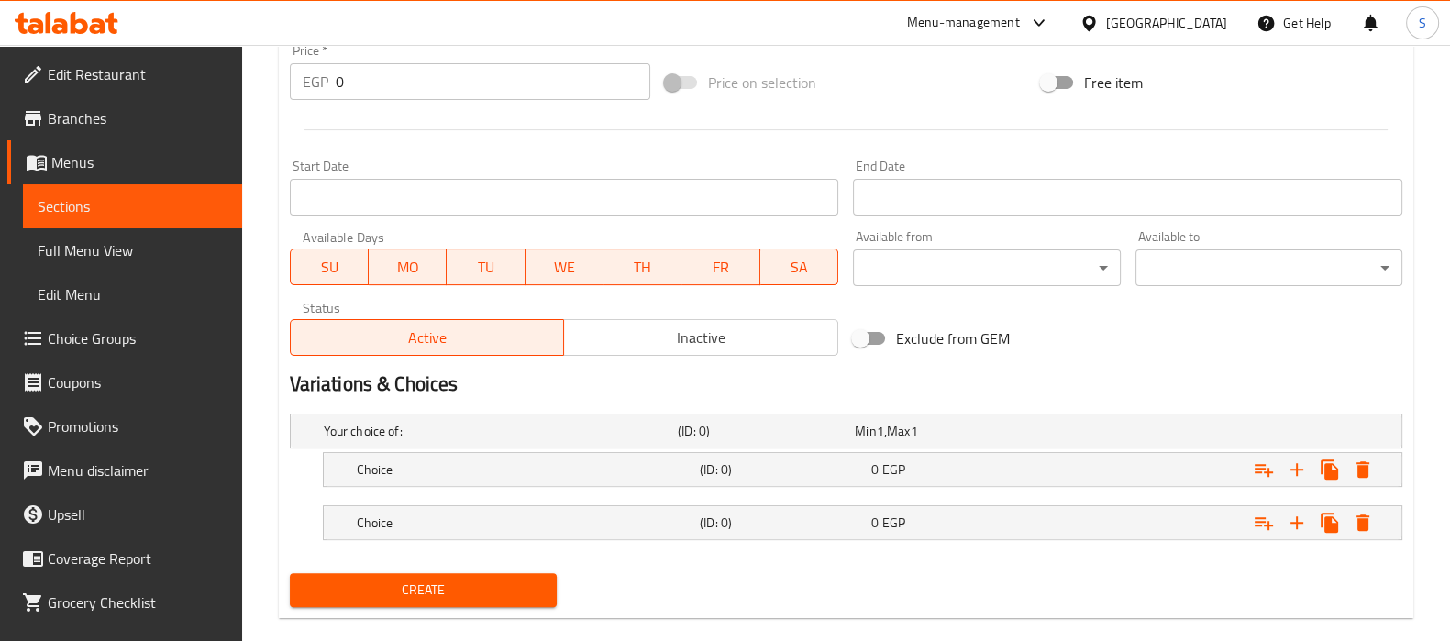
scroll to position [693, 0]
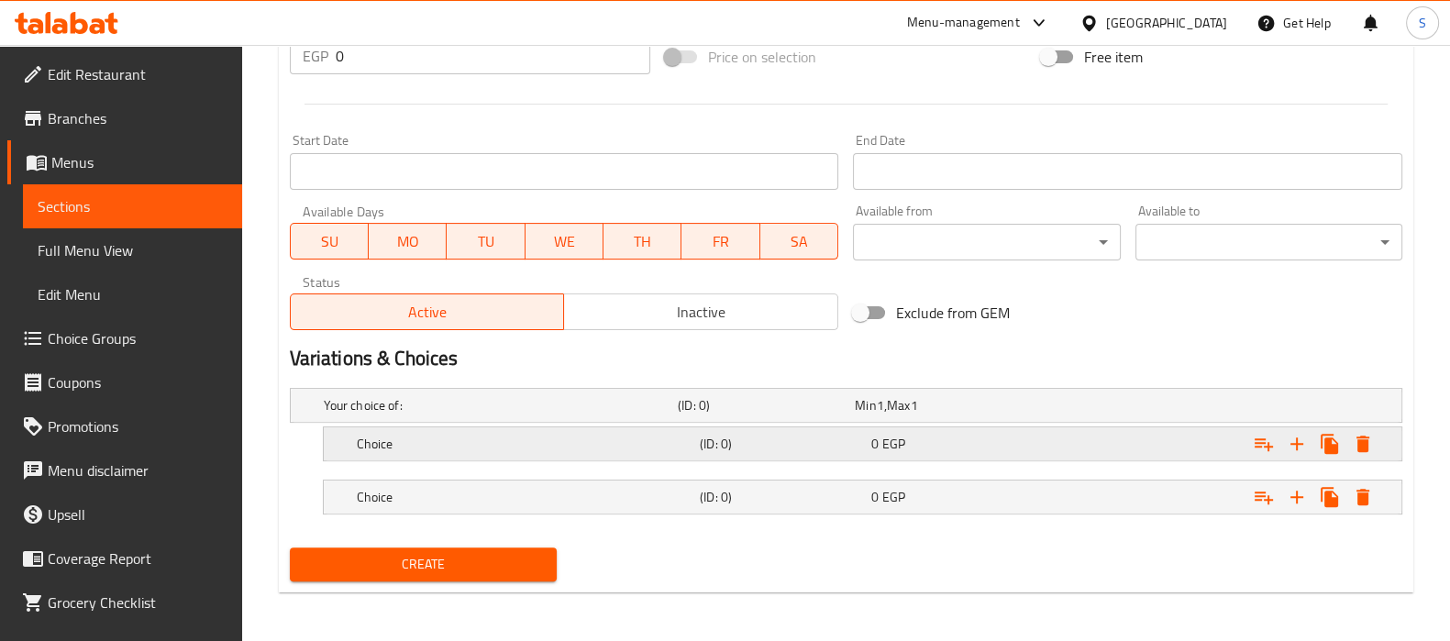
drag, startPoint x: 1169, startPoint y: 430, endPoint x: 1157, endPoint y: 448, distance: 21.6
click at [1169, 428] on div "Expand" at bounding box center [1210, 444] width 343 height 40
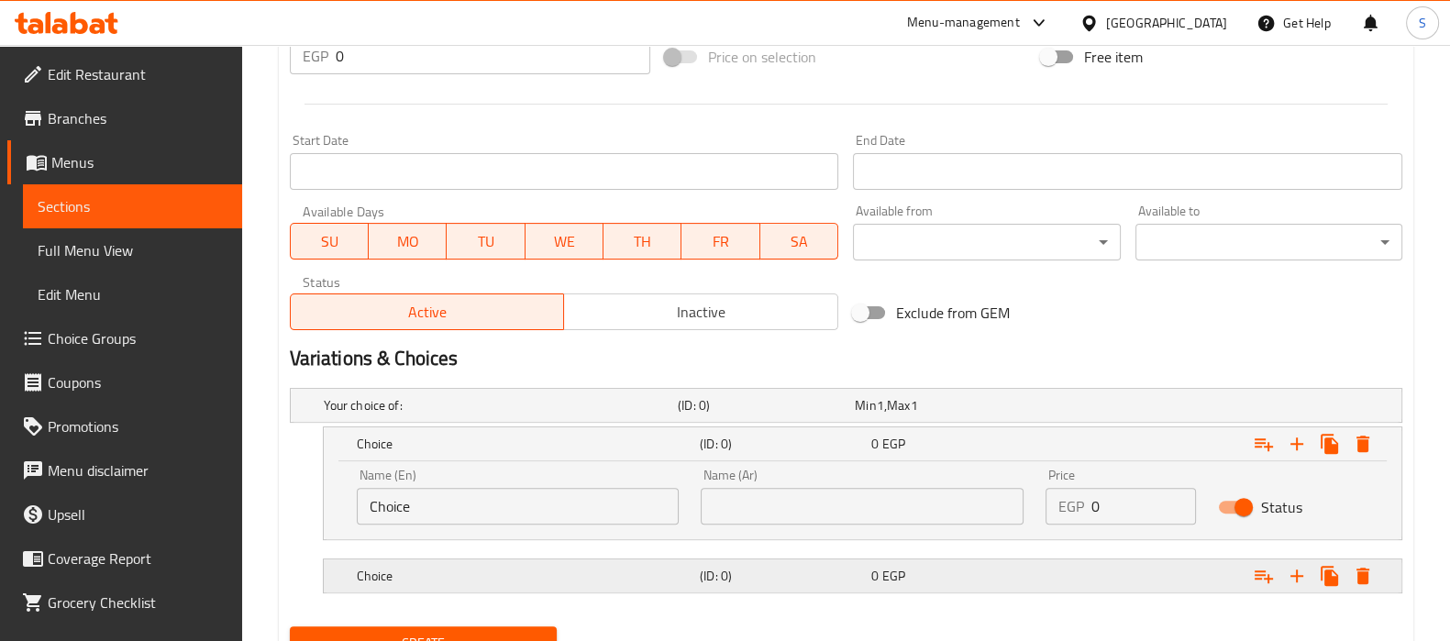
click at [1074, 562] on div "Expand" at bounding box center [1210, 576] width 343 height 40
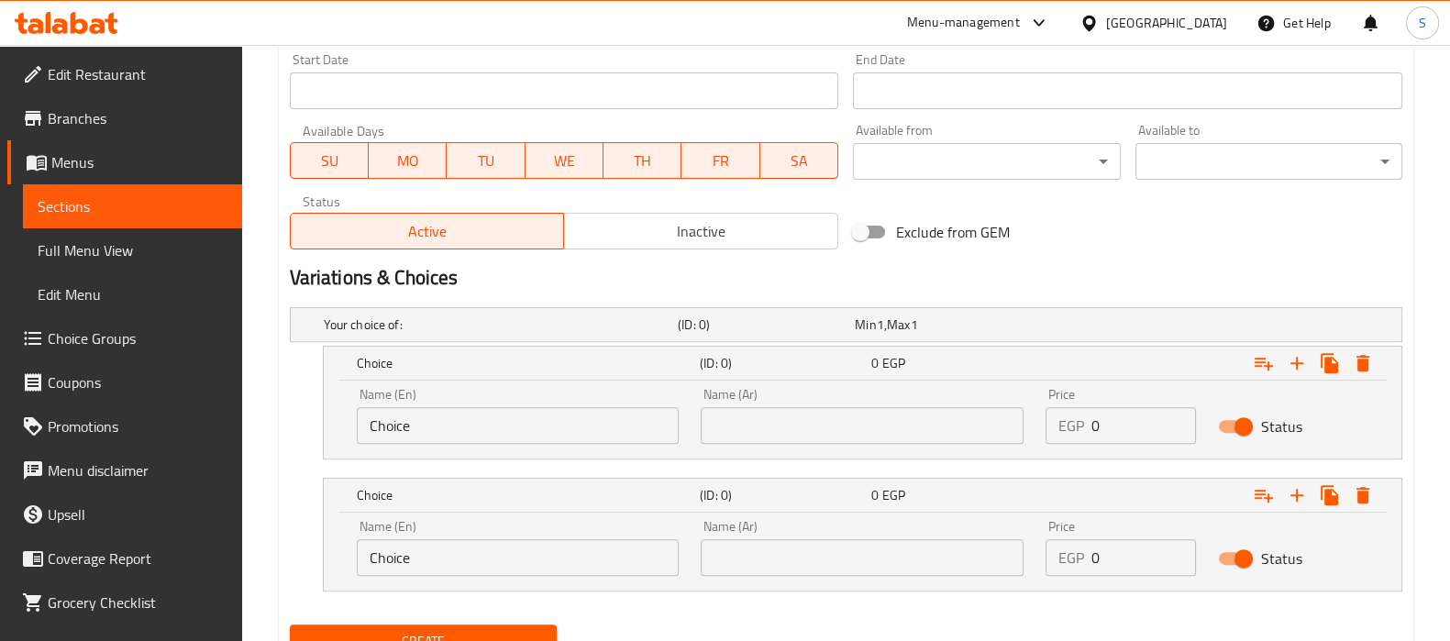
scroll to position [851, 0]
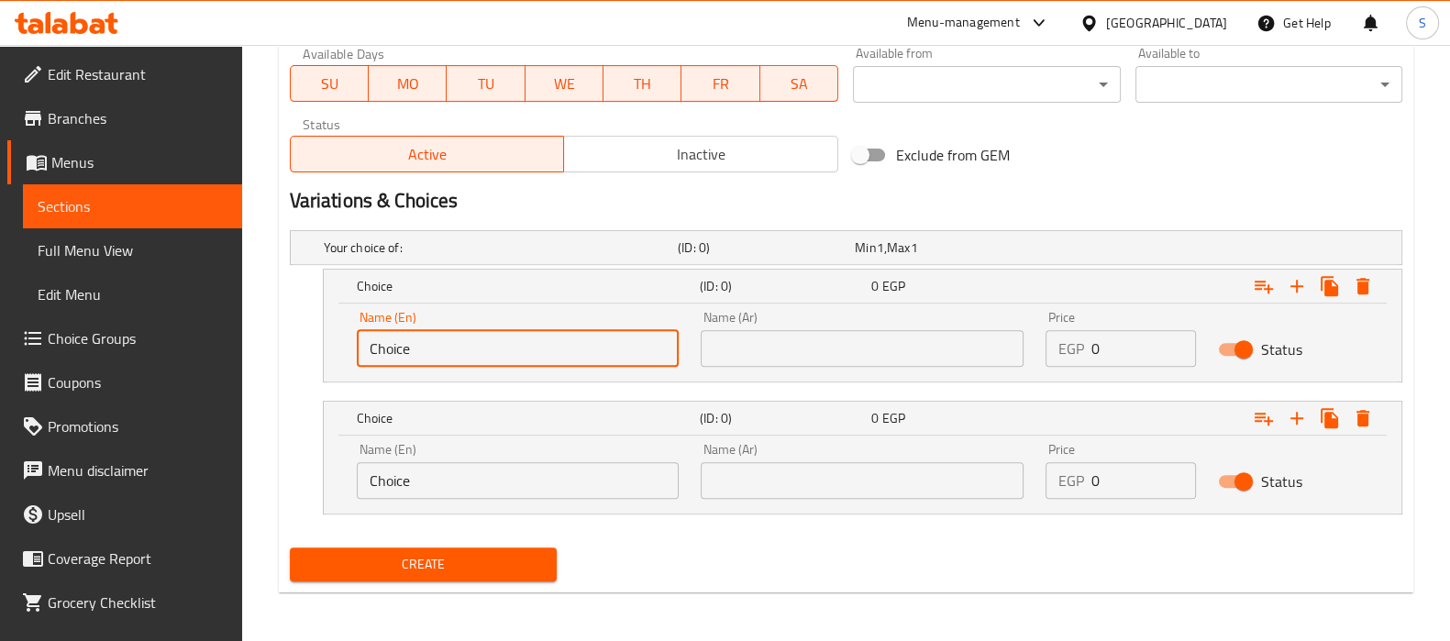
click at [508, 334] on input "Choice" at bounding box center [518, 348] width 323 height 37
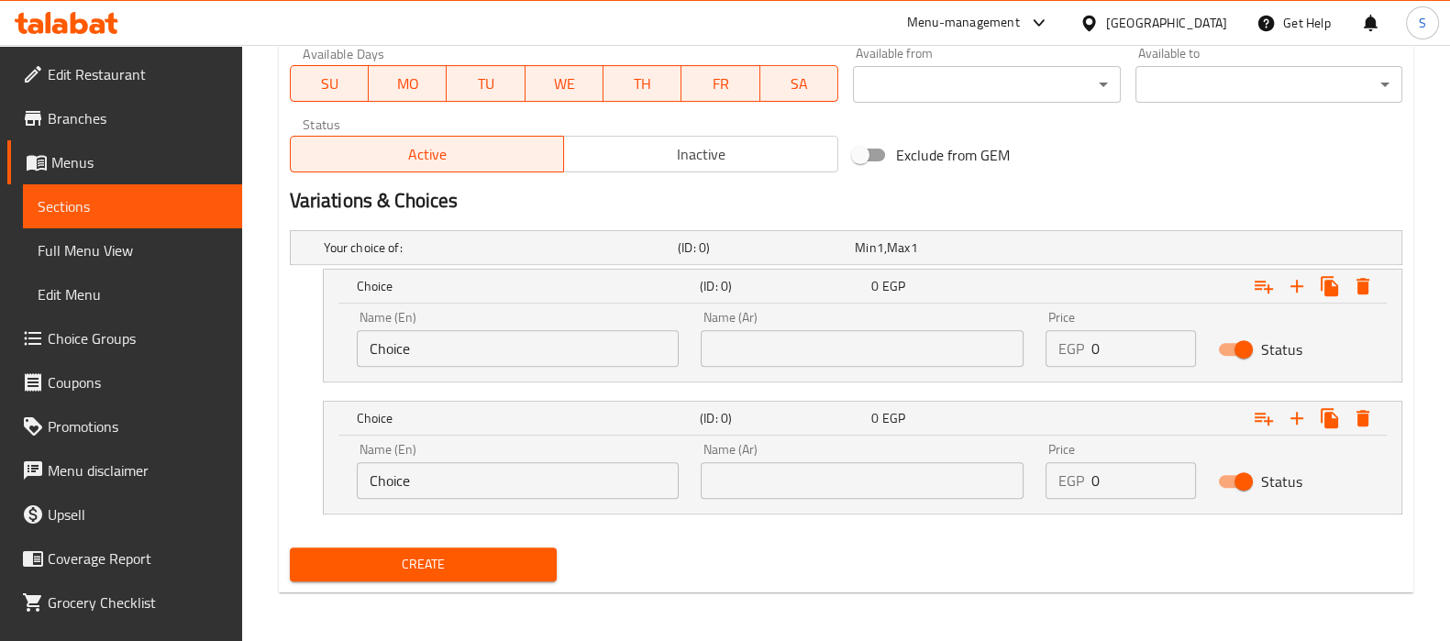
click at [442, 386] on nav at bounding box center [846, 393] width 1113 height 15
click at [434, 361] on input "Choice" at bounding box center [518, 348] width 323 height 37
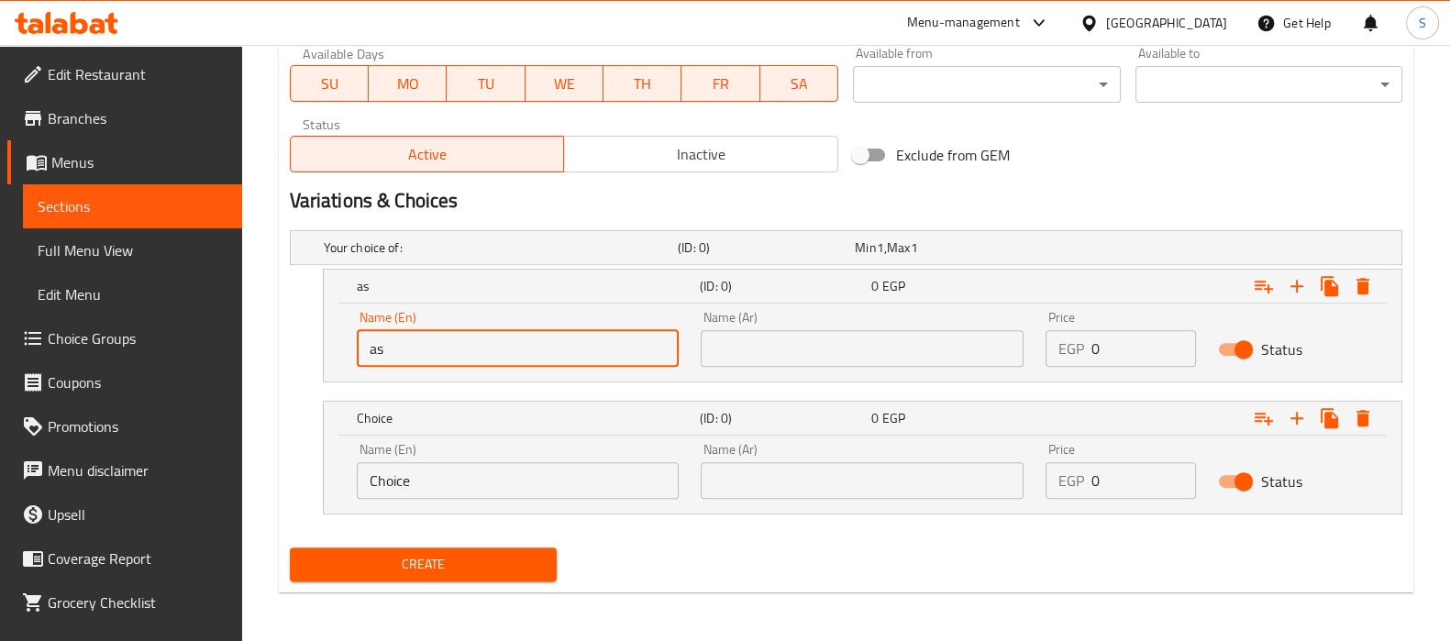
type input "a"
type input "s"
click at [786, 367] on div "Name (Ar) Name (Ar)" at bounding box center [862, 339] width 345 height 78
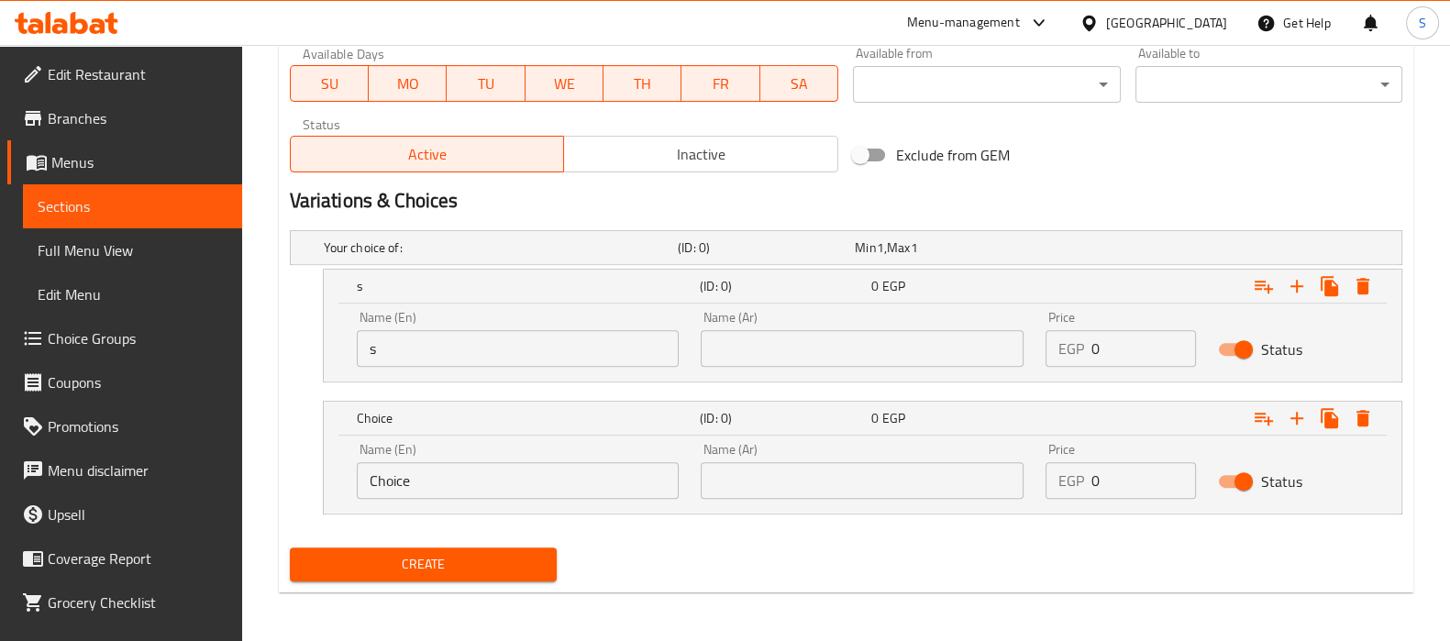
click at [786, 355] on input "text" at bounding box center [862, 348] width 323 height 37
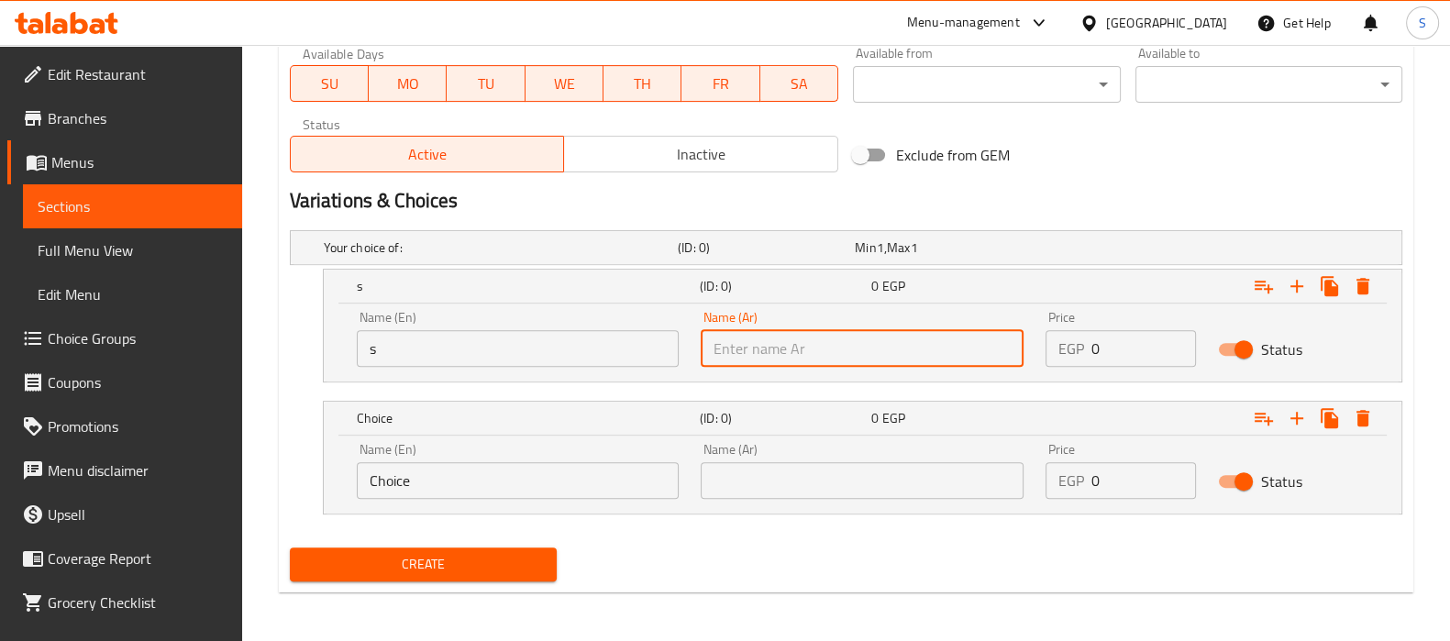
type input "س"
type input "ص"
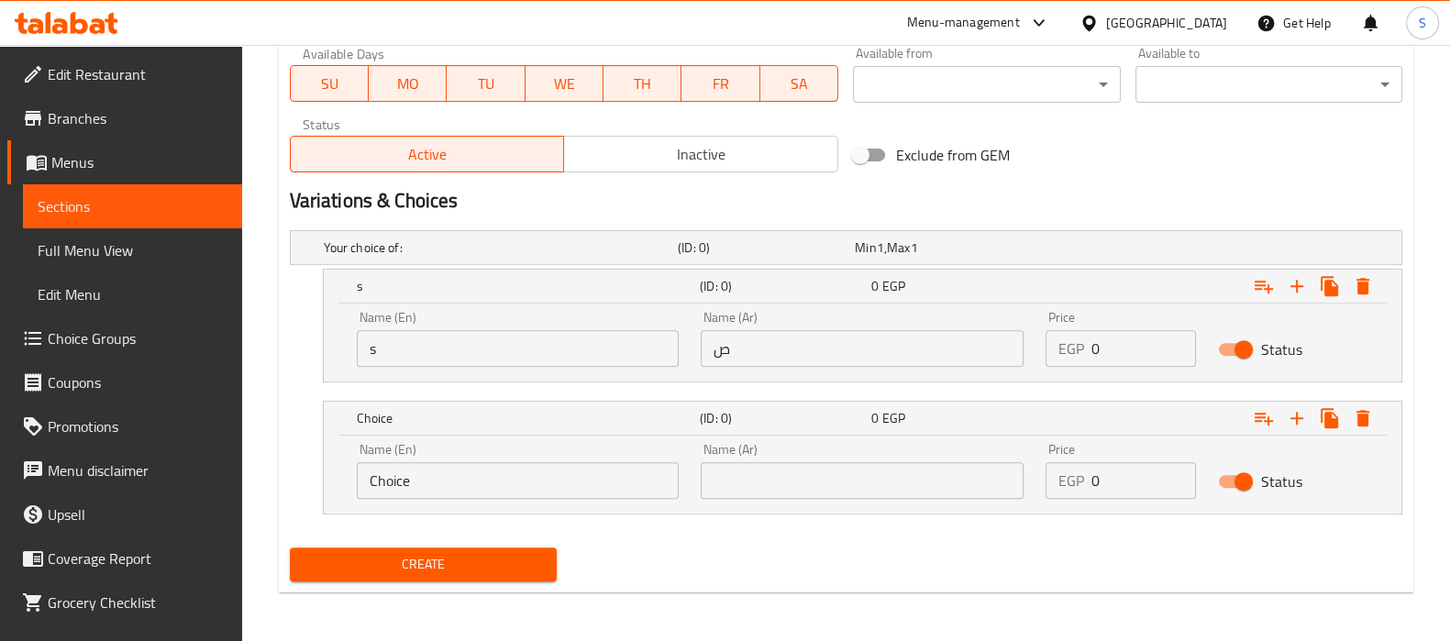
drag, startPoint x: 437, startPoint y: 502, endPoint x: 433, endPoint y: 488, distance: 14.2
click at [435, 496] on div "Name (En) Choice Name (En)" at bounding box center [518, 471] width 345 height 78
click at [432, 488] on input "Choice" at bounding box center [518, 480] width 323 height 37
type input "l"
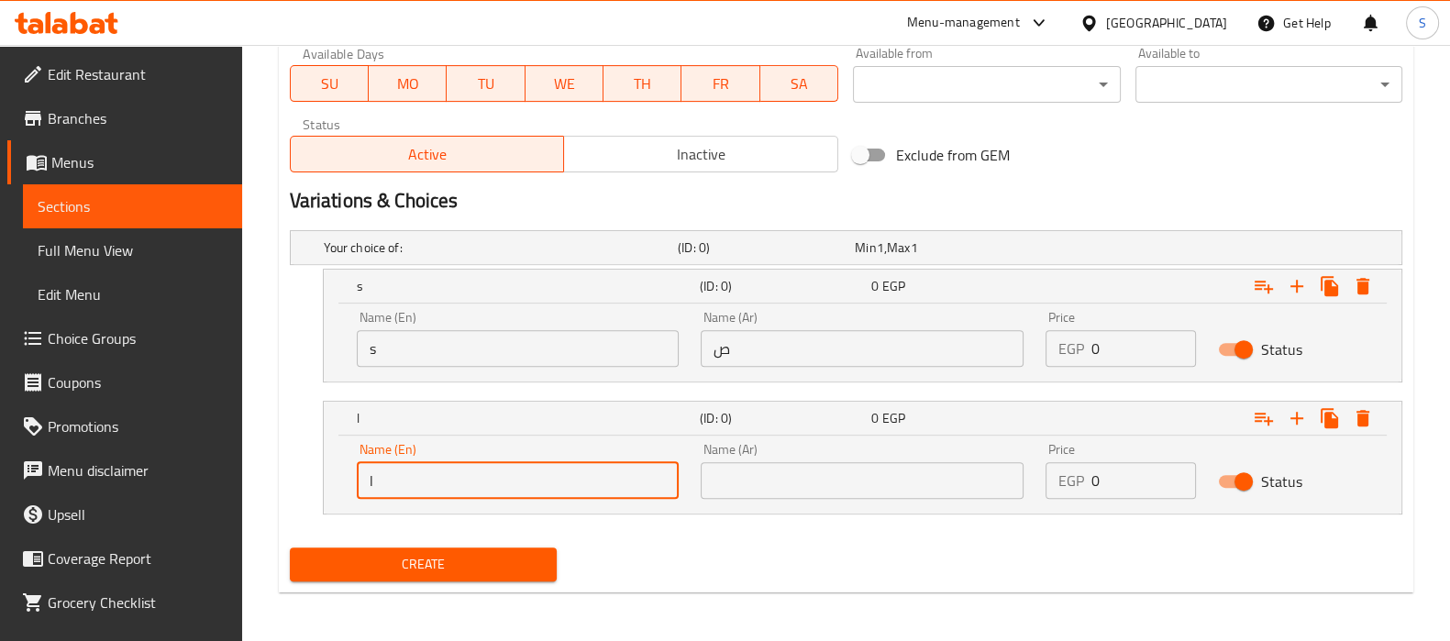
click at [783, 477] on input "text" at bounding box center [862, 480] width 323 height 37
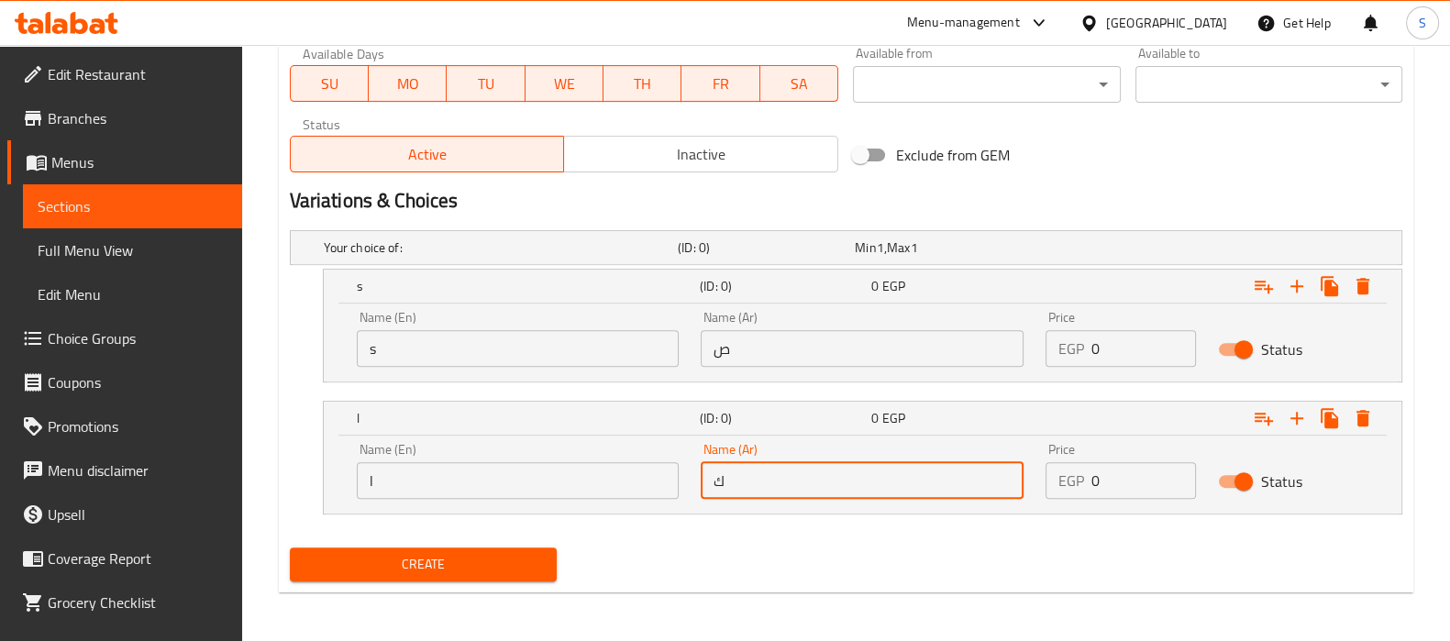
type input "ك"
click at [1114, 566] on div "Create" at bounding box center [845, 564] width 1127 height 49
drag, startPoint x: 1096, startPoint y: 367, endPoint x: 1102, endPoint y: 351, distance: 16.9
click at [1096, 366] on div "Price EGP 0 Price" at bounding box center [1121, 339] width 172 height 78
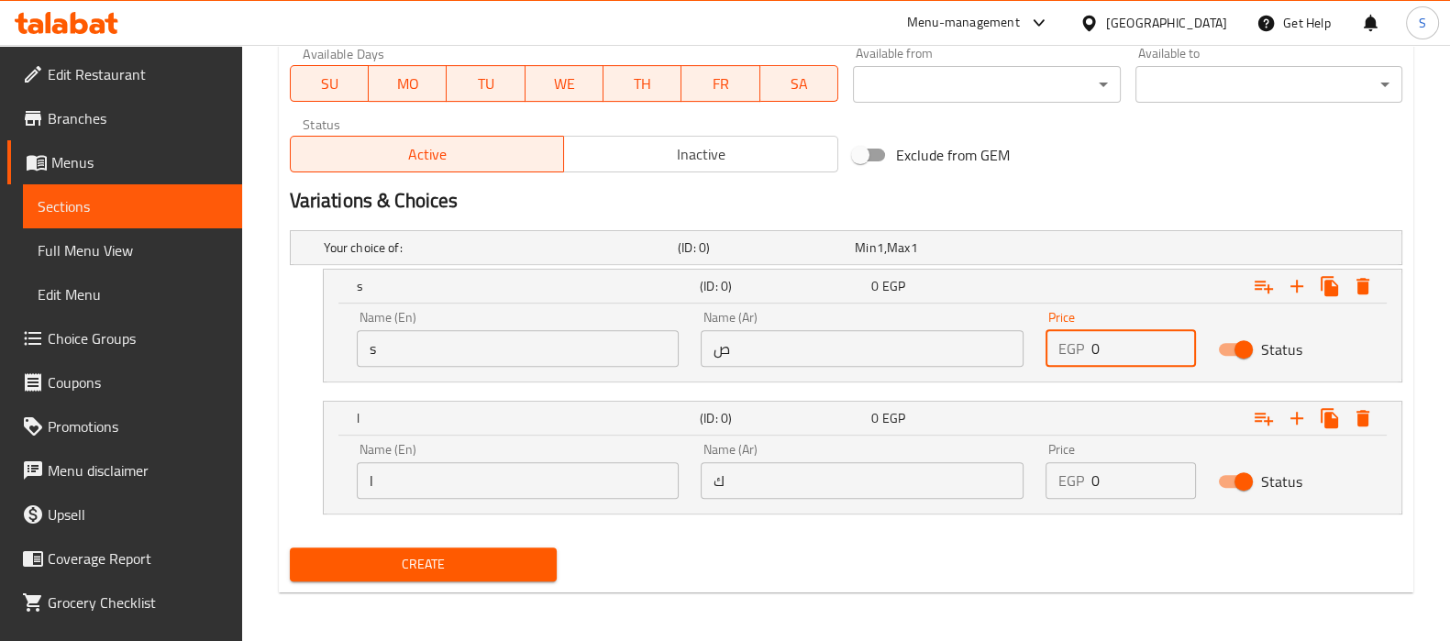
drag, startPoint x: 1107, startPoint y: 349, endPoint x: 1082, endPoint y: 349, distance: 24.8
click at [1082, 349] on div "EGP 0 Price" at bounding box center [1121, 348] width 150 height 37
type input "10"
click at [1124, 483] on input "0" at bounding box center [1143, 480] width 105 height 37
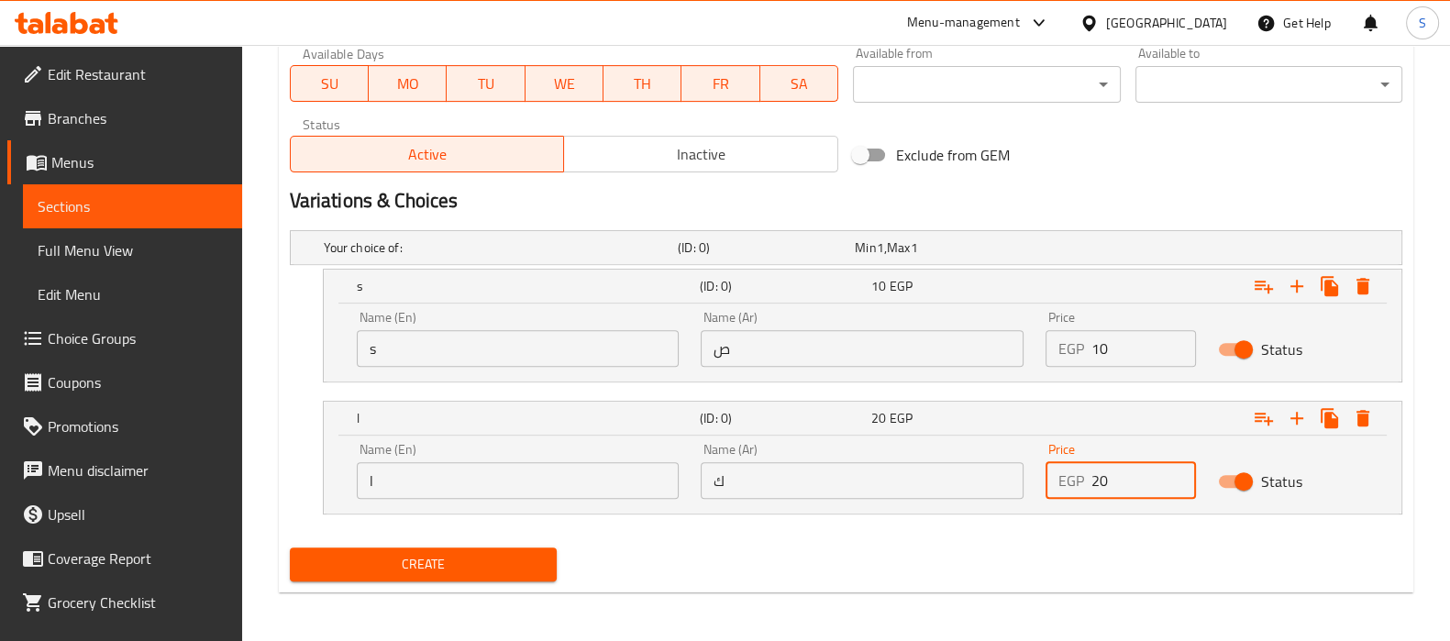
type input "20"
click at [626, 146] on span "Inactive" at bounding box center [701, 154] width 260 height 27
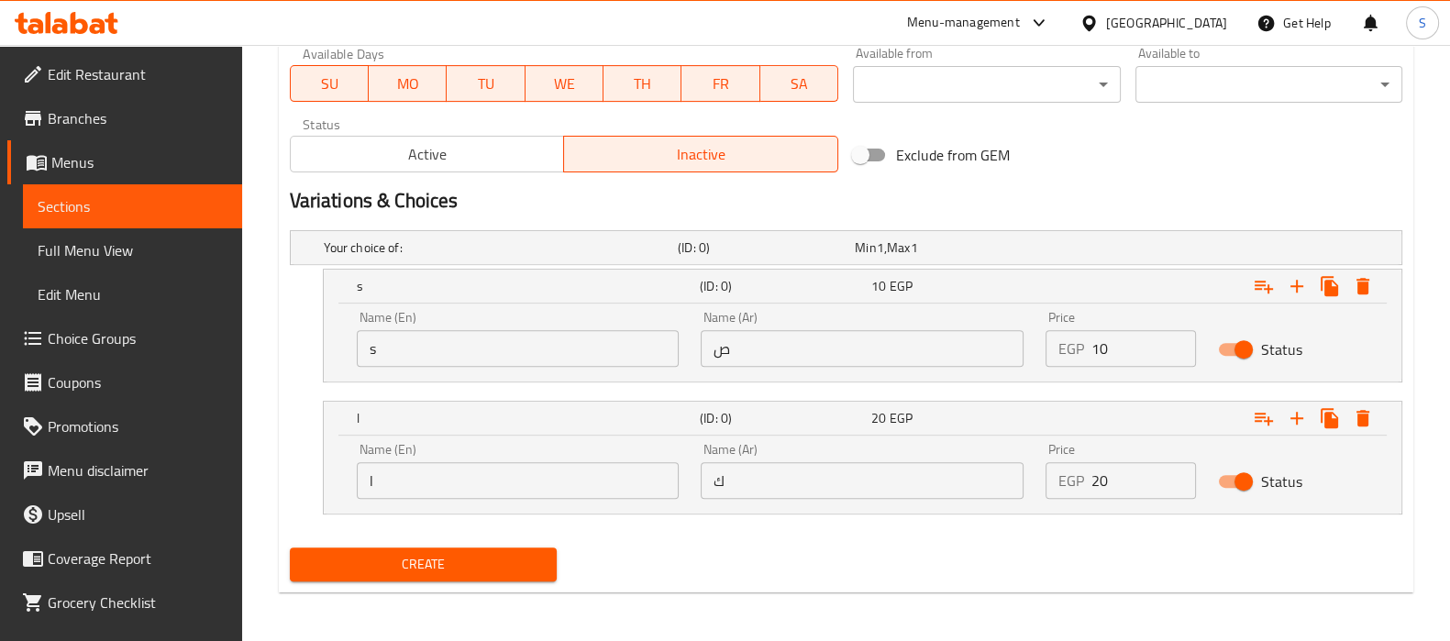
click at [450, 565] on span "Create" at bounding box center [424, 564] width 238 height 23
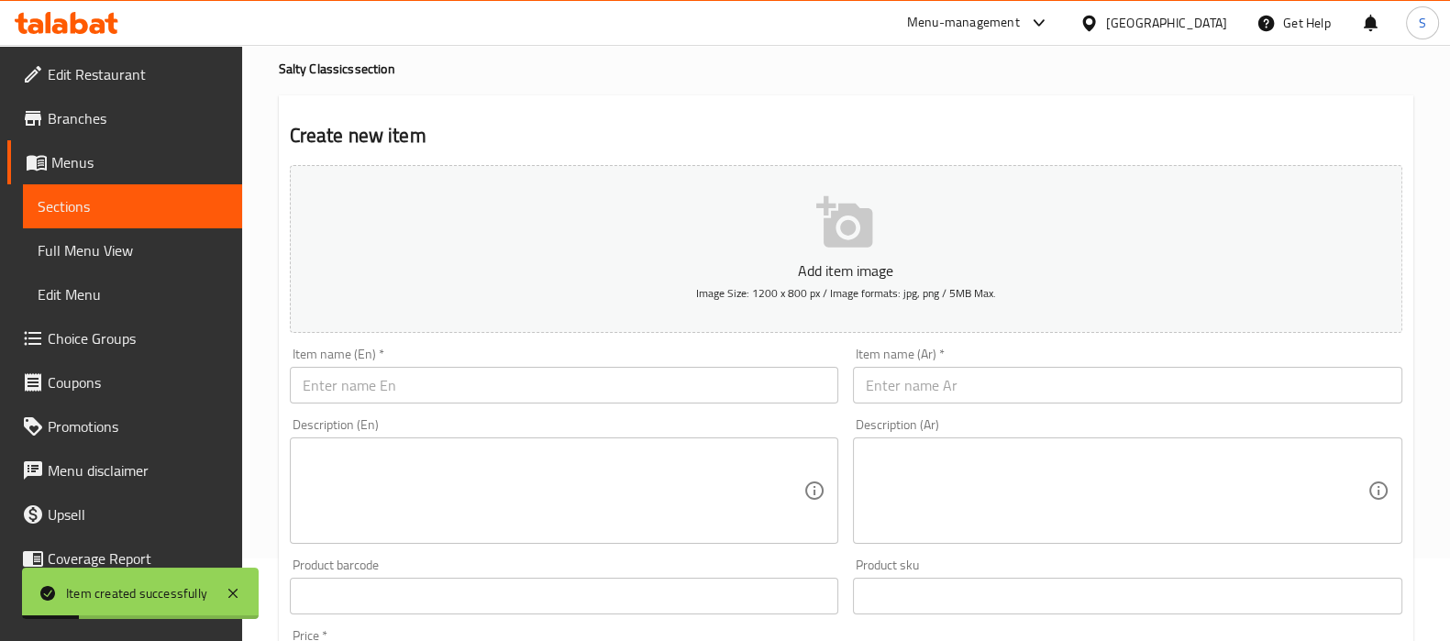
scroll to position [0, 0]
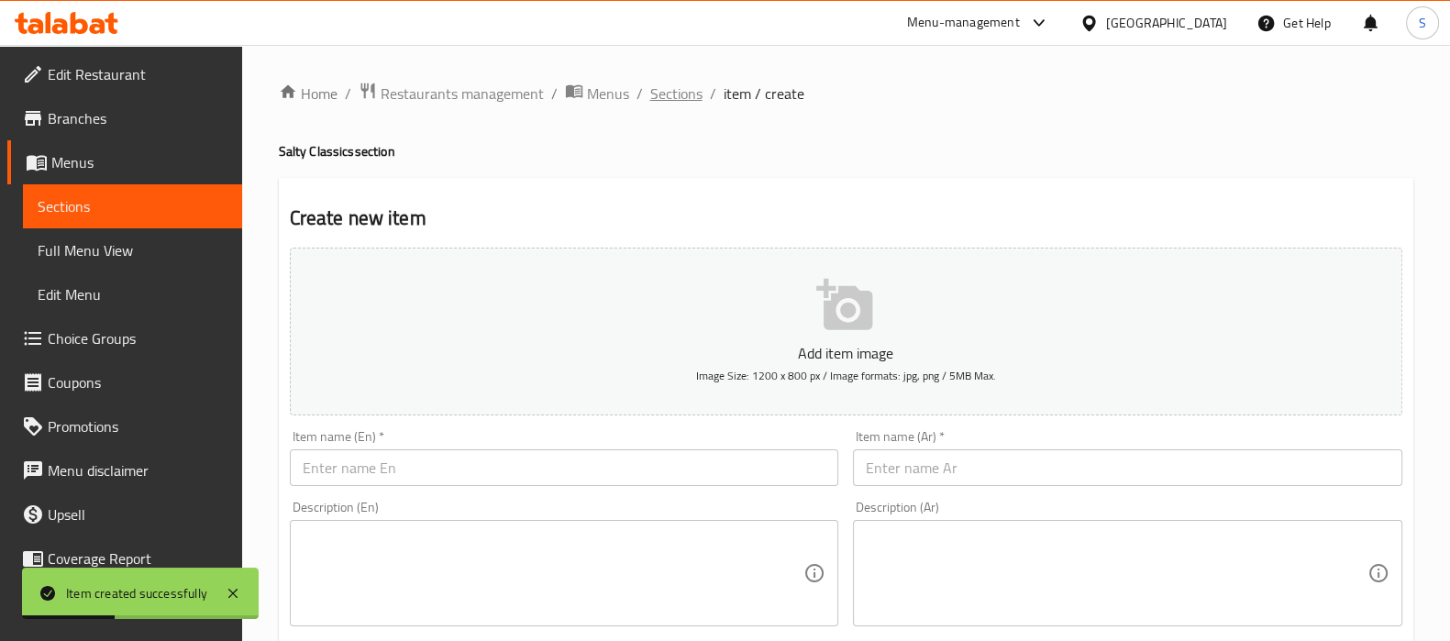
click at [687, 84] on span "Sections" at bounding box center [676, 94] width 52 height 22
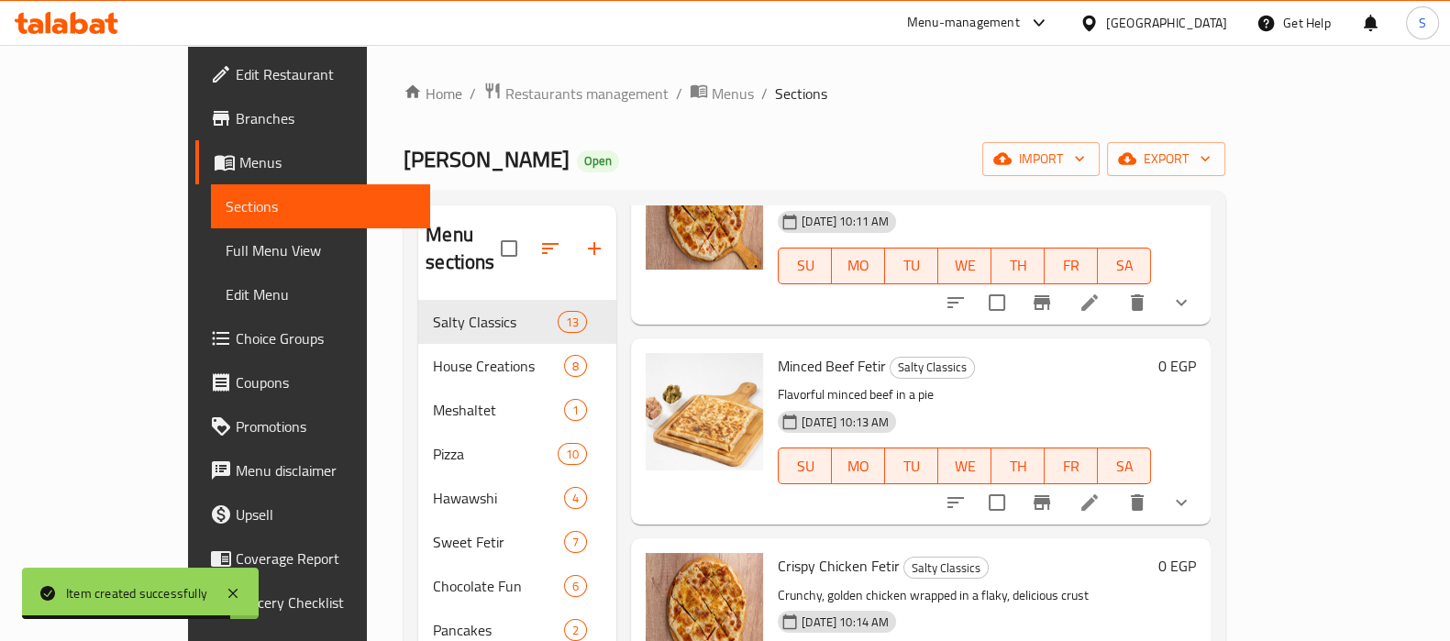
scroll to position [257, 0]
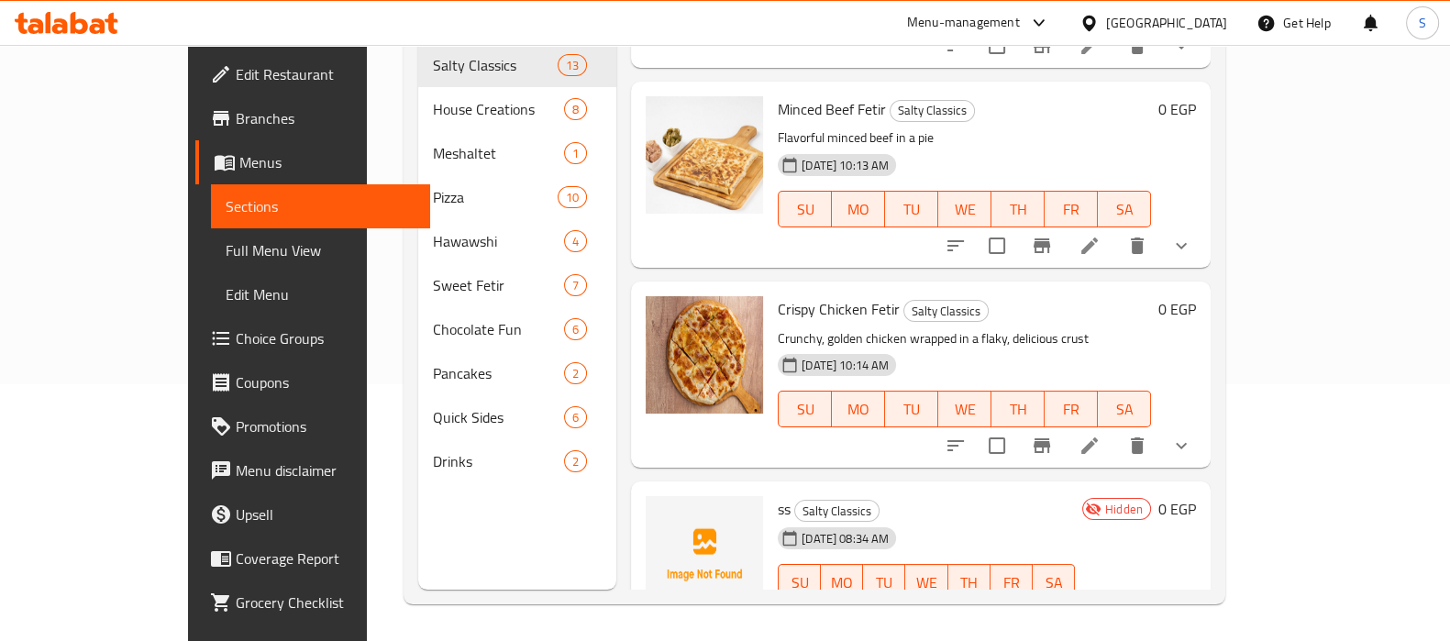
click at [1203, 597] on button "show more" at bounding box center [1181, 619] width 44 height 44
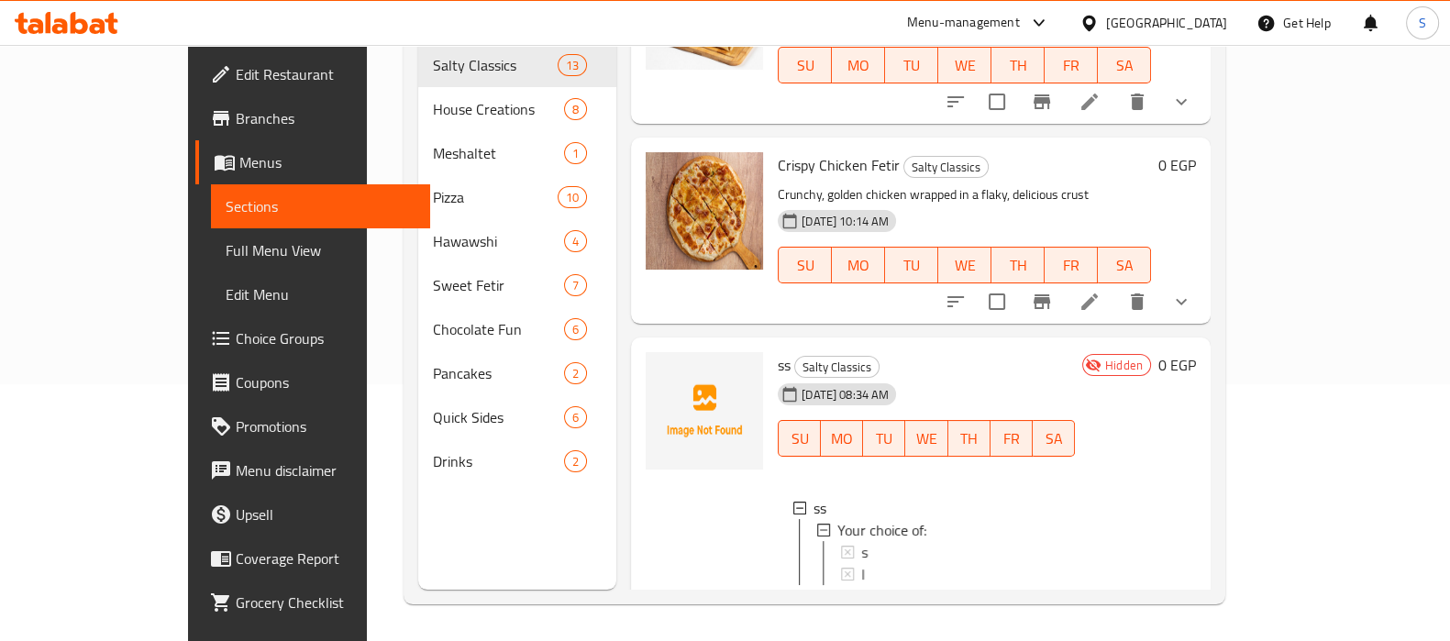
scroll to position [2138, 0]
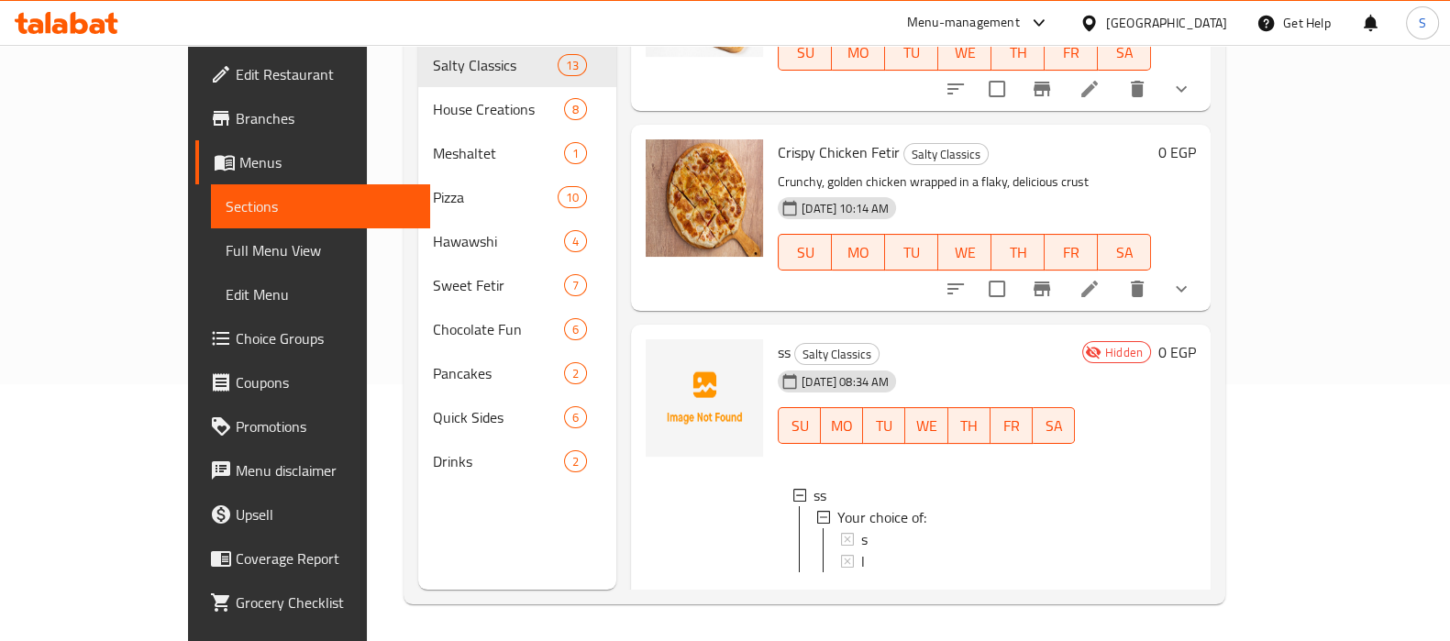
click at [236, 327] on span "Choice Groups" at bounding box center [326, 338] width 180 height 22
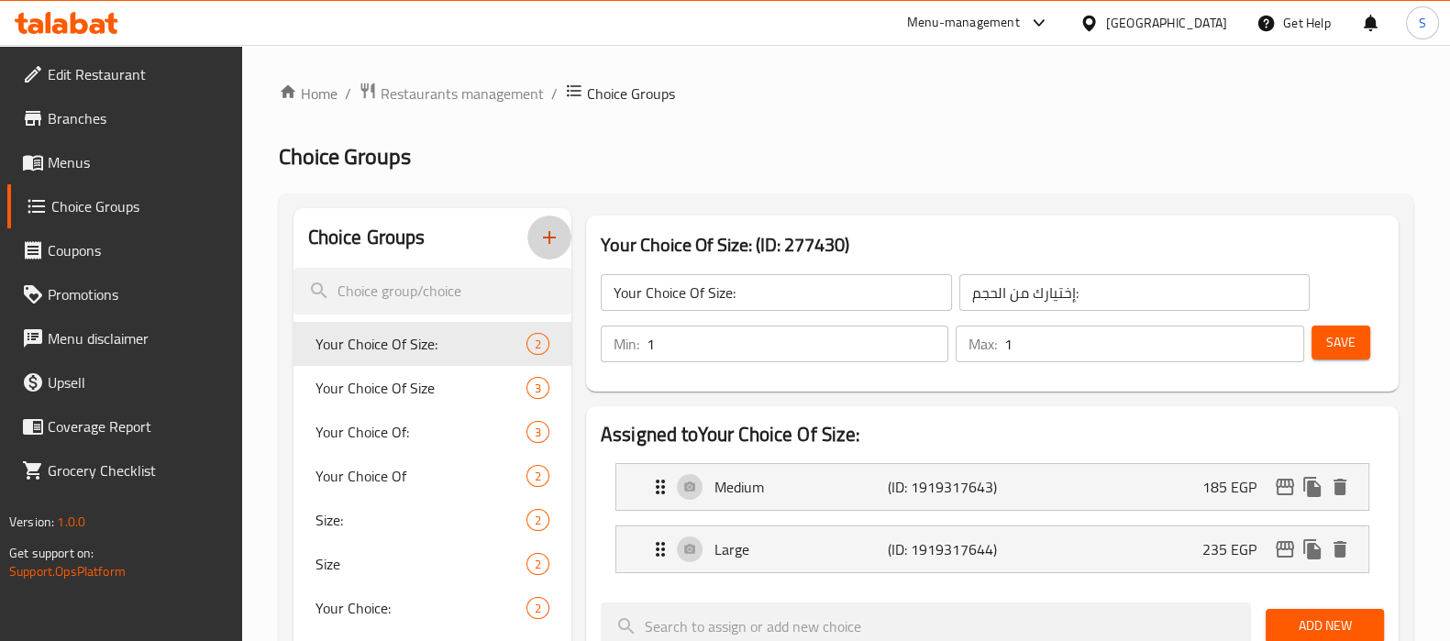
click at [542, 234] on icon "button" at bounding box center [549, 238] width 22 height 22
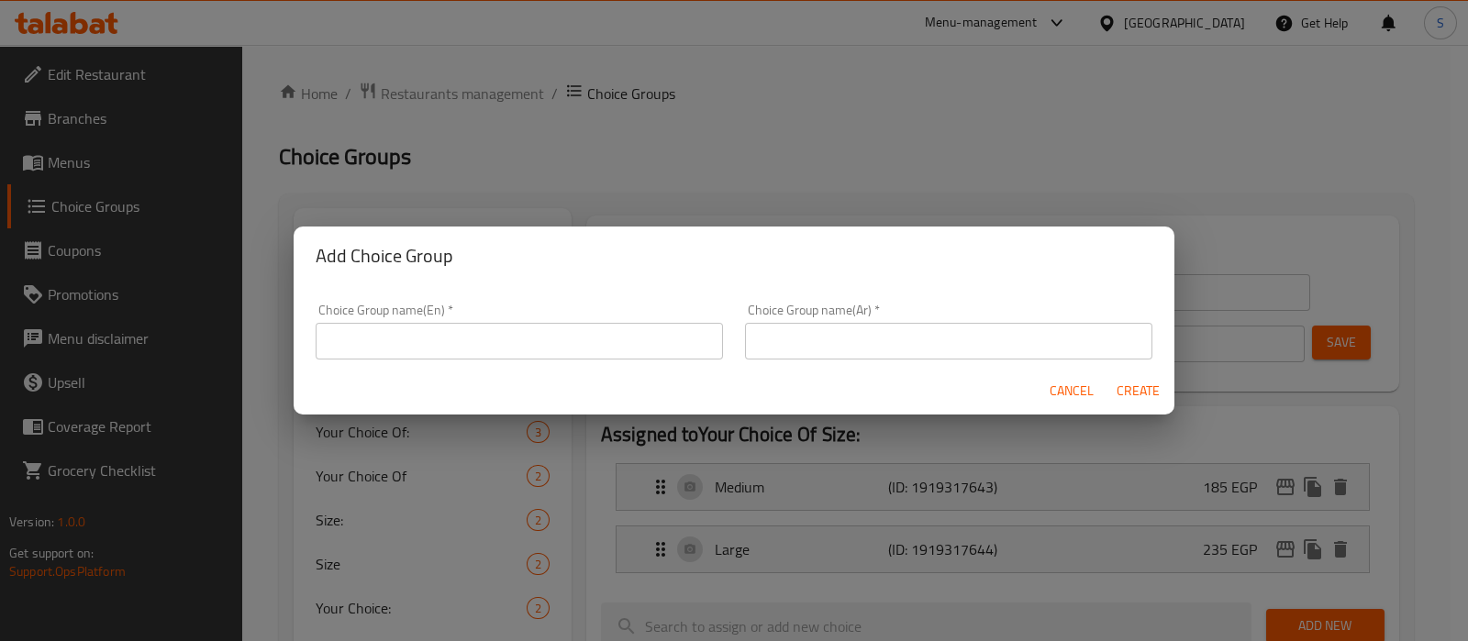
click at [553, 322] on div "Choice Group name(En)   * Choice Group name(En) *" at bounding box center [519, 332] width 407 height 56
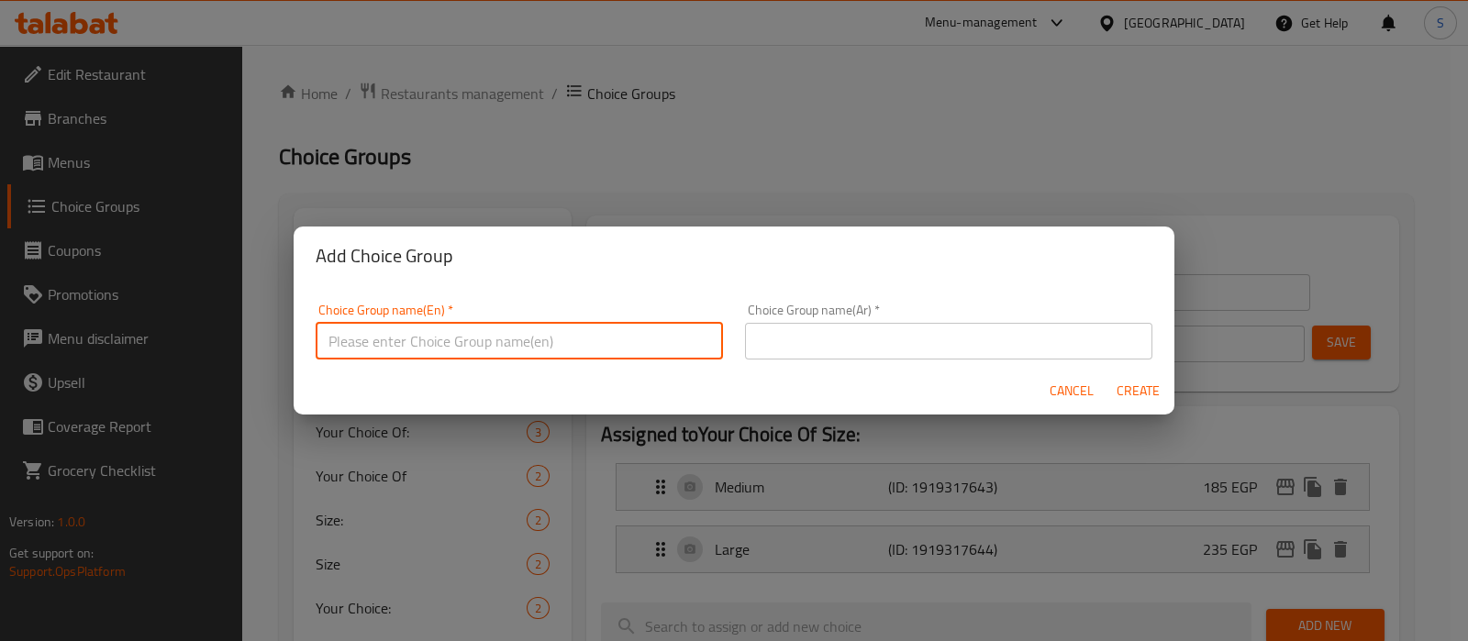
click at [557, 330] on input "text" at bounding box center [519, 341] width 407 height 37
type input "Trompo, Al Furjan"
click at [452, 353] on input "Trompo, Al Furjan" at bounding box center [519, 341] width 407 height 37
click at [447, 355] on input "Trompo, Al Furjan" at bounding box center [519, 341] width 407 height 37
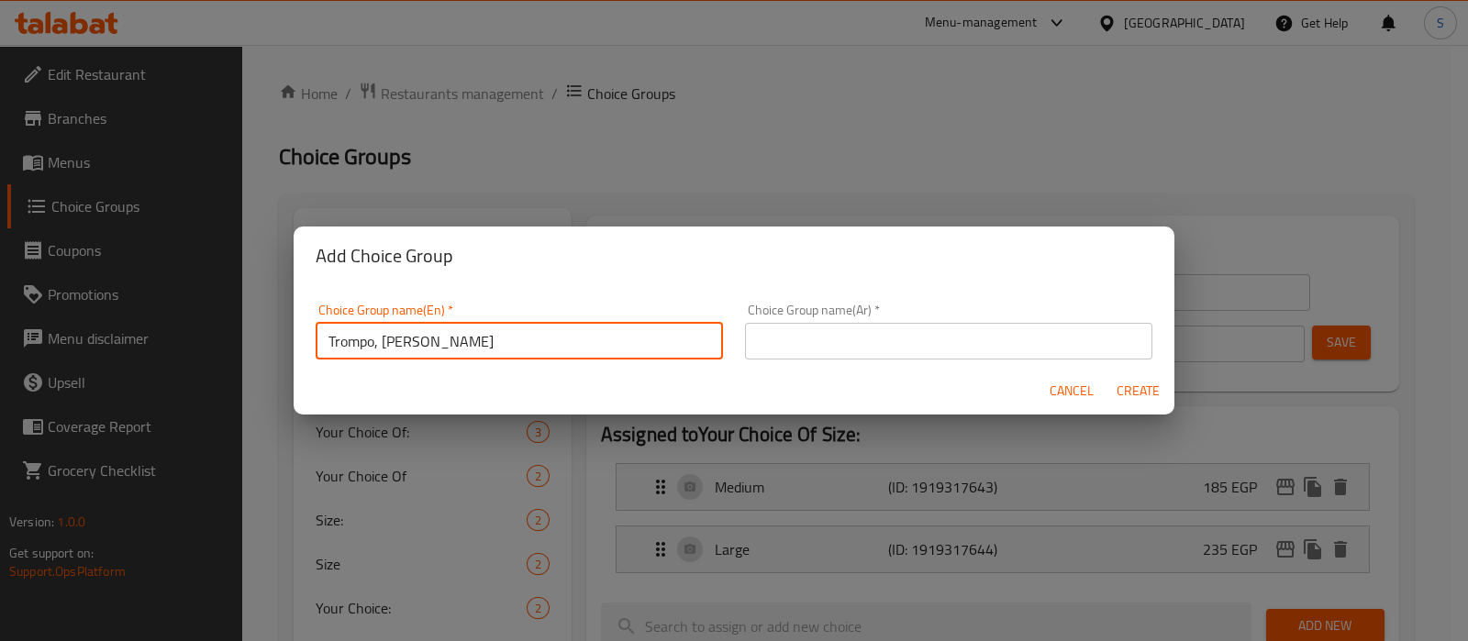
click at [411, 332] on input "Trompo, Al Furjan" at bounding box center [519, 341] width 407 height 37
click at [411, 332] on input "text" at bounding box center [519, 341] width 407 height 37
type input "Your Choice Of :"
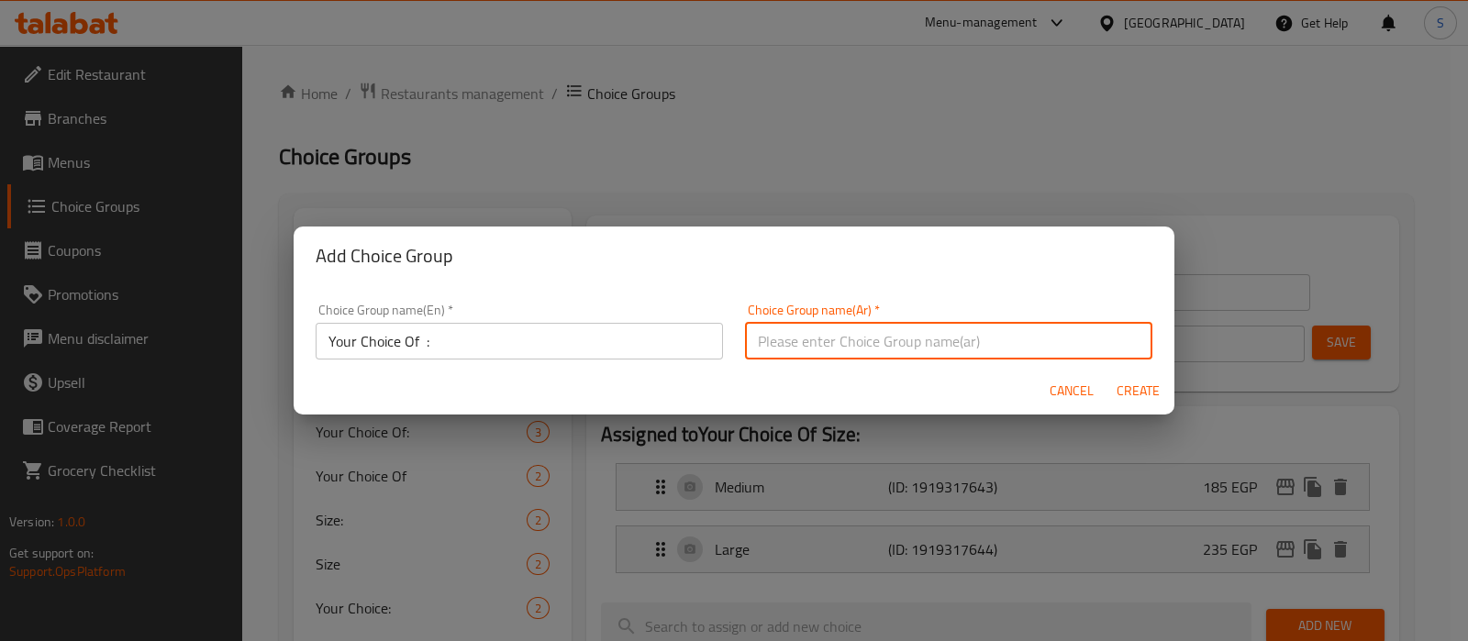
click at [759, 338] on input "text" at bounding box center [948, 341] width 407 height 37
type input "اختيارك من:"
click at [585, 351] on input "Your Choice Of :" at bounding box center [519, 341] width 407 height 37
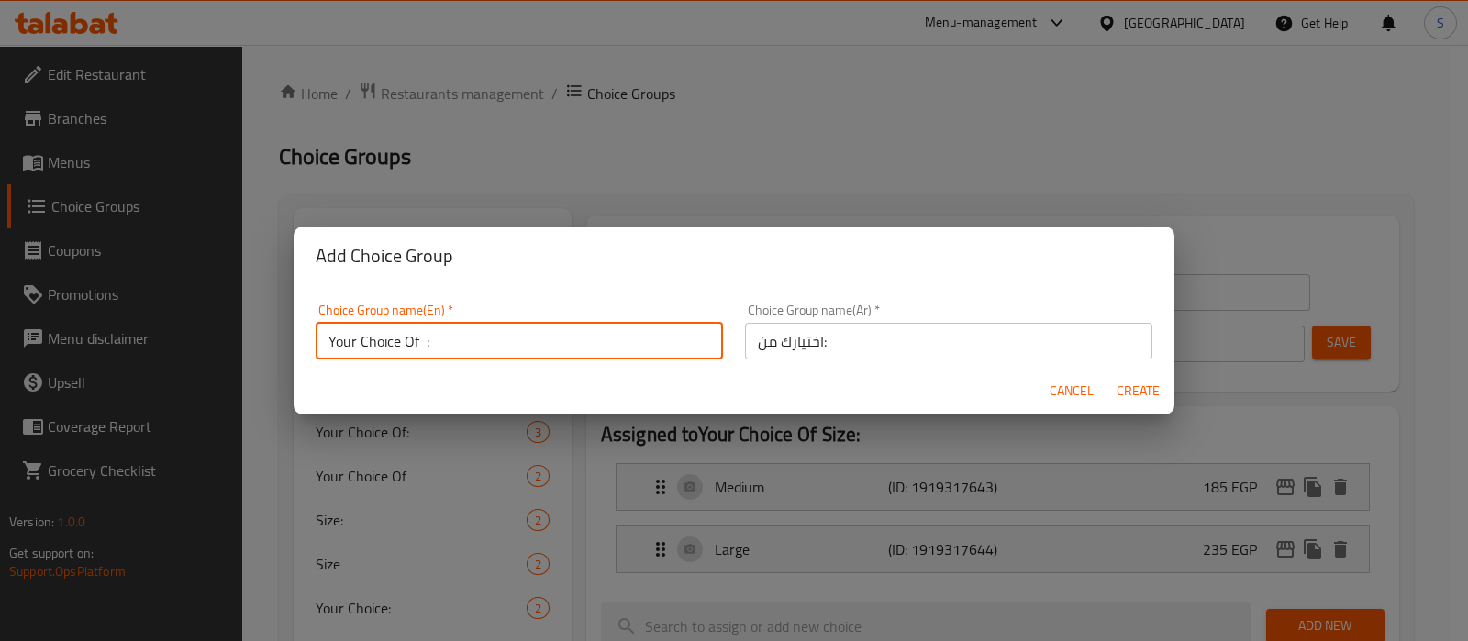
type input "Your Choice Of :"
click at [1140, 393] on span "Create" at bounding box center [1137, 391] width 44 height 23
type input "Your Choice Of :"
type input "اختيارك من:"
type input "0"
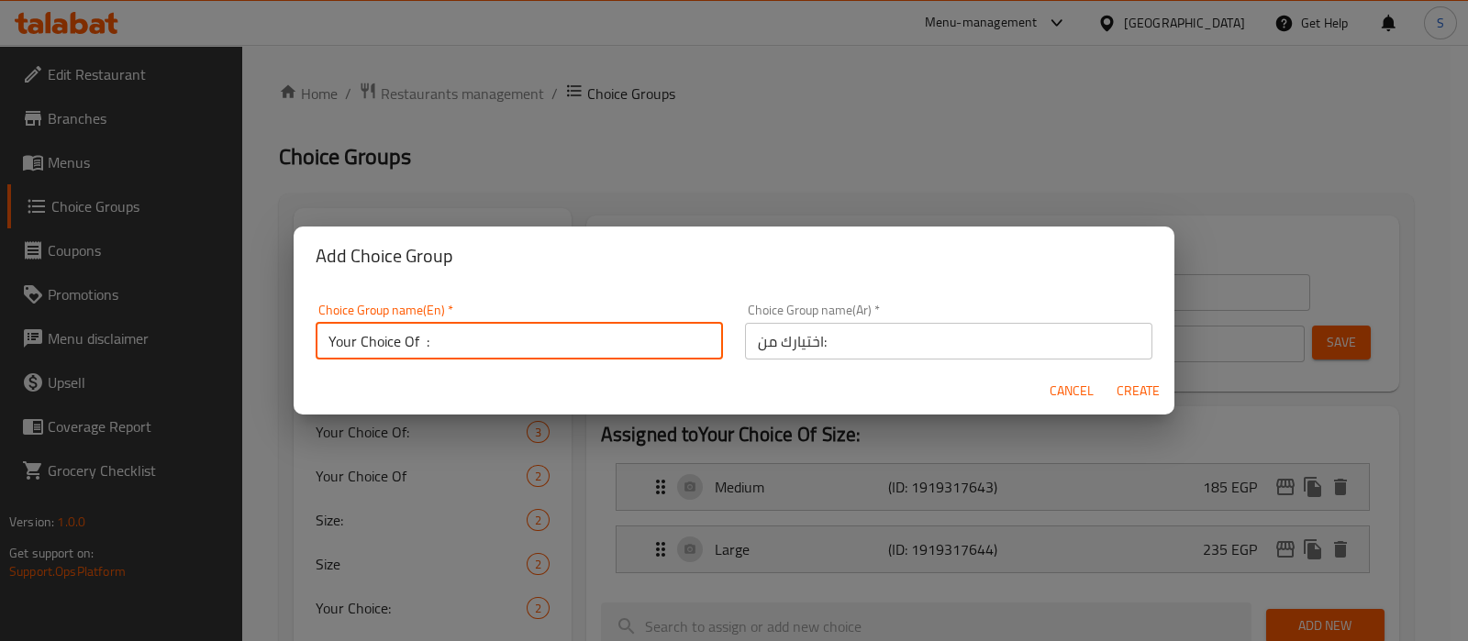
type input "0"
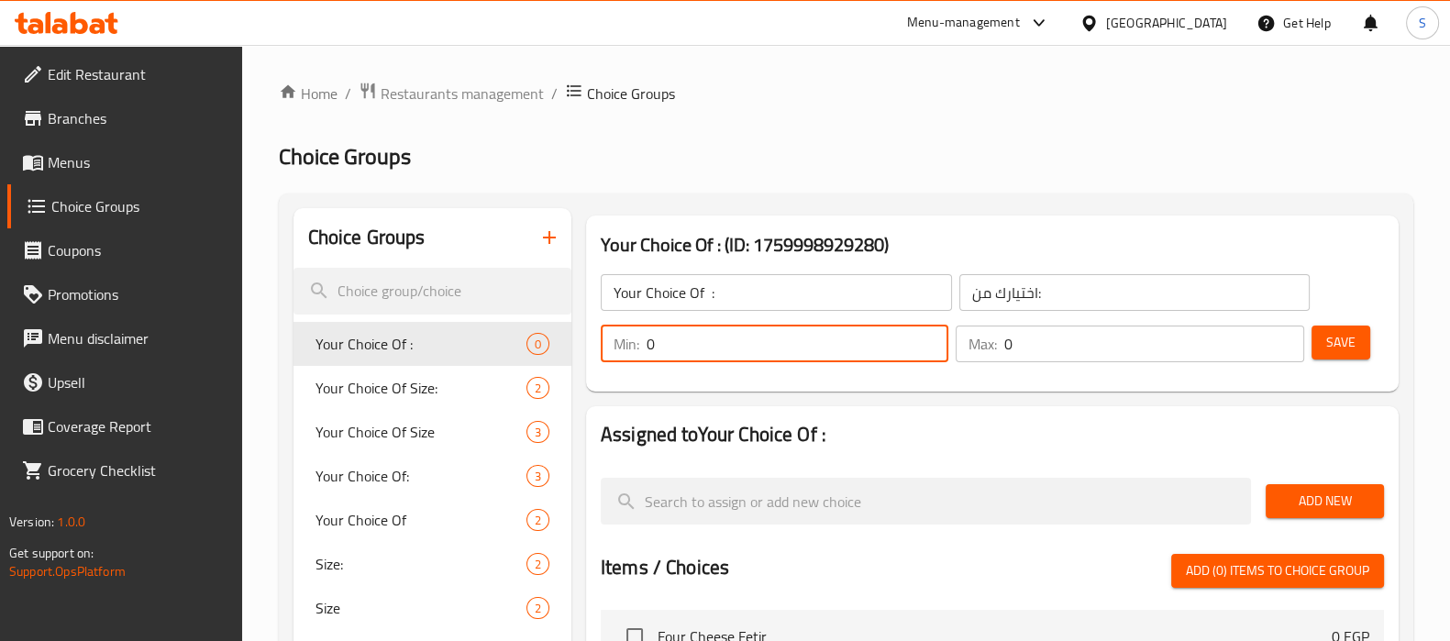
click at [722, 330] on input "0" at bounding box center [798, 344] width 302 height 37
drag, startPoint x: 932, startPoint y: 340, endPoint x: 946, endPoint y: 342, distance: 13.9
type input "1"
click at [933, 340] on input "1" at bounding box center [798, 344] width 302 height 37
type input "1"
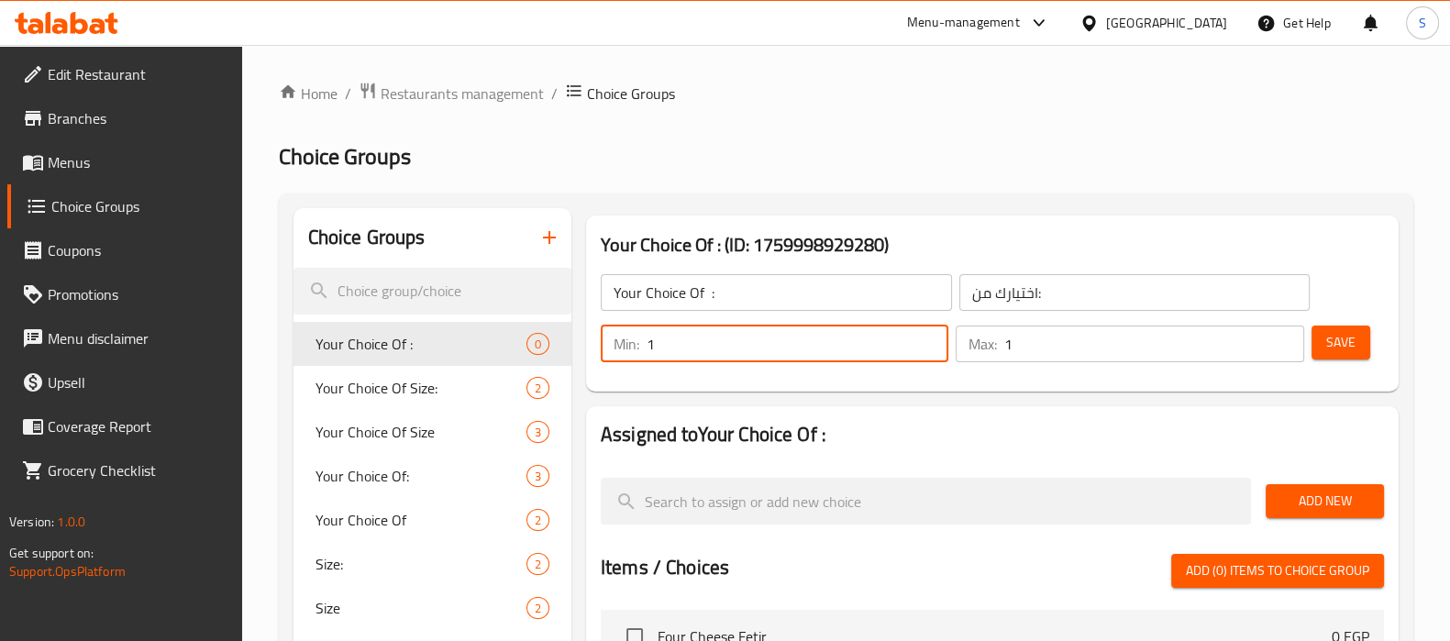
click at [1287, 338] on input "1" at bounding box center [1153, 344] width 299 height 37
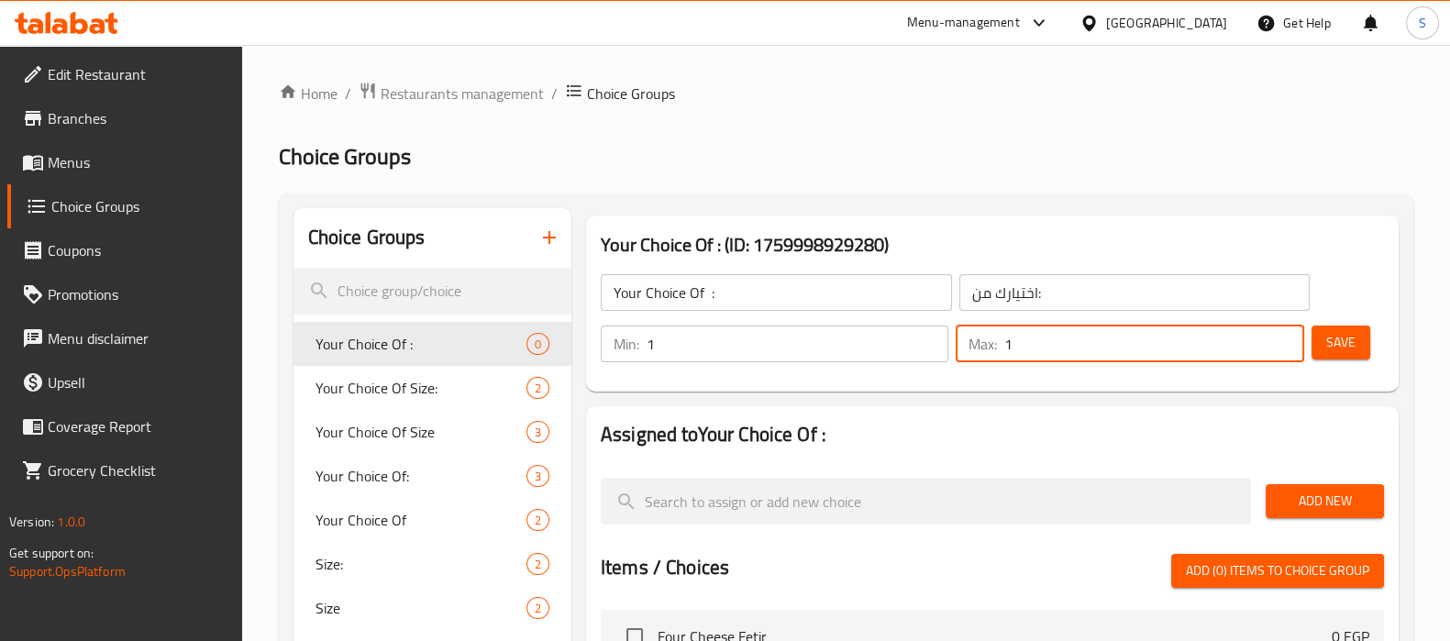
click at [1340, 483] on div "Add New" at bounding box center [1324, 501] width 133 height 61
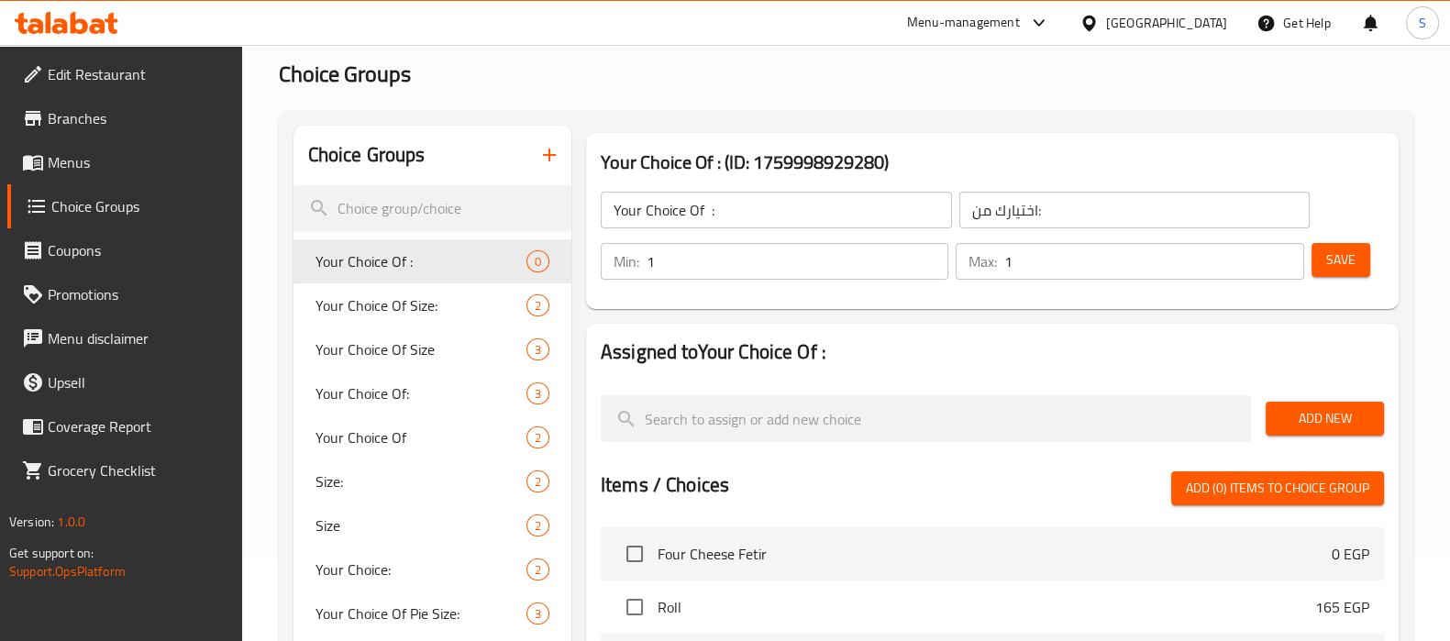
scroll to position [228, 0]
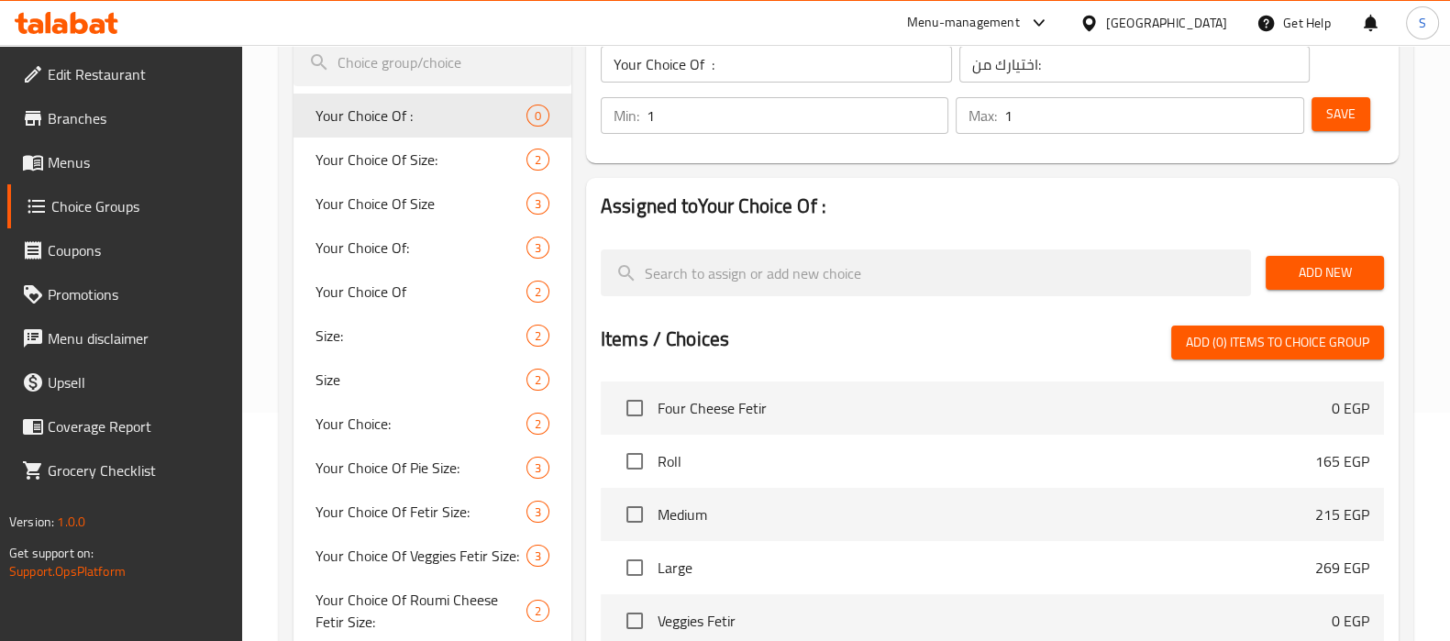
click at [1335, 275] on span "Add New" at bounding box center [1324, 272] width 89 height 23
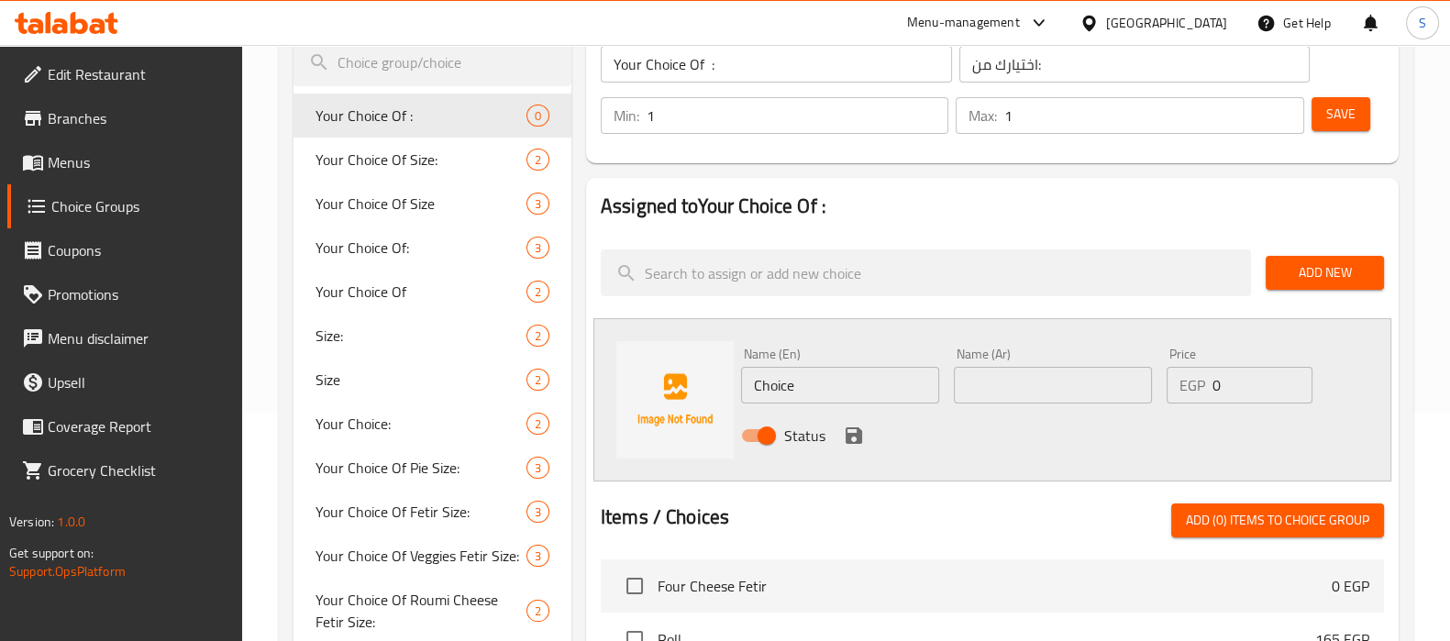
click at [776, 385] on input "Choice" at bounding box center [840, 385] width 198 height 37
click at [780, 386] on input "Choice" at bounding box center [840, 385] width 198 height 37
type input "س"
type input "sauce"
click at [1101, 378] on input "text" at bounding box center [1053, 385] width 198 height 37
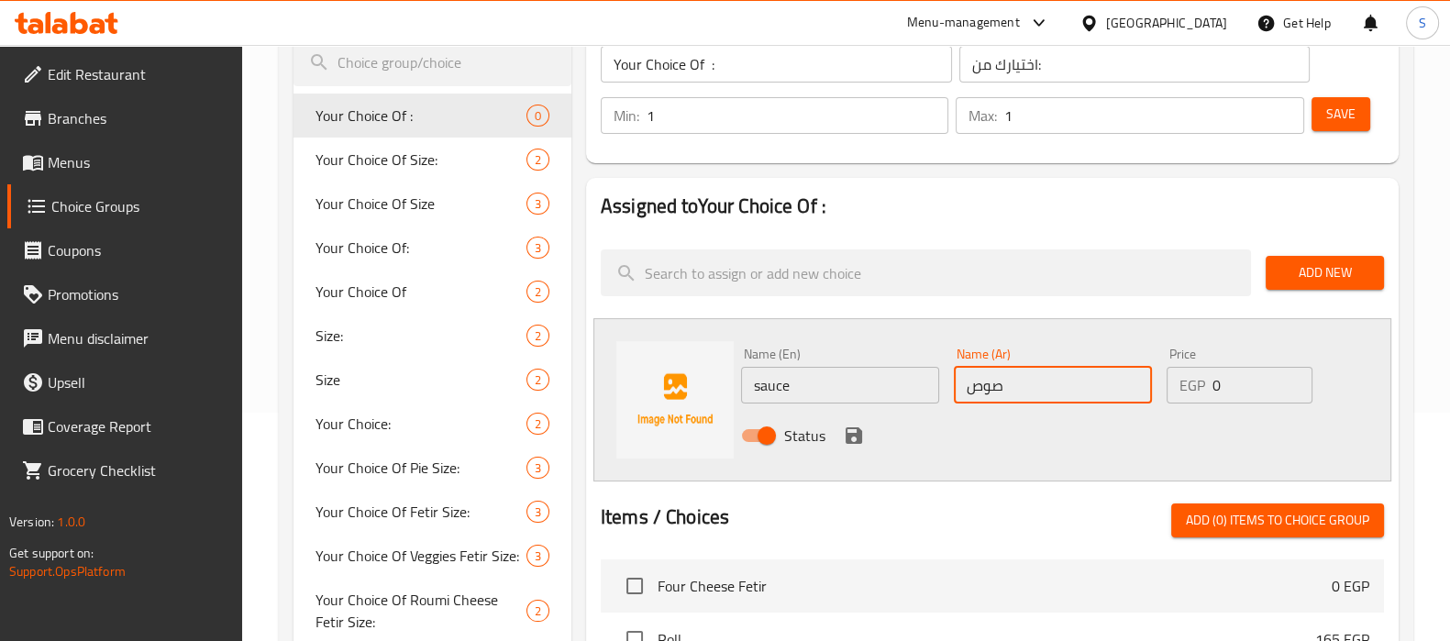
type input "صوص"
click at [1224, 378] on input "0" at bounding box center [1262, 385] width 99 height 37
click at [907, 452] on div "Status" at bounding box center [1053, 436] width 639 height 50
click at [1227, 378] on input "0" at bounding box center [1262, 385] width 99 height 37
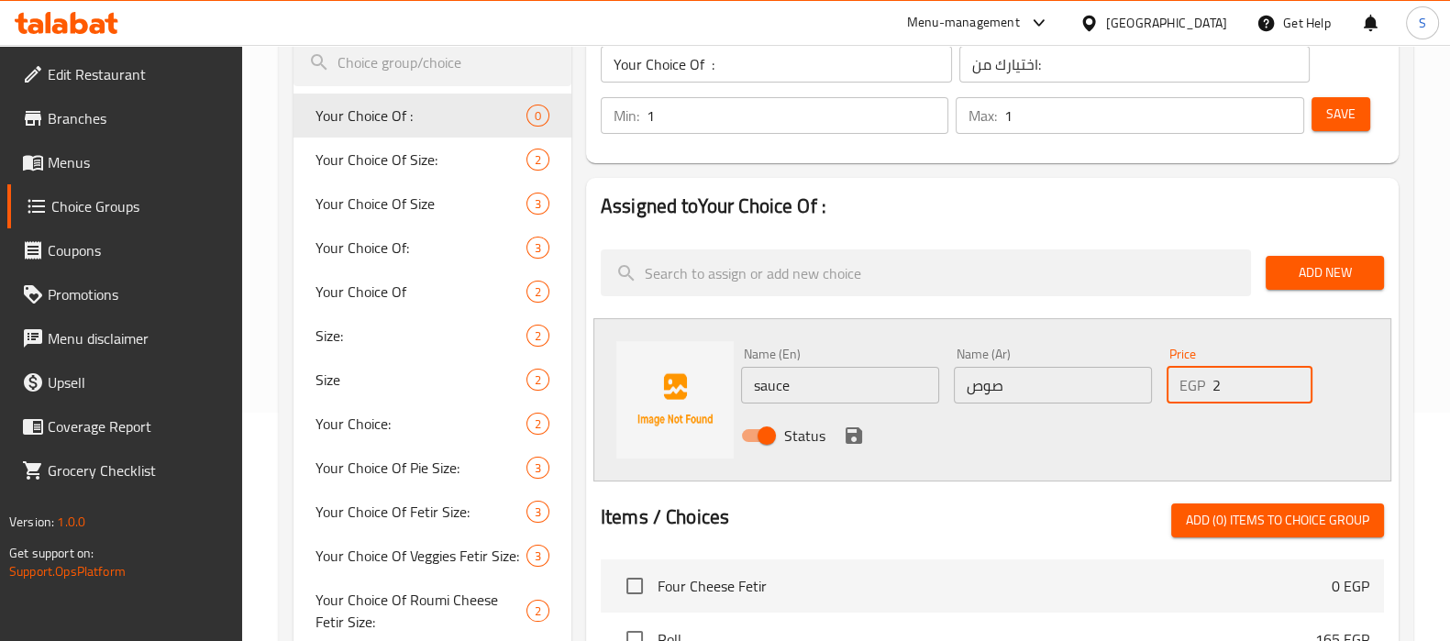
type input "2"
click at [853, 433] on icon "save" at bounding box center [854, 435] width 17 height 17
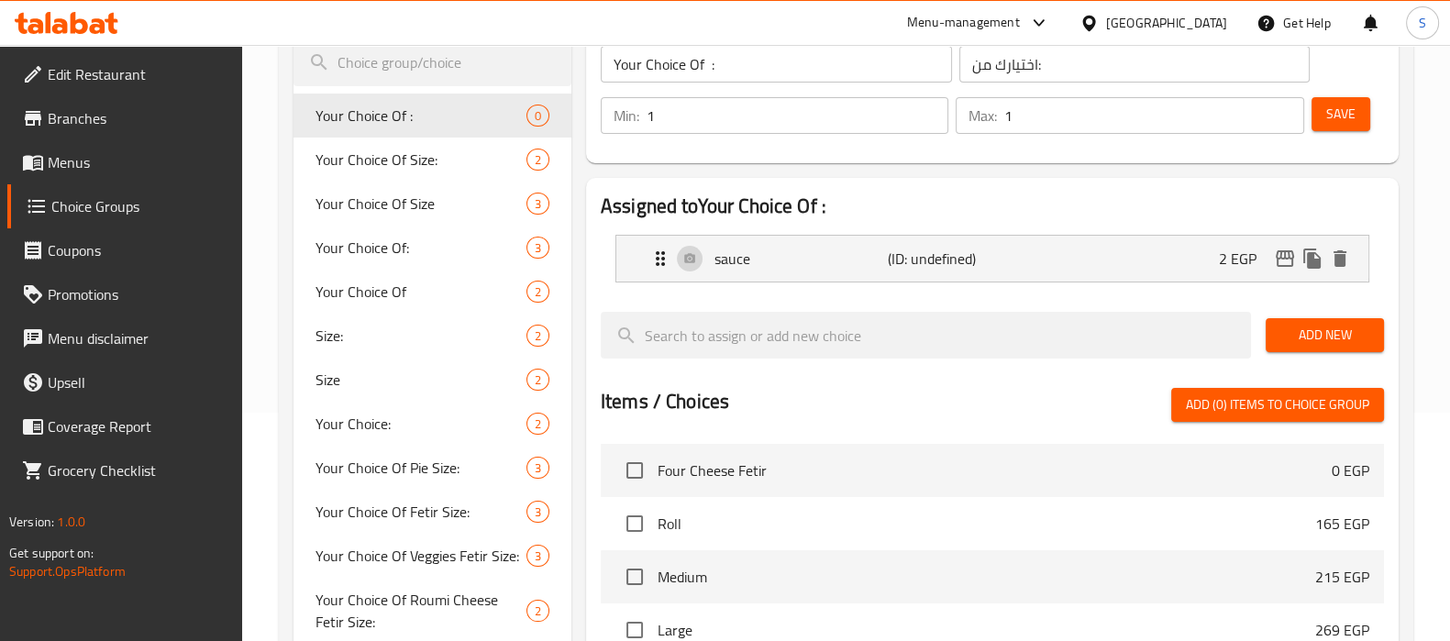
click at [1349, 331] on span "Add New" at bounding box center [1324, 335] width 89 height 23
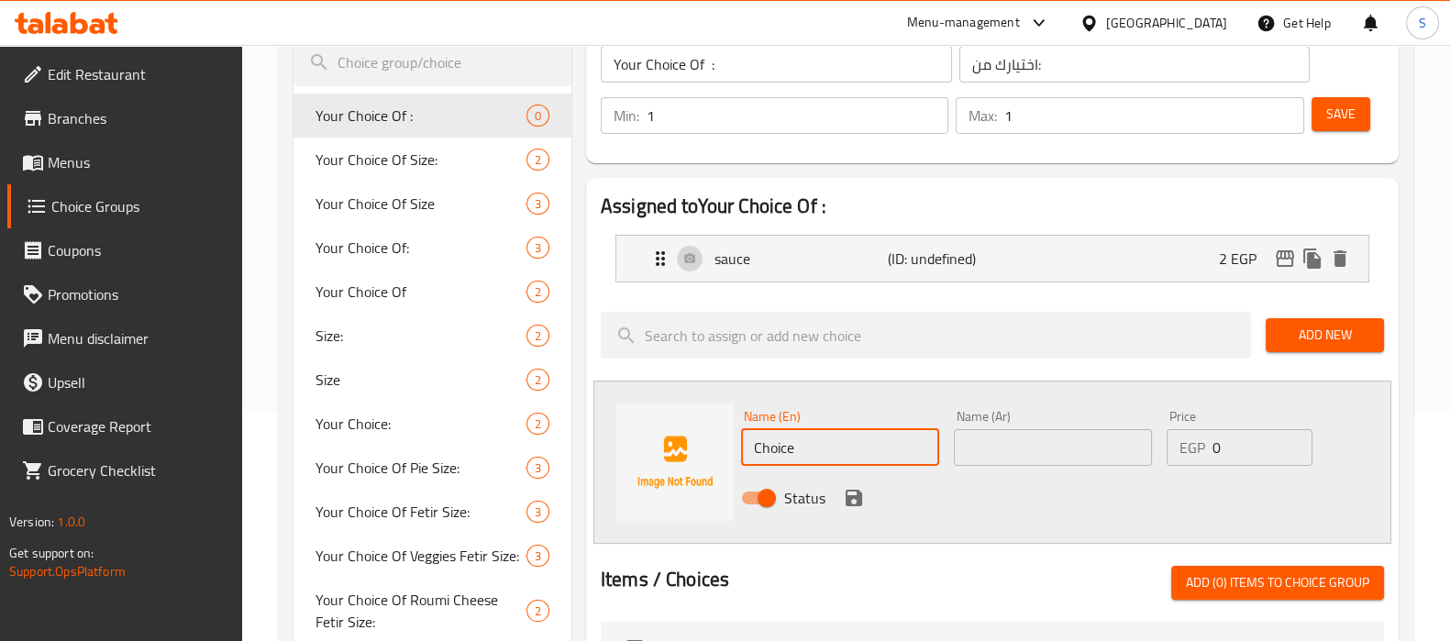
click at [766, 449] on input "Choice" at bounding box center [840, 447] width 198 height 37
type input "ق"
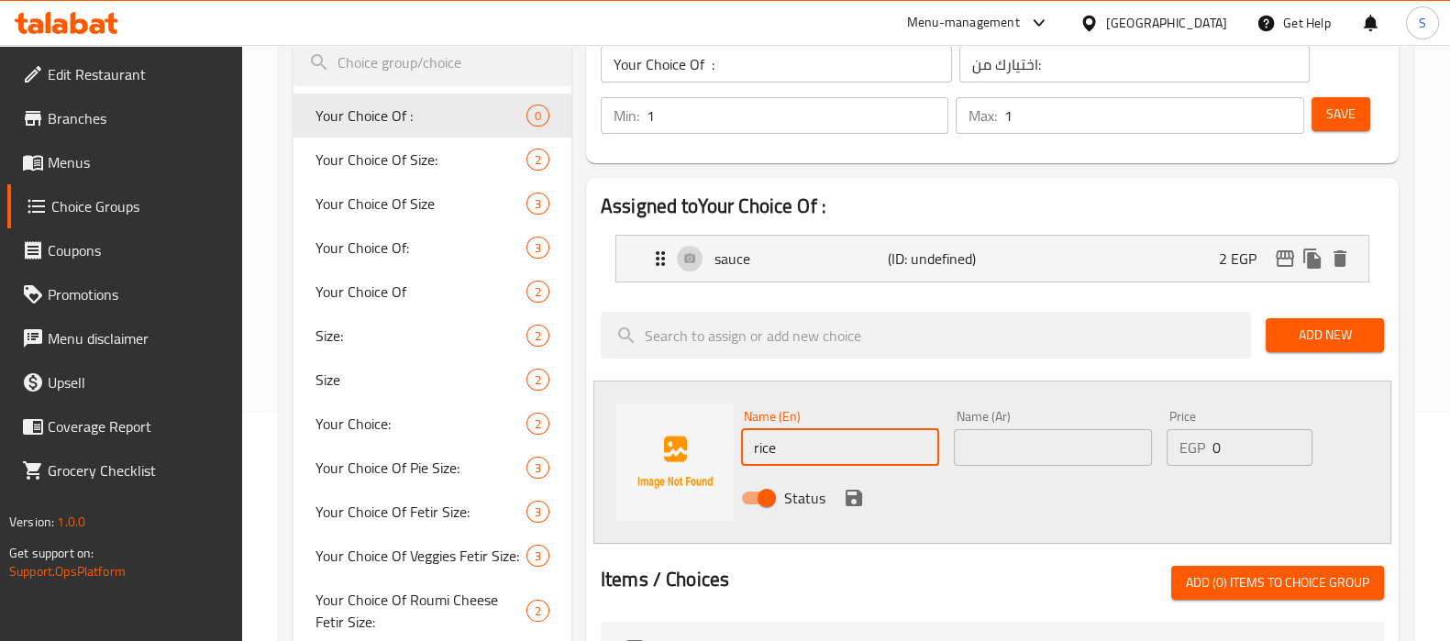
type input "rice"
click at [1004, 465] on div "Name (Ar) Name (Ar)" at bounding box center [1053, 438] width 213 height 71
click at [997, 445] on input "text" at bounding box center [1053, 447] width 198 height 37
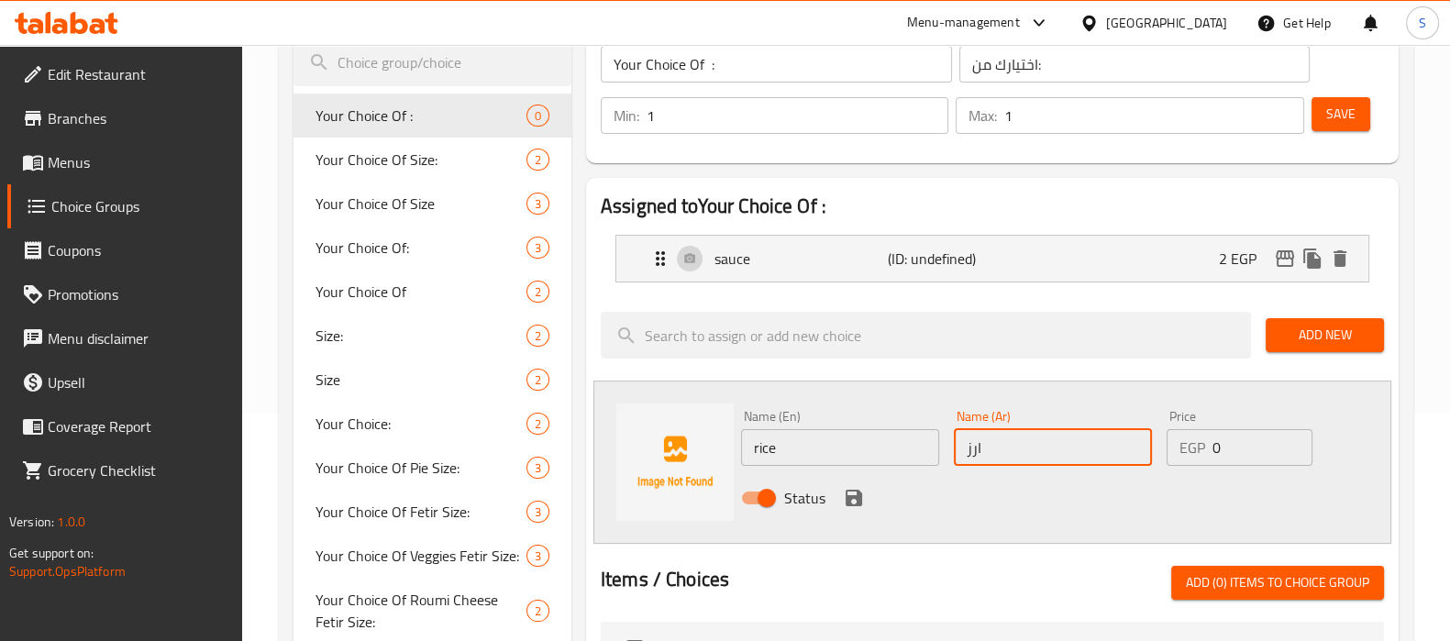
type input "ارز"
click at [1235, 448] on input "0" at bounding box center [1262, 447] width 99 height 37
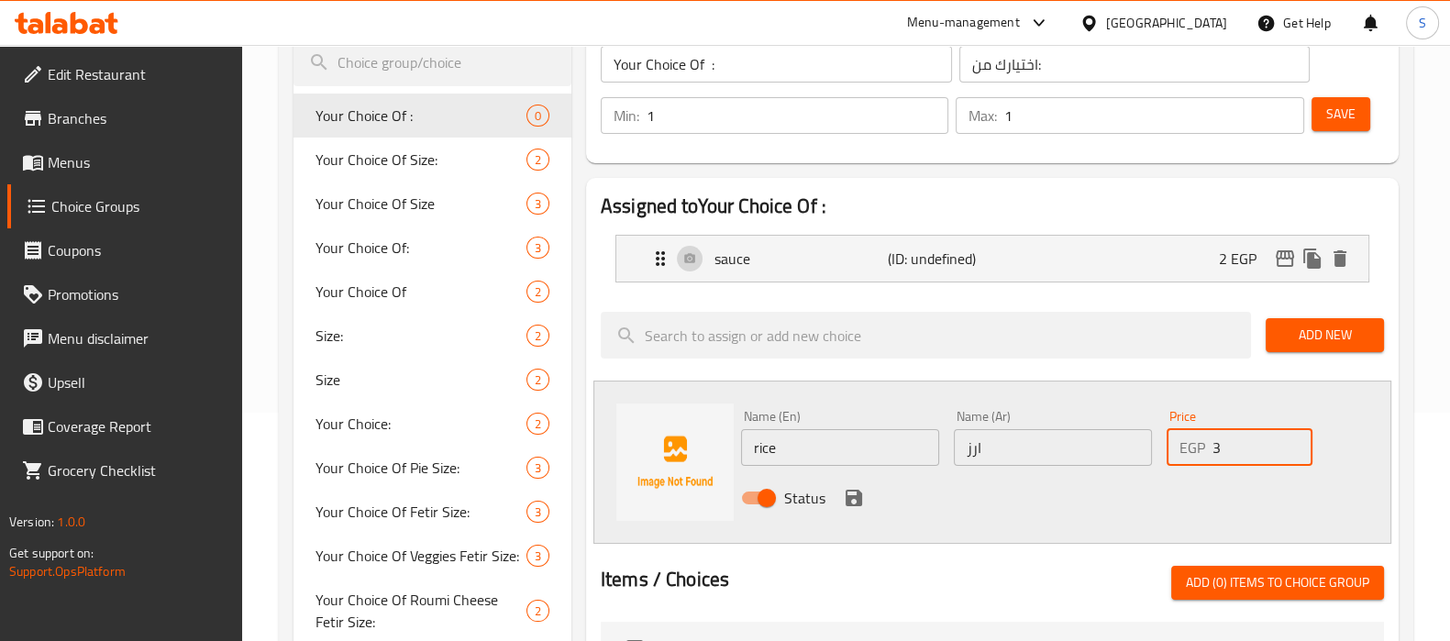
type input "3"
click at [848, 490] on icon "save" at bounding box center [854, 498] width 17 height 17
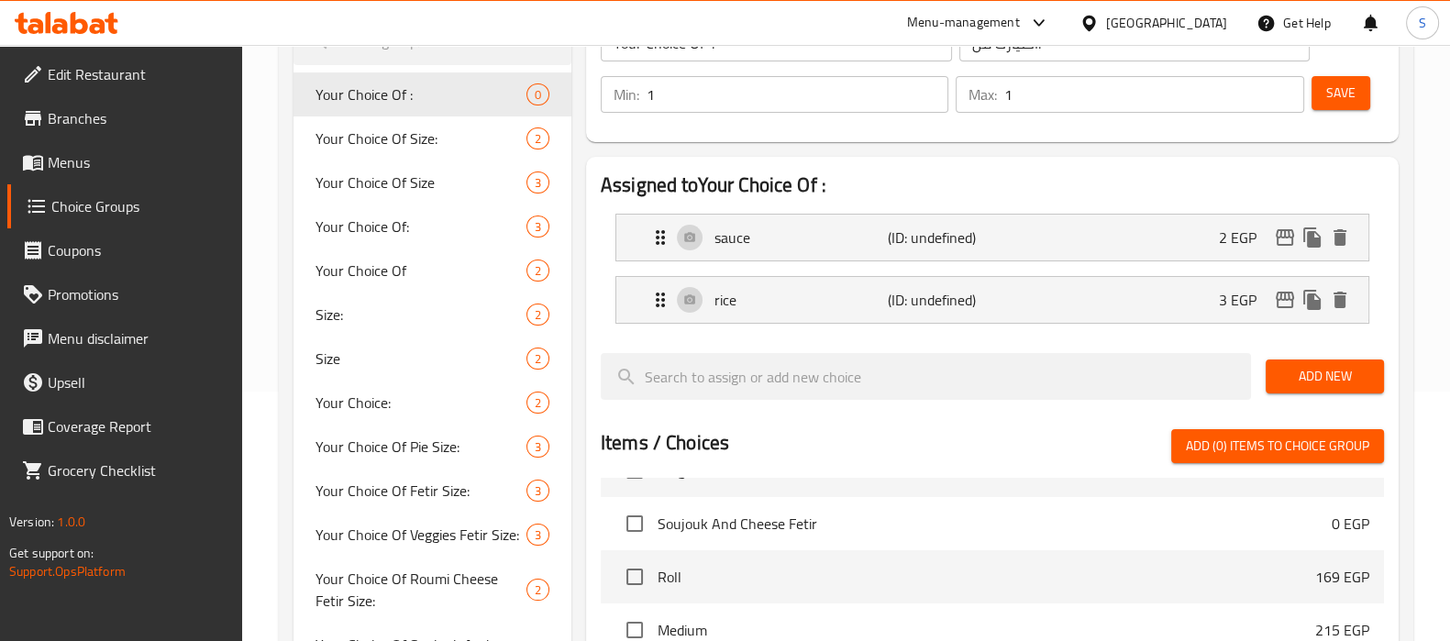
scroll to position [114, 0]
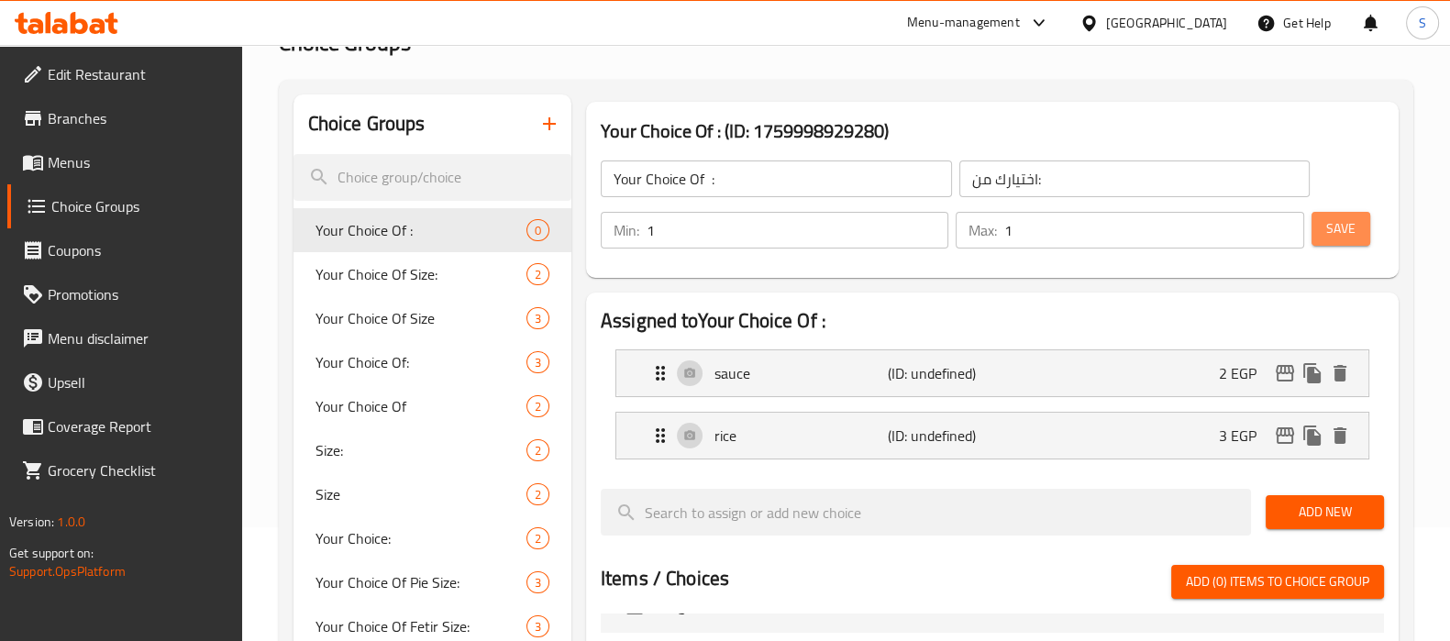
click at [1340, 218] on span "Save" at bounding box center [1340, 228] width 29 height 23
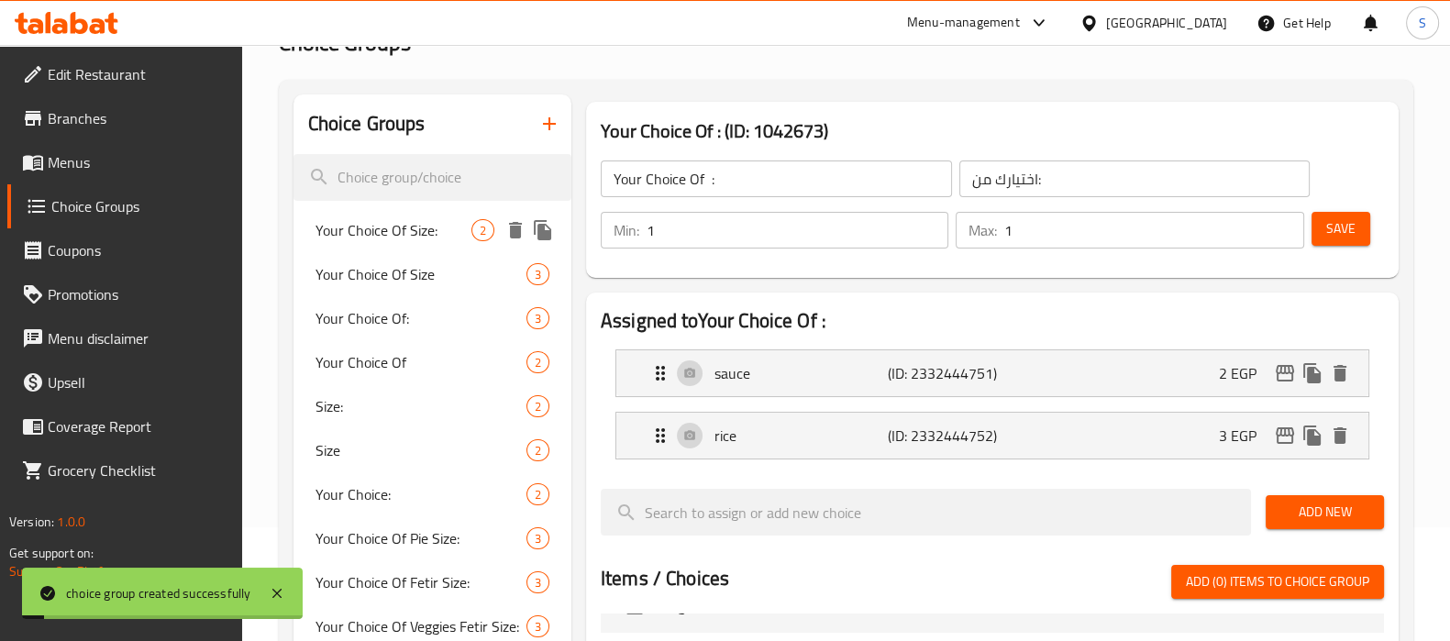
click at [451, 227] on span "Your Choice Of Size:" at bounding box center [394, 230] width 156 height 22
type input "Your Choice Of Size:"
type input "إختيارك من الحجم:"
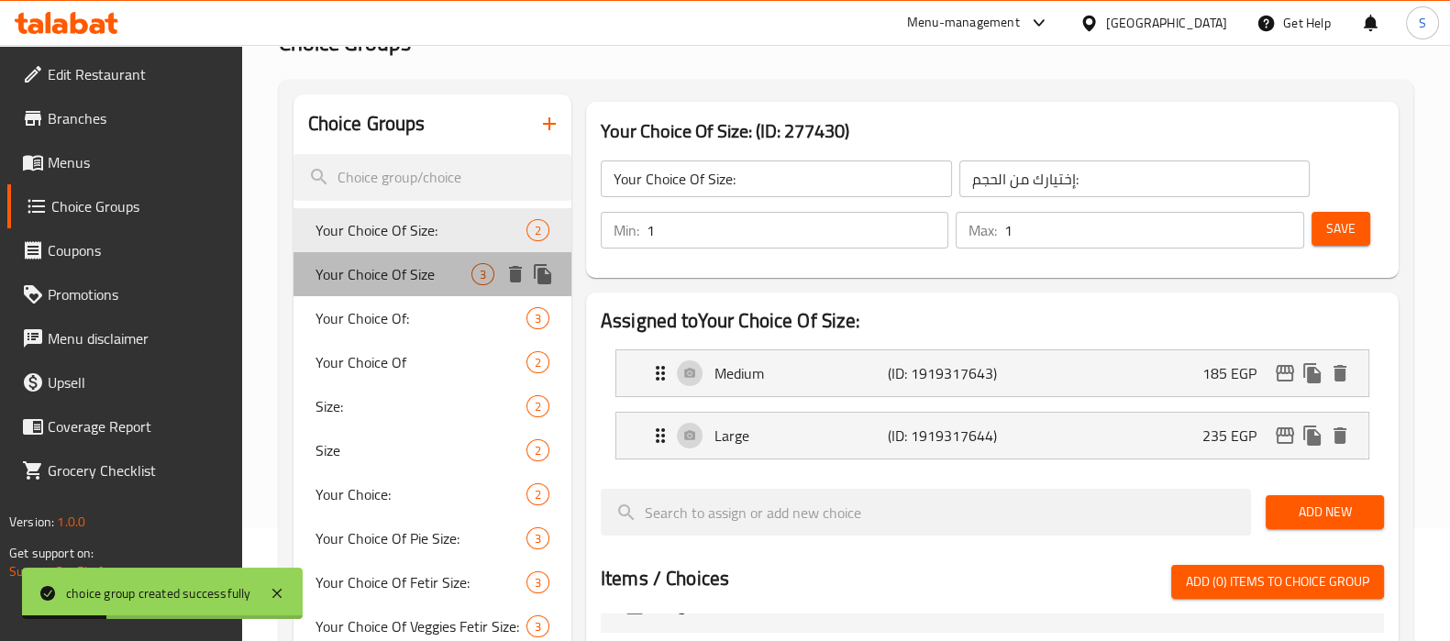
click at [449, 259] on div "Your Choice Of Size 3" at bounding box center [433, 274] width 278 height 44
type input "Your Choice Of Size"
type input "إختيارك من الحجم"
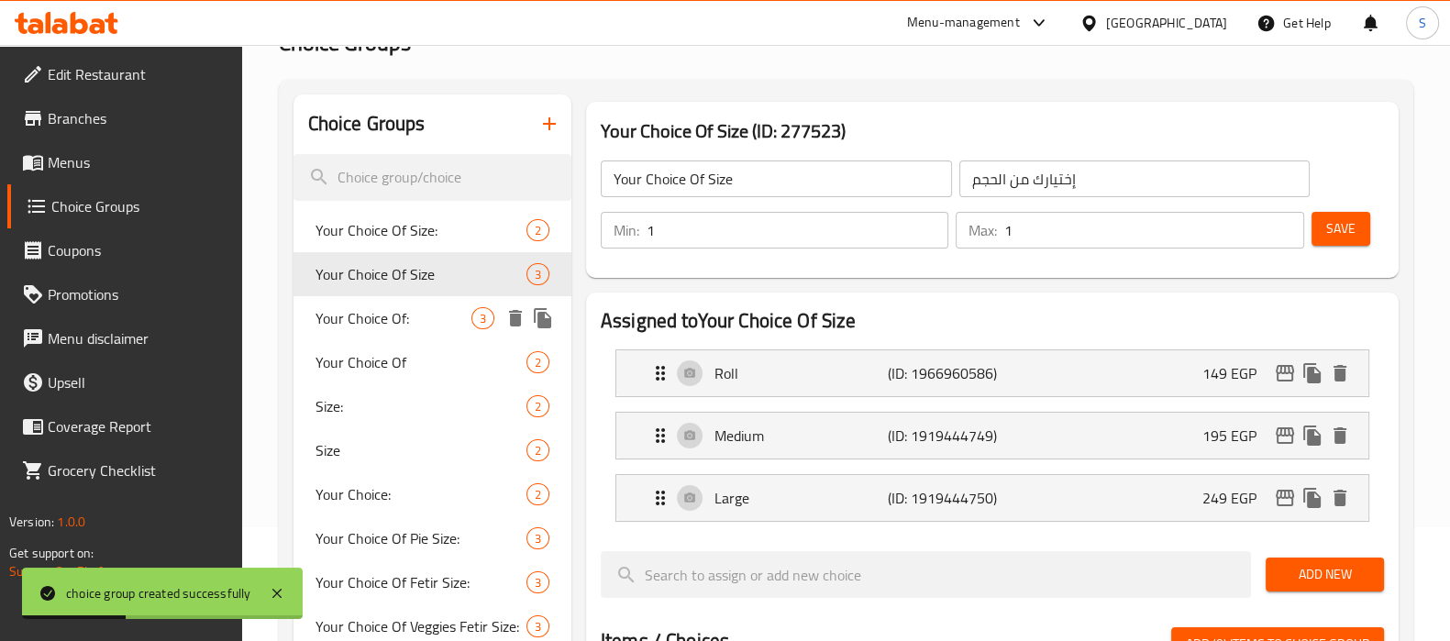
click at [417, 321] on span "Your Choice Of:" at bounding box center [394, 318] width 156 height 22
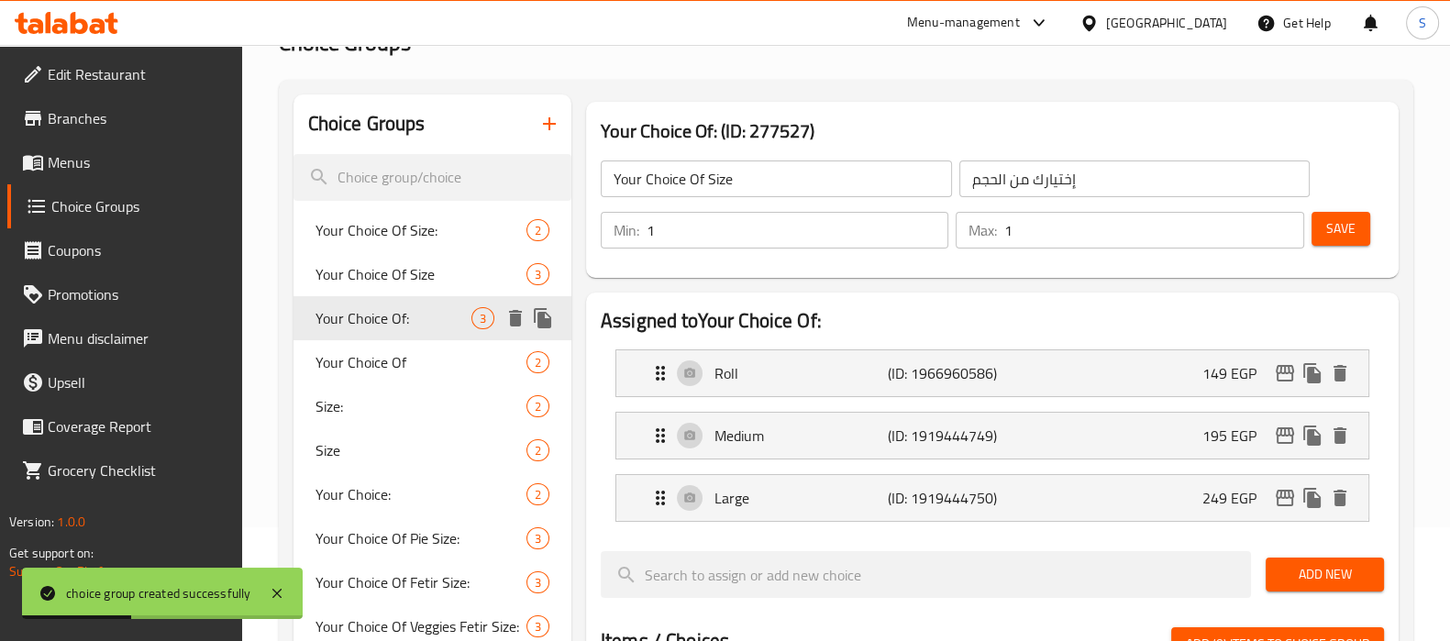
type input "Your Choice Of:"
type input "إختيارك من:"
click at [370, 355] on span "Your Choice Of" at bounding box center [394, 362] width 156 height 22
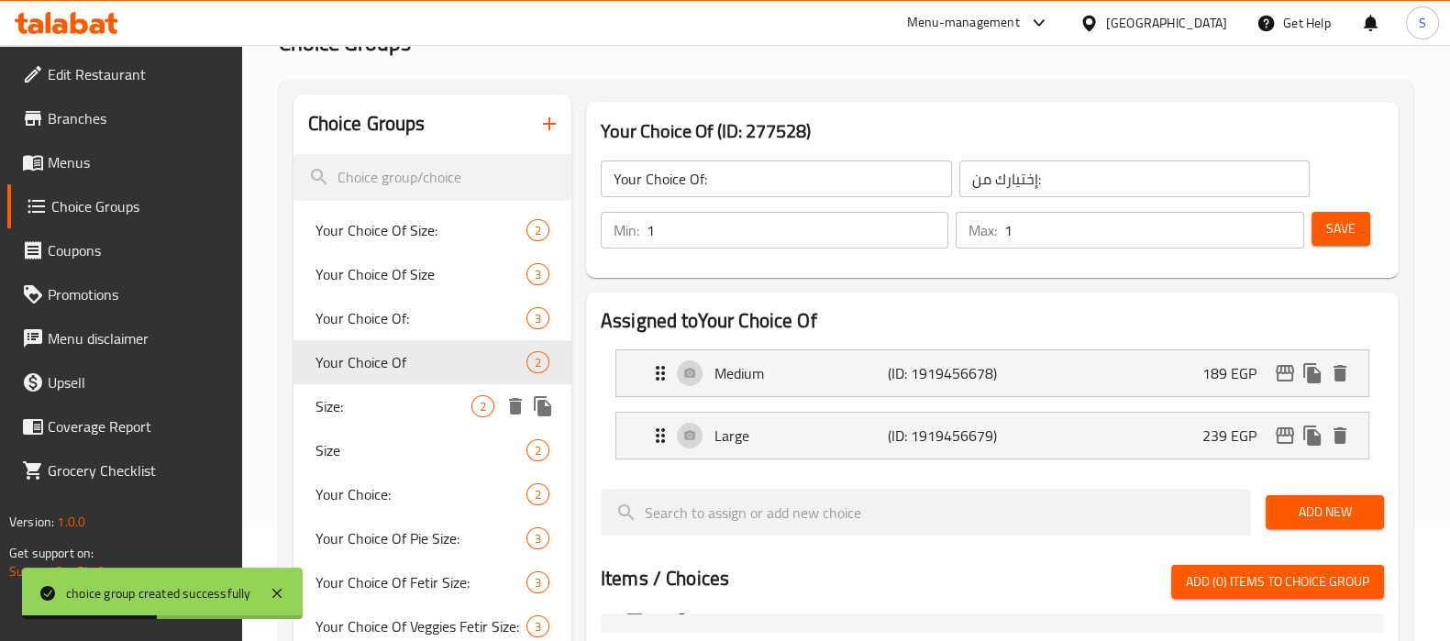
type input "Your Choice Of"
type input "إختيارك من"
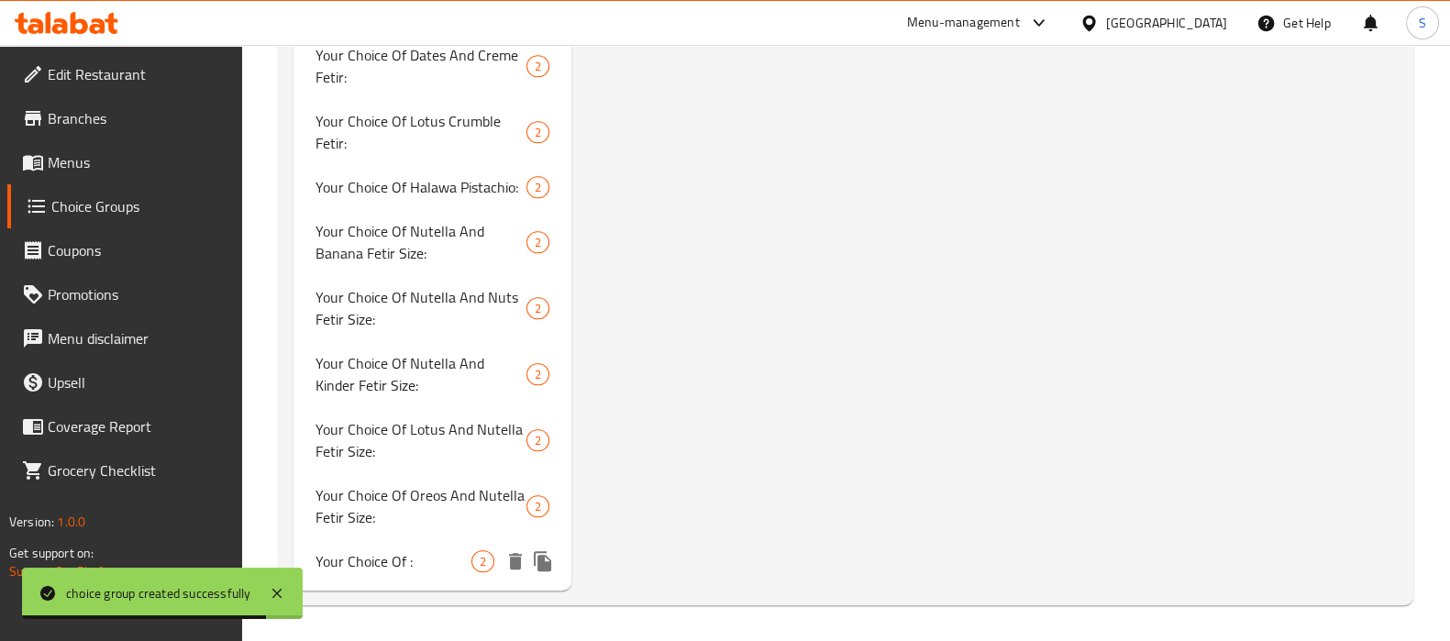
click at [421, 550] on span "Your Choice Of :" at bounding box center [394, 561] width 156 height 22
type input "Your Choice Of :"
type input "اختيارك من:"
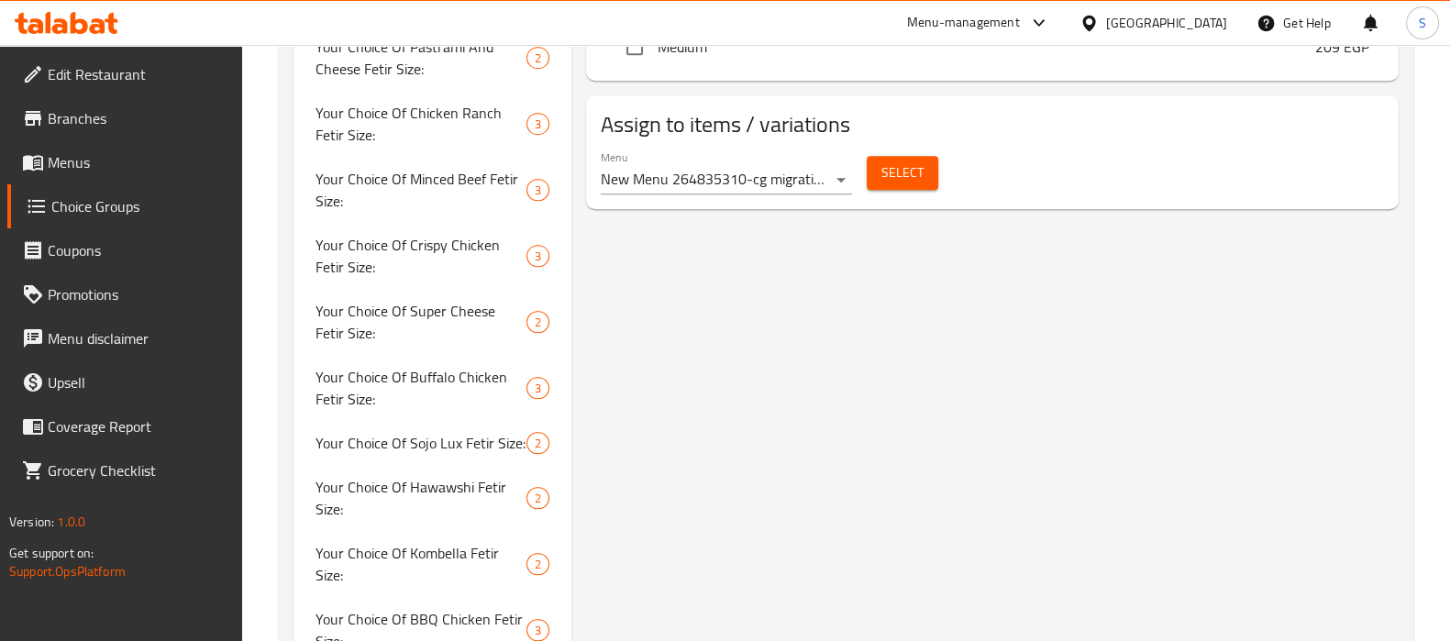
scroll to position [916, 0]
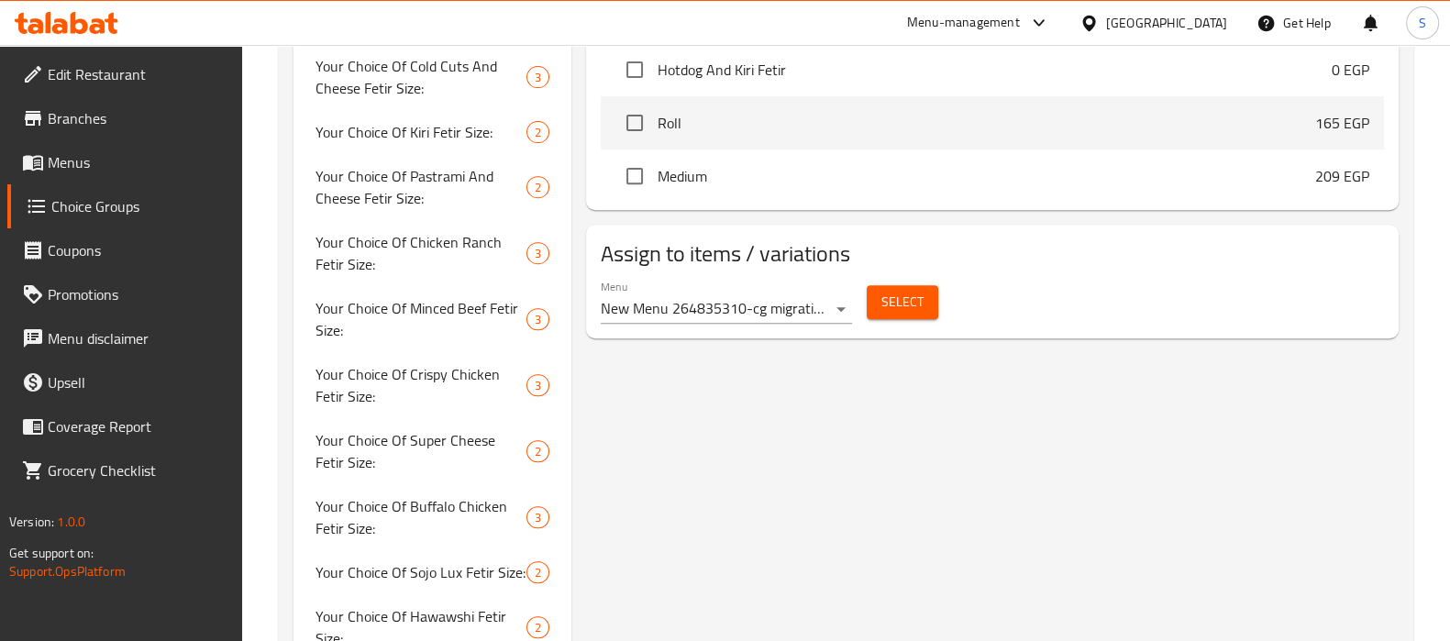
click at [782, 282] on div "Menu New Menu 264835310-cg migration ( Inactive )" at bounding box center [726, 302] width 251 height 44
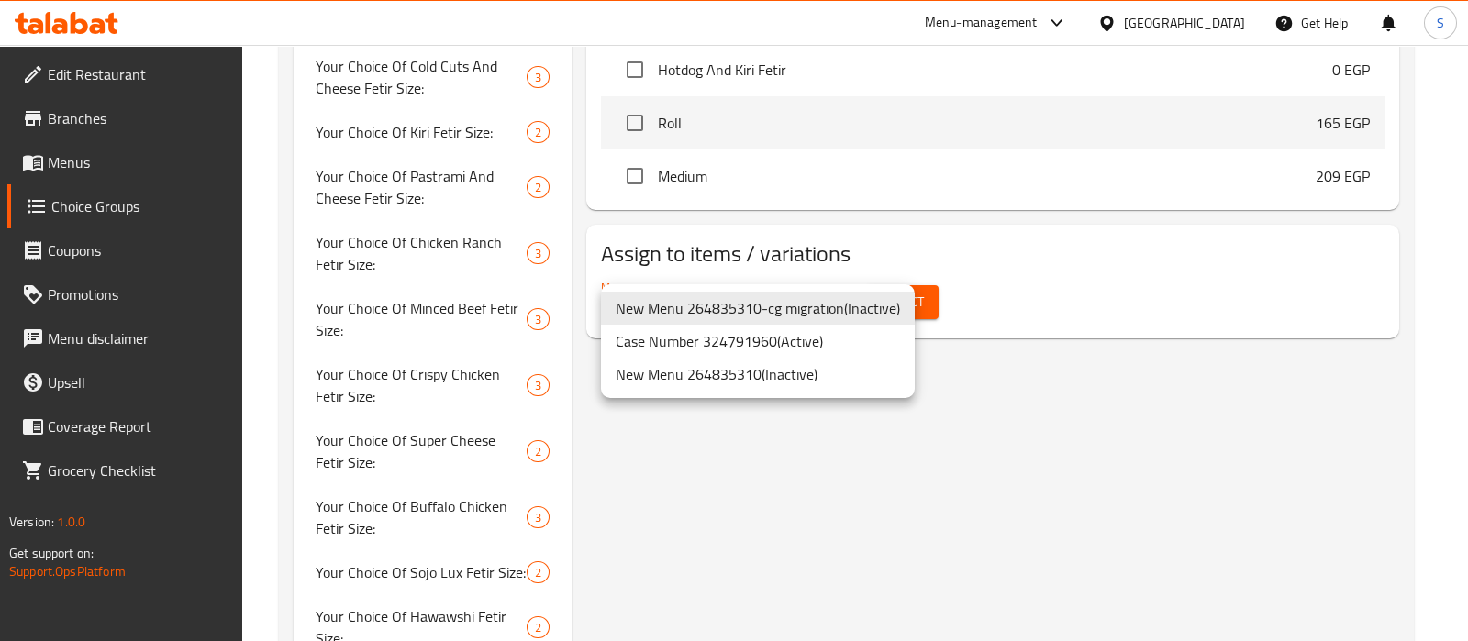
click at [983, 327] on div at bounding box center [734, 320] width 1468 height 641
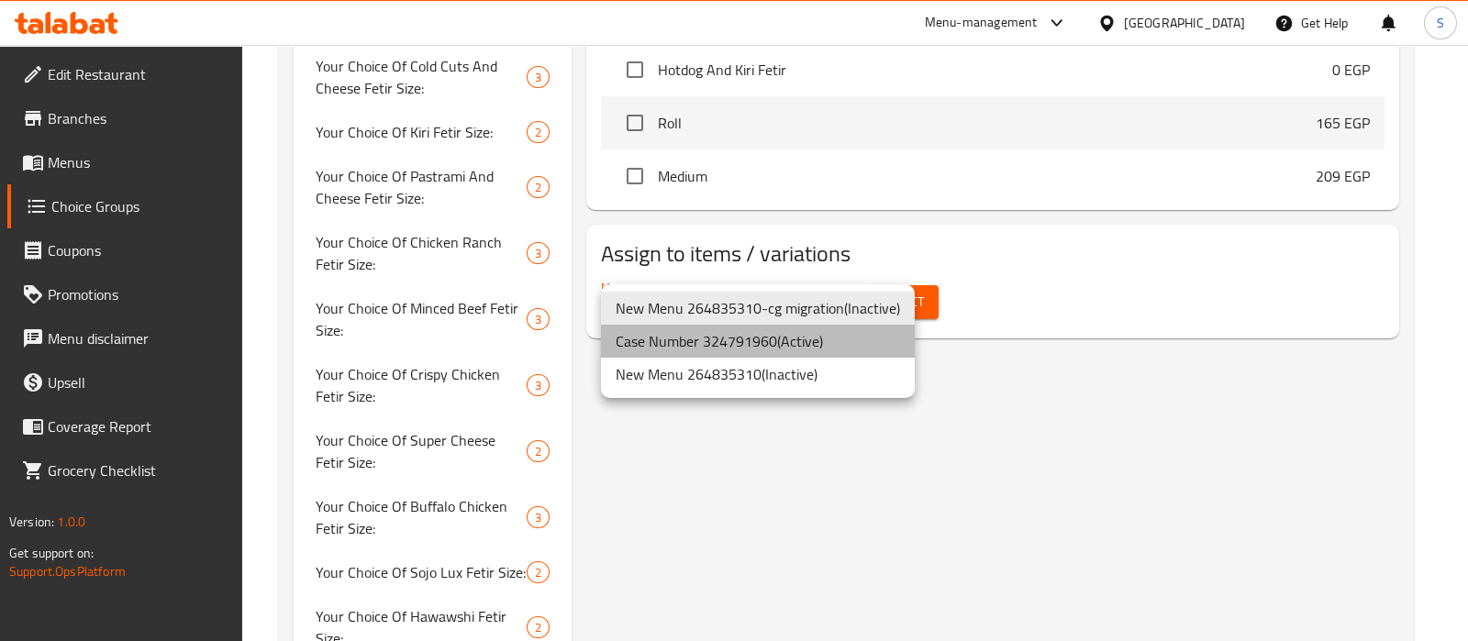
click at [845, 337] on li "Case Number 324791960 ( Active )" at bounding box center [758, 341] width 314 height 33
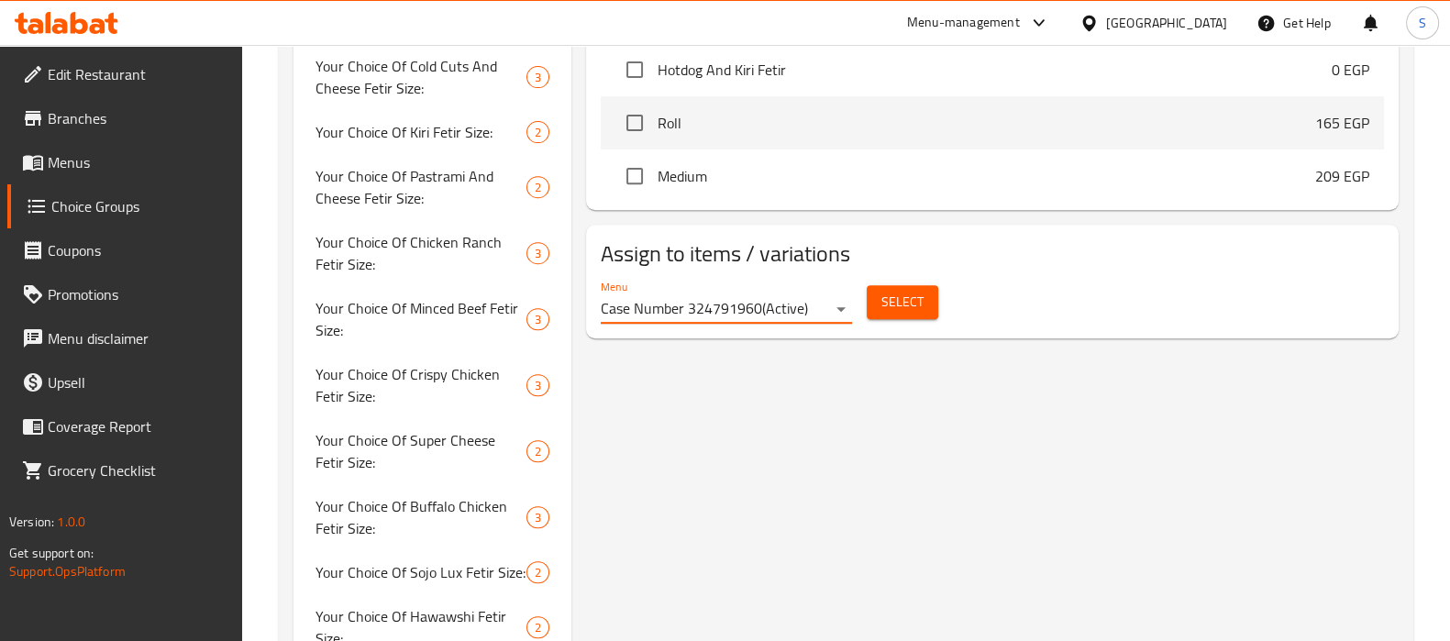
click at [945, 360] on div "Your Choice Of : (ID: 1042673) Your Choice Of : ​ اختيارك من: ​ Min: 1 ​ Max: 1…" at bounding box center [988, 387] width 835 height 2190
click at [898, 305] on span "Select" at bounding box center [902, 302] width 42 height 23
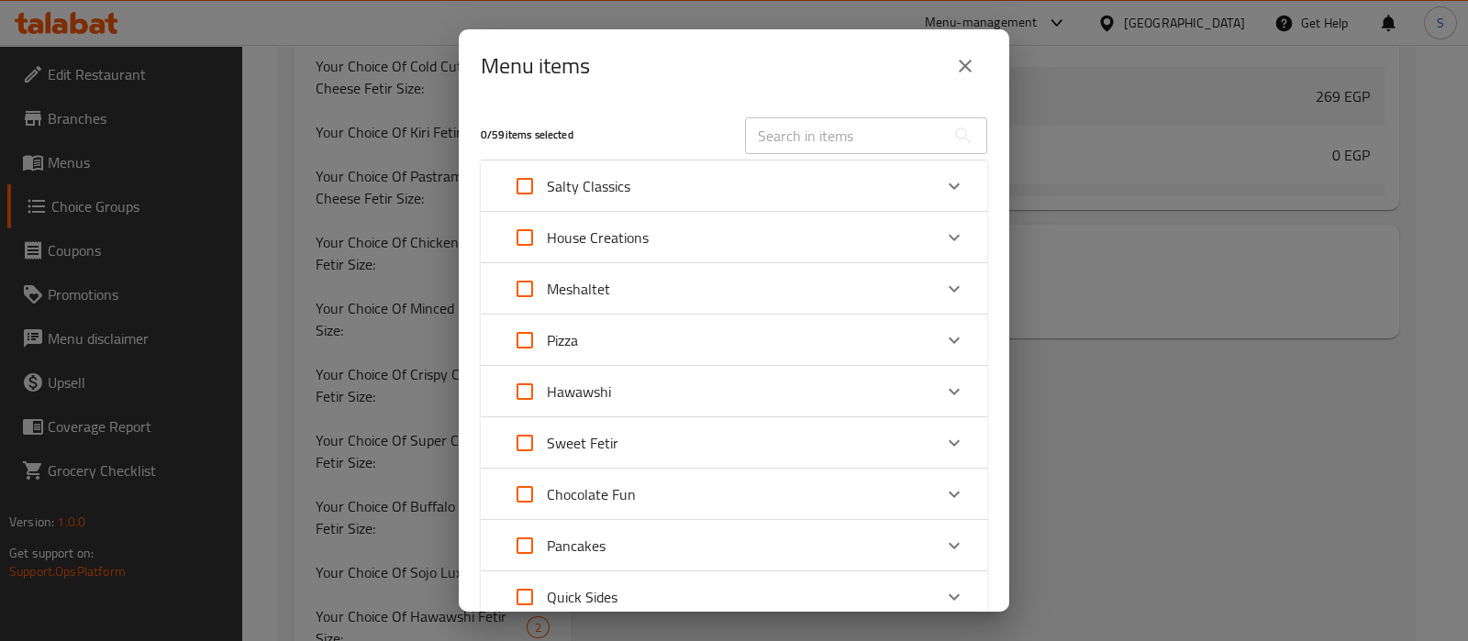
click at [796, 137] on div "0 / 59 items selected ​ Salty Classics Four Cheese Fetir 0 EGP Veggies Fetir 0 …" at bounding box center [734, 357] width 550 height 509
click at [796, 137] on input "text" at bounding box center [845, 135] width 200 height 37
paste input "342713489"
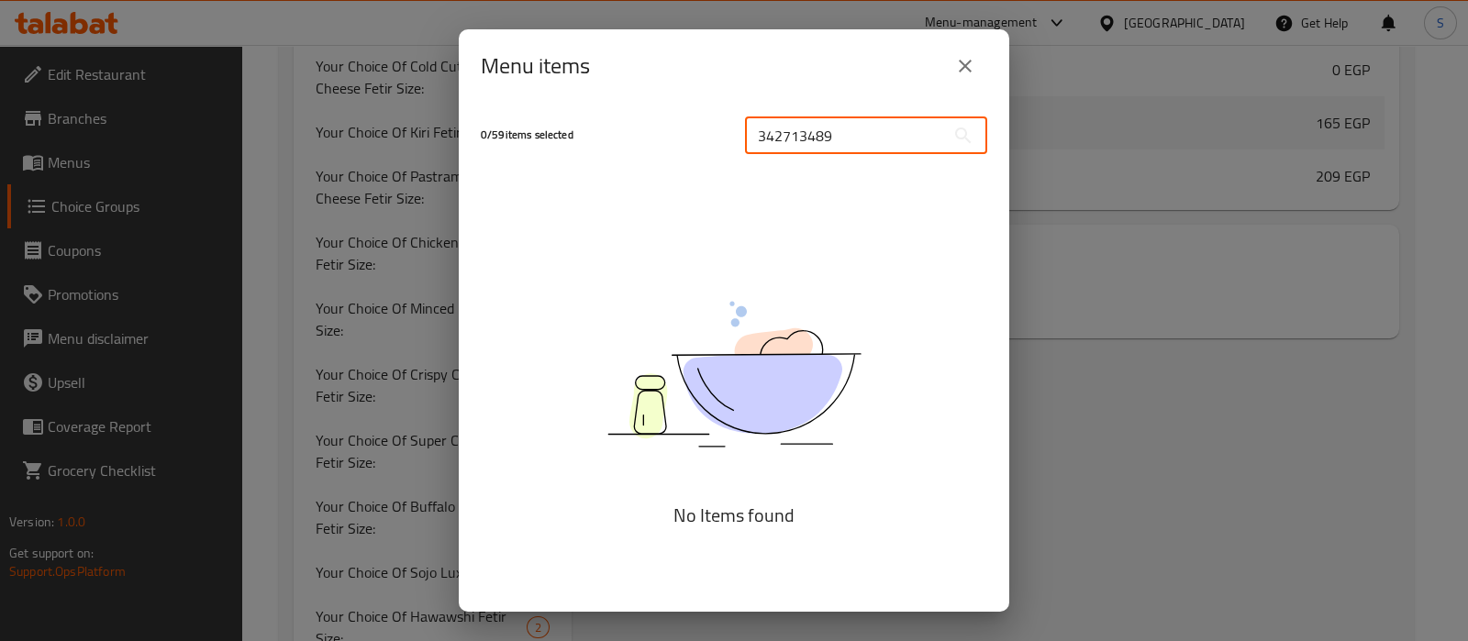
click at [806, 140] on input "342713489" at bounding box center [845, 135] width 200 height 37
paste input "Quesadilla Mix Cheese"
drag, startPoint x: 889, startPoint y: 137, endPoint x: 885, endPoint y: 149, distance: 12.5
click at [889, 138] on input "Quesadilla Mix Cheese" at bounding box center [845, 135] width 200 height 37
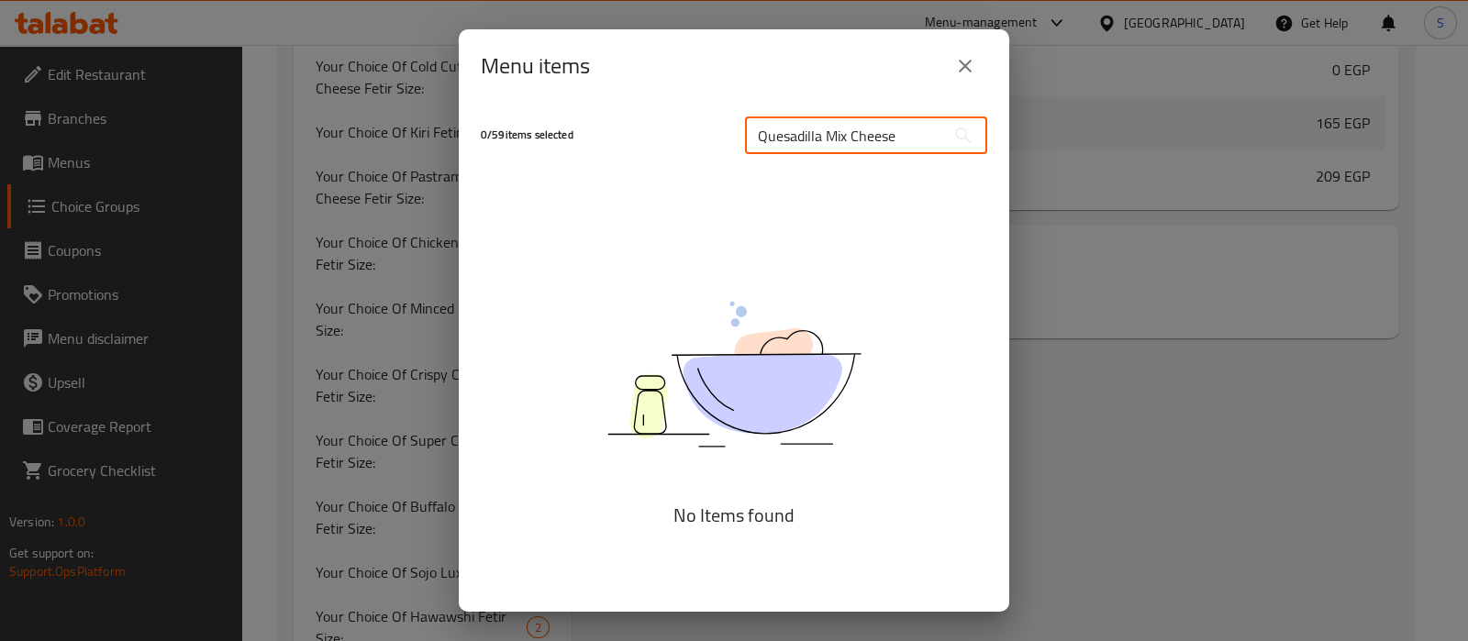
click at [868, 139] on input "Quesadilla Mix Cheese" at bounding box center [845, 135] width 200 height 37
type input "Q"
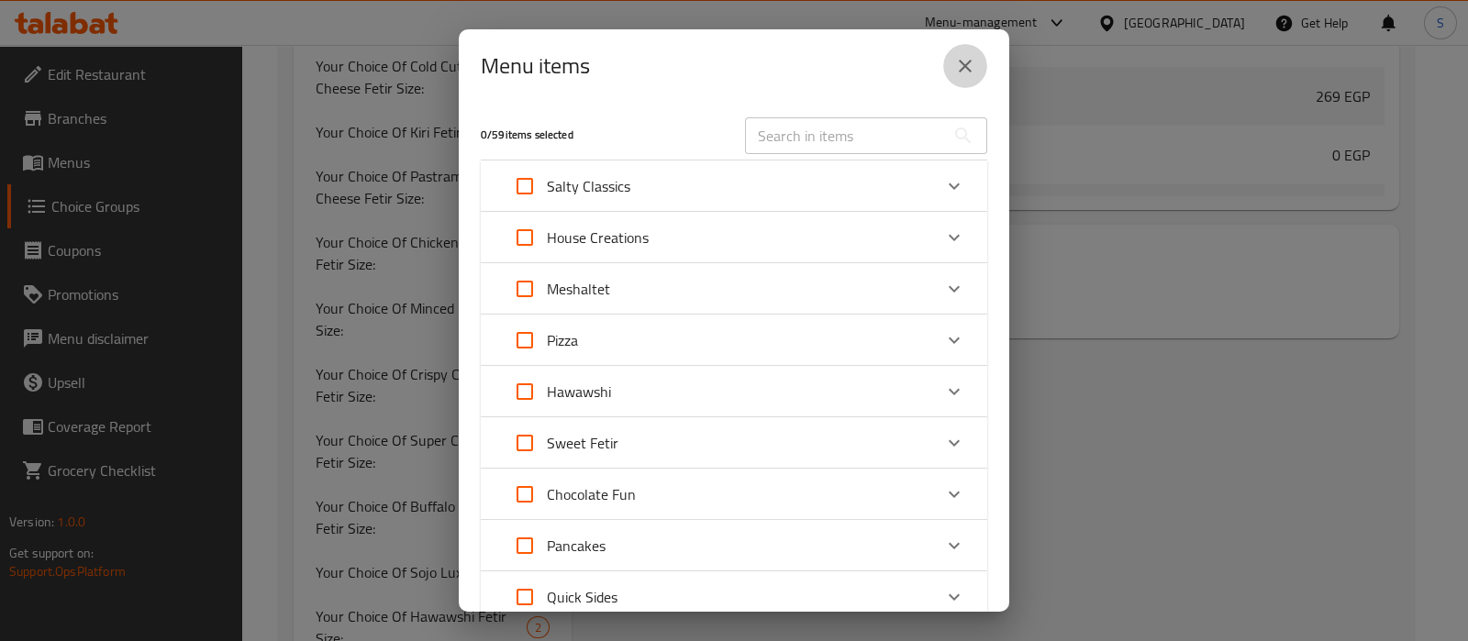
click at [963, 75] on icon "close" at bounding box center [965, 66] width 22 height 22
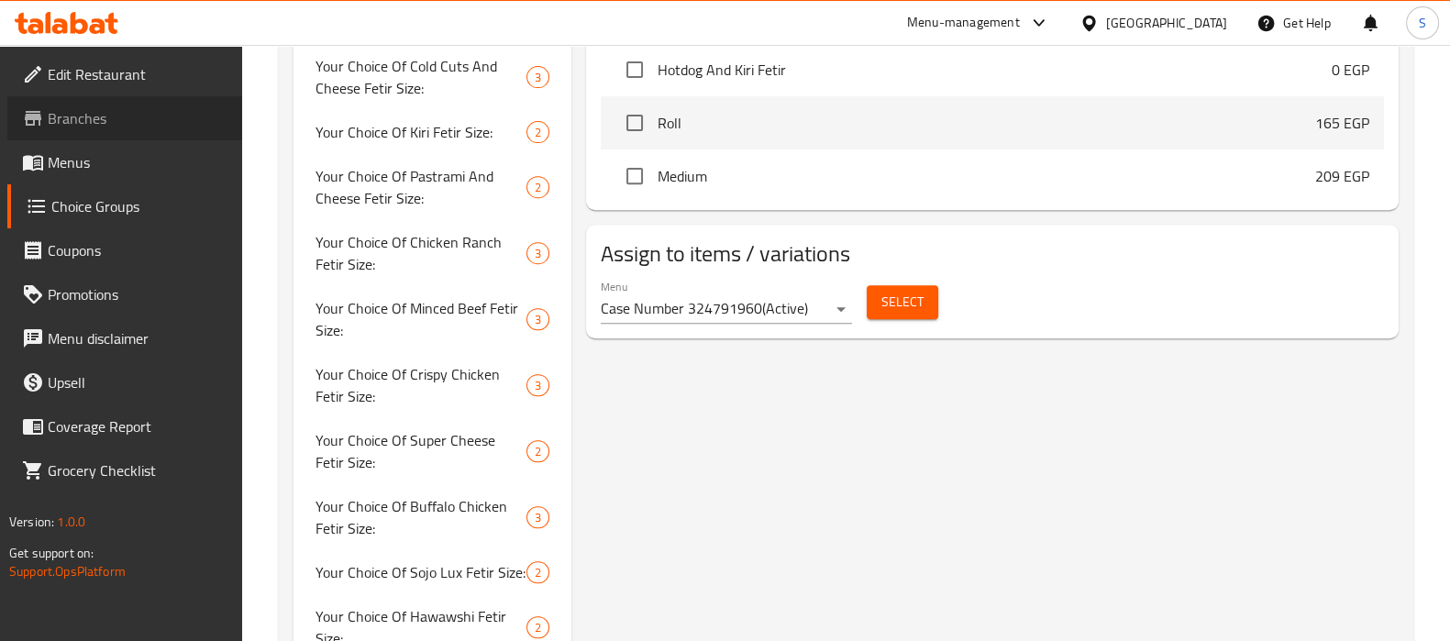
click at [120, 115] on span "Branches" at bounding box center [138, 118] width 180 height 22
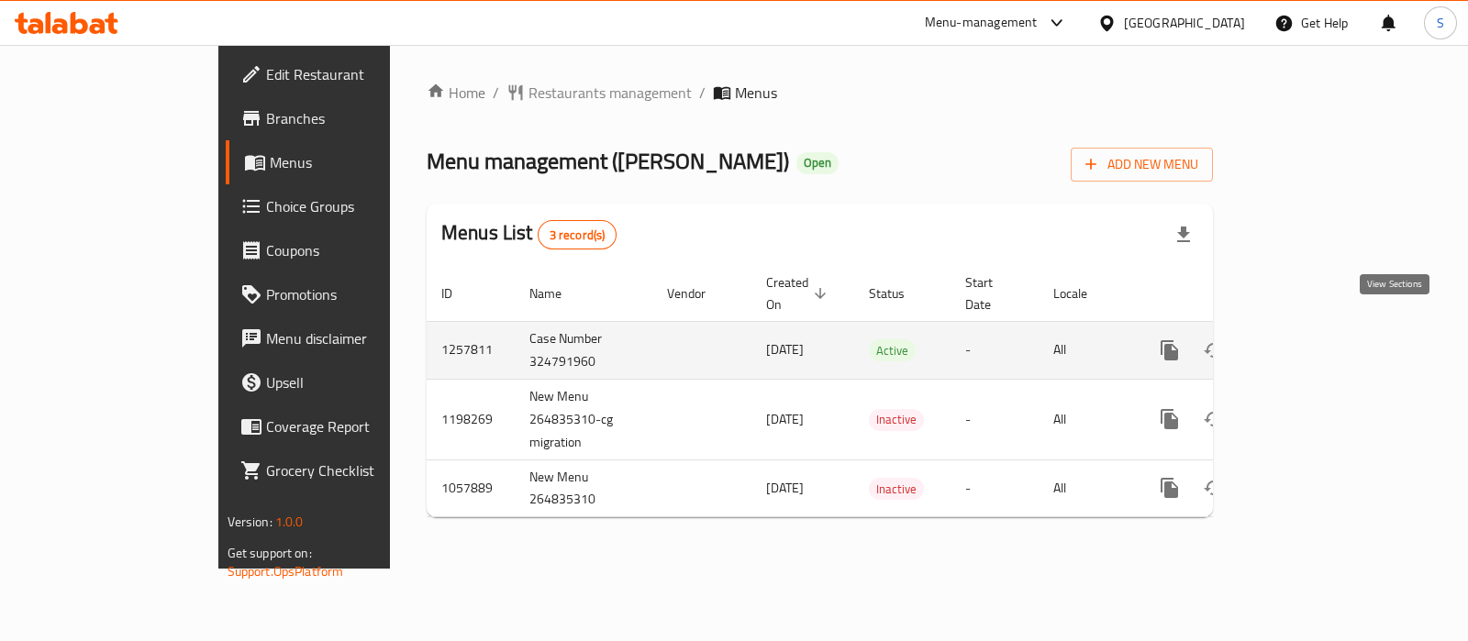
click at [1313, 339] on icon "enhanced table" at bounding box center [1301, 350] width 22 height 22
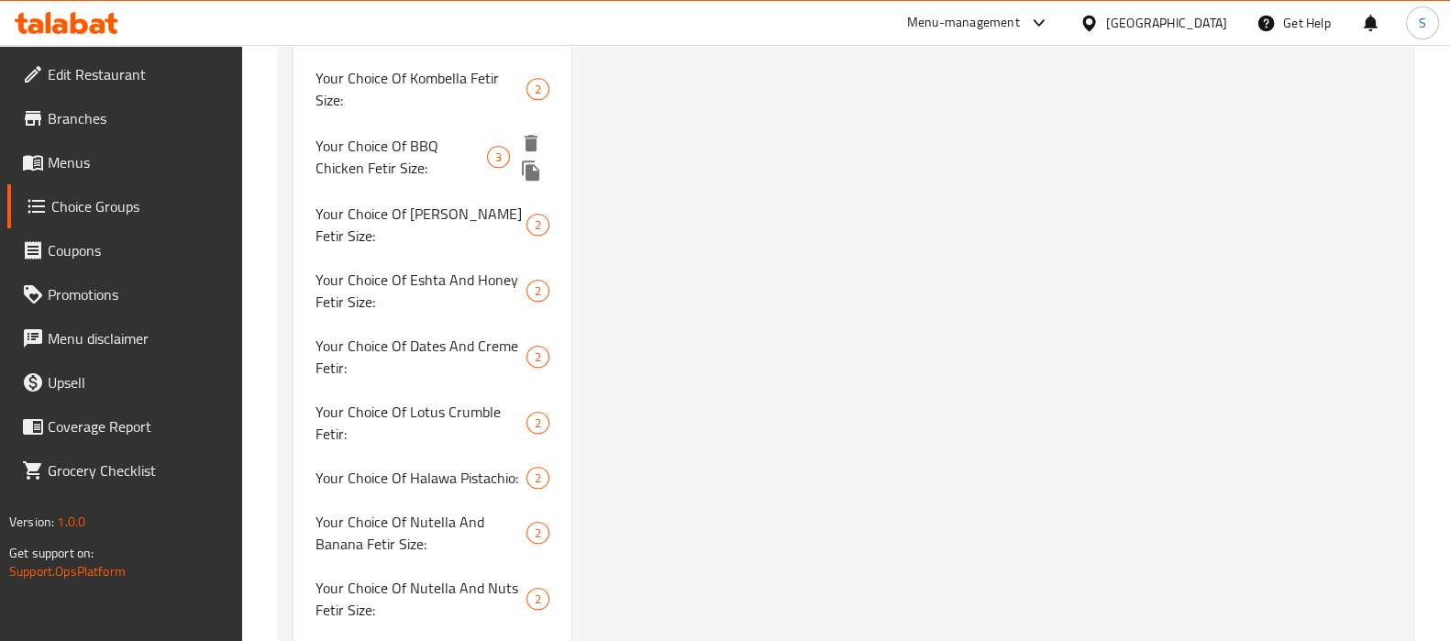
scroll to position [1811, 0]
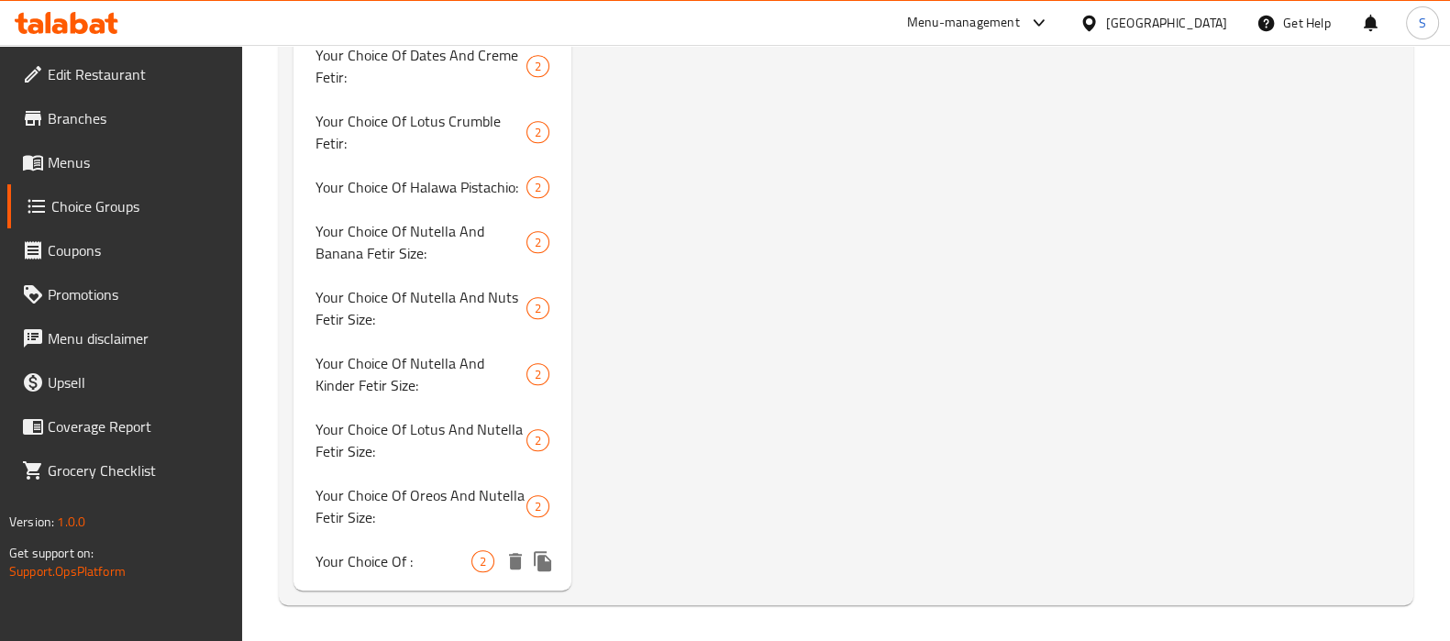
click at [417, 558] on span "Your Choice Of :" at bounding box center [394, 561] width 156 height 22
type input "Your Choice Of :"
type input "اختيارك من:"
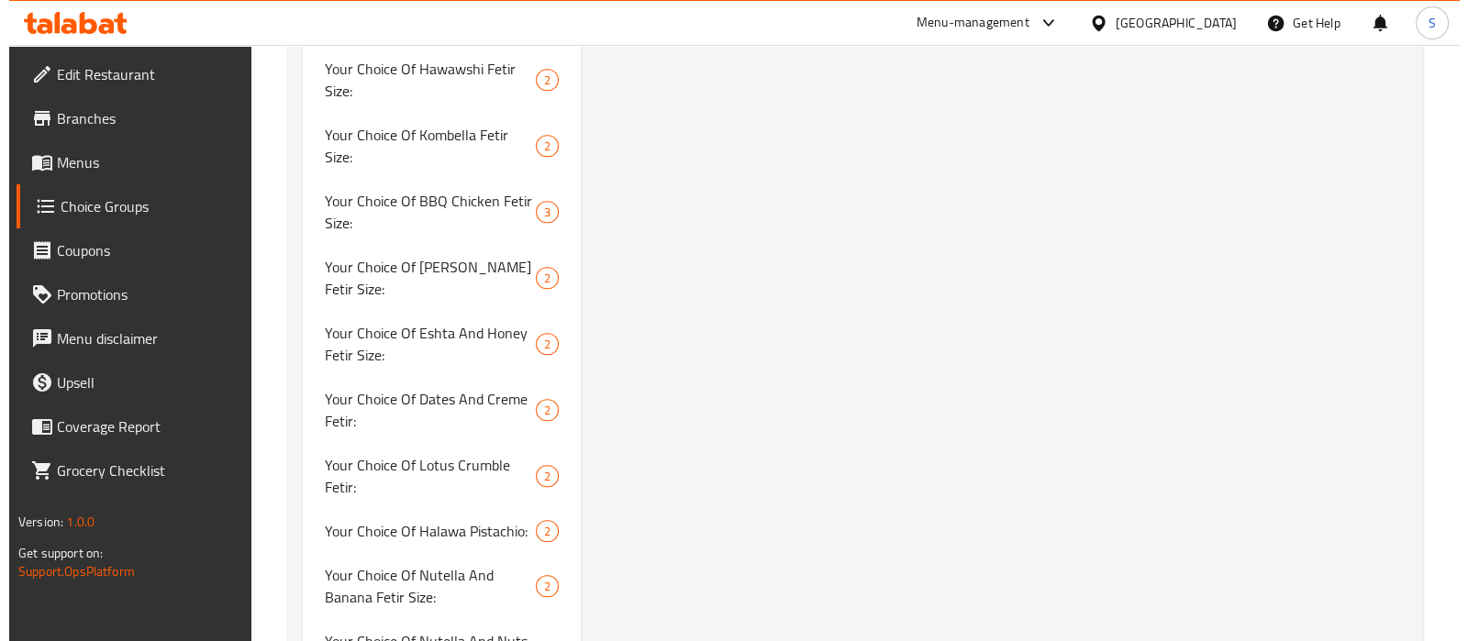
scroll to position [1005, 0]
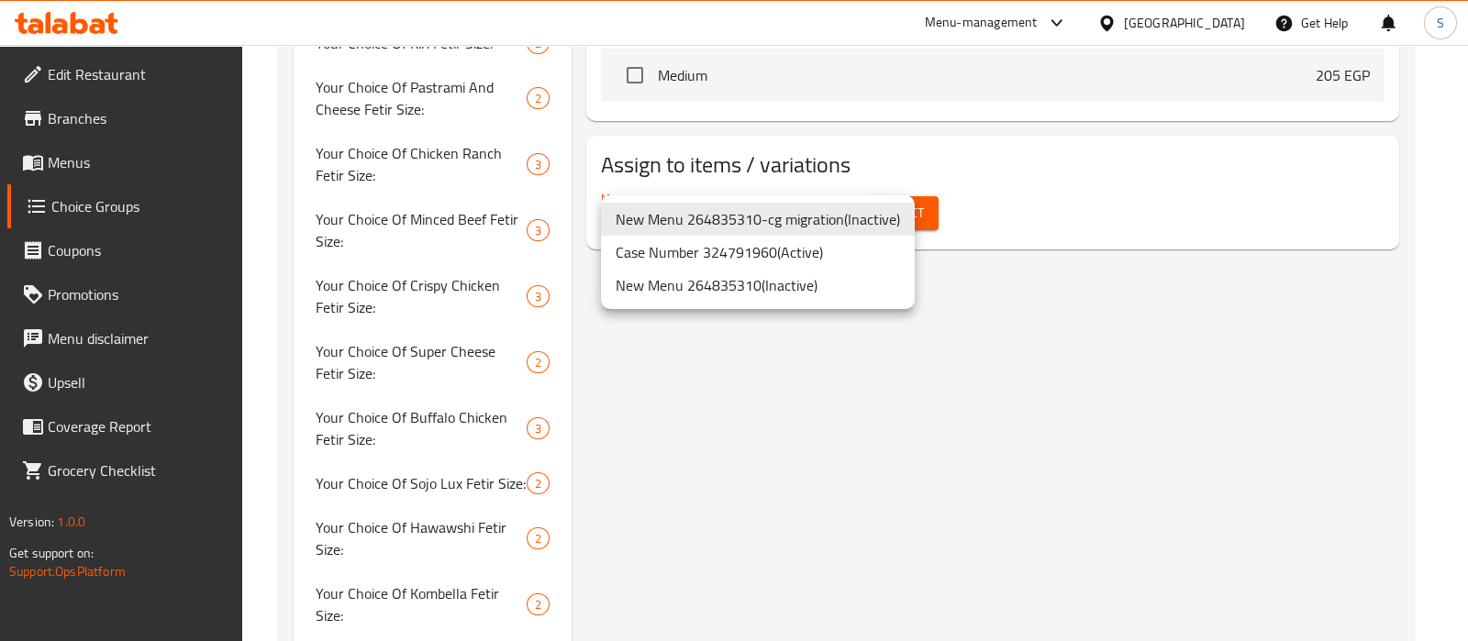
click at [798, 260] on li "Case Number 324791960 ( Active )" at bounding box center [758, 252] width 314 height 33
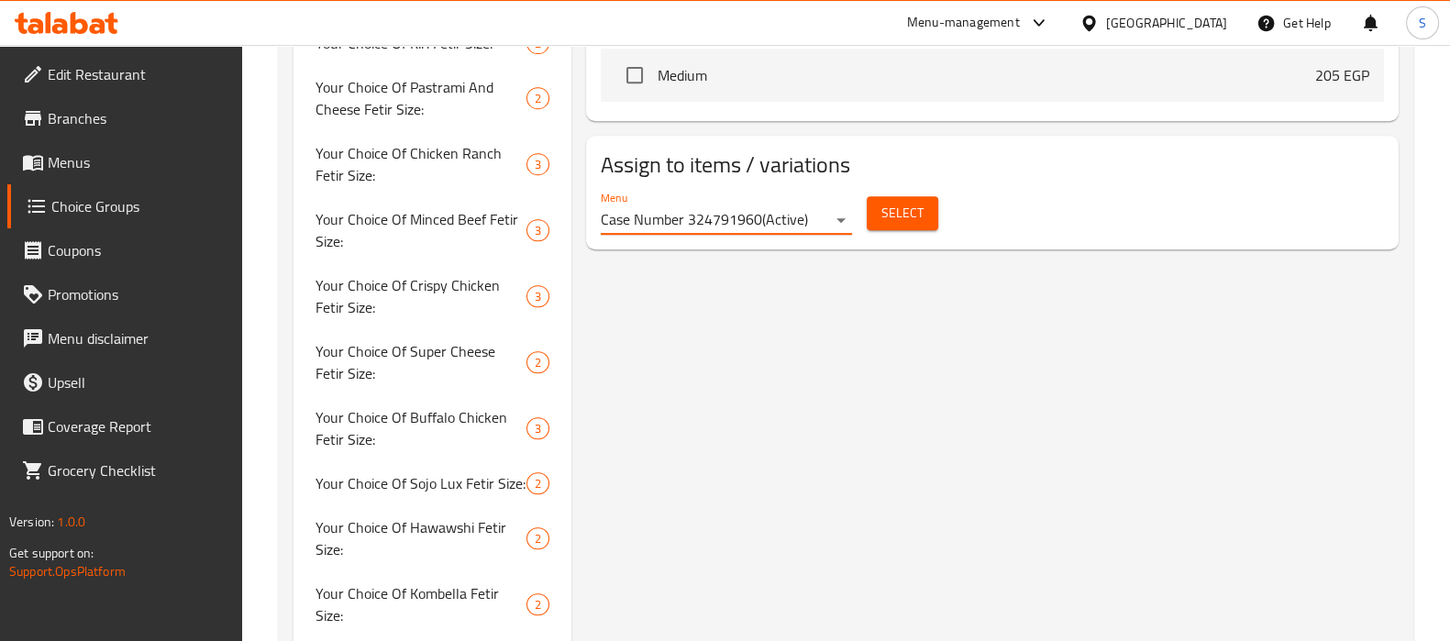
click at [883, 221] on span "Select" at bounding box center [902, 213] width 42 height 23
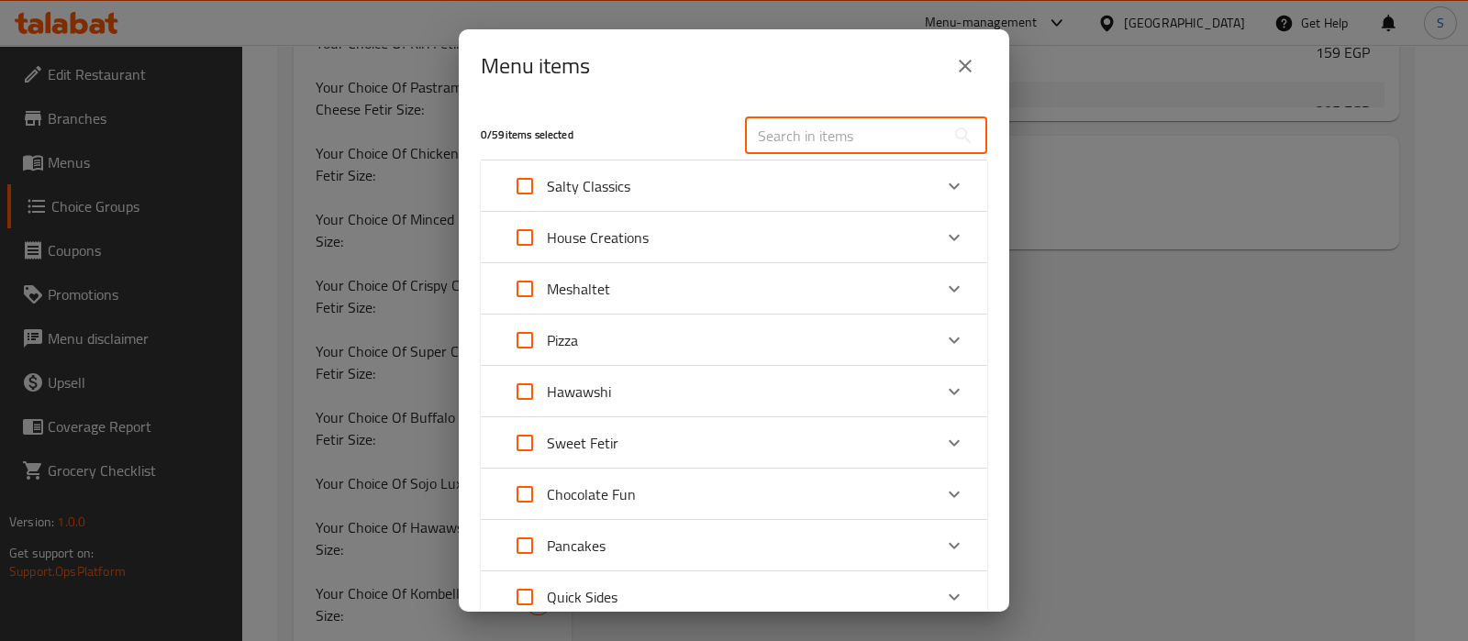
click at [819, 125] on input "text" at bounding box center [845, 135] width 200 height 37
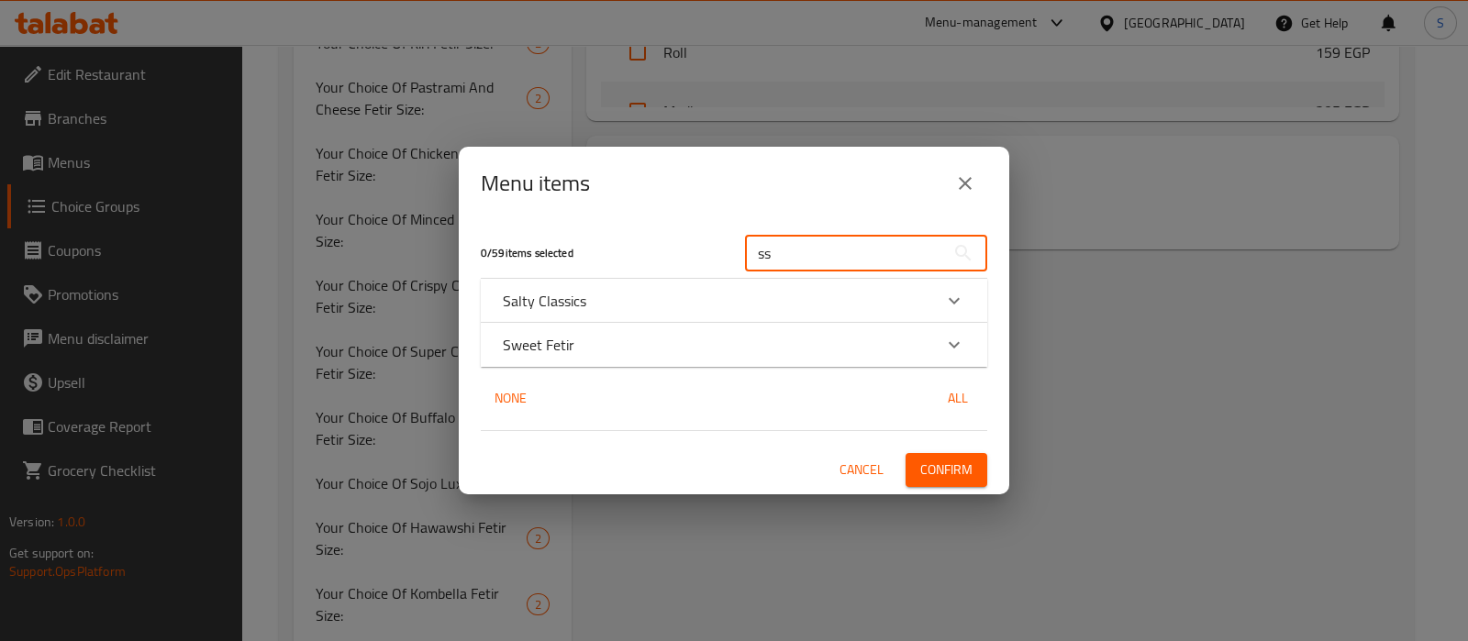
type input "ss"
click at [825, 298] on div "Salty Classics" at bounding box center [717, 301] width 429 height 22
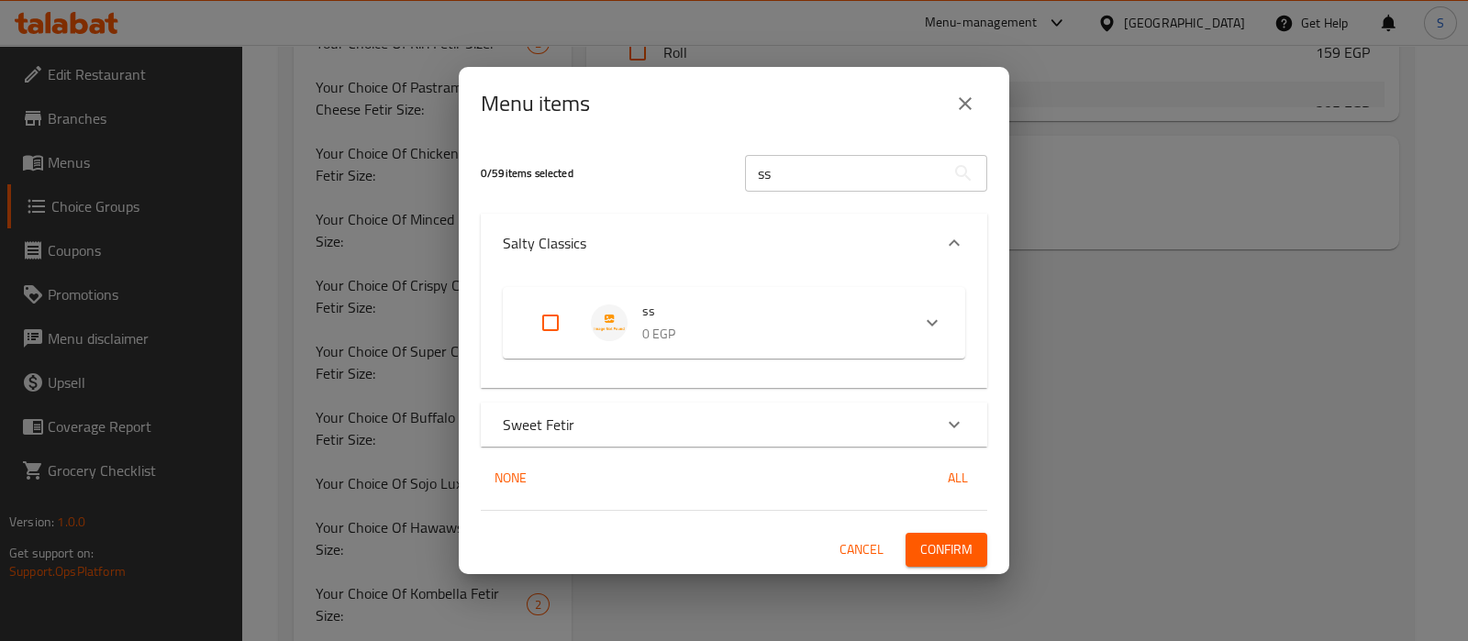
click at [941, 325] on div "Expand" at bounding box center [932, 323] width 44 height 44
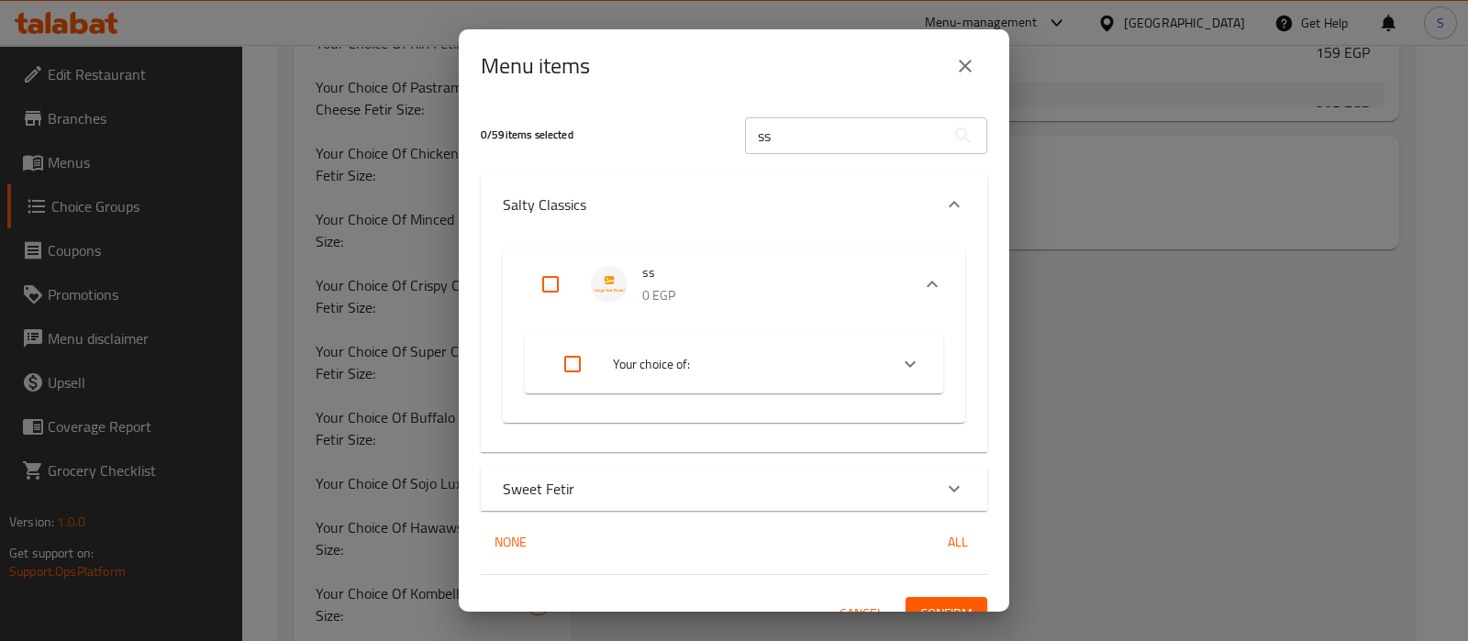
scroll to position [26, 0]
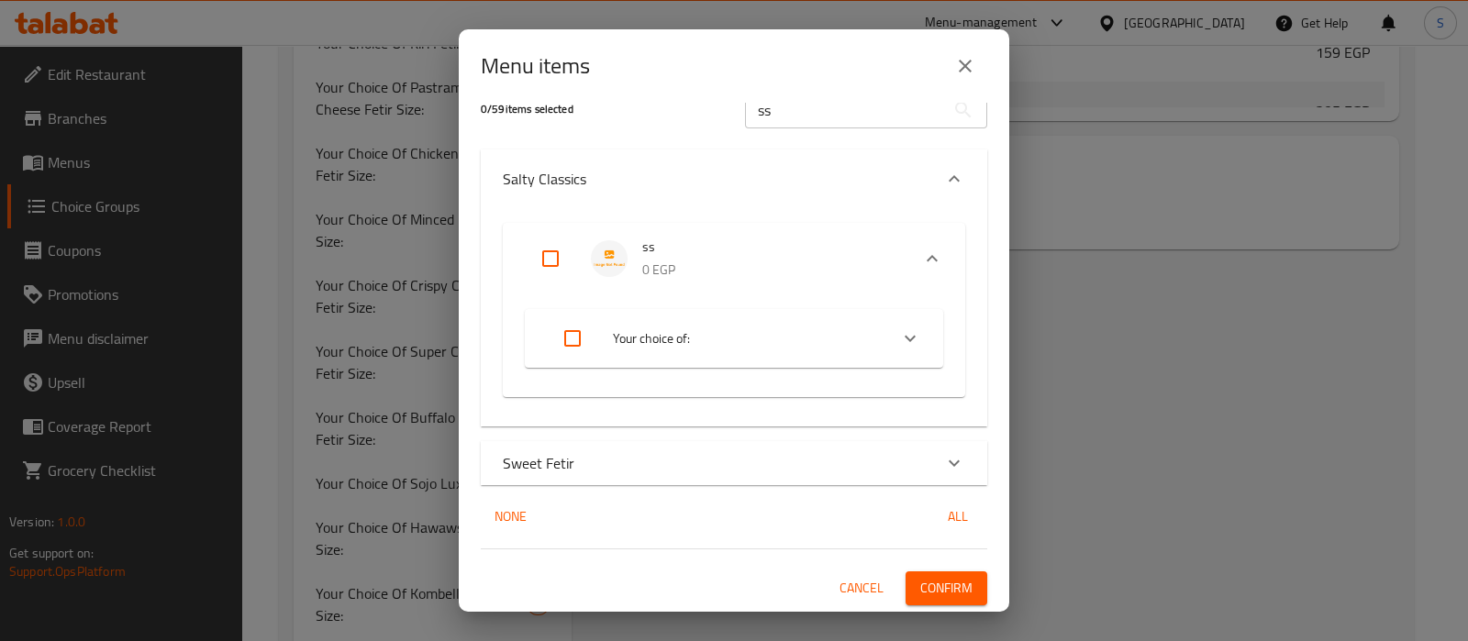
click at [899, 337] on icon "Expand" at bounding box center [910, 338] width 22 height 22
drag, startPoint x: 908, startPoint y: 267, endPoint x: 881, endPoint y: 277, distance: 29.3
click at [921, 265] on icon "Expand" at bounding box center [932, 259] width 22 height 22
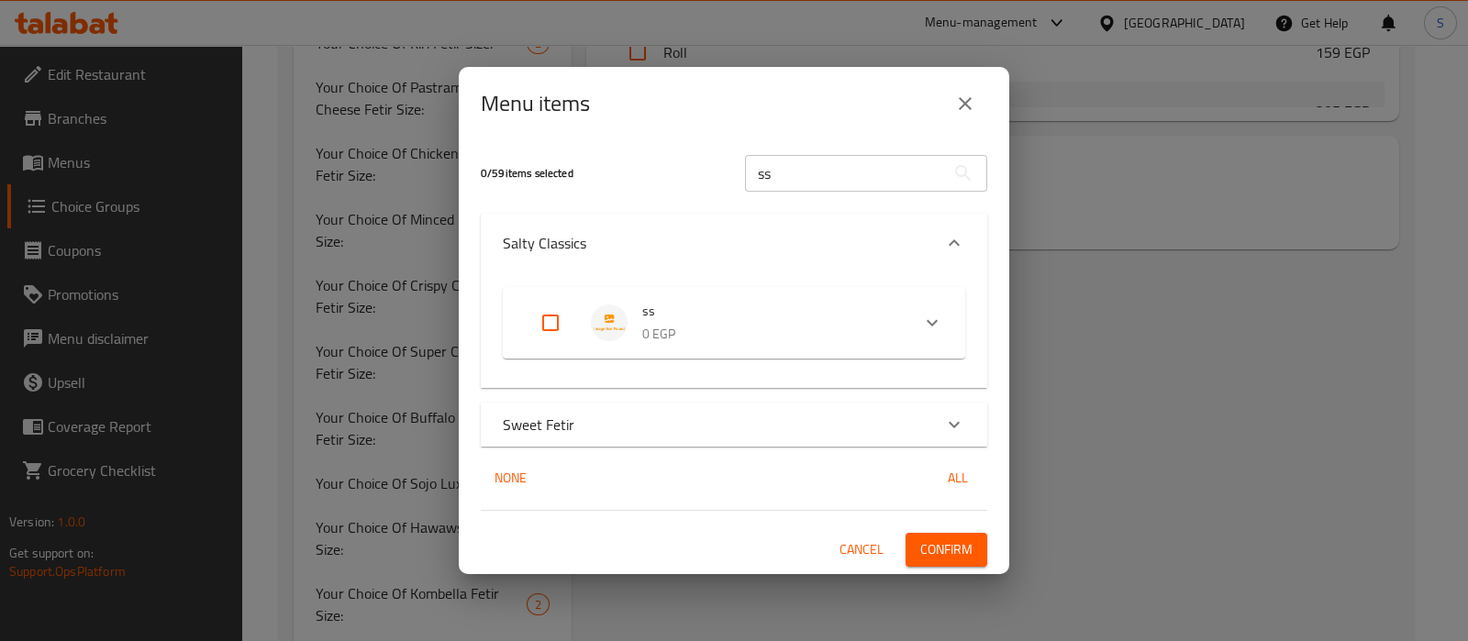
scroll to position [0, 0]
drag, startPoint x: 932, startPoint y: 323, endPoint x: 810, endPoint y: 361, distance: 127.9
click at [933, 323] on icon "Expand" at bounding box center [931, 322] width 11 height 6
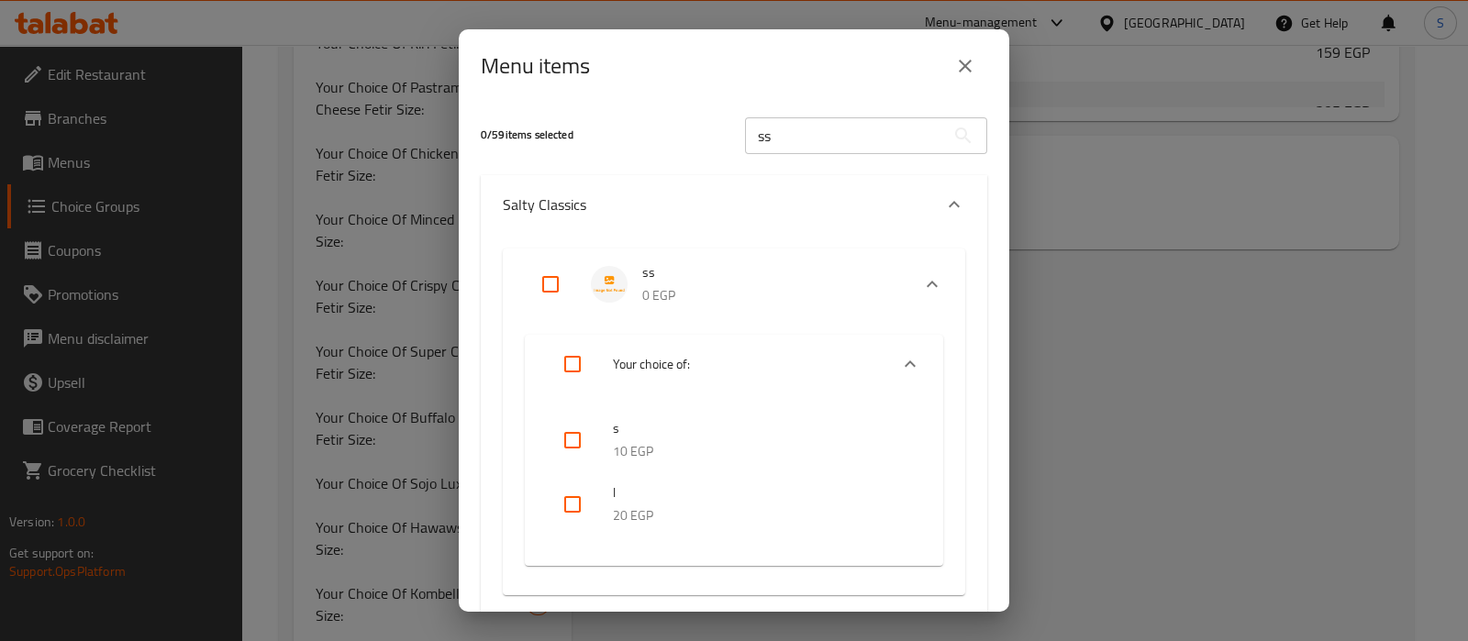
click at [550, 294] on input "Expand" at bounding box center [550, 284] width 44 height 44
checkbox input "true"
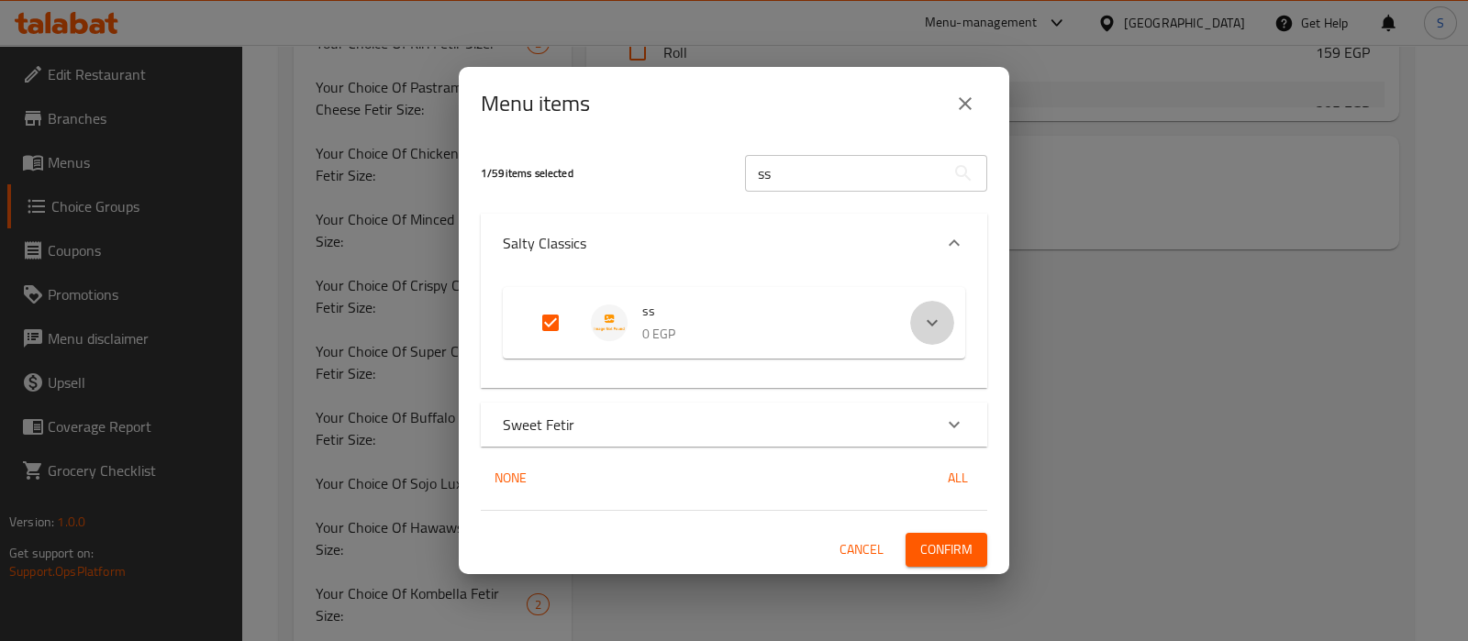
click at [950, 323] on div "Expand" at bounding box center [932, 323] width 44 height 44
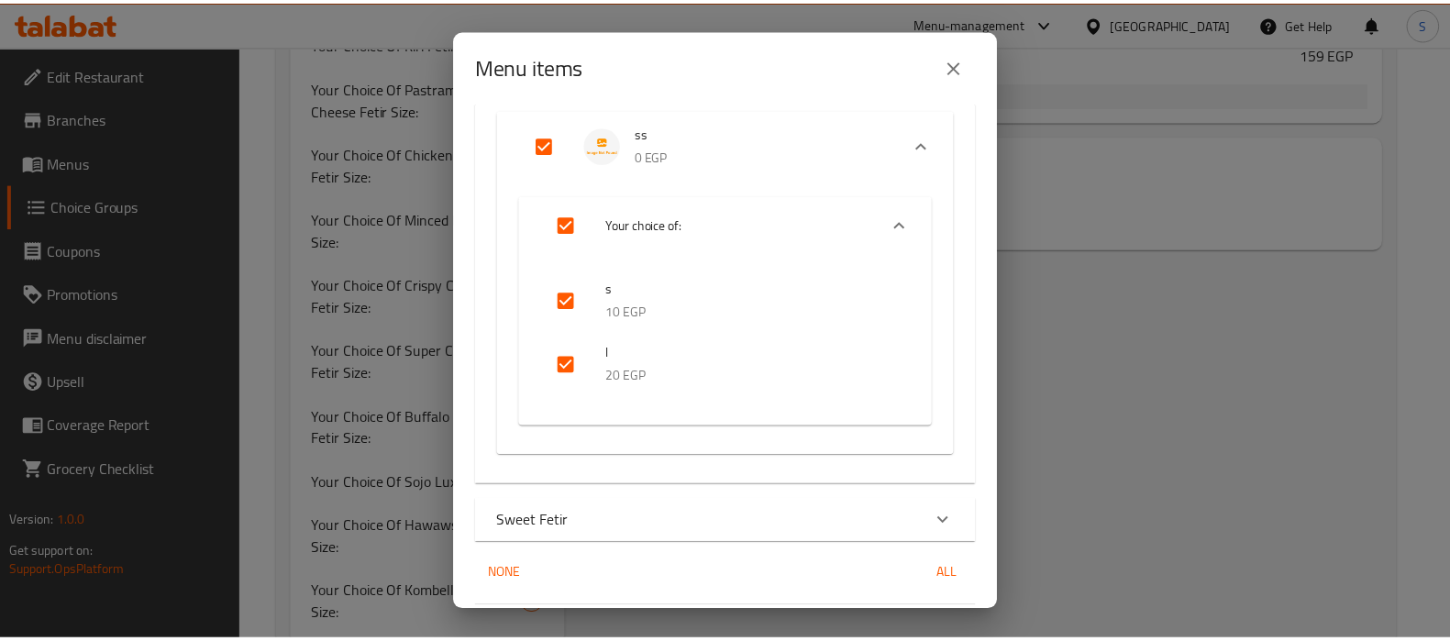
scroll to position [198, 0]
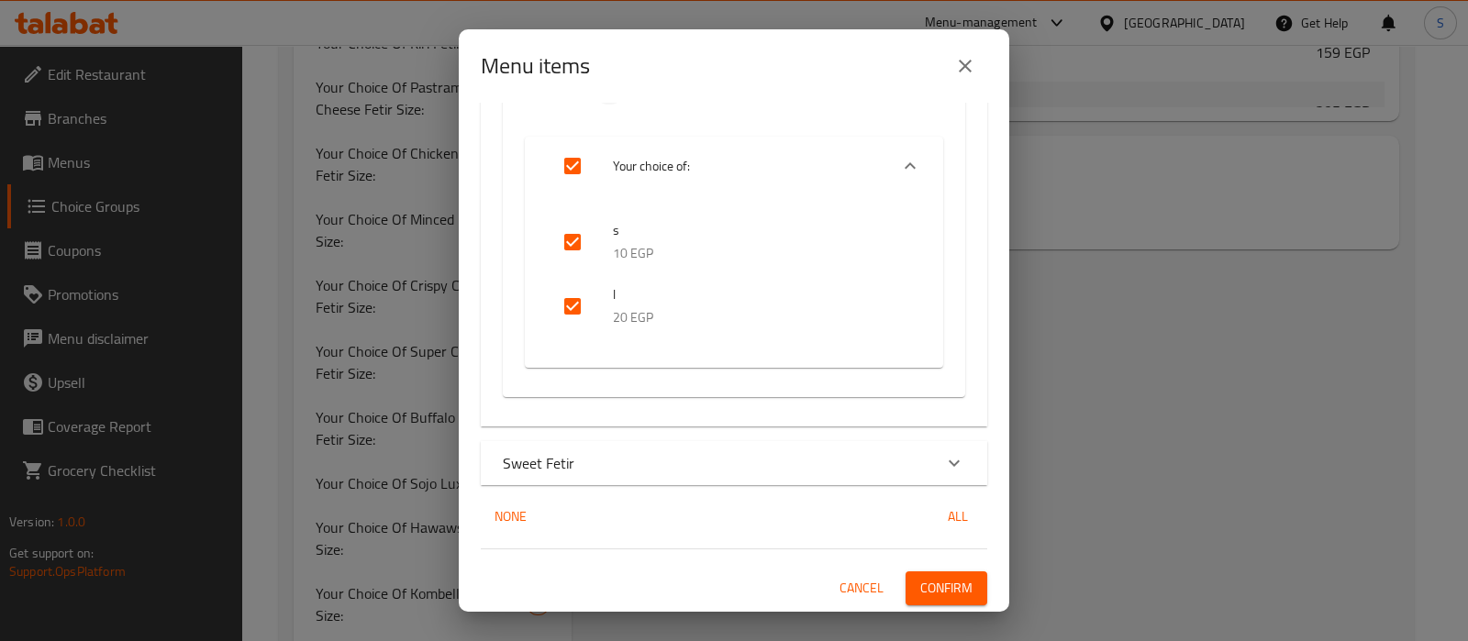
click at [948, 592] on span "Confirm" at bounding box center [946, 588] width 52 height 23
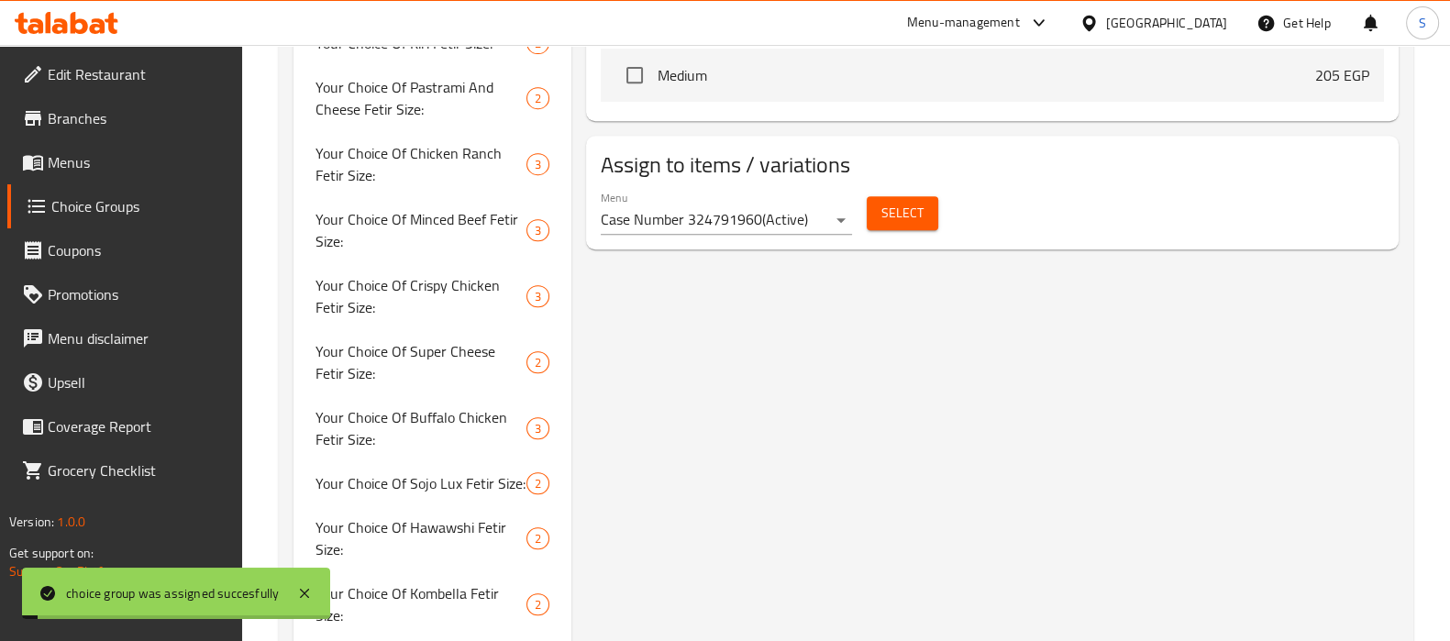
click at [161, 117] on span "Branches" at bounding box center [138, 118] width 180 height 22
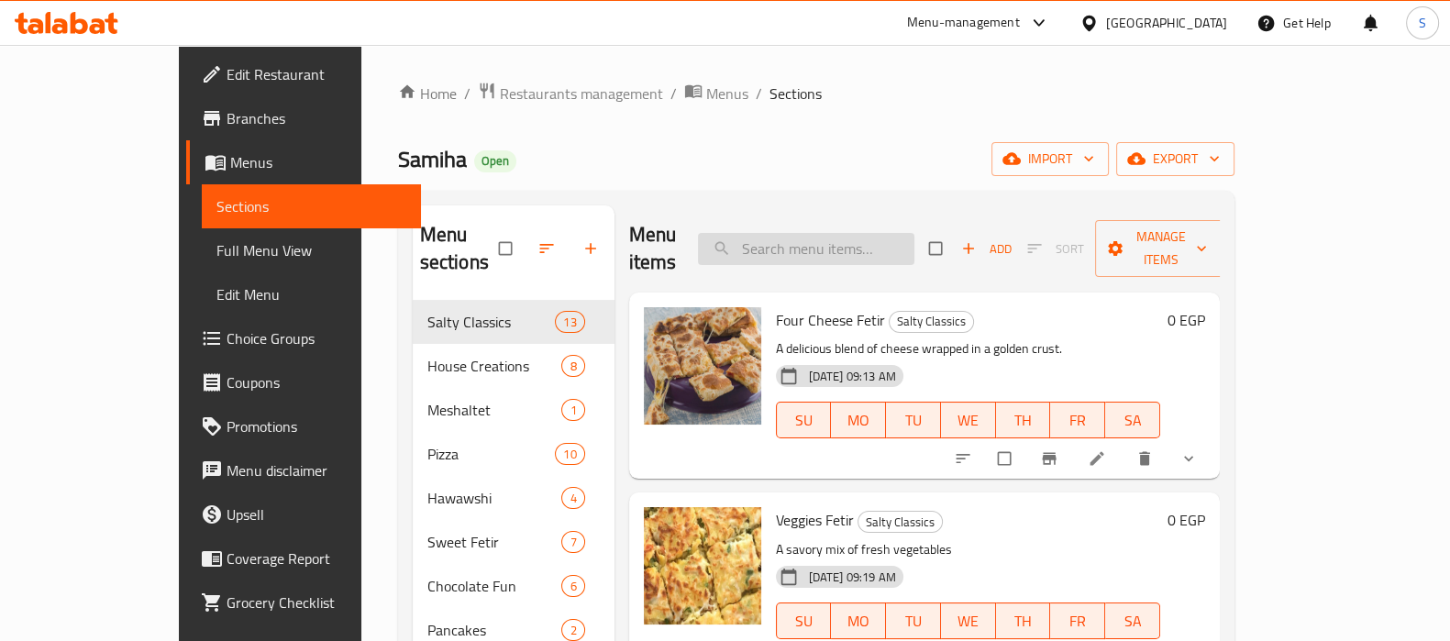
click at [853, 233] on input "search" at bounding box center [806, 249] width 216 height 32
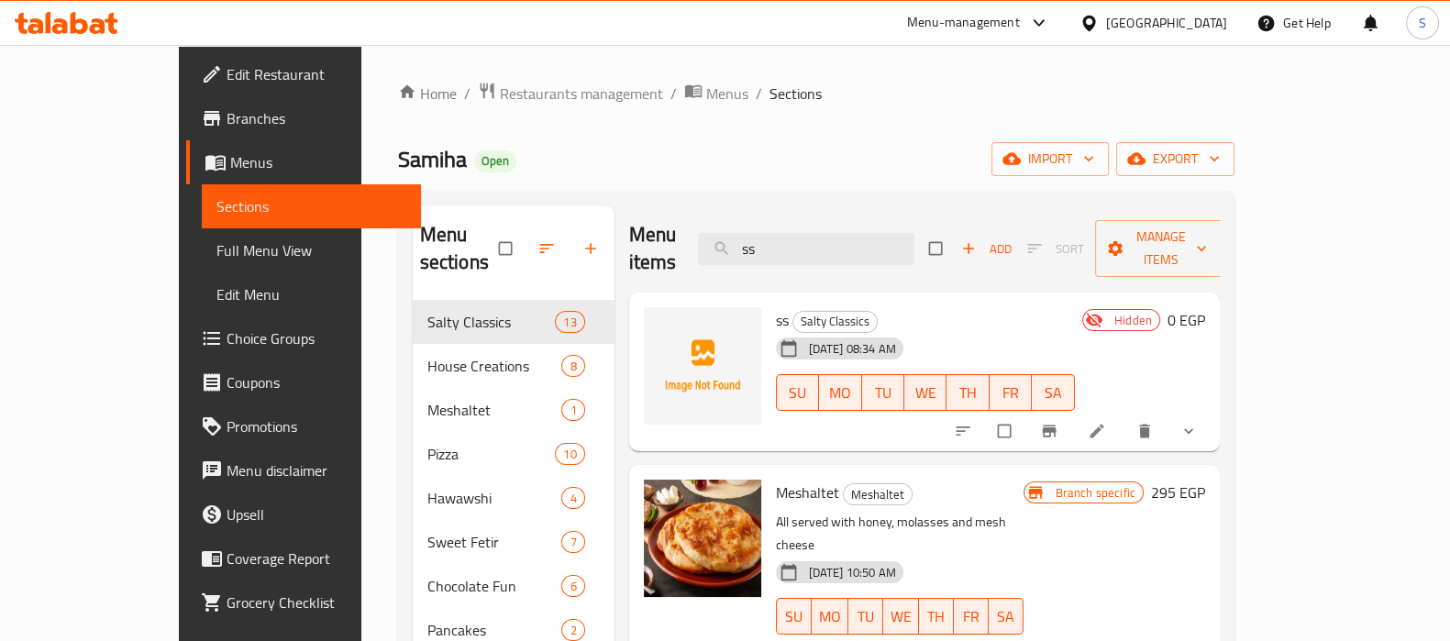
type input "ss"
click at [216, 240] on span "Full Menu View" at bounding box center [311, 250] width 190 height 22
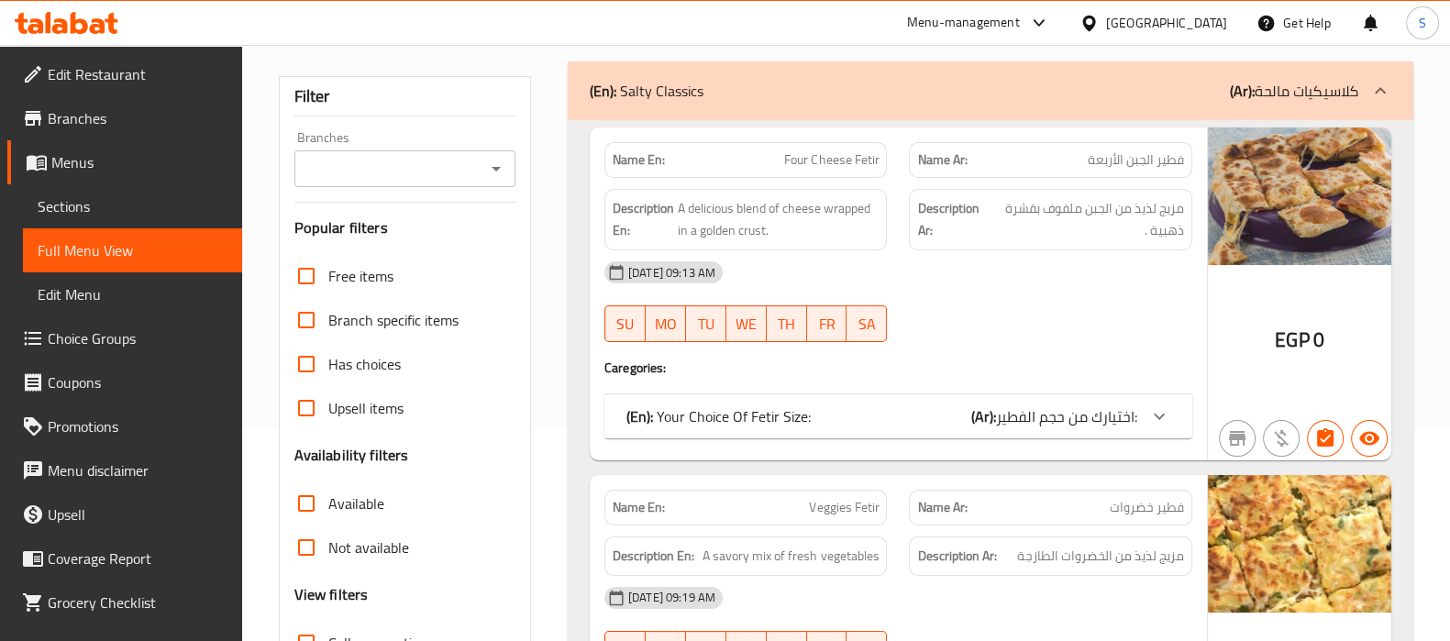
scroll to position [458, 0]
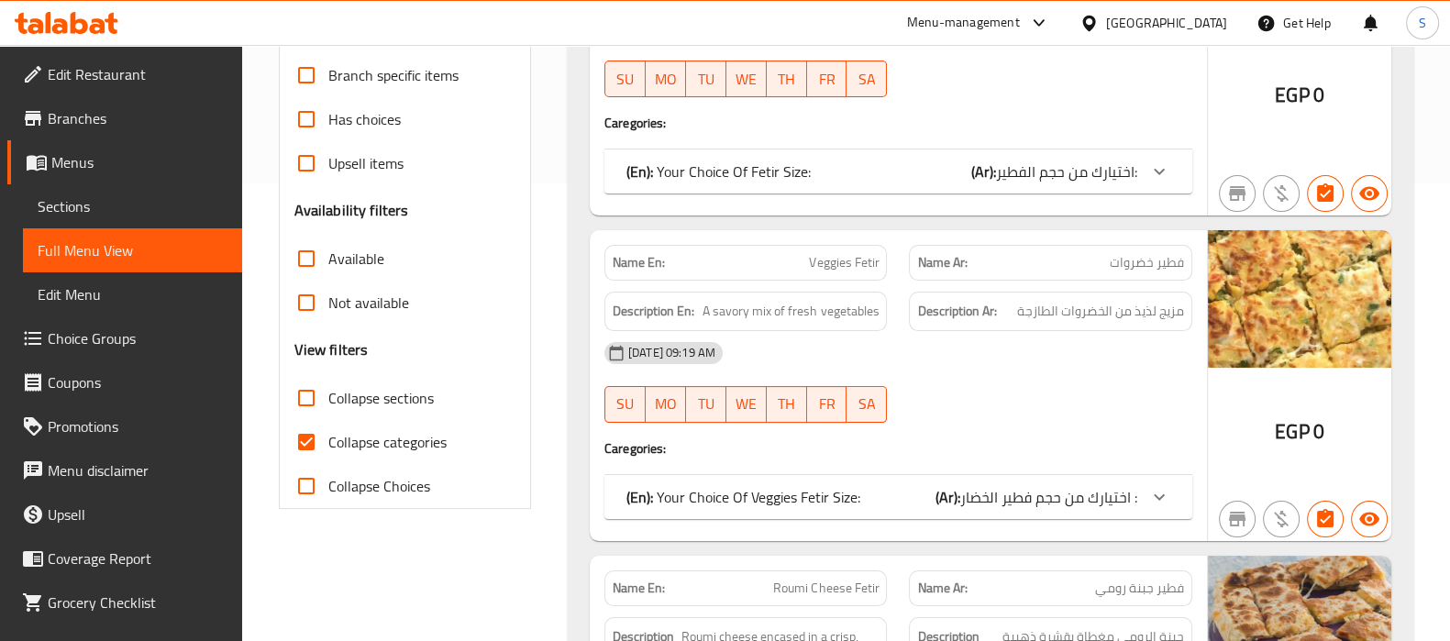
click at [432, 447] on span "Collapse categories" at bounding box center [387, 442] width 118 height 22
click at [328, 447] on input "Collapse categories" at bounding box center [306, 442] width 44 height 44
checkbox input "false"
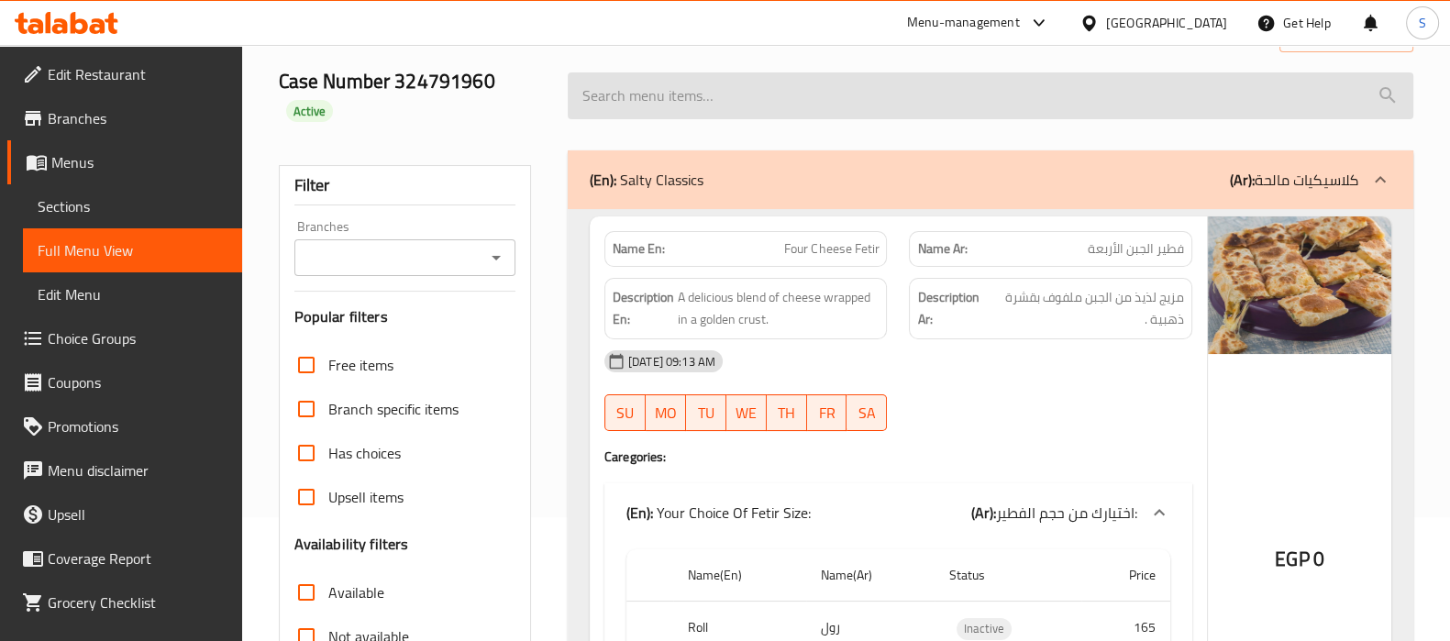
scroll to position [0, 0]
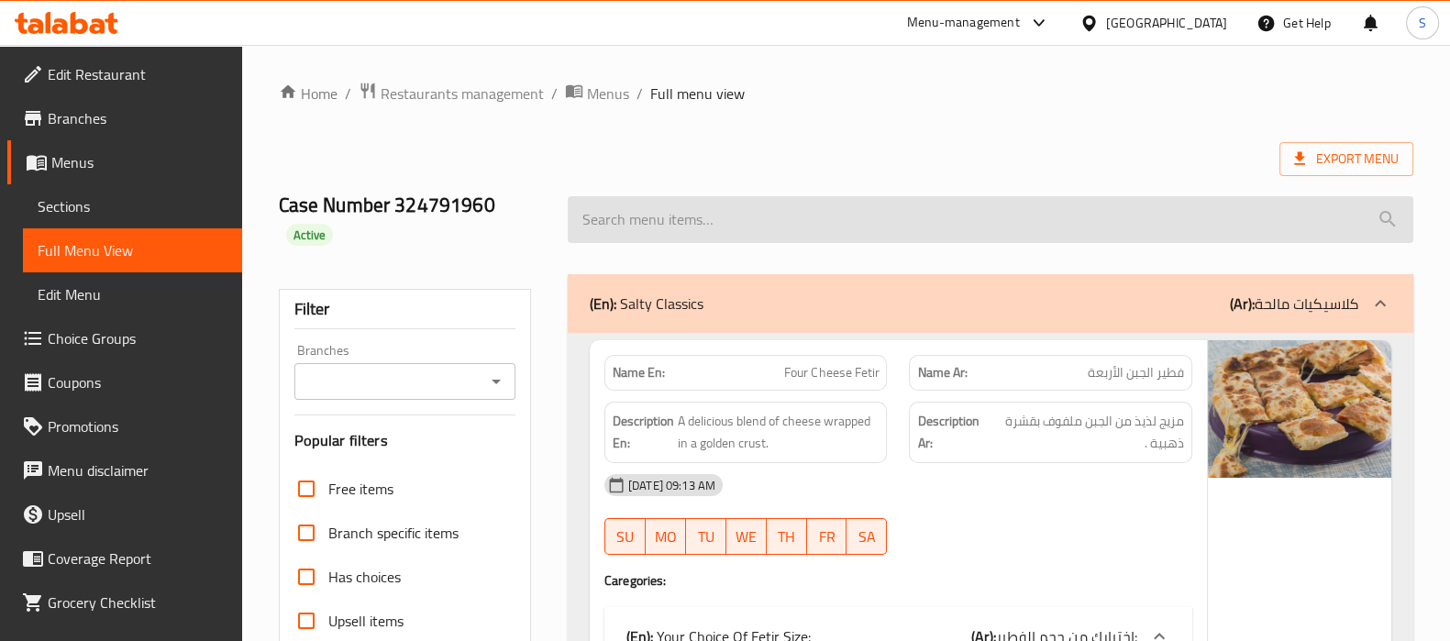
click at [960, 212] on input "search" at bounding box center [991, 219] width 846 height 47
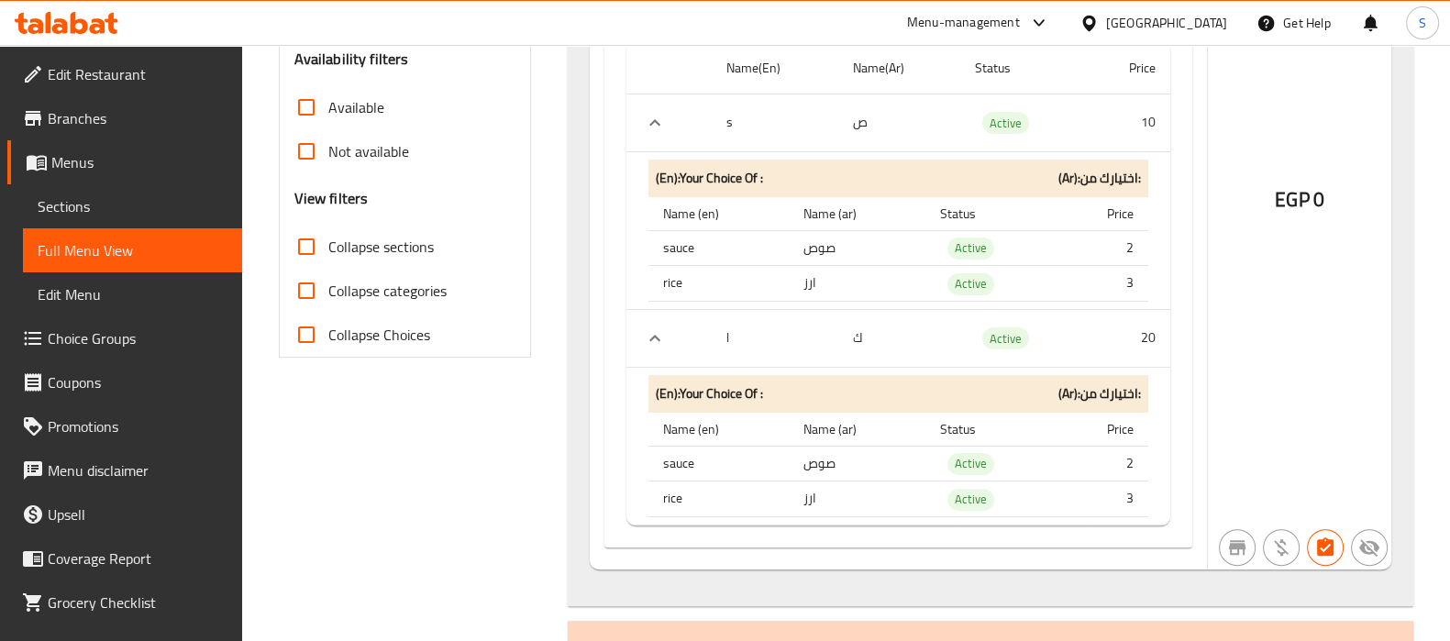
scroll to position [573, 0]
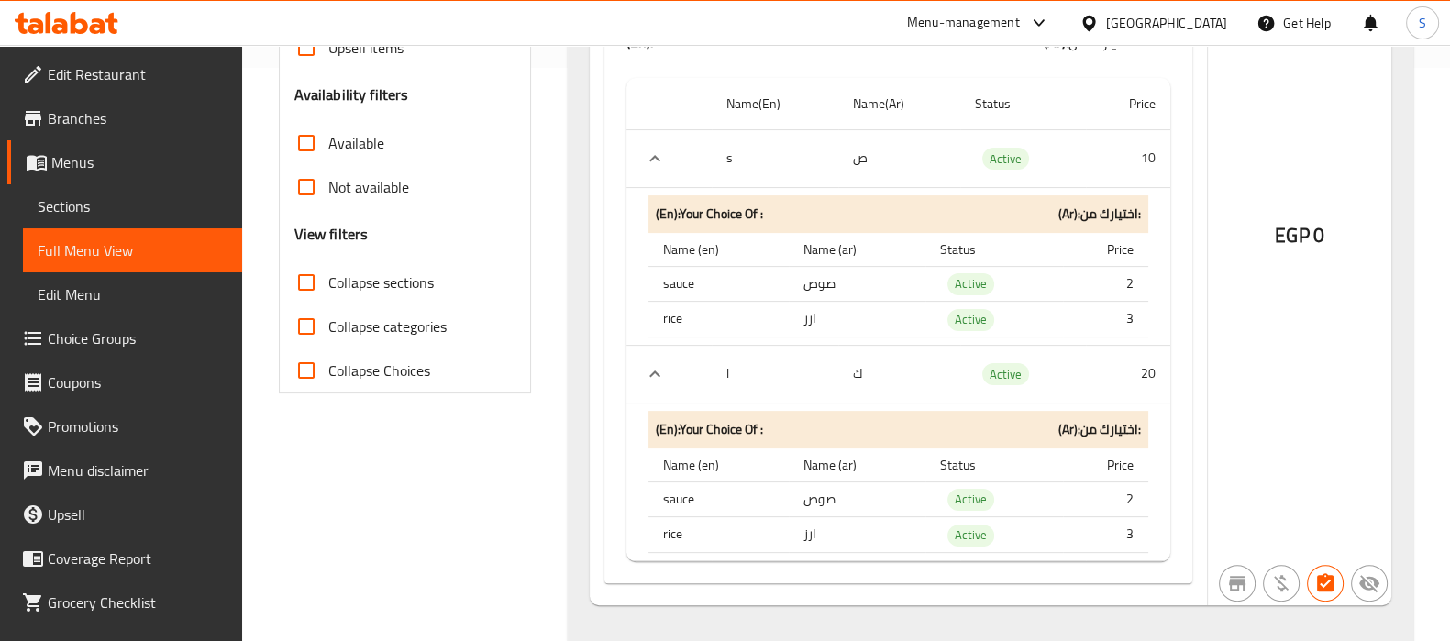
type input "ss"
drag, startPoint x: 850, startPoint y: 153, endPoint x: 906, endPoint y: 159, distance: 56.2
click at [906, 159] on td "ص" at bounding box center [899, 158] width 122 height 58
click at [1055, 151] on td "Active" at bounding box center [1023, 158] width 126 height 58
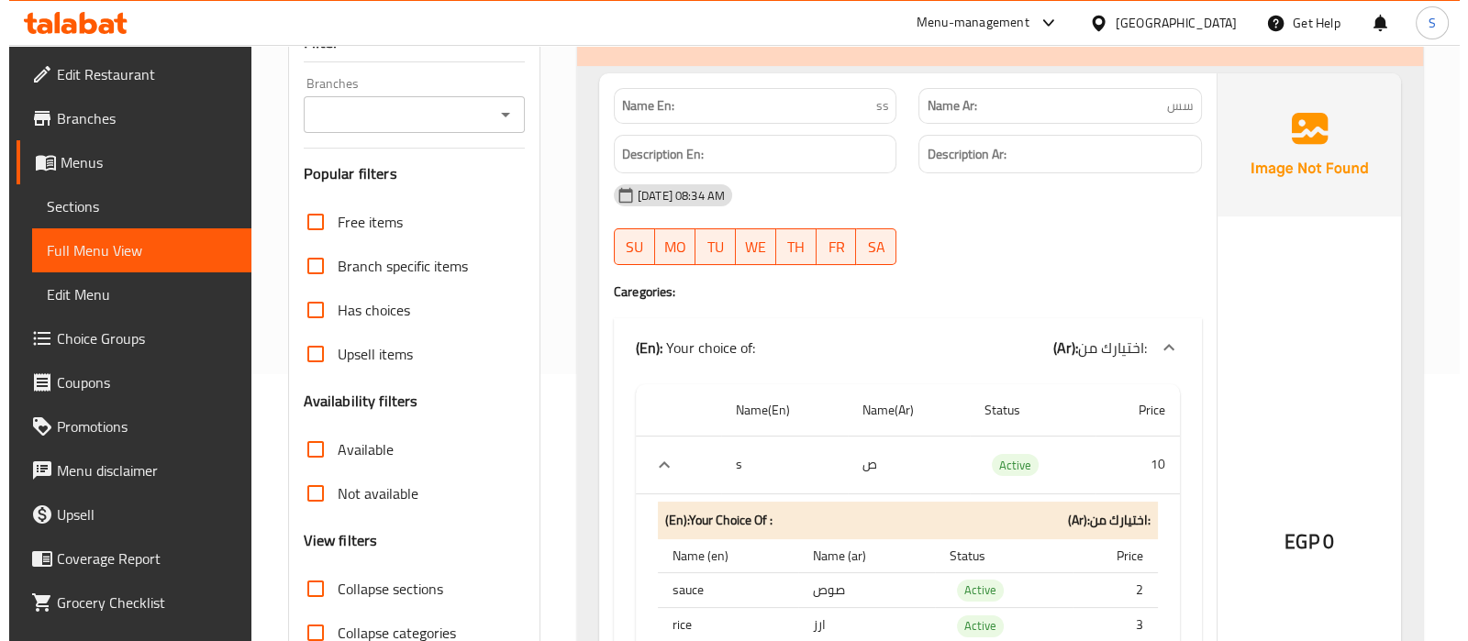
scroll to position [0, 0]
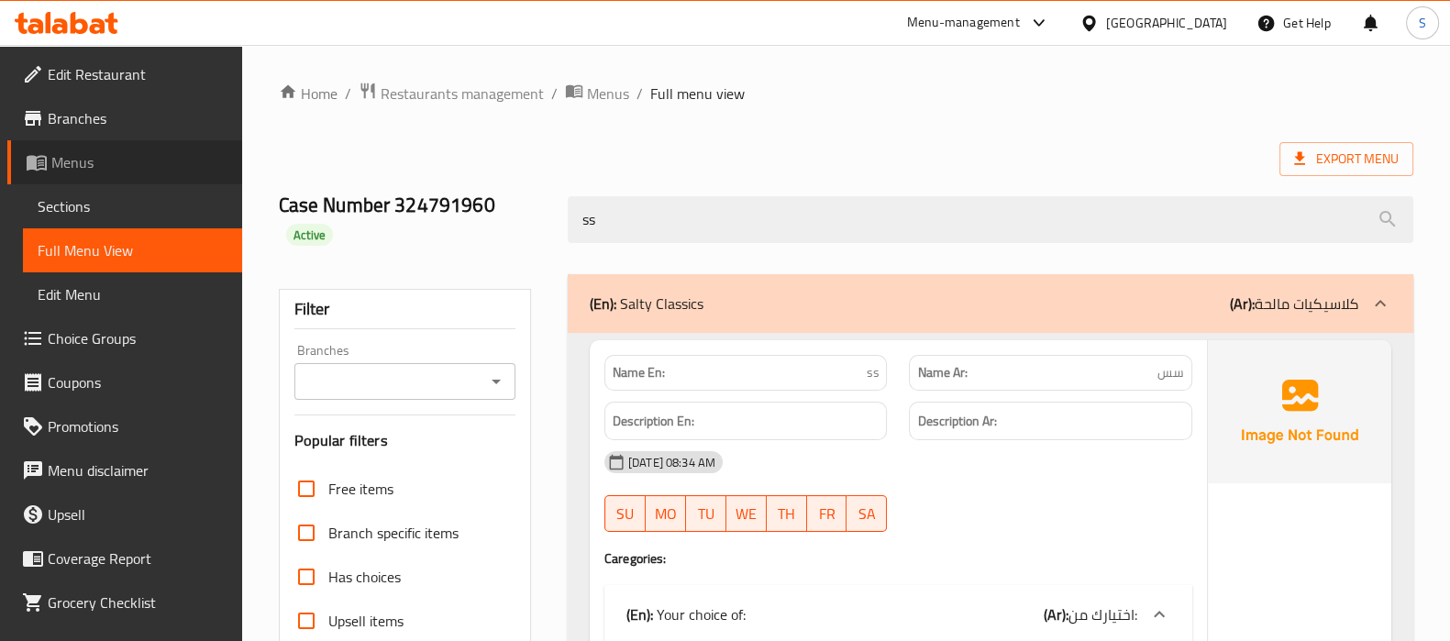
click at [136, 181] on link "Menus" at bounding box center [124, 162] width 235 height 44
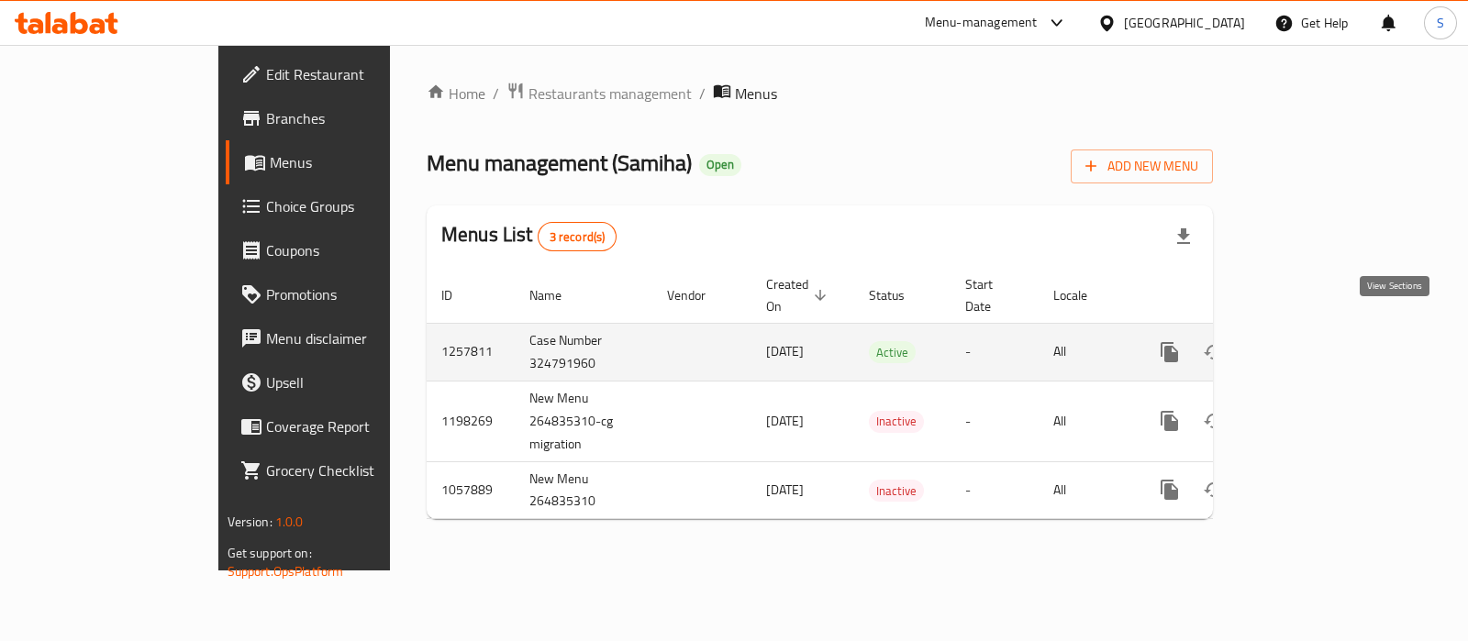
click at [1313, 341] on icon "enhanced table" at bounding box center [1301, 352] width 22 height 22
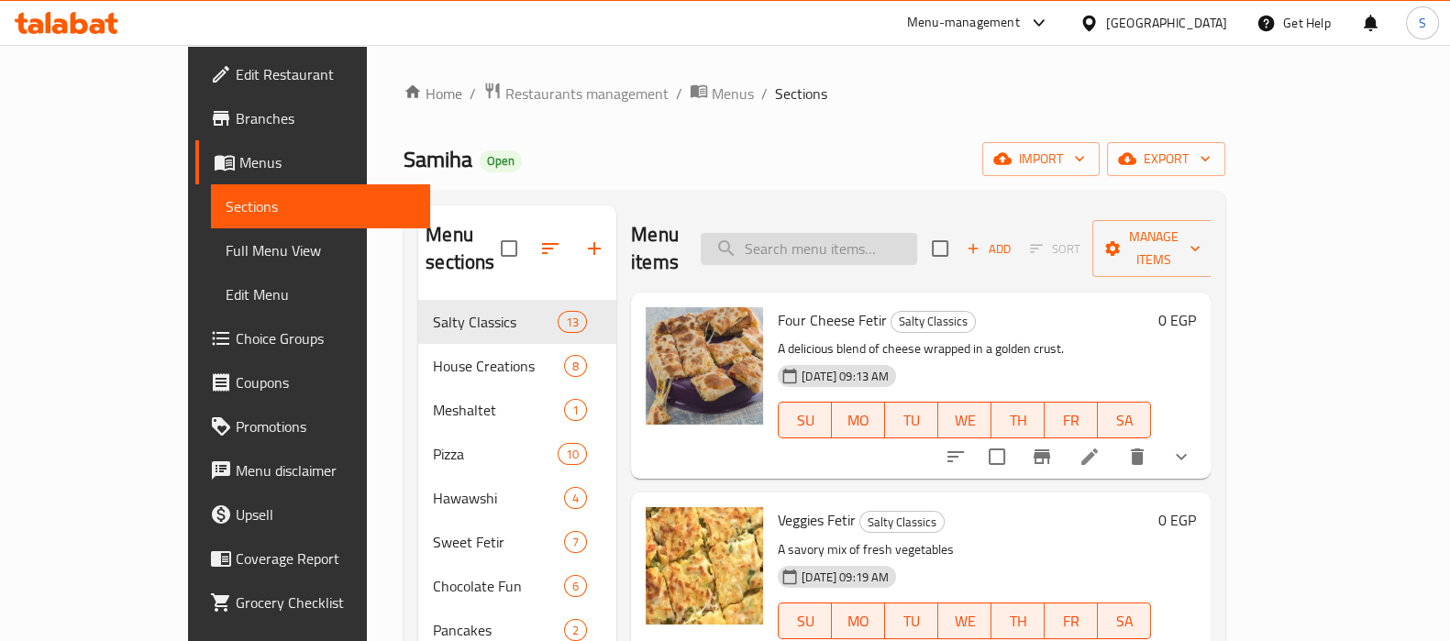
click at [834, 235] on input "search" at bounding box center [809, 249] width 216 height 32
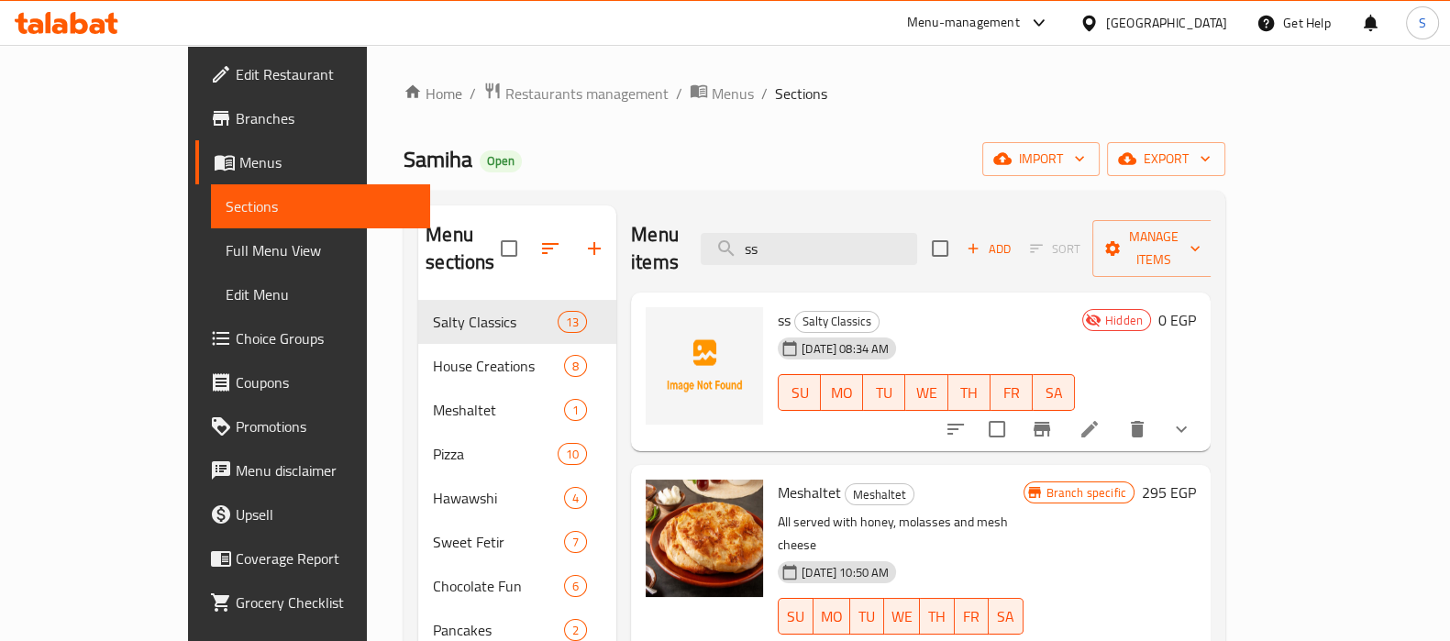
type input "ss"
click at [1148, 418] on icon "delete" at bounding box center [1137, 429] width 22 height 22
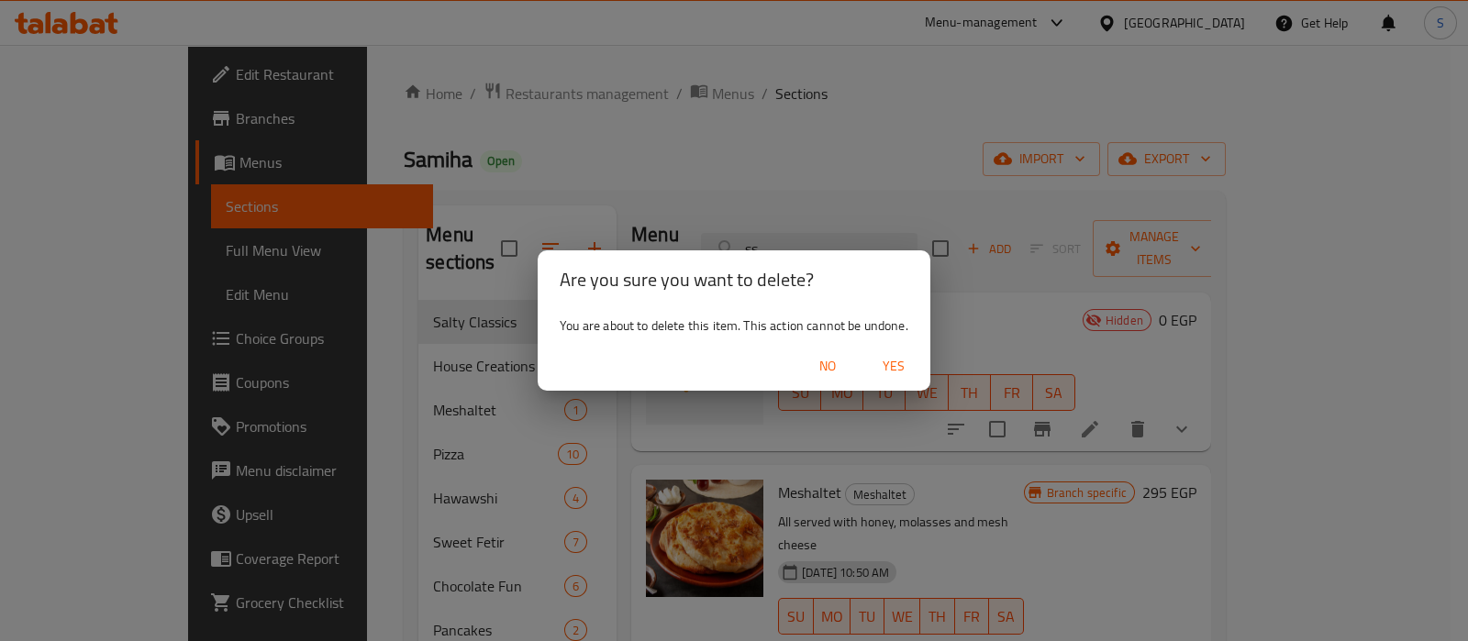
click at [885, 371] on span "Yes" at bounding box center [893, 366] width 44 height 23
